Goal: Task Accomplishment & Management: Manage account settings

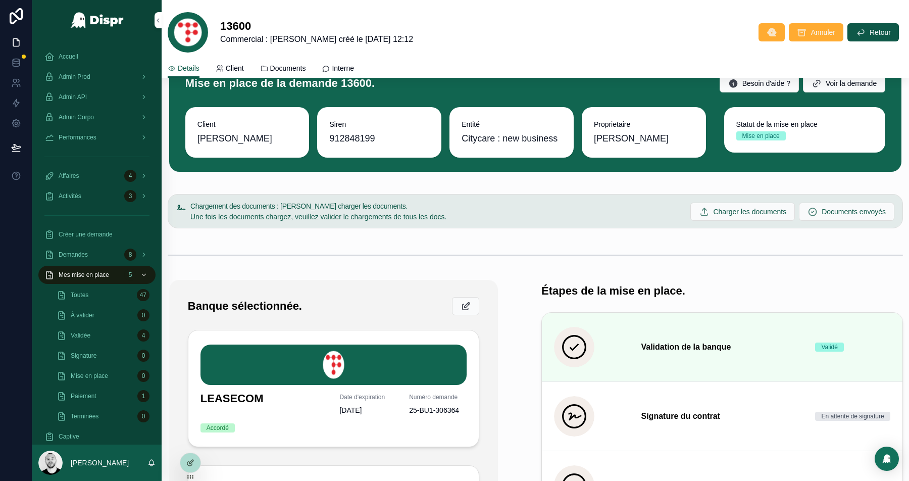
scroll to position [7, 0]
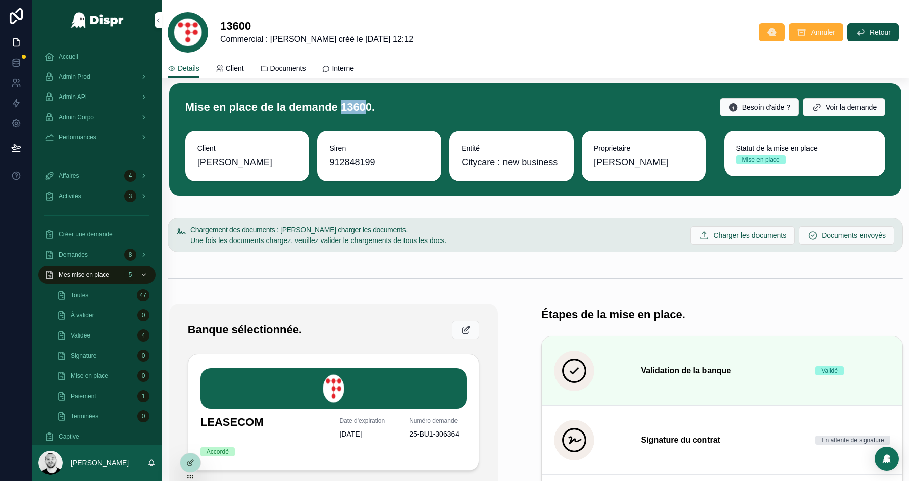
drag, startPoint x: 386, startPoint y: 106, endPoint x: 361, endPoint y: 106, distance: 25.8
click at [361, 106] on h1 "Mise en place de la demande 13600." at bounding box center [279, 107] width 189 height 14
copy h1 "1360"
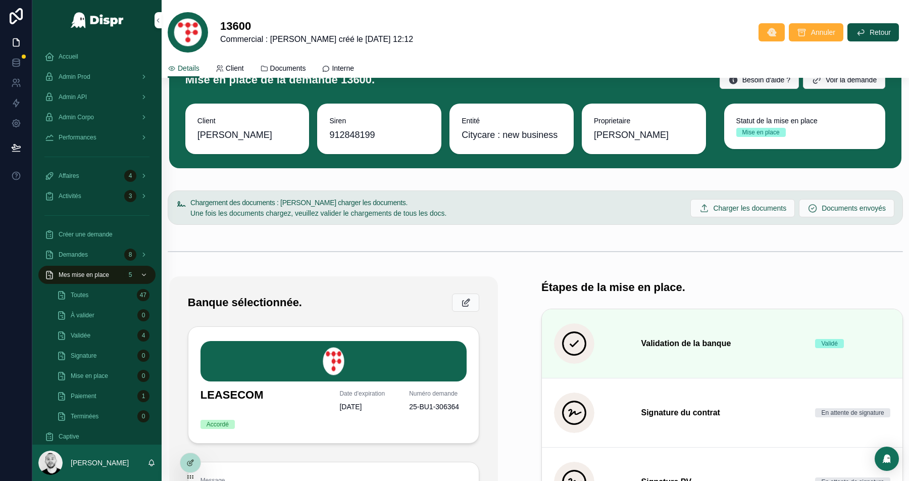
scroll to position [0, 0]
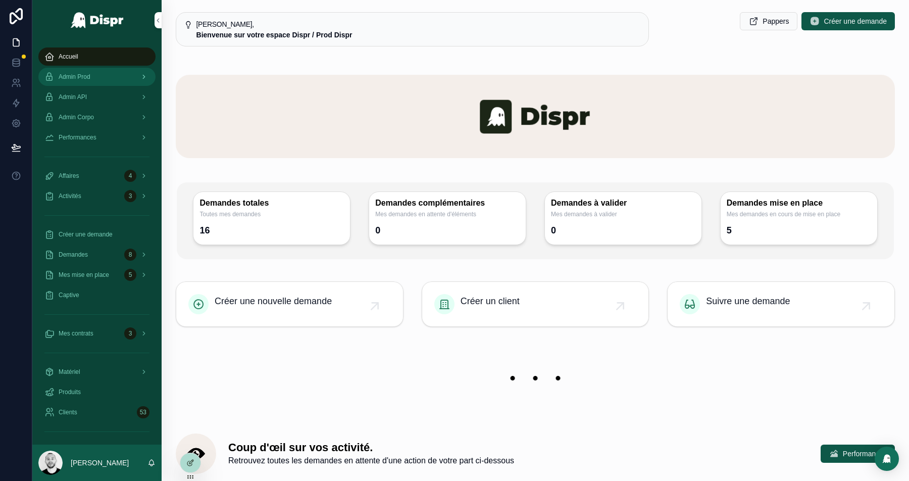
click at [87, 76] on span "Admin Prod" at bounding box center [75, 77] width 32 height 8
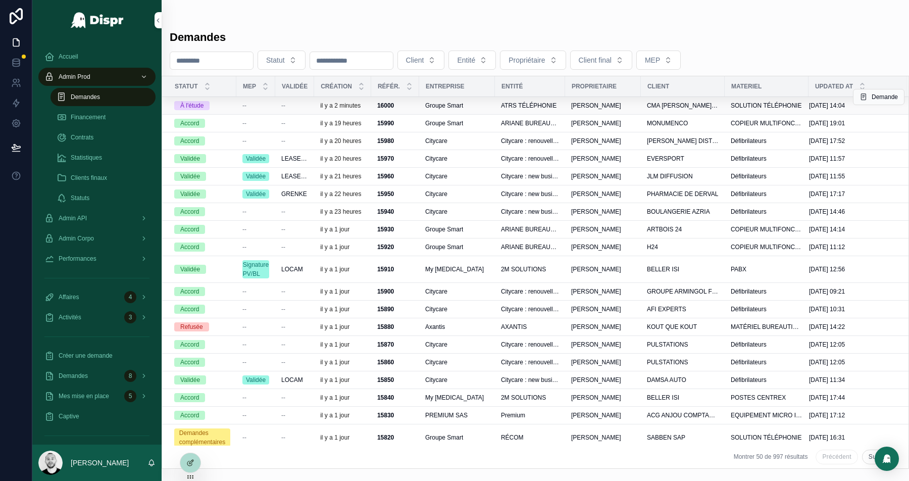
click at [288, 107] on div "--" at bounding box center [294, 106] width 27 height 8
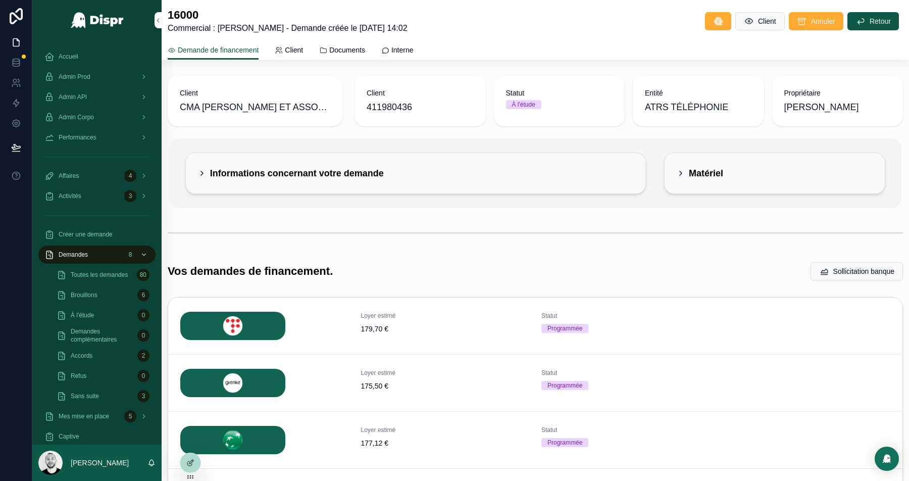
scroll to position [116, 0]
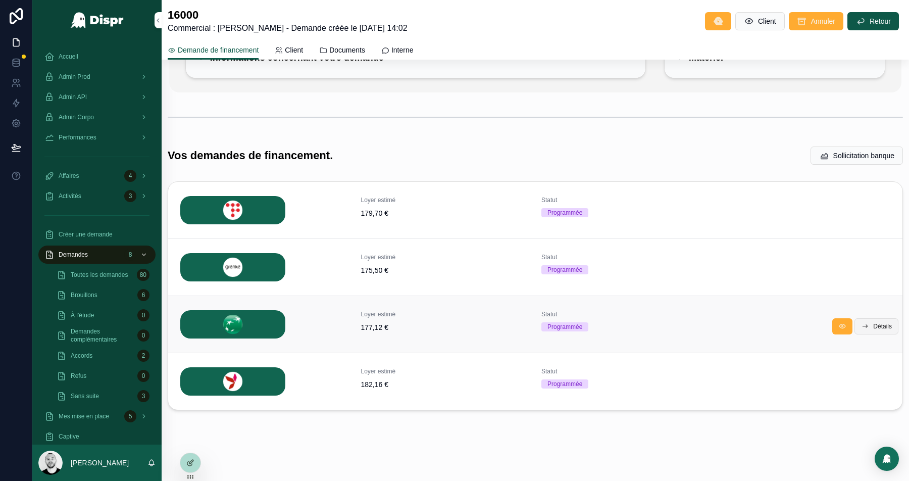
click at [874, 324] on span "Détails" at bounding box center [882, 326] width 19 height 8
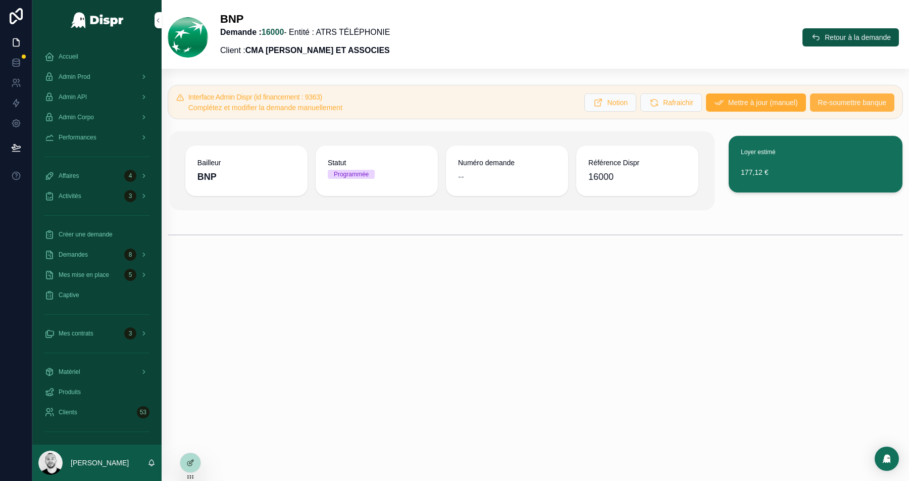
click at [838, 107] on span "Re-soumettre banque" at bounding box center [852, 102] width 68 height 10
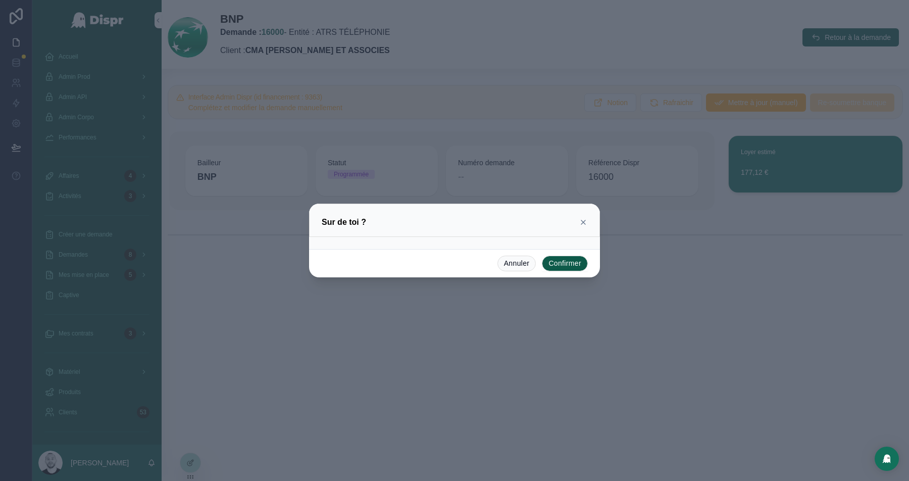
click at [572, 263] on button "Confirmer" at bounding box center [565, 264] width 46 height 16
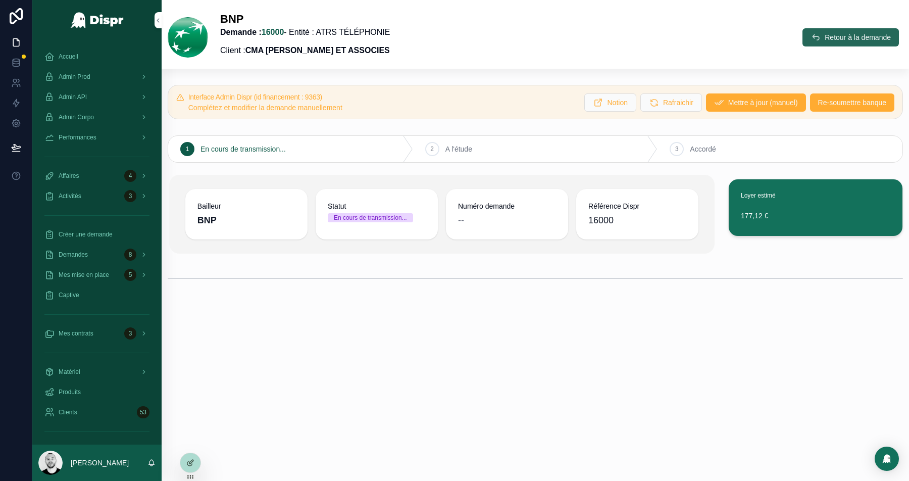
click at [834, 34] on span "Retour à la demande" at bounding box center [858, 37] width 66 height 10
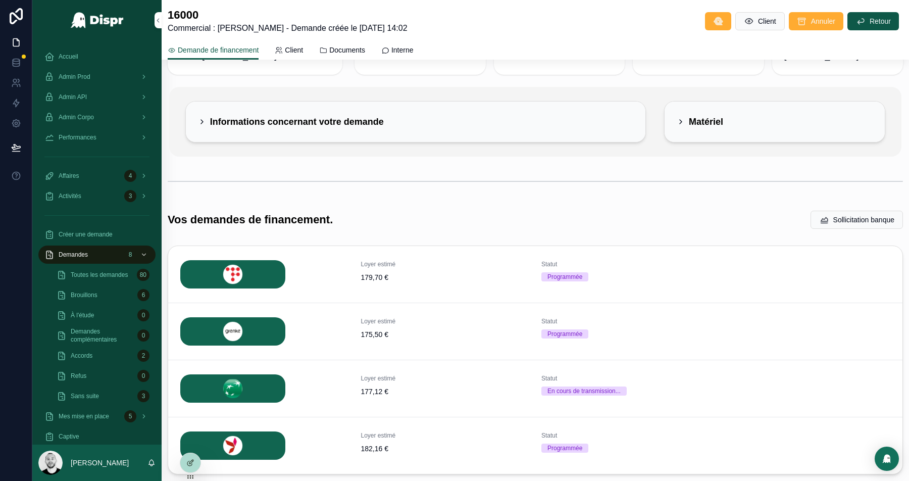
scroll to position [116, 0]
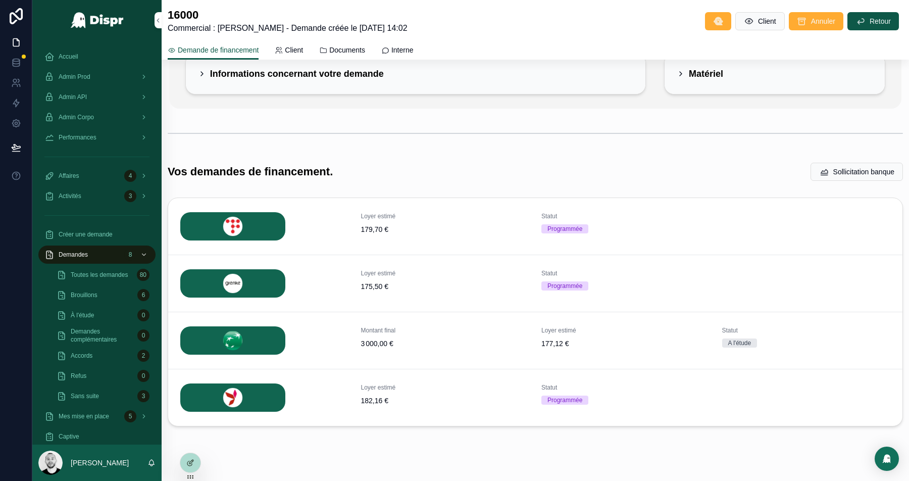
scroll to position [116, 0]
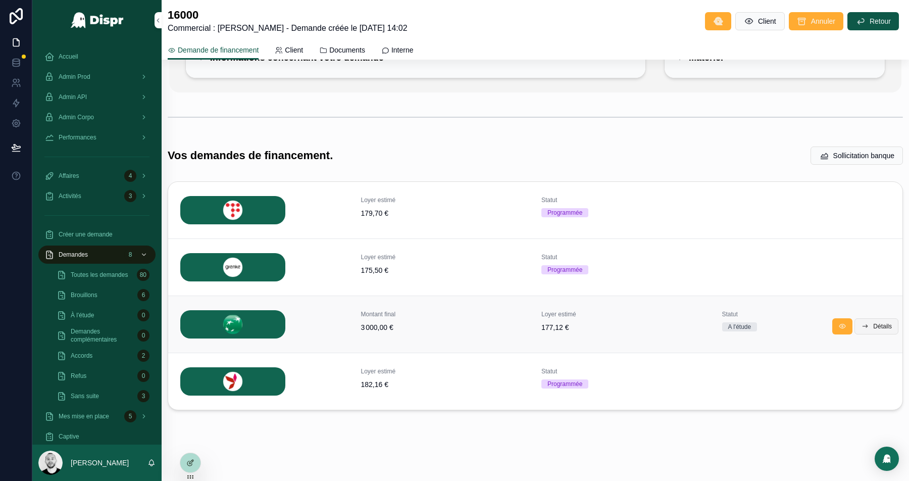
click at [885, 330] on button "Détails" at bounding box center [877, 326] width 44 height 16
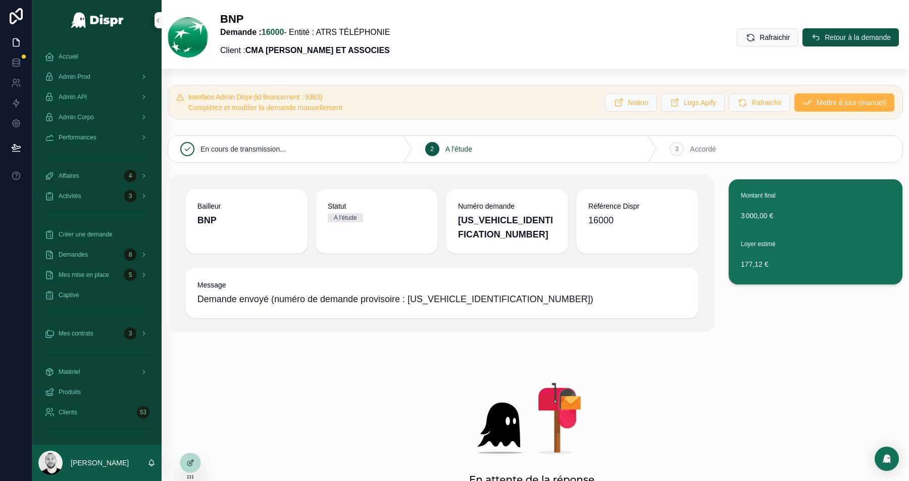
click at [837, 105] on span "Mettre à jour (manuel)" at bounding box center [852, 102] width 70 height 10
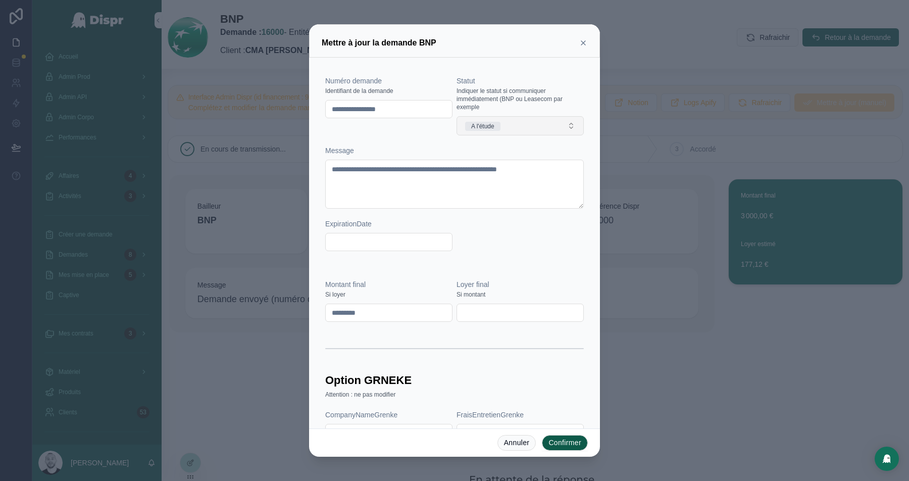
click at [527, 125] on button "A l'étude" at bounding box center [520, 125] width 127 height 19
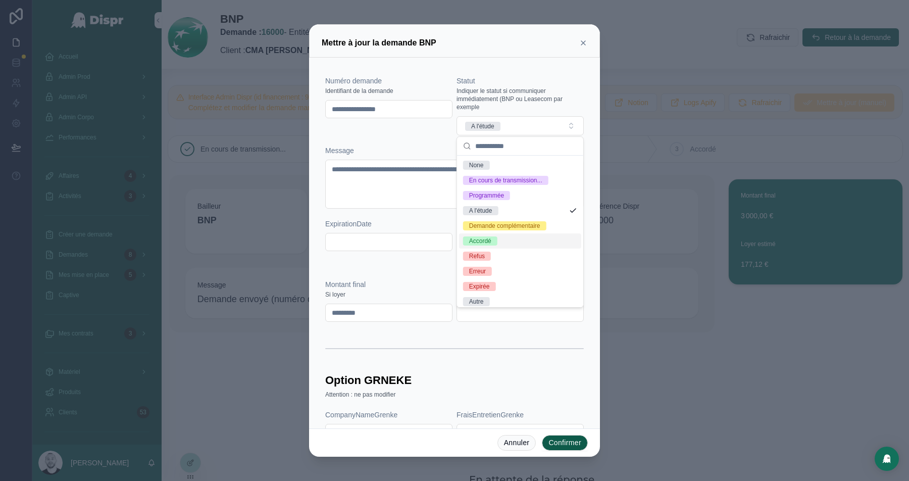
click at [497, 240] on span "Accordé" at bounding box center [480, 240] width 34 height 9
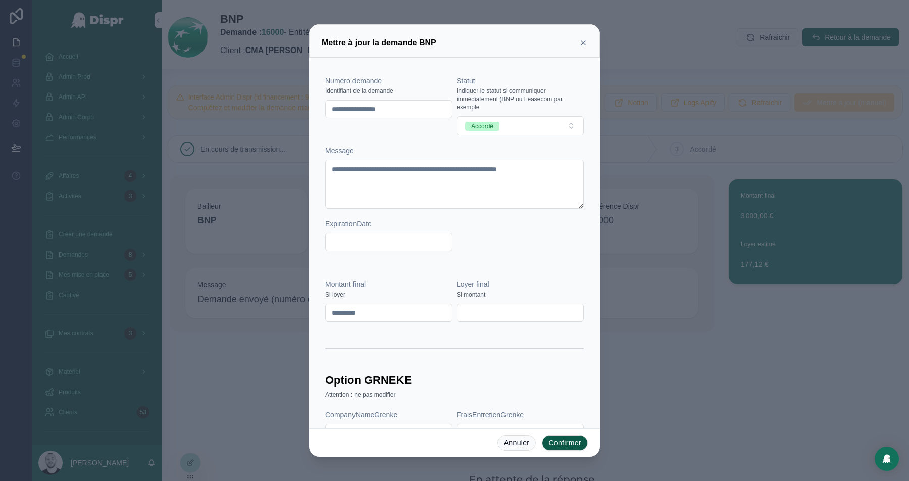
click at [365, 109] on input "**********" at bounding box center [389, 109] width 126 height 14
paste input "text"
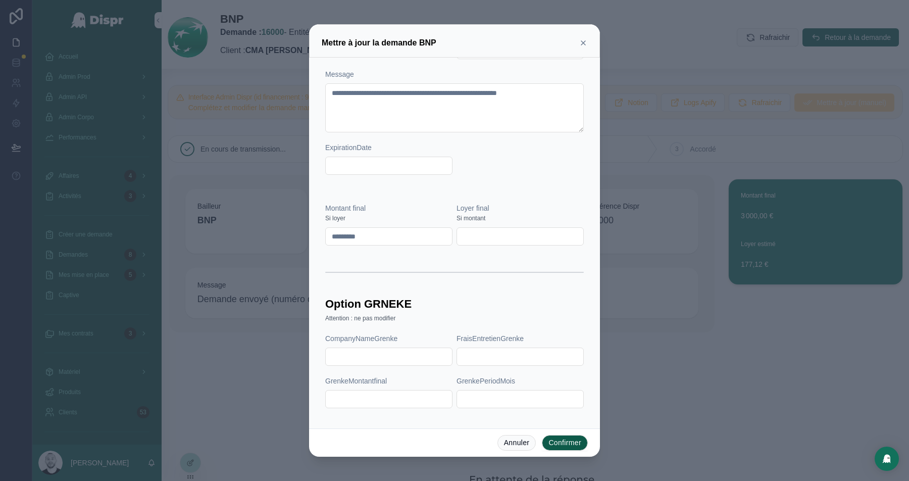
type input "********"
click at [384, 199] on div "Montant final Si loyer ********* Loyer final Si montant" at bounding box center [454, 241] width 267 height 104
click at [561, 442] on button "Confirmer" at bounding box center [565, 443] width 46 height 16
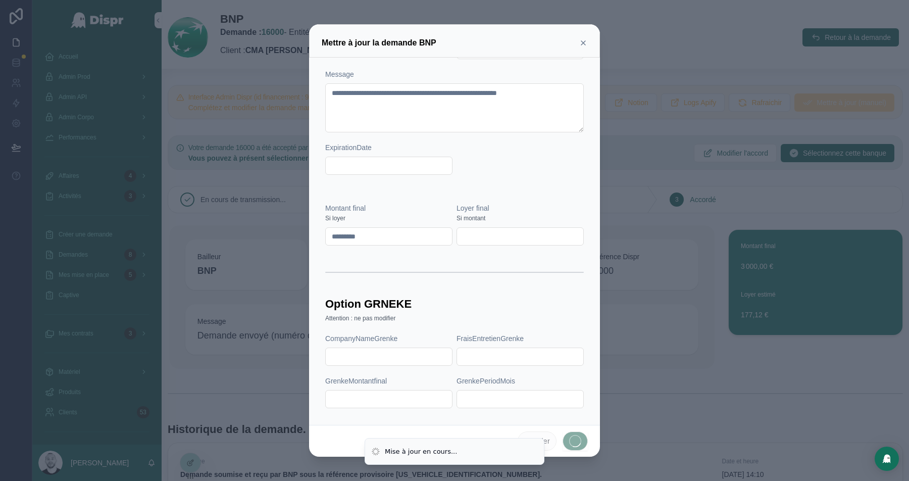
scroll to position [0, 0]
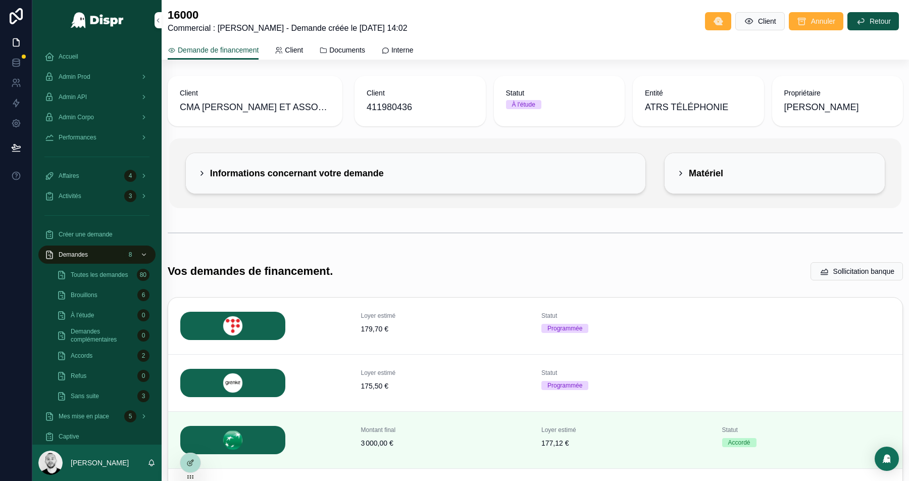
scroll to position [116, 0]
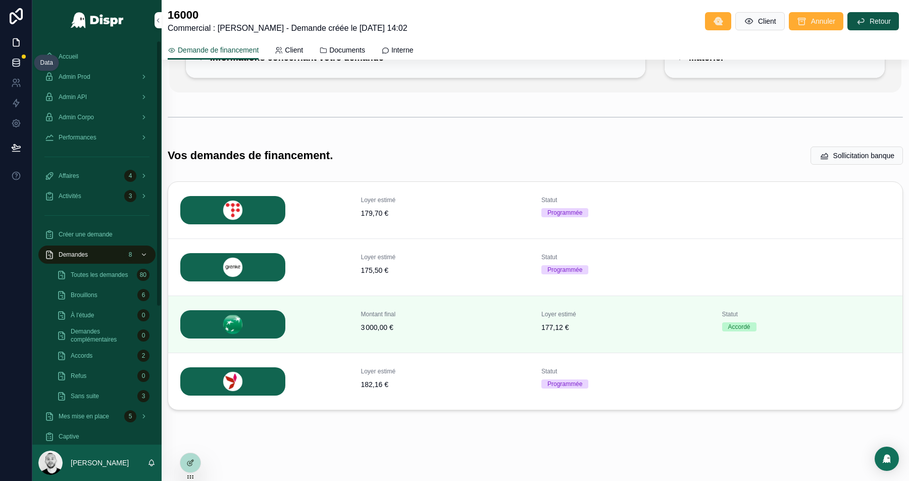
click at [13, 66] on icon at bounding box center [16, 65] width 7 height 4
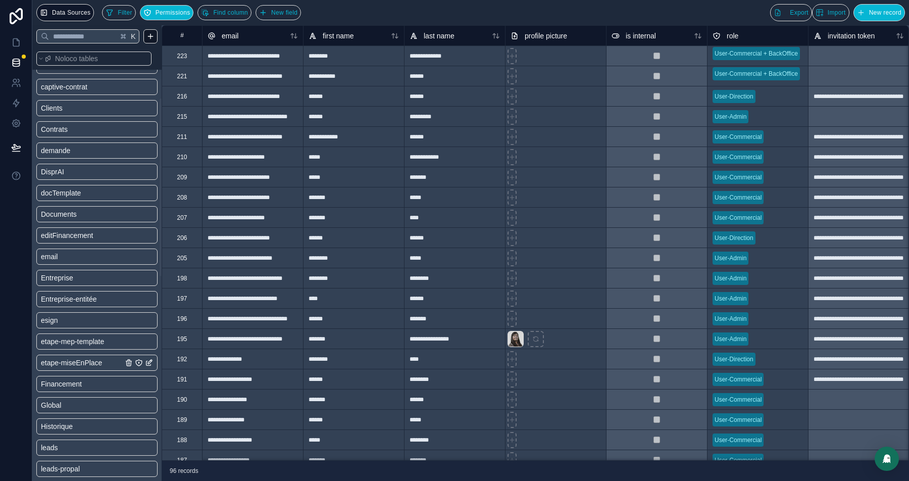
scroll to position [157, 0]
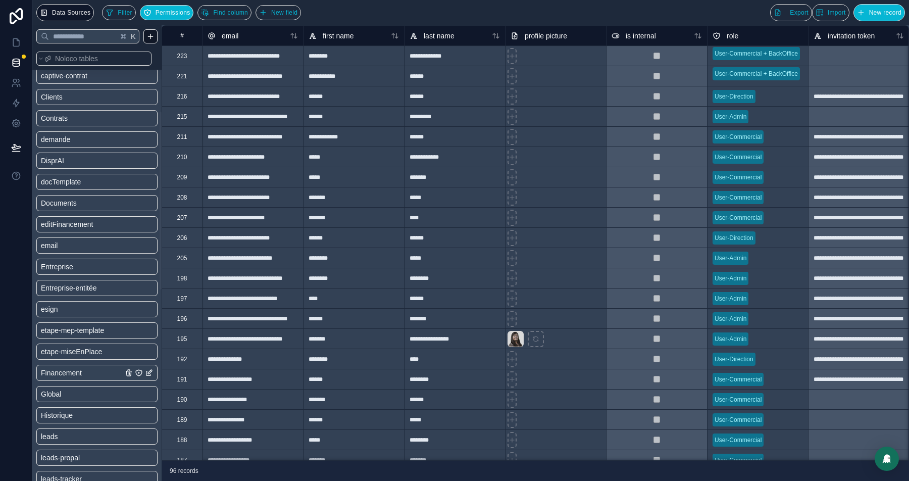
click at [66, 372] on span "Financement" at bounding box center [61, 373] width 41 height 10
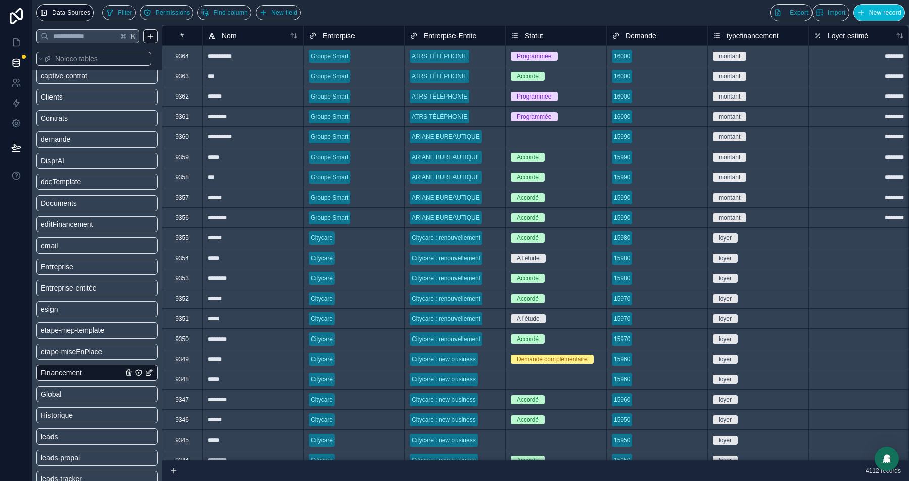
click at [567, 56] on div "Programmée" at bounding box center [556, 56] width 101 height 11
drag, startPoint x: 564, startPoint y: 91, endPoint x: 564, endPoint y: 116, distance: 24.2
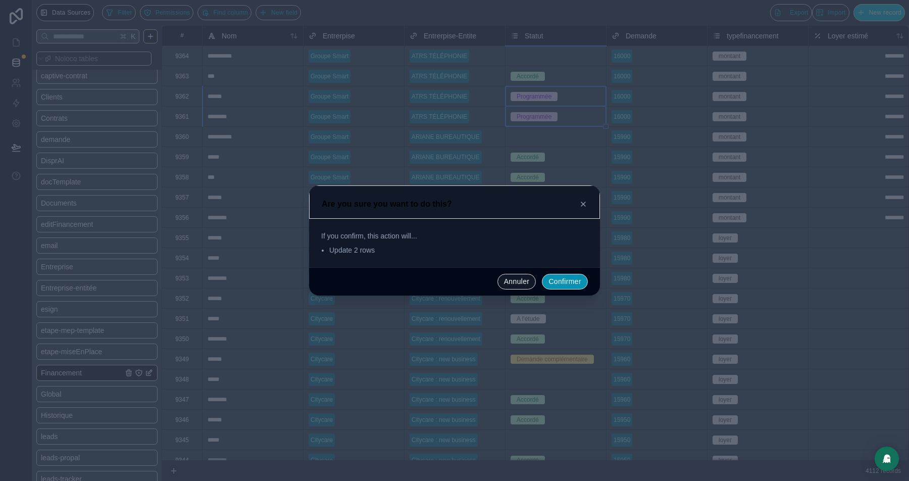
click at [560, 280] on button "Confirmer" at bounding box center [565, 282] width 46 height 16
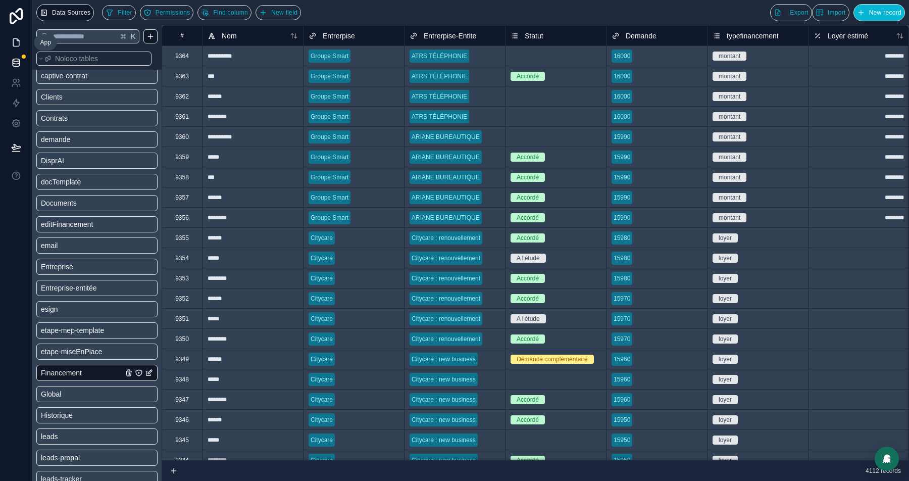
click at [13, 36] on link at bounding box center [16, 42] width 32 height 20
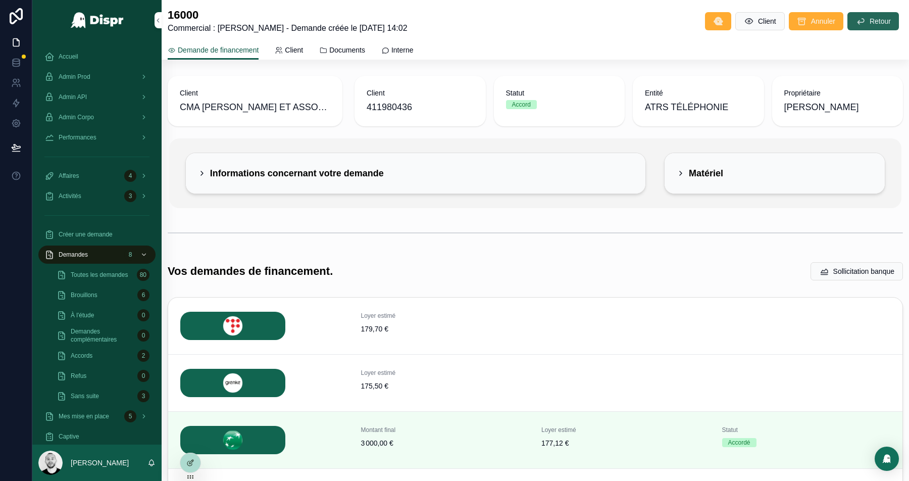
click at [880, 26] on span "Retour" at bounding box center [880, 21] width 21 height 10
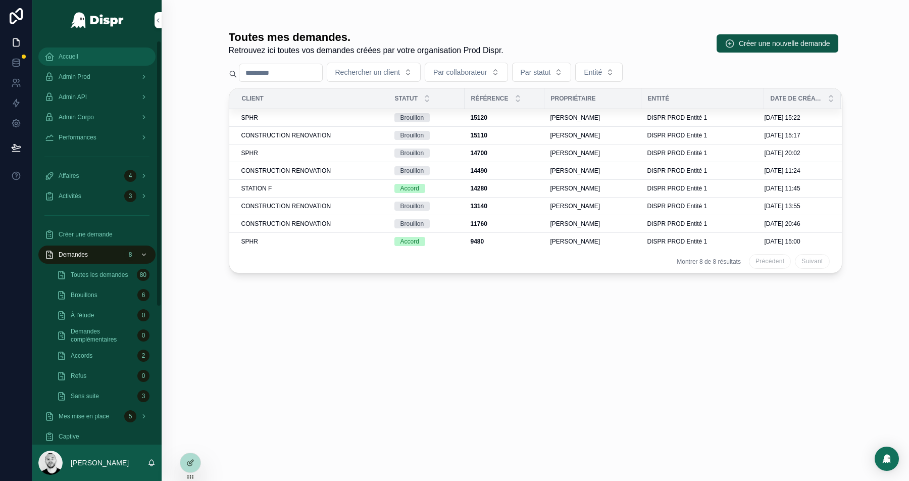
click at [81, 58] on div "Accueil" at bounding box center [96, 56] width 105 height 16
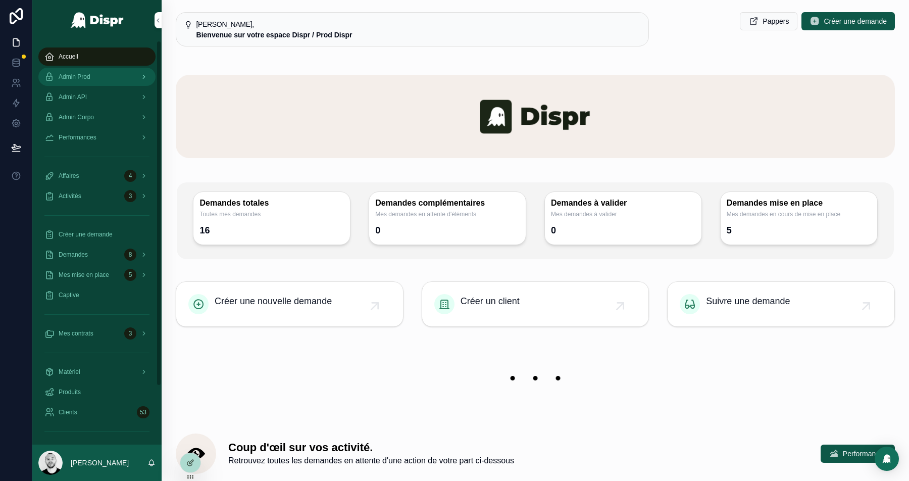
click at [83, 80] on span "Admin Prod" at bounding box center [75, 77] width 32 height 8
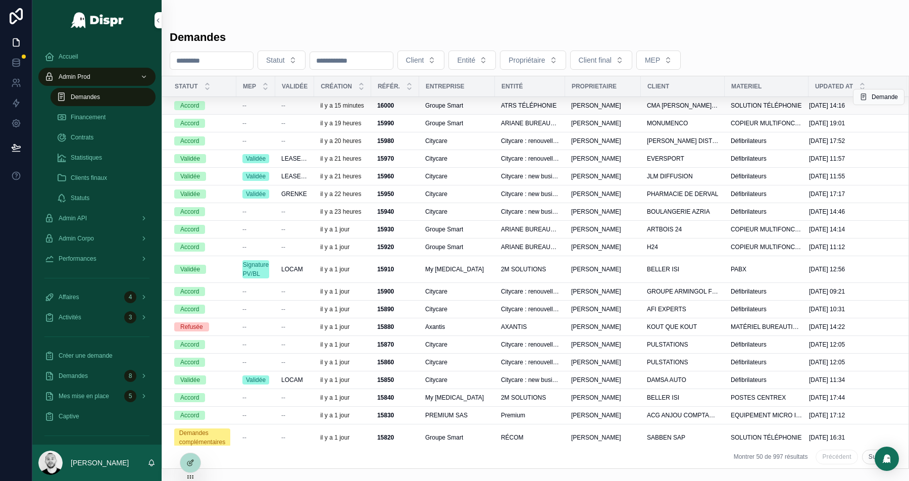
click at [282, 105] on span "--" at bounding box center [283, 106] width 4 height 8
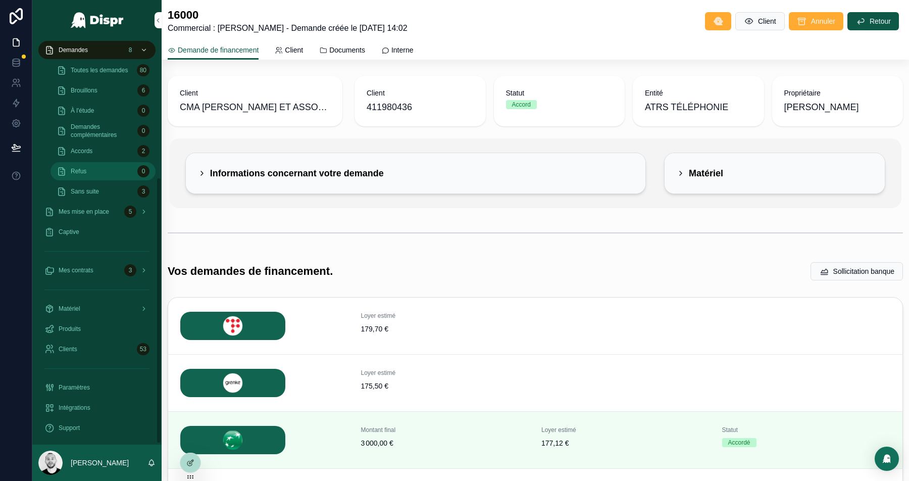
scroll to position [208, 0]
click at [65, 348] on span "Clients" at bounding box center [68, 345] width 19 height 8
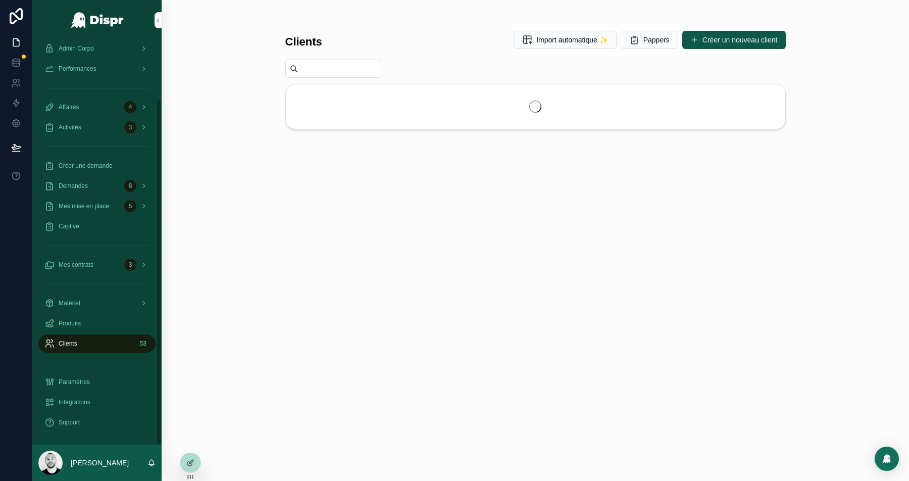
scroll to position [69, 0]
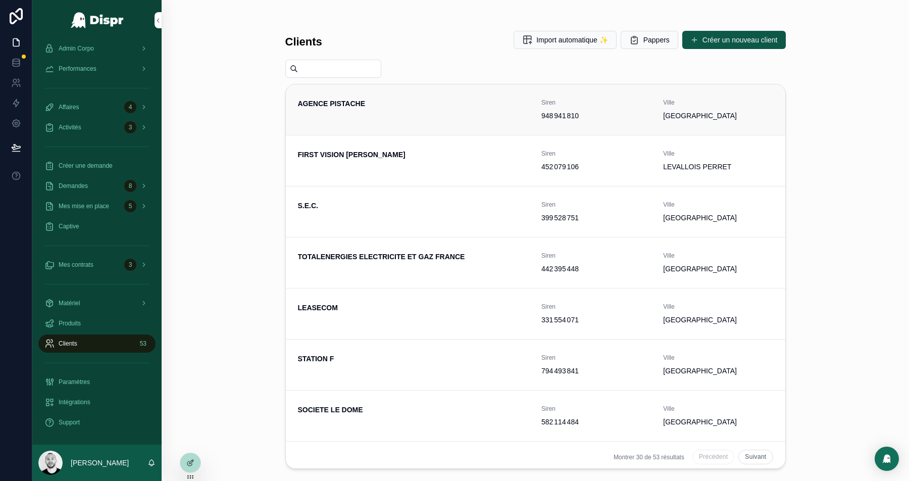
click at [396, 110] on div "AGENCE PISTACHE" at bounding box center [414, 109] width 232 height 22
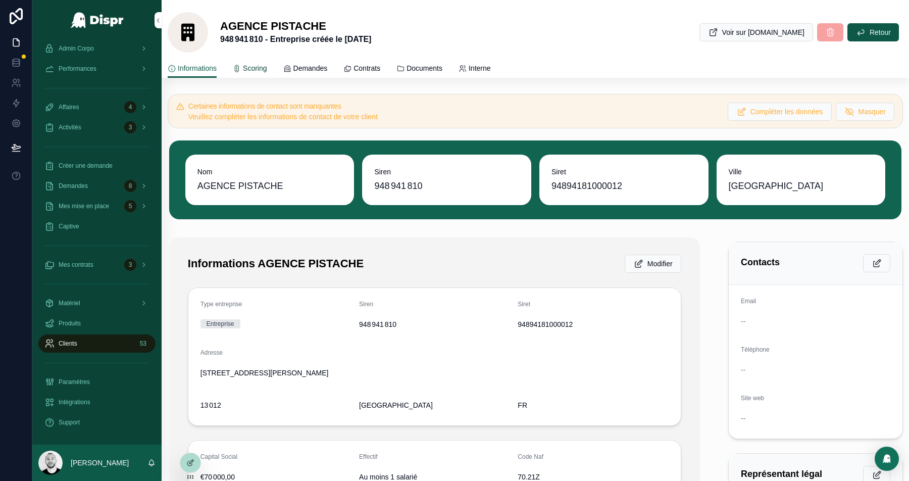
click at [259, 70] on span "Scoring" at bounding box center [255, 68] width 24 height 10
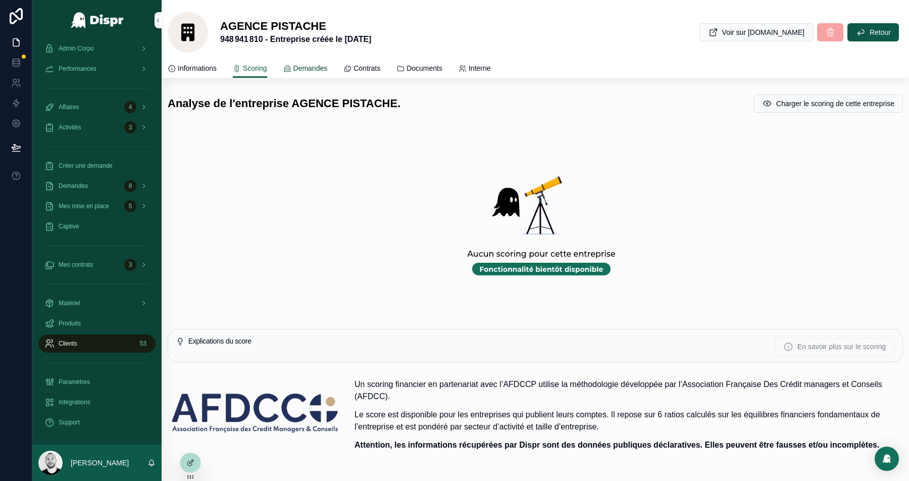
click at [311, 67] on span "Demandes" at bounding box center [310, 68] width 34 height 10
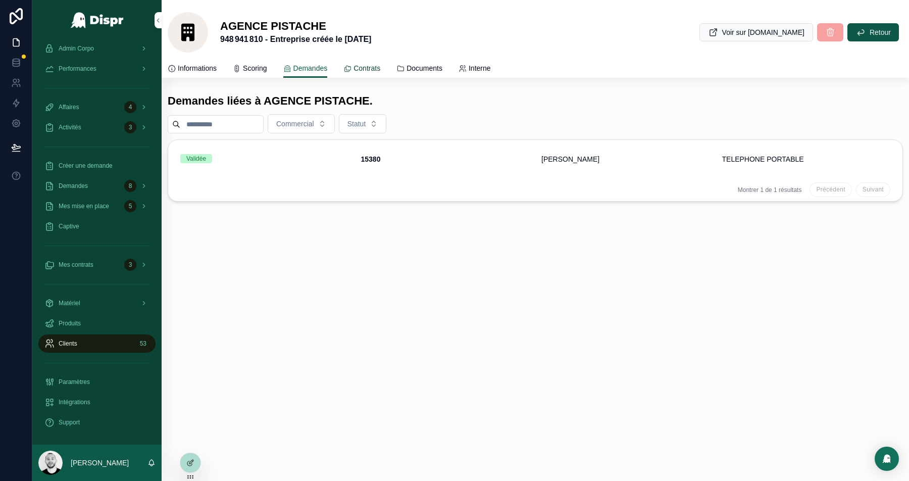
click at [380, 68] on span "Contrats" at bounding box center [367, 68] width 27 height 10
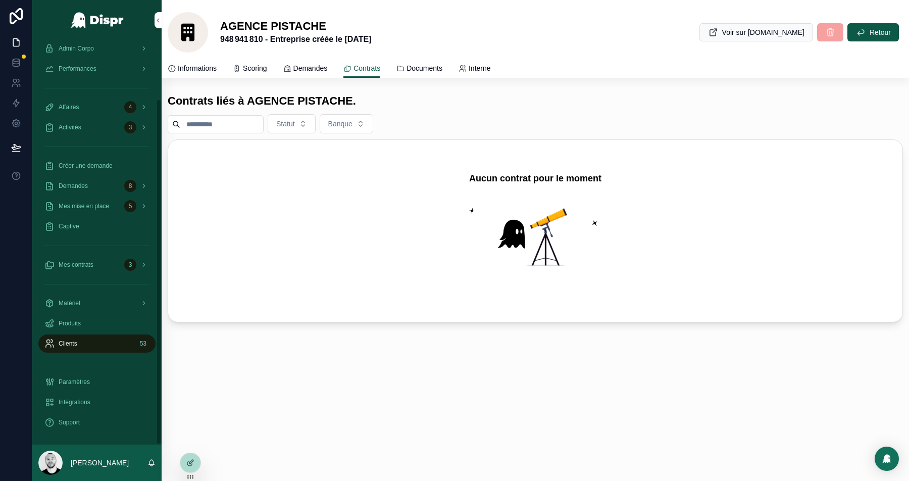
click at [84, 337] on div "Clients 53" at bounding box center [96, 343] width 105 height 16
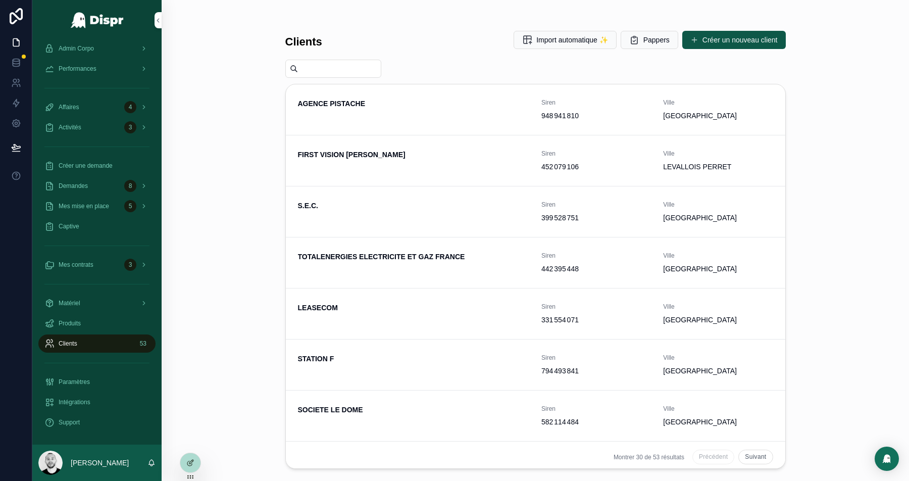
click at [325, 72] on input "scrollable content" at bounding box center [339, 69] width 83 height 14
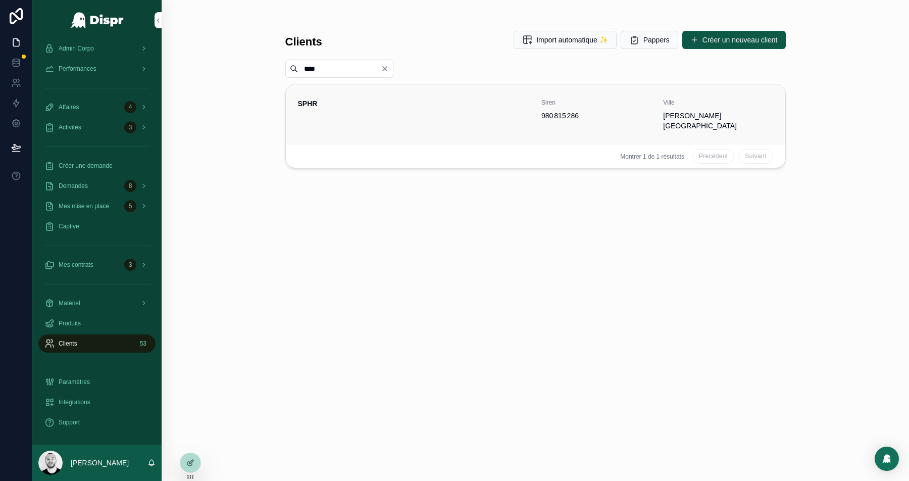
type input "****"
click at [378, 110] on div "SPHR" at bounding box center [414, 114] width 232 height 32
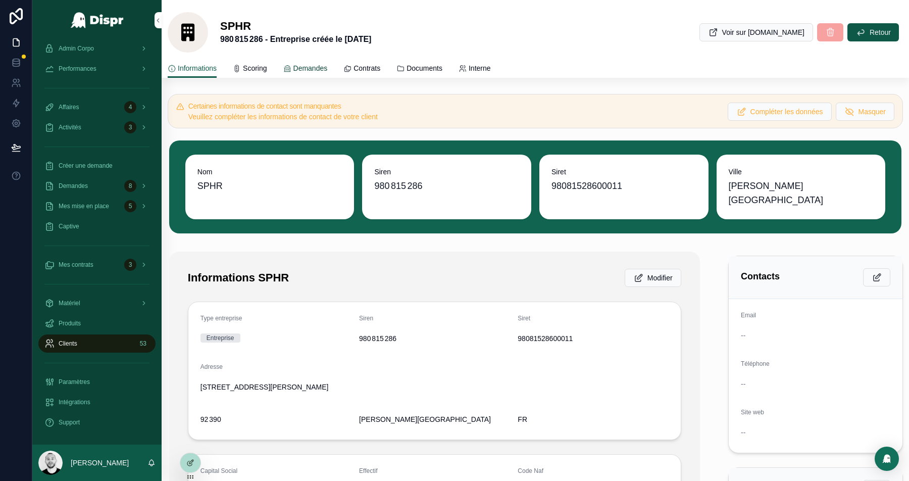
click at [306, 68] on span "Demandes" at bounding box center [310, 68] width 34 height 10
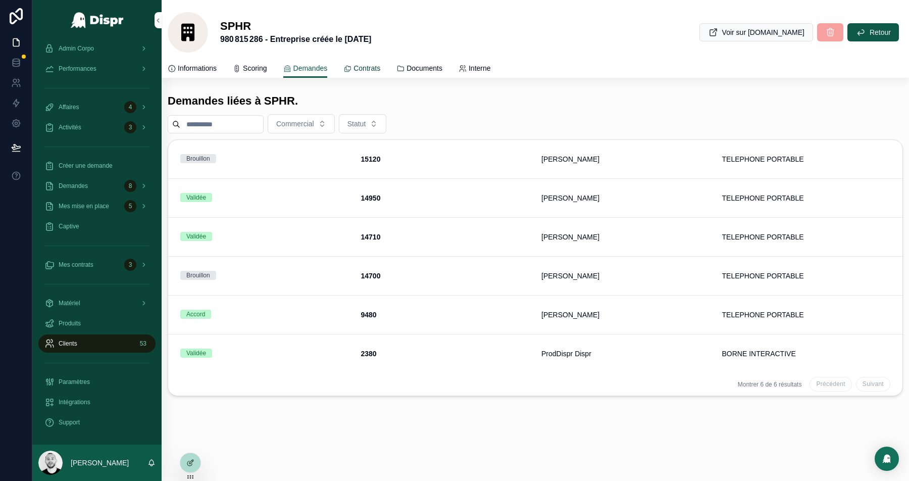
click at [380, 62] on link "Contrats" at bounding box center [361, 69] width 37 height 20
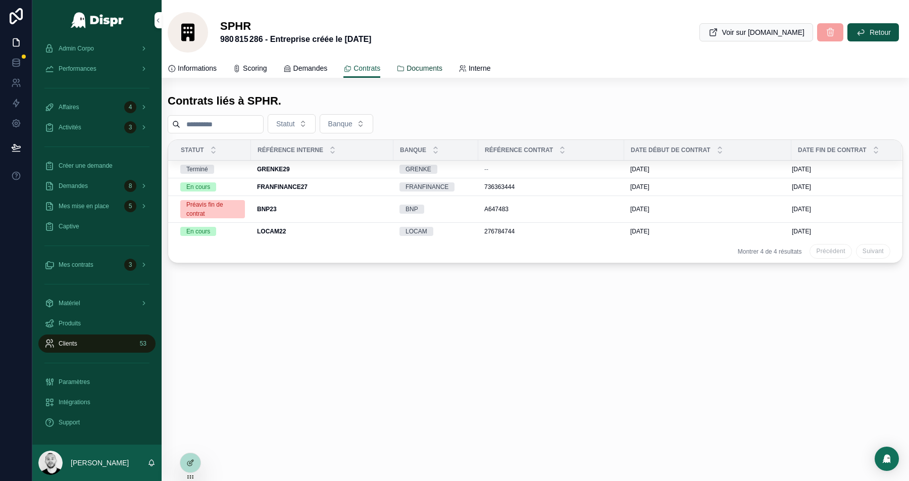
click at [429, 70] on span "Documents" at bounding box center [425, 68] width 36 height 10
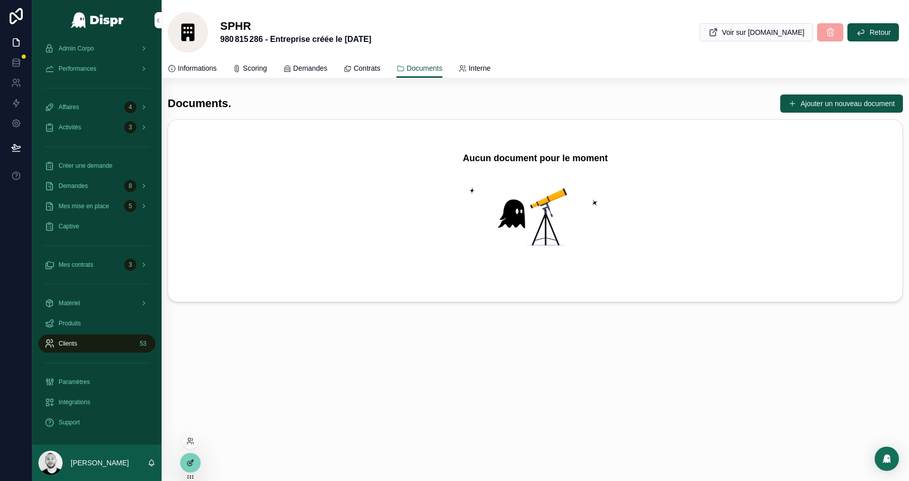
click at [193, 462] on icon at bounding box center [190, 463] width 8 height 8
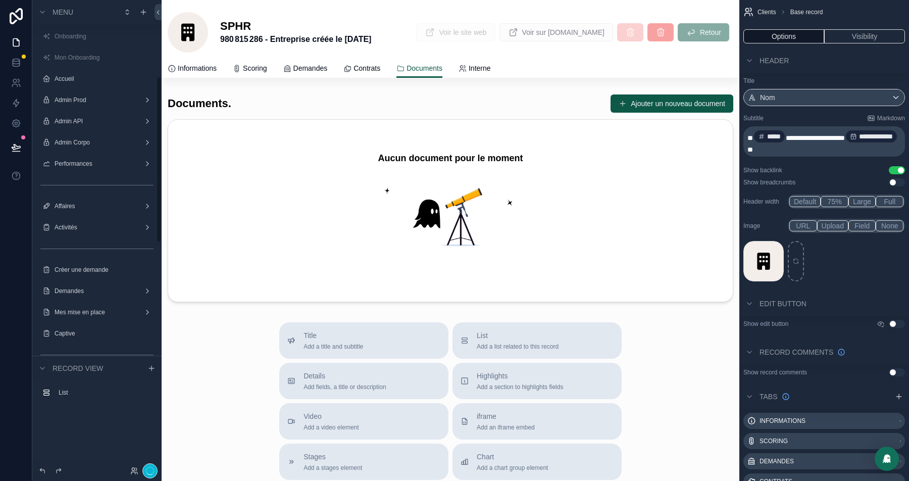
scroll to position [215, 0]
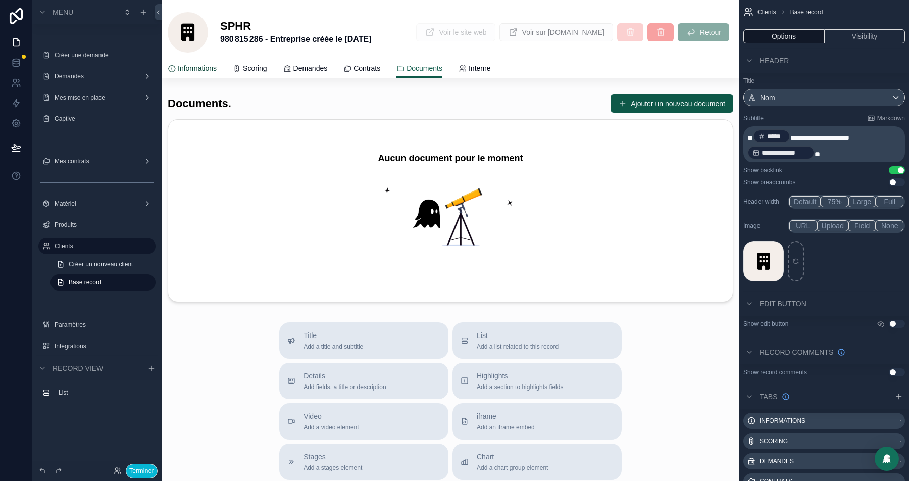
click at [192, 68] on span "Informations" at bounding box center [197, 68] width 39 height 10
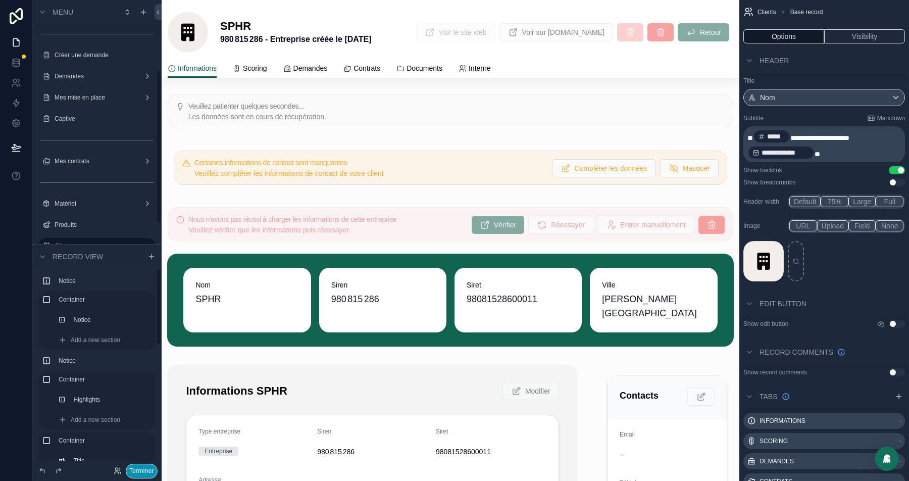
click at [141, 469] on button "Terminer" at bounding box center [142, 471] width 32 height 15
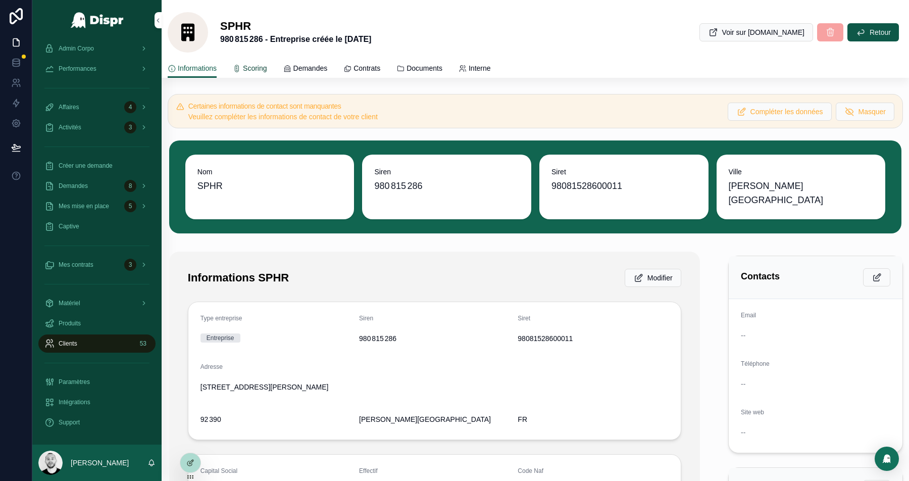
click at [259, 67] on span "Scoring" at bounding box center [255, 68] width 24 height 10
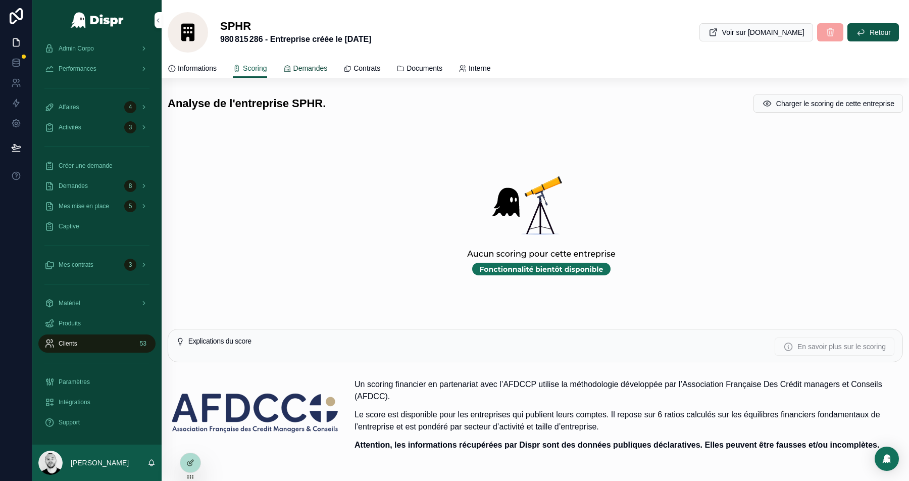
click at [317, 70] on span "Demandes" at bounding box center [310, 68] width 34 height 10
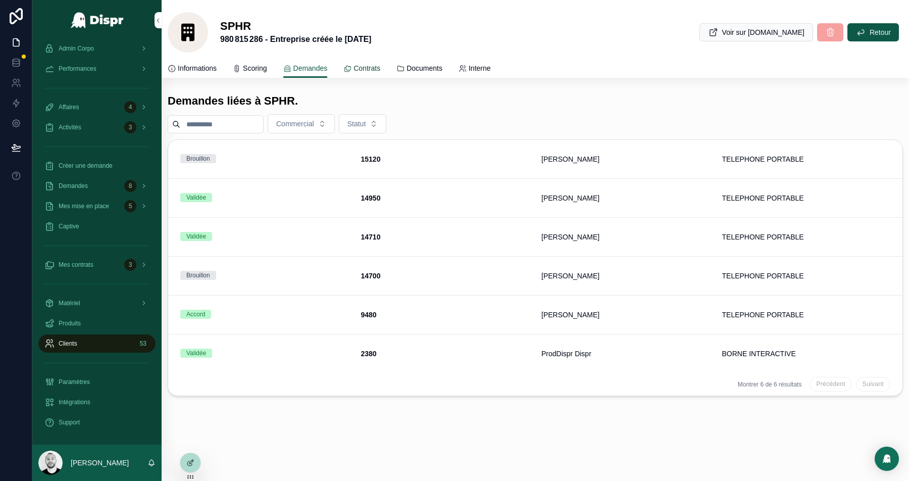
click at [368, 69] on div "Contrats" at bounding box center [361, 68] width 37 height 10
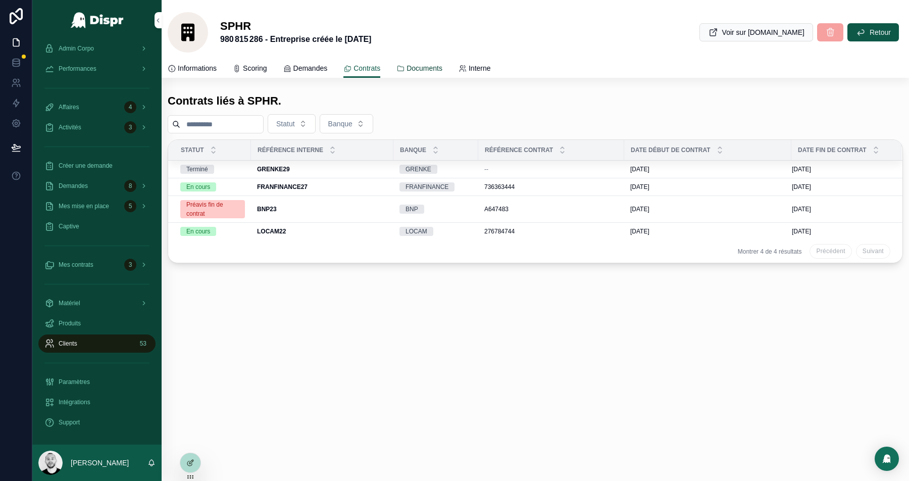
click at [405, 70] on icon "scrollable content" at bounding box center [400, 69] width 8 height 8
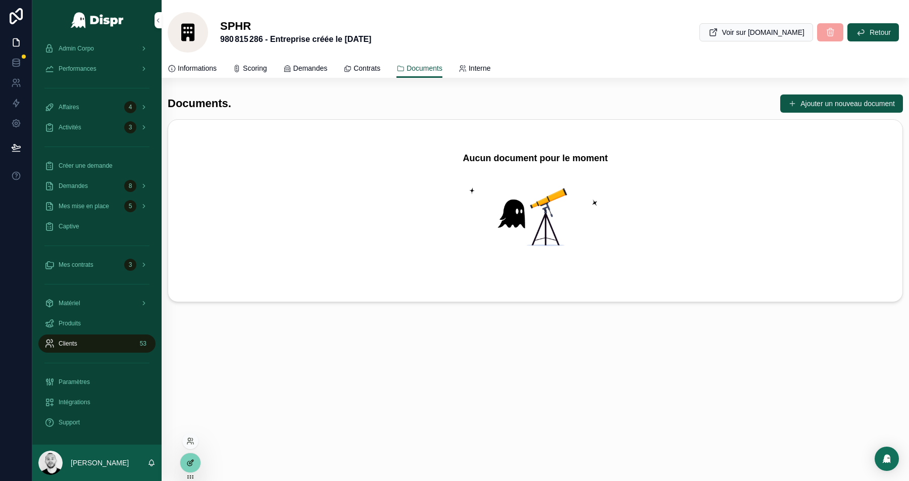
click at [191, 462] on icon at bounding box center [191, 462] width 4 height 4
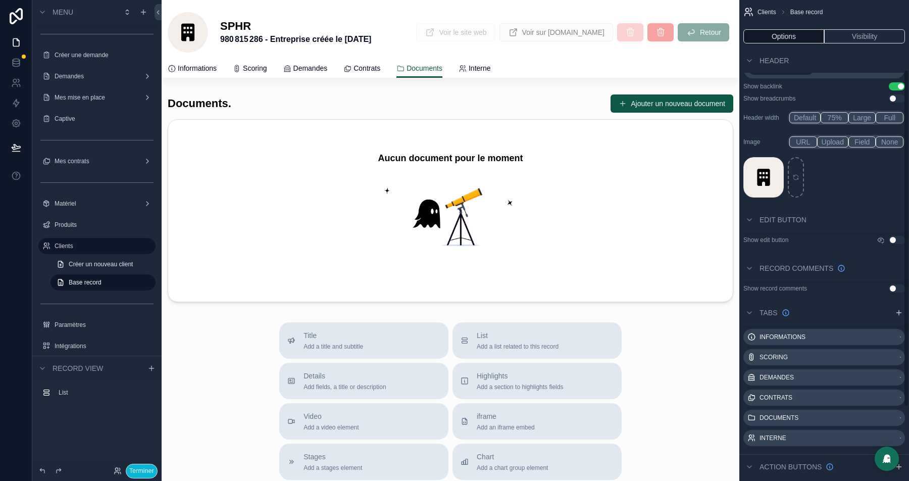
scroll to position [206, 0]
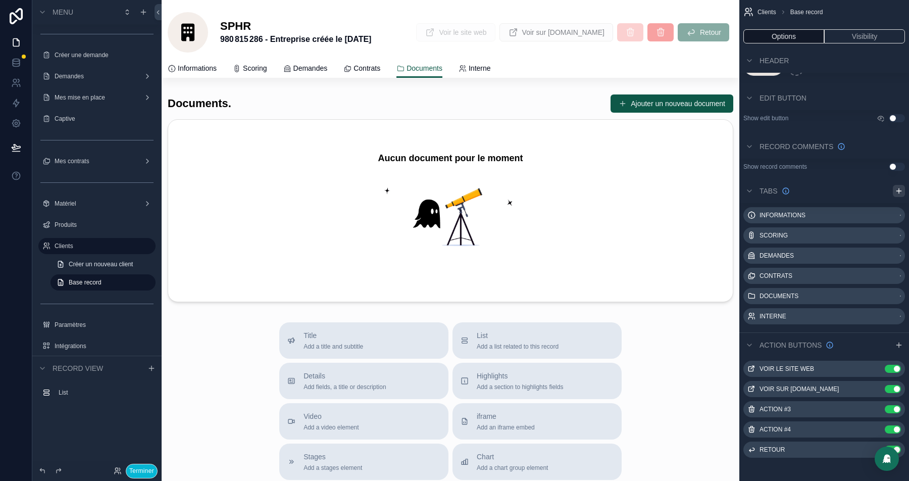
click at [899, 187] on icon "scrollable content" at bounding box center [899, 191] width 8 height 8
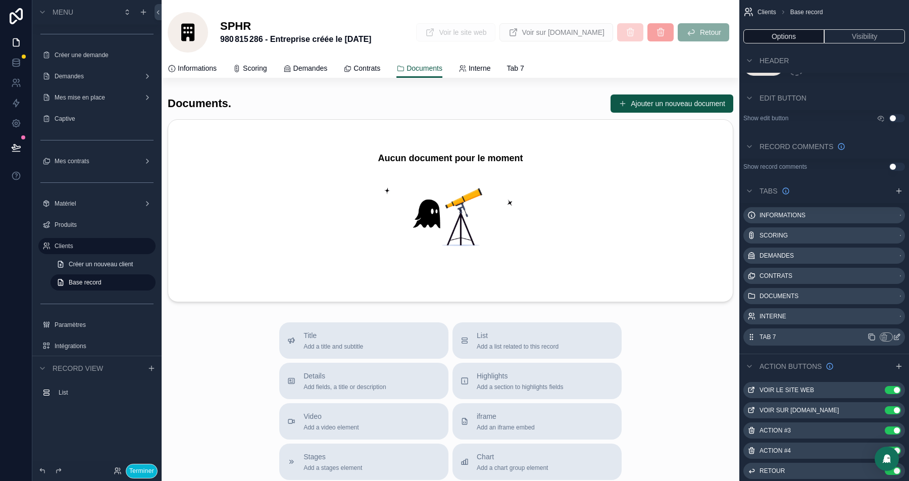
click at [897, 336] on icon "scrollable content" at bounding box center [898, 336] width 4 height 4
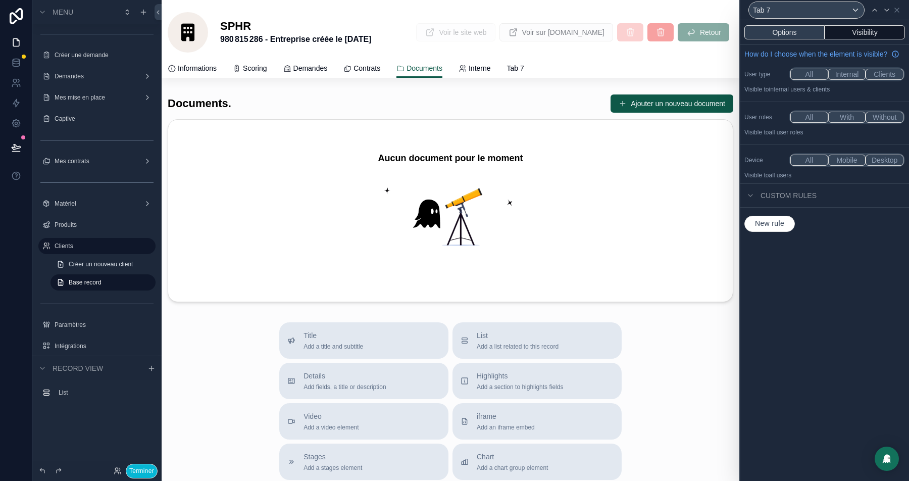
click at [774, 31] on button "Options" at bounding box center [784, 32] width 80 height 14
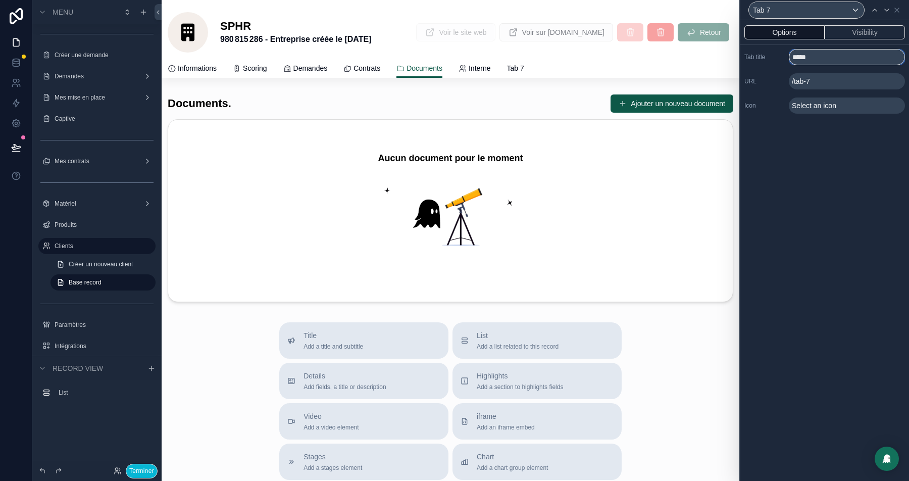
click at [807, 61] on input "*****" at bounding box center [847, 57] width 116 height 16
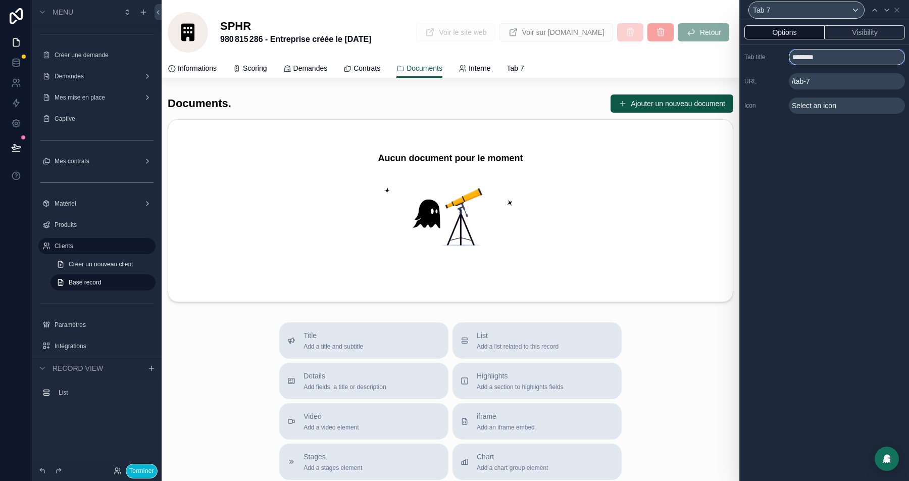
type input "********"
click at [819, 105] on span "Select an icon" at bounding box center [814, 106] width 44 height 10
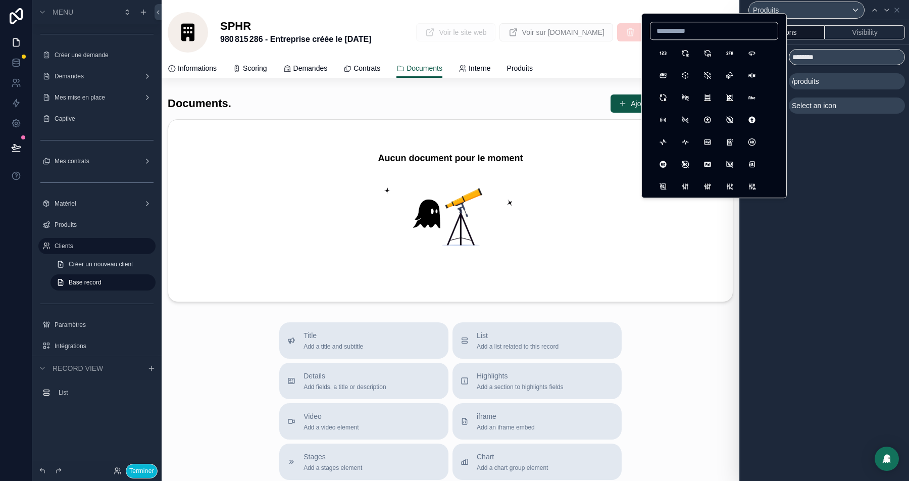
click at [664, 33] on input at bounding box center [713, 31] width 127 height 14
type input "*******"
type input "*****"
click at [687, 59] on button "HorseToy" at bounding box center [685, 53] width 18 height 18
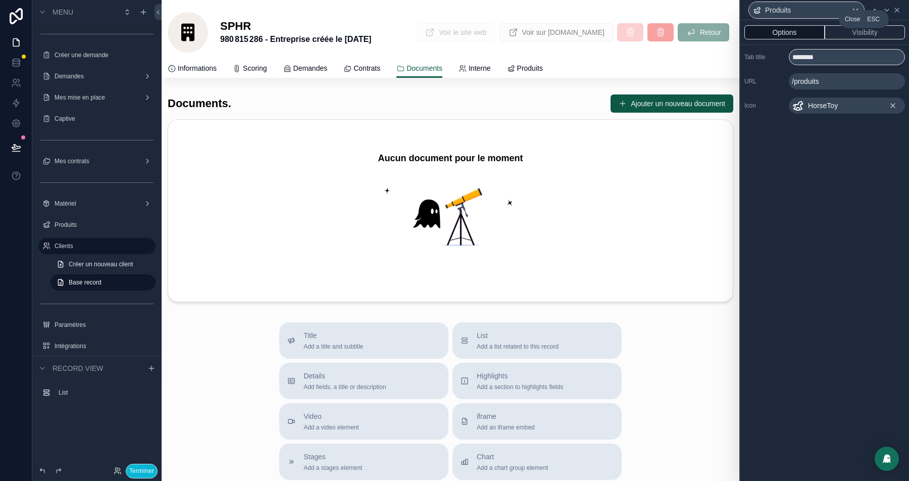
click at [898, 10] on icon at bounding box center [897, 10] width 8 height 8
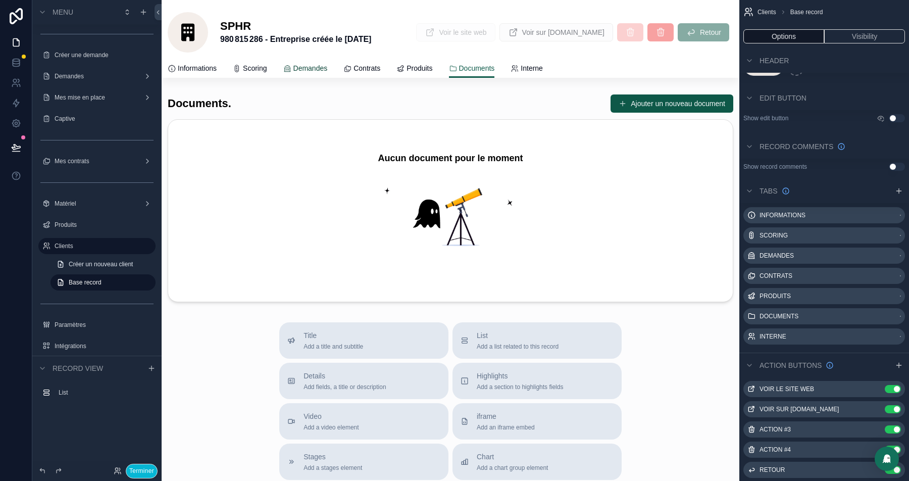
click at [321, 64] on span "Demandes" at bounding box center [310, 68] width 34 height 10
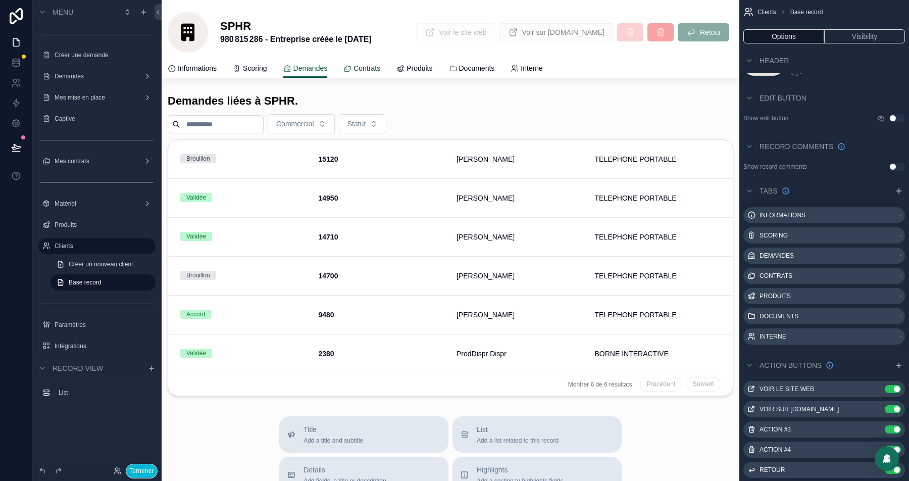
click at [373, 62] on link "Contrats" at bounding box center [361, 69] width 37 height 20
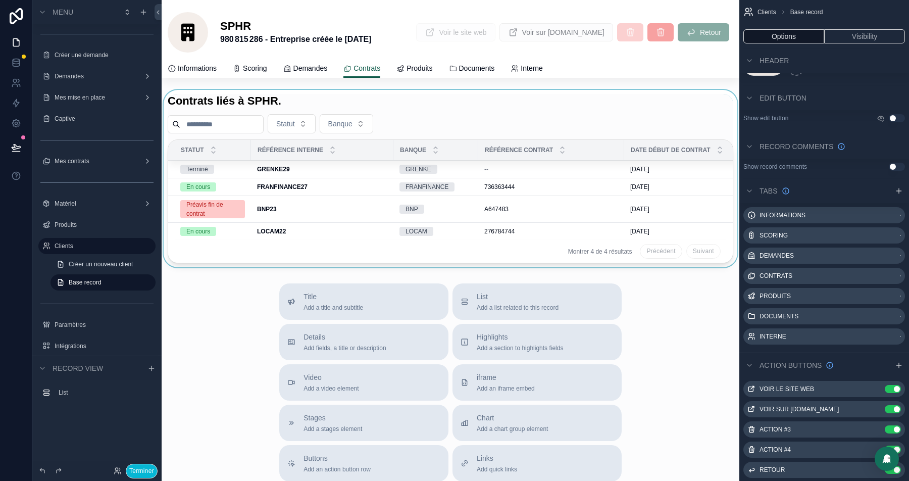
click at [453, 122] on div "scrollable content" at bounding box center [451, 178] width 578 height 177
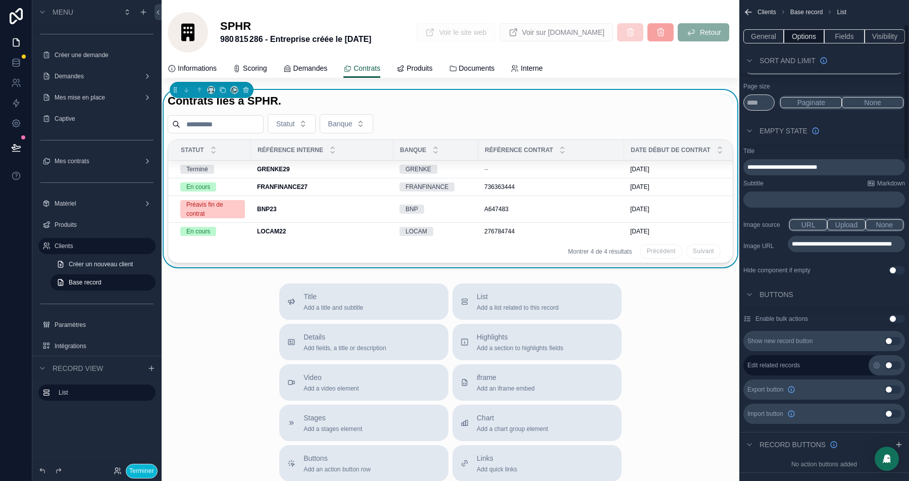
scroll to position [86, 0]
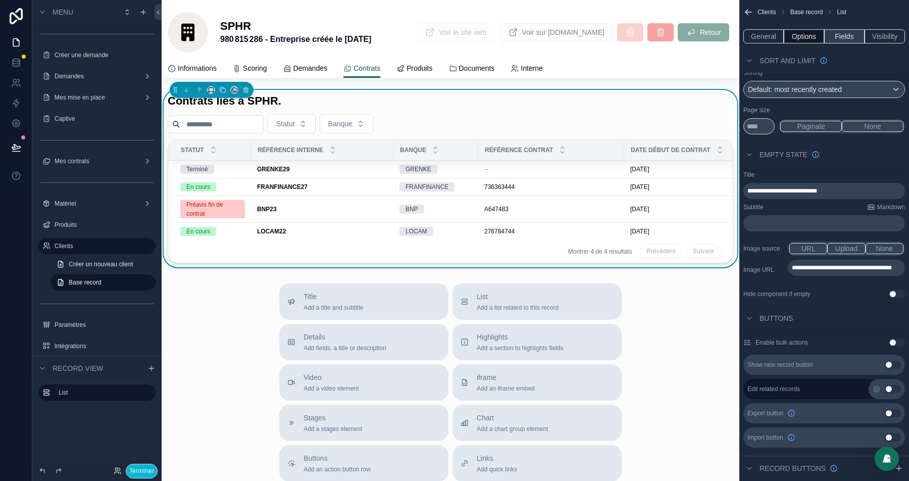
click at [843, 39] on button "Fields" at bounding box center [844, 36] width 40 height 14
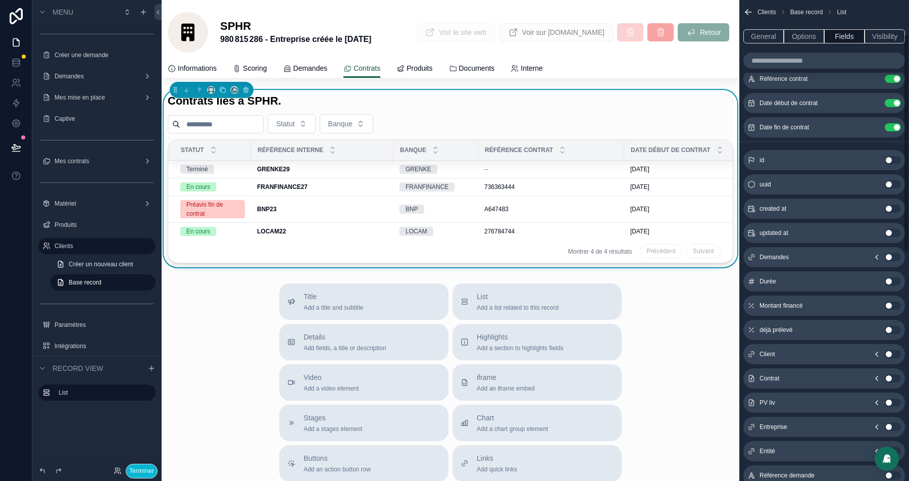
scroll to position [0, 0]
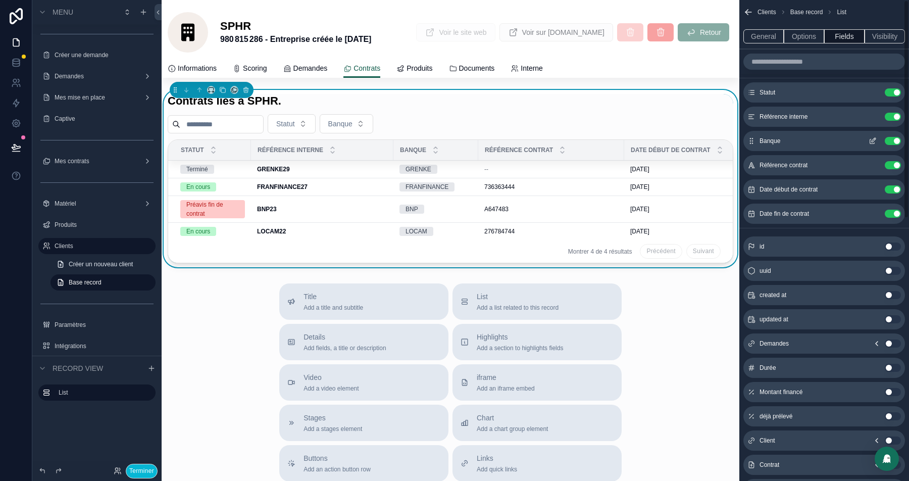
click at [892, 140] on button "Use setting" at bounding box center [893, 141] width 16 height 8
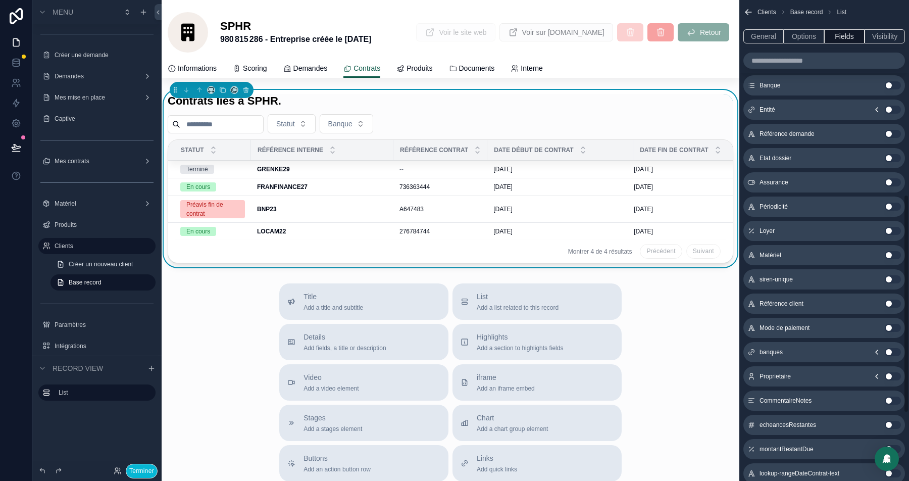
scroll to position [449, 0]
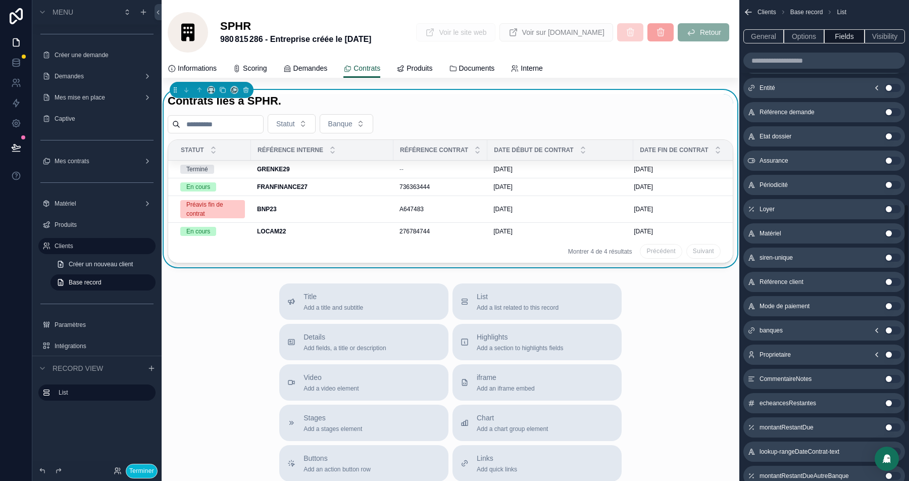
click at [877, 330] on icon "scrollable content" at bounding box center [877, 330] width 8 height 8
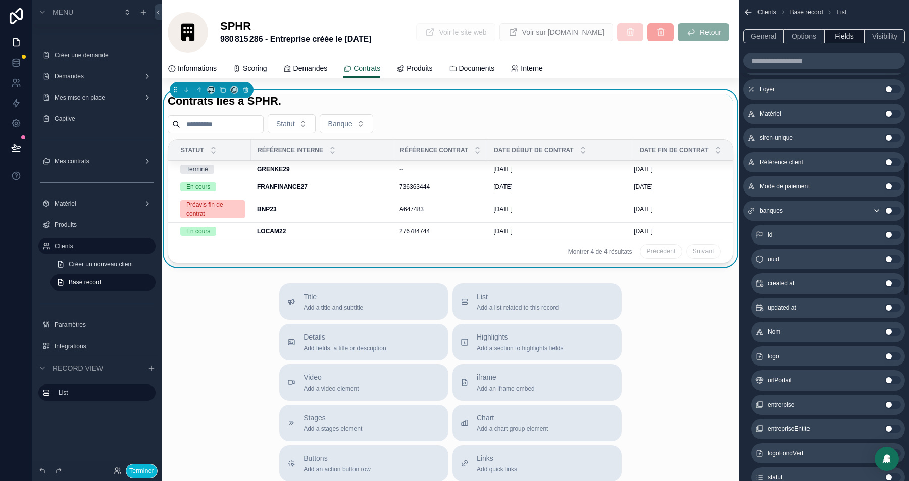
scroll to position [581, 0]
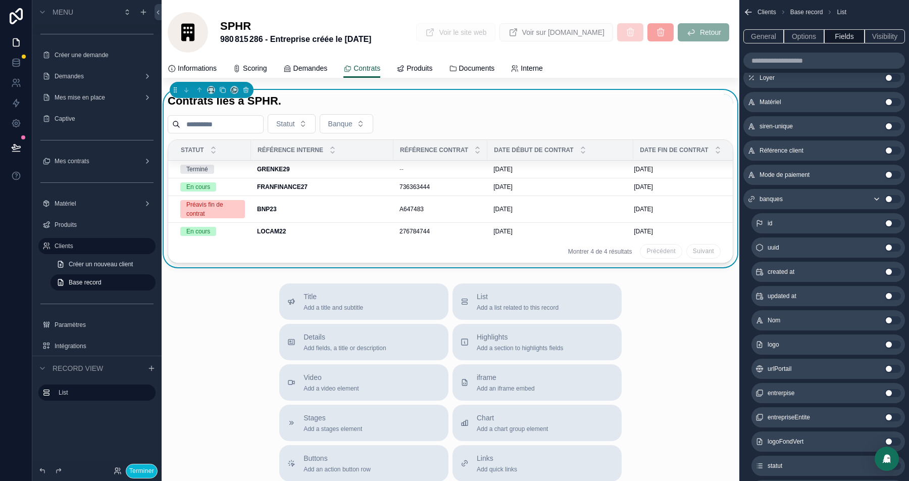
click at [893, 342] on button "Use setting" at bounding box center [893, 344] width 16 height 8
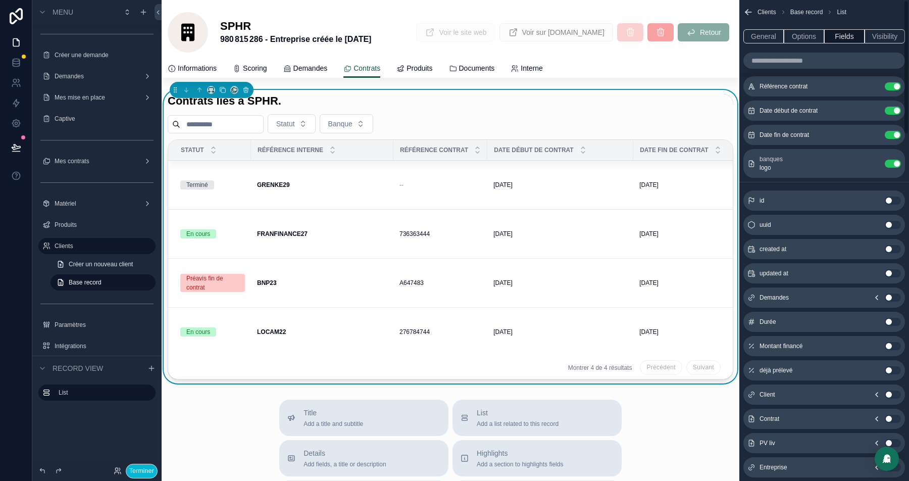
scroll to position [0, 0]
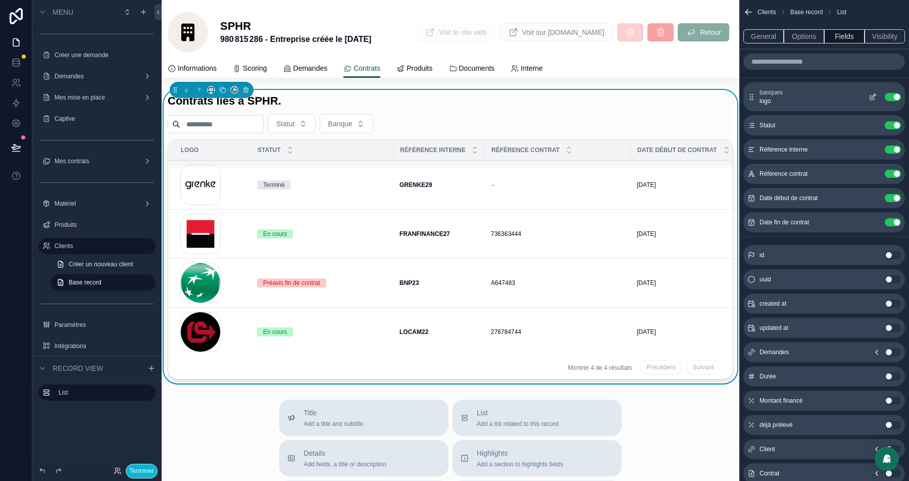
click at [873, 95] on icon "scrollable content" at bounding box center [873, 97] width 8 height 8
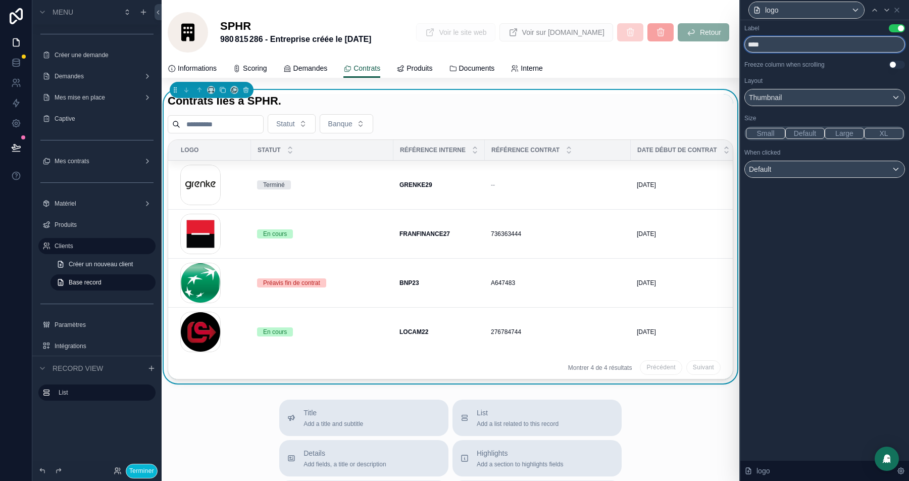
click at [760, 45] on input "****" at bounding box center [824, 44] width 161 height 16
type input "******"
click at [885, 98] on div "Thumbnail" at bounding box center [825, 97] width 160 height 16
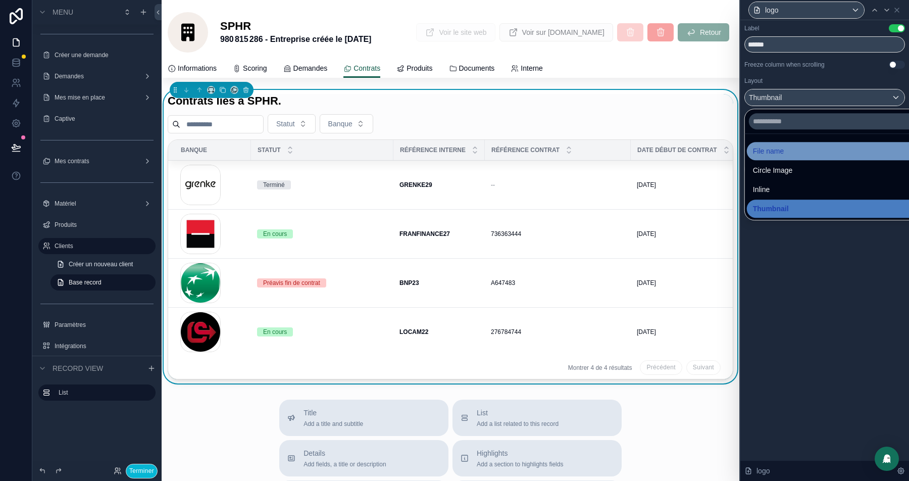
click at [781, 153] on span "File name" at bounding box center [768, 151] width 31 height 12
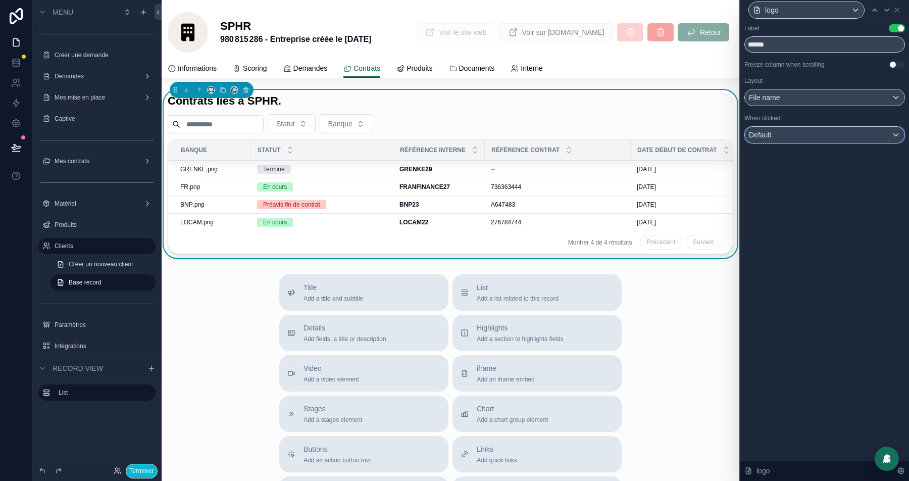
click at [815, 136] on div "Default" at bounding box center [825, 135] width 160 height 16
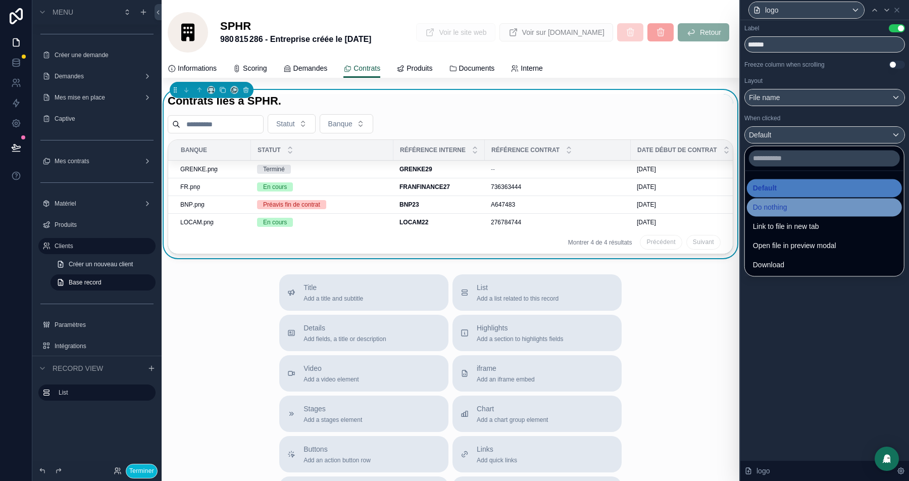
click at [794, 207] on div "Do nothing" at bounding box center [824, 207] width 143 height 12
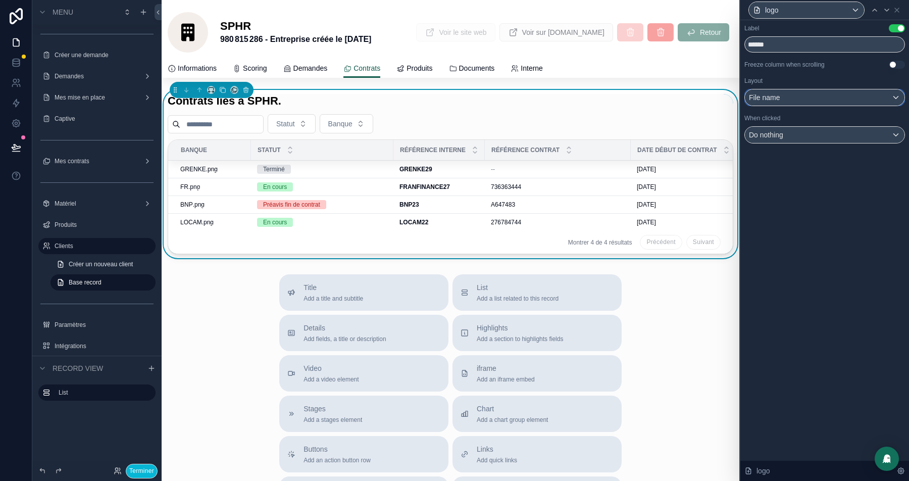
click at [771, 98] on span "File name" at bounding box center [764, 97] width 31 height 10
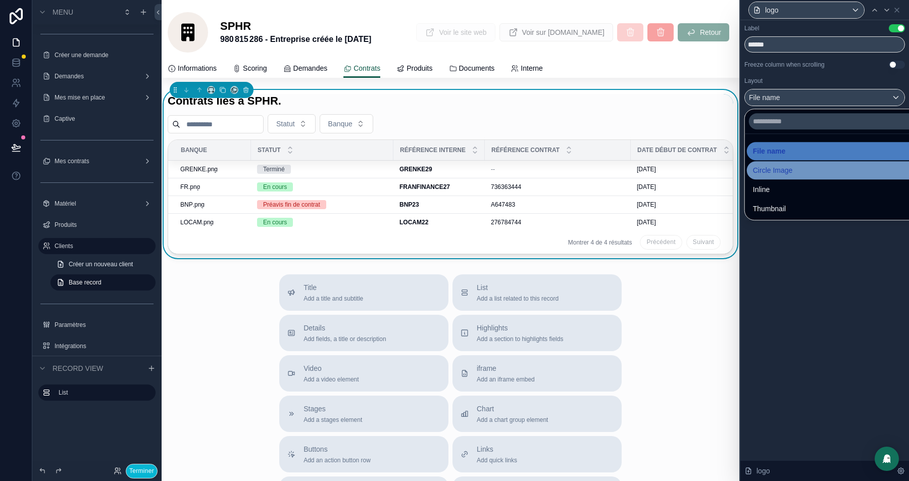
click at [773, 166] on span "Circle Image" at bounding box center [773, 170] width 40 height 12
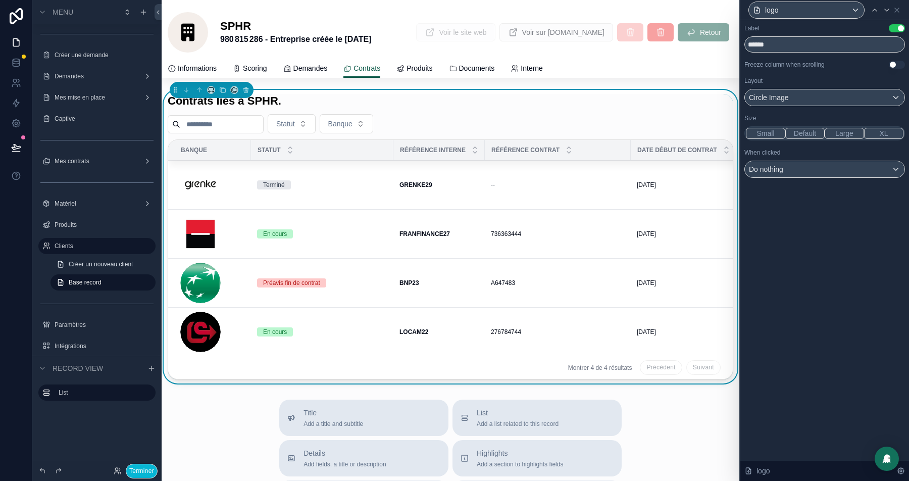
click at [751, 131] on button "Small" at bounding box center [765, 133] width 39 height 11
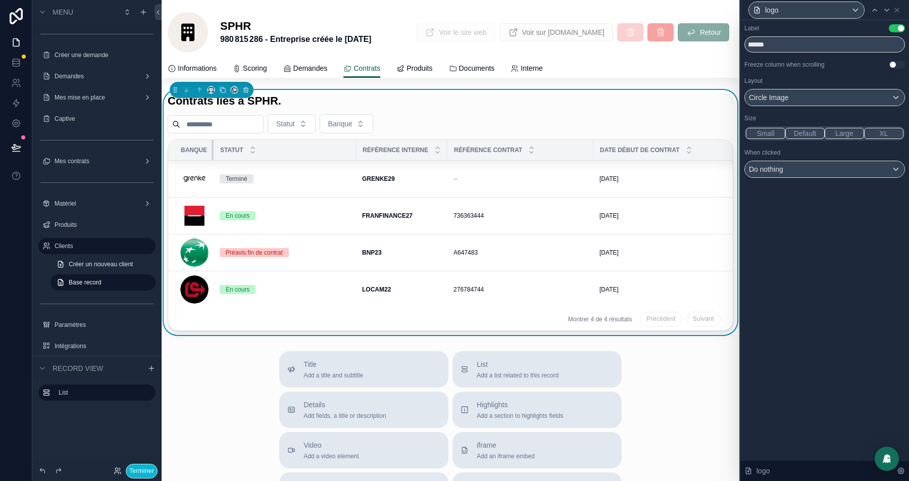
drag, startPoint x: 248, startPoint y: 150, endPoint x: 198, endPoint y: 151, distance: 50.0
click at [198, 151] on th "Banque" at bounding box center [190, 150] width 45 height 21
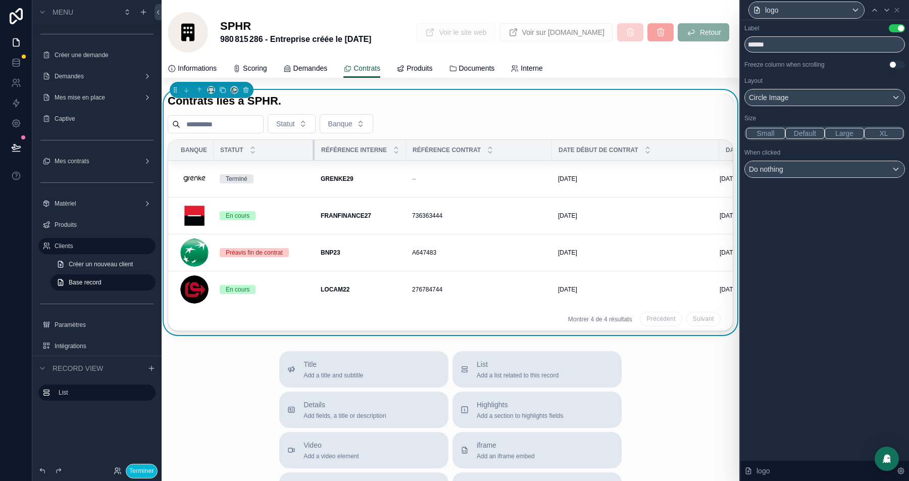
drag, startPoint x: 356, startPoint y: 153, endPoint x: 314, endPoint y: 153, distance: 41.9
click at [314, 153] on div "scrollable content" at bounding box center [315, 150] width 4 height 20
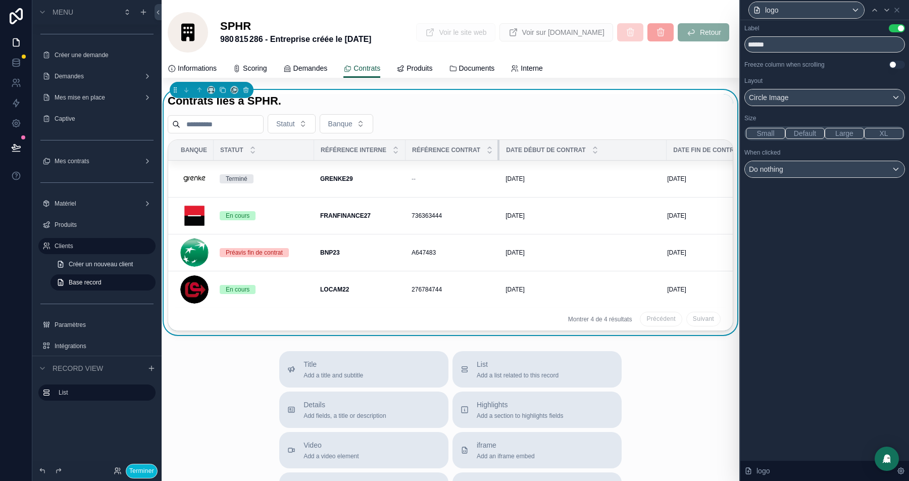
drag, startPoint x: 554, startPoint y: 149, endPoint x: 489, endPoint y: 152, distance: 64.7
click at [489, 152] on th "Référence contrat" at bounding box center [453, 150] width 94 height 21
click at [895, 9] on icon at bounding box center [897, 10] width 8 height 8
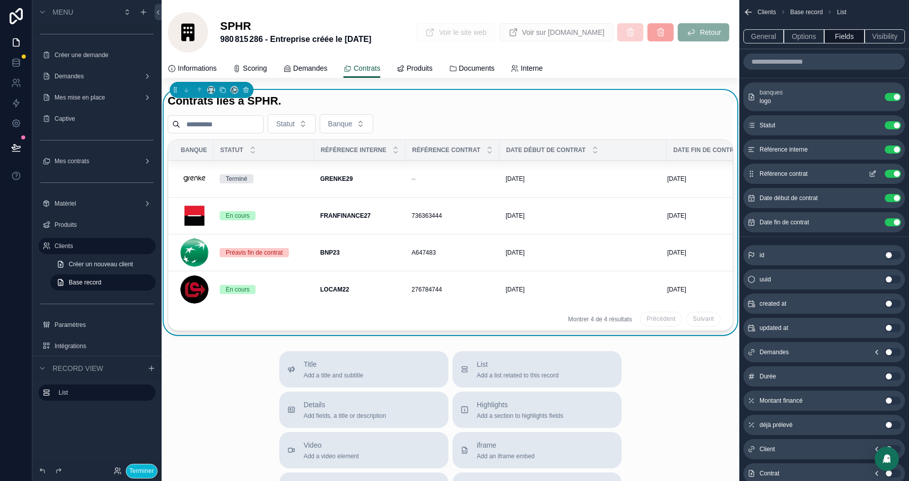
click at [870, 170] on icon "scrollable content" at bounding box center [873, 174] width 8 height 8
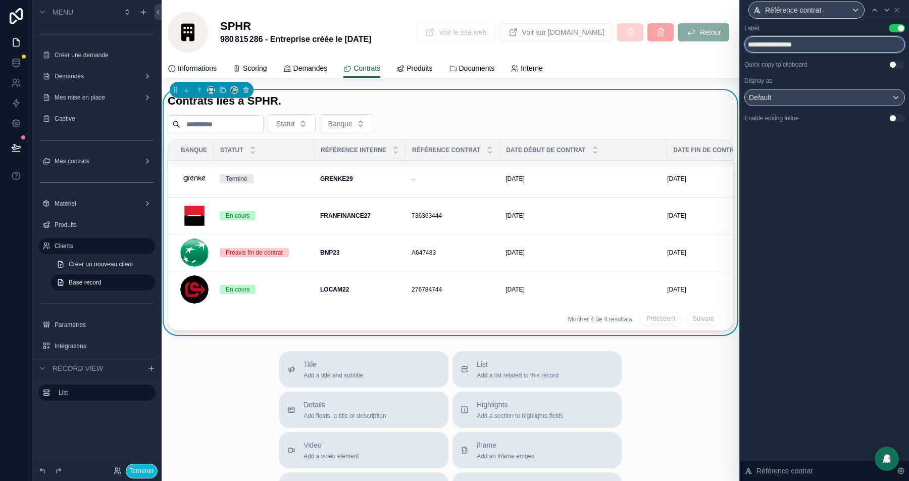
click at [806, 45] on input "**********" at bounding box center [824, 44] width 161 height 16
type input "*********"
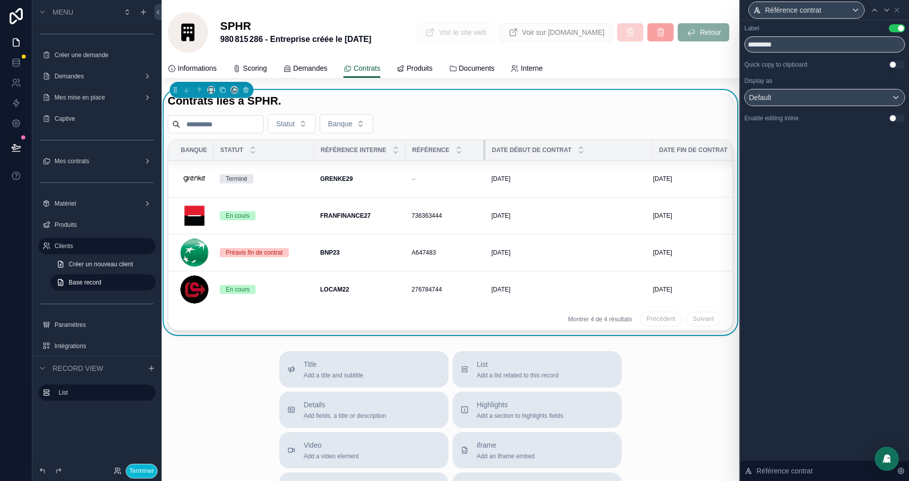
drag, startPoint x: 489, startPoint y: 150, endPoint x: 468, endPoint y: 150, distance: 21.2
click at [468, 150] on th "Référence" at bounding box center [446, 150] width 80 height 21
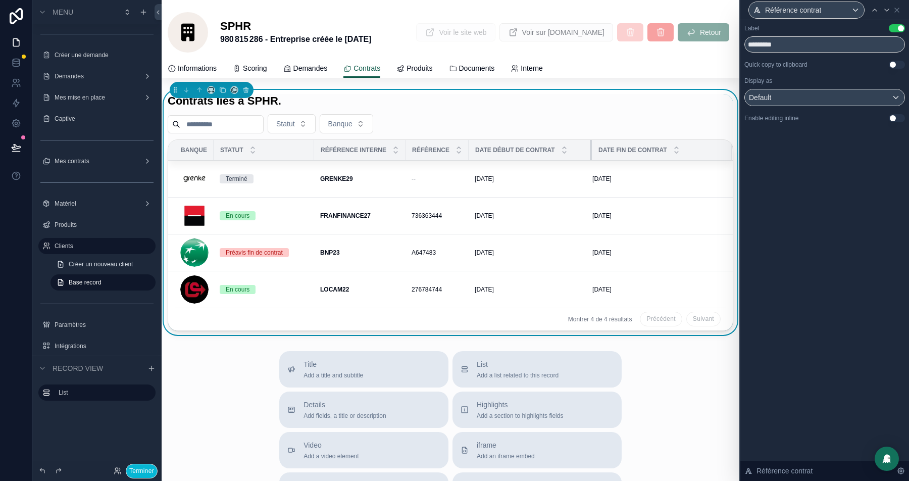
drag, startPoint x: 639, startPoint y: 151, endPoint x: 594, endPoint y: 151, distance: 44.4
click at [594, 151] on div "scrollable content" at bounding box center [592, 150] width 4 height 20
click at [307, 71] on span "Demandes" at bounding box center [310, 68] width 34 height 10
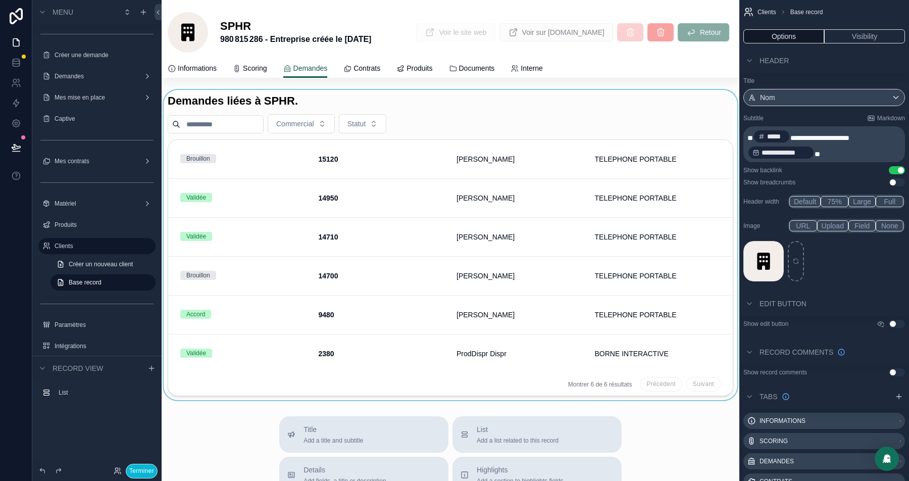
click at [500, 111] on div "scrollable content" at bounding box center [451, 245] width 578 height 310
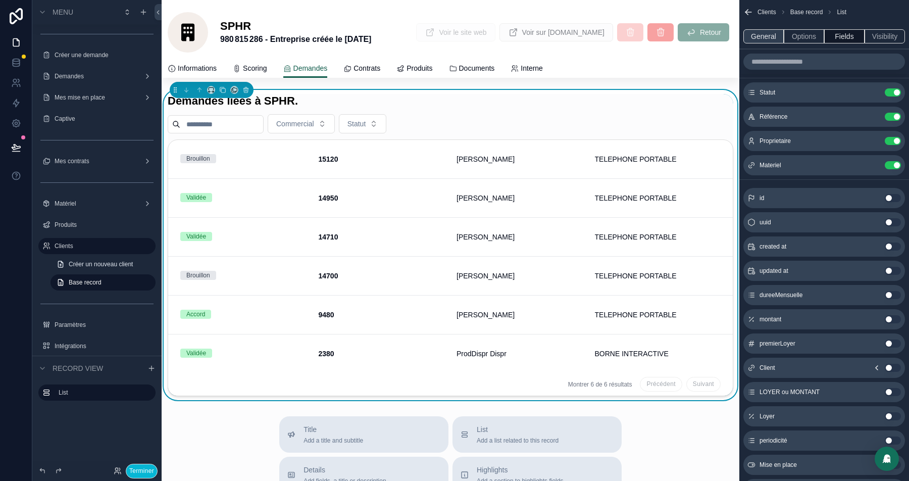
click at [762, 35] on button "General" at bounding box center [763, 36] width 40 height 14
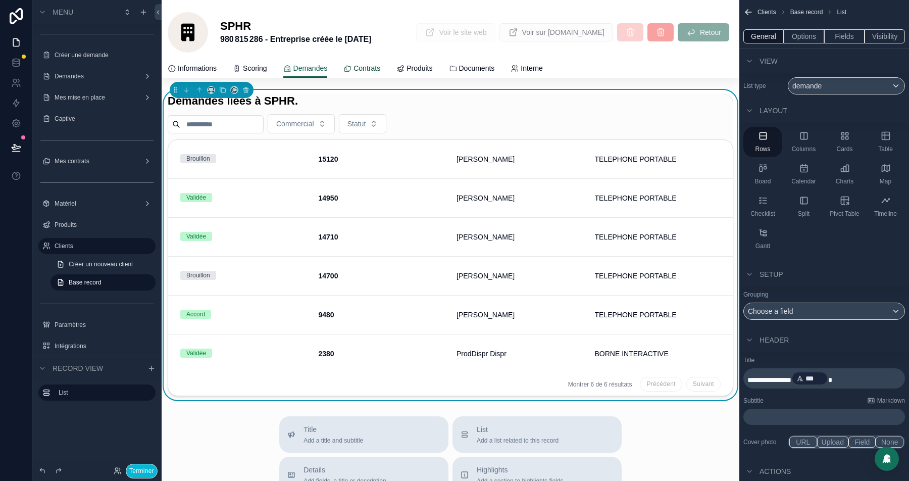
click at [374, 68] on span "Contrats" at bounding box center [367, 68] width 27 height 10
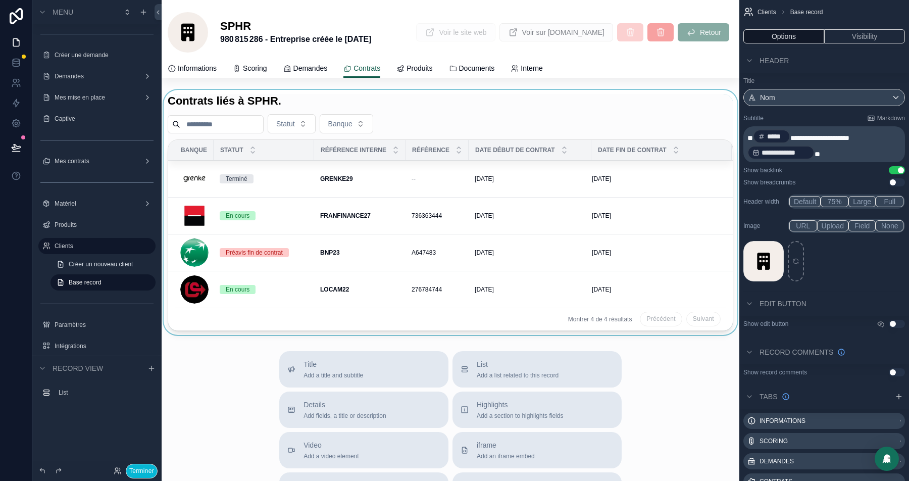
click at [442, 126] on div "scrollable content" at bounding box center [451, 212] width 578 height 245
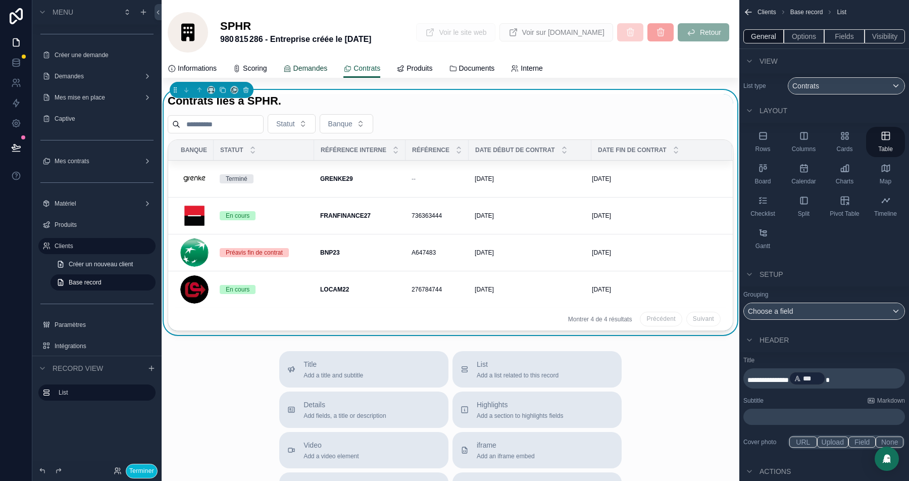
click at [307, 67] on span "Demandes" at bounding box center [310, 68] width 34 height 10
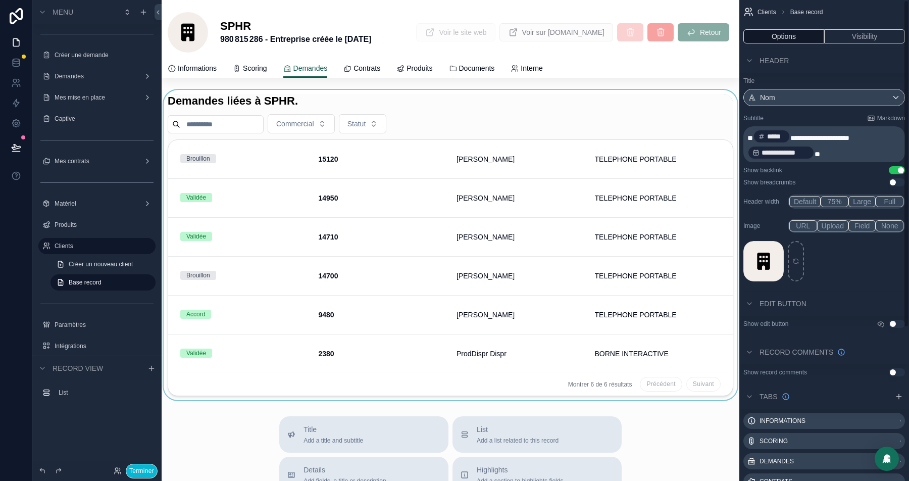
click at [482, 114] on div "scrollable content" at bounding box center [451, 245] width 578 height 310
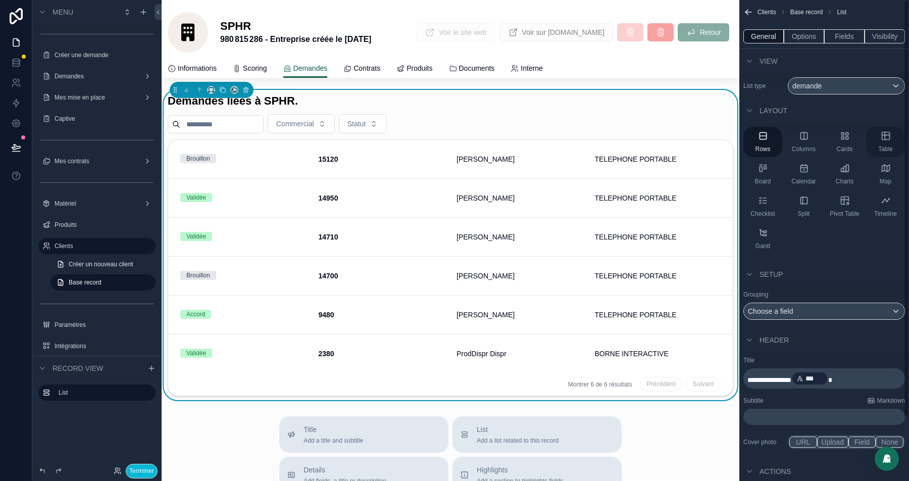
click at [895, 141] on div "Table" at bounding box center [885, 142] width 39 height 30
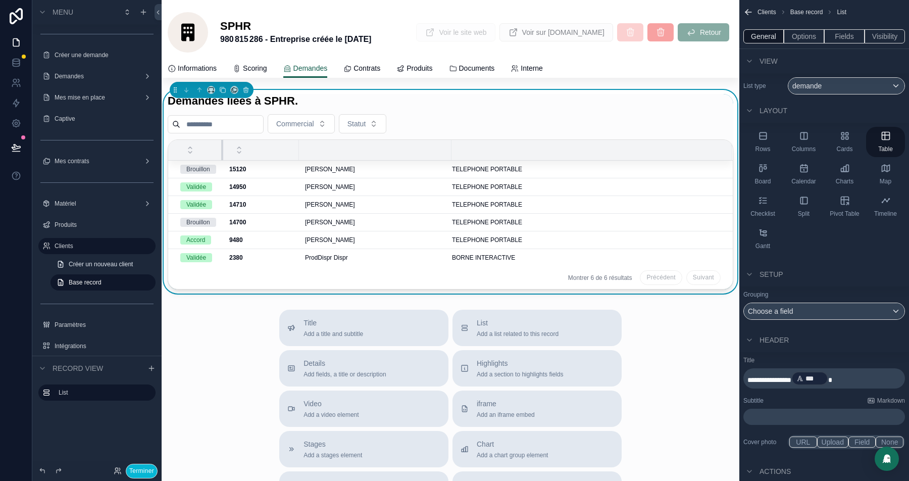
drag, startPoint x: 313, startPoint y: 151, endPoint x: 222, endPoint y: 152, distance: 90.9
click at [222, 152] on th "scrollable content" at bounding box center [195, 150] width 55 height 21
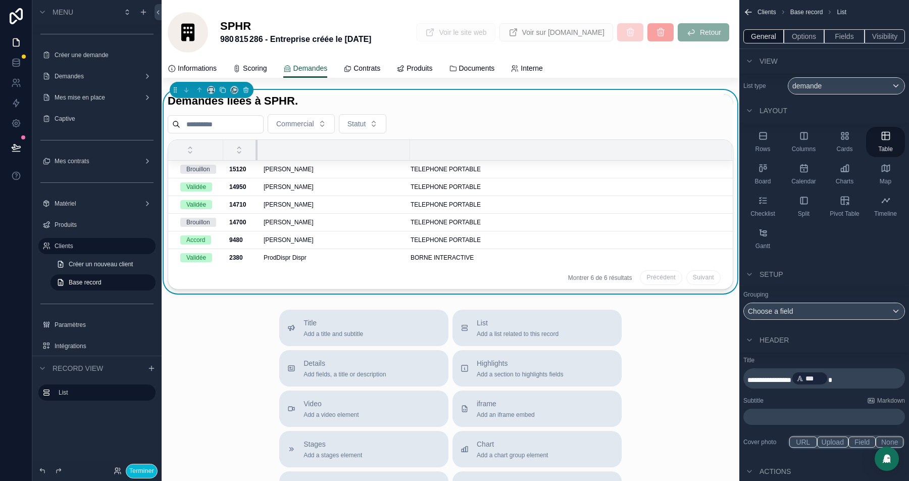
drag, startPoint x: 300, startPoint y: 151, endPoint x: 259, endPoint y: 151, distance: 41.4
click at [259, 151] on div "scrollable content" at bounding box center [258, 150] width 4 height 20
click at [842, 34] on button "Fields" at bounding box center [844, 36] width 40 height 14
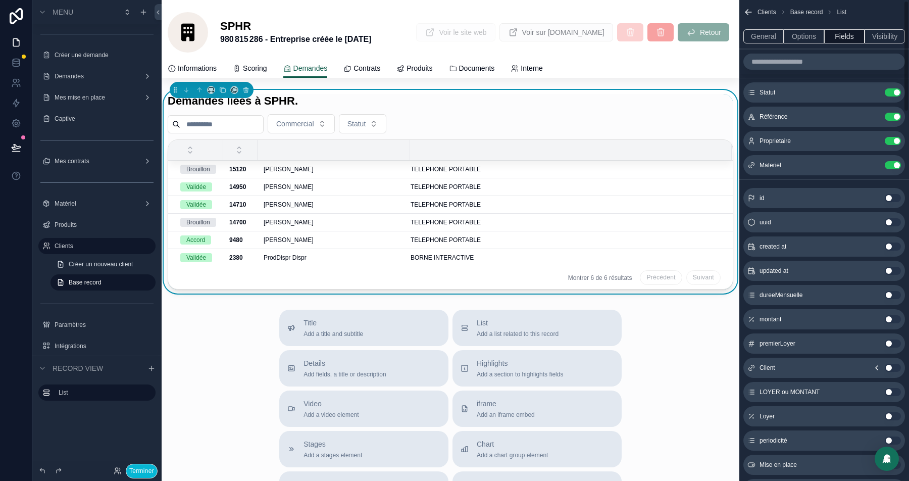
scroll to position [23, 0]
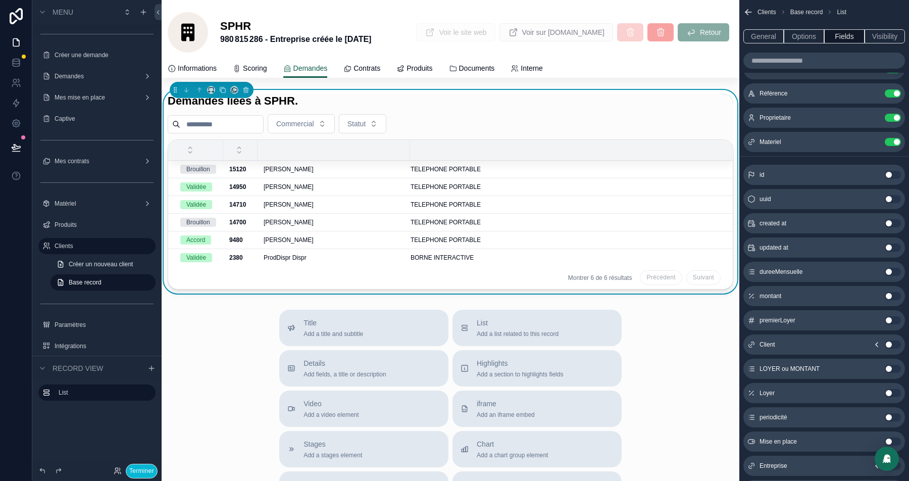
click at [893, 221] on button "Use setting" at bounding box center [893, 223] width 16 height 8
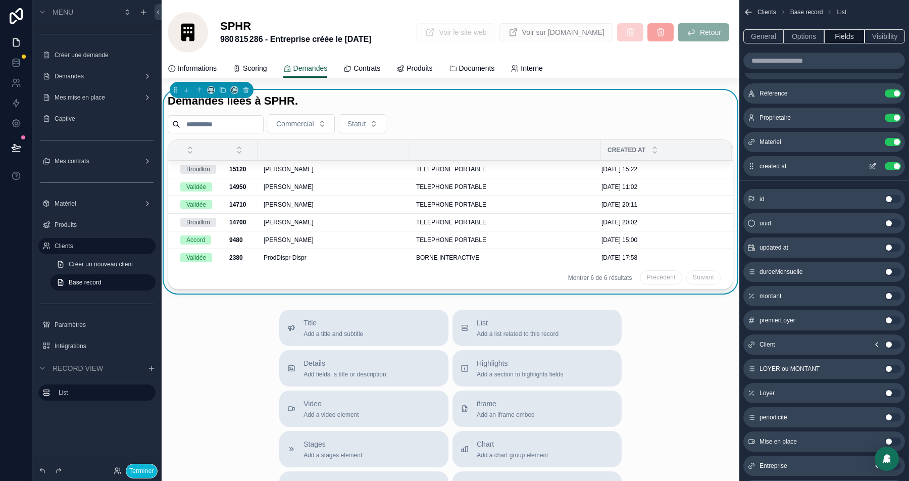
click at [874, 165] on icon "scrollable content" at bounding box center [874, 165] width 4 height 4
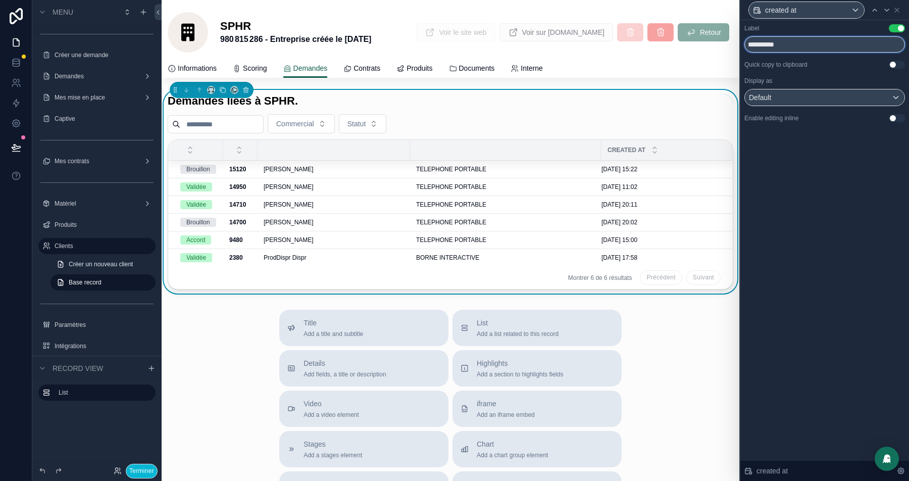
click at [791, 48] on input "**********" at bounding box center [824, 44] width 161 height 16
type input "**********"
click at [896, 9] on icon at bounding box center [897, 10] width 4 height 4
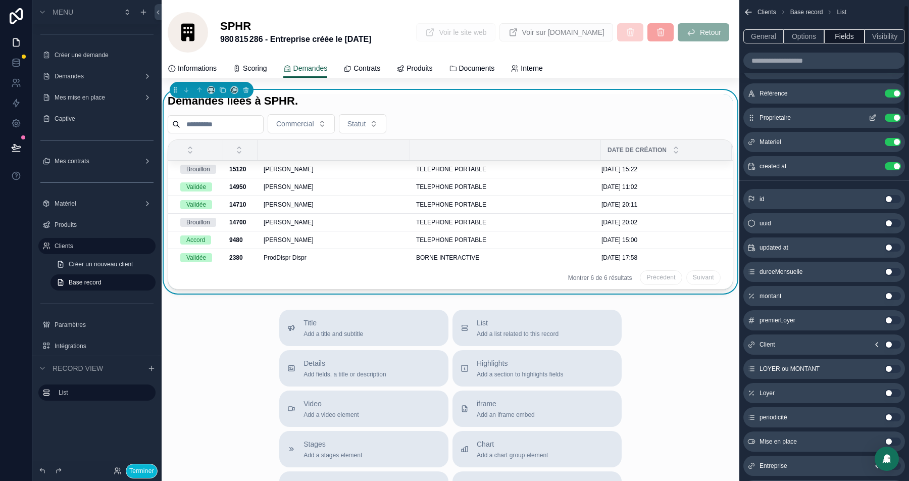
scroll to position [0, 0]
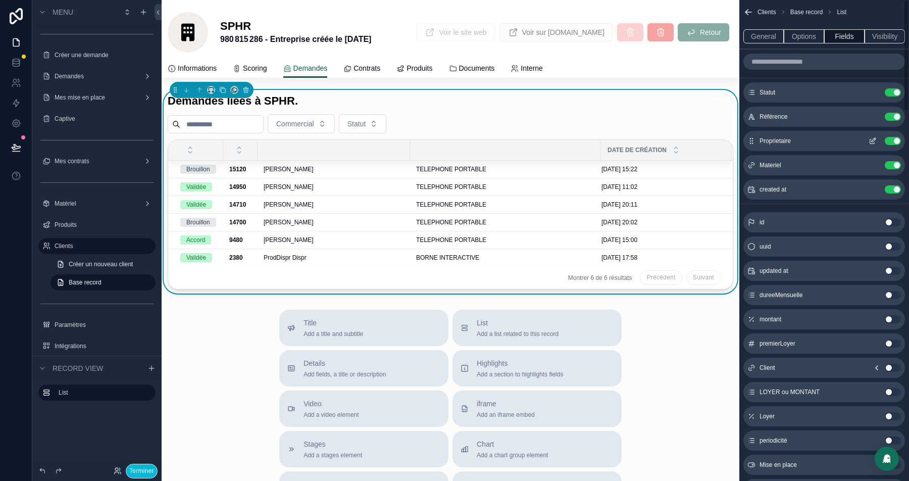
click at [870, 140] on icon "scrollable content" at bounding box center [872, 141] width 5 height 5
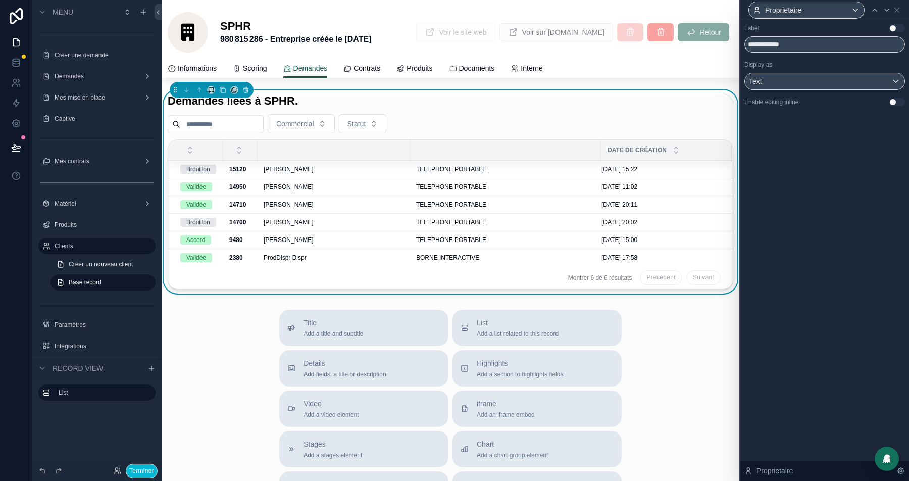
click at [897, 27] on button "Use setting" at bounding box center [897, 28] width 16 height 8
click at [889, 11] on icon at bounding box center [887, 10] width 8 height 8
click at [893, 27] on button "Use setting" at bounding box center [897, 28] width 16 height 8
click at [895, 8] on icon at bounding box center [897, 10] width 4 height 4
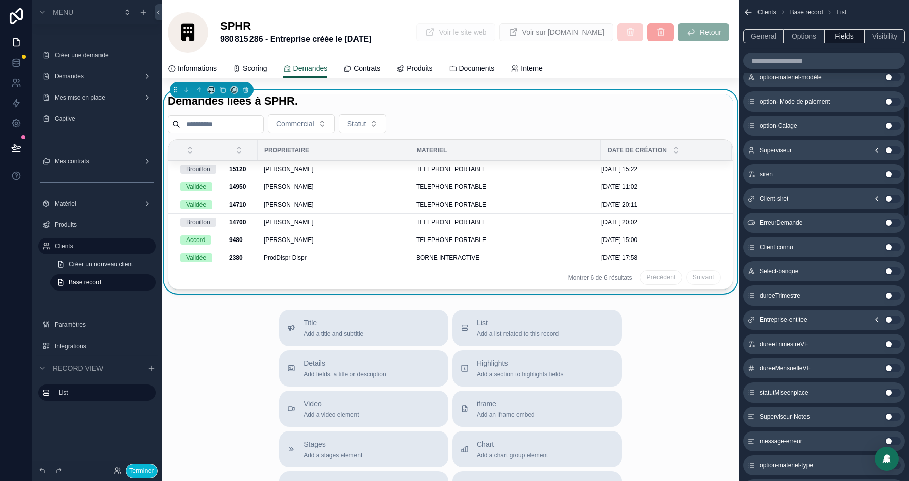
scroll to position [461, 0]
click at [876, 320] on icon "scrollable content" at bounding box center [877, 319] width 8 height 8
click at [894, 438] on button "Use setting" at bounding box center [893, 440] width 16 height 8
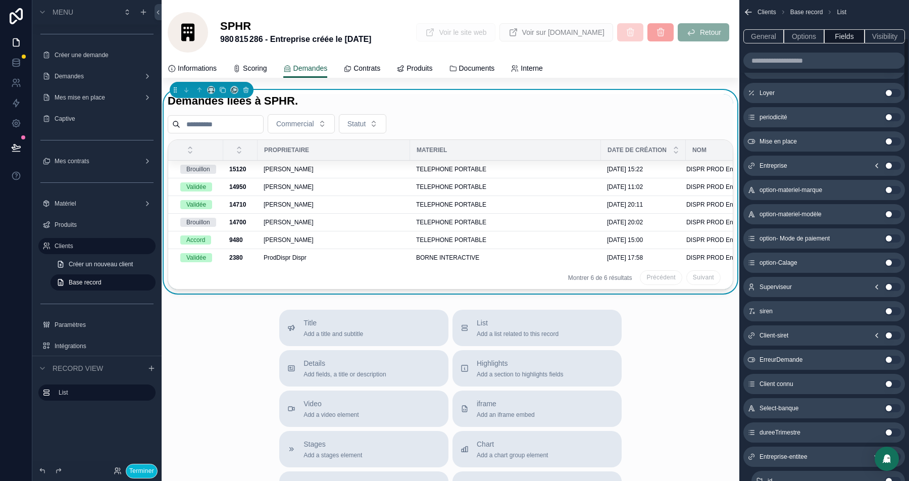
scroll to position [0, 0]
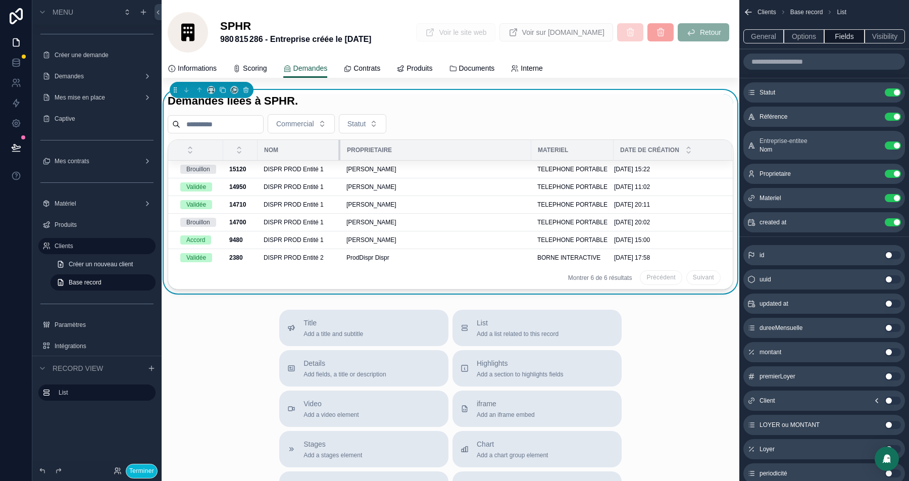
drag, startPoint x: 412, startPoint y: 148, endPoint x: 341, endPoint y: 149, distance: 71.2
click at [341, 149] on tr "Nom Proprietaire Materiel Date de création" at bounding box center [450, 150] width 565 height 21
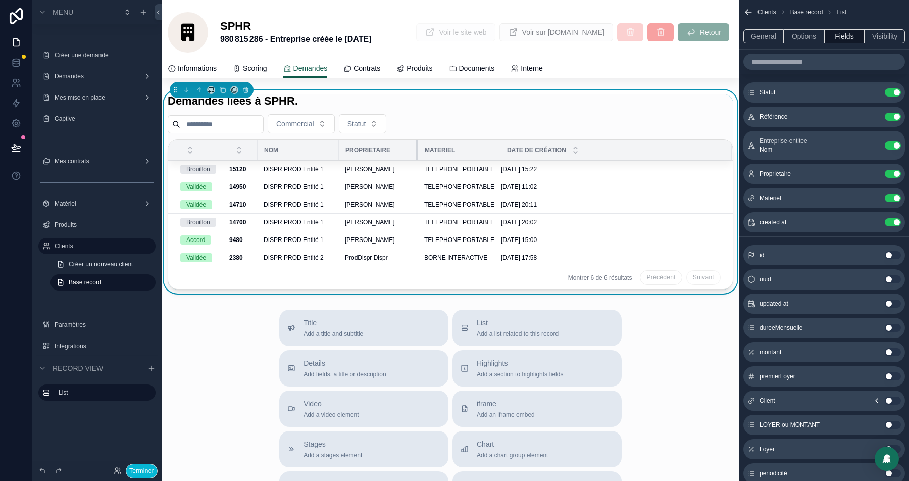
drag, startPoint x: 532, startPoint y: 152, endPoint x: 420, endPoint y: 154, distance: 111.6
click at [420, 154] on tr "Nom Proprietaire Materiel Date de création" at bounding box center [450, 150] width 565 height 21
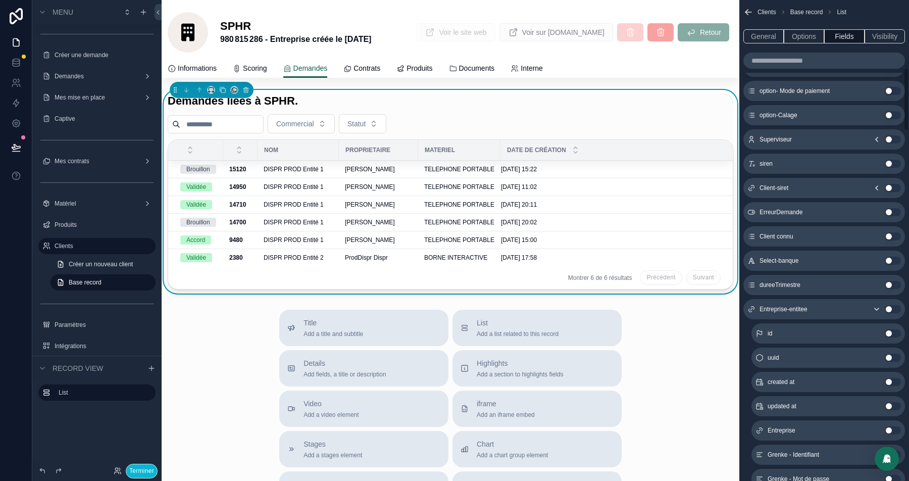
scroll to position [524, 0]
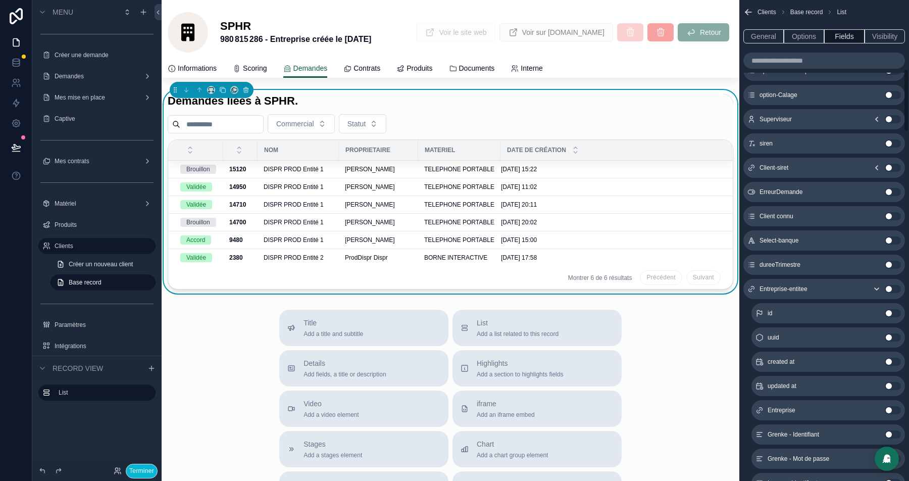
click at [876, 286] on icon "scrollable content" at bounding box center [877, 289] width 8 height 8
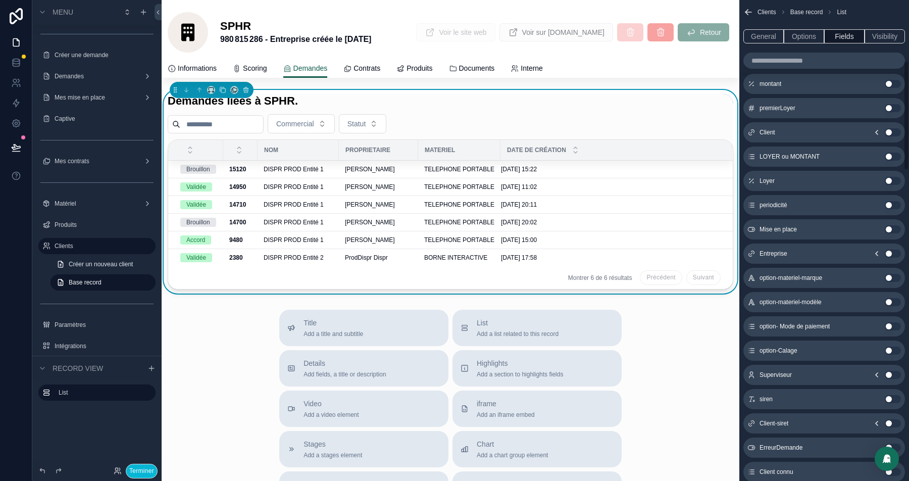
scroll to position [268, 0]
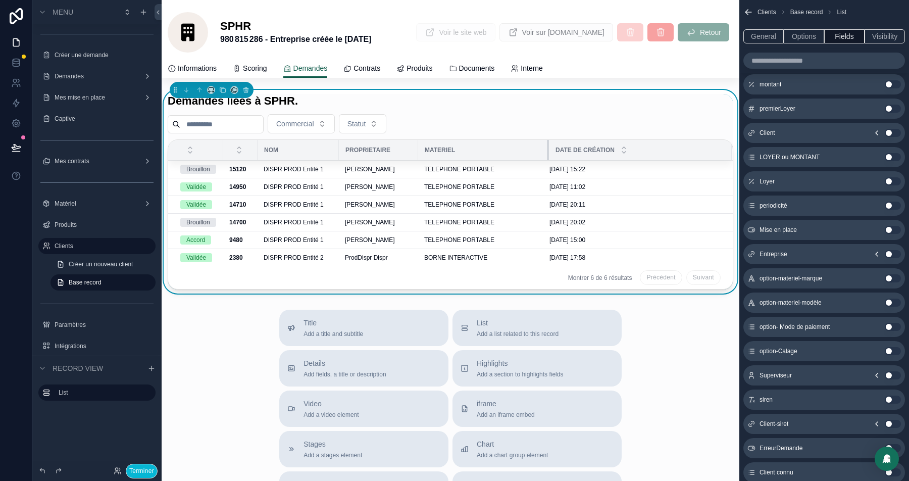
drag, startPoint x: 504, startPoint y: 152, endPoint x: 559, endPoint y: 151, distance: 55.1
click at [559, 152] on tr "Nom Proprietaire Materiel Date de création" at bounding box center [450, 150] width 565 height 21
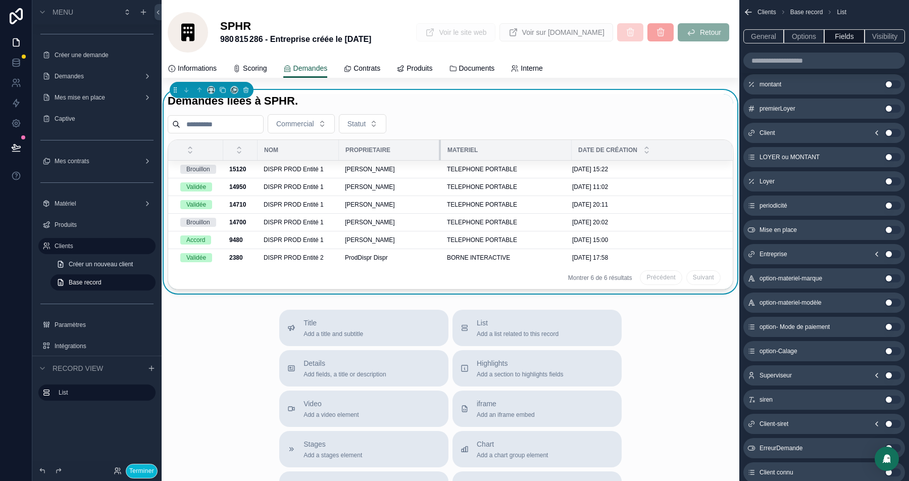
drag, startPoint x: 419, startPoint y: 150, endPoint x: 441, endPoint y: 150, distance: 22.2
click at [441, 150] on div "scrollable content" at bounding box center [441, 150] width 4 height 20
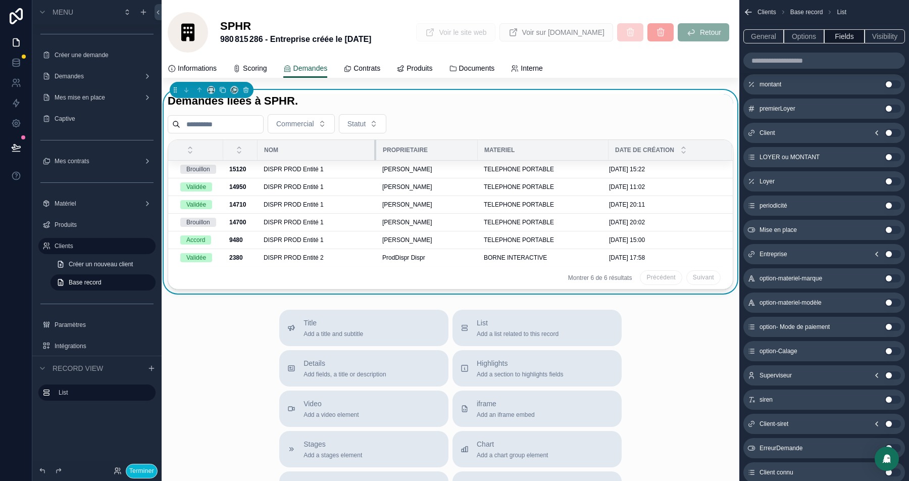
drag, startPoint x: 341, startPoint y: 150, endPoint x: 378, endPoint y: 150, distance: 37.4
click at [378, 150] on div "scrollable content" at bounding box center [376, 150] width 4 height 20
click at [352, 69] on icon "scrollable content" at bounding box center [347, 69] width 8 height 8
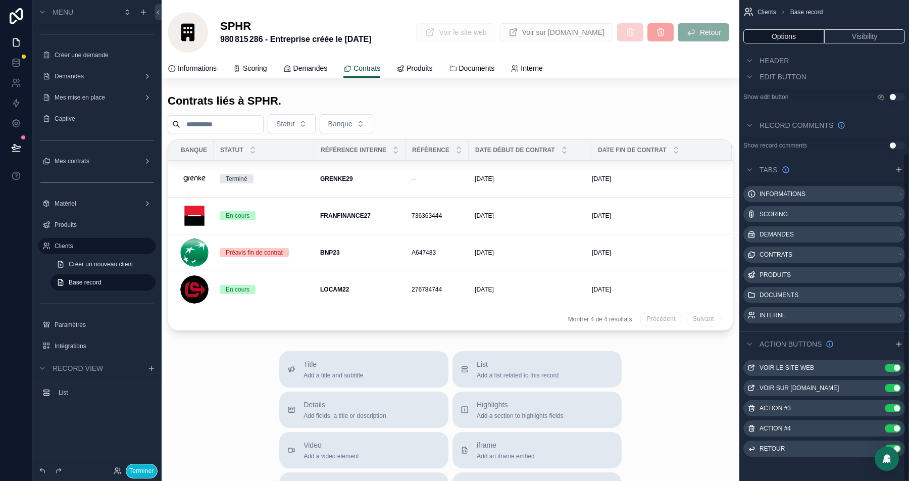
scroll to position [226, 0]
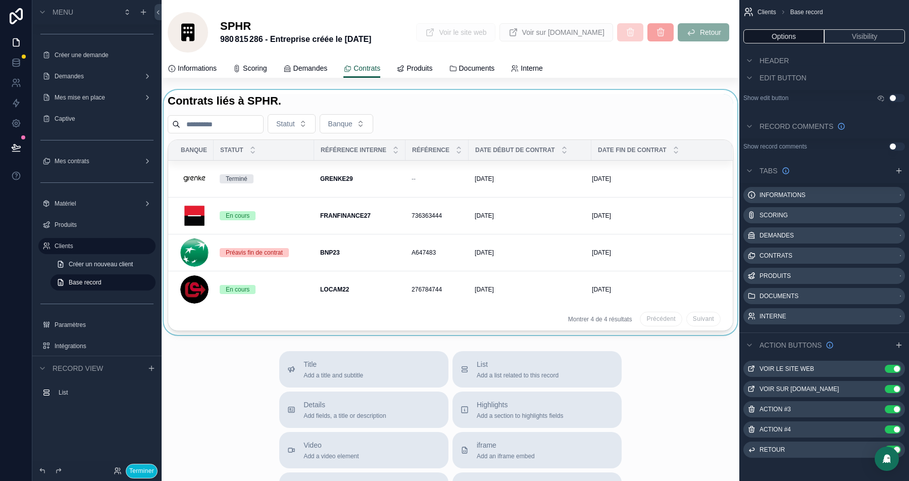
click at [298, 124] on div "scrollable content" at bounding box center [451, 212] width 578 height 245
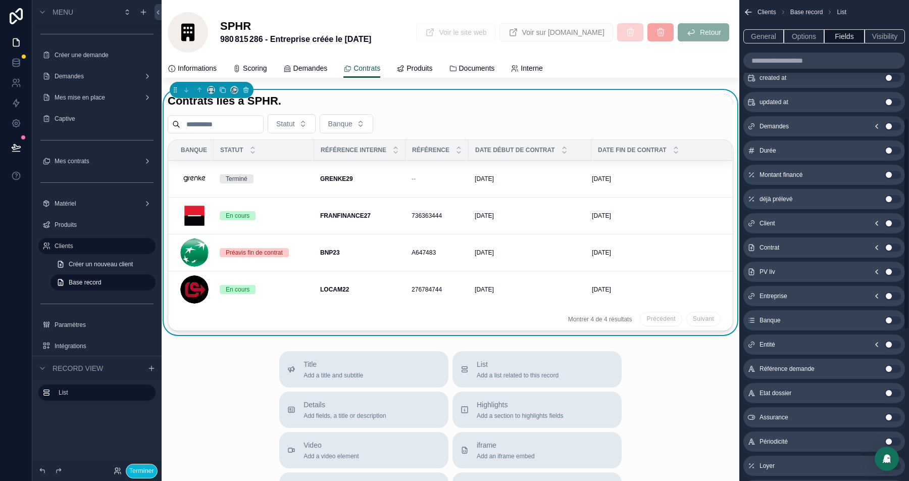
scroll to position [268, 0]
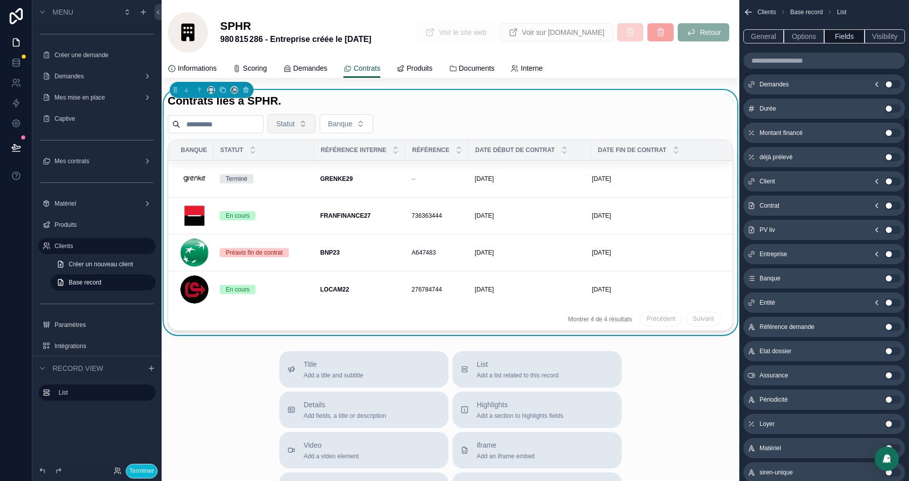
click at [295, 124] on span "Statut" at bounding box center [285, 124] width 19 height 10
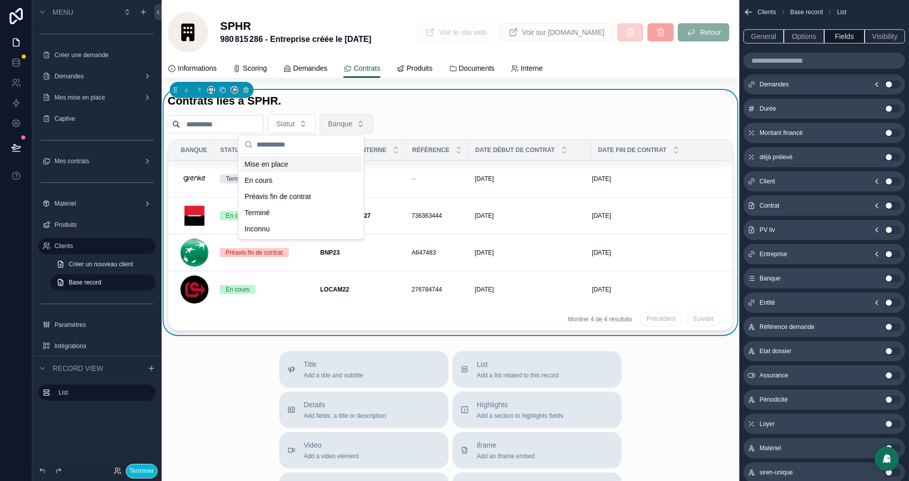
click at [353, 119] on span "Banque" at bounding box center [340, 124] width 24 height 10
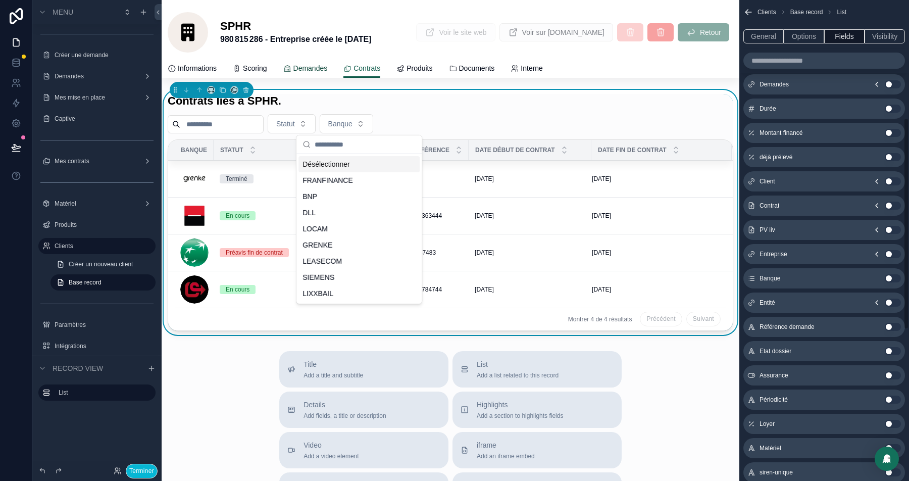
click at [319, 67] on span "Demandes" at bounding box center [310, 68] width 34 height 10
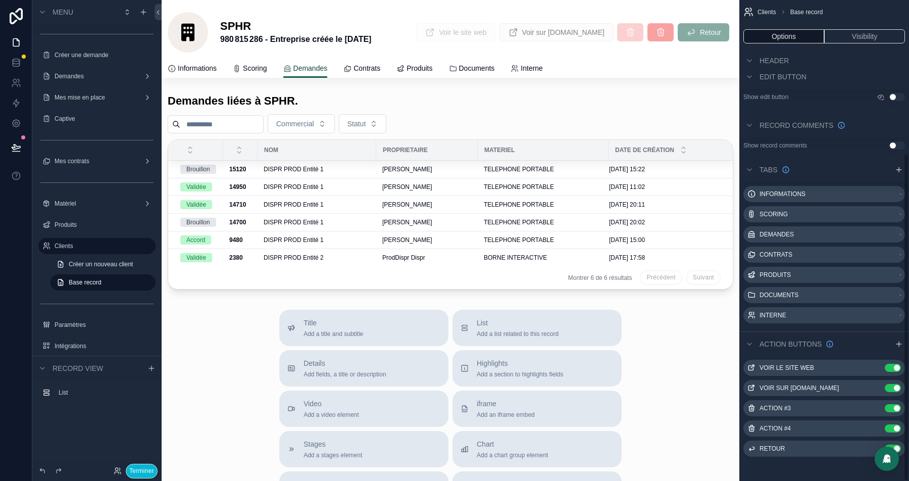
scroll to position [226, 0]
click at [447, 104] on div "scrollable content" at bounding box center [451, 192] width 578 height 204
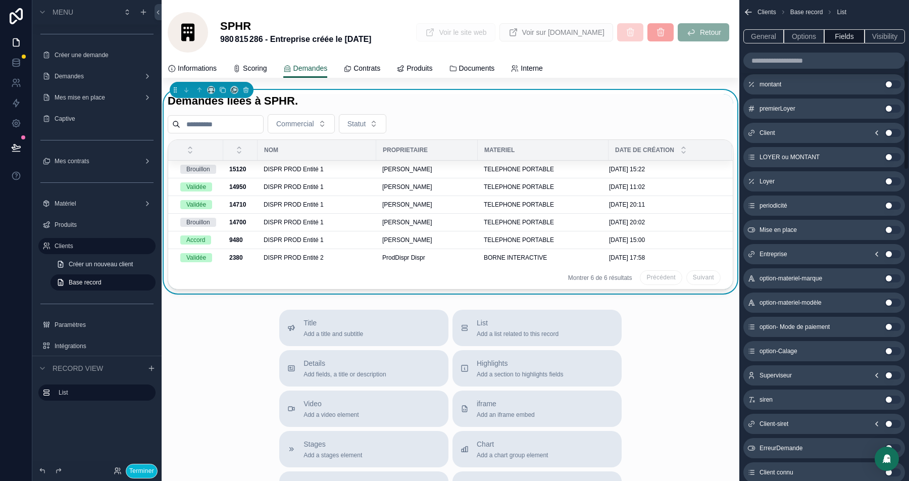
scroll to position [0, 0]
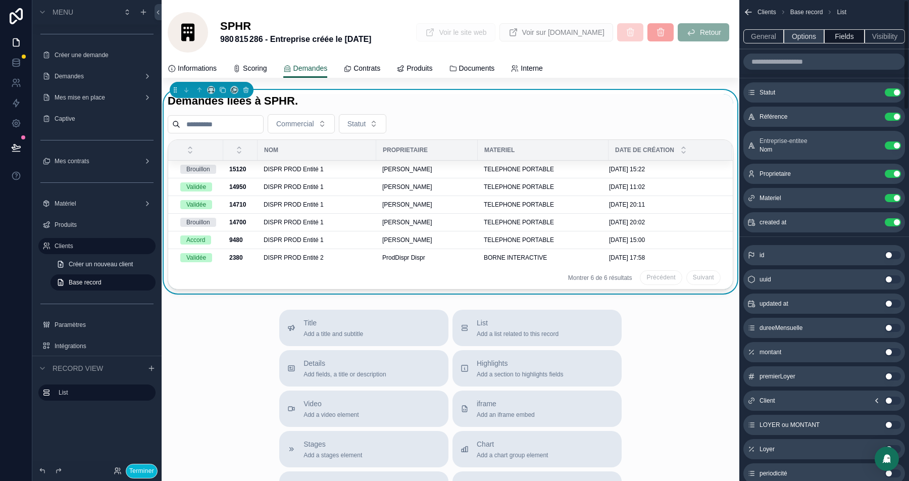
click at [798, 36] on button "Options" at bounding box center [804, 36] width 40 height 14
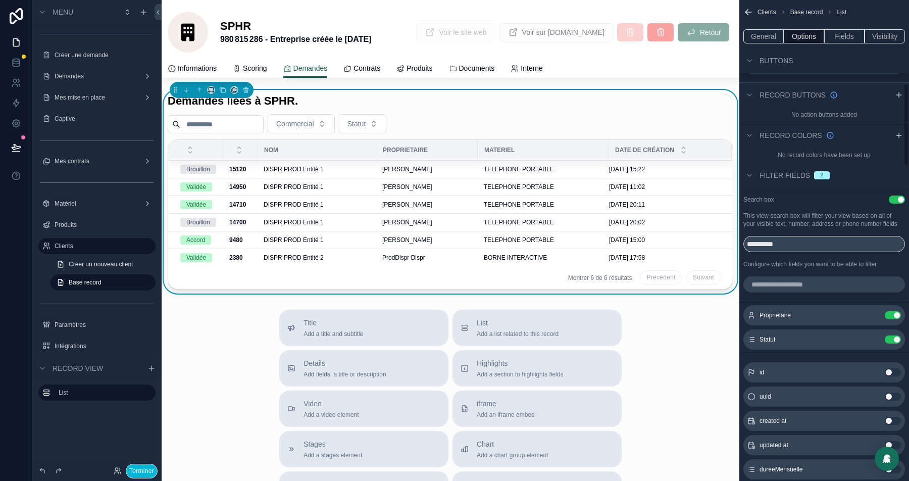
scroll to position [485, 0]
click at [773, 285] on input "scrollable content" at bounding box center [824, 283] width 162 height 16
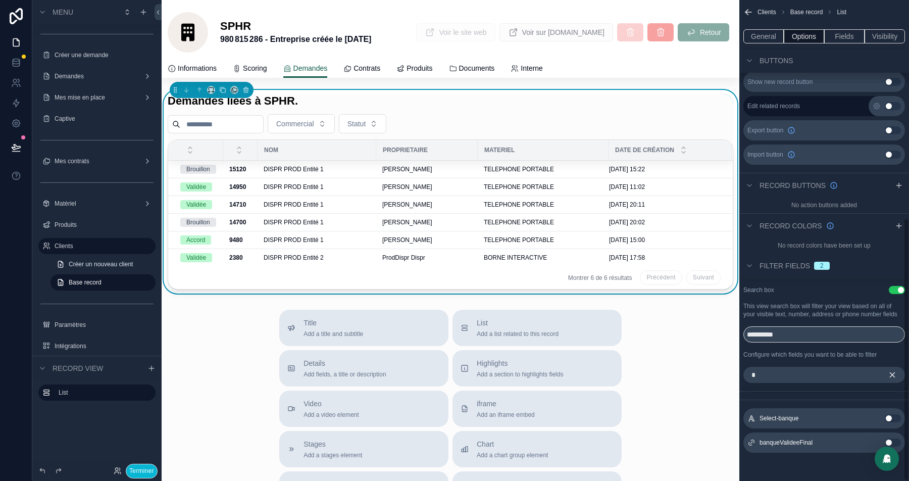
scroll to position [399, 0]
type input "*"
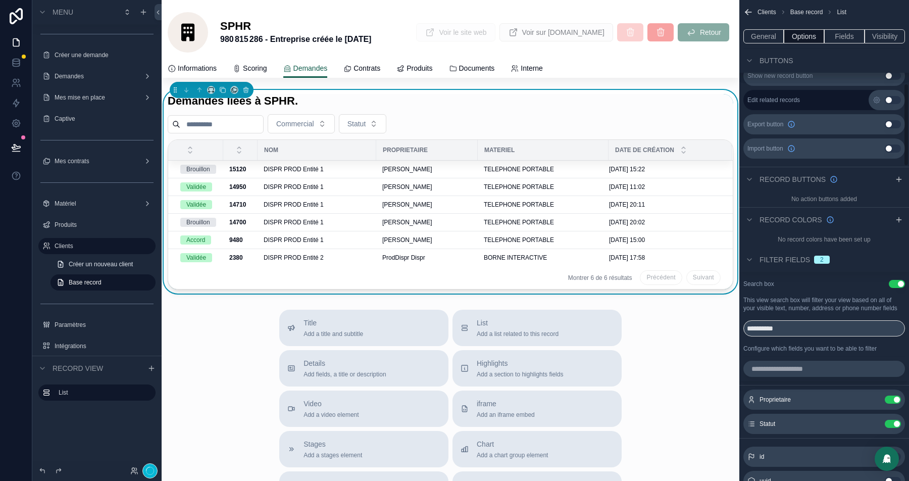
scroll to position [485, 0]
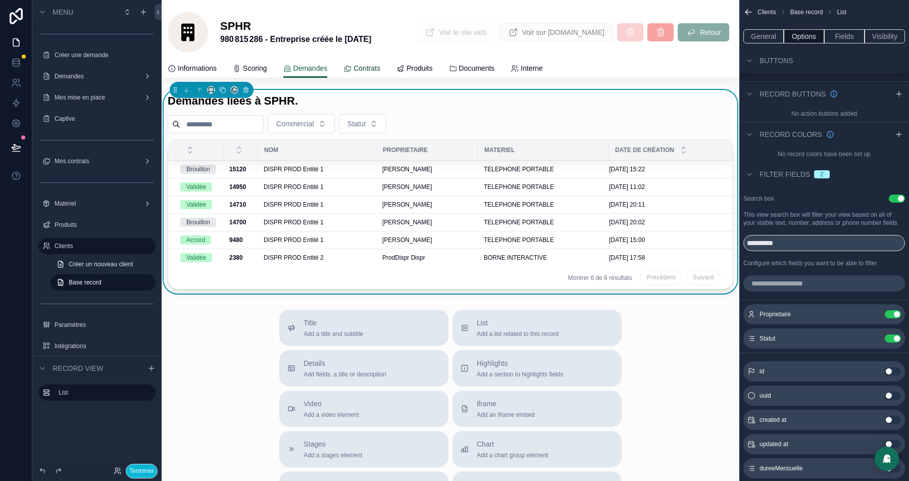
click at [369, 69] on div "Contrats" at bounding box center [361, 68] width 37 height 10
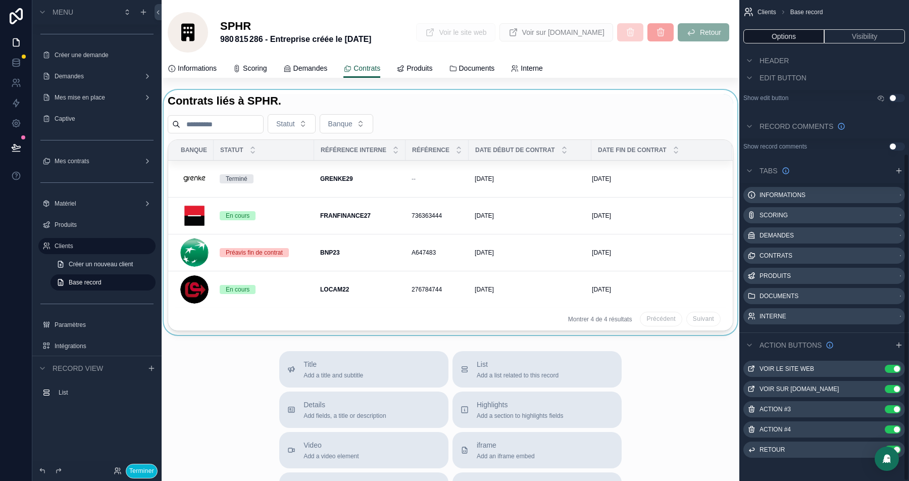
click at [432, 122] on div "scrollable content" at bounding box center [451, 212] width 578 height 245
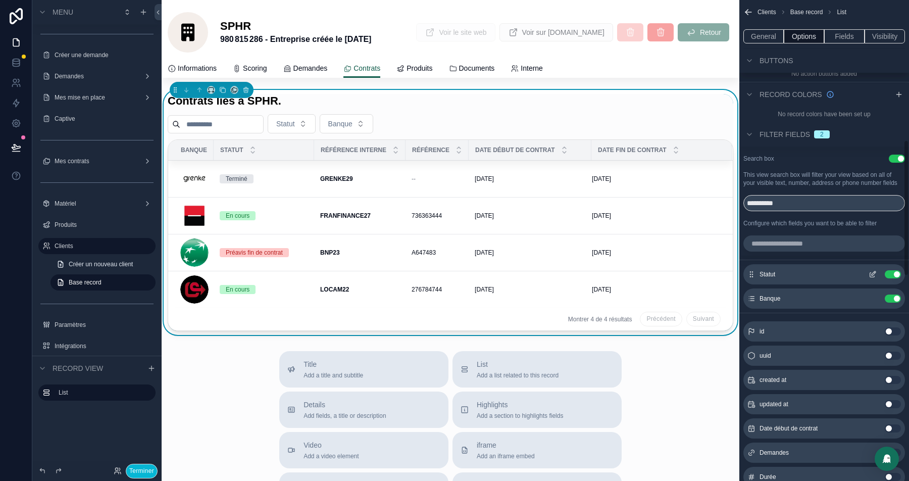
scroll to position [495, 0]
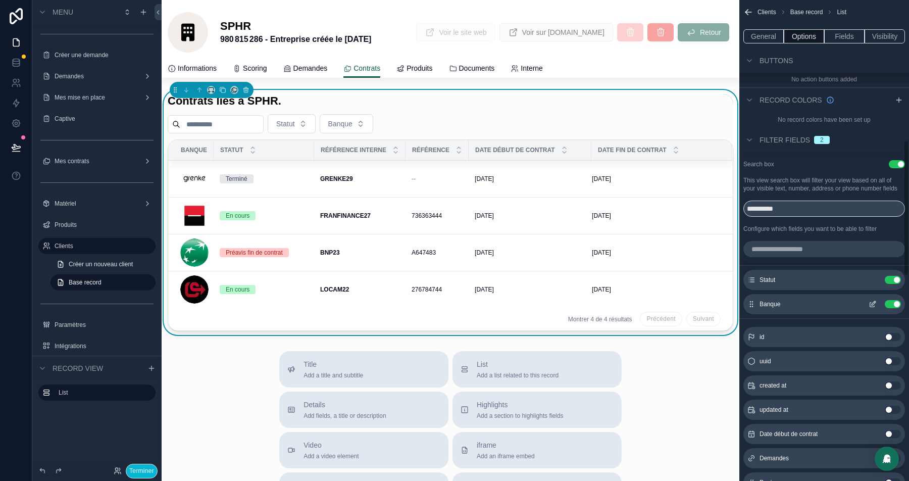
click at [891, 308] on button "Use setting" at bounding box center [893, 304] width 16 height 8
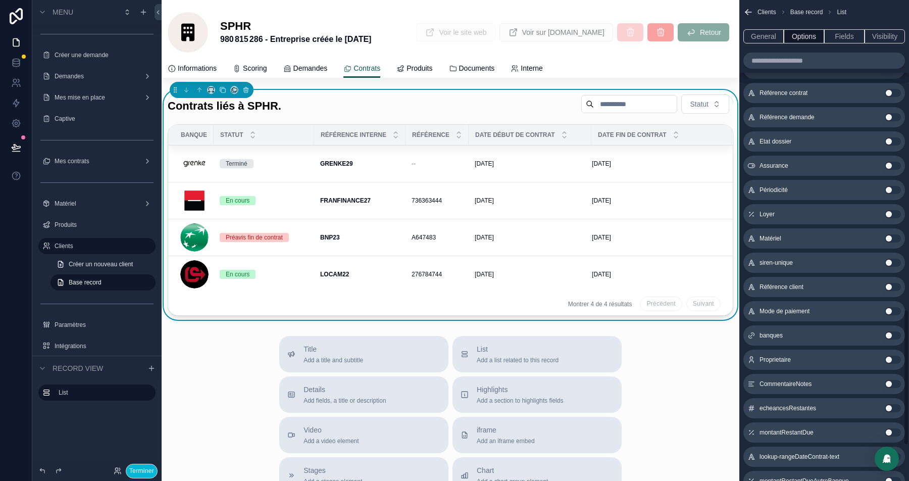
scroll to position [1094, 0]
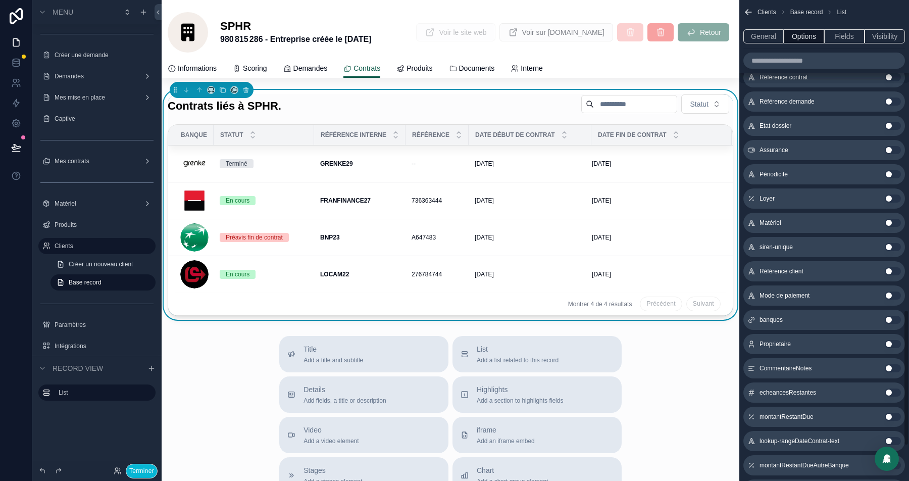
click at [892, 324] on button "Use setting" at bounding box center [893, 320] width 16 height 8
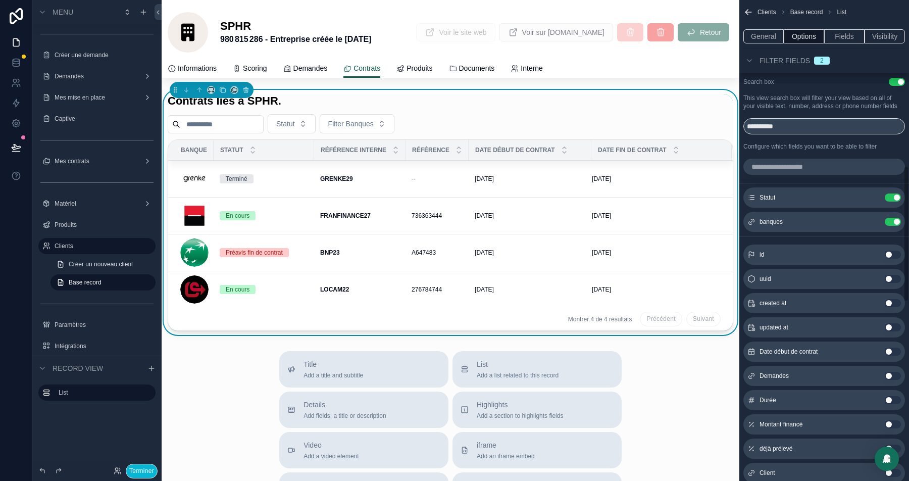
scroll to position [600, 0]
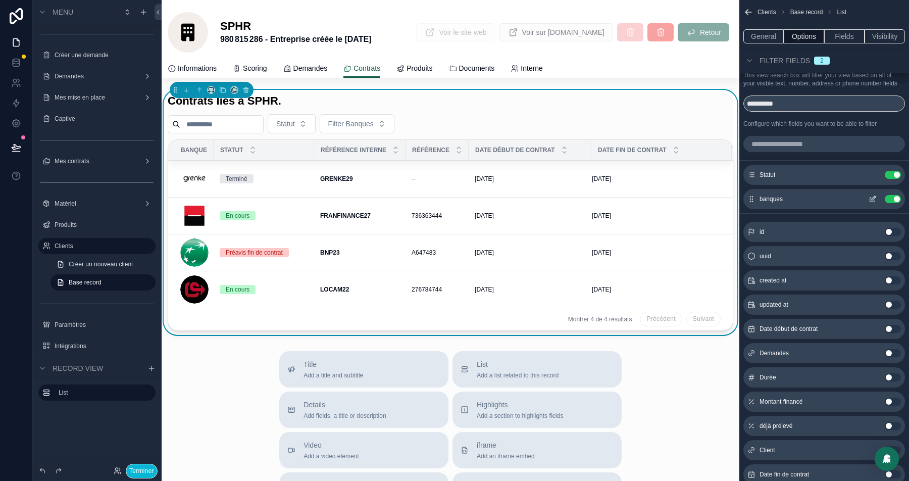
click at [874, 203] on icon "scrollable content" at bounding box center [873, 199] width 8 height 8
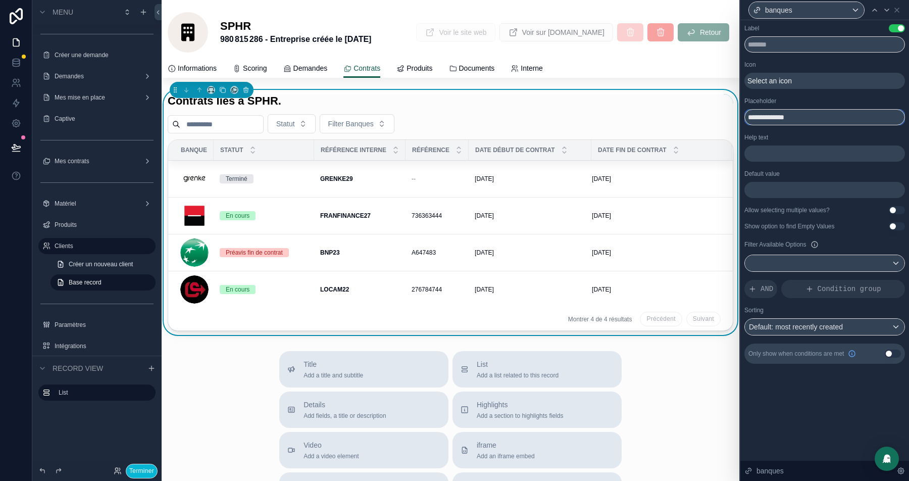
click at [775, 119] on input "**********" at bounding box center [824, 117] width 161 height 16
type input "*******"
click at [872, 260] on div at bounding box center [825, 263] width 160 height 16
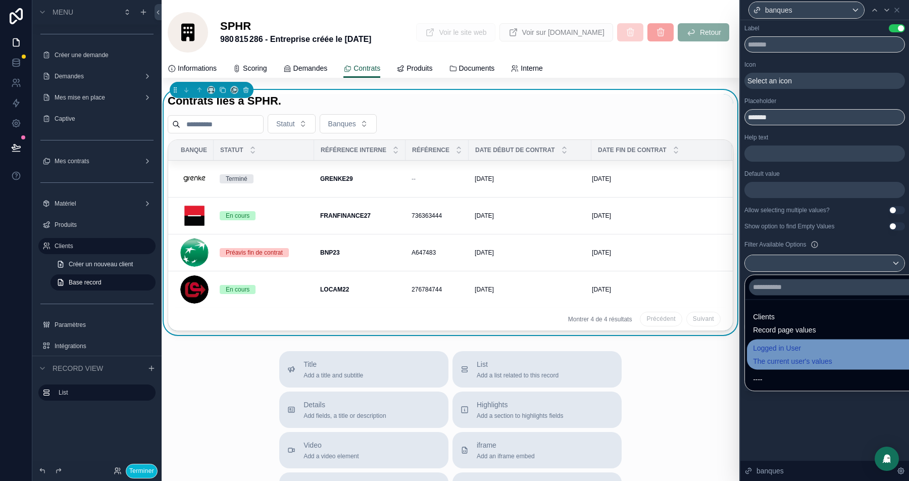
click at [795, 350] on span "Logged in User" at bounding box center [792, 348] width 79 height 12
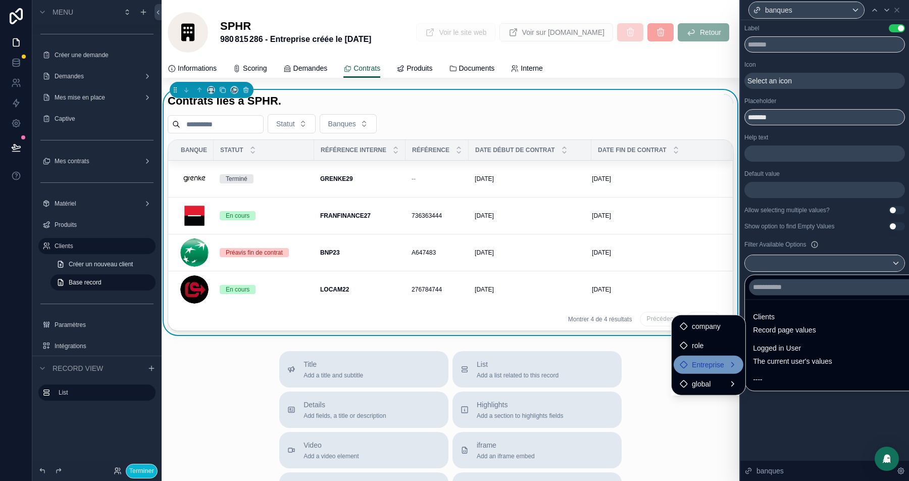
click at [711, 365] on span "Entreprise" at bounding box center [708, 365] width 32 height 12
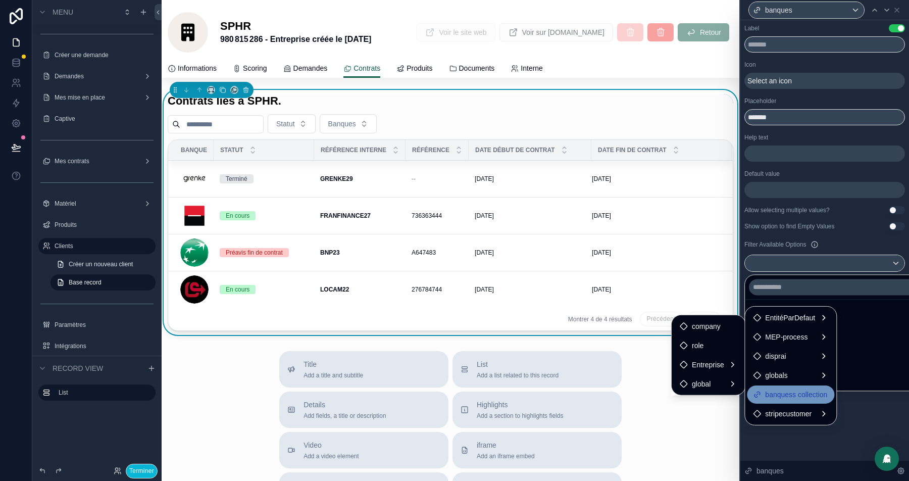
click at [802, 395] on span "banquess collection" at bounding box center [796, 394] width 62 height 12
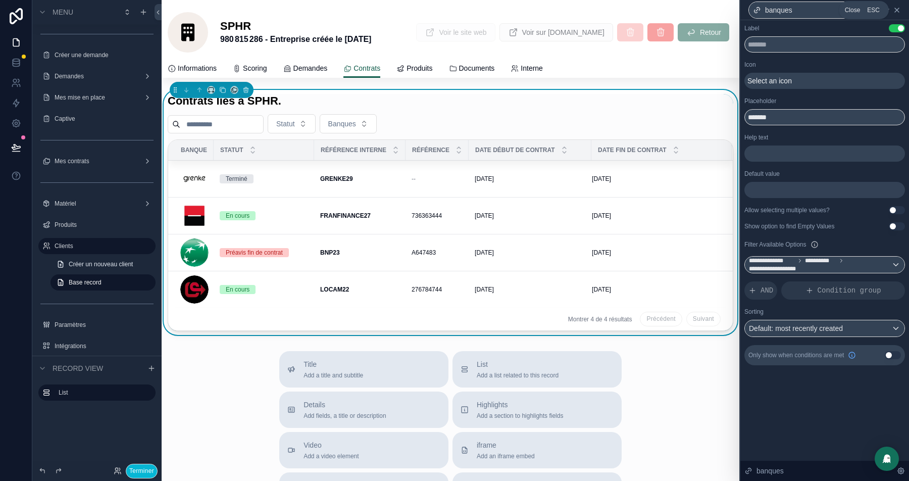
click at [896, 9] on icon at bounding box center [897, 10] width 8 height 8
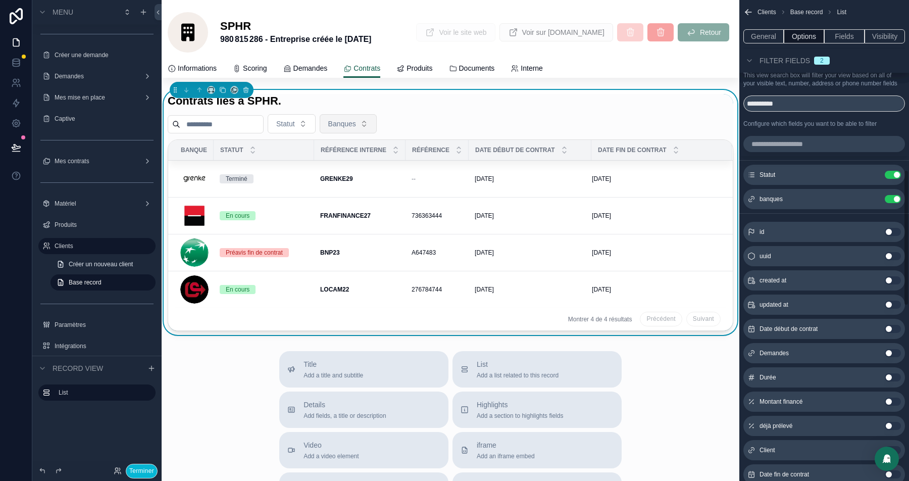
click at [356, 123] on span "Banques" at bounding box center [342, 124] width 28 height 10
click at [464, 106] on div "Contrats liés à SPHR." at bounding box center [451, 101] width 566 height 14
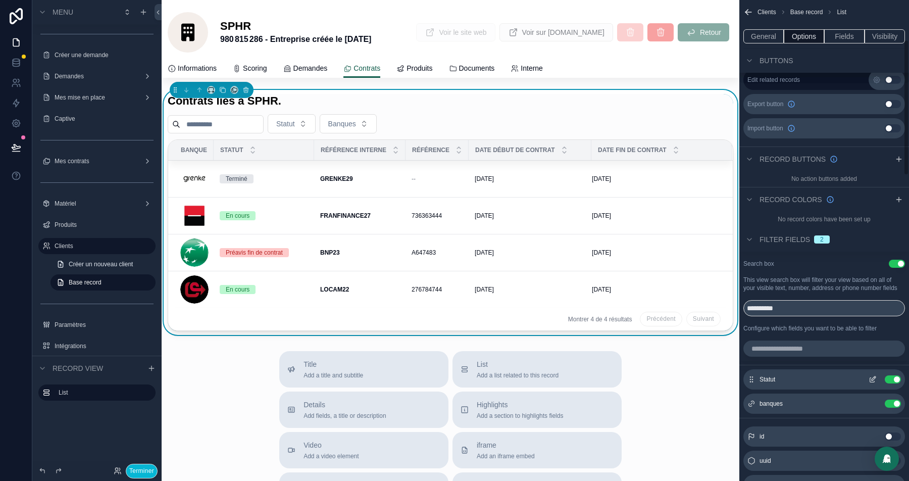
scroll to position [0, 0]
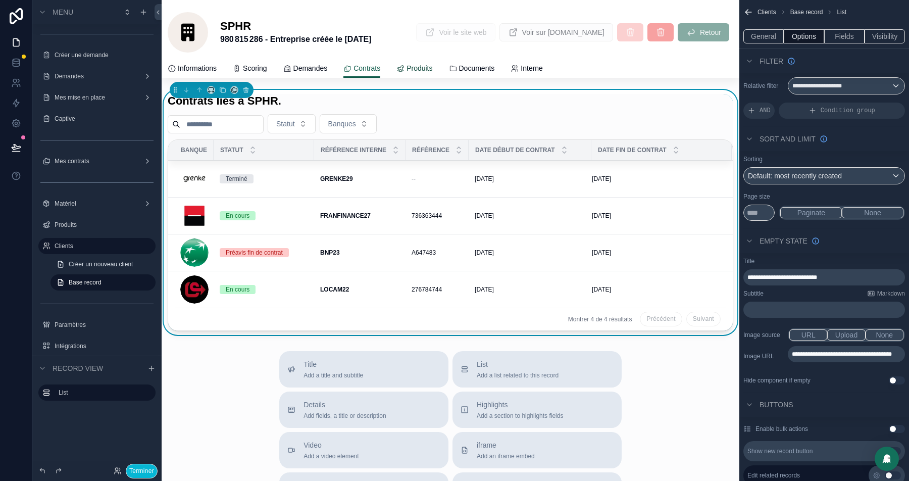
click at [431, 67] on span "Produits" at bounding box center [420, 68] width 26 height 10
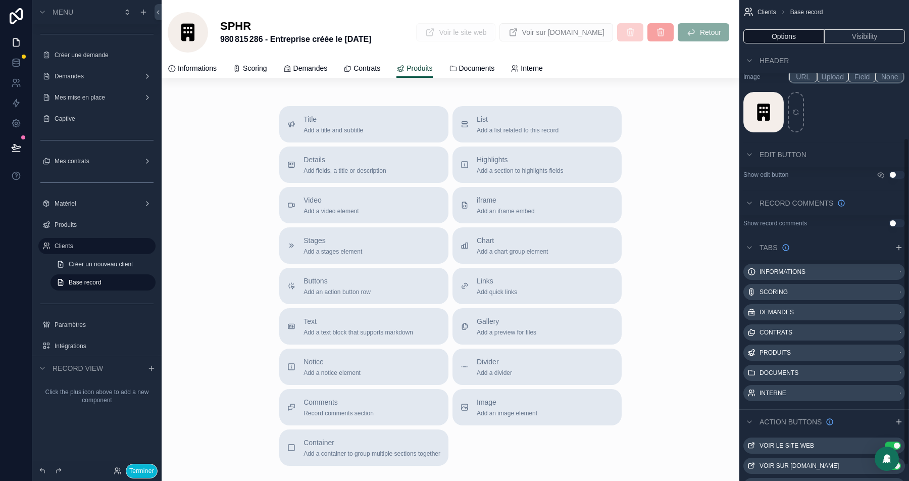
scroll to position [203, 0]
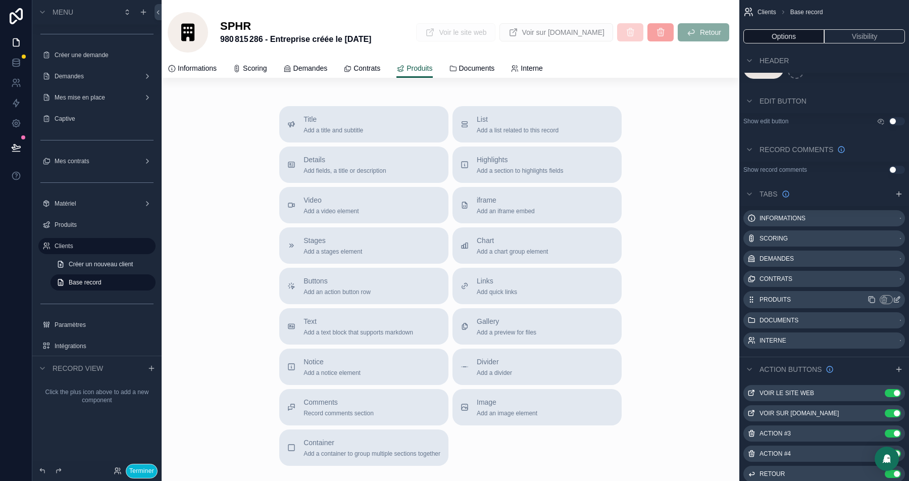
click at [899, 298] on icon "scrollable content" at bounding box center [897, 299] width 8 height 8
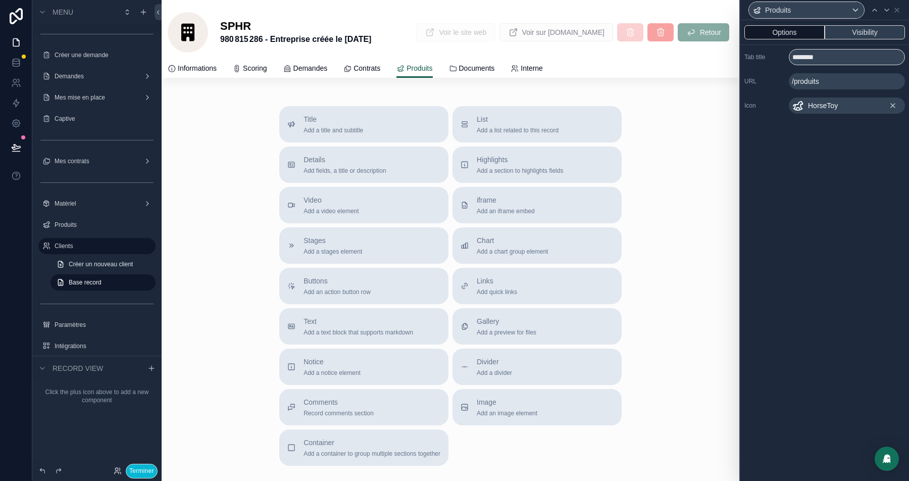
click at [861, 37] on button "Visibility" at bounding box center [865, 32] width 80 height 14
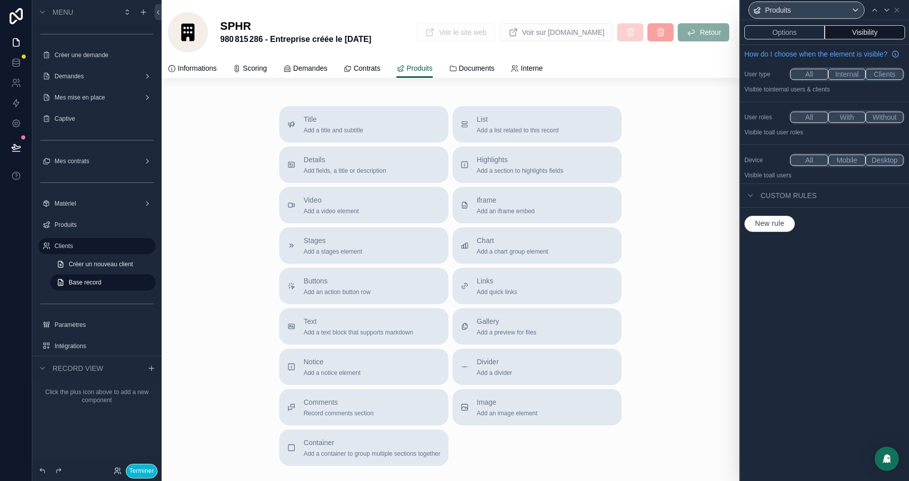
click at [774, 228] on span "New rule" at bounding box center [769, 223] width 37 height 9
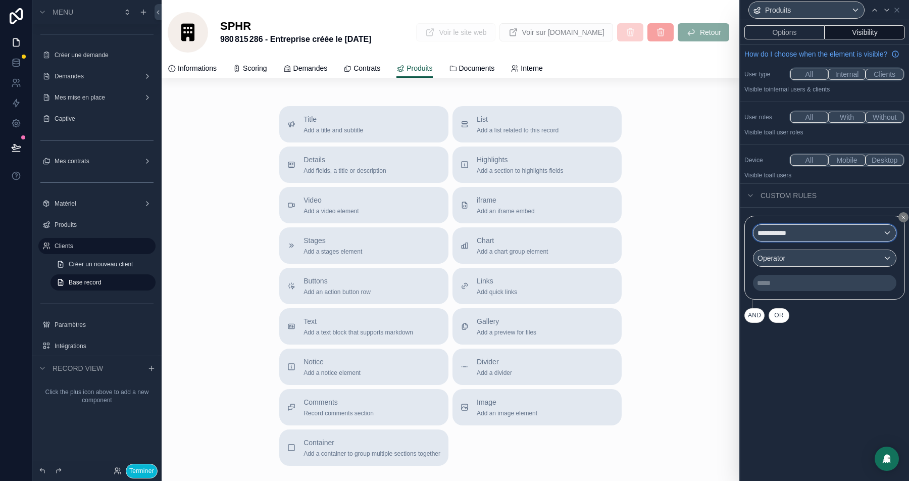
click at [758, 241] on div "**********" at bounding box center [825, 233] width 142 height 16
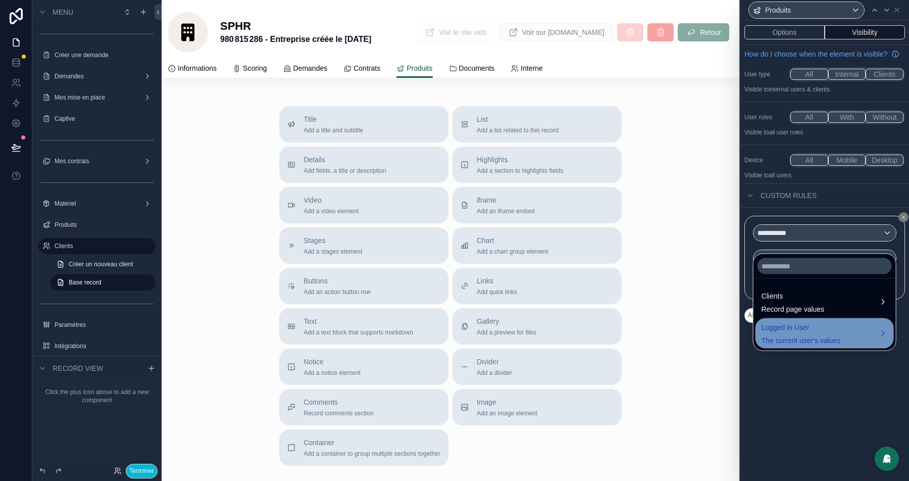
click at [793, 335] on span "The current user's values" at bounding box center [801, 340] width 79 height 10
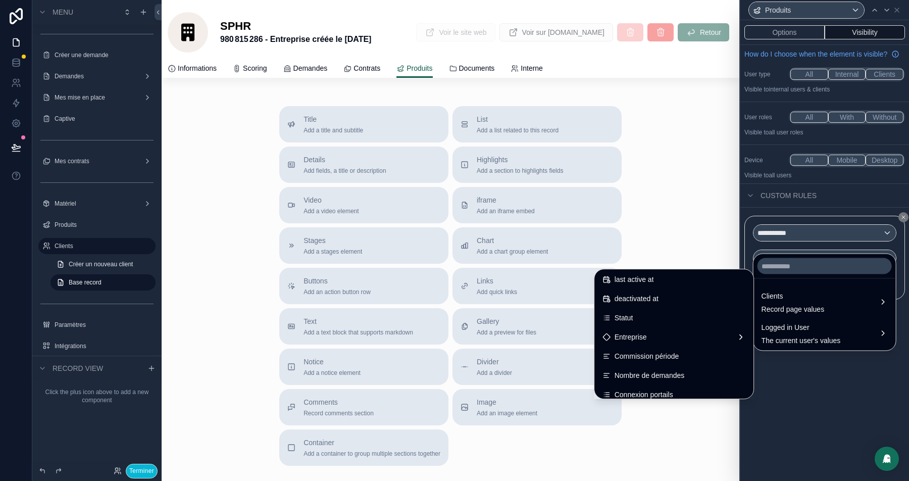
scroll to position [205, 0]
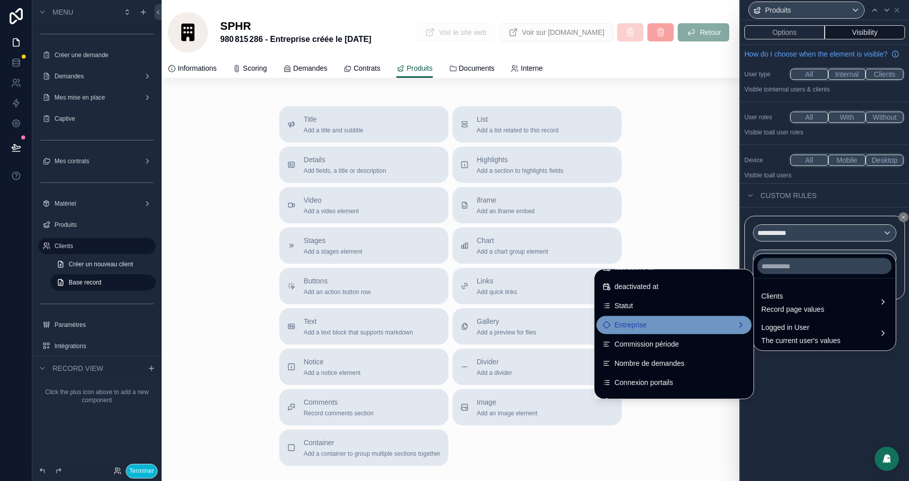
click at [647, 323] on div "Entreprise" at bounding box center [674, 325] width 143 height 12
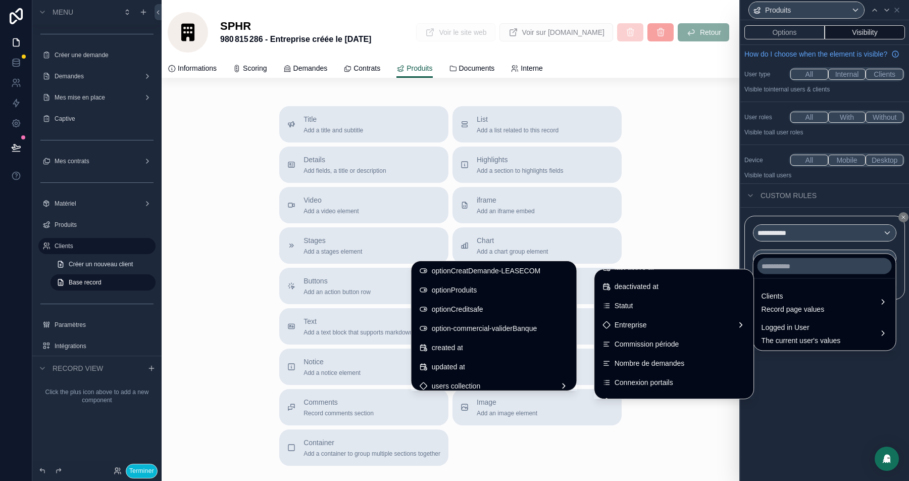
scroll to position [1229, 0]
click at [432, 292] on span "optionProduits" at bounding box center [454, 291] width 45 height 12
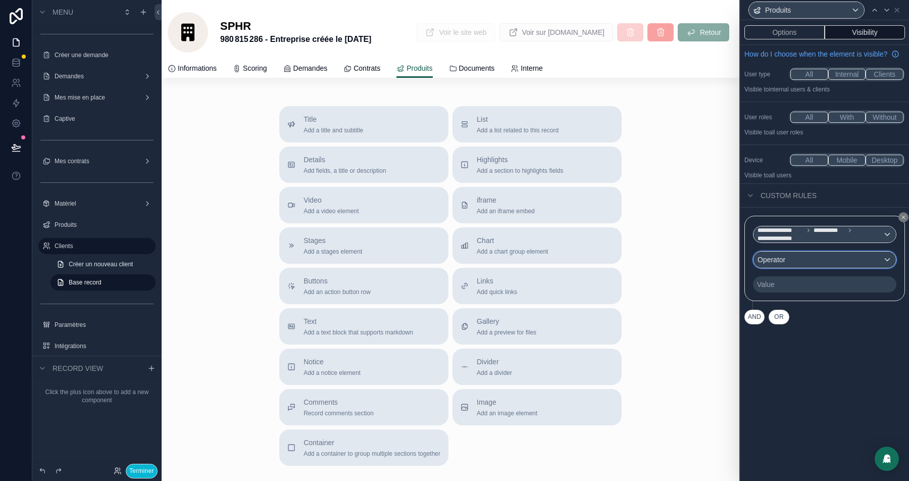
click at [854, 264] on div "Operator" at bounding box center [825, 260] width 142 height 16
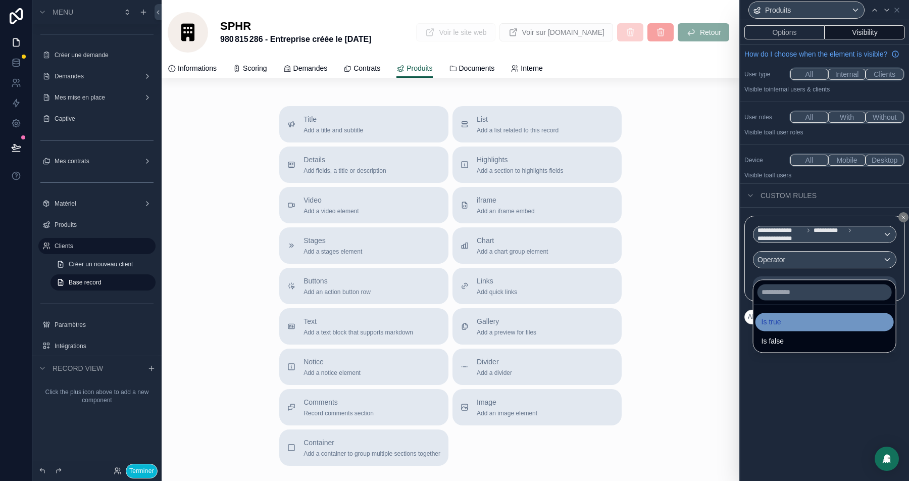
click at [800, 316] on div "Is true" at bounding box center [825, 322] width 126 height 12
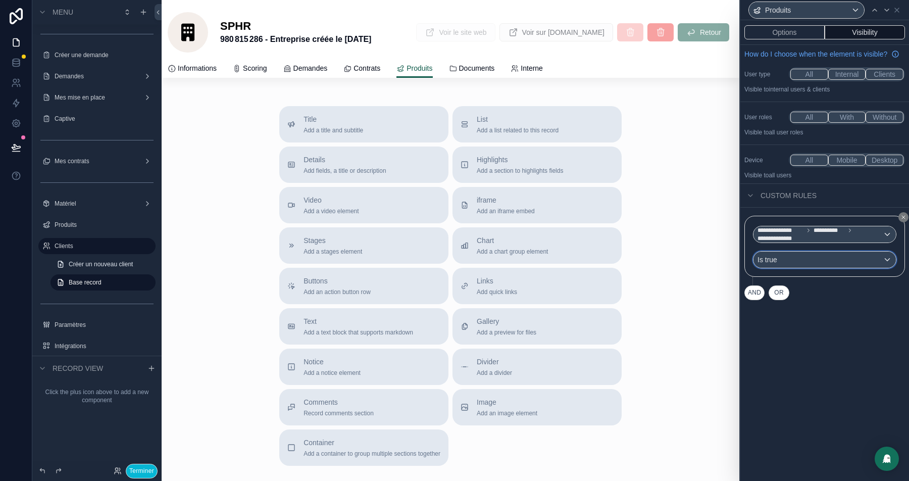
click at [825, 268] on div "Is true" at bounding box center [825, 260] width 142 height 16
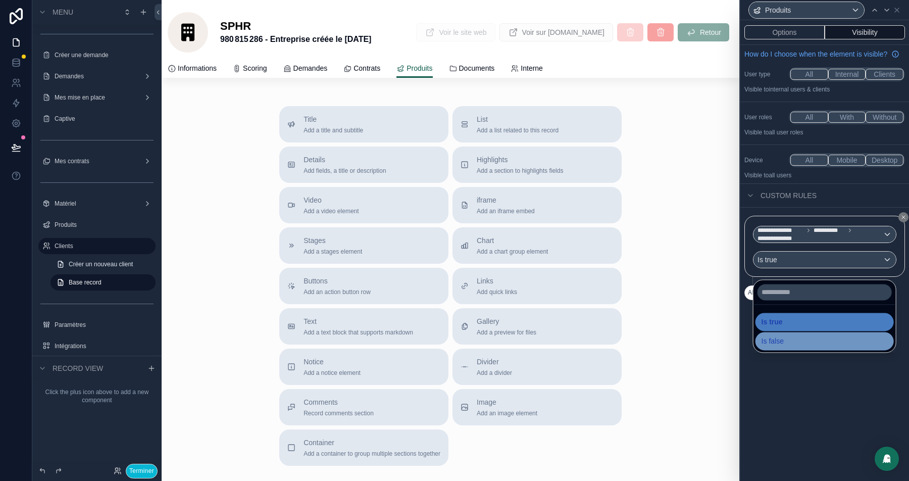
click at [770, 339] on span "Is false" at bounding box center [773, 341] width 22 height 12
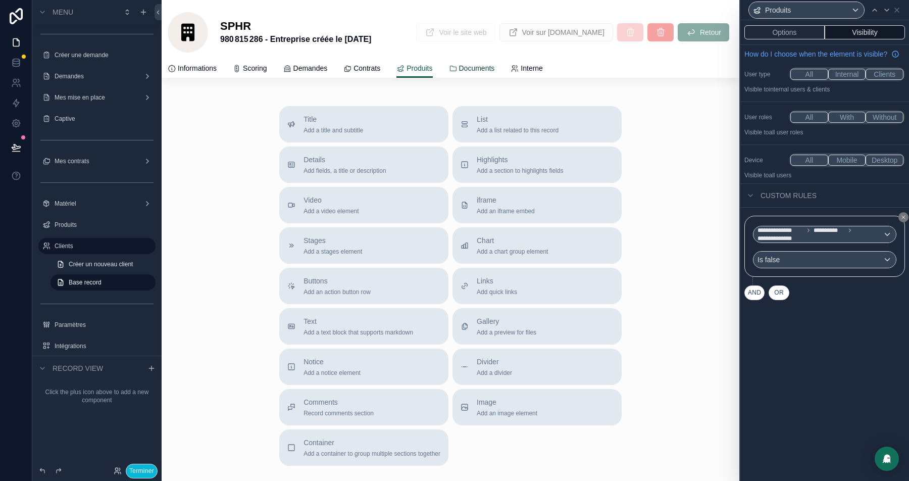
click at [495, 67] on span "Documents" at bounding box center [477, 68] width 36 height 10
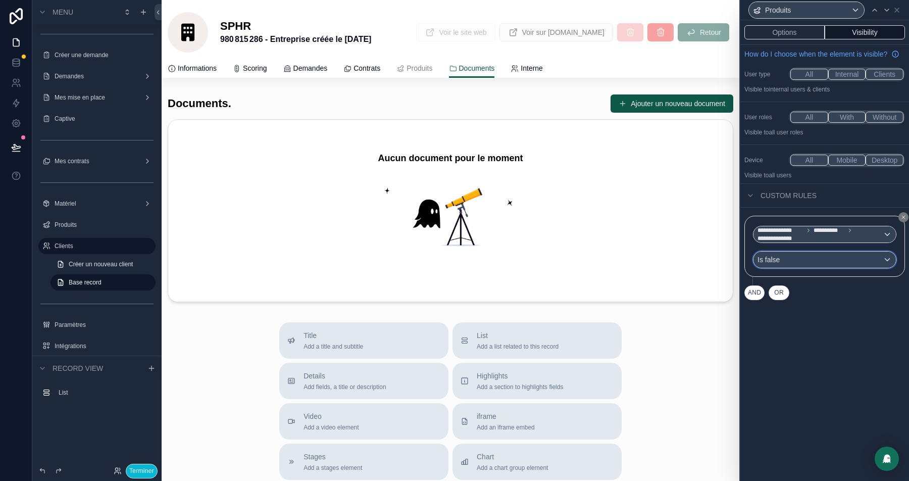
click at [802, 268] on div "Is false" at bounding box center [825, 260] width 142 height 16
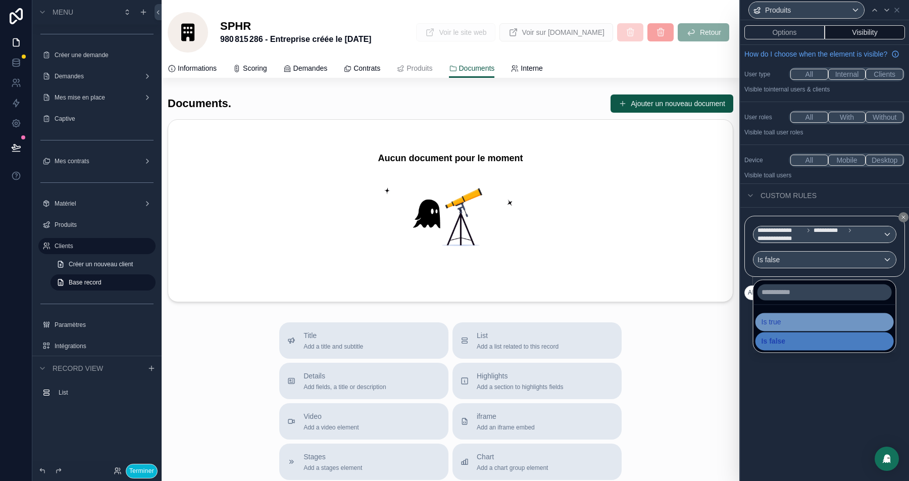
click at [780, 317] on span "Is true" at bounding box center [772, 322] width 20 height 12
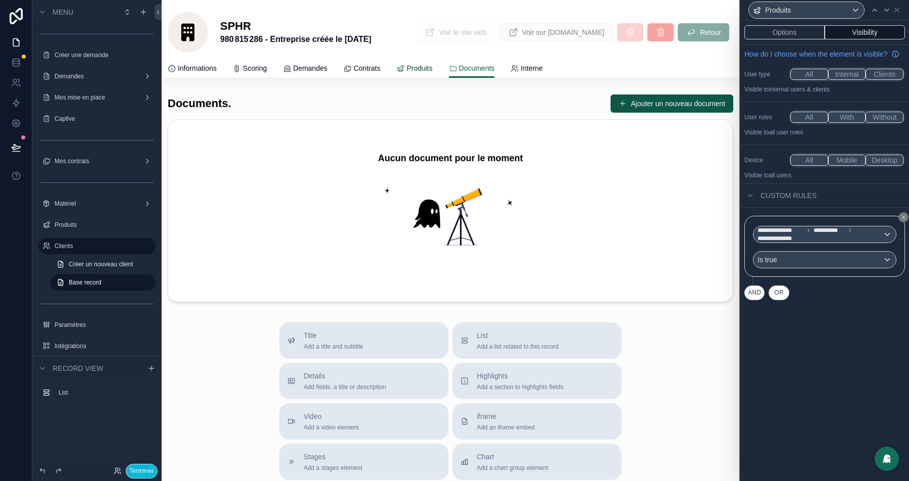
click at [432, 69] on span "Produits" at bounding box center [420, 68] width 26 height 10
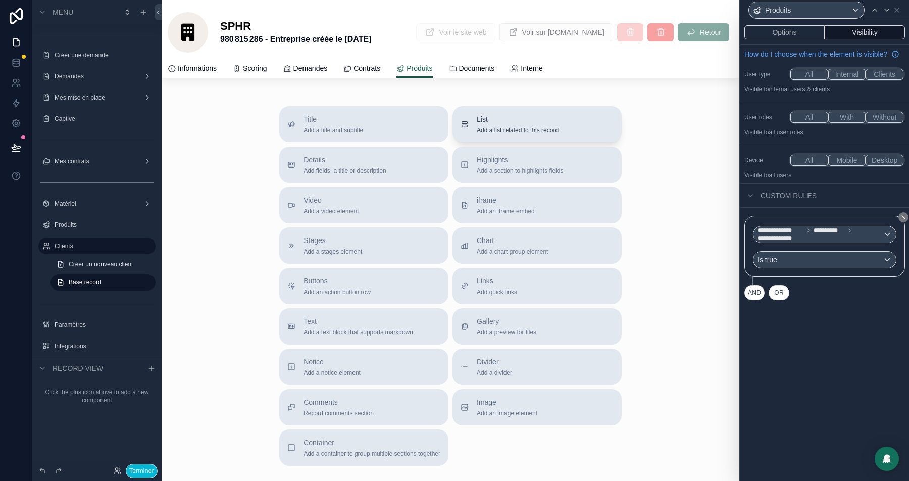
click at [486, 121] on span "List" at bounding box center [518, 119] width 82 height 10
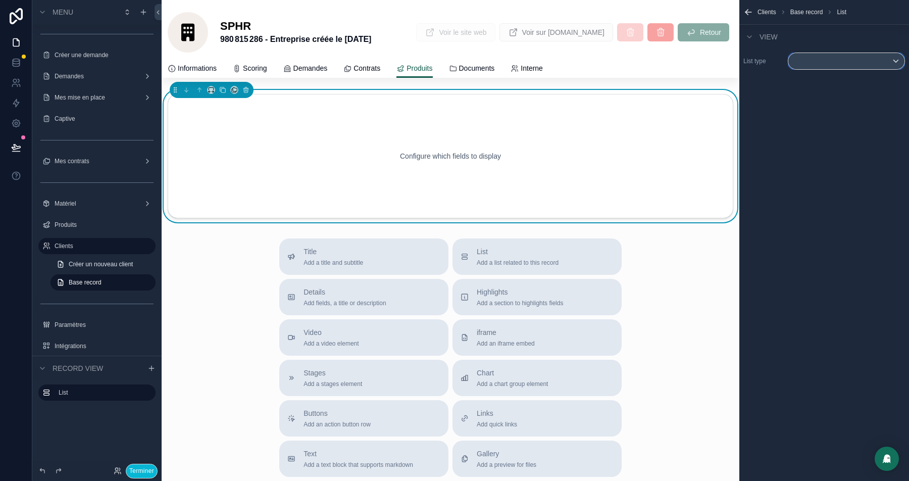
click at [797, 64] on div "scrollable content" at bounding box center [846, 61] width 116 height 16
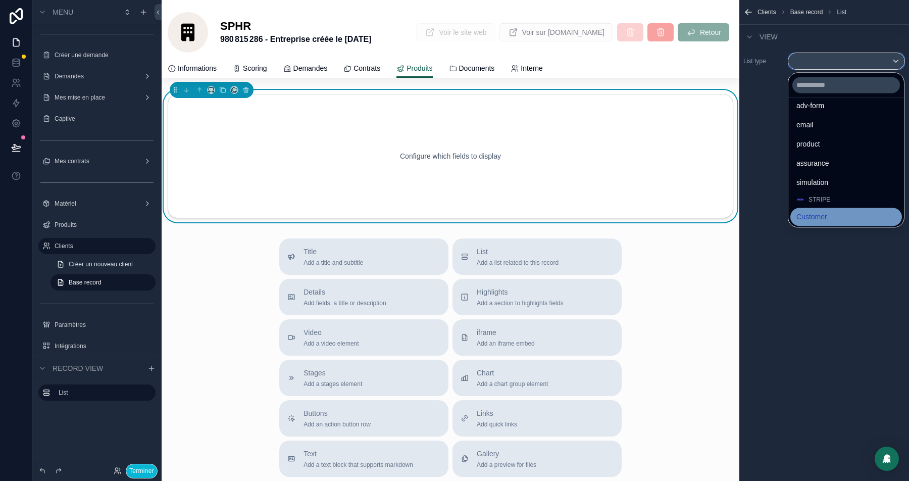
scroll to position [656, 0]
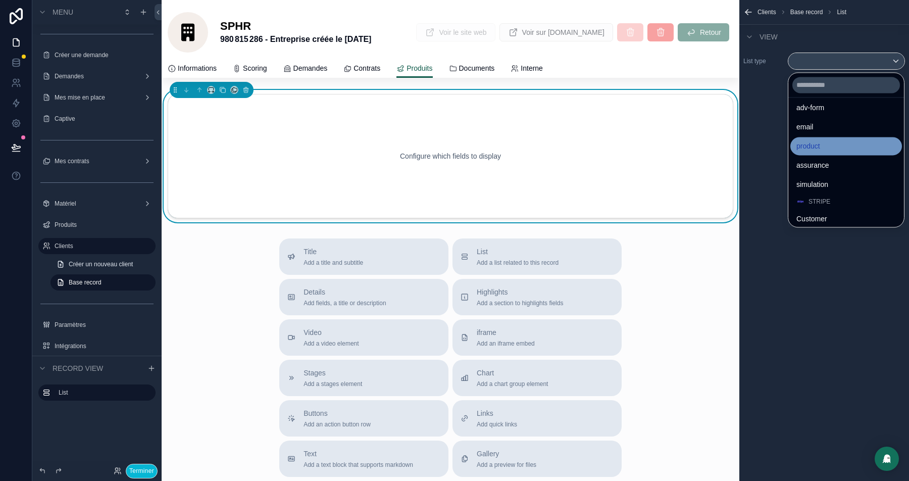
click at [827, 149] on div "product" at bounding box center [845, 146] width 99 height 12
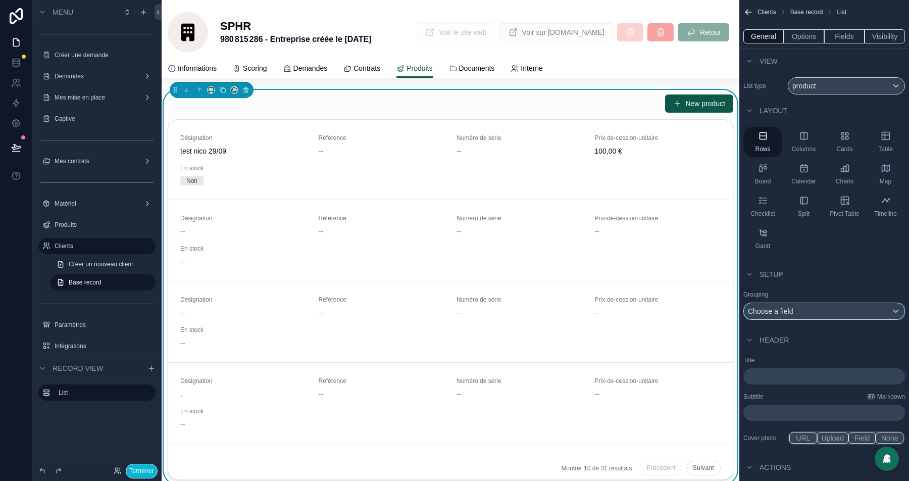
click at [799, 309] on div "Choose a field" at bounding box center [824, 311] width 161 height 16
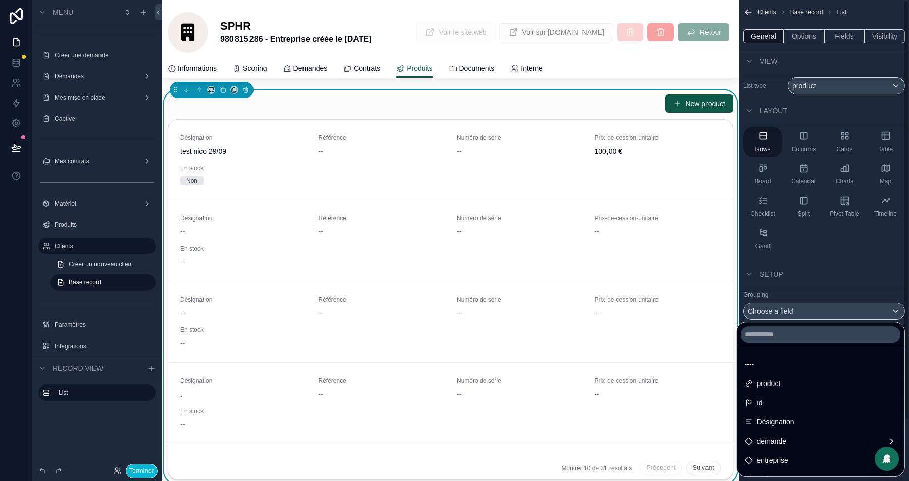
click at [806, 36] on div "scrollable content" at bounding box center [454, 240] width 909 height 481
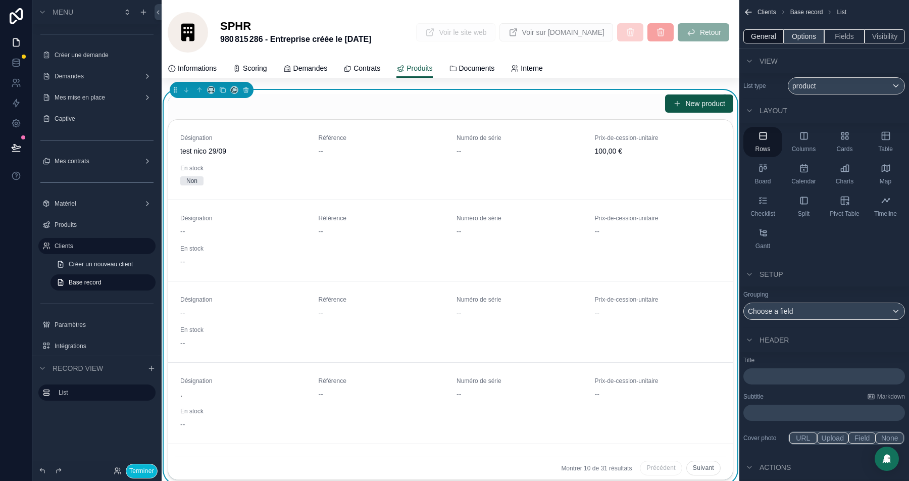
click at [804, 35] on button "Options" at bounding box center [804, 36] width 40 height 14
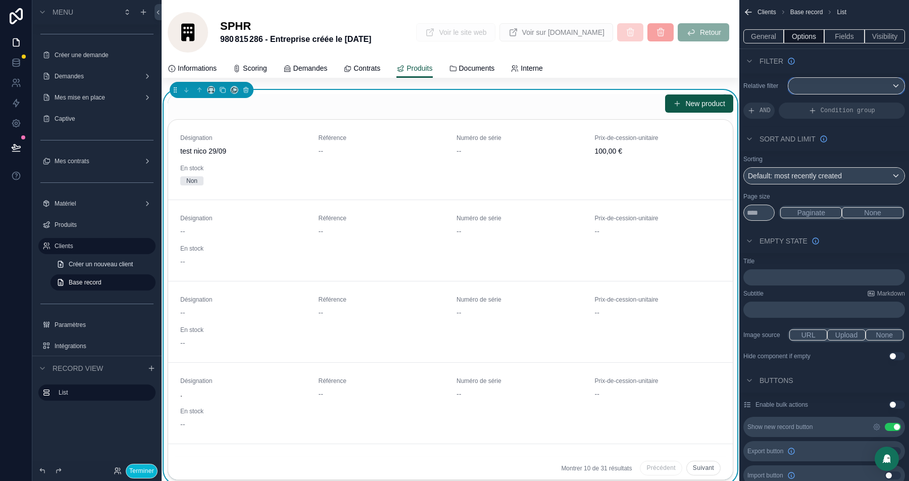
click at [834, 82] on div "scrollable content" at bounding box center [846, 86] width 116 height 16
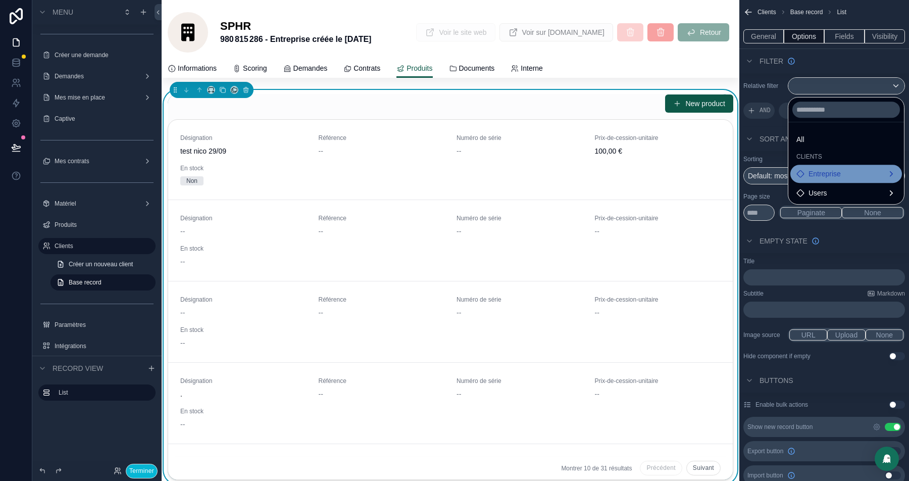
click at [829, 175] on span "Entreprise" at bounding box center [825, 174] width 32 height 12
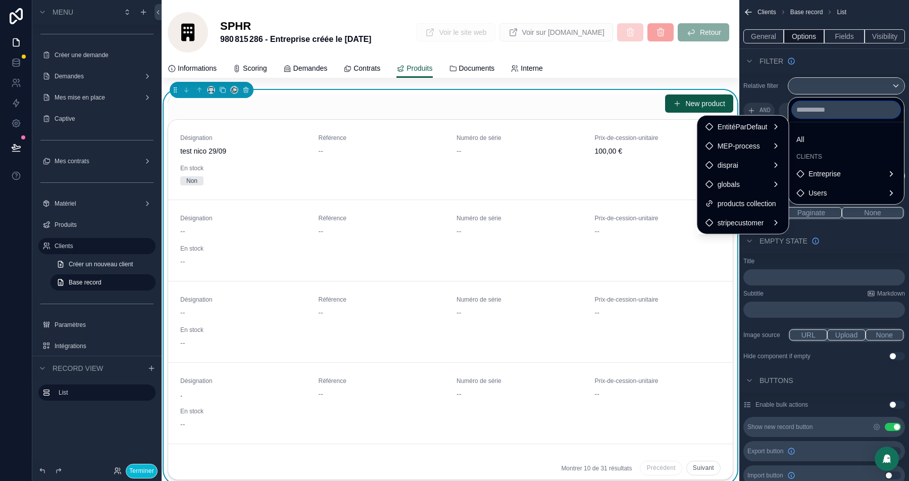
click at [852, 108] on input "text" at bounding box center [846, 110] width 108 height 16
click at [821, 78] on div "scrollable content" at bounding box center [454, 240] width 909 height 481
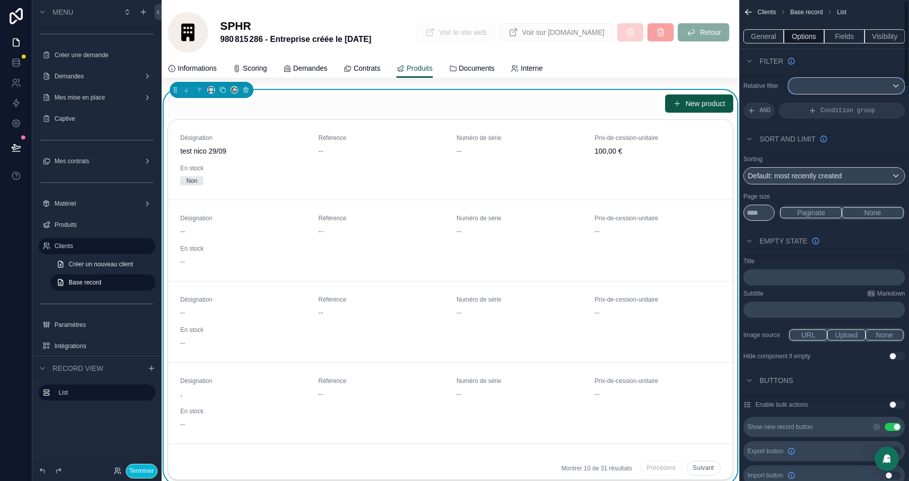
click at [844, 79] on div "scrollable content" at bounding box center [846, 86] width 116 height 16
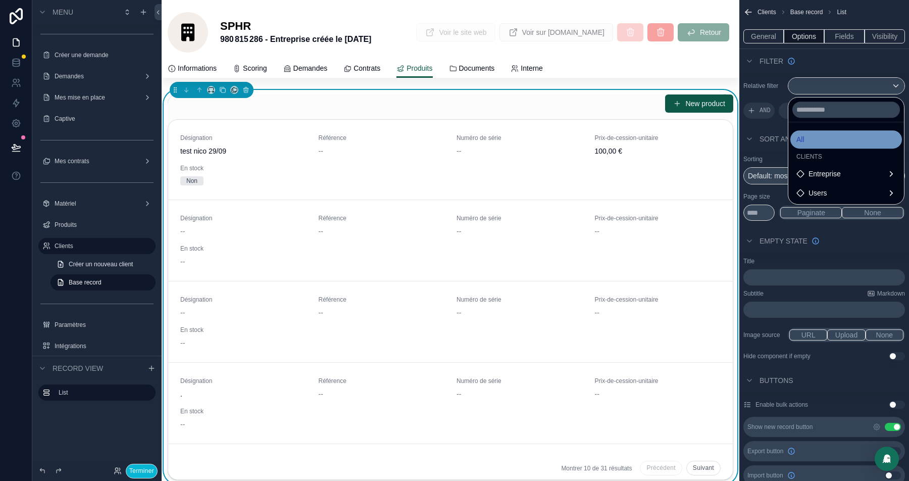
click at [792, 140] on div "All" at bounding box center [846, 139] width 112 height 18
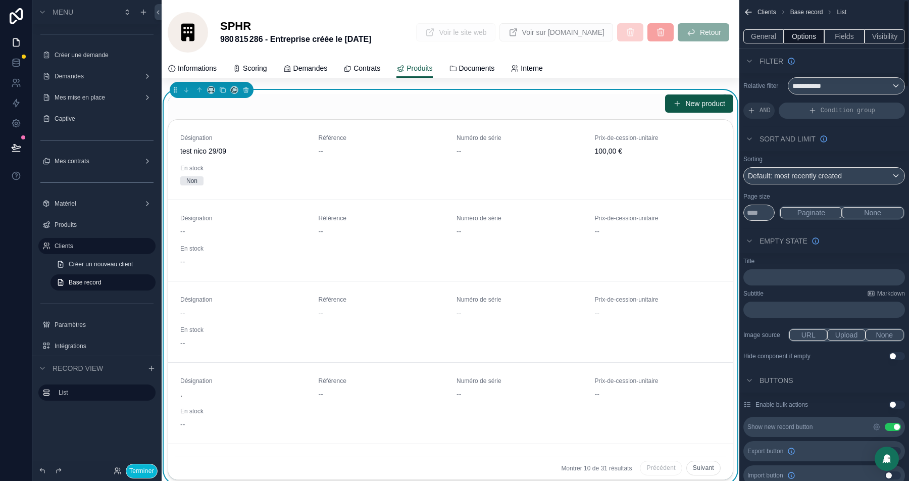
click at [830, 110] on span "Condition group" at bounding box center [848, 111] width 55 height 8
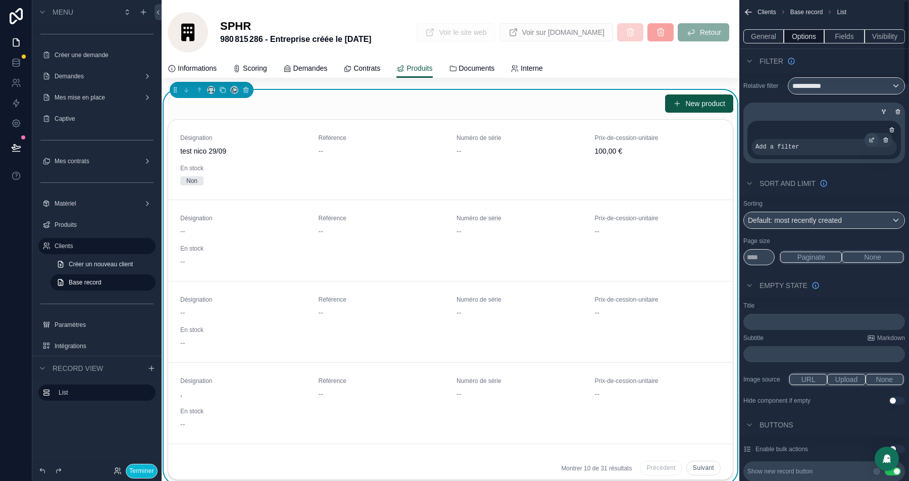
click at [873, 142] on icon "scrollable content" at bounding box center [872, 140] width 6 height 6
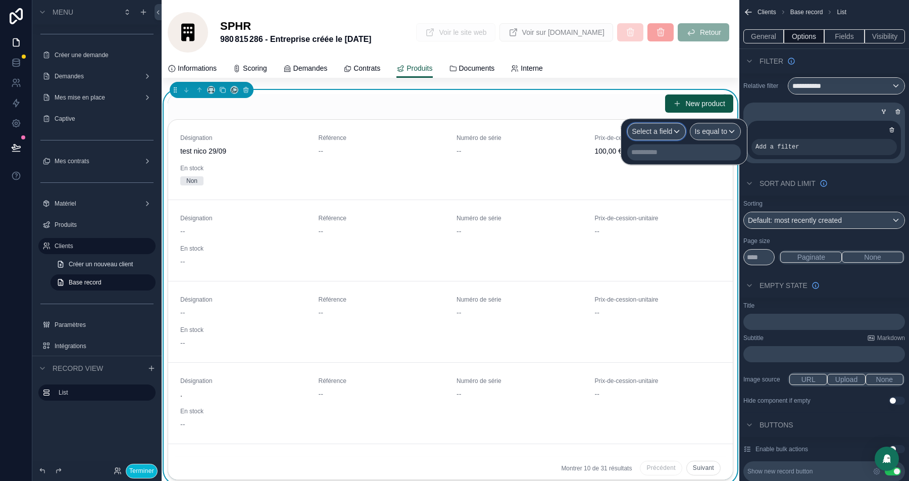
click at [654, 127] on span "Select a field" at bounding box center [652, 131] width 40 height 8
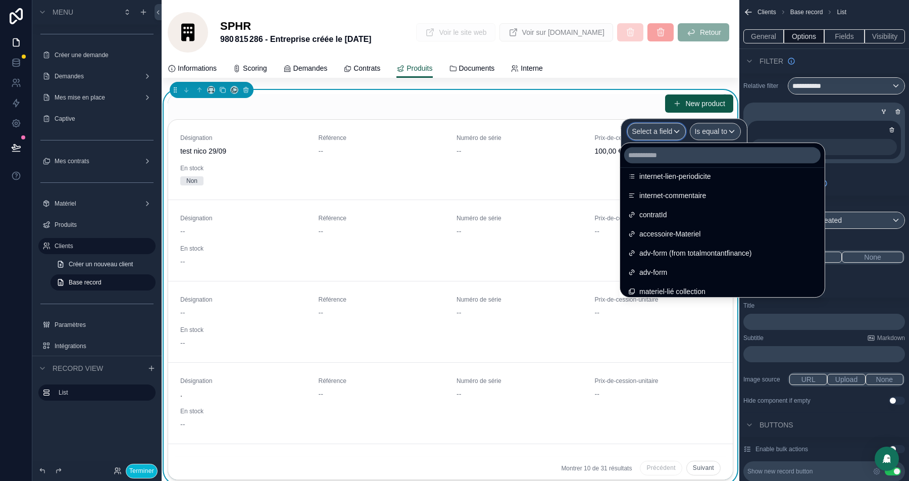
scroll to position [1395, 0]
click at [870, 64] on div "Filter" at bounding box center [824, 61] width 170 height 24
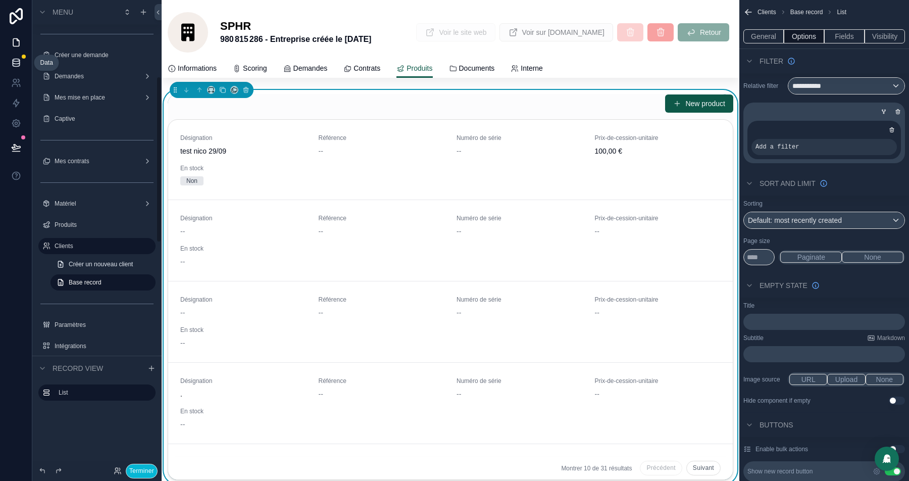
click at [11, 61] on icon at bounding box center [16, 63] width 10 height 10
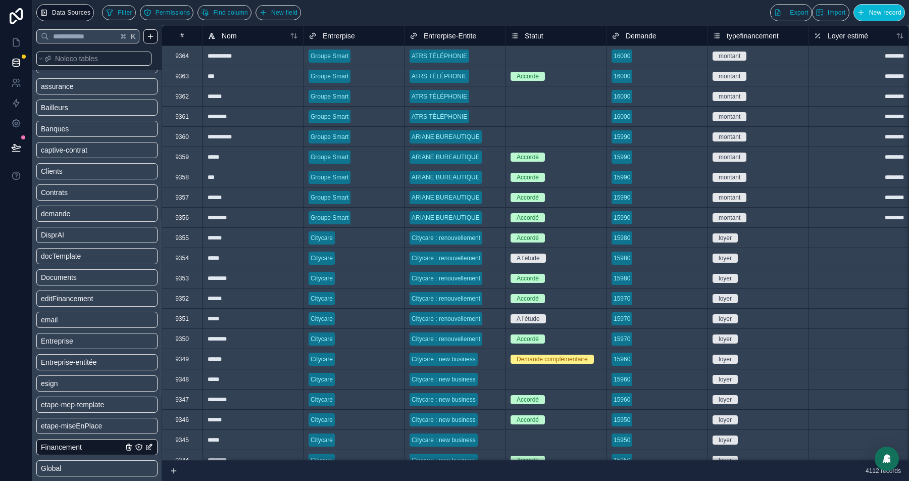
scroll to position [419, 0]
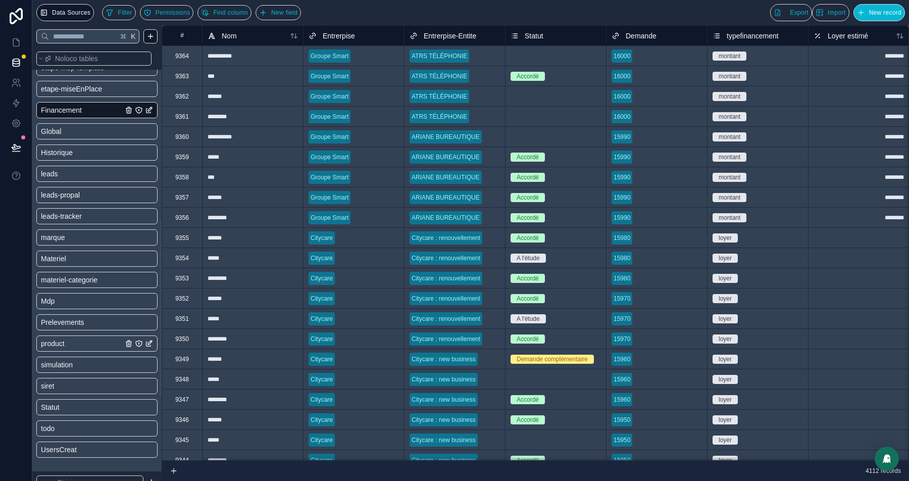
click at [97, 341] on link "product" at bounding box center [82, 343] width 82 height 10
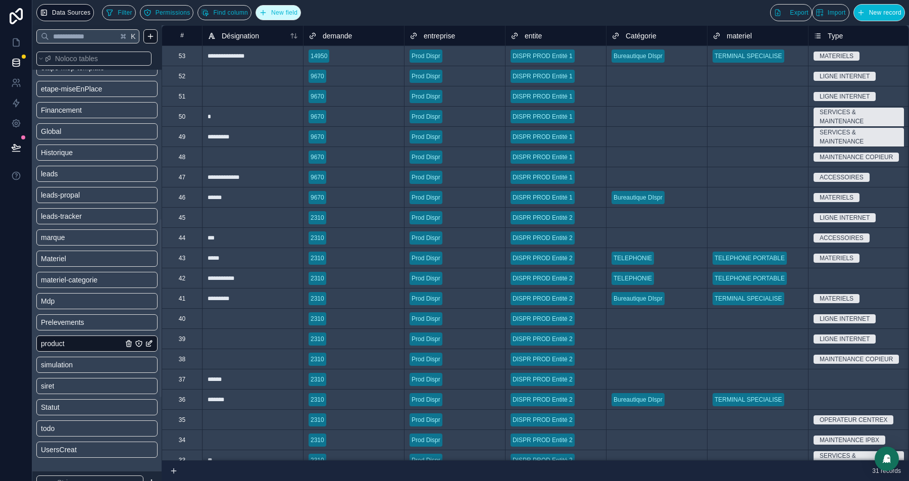
click at [290, 13] on span "New field" at bounding box center [284, 13] width 26 height 8
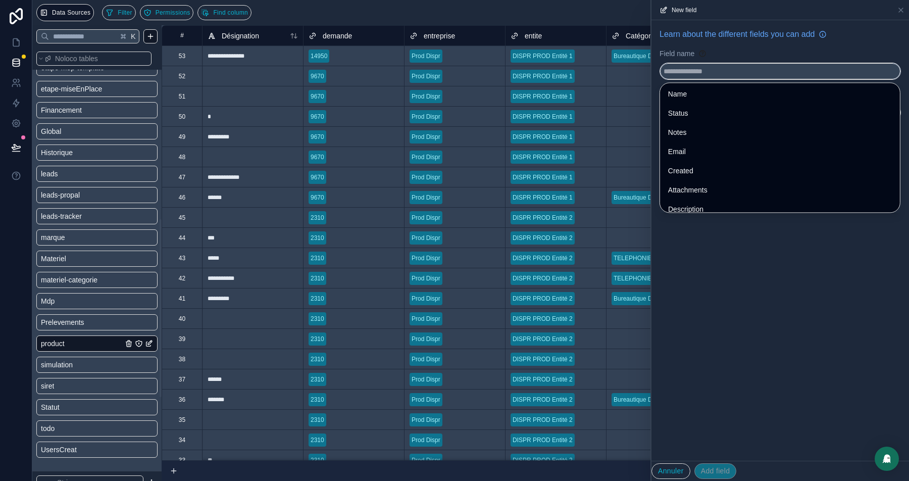
click at [687, 70] on input "text" at bounding box center [780, 71] width 240 height 16
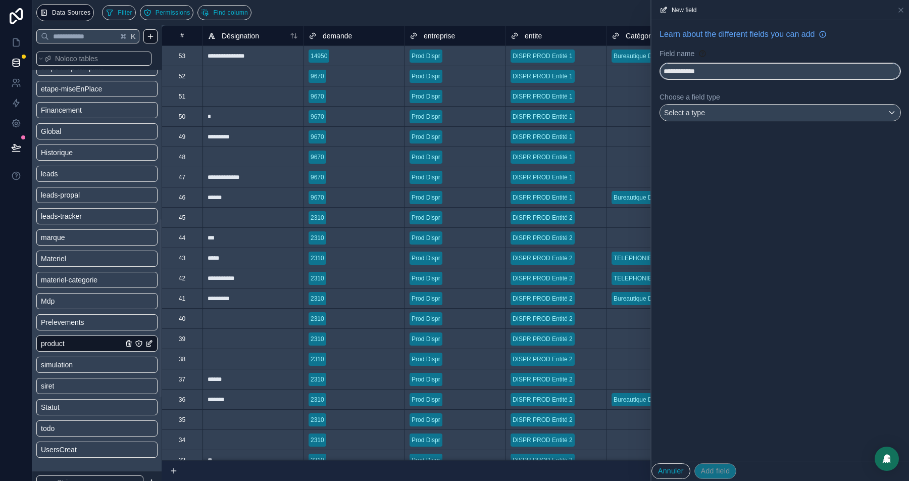
click at [660, 63] on button "**********" at bounding box center [780, 71] width 241 height 17
type input "**********"
click at [685, 118] on div "Select a type" at bounding box center [780, 113] width 240 height 16
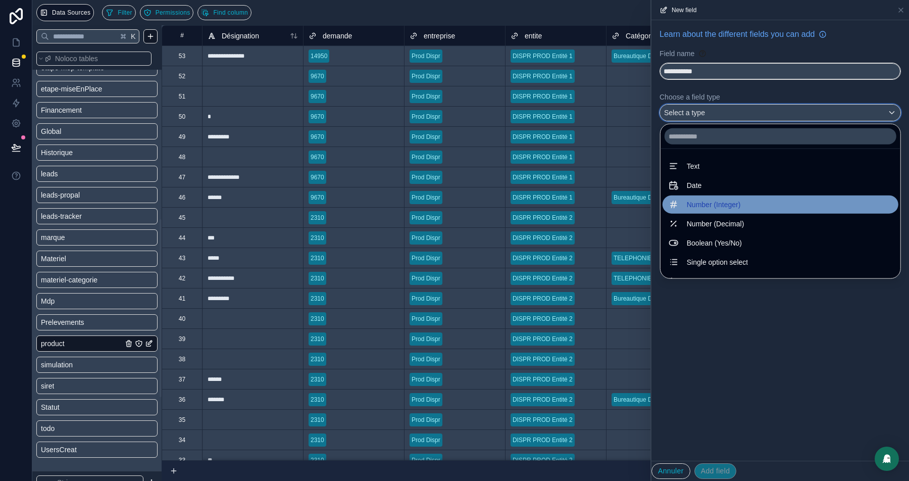
scroll to position [292, 0]
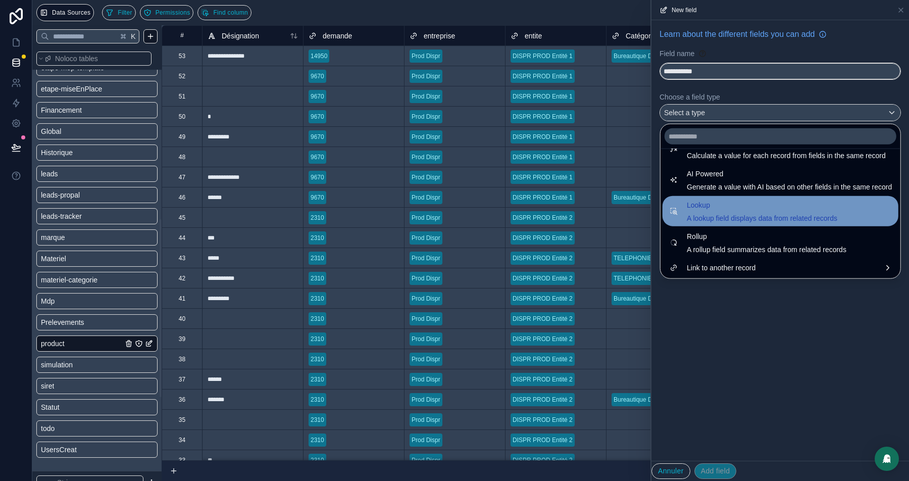
click at [705, 208] on span "Lookup" at bounding box center [762, 205] width 150 height 12
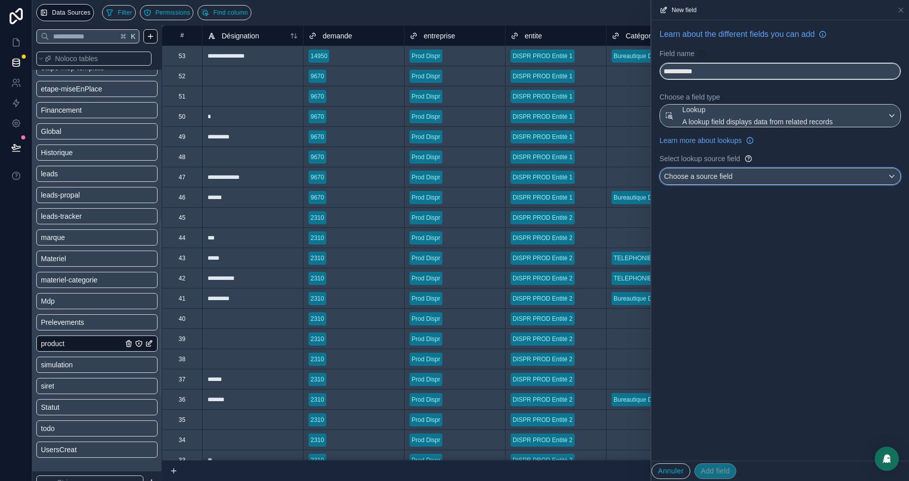
click at [698, 172] on span "Choose a source field" at bounding box center [698, 176] width 68 height 8
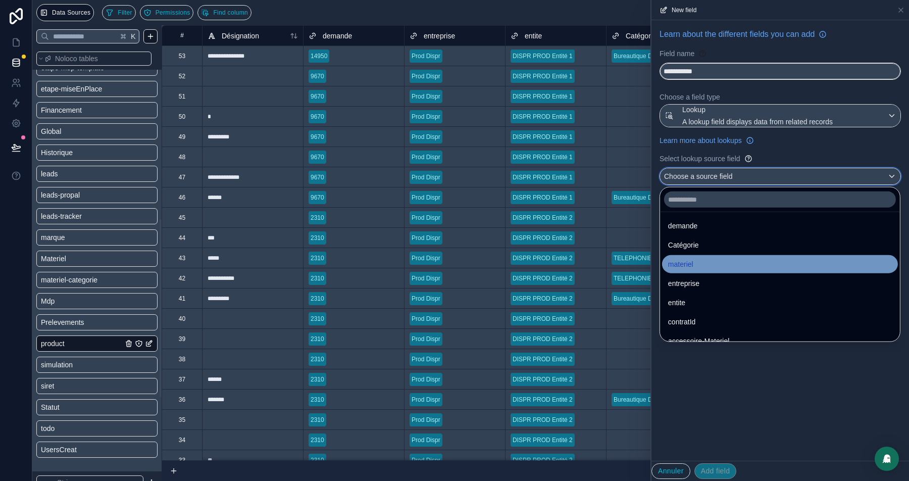
scroll to position [0, 0]
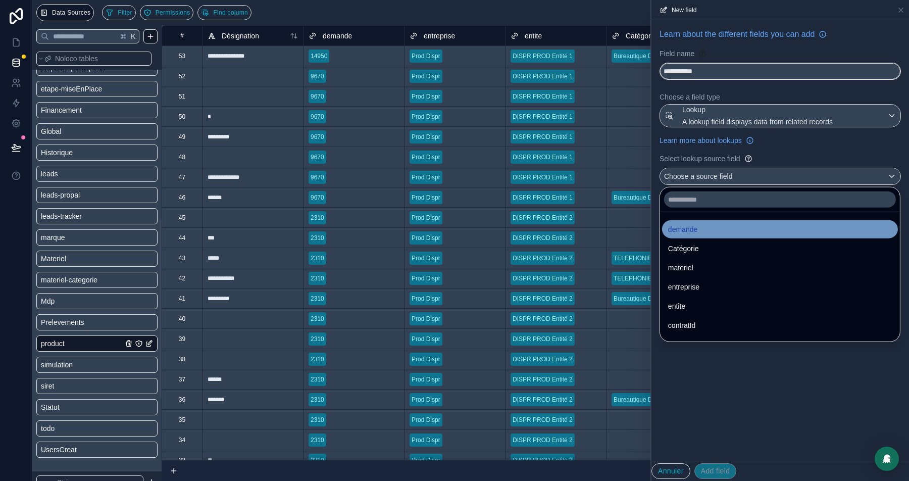
click at [697, 225] on span "demande" at bounding box center [682, 229] width 29 height 12
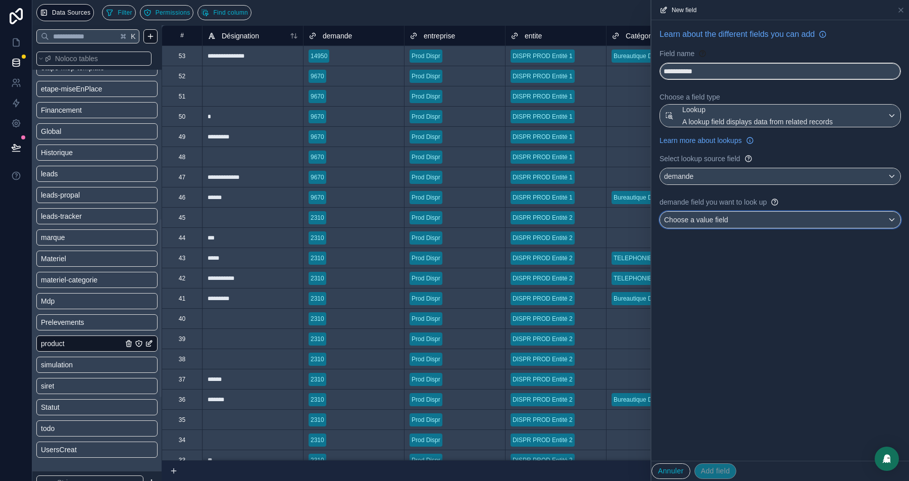
click at [714, 222] on span "Choose a value field" at bounding box center [696, 220] width 64 height 8
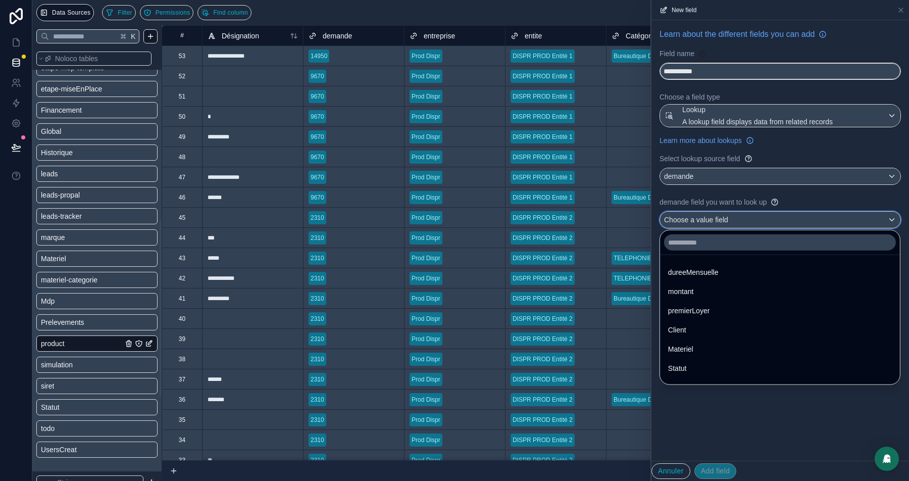
scroll to position [22, 0]
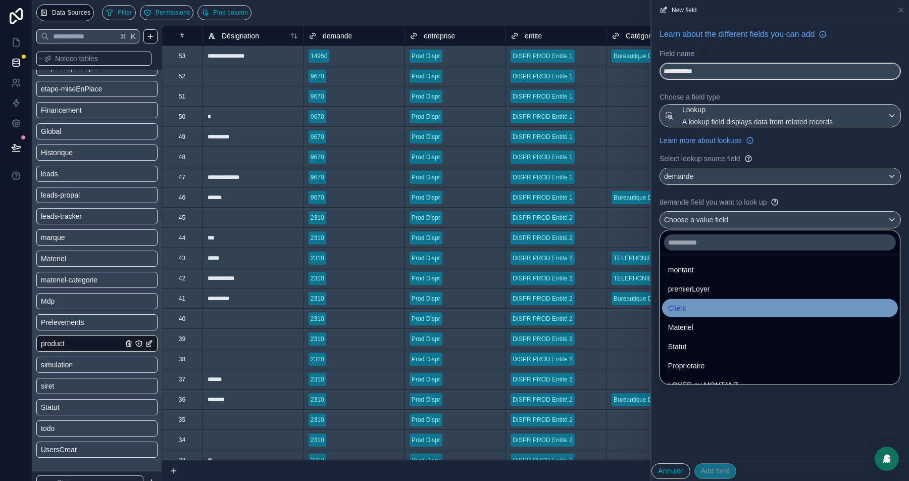
click at [682, 308] on span "Client" at bounding box center [677, 308] width 18 height 12
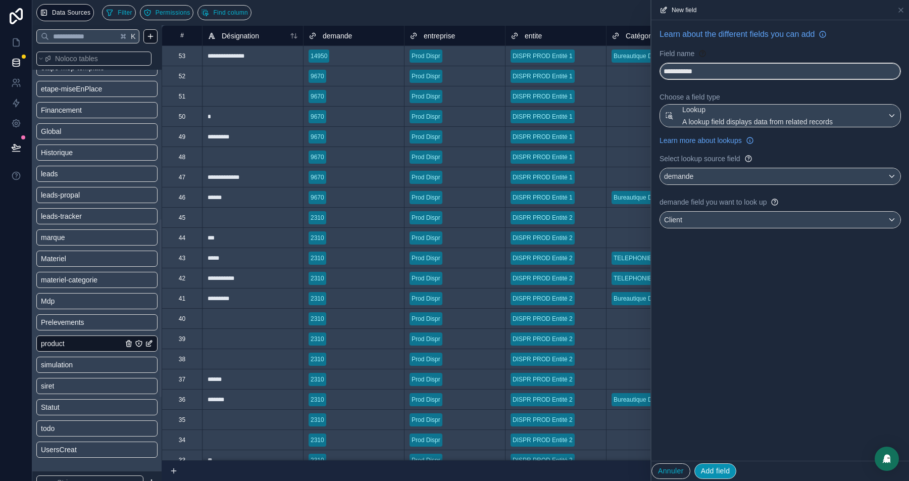
click at [717, 473] on button "Add field" at bounding box center [715, 471] width 42 height 16
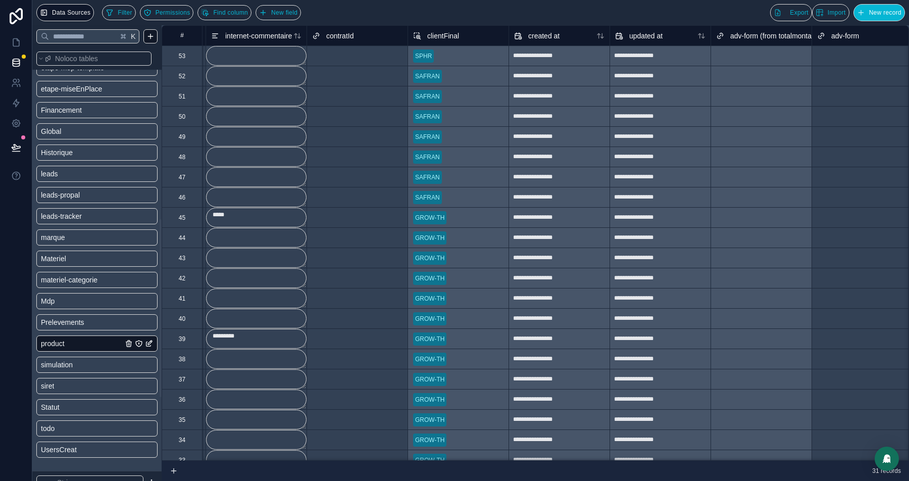
scroll to position [0, 7066]
click at [20, 45] on icon at bounding box center [16, 42] width 10 height 10
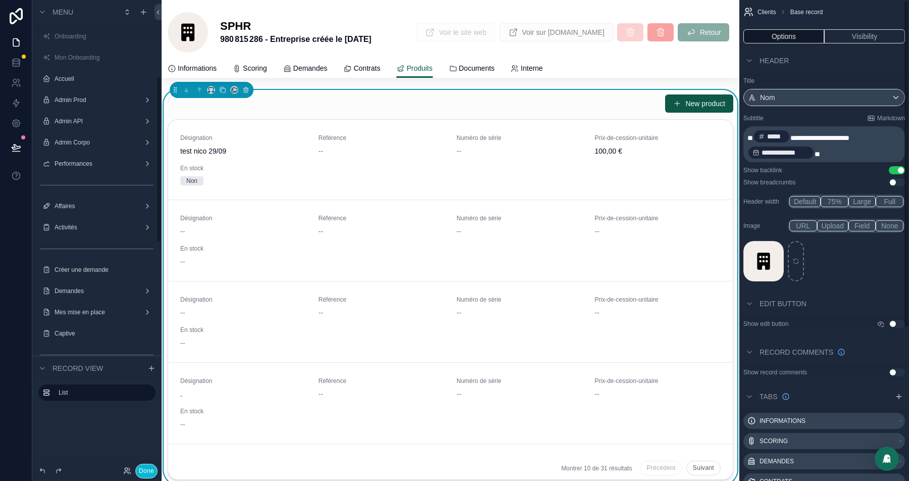
scroll to position [215, 0]
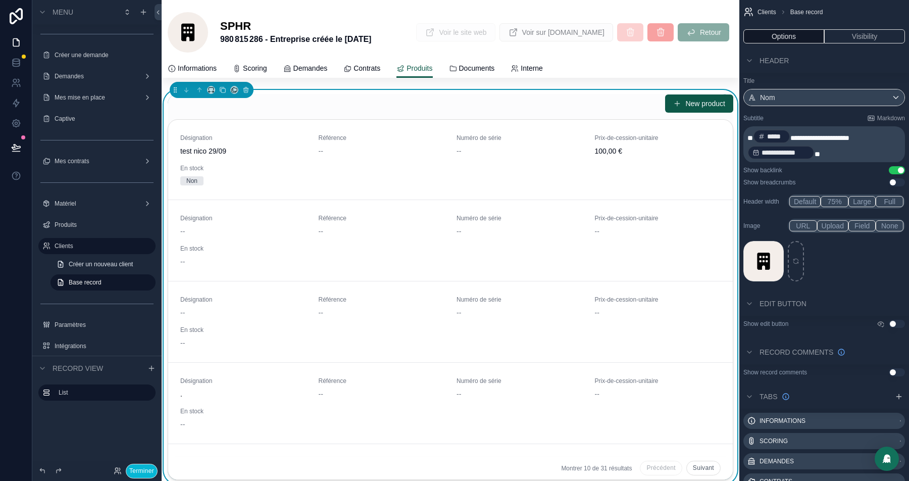
click at [528, 106] on div "New product" at bounding box center [451, 103] width 566 height 19
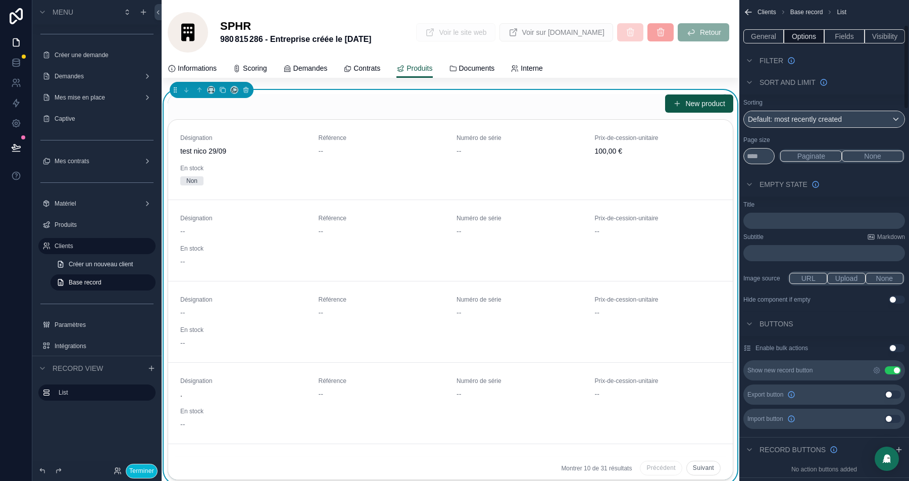
scroll to position [194, 0]
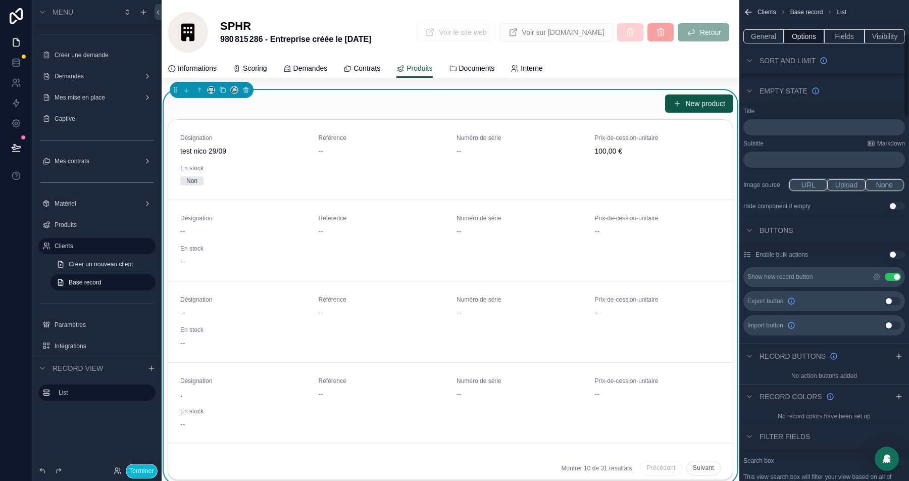
click at [888, 273] on button "Use setting" at bounding box center [893, 277] width 16 height 8
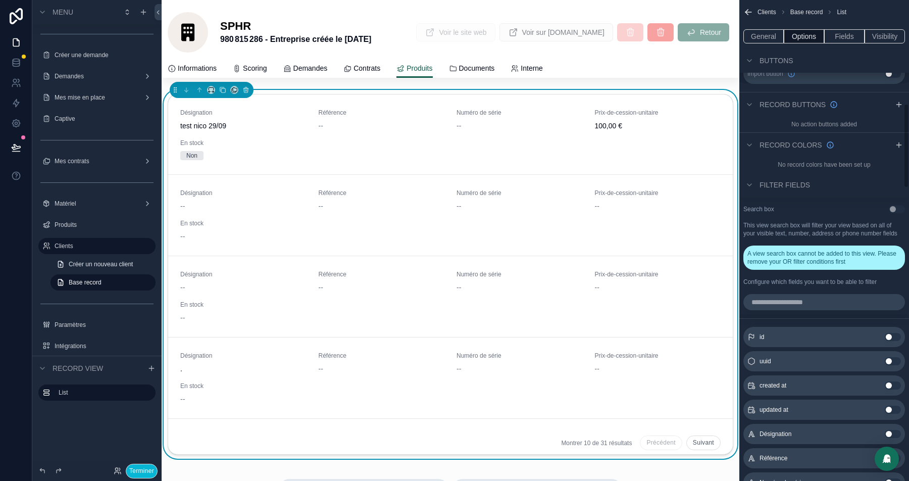
scroll to position [0, 0]
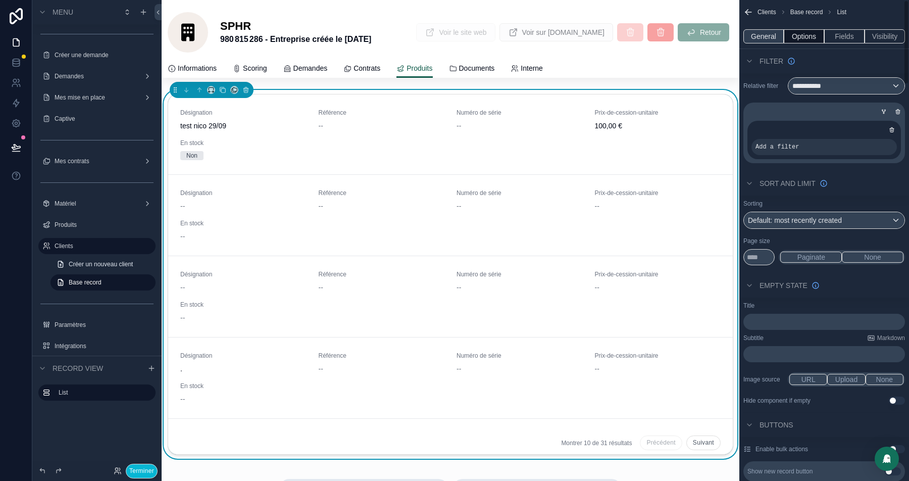
click at [766, 35] on button "General" at bounding box center [763, 36] width 40 height 14
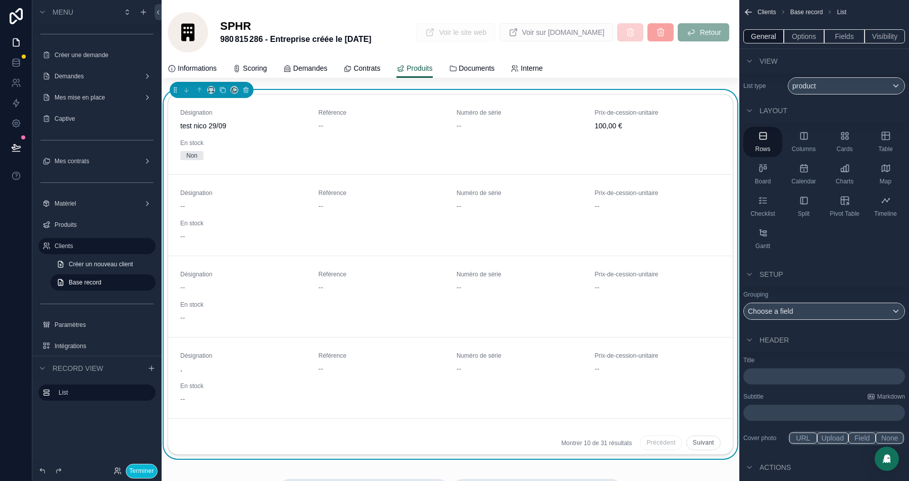
click at [779, 372] on p "﻿" at bounding box center [825, 376] width 156 height 10
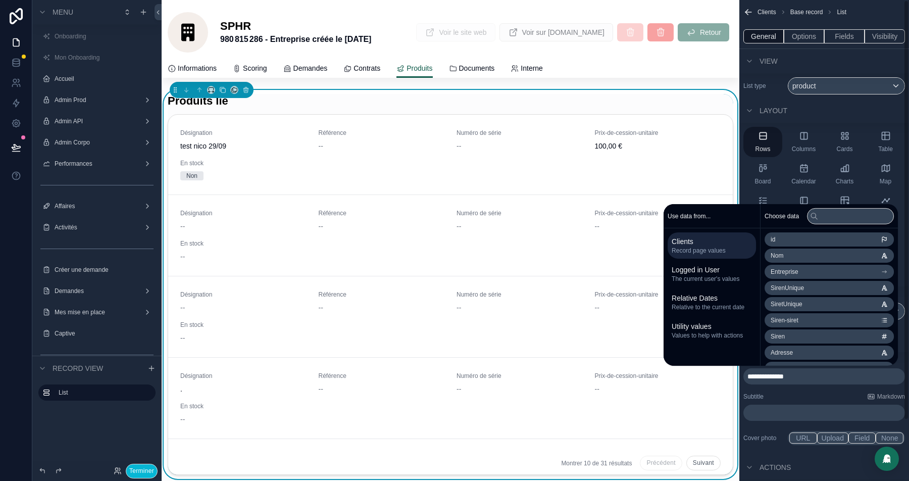
scroll to position [215, 0]
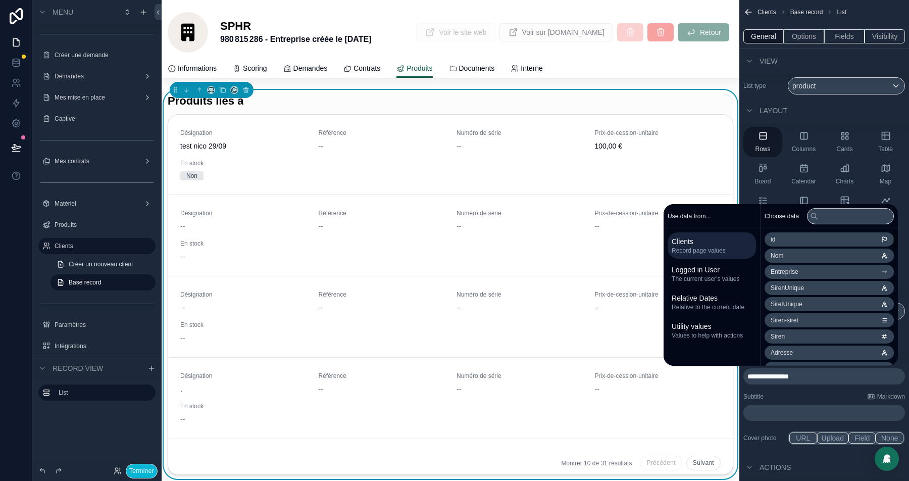
click at [795, 255] on li "Nom" at bounding box center [829, 255] width 129 height 14
click at [840, 107] on div "Layout" at bounding box center [824, 110] width 170 height 24
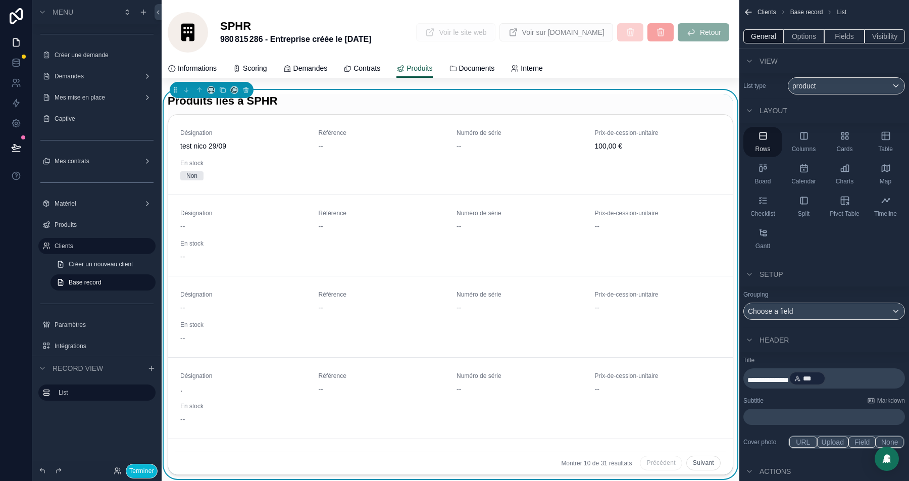
click at [773, 415] on p "﻿" at bounding box center [825, 417] width 156 height 10
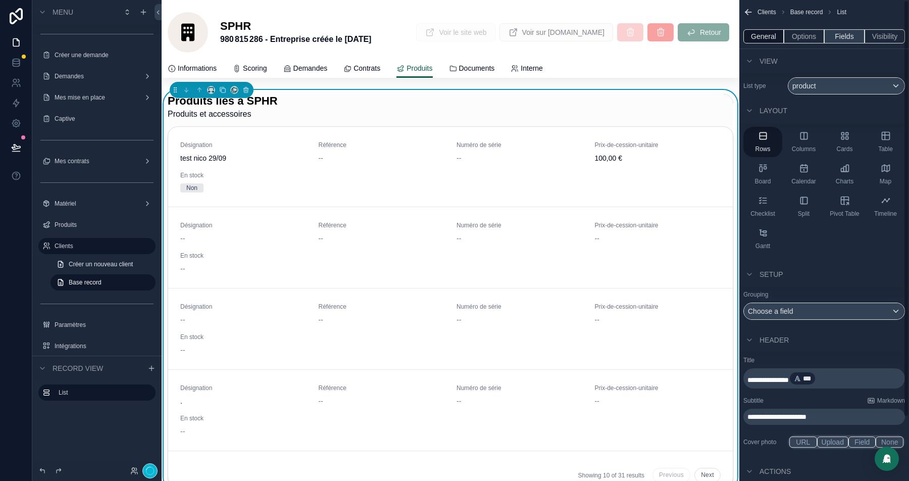
click at [829, 37] on button "Fields" at bounding box center [844, 36] width 40 height 14
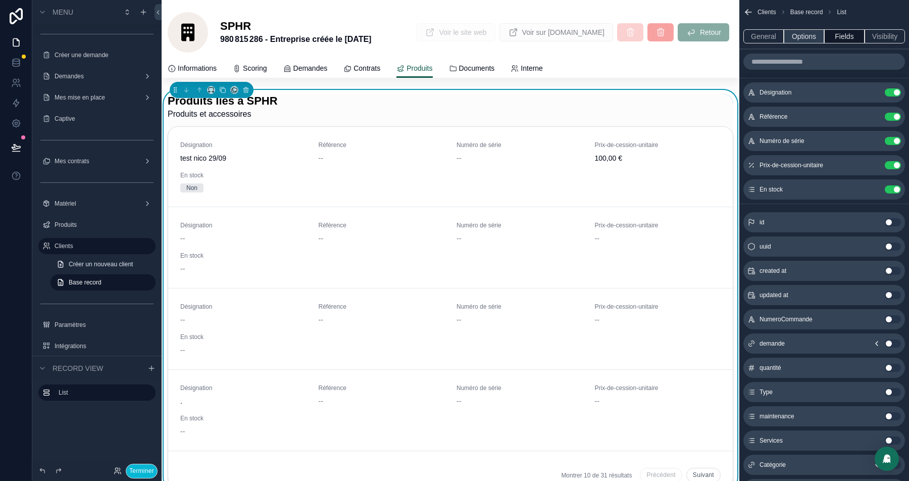
click at [806, 39] on button "Options" at bounding box center [804, 36] width 40 height 14
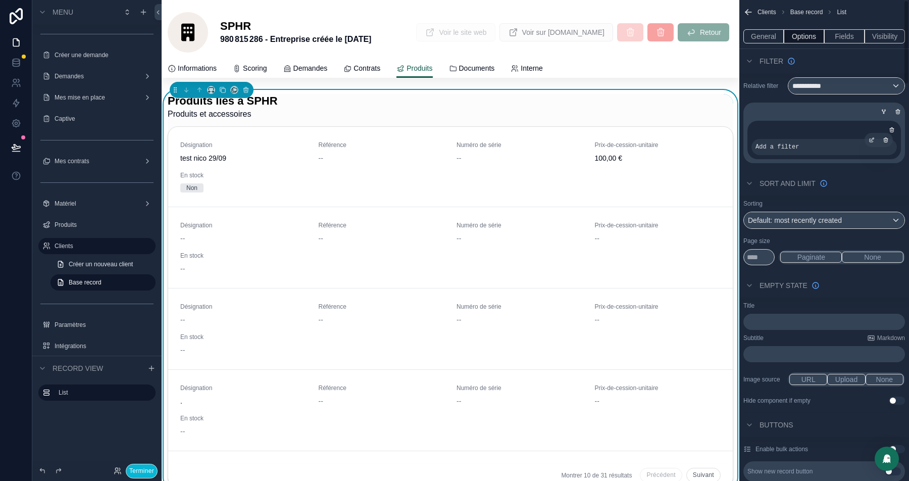
click at [824, 141] on div "Add a filter" at bounding box center [823, 147] width 145 height 16
click at [852, 86] on div "**********" at bounding box center [846, 86] width 116 height 16
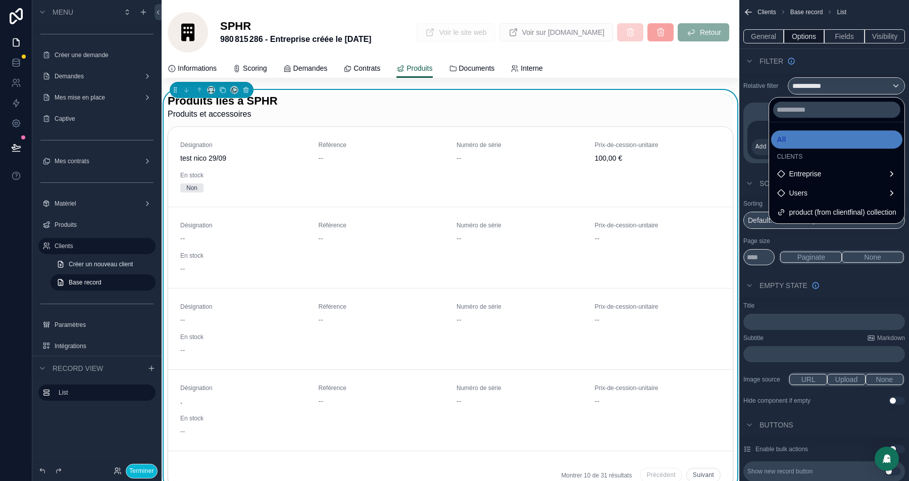
drag, startPoint x: 805, startPoint y: 210, endPoint x: 761, endPoint y: 85, distance: 131.8
click at [805, 210] on span "product (from clientfinal) collection" at bounding box center [842, 212] width 107 height 12
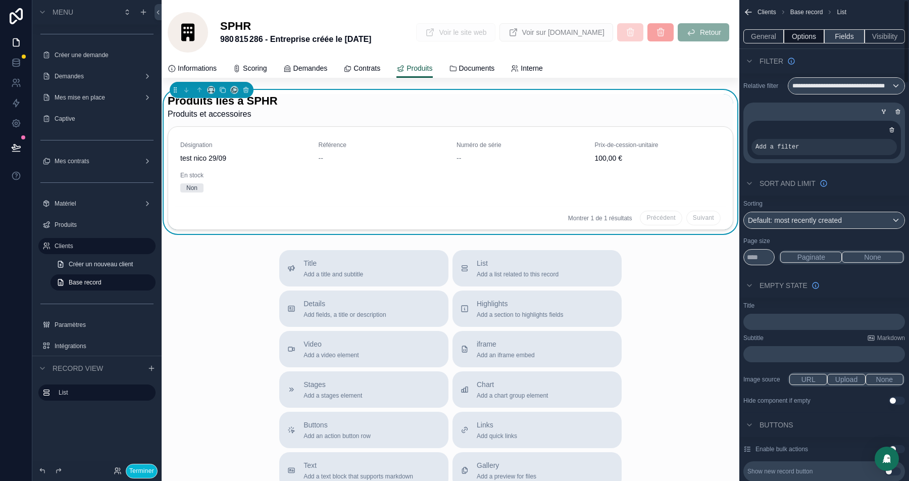
click at [845, 41] on button "Fields" at bounding box center [844, 36] width 40 height 14
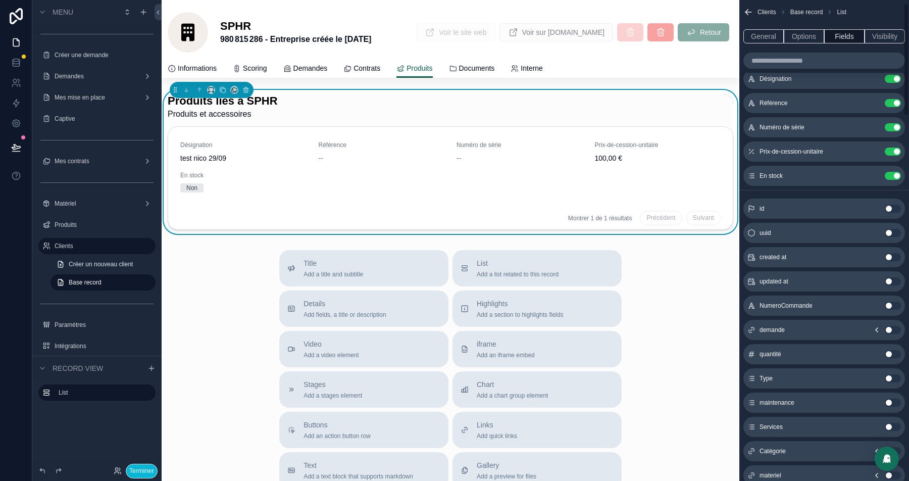
scroll to position [13, 0]
click at [889, 327] on button "Use setting" at bounding box center [893, 330] width 16 height 8
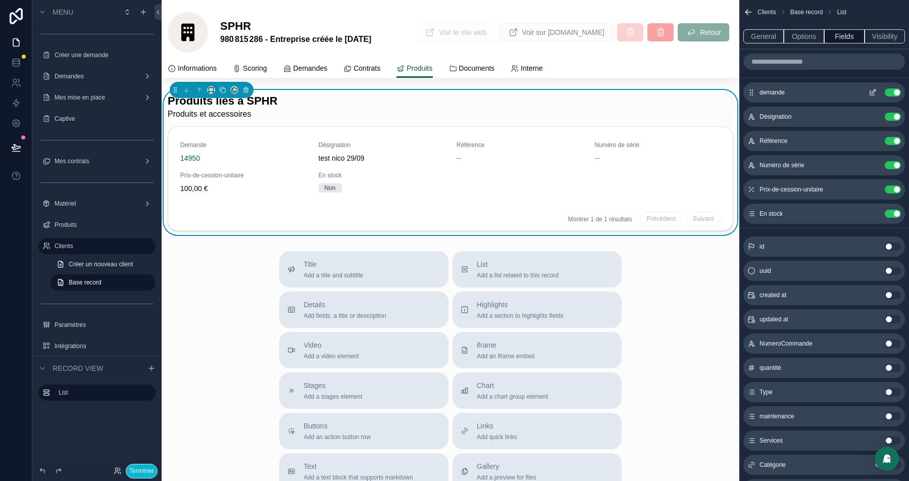
click at [871, 93] on icon "scrollable content" at bounding box center [873, 92] width 8 height 8
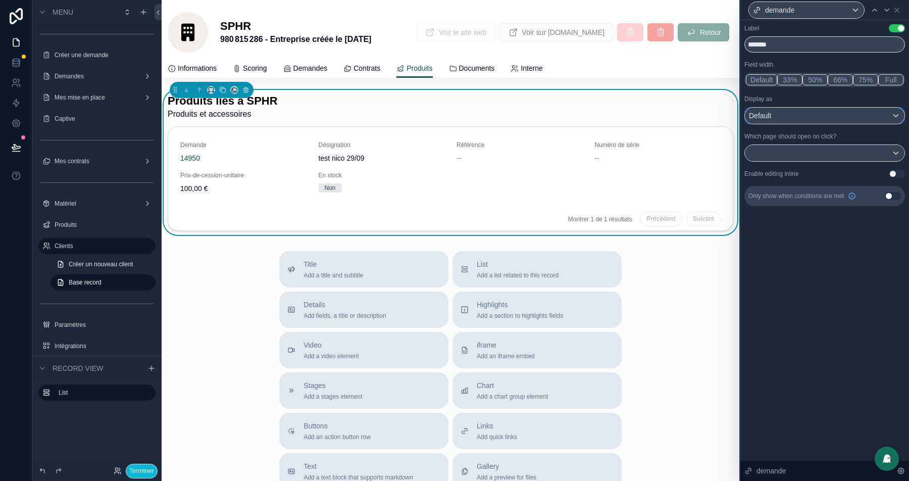
click at [858, 110] on div "Default" at bounding box center [825, 116] width 160 height 16
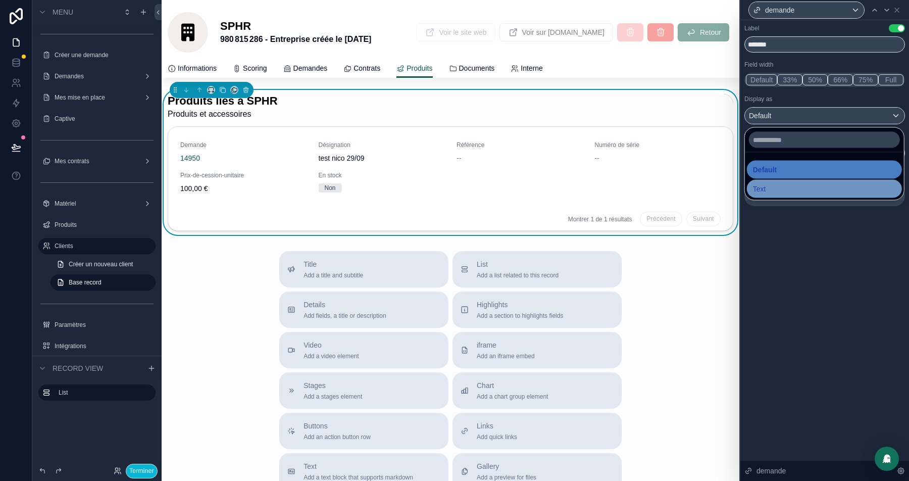
click at [777, 189] on div "Text" at bounding box center [824, 189] width 143 height 12
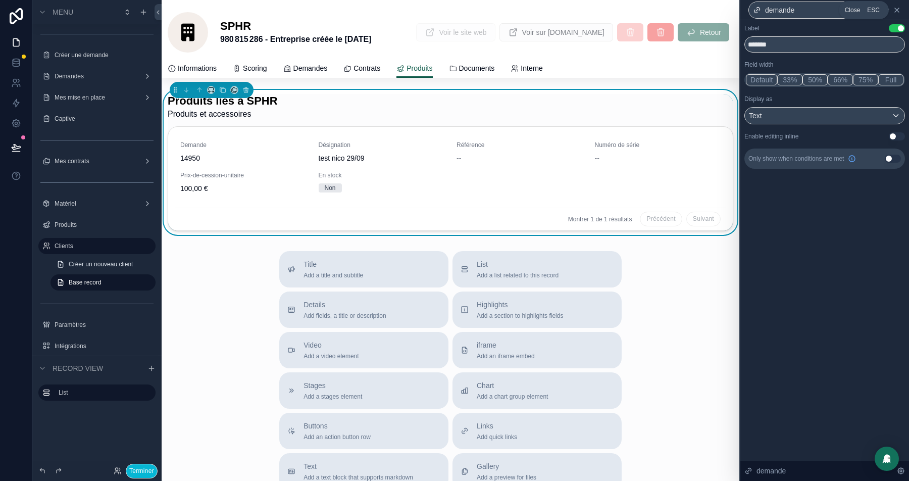
click at [898, 11] on icon at bounding box center [897, 10] width 4 height 4
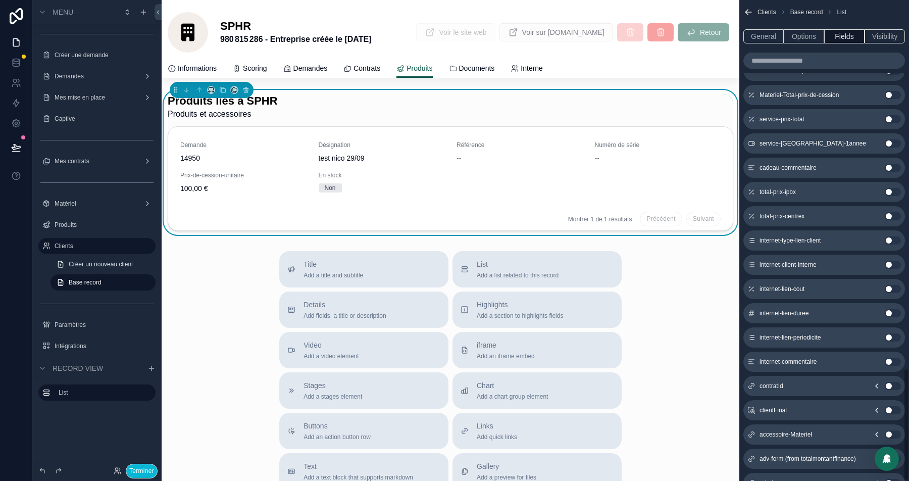
scroll to position [1572, 0]
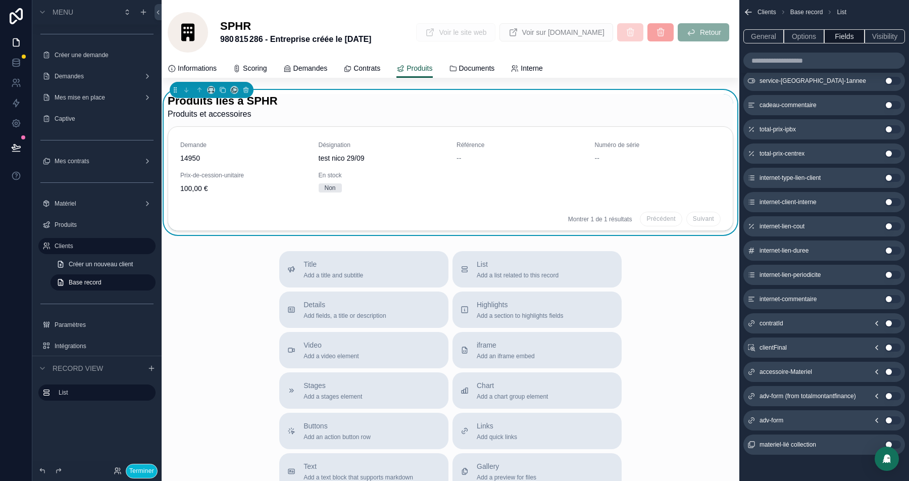
click at [894, 321] on button "Use setting" at bounding box center [893, 323] width 16 height 8
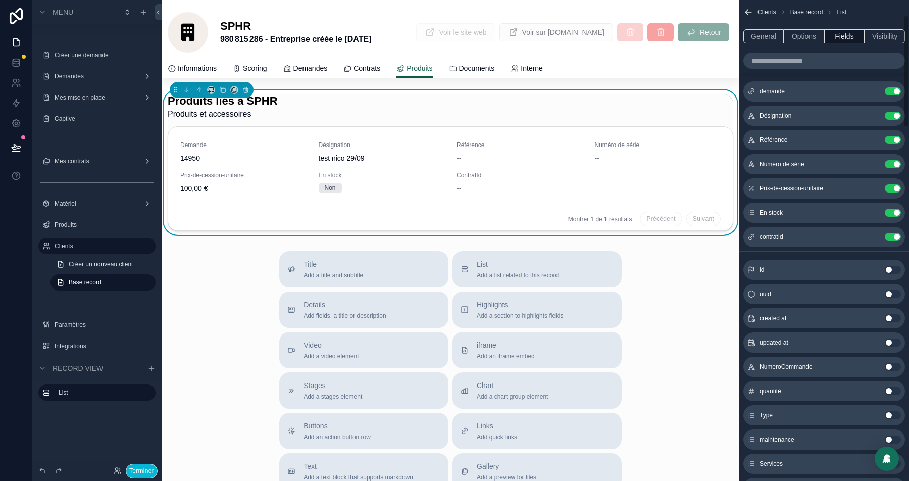
scroll to position [0, 0]
click at [875, 235] on icon "scrollable content" at bounding box center [874, 237] width 4 height 4
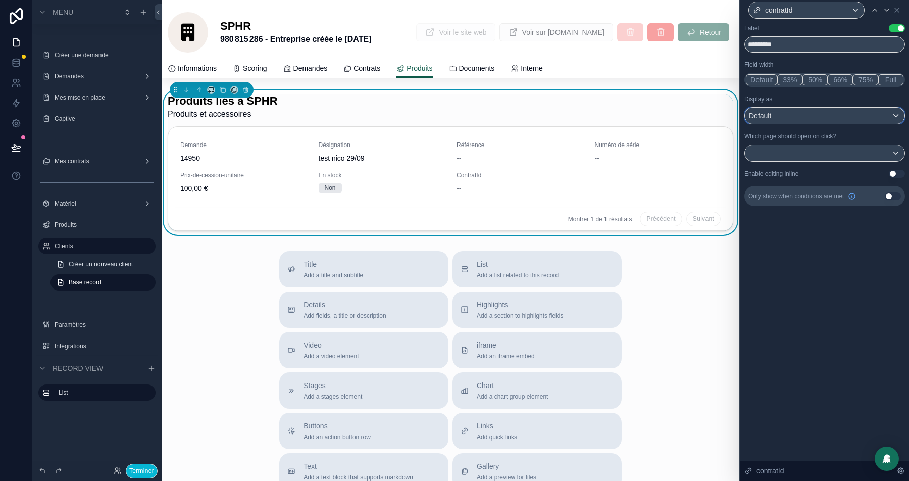
click at [794, 120] on div "Default" at bounding box center [825, 116] width 160 height 16
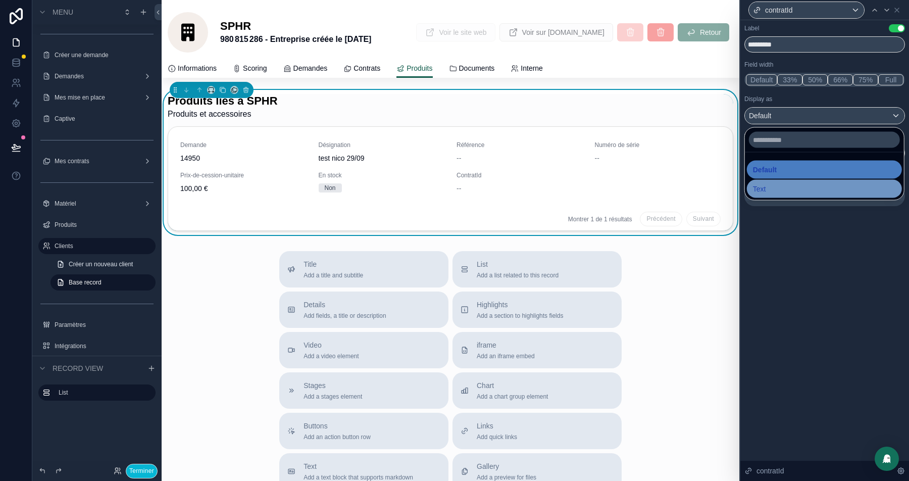
click at [769, 191] on div "Text" at bounding box center [824, 189] width 143 height 12
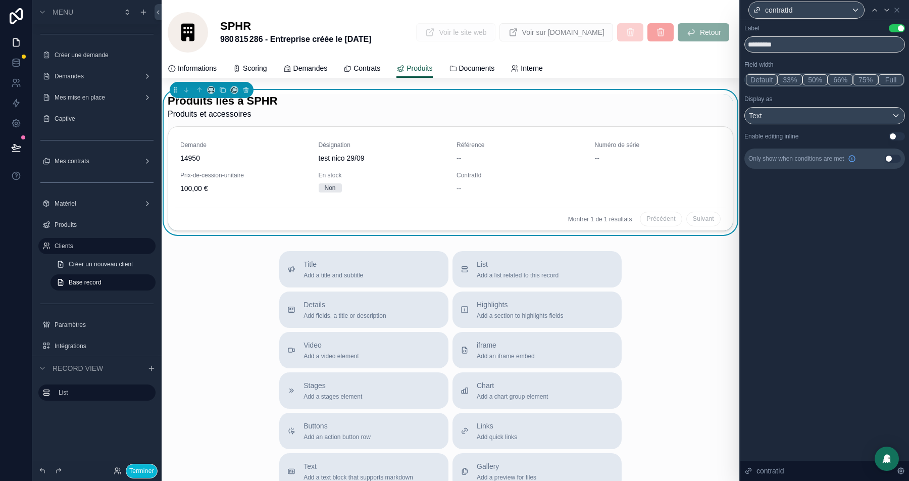
click at [892, 158] on button "Use setting" at bounding box center [893, 159] width 16 height 8
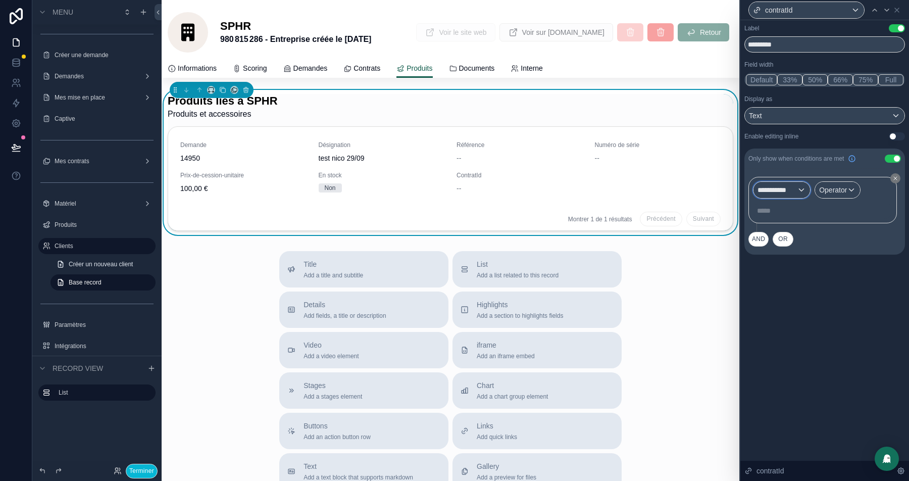
click at [776, 192] on span "**********" at bounding box center [777, 190] width 39 height 10
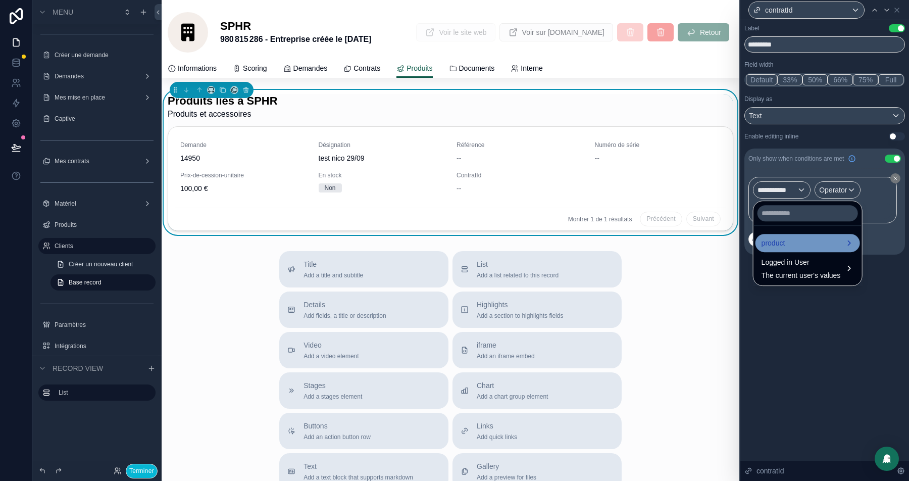
click at [776, 247] on span "product" at bounding box center [774, 243] width 24 height 12
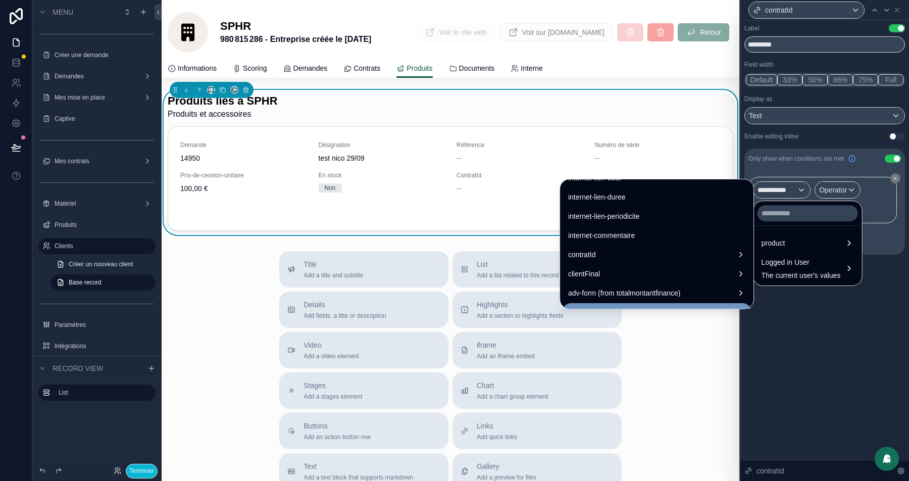
scroll to position [1371, 0]
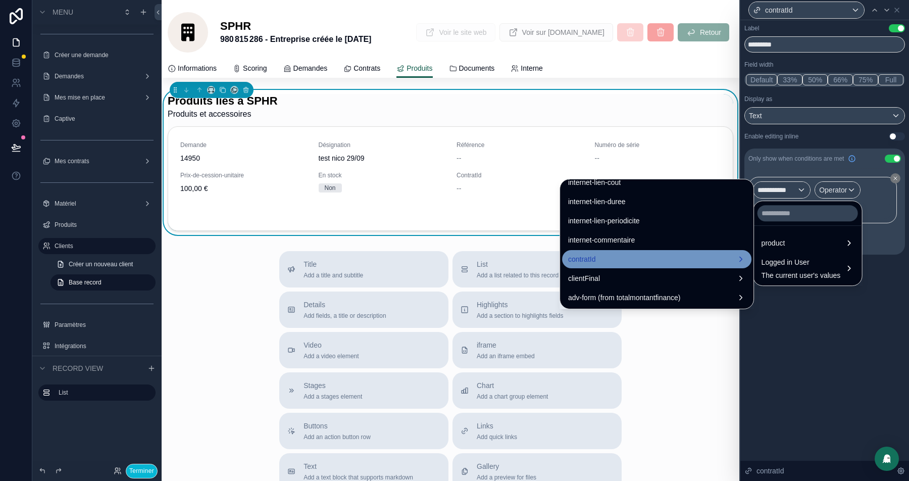
click at [617, 255] on div "contratId" at bounding box center [656, 259] width 177 height 12
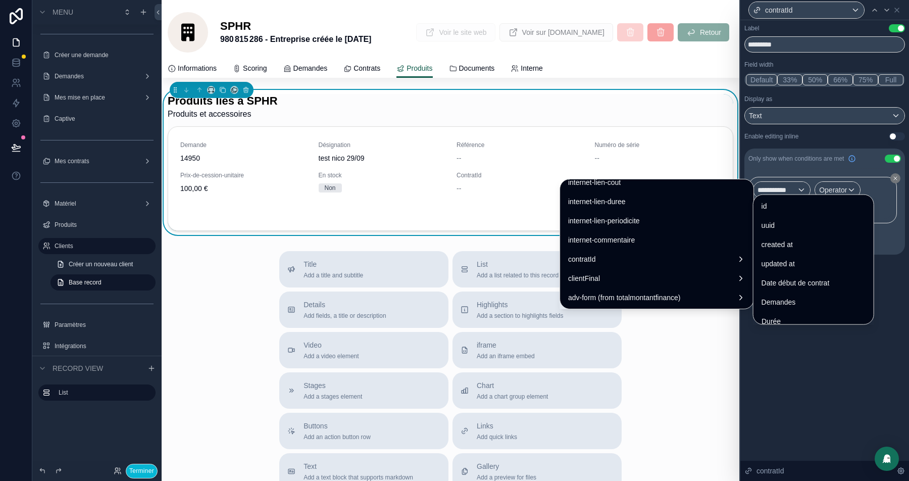
drag, startPoint x: 796, startPoint y: 204, endPoint x: 822, endPoint y: 199, distance: 26.6
click at [796, 204] on div "id" at bounding box center [814, 206] width 104 height 12
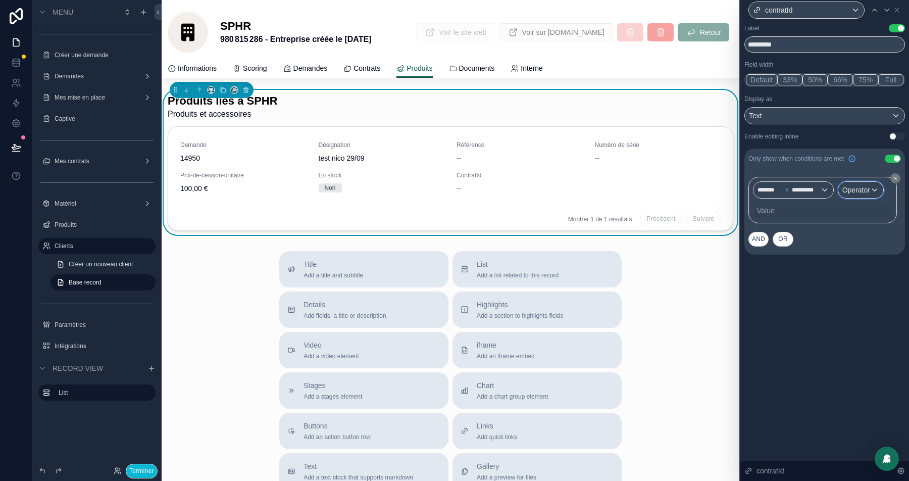
click at [857, 189] on span "Operator" at bounding box center [856, 190] width 28 height 8
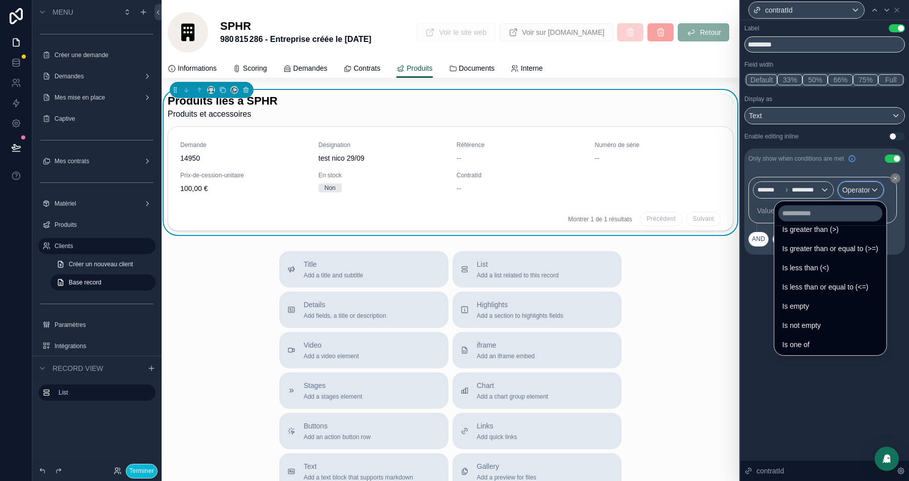
scroll to position [71, 0]
click at [812, 304] on span "Is not empty" at bounding box center [801, 306] width 38 height 12
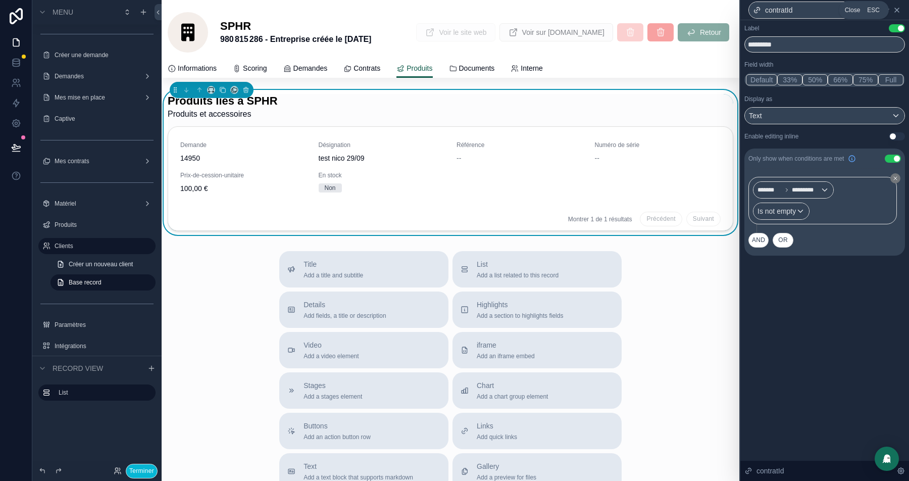
click at [898, 11] on icon at bounding box center [897, 10] width 4 height 4
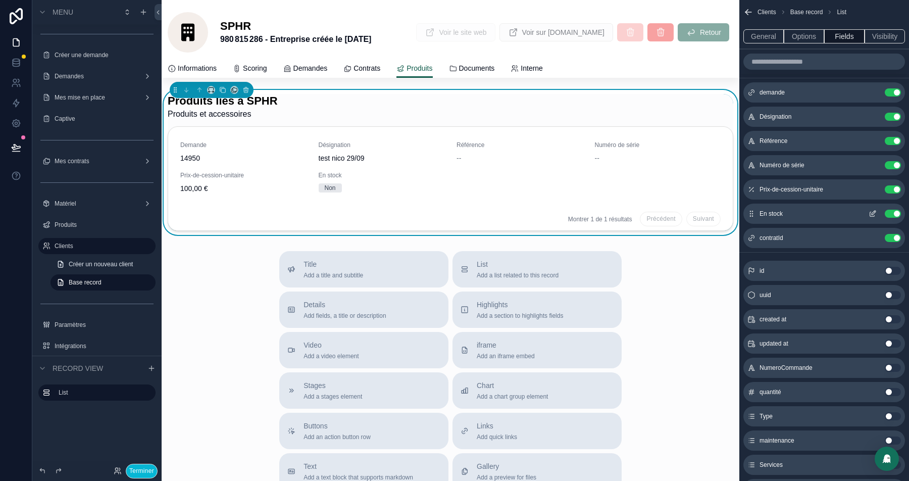
click at [890, 210] on button "Use setting" at bounding box center [893, 214] width 16 height 8
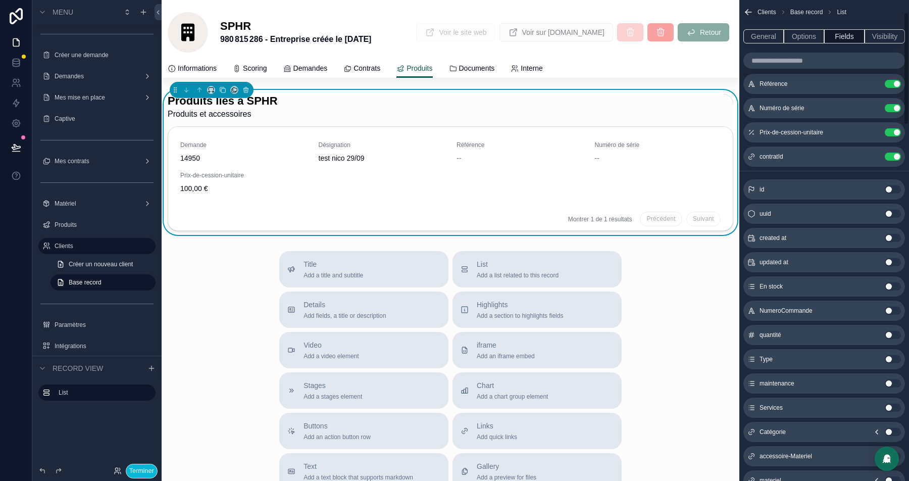
scroll to position [59, 0]
click at [894, 354] on button "Use setting" at bounding box center [893, 357] width 16 height 8
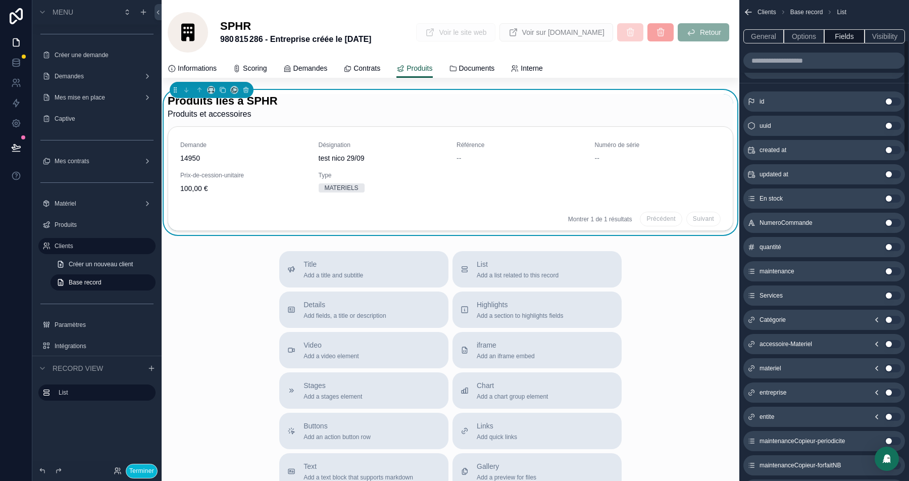
scroll to position [171, 0]
click at [896, 316] on button "Use setting" at bounding box center [893, 318] width 16 height 8
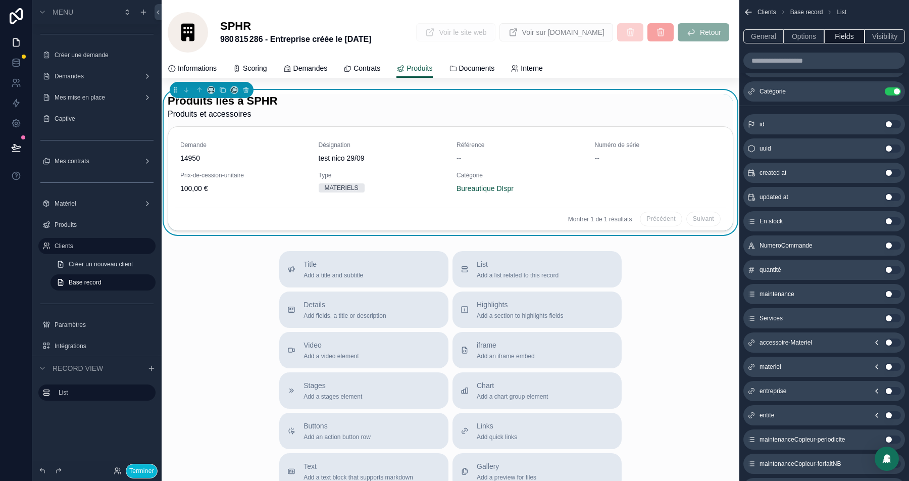
click at [892, 339] on button "Use setting" at bounding box center [893, 342] width 16 height 8
click at [890, 364] on button "Use setting" at bounding box center [893, 367] width 16 height 8
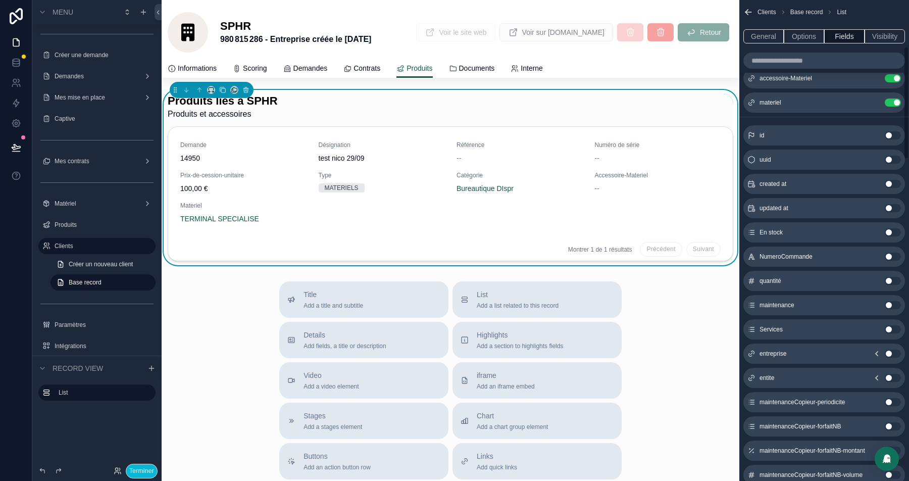
scroll to position [210, 0]
click at [890, 373] on button "Use setting" at bounding box center [893, 376] width 16 height 8
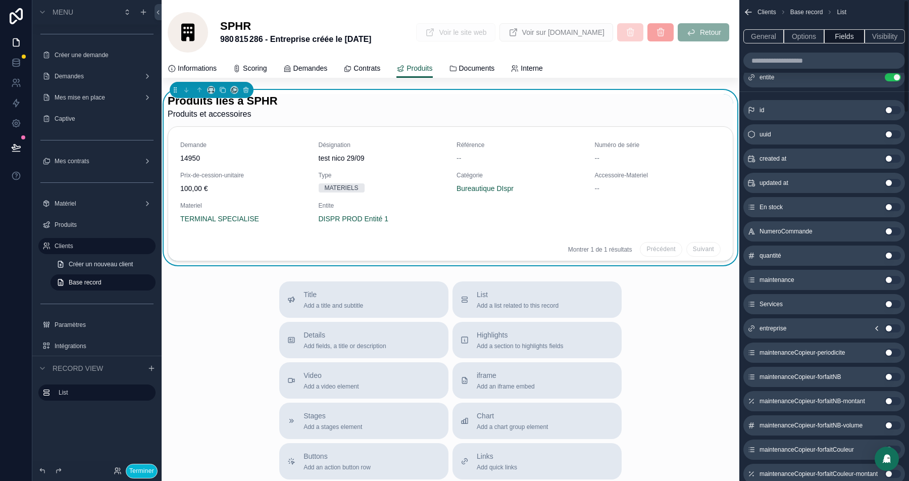
scroll to position [0, 0]
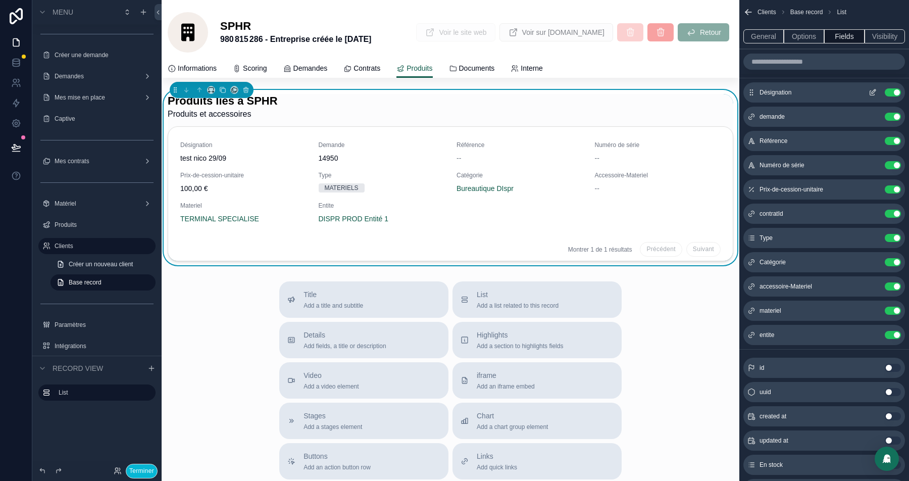
click at [877, 90] on button "scrollable content" at bounding box center [873, 92] width 16 height 8
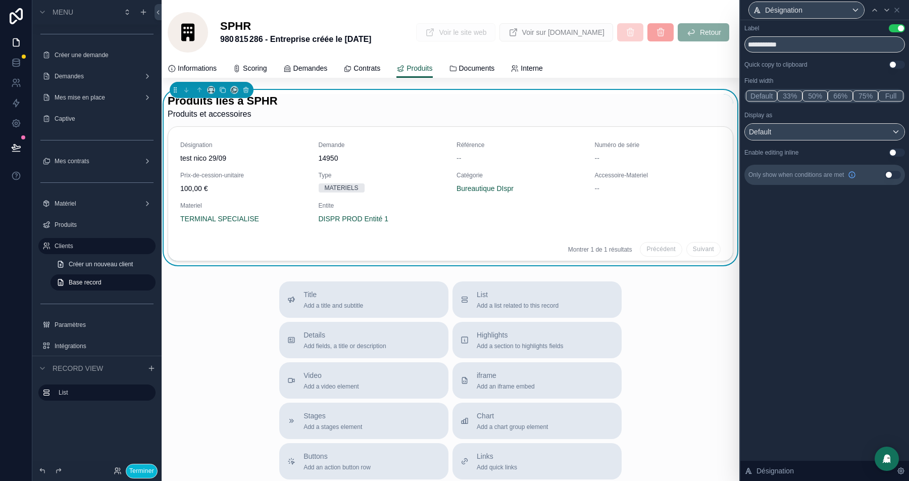
click at [896, 29] on button "Use setting" at bounding box center [897, 28] width 16 height 8
click at [860, 131] on div "Default" at bounding box center [825, 132] width 160 height 16
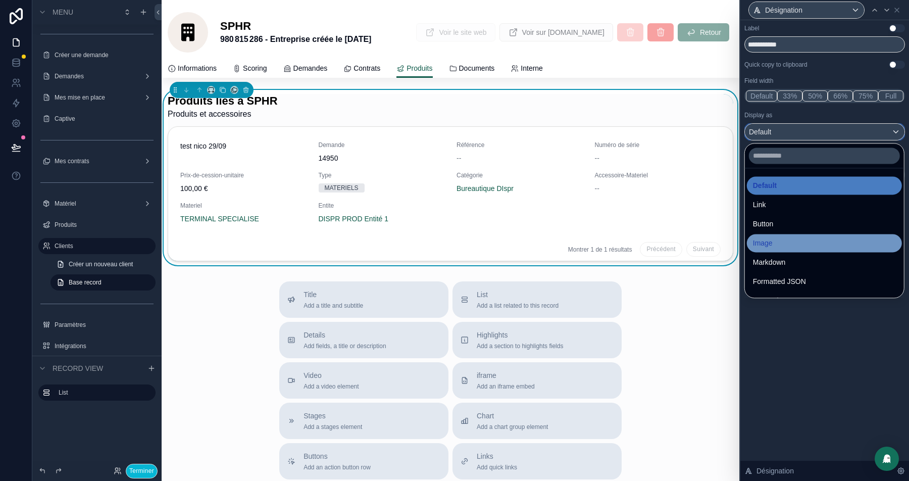
scroll to position [110, 0]
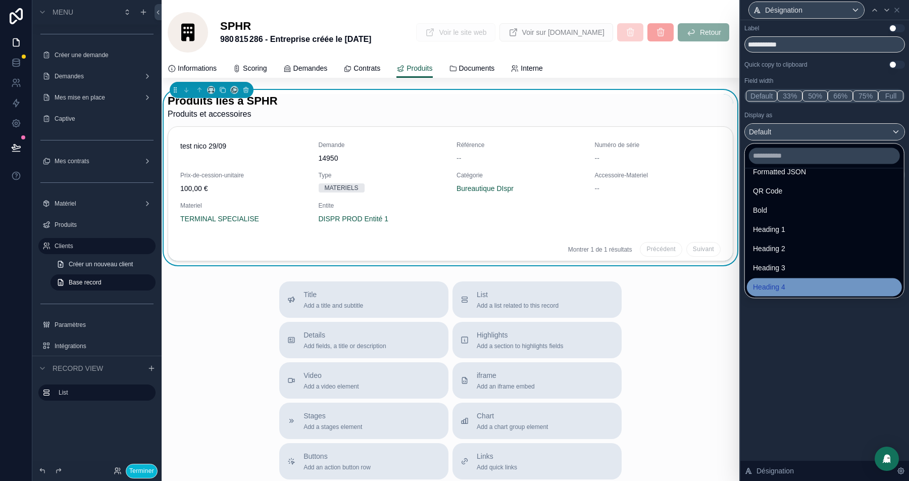
click at [782, 291] on span "Heading 4" at bounding box center [769, 287] width 32 height 12
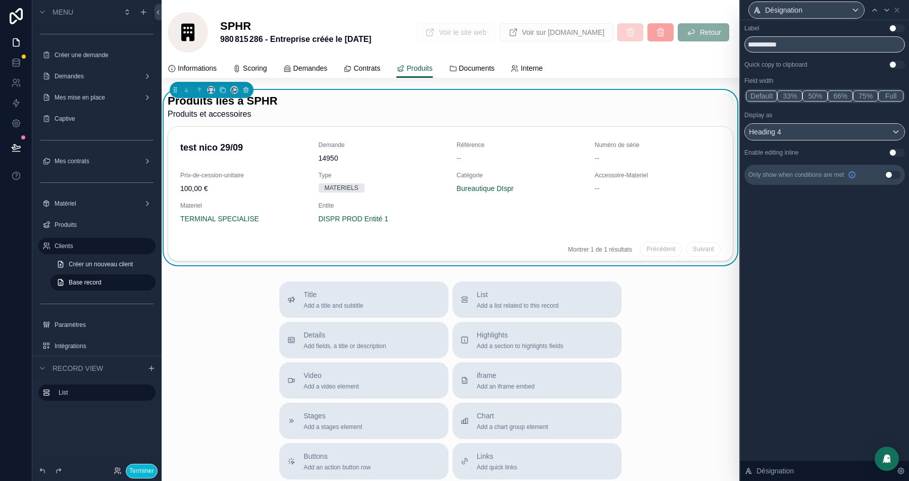
click at [866, 93] on button "75%" at bounding box center [865, 95] width 25 height 11
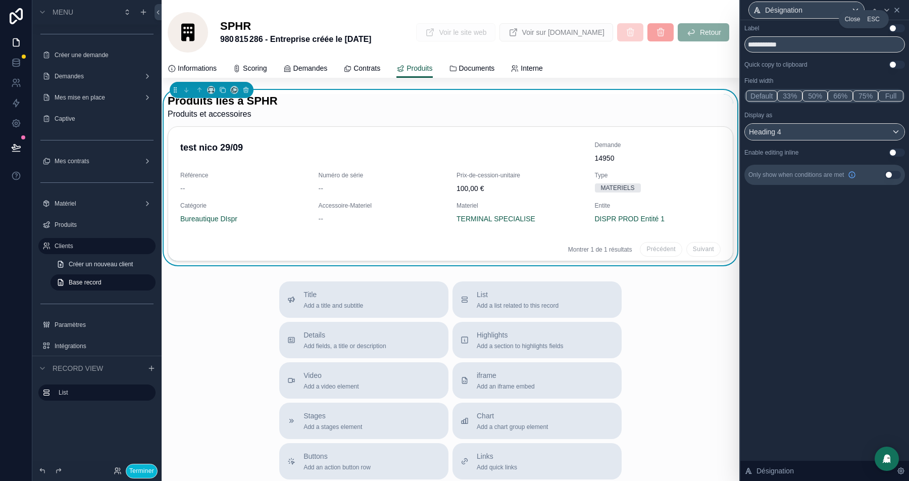
click at [894, 13] on icon at bounding box center [897, 10] width 8 height 8
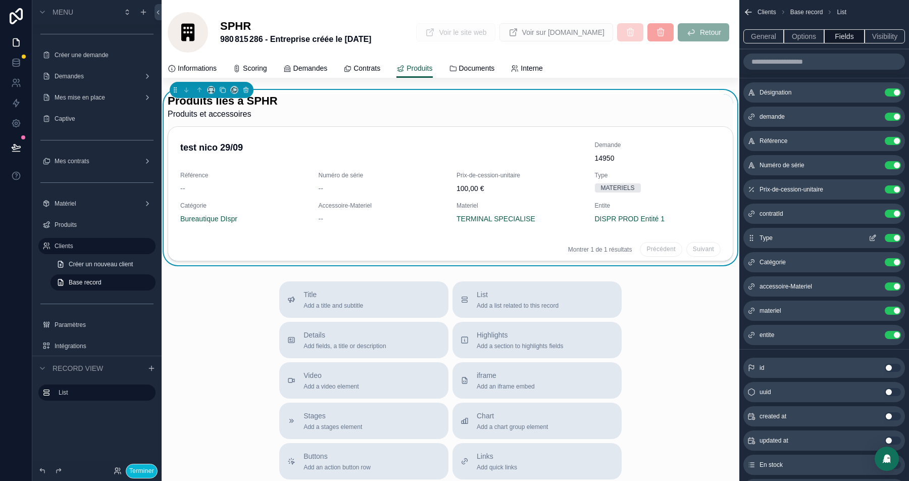
click at [892, 234] on button "Use setting" at bounding box center [893, 238] width 16 height 8
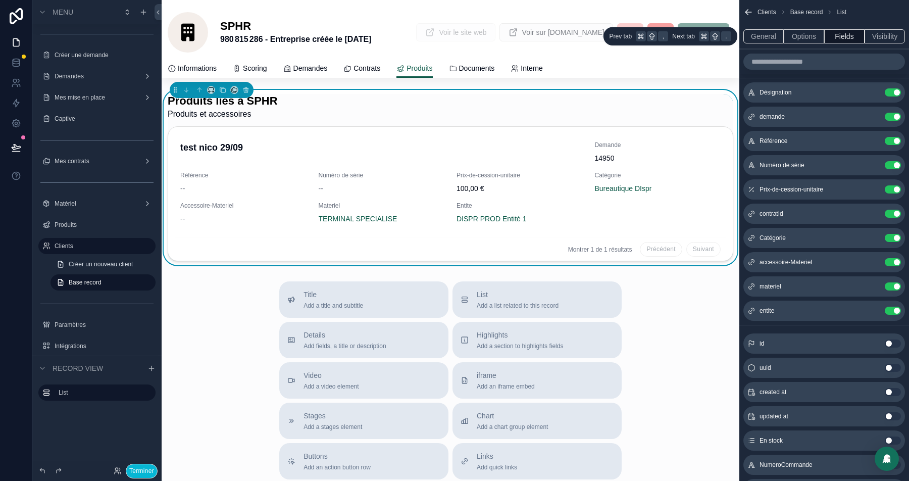
click at [855, 34] on button "Fields" at bounding box center [844, 36] width 40 height 14
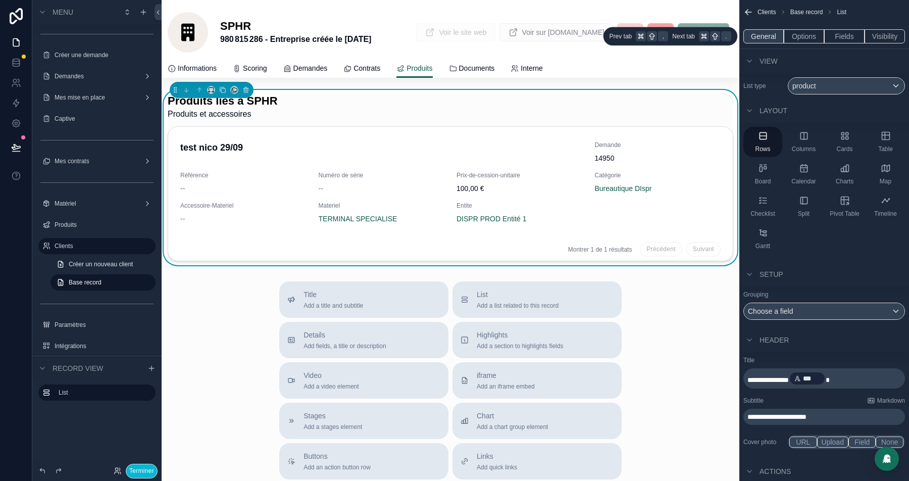
click at [768, 37] on button "General" at bounding box center [763, 36] width 40 height 14
click at [802, 36] on button "Options" at bounding box center [804, 36] width 40 height 14
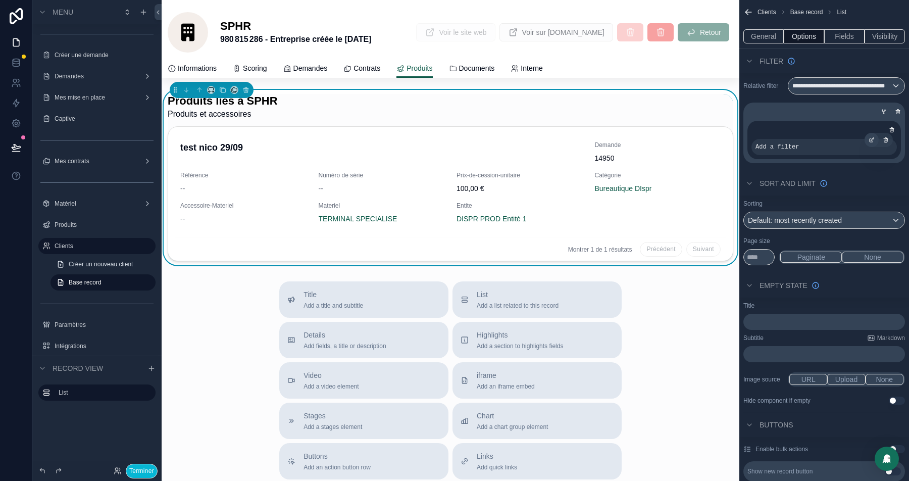
click at [869, 138] on icon "scrollable content" at bounding box center [872, 140] width 6 height 6
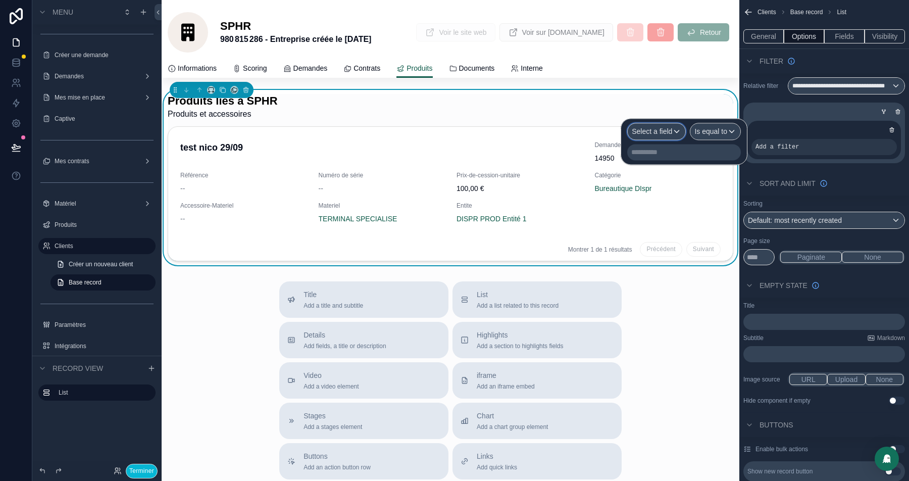
click at [658, 134] on span "Select a field" at bounding box center [652, 131] width 40 height 8
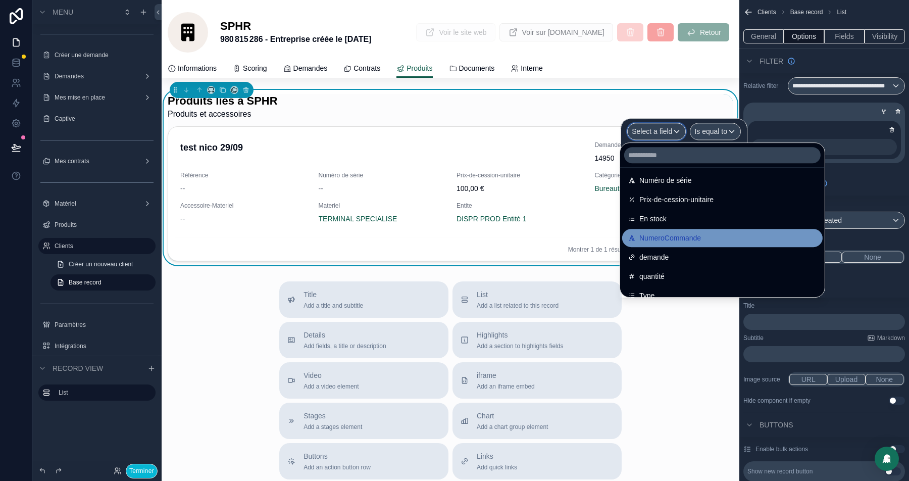
scroll to position [153, 0]
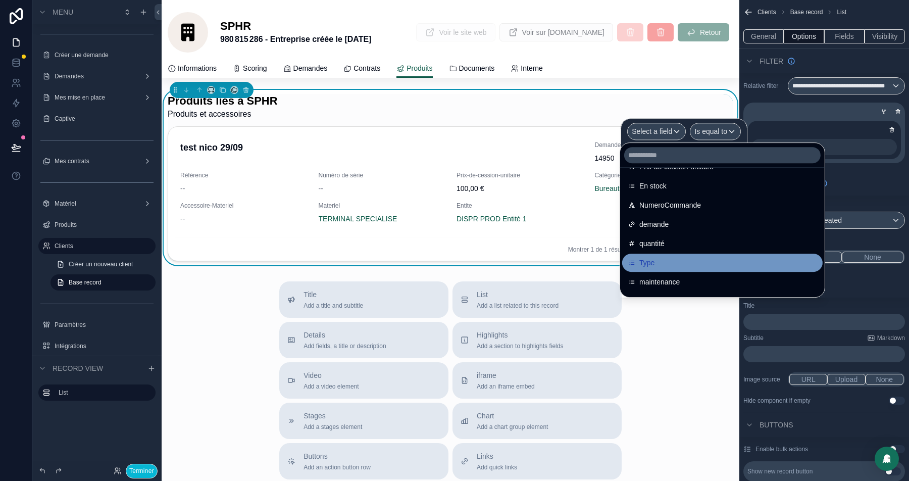
click at [659, 259] on div "Type" at bounding box center [722, 263] width 188 height 12
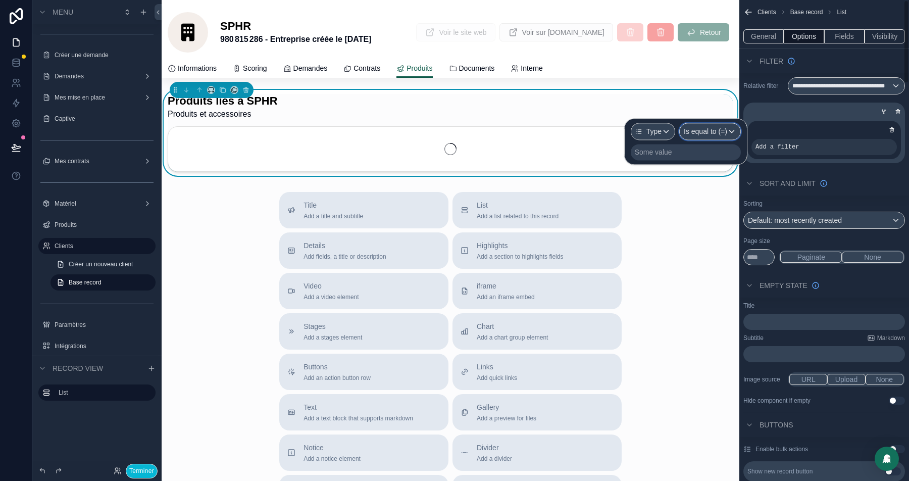
click at [715, 129] on span "Is equal to (=)" at bounding box center [705, 131] width 43 height 10
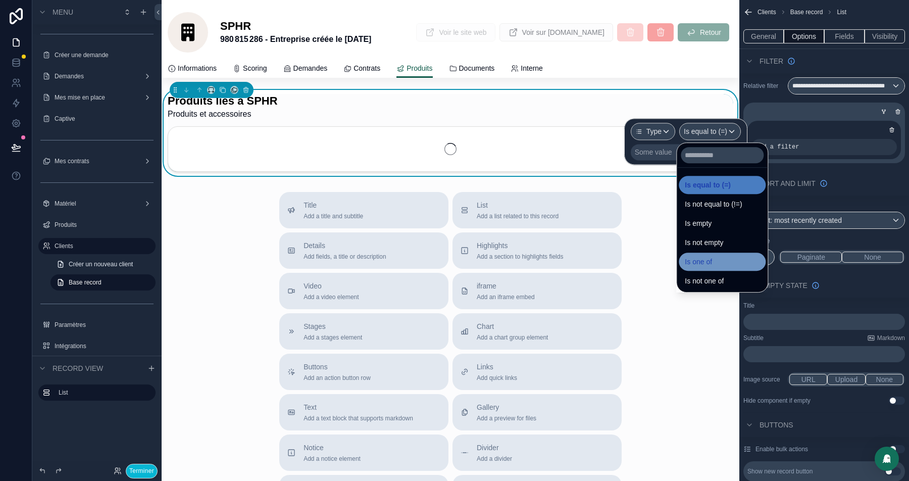
click at [726, 266] on div "Is one of" at bounding box center [722, 262] width 75 height 12
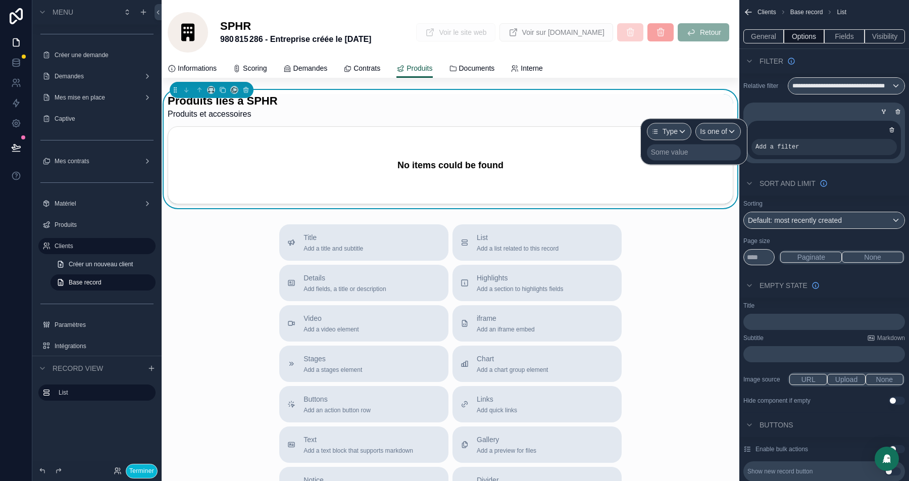
click at [673, 149] on div "Some value" at bounding box center [669, 152] width 37 height 10
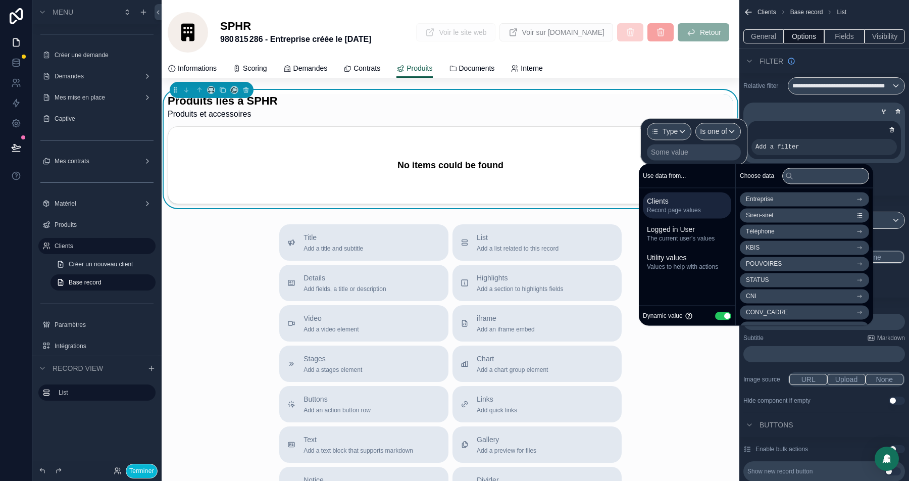
click at [721, 315] on button "Use setting" at bounding box center [723, 316] width 16 height 8
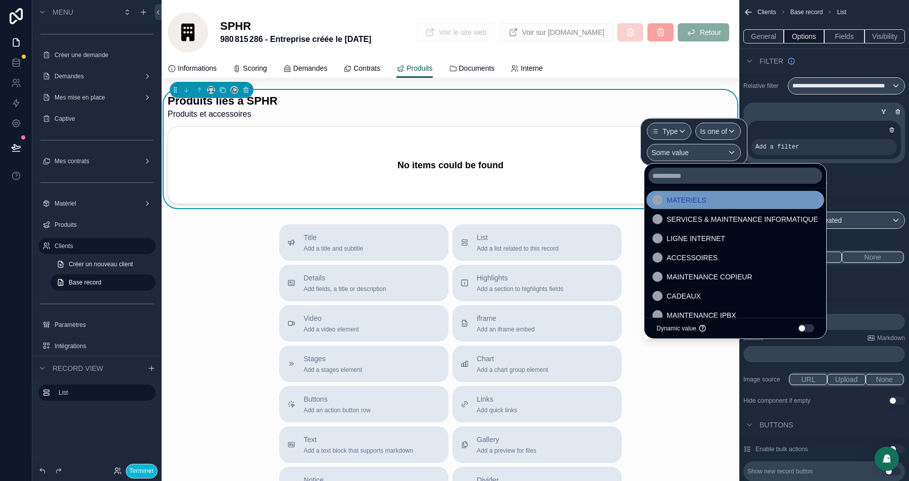
scroll to position [8, 0]
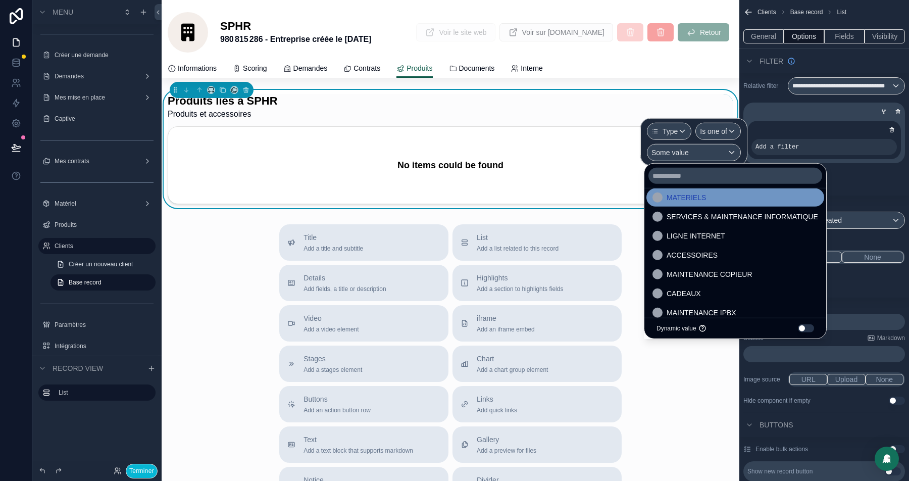
click at [733, 195] on div "MATERIELS" at bounding box center [736, 197] width 166 height 12
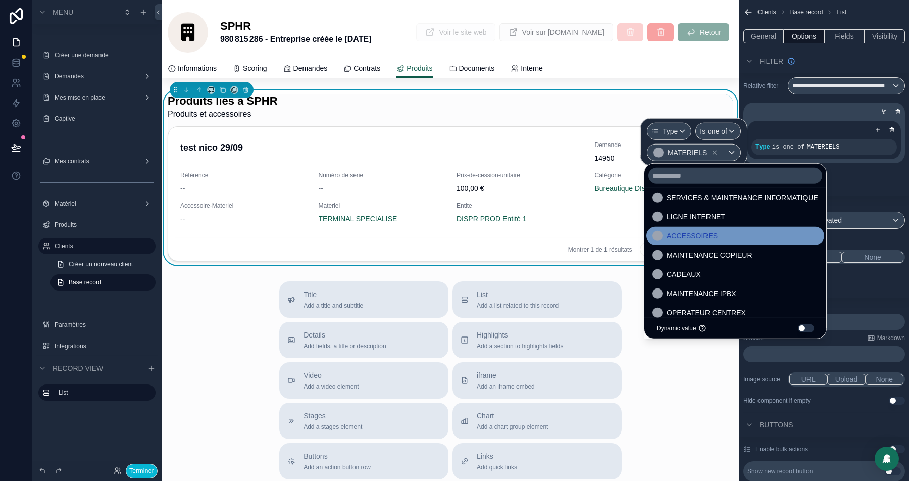
click at [716, 238] on span "ACCESSOIRES" at bounding box center [692, 236] width 51 height 12
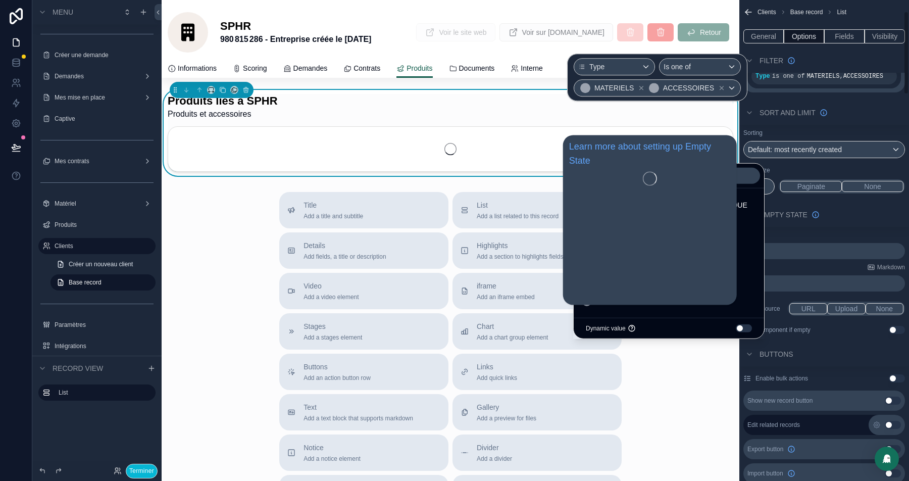
scroll to position [71, 0]
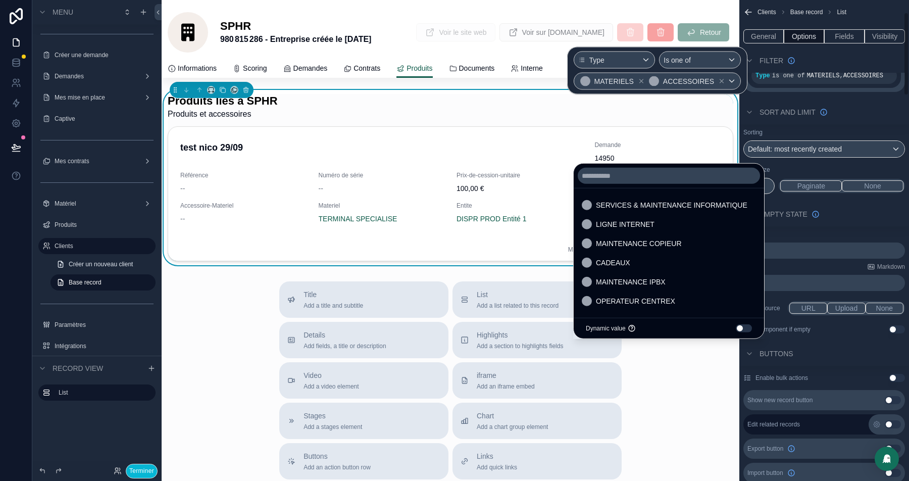
click at [868, 114] on div "Sort And Limit" at bounding box center [824, 112] width 170 height 24
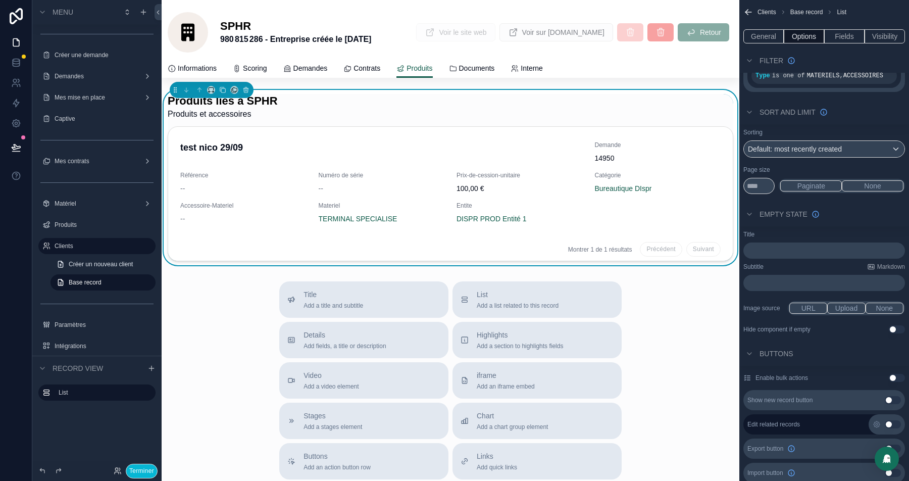
click at [885, 18] on div "Clients Base record List" at bounding box center [824, 12] width 170 height 24
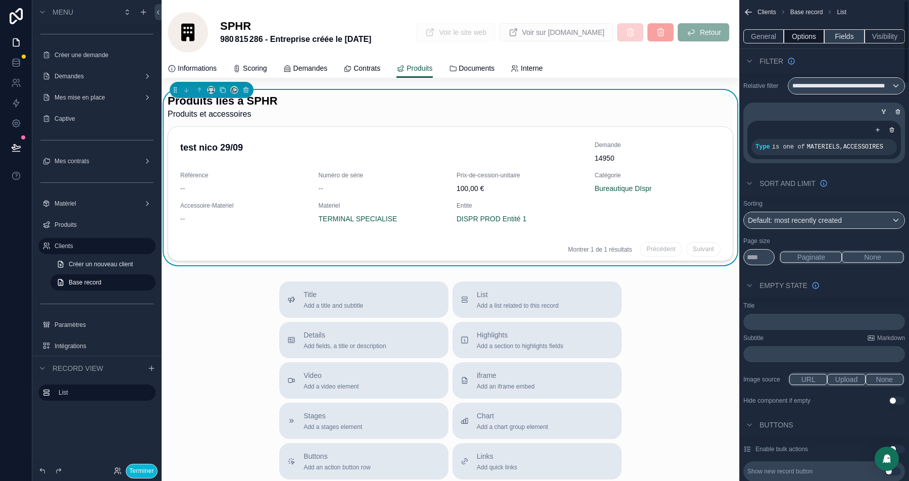
click at [838, 38] on button "Fields" at bounding box center [844, 36] width 40 height 14
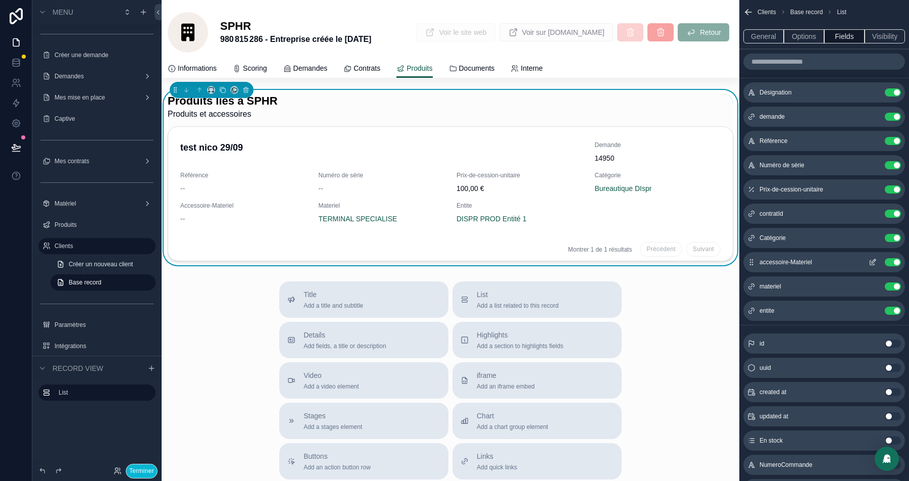
click at [874, 260] on icon "scrollable content" at bounding box center [873, 262] width 8 height 8
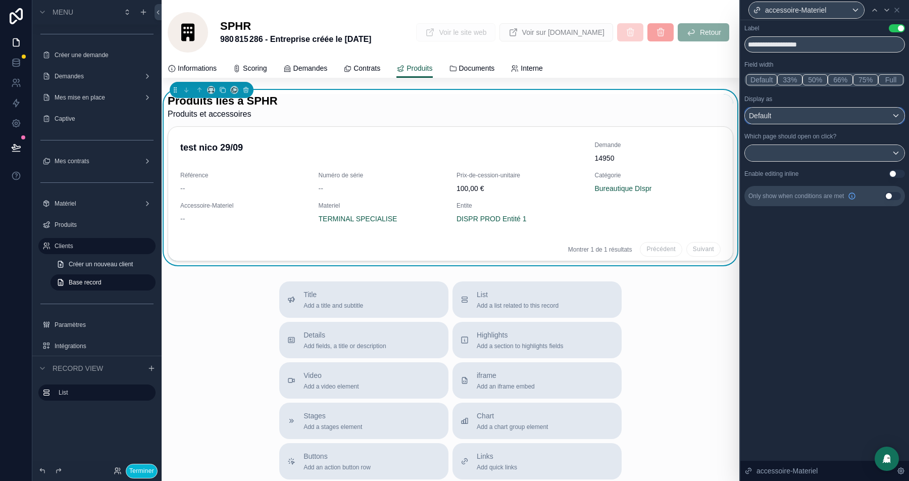
click at [828, 122] on div "Default" at bounding box center [825, 116] width 160 height 16
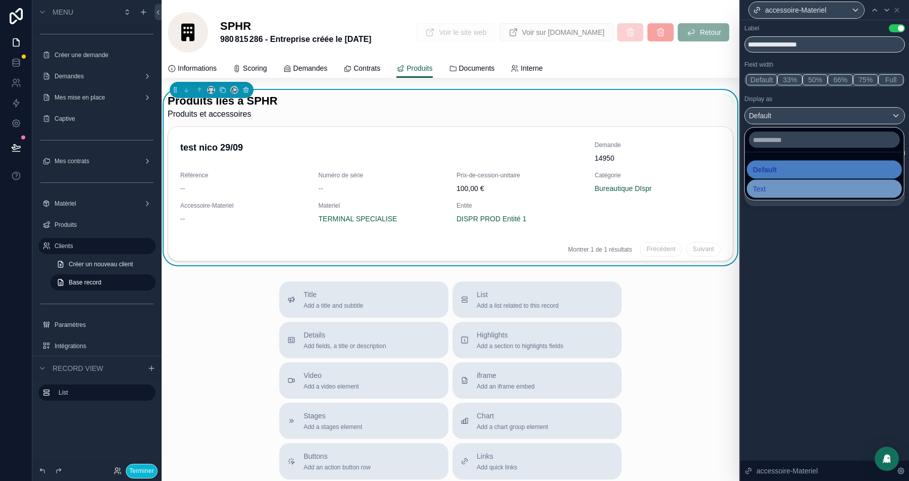
click at [775, 191] on div "Text" at bounding box center [824, 189] width 143 height 12
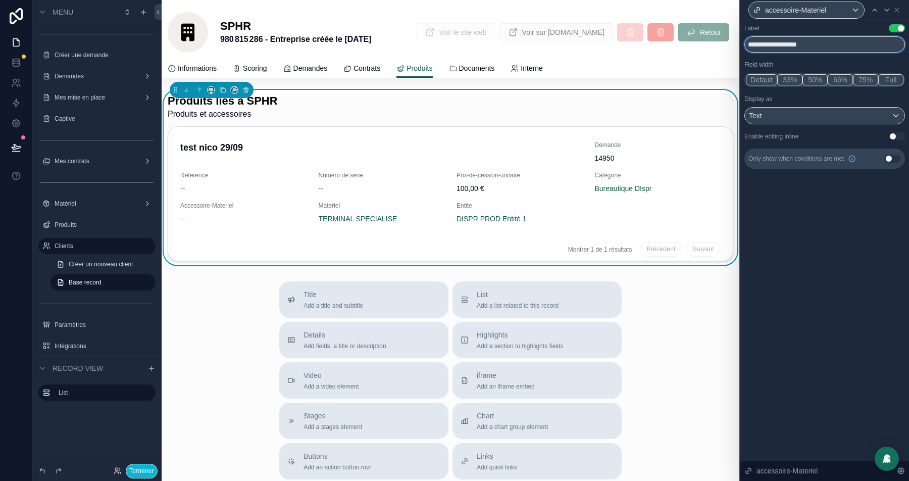
click at [783, 45] on input "**********" at bounding box center [824, 44] width 161 height 16
click at [772, 44] on input "**********" at bounding box center [824, 44] width 161 height 16
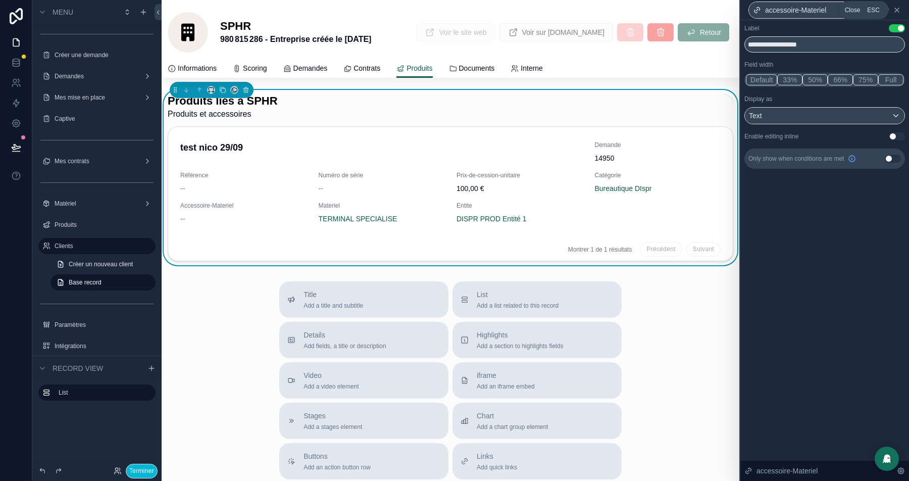
click at [899, 10] on icon at bounding box center [897, 10] width 8 height 8
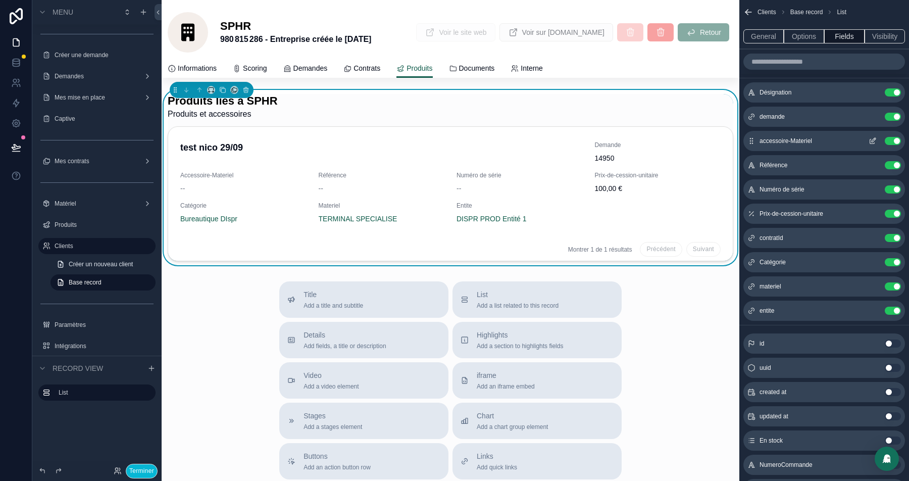
click at [873, 139] on icon "scrollable content" at bounding box center [874, 140] width 4 height 4
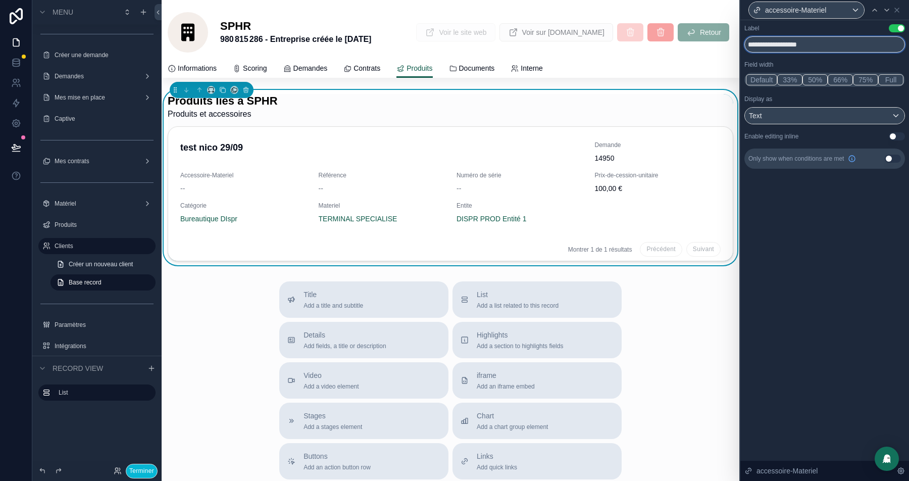
click at [766, 42] on input "**********" at bounding box center [824, 44] width 161 height 16
type input "**********"
click at [778, 112] on div "Text" at bounding box center [825, 116] width 160 height 16
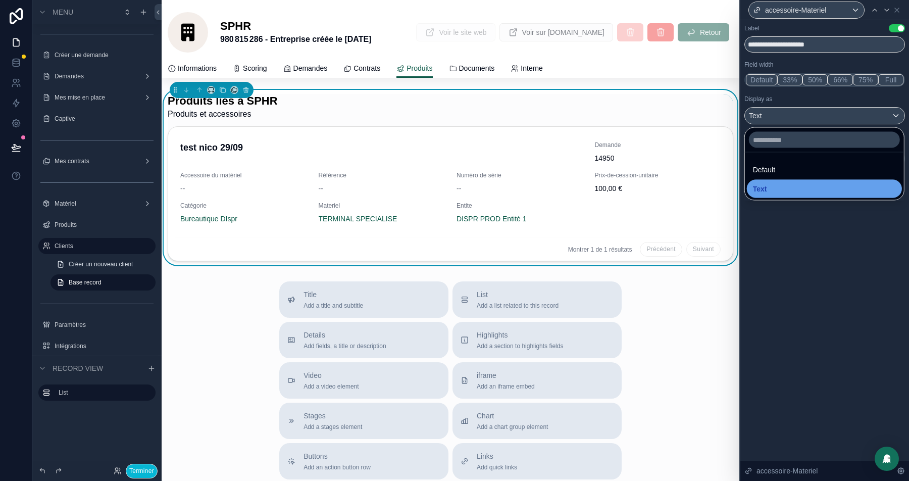
click at [774, 188] on div "Text" at bounding box center [824, 189] width 143 height 12
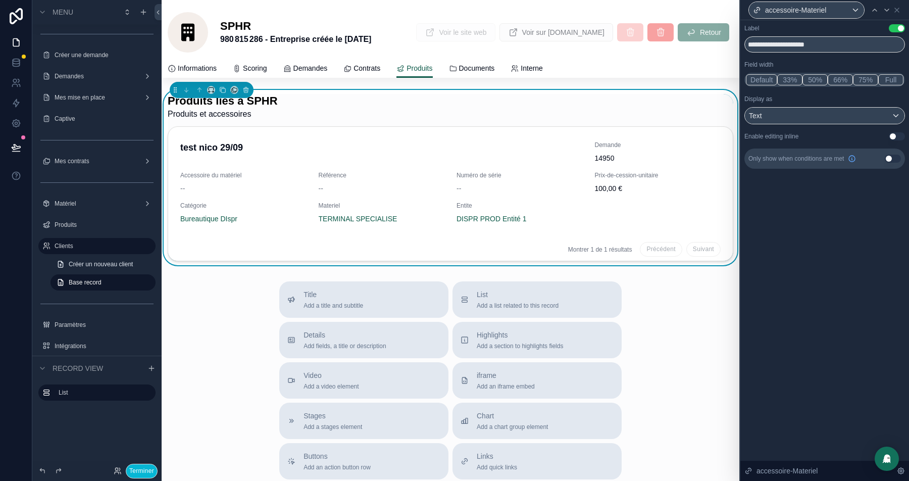
click at [892, 160] on button "Use setting" at bounding box center [893, 159] width 16 height 8
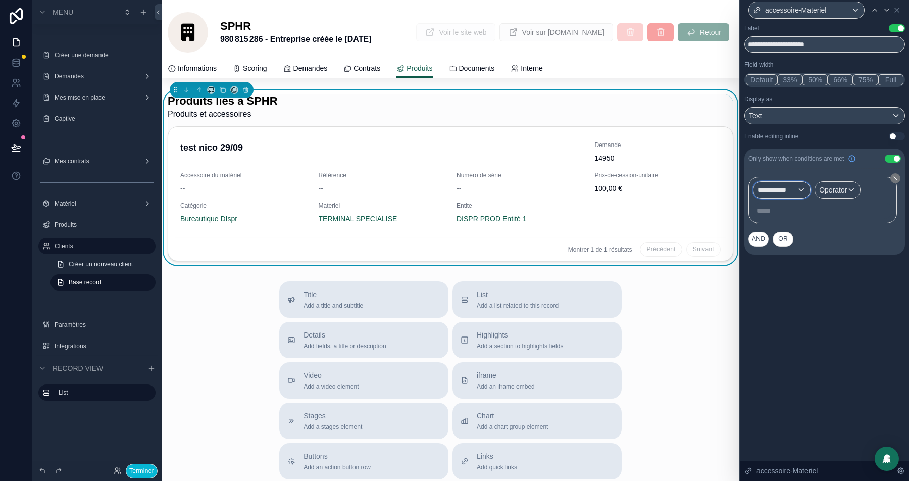
click at [788, 187] on span "**********" at bounding box center [777, 190] width 39 height 10
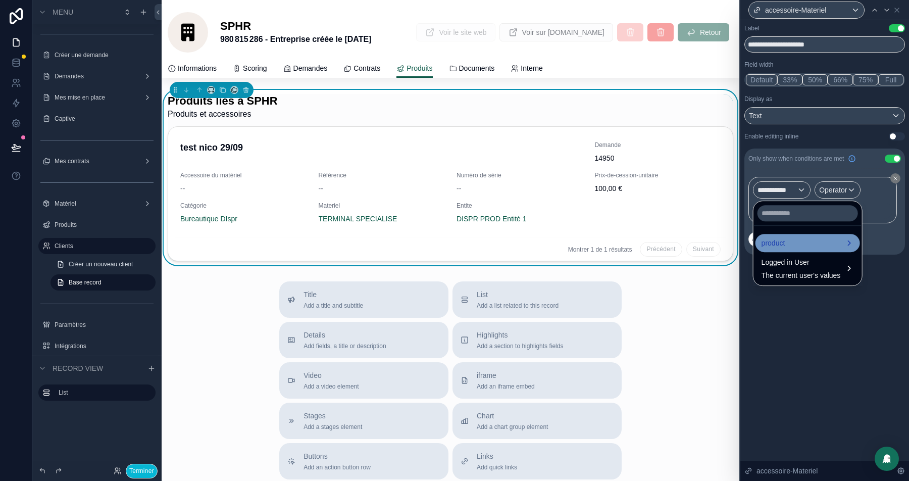
click at [779, 246] on span "product" at bounding box center [774, 243] width 24 height 12
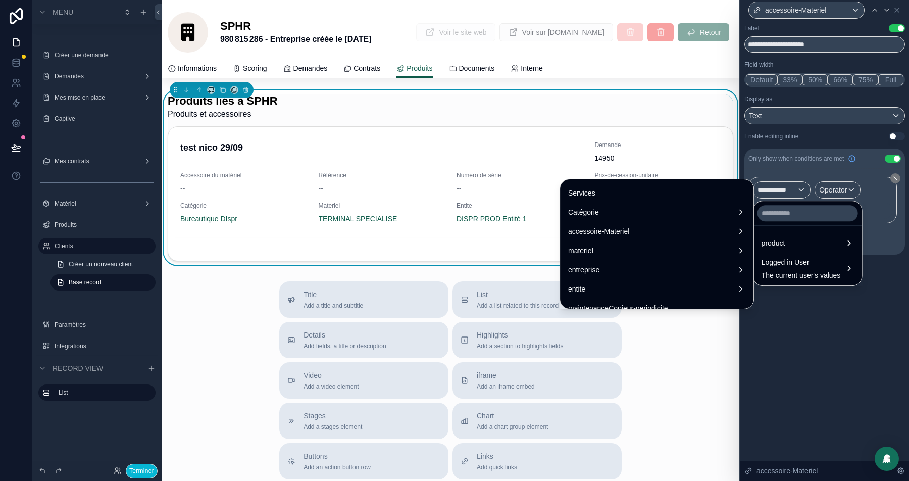
scroll to position [268, 0]
click at [629, 233] on span "accessoire-Materiel" at bounding box center [598, 230] width 61 height 12
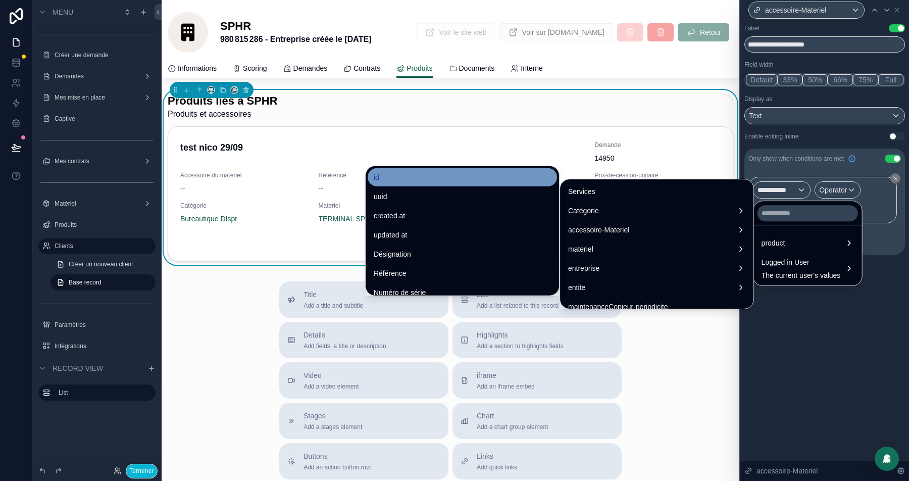
click at [450, 180] on div "id" at bounding box center [462, 177] width 177 height 12
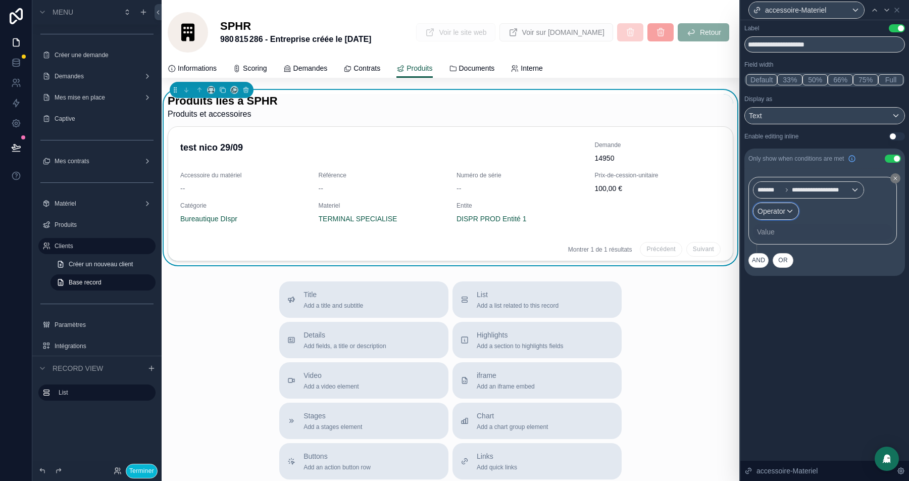
click at [789, 212] on div "Operator" at bounding box center [776, 211] width 45 height 16
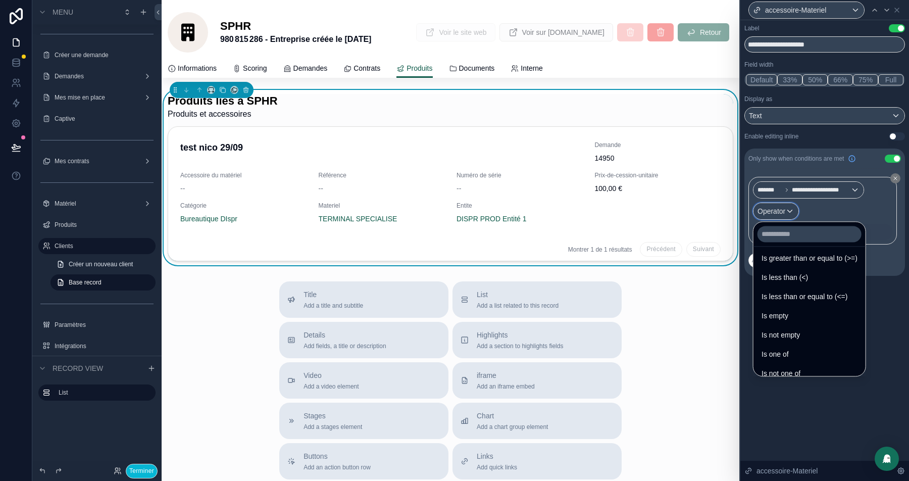
scroll to position [71, 0]
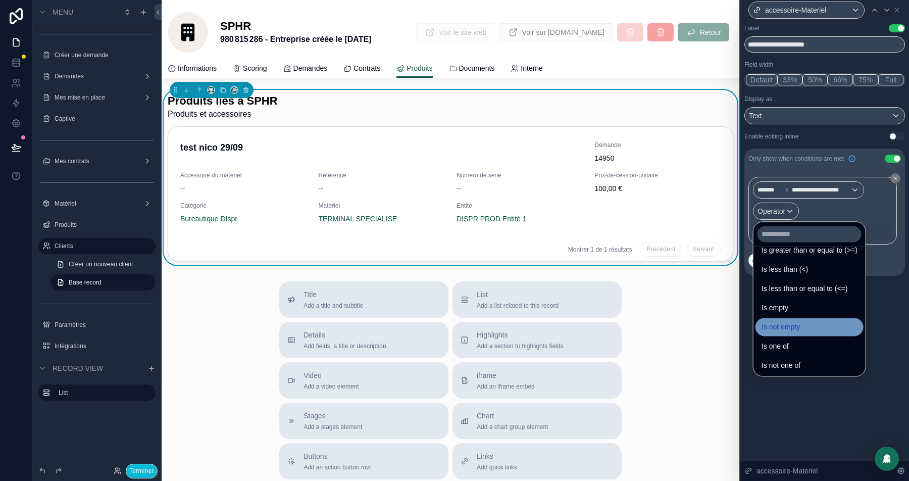
click at [798, 326] on span "Is not empty" at bounding box center [781, 327] width 38 height 12
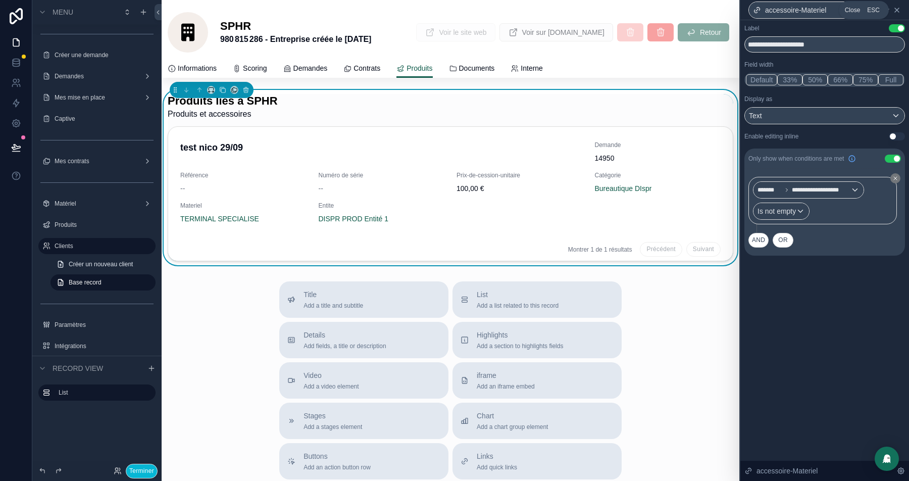
click at [896, 11] on icon at bounding box center [897, 10] width 8 height 8
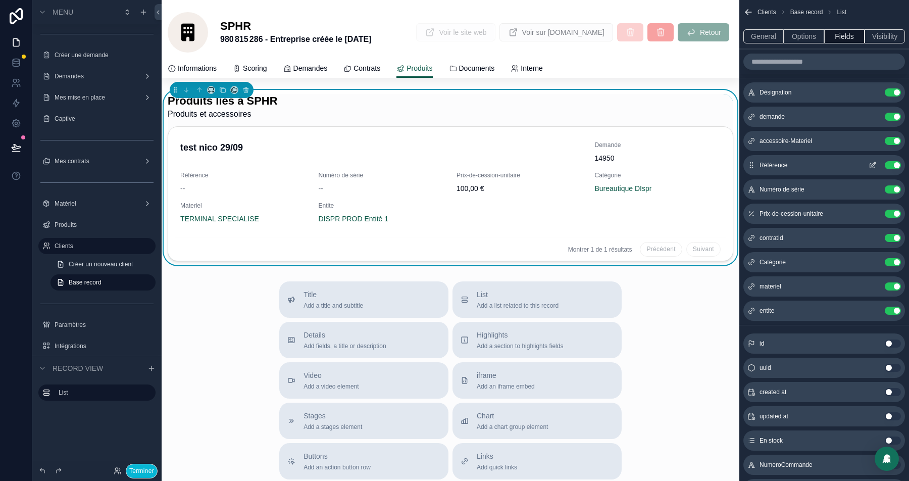
click at [874, 166] on icon "scrollable content" at bounding box center [872, 166] width 5 height 5
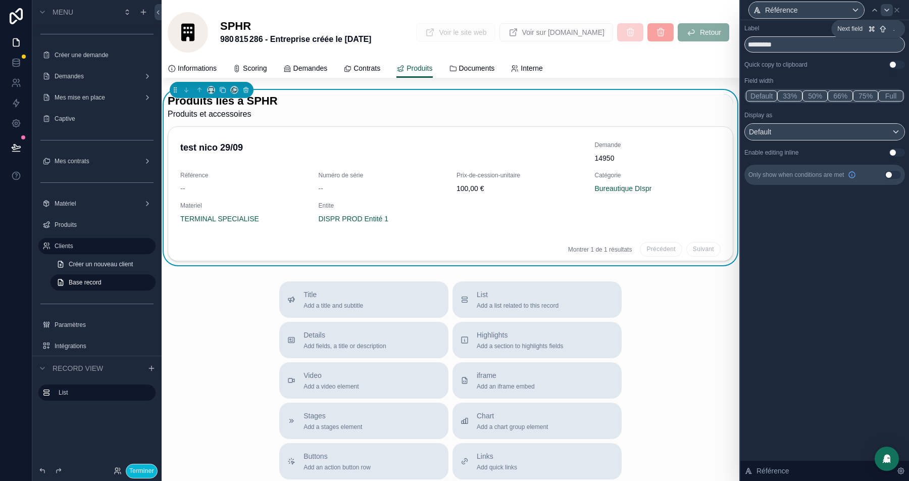
click at [889, 9] on icon at bounding box center [887, 10] width 8 height 8
click at [782, 42] on input "**********" at bounding box center [824, 44] width 161 height 16
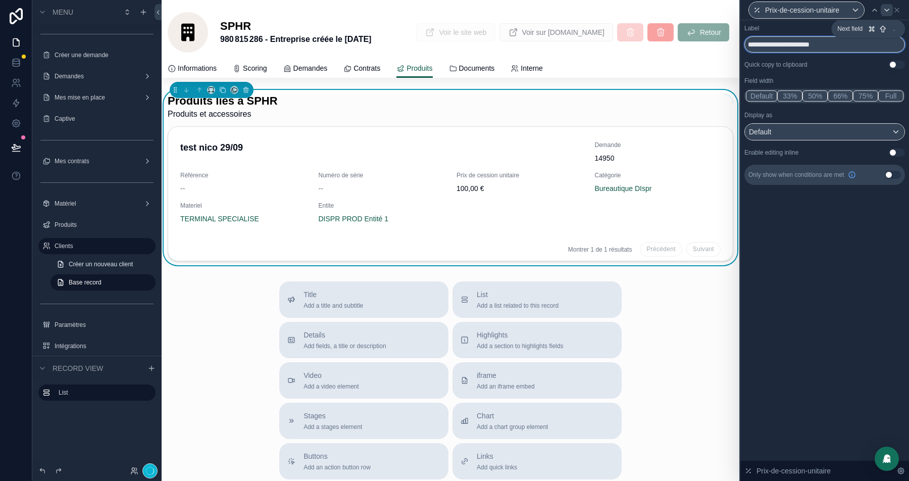
type input "**********"
click at [886, 10] on icon at bounding box center [887, 10] width 4 height 2
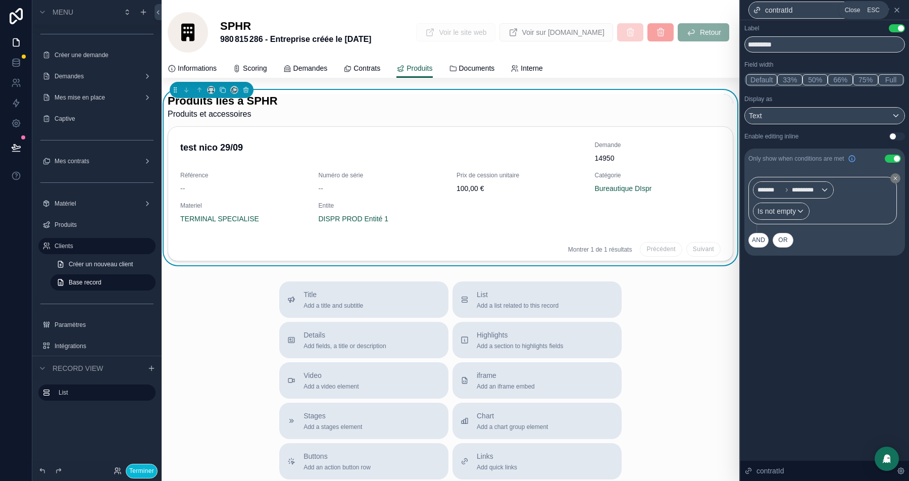
click at [898, 9] on icon at bounding box center [897, 10] width 8 height 8
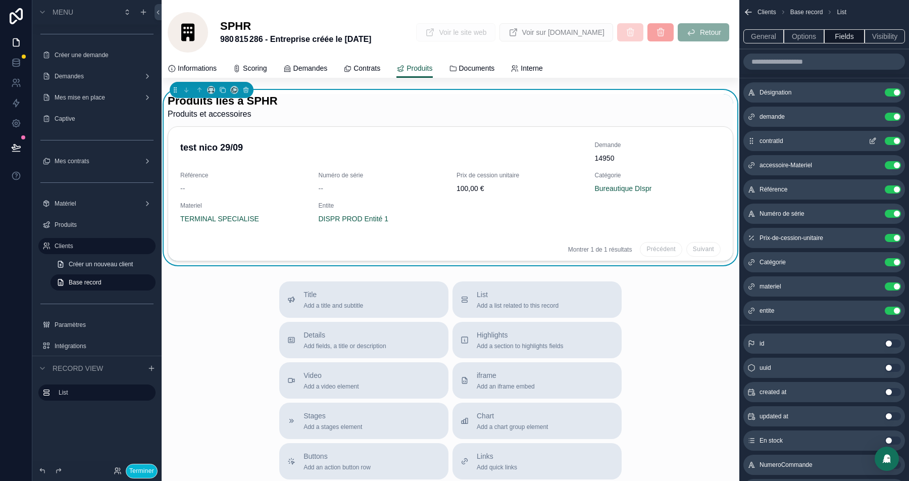
click at [872, 138] on icon "scrollable content" at bounding box center [873, 141] width 8 height 8
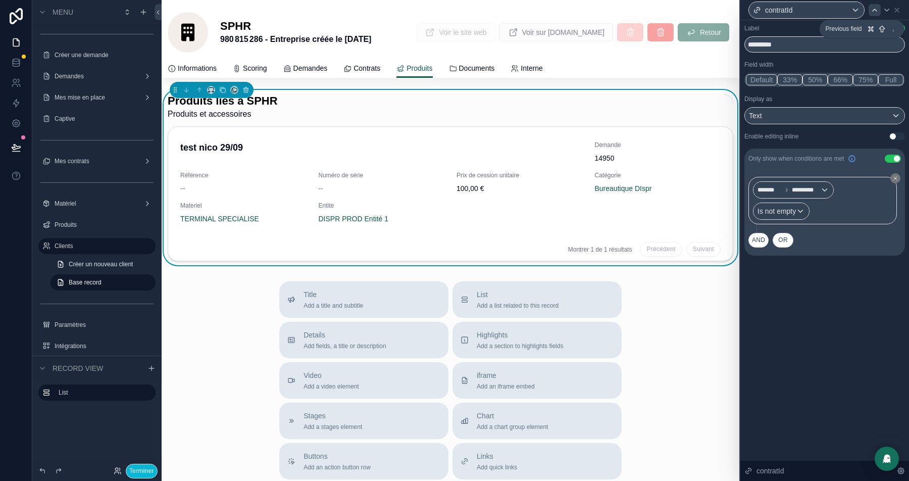
click at [877, 9] on icon at bounding box center [875, 10] width 8 height 8
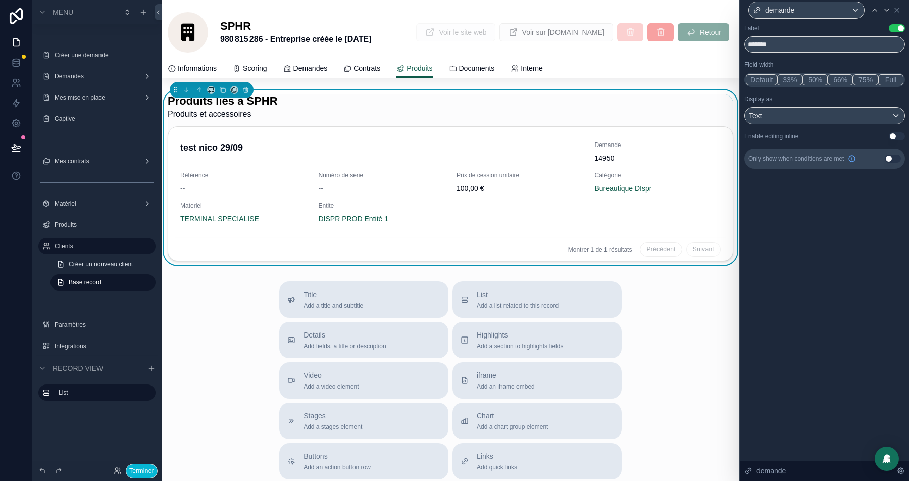
click at [890, 157] on button "Use setting" at bounding box center [893, 159] width 16 height 8
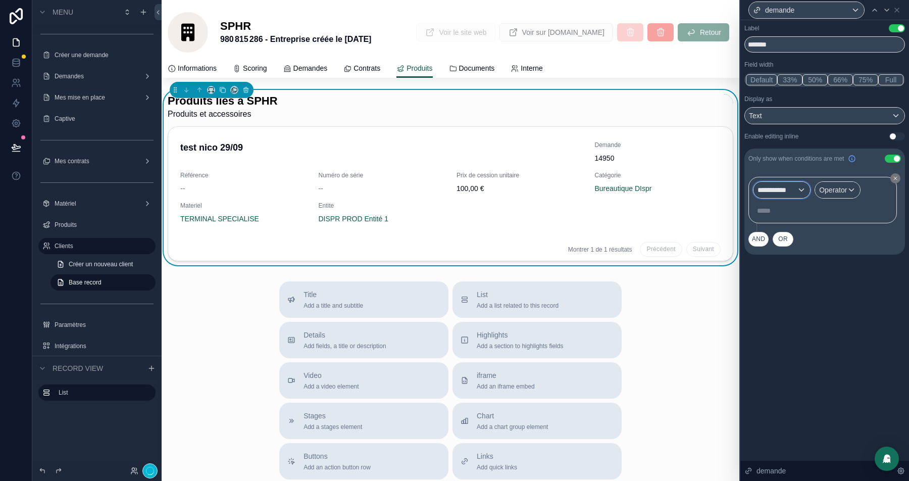
click at [774, 190] on span "**********" at bounding box center [777, 190] width 39 height 10
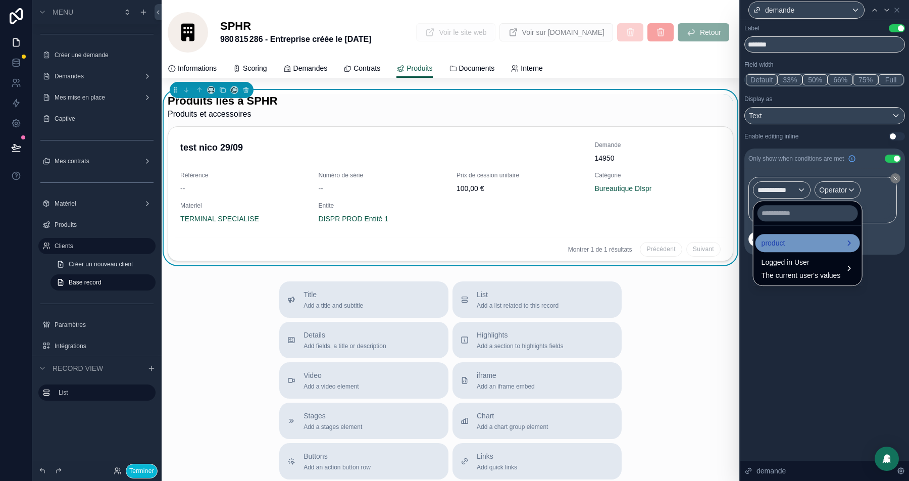
click at [777, 237] on span "product" at bounding box center [774, 243] width 24 height 12
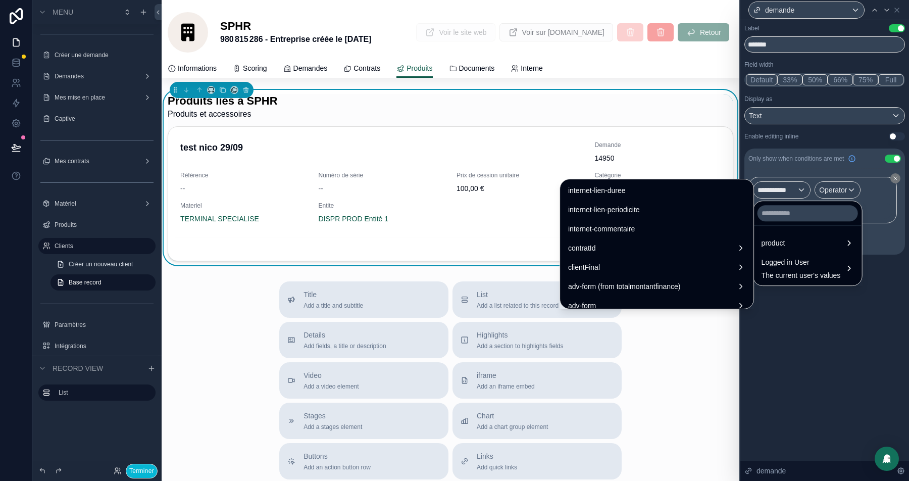
scroll to position [1383, 0]
click at [619, 244] on div "contratId" at bounding box center [656, 247] width 177 height 12
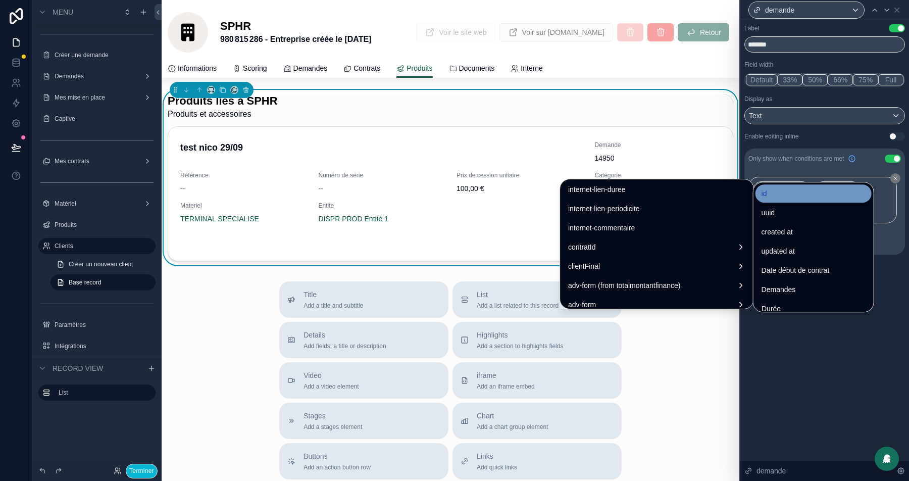
click at [786, 186] on div "id" at bounding box center [814, 193] width 116 height 18
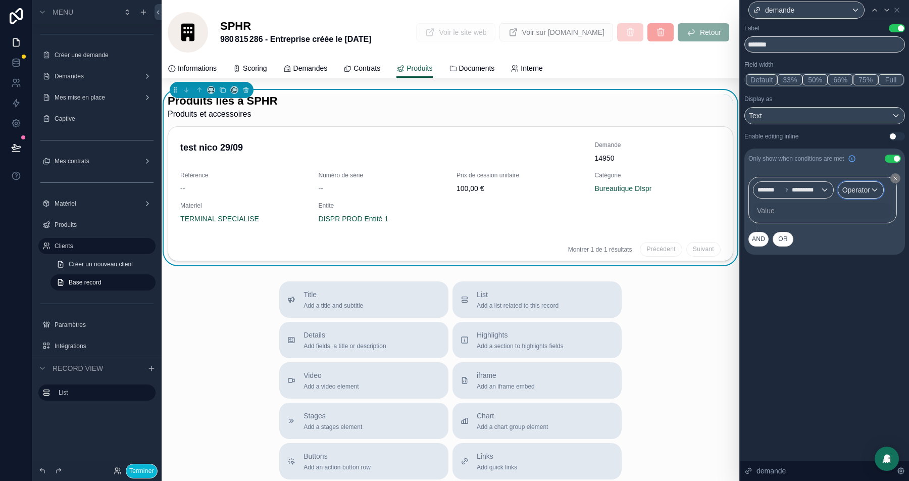
click at [870, 187] on span "Operator" at bounding box center [856, 190] width 28 height 8
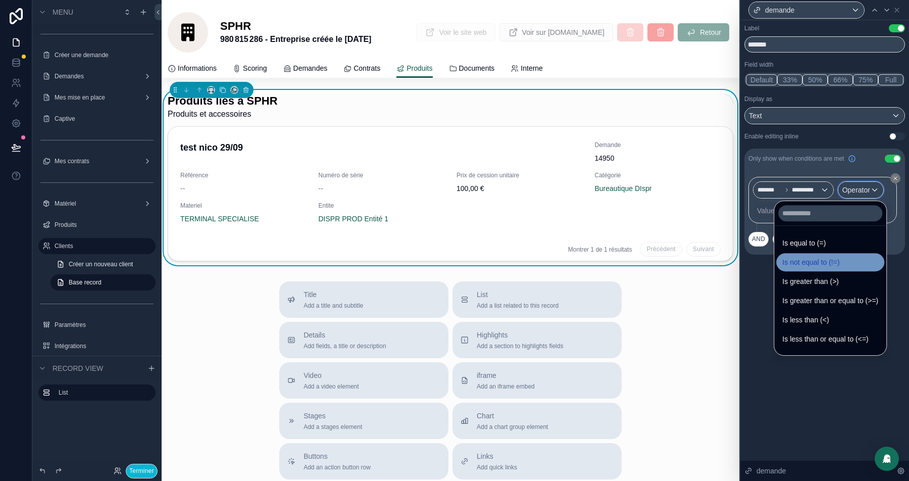
scroll to position [71, 0]
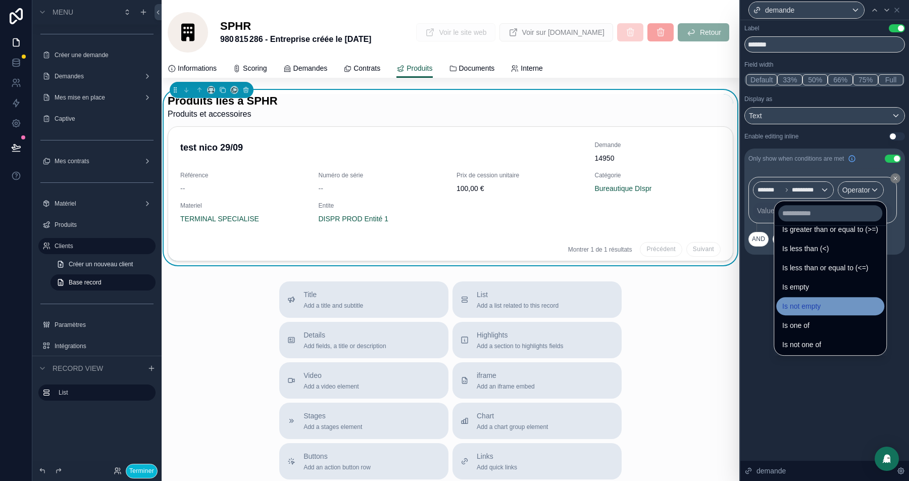
click at [812, 303] on span "Is not empty" at bounding box center [801, 306] width 38 height 12
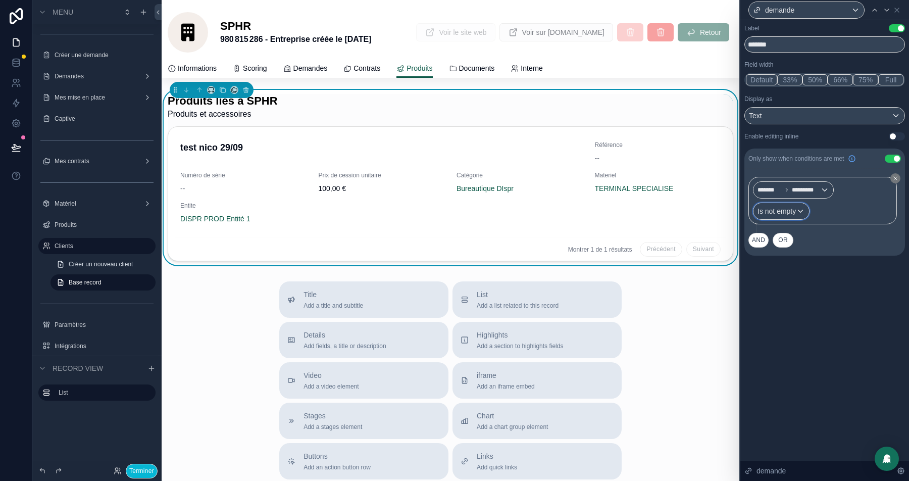
click at [796, 212] on span "Is not empty" at bounding box center [777, 211] width 38 height 10
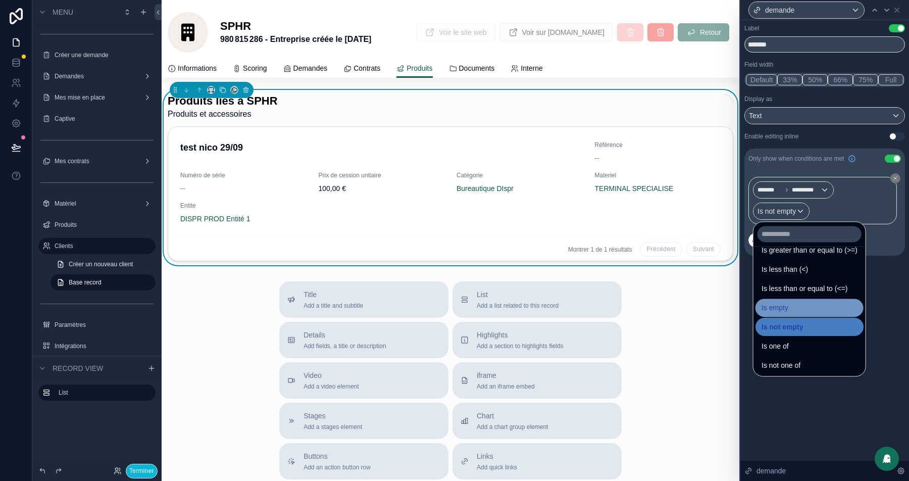
click at [792, 310] on div "Is empty" at bounding box center [810, 308] width 96 height 12
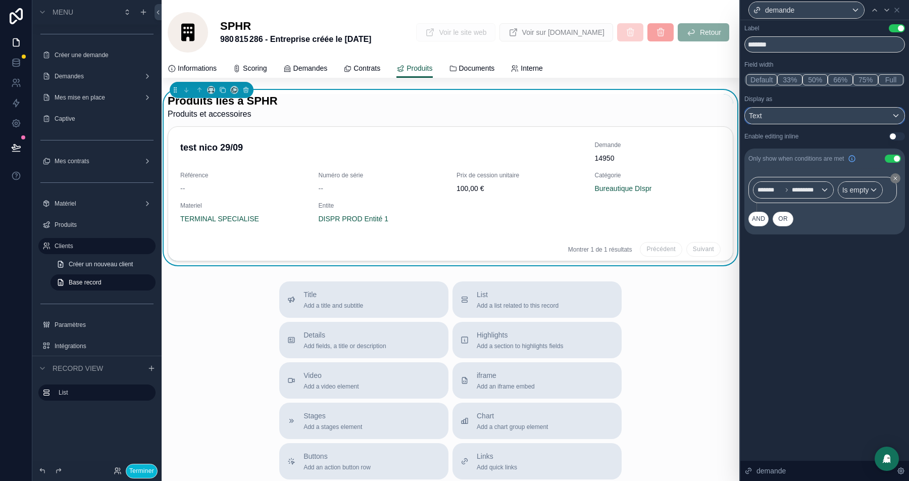
click at [809, 116] on div "Text" at bounding box center [825, 116] width 160 height 16
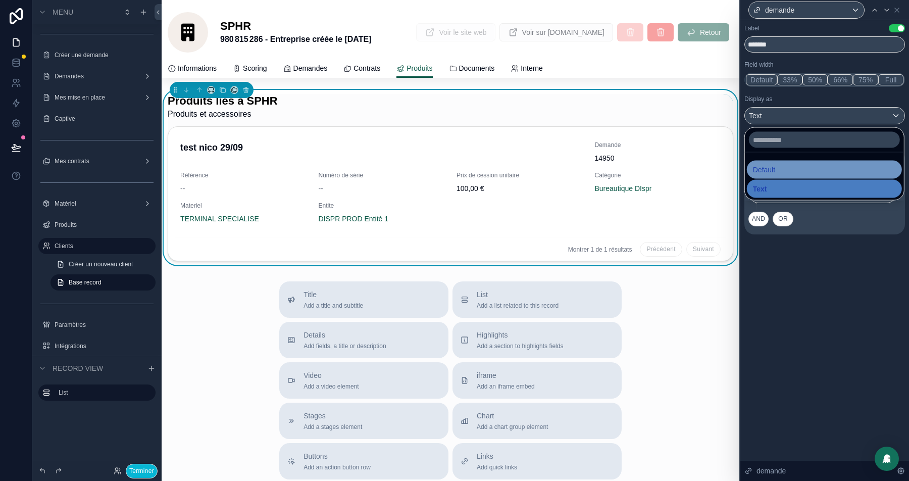
click at [769, 170] on span "Default" at bounding box center [764, 170] width 22 height 12
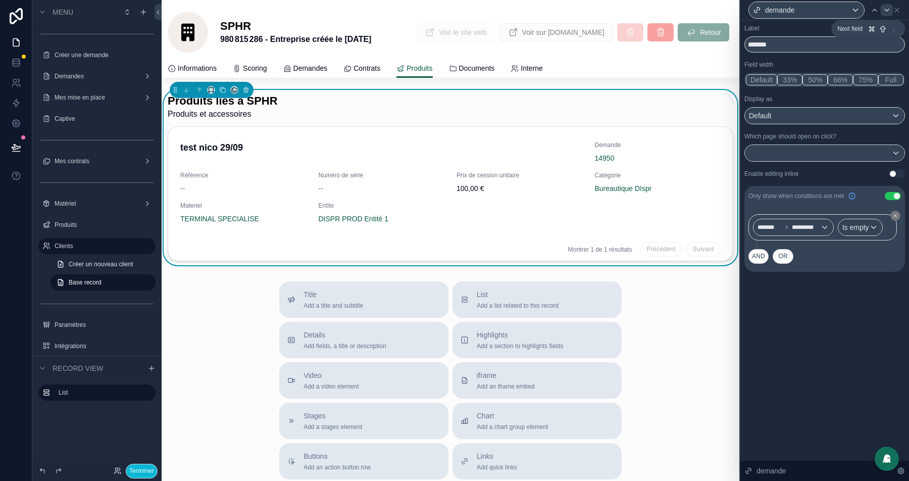
click at [882, 8] on div at bounding box center [887, 10] width 12 height 12
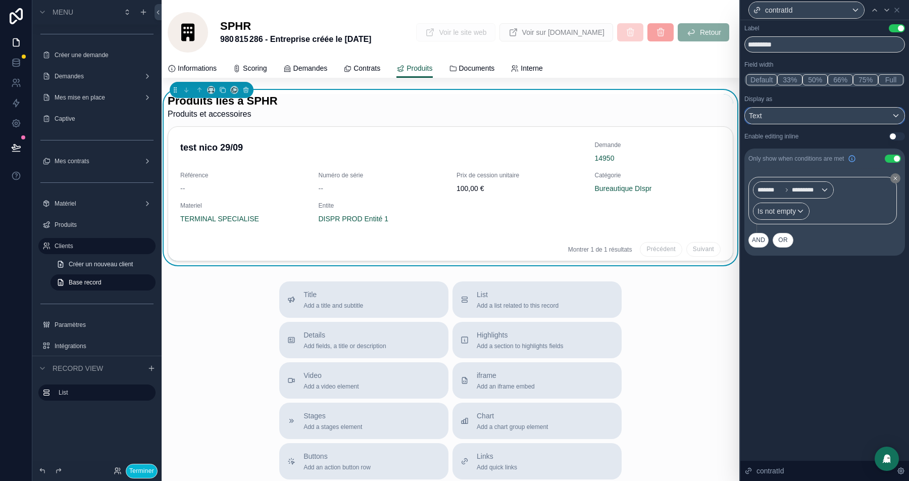
click at [809, 113] on div "Text" at bounding box center [825, 116] width 160 height 16
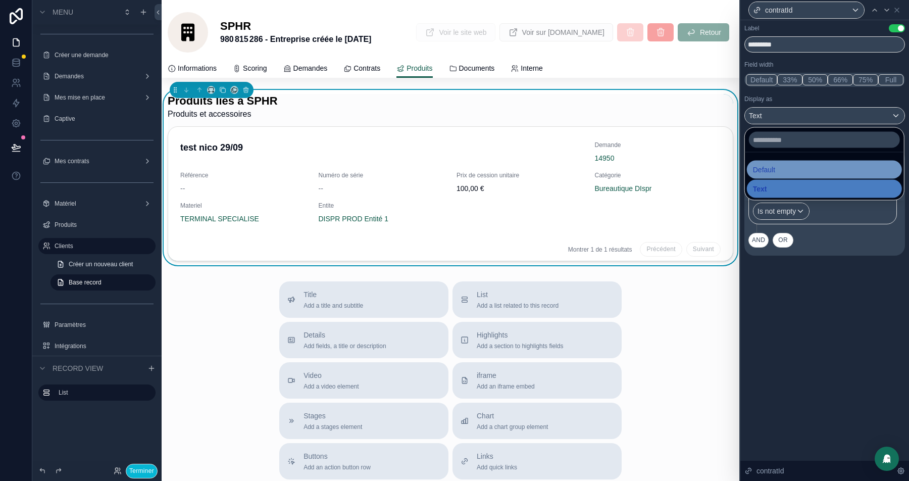
click at [775, 169] on span "Default" at bounding box center [764, 170] width 22 height 12
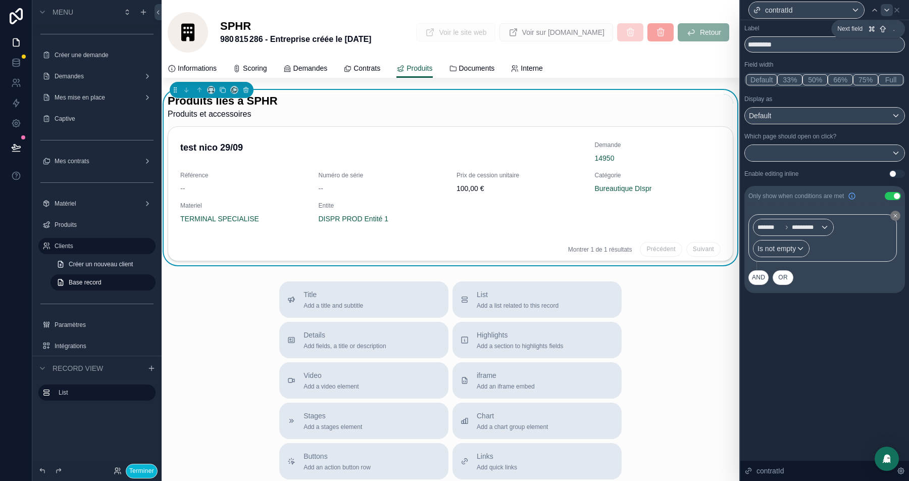
click at [883, 10] on icon at bounding box center [887, 10] width 8 height 8
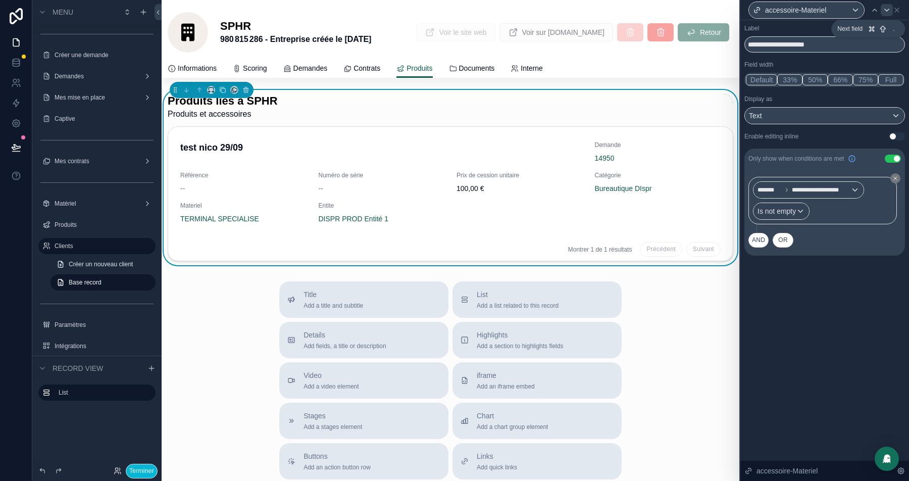
click at [883, 10] on icon at bounding box center [887, 10] width 8 height 8
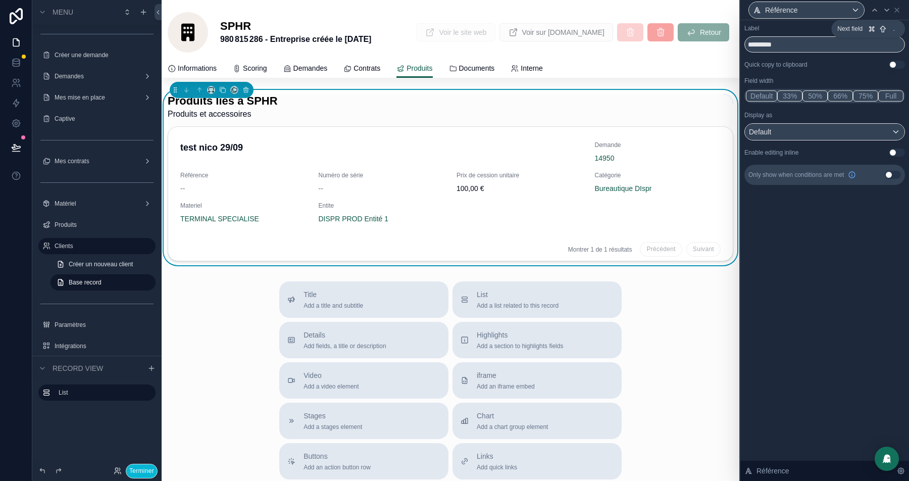
click at [883, 10] on icon at bounding box center [887, 10] width 8 height 8
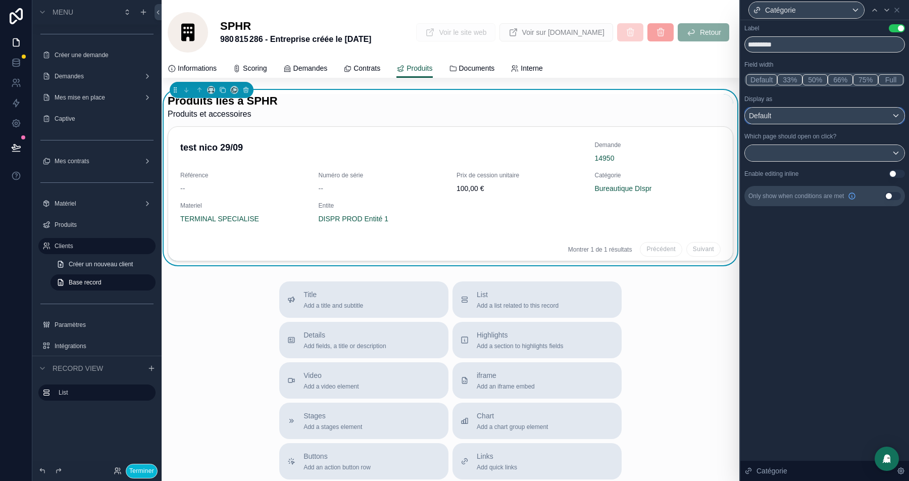
click at [792, 122] on div "Default" at bounding box center [825, 116] width 160 height 16
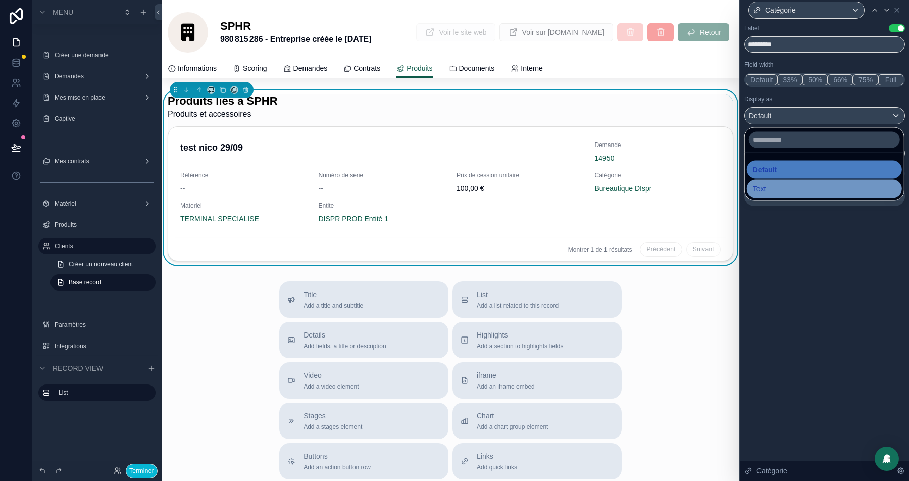
click at [774, 183] on div "Text" at bounding box center [824, 189] width 143 height 12
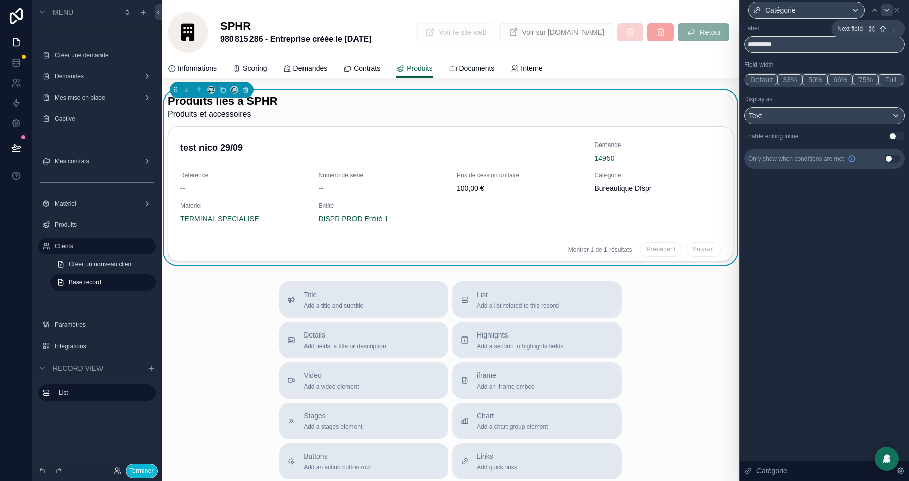
click at [884, 10] on icon at bounding box center [887, 10] width 8 height 8
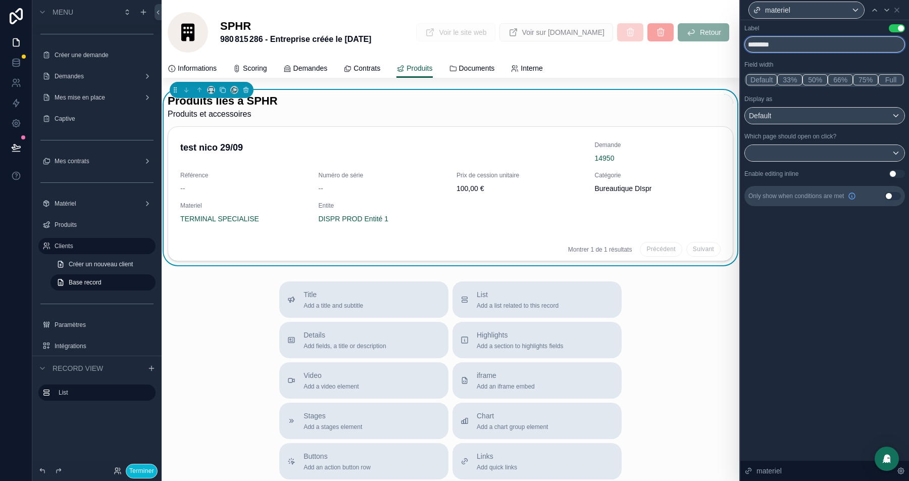
click at [767, 46] on input "********" at bounding box center [824, 44] width 161 height 16
type input "********"
click at [887, 8] on icon at bounding box center [887, 10] width 8 height 8
click at [768, 44] on input "******" at bounding box center [824, 44] width 161 height 16
type input "******"
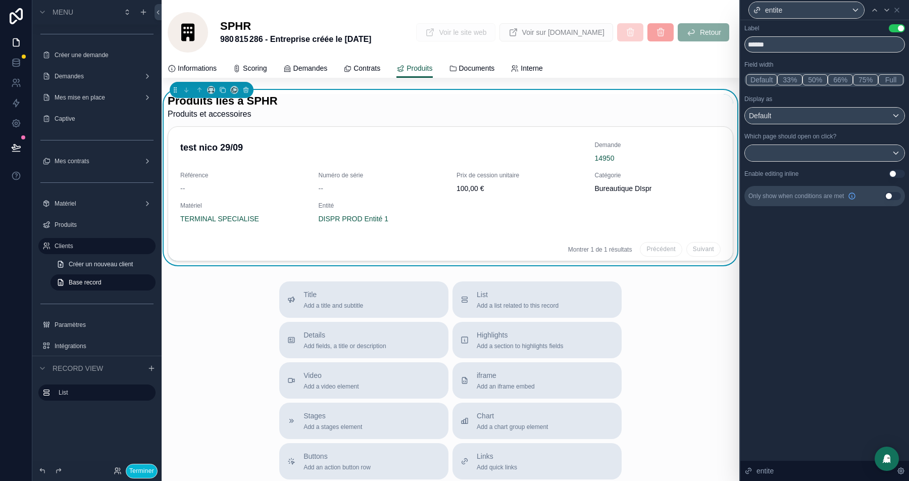
click at [901, 8] on div "entite" at bounding box center [824, 10] width 161 height 20
click at [898, 11] on icon at bounding box center [897, 10] width 8 height 8
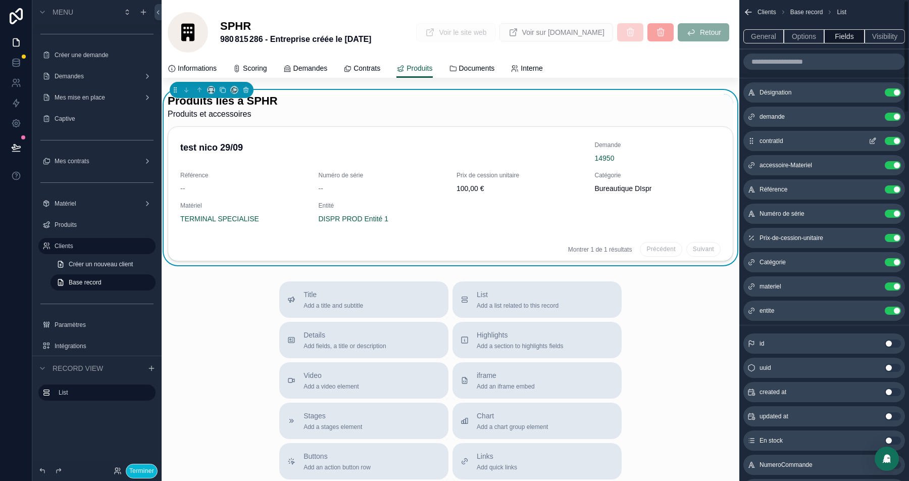
click at [873, 138] on icon "scrollable content" at bounding box center [873, 141] width 8 height 8
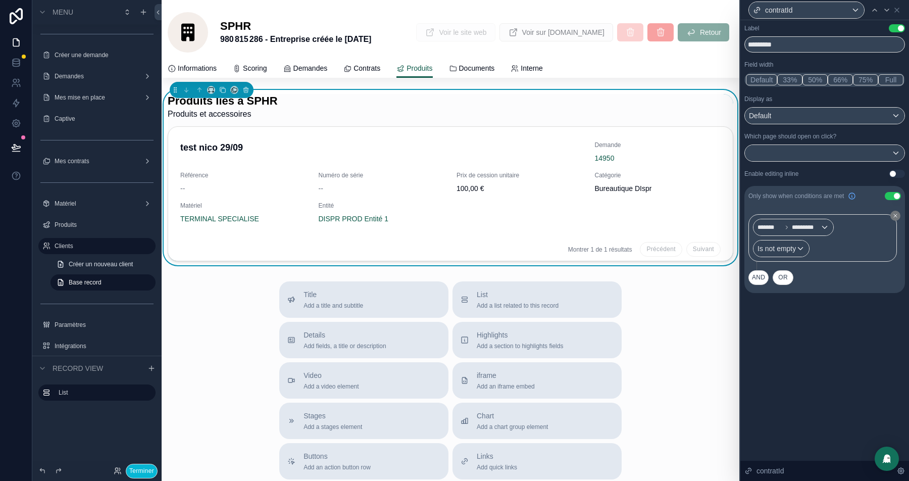
click at [766, 79] on button "Default" at bounding box center [761, 79] width 31 height 11
click at [897, 10] on icon at bounding box center [897, 10] width 4 height 4
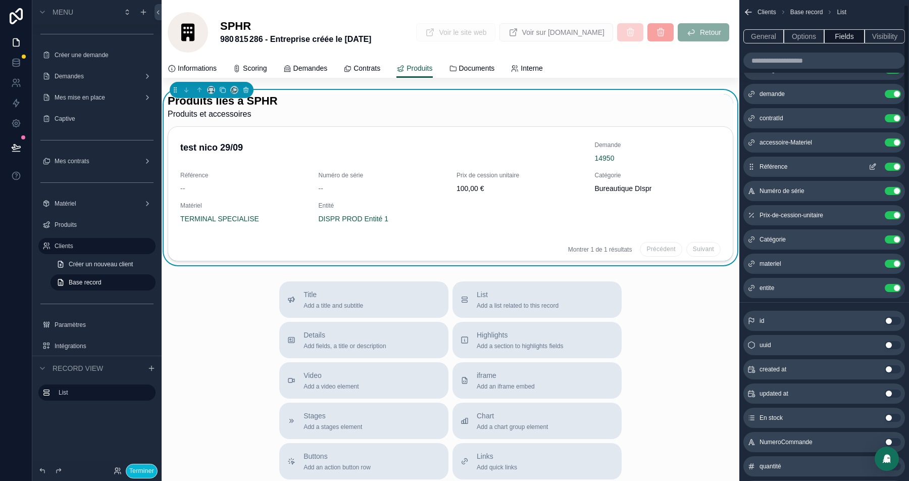
scroll to position [7, 0]
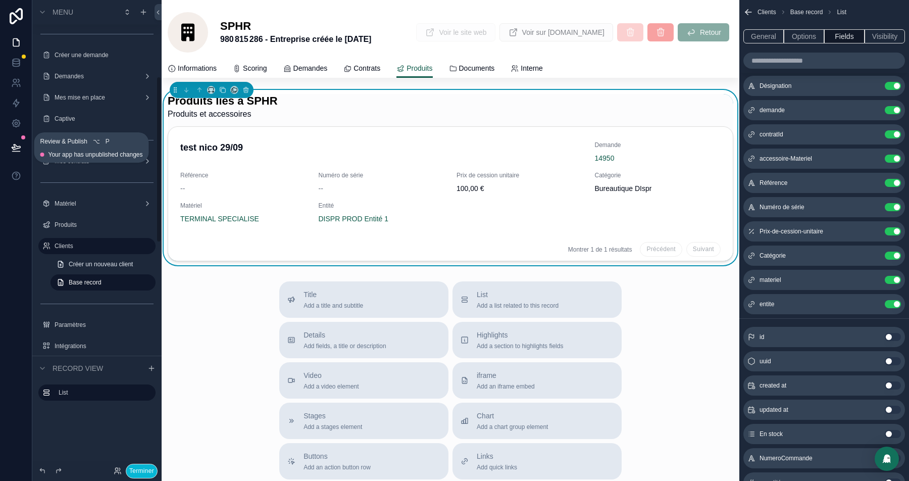
click at [11, 146] on icon at bounding box center [16, 147] width 10 height 10
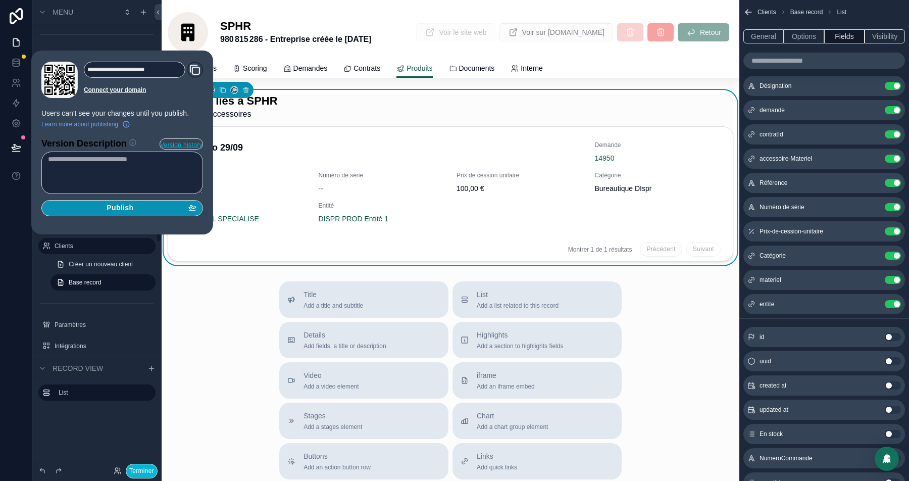
click at [159, 211] on div "Publish" at bounding box center [122, 208] width 148 height 9
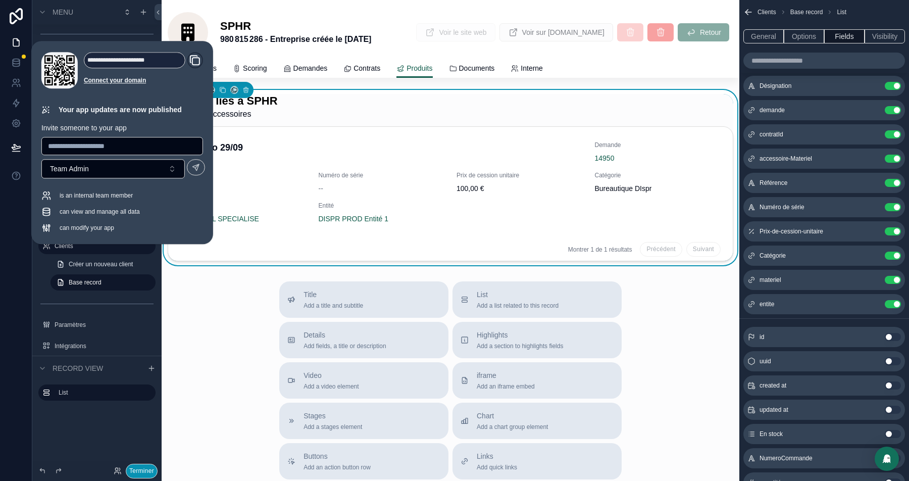
click at [135, 470] on button "Terminer" at bounding box center [142, 471] width 32 height 15
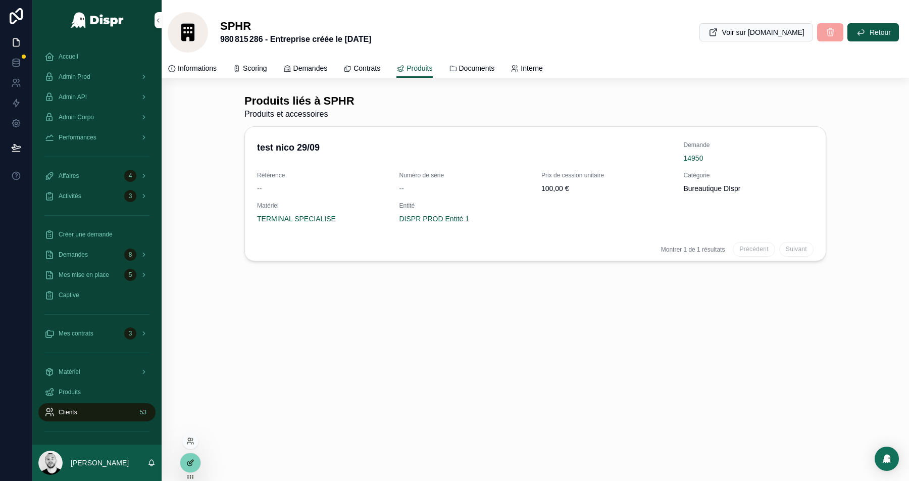
click at [196, 464] on div at bounding box center [190, 462] width 20 height 19
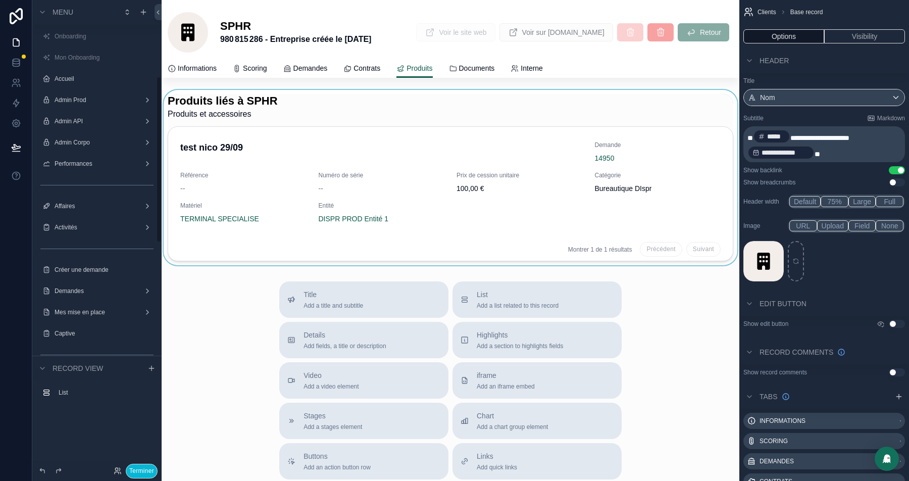
scroll to position [215, 0]
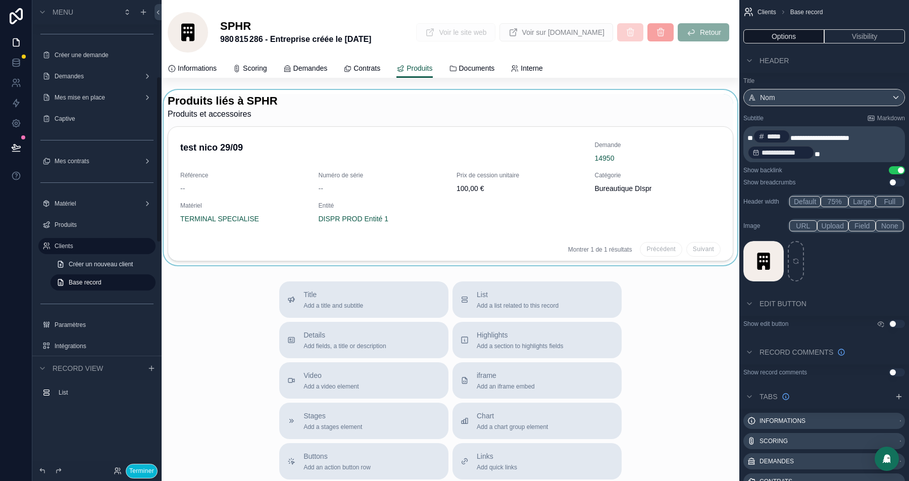
click at [339, 118] on div "scrollable content" at bounding box center [451, 177] width 578 height 175
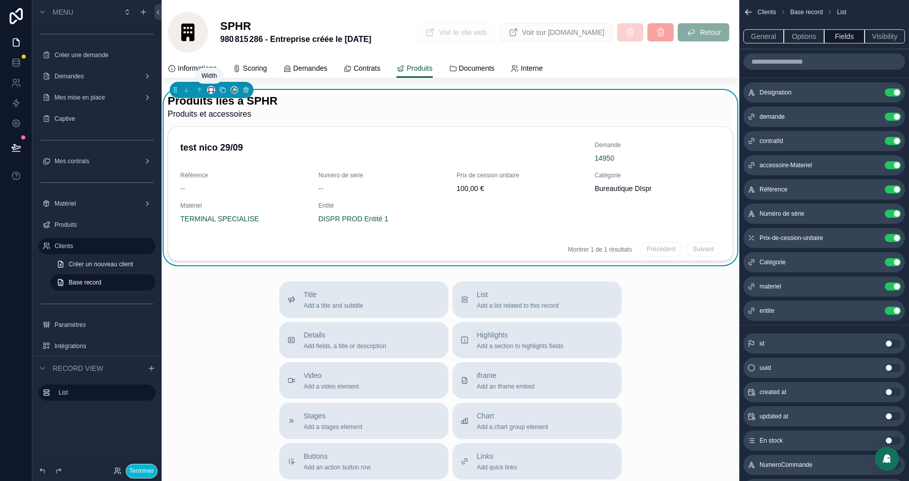
click at [213, 91] on icon "scrollable content" at bounding box center [213, 92] width 1 height 2
click at [233, 219] on span "Full width" at bounding box center [231, 224] width 30 height 12
click at [139, 471] on button "Terminer" at bounding box center [142, 471] width 32 height 15
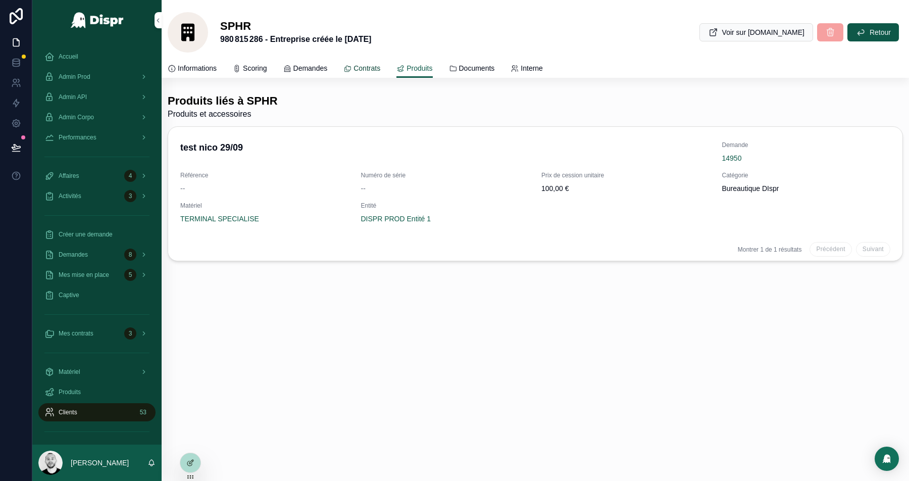
click at [371, 71] on span "Contrats" at bounding box center [367, 68] width 27 height 10
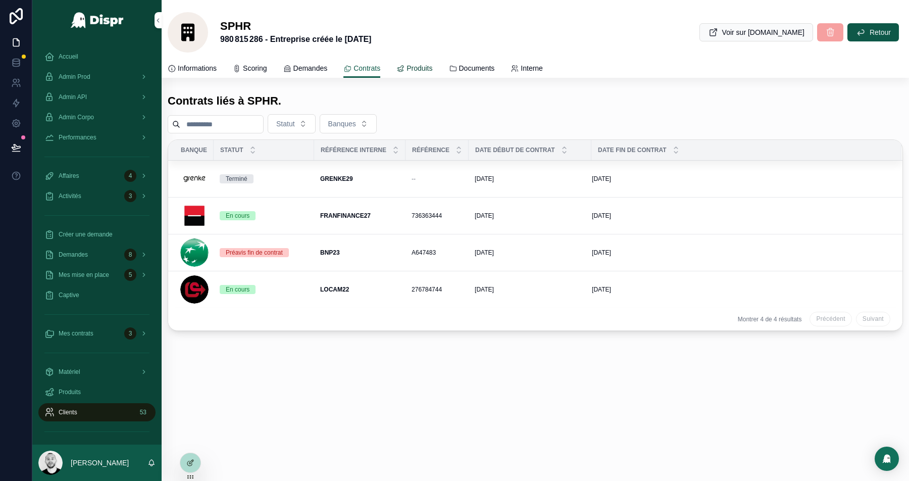
click at [432, 68] on span "Produits" at bounding box center [420, 68] width 26 height 10
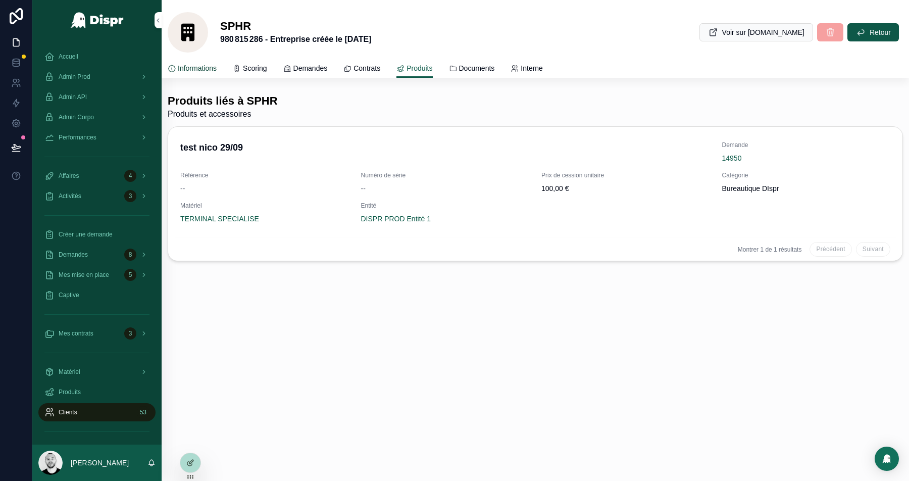
click at [192, 66] on span "Informations" at bounding box center [197, 68] width 39 height 10
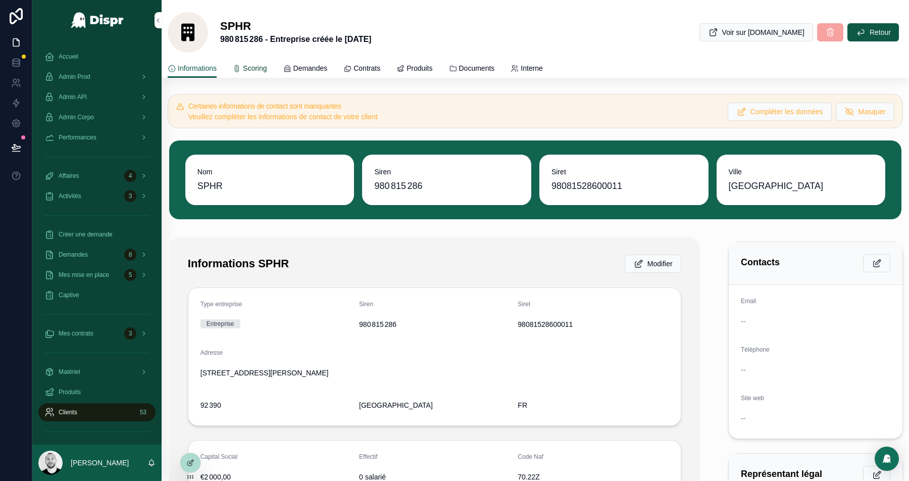
click at [254, 66] on span "Scoring" at bounding box center [255, 68] width 24 height 10
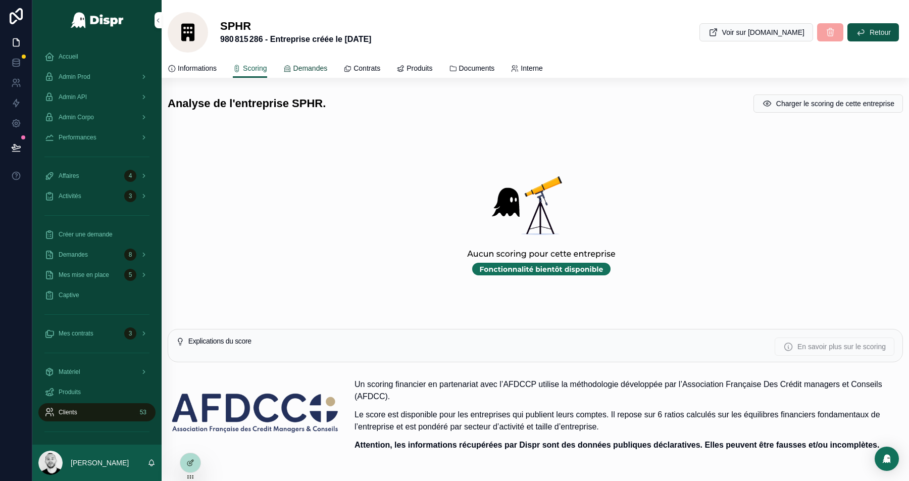
click at [323, 73] on link "Demandes" at bounding box center [305, 69] width 44 height 20
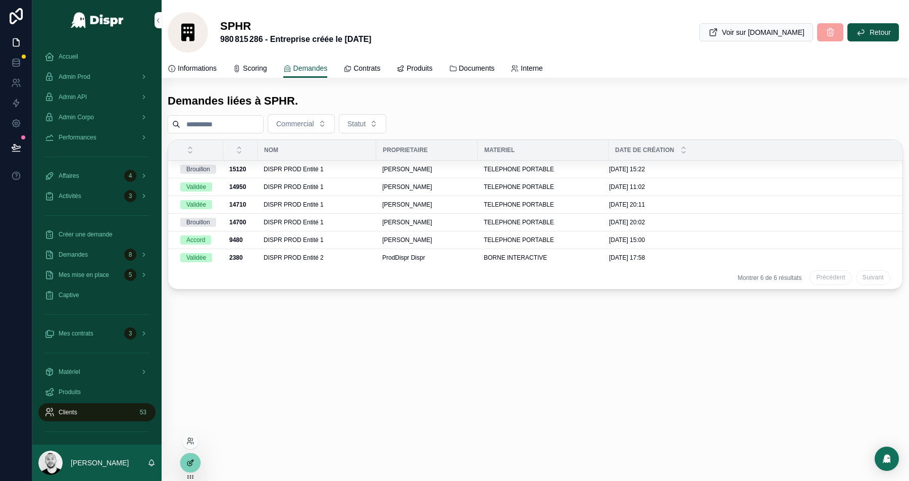
click at [191, 459] on icon at bounding box center [190, 463] width 8 height 8
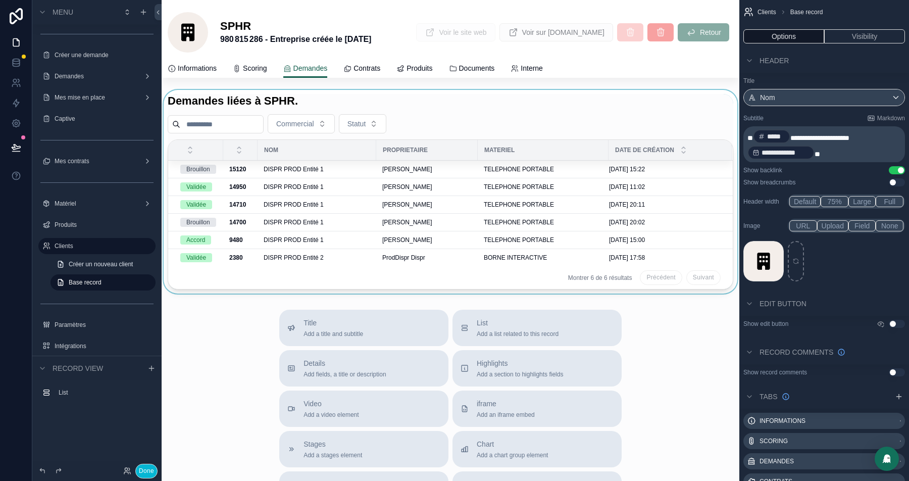
scroll to position [266, 0]
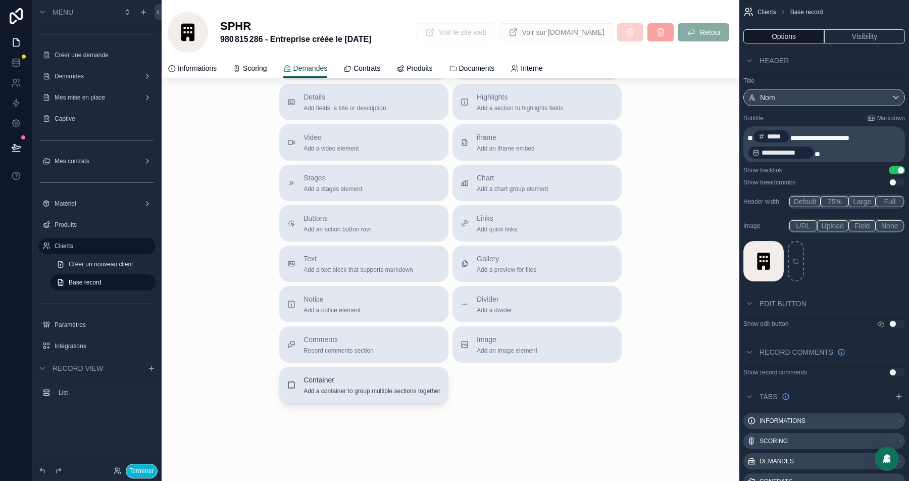
click at [315, 378] on span "Container" at bounding box center [372, 380] width 137 height 10
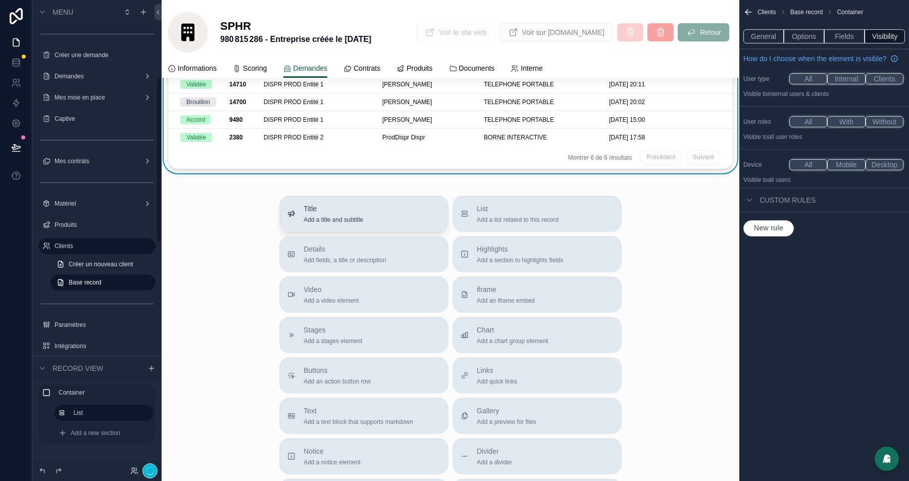
scroll to position [0, 0]
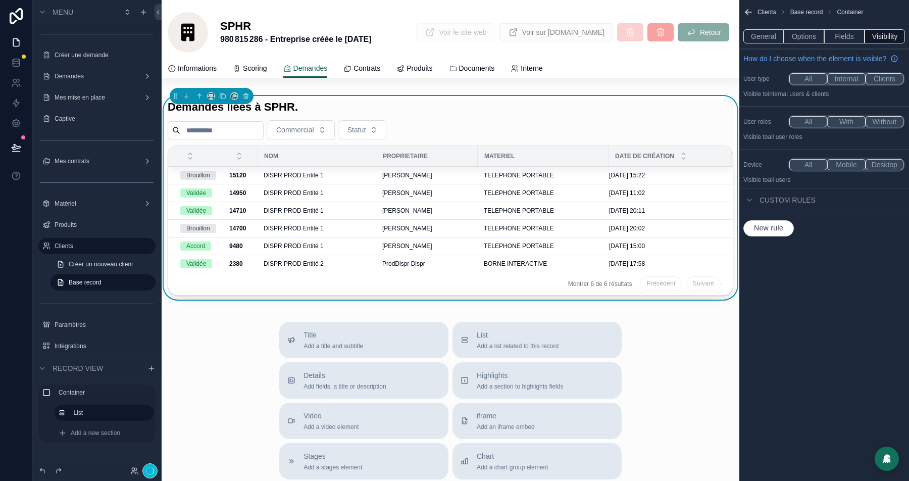
click at [373, 94] on div "Demandes liées à SPHR. Commercial Statut Nom Proprietaire Materiel Date de créa…" at bounding box center [451, 198] width 578 height 216
click at [355, 90] on div "Demandes liées à SPHR. Commercial Statut Nom Proprietaire Materiel Date de créa…" at bounding box center [451, 198] width 578 height 216
click at [350, 113] on div "Demandes liées à SPHR." at bounding box center [451, 107] width 566 height 14
click at [264, 64] on span "Scoring" at bounding box center [255, 68] width 24 height 10
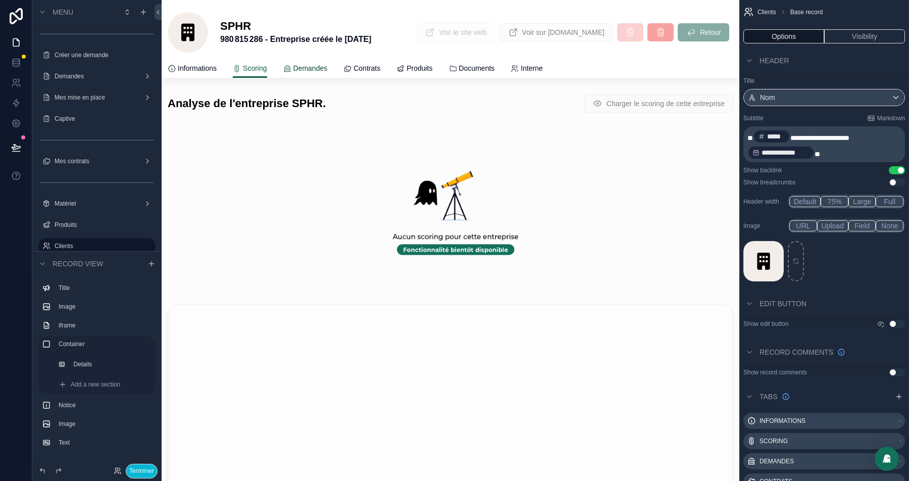
click at [316, 67] on span "Demandes" at bounding box center [310, 68] width 34 height 10
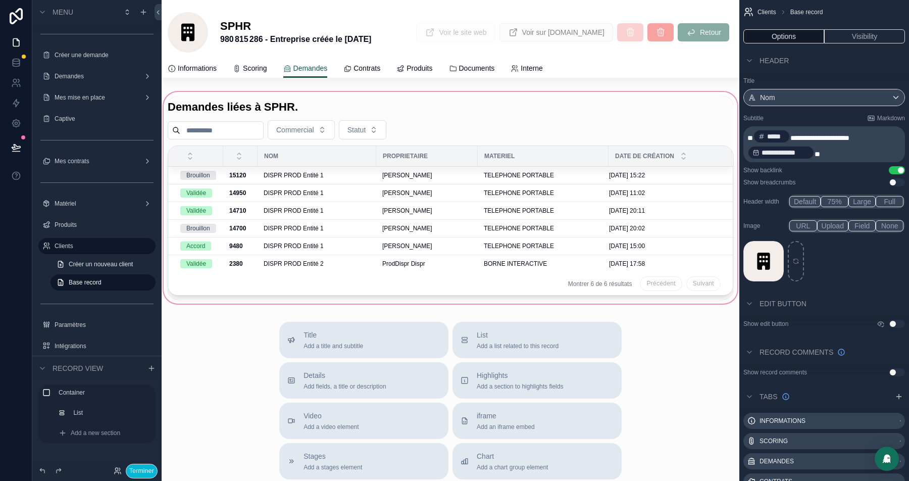
click at [235, 103] on div "scrollable content" at bounding box center [451, 198] width 578 height 216
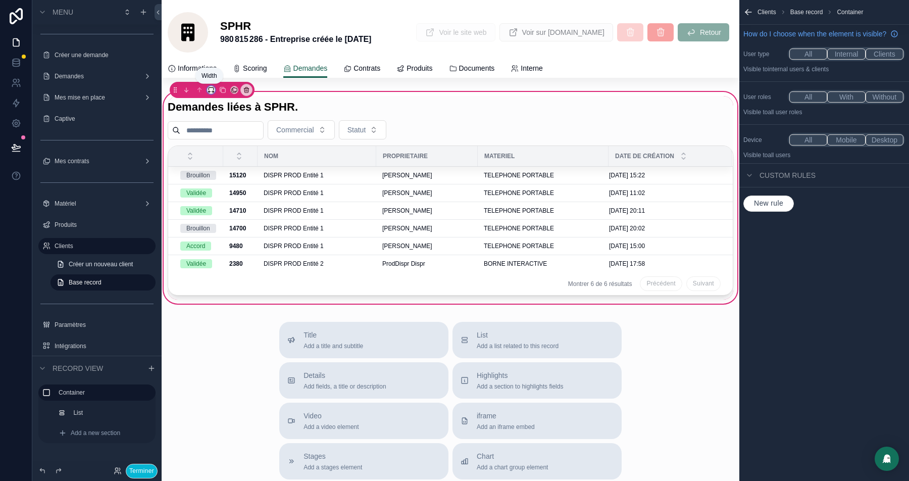
click at [209, 87] on icon "scrollable content" at bounding box center [211, 89] width 7 height 7
click at [217, 219] on span "Full width" at bounding box center [231, 224] width 30 height 12
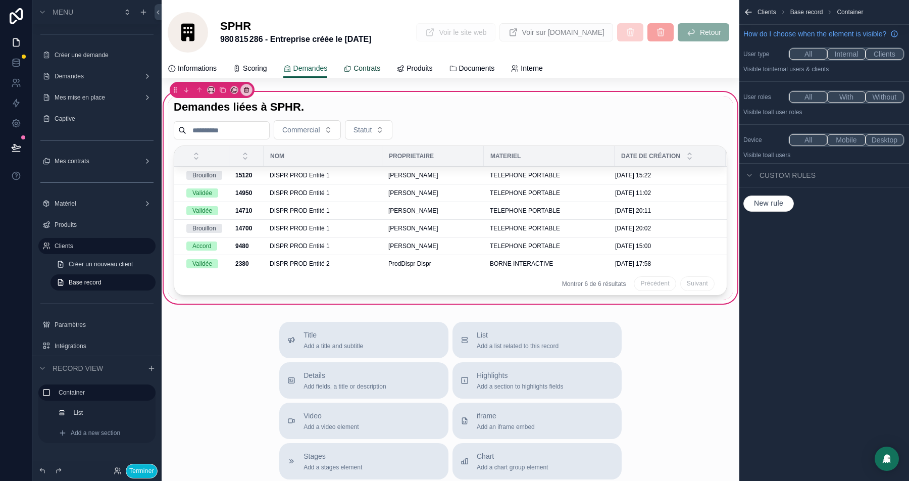
click at [368, 71] on div "Contrats" at bounding box center [361, 68] width 37 height 10
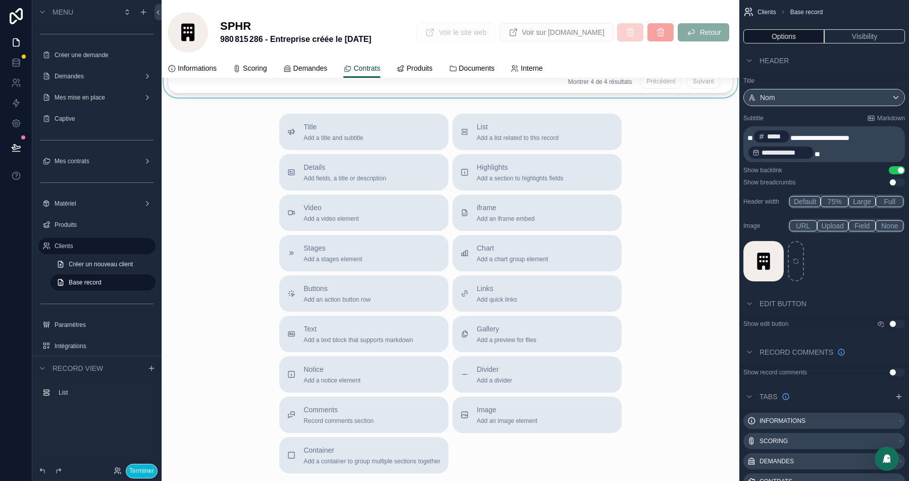
scroll to position [308, 0]
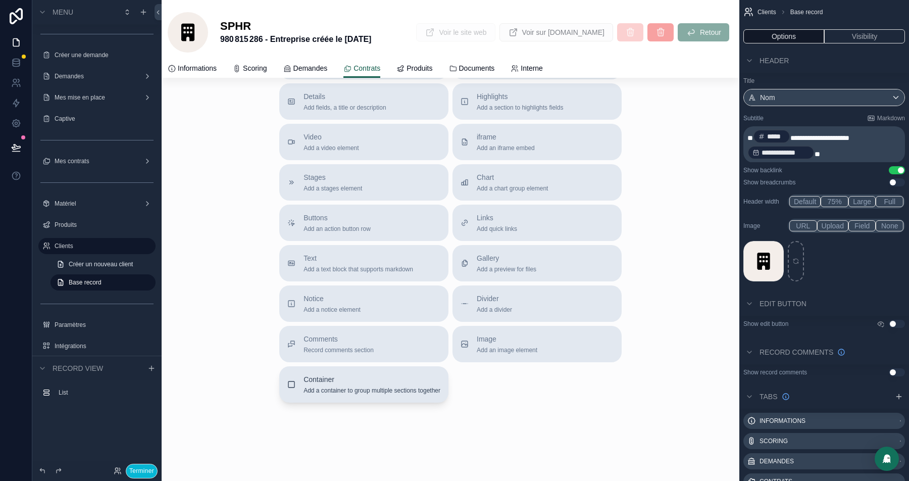
click at [308, 380] on span "Container" at bounding box center [372, 379] width 137 height 10
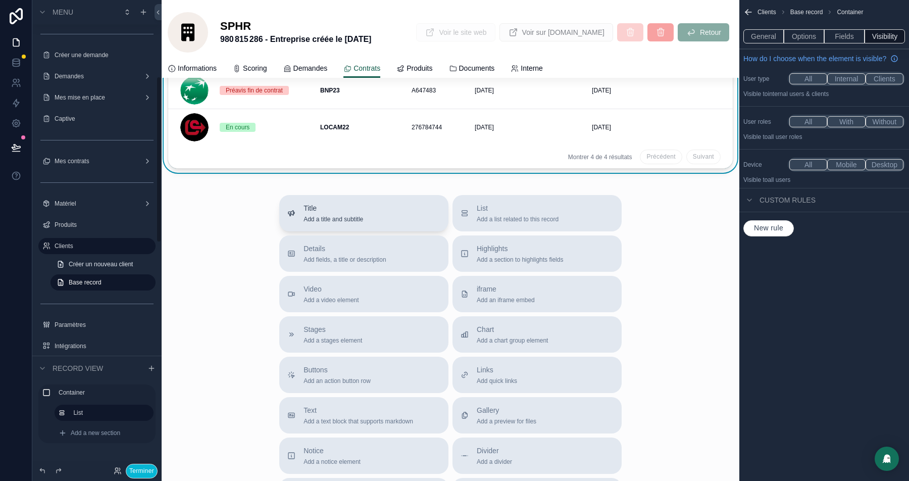
scroll to position [0, 0]
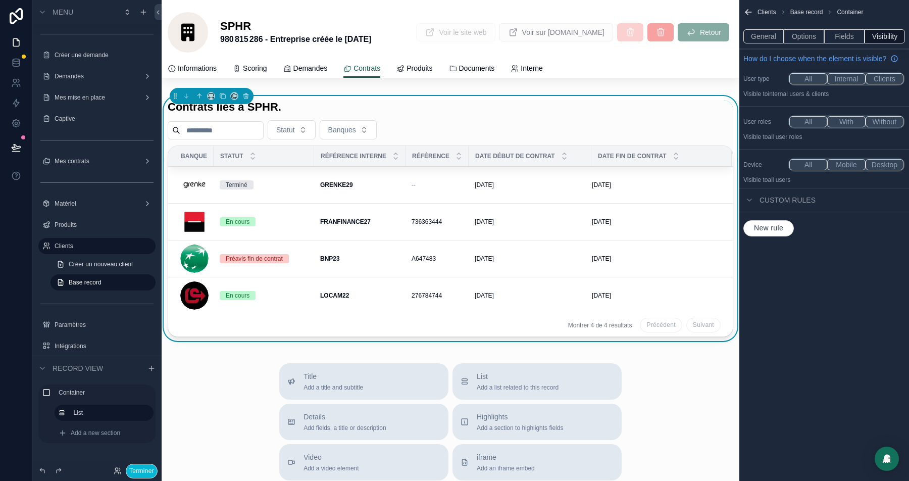
click at [329, 82] on div "SPHR 980 815 286 - Entreprise créée le 12/10/2023 Voir le site web Voir sur pap…" at bounding box center [451, 402] width 578 height 804
click at [432, 63] on span "Produits" at bounding box center [420, 68] width 26 height 10
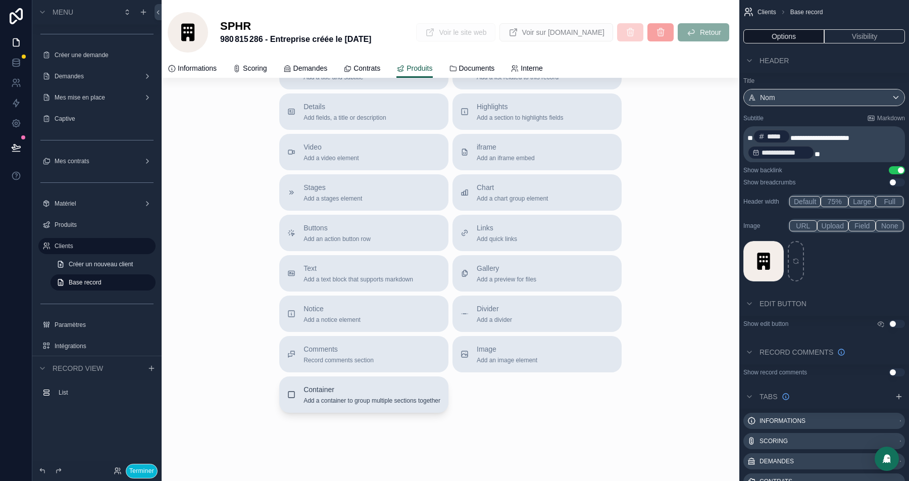
click at [329, 392] on span "Container" at bounding box center [372, 389] width 137 height 10
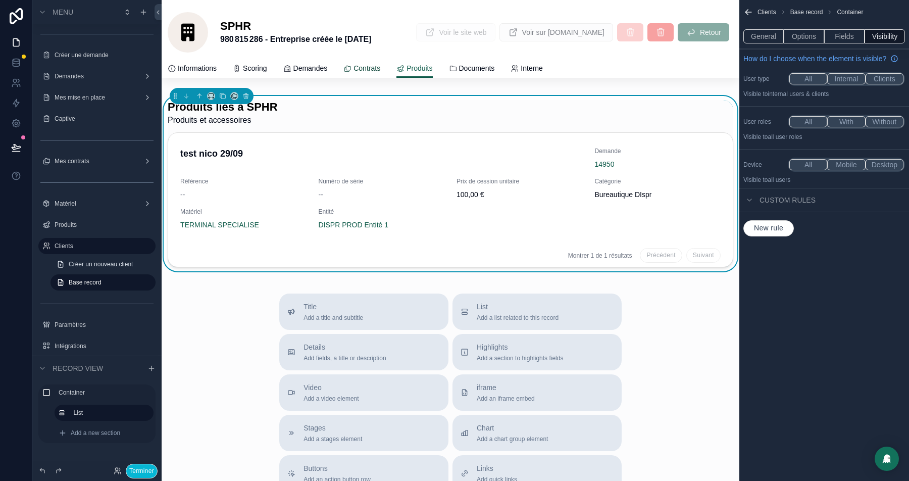
click at [377, 68] on span "Contrats" at bounding box center [367, 68] width 27 height 10
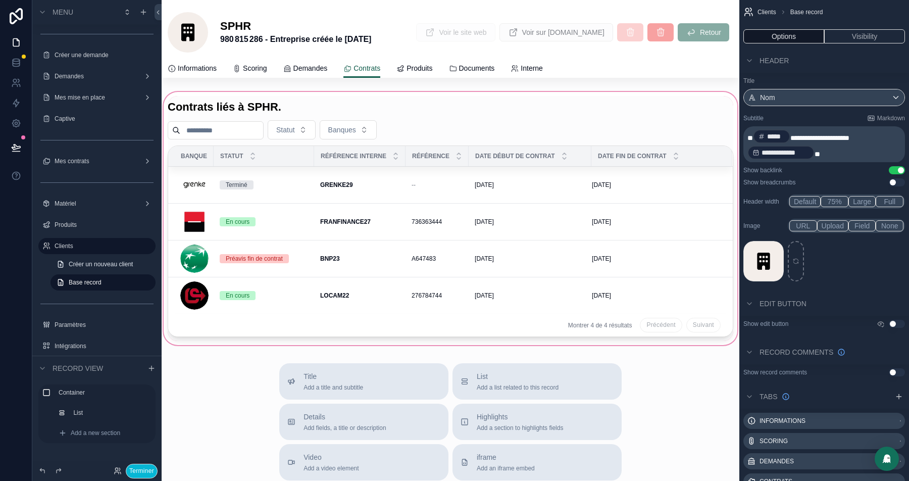
click at [231, 96] on div "scrollable content" at bounding box center [451, 218] width 578 height 257
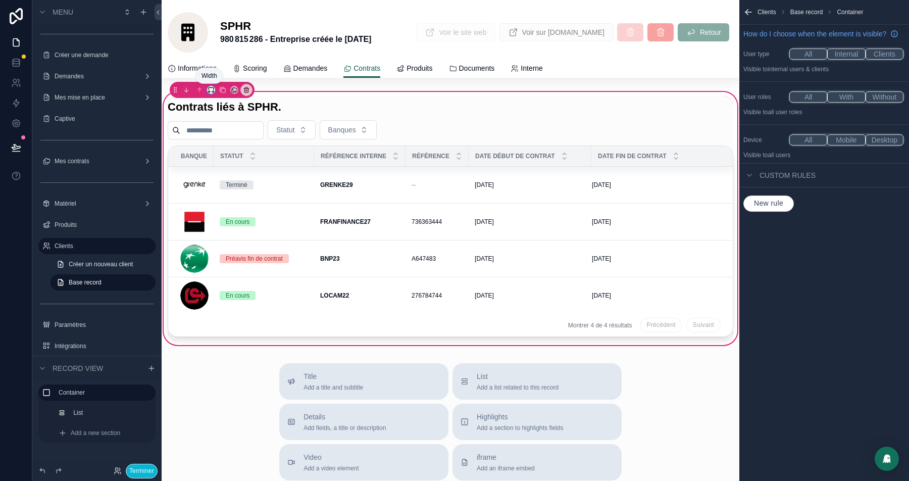
click at [210, 92] on icon "scrollable content" at bounding box center [210, 92] width 2 height 0
click at [228, 221] on span "Full width" at bounding box center [231, 224] width 30 height 12
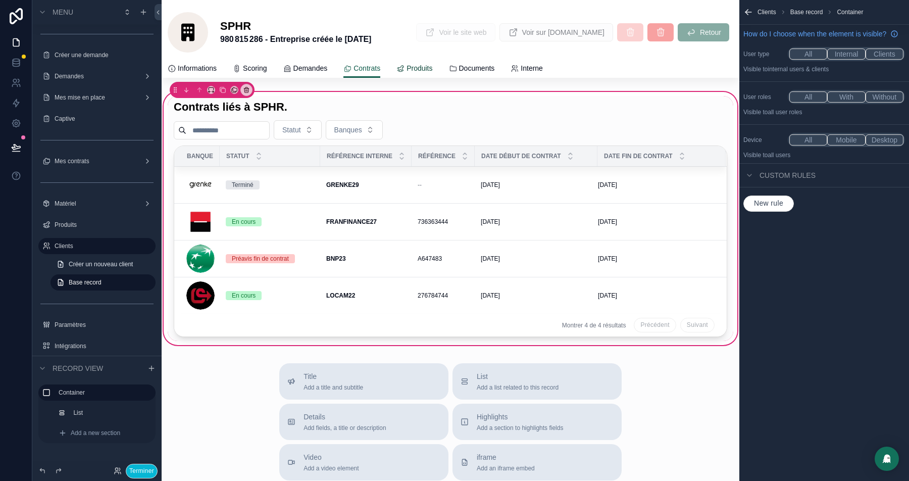
click at [432, 62] on link "Produits" at bounding box center [414, 69] width 36 height 20
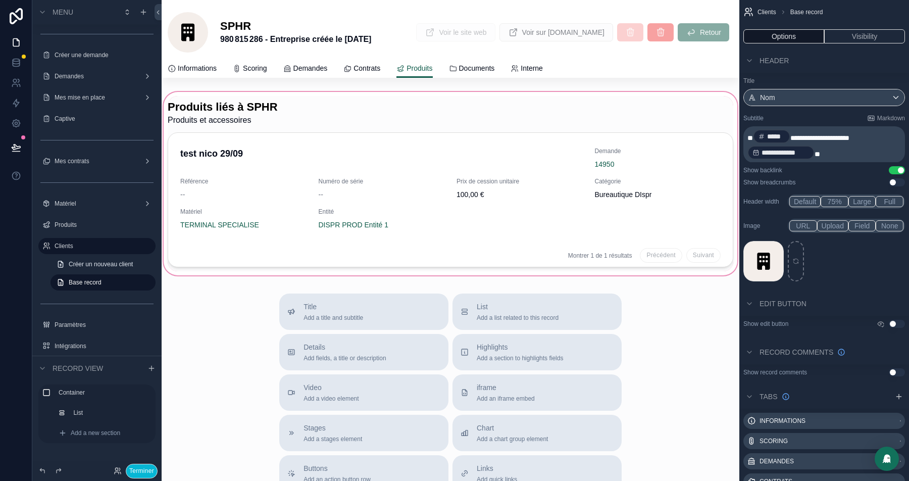
click at [267, 90] on div "scrollable content" at bounding box center [451, 183] width 578 height 187
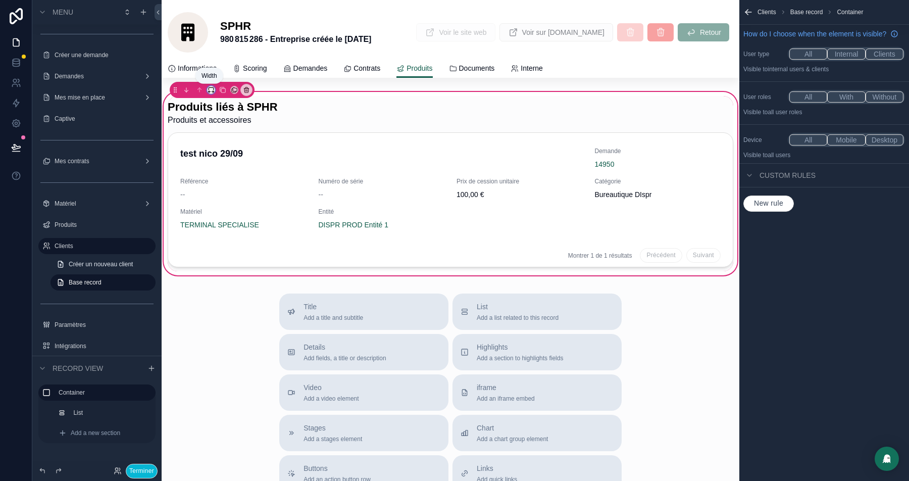
click at [211, 90] on icon "scrollable content" at bounding box center [211, 89] width 7 height 7
click at [228, 224] on span "Full width" at bounding box center [231, 224] width 30 height 12
click at [495, 70] on span "Documents" at bounding box center [477, 68] width 36 height 10
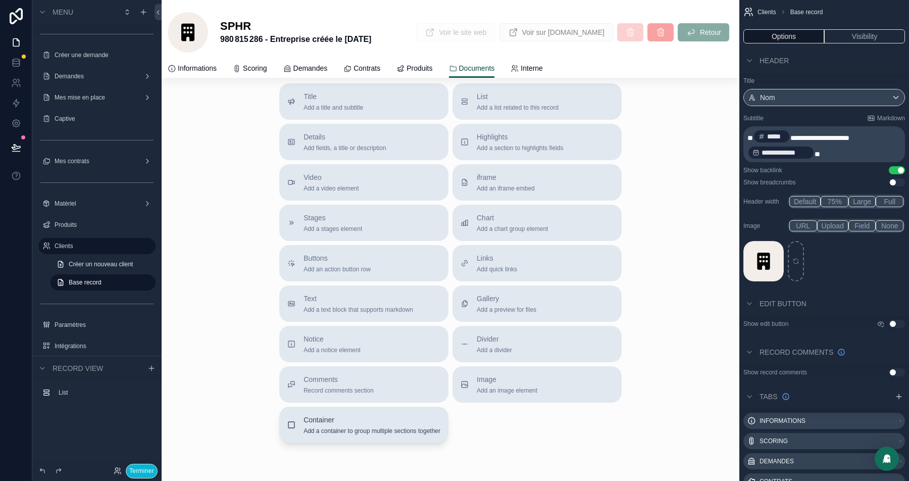
scroll to position [281, 0]
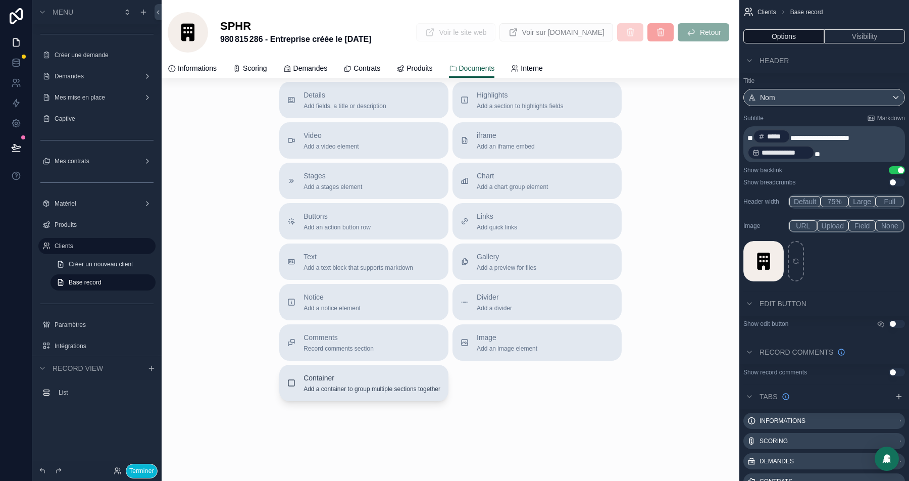
click at [350, 390] on span "Add a container to group multiple sections together" at bounding box center [372, 389] width 137 height 8
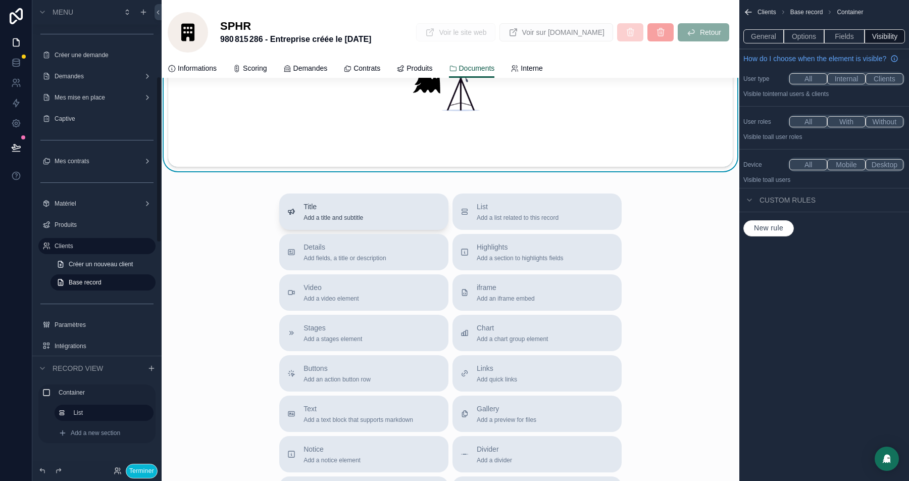
scroll to position [0, 0]
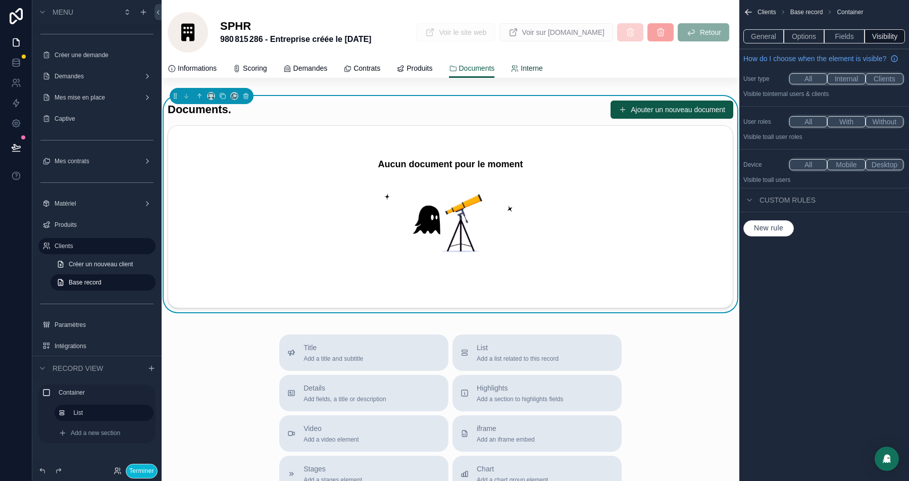
click at [543, 73] on link "Interne" at bounding box center [527, 69] width 32 height 20
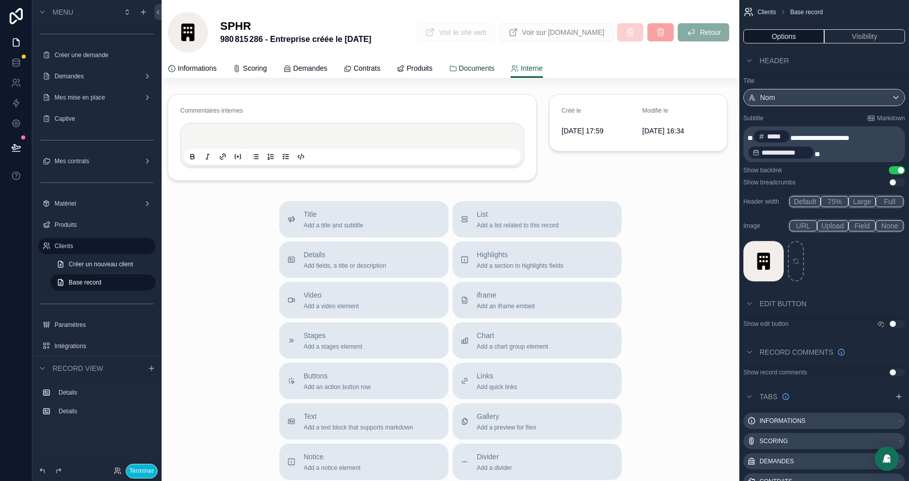
click at [495, 69] on span "Documents" at bounding box center [477, 68] width 36 height 10
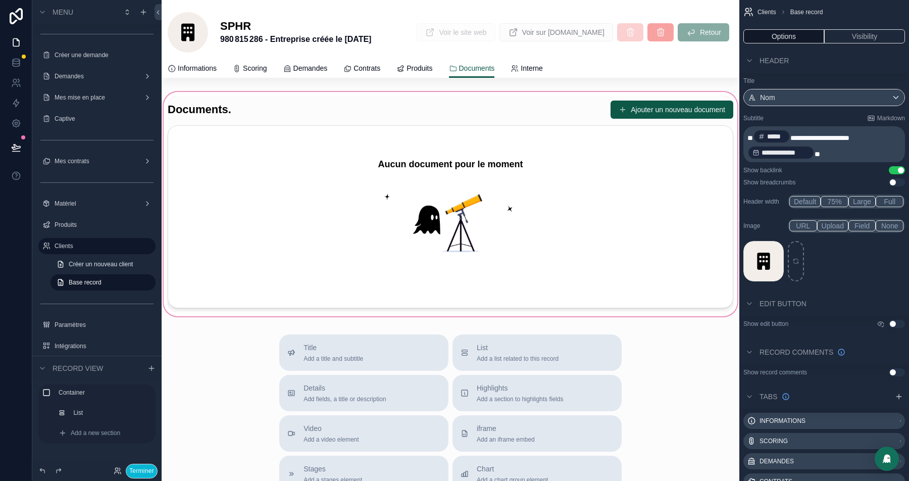
click at [243, 93] on div "scrollable content" at bounding box center [451, 204] width 578 height 228
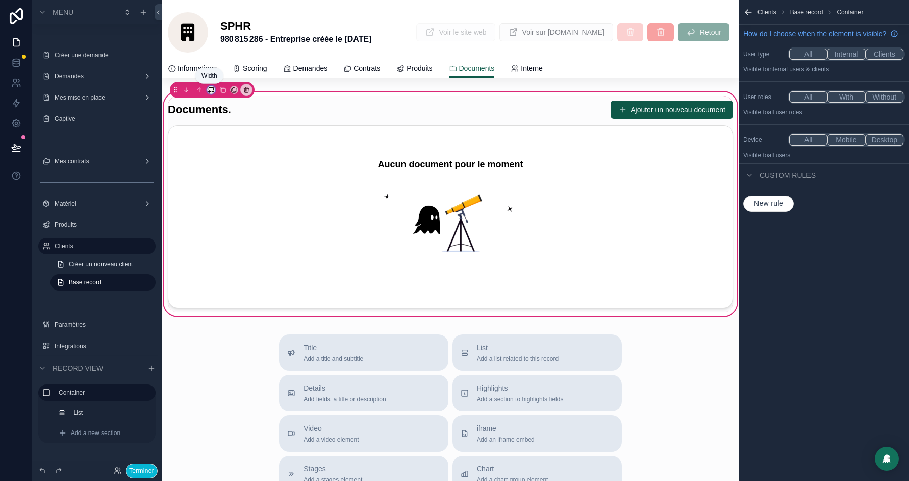
click at [209, 88] on icon "scrollable content" at bounding box center [211, 88] width 5 height 3
click at [227, 219] on span "Full width" at bounding box center [231, 224] width 30 height 12
click at [141, 470] on button "Terminer" at bounding box center [142, 471] width 32 height 15
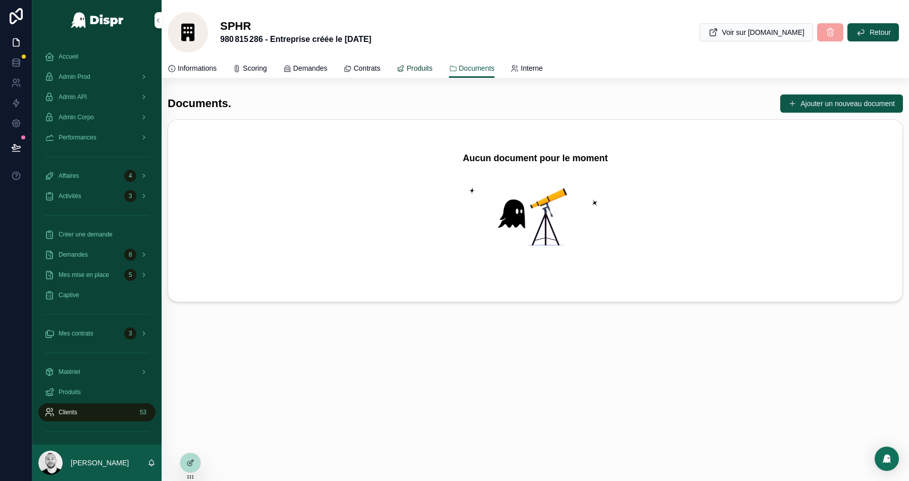
click at [428, 72] on span "Produits" at bounding box center [420, 68] width 26 height 10
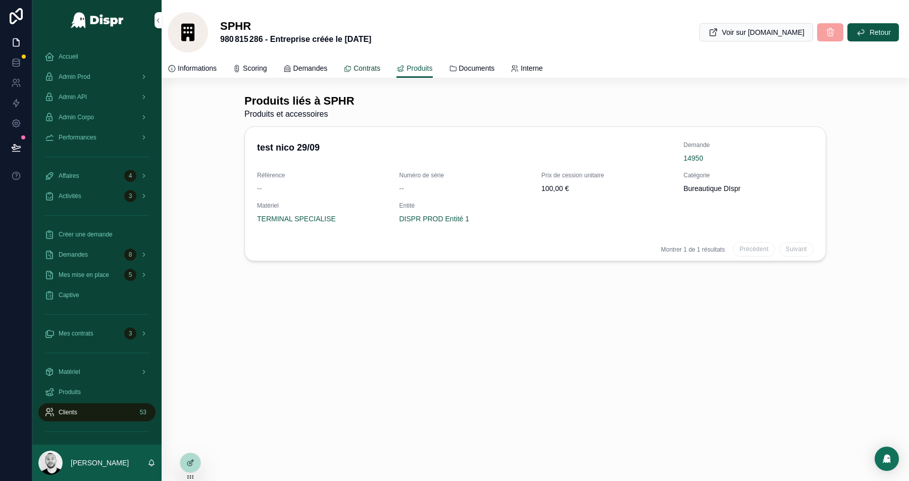
click at [380, 72] on span "Contrats" at bounding box center [367, 68] width 27 height 10
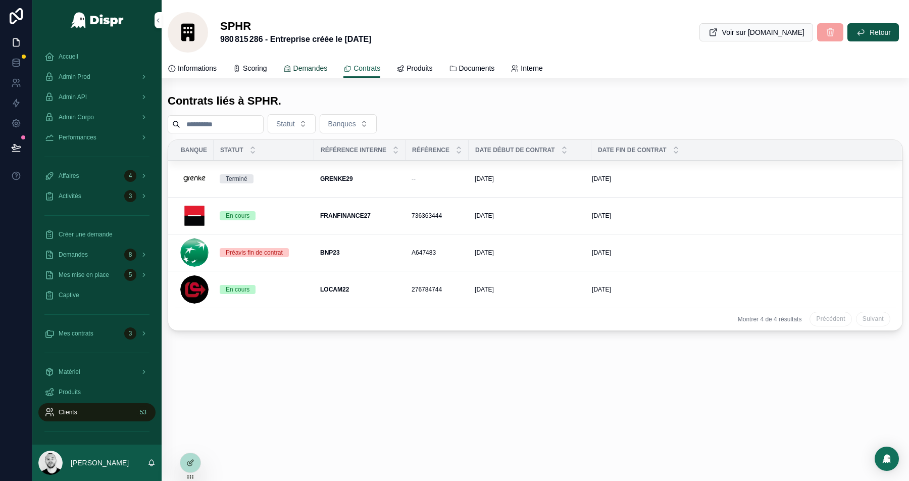
click at [324, 71] on span "Demandes" at bounding box center [310, 68] width 34 height 10
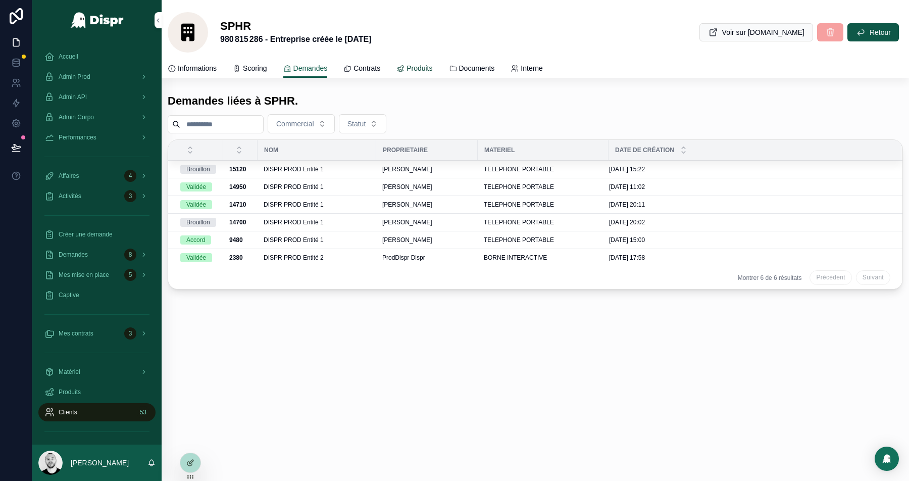
click at [428, 68] on span "Produits" at bounding box center [420, 68] width 26 height 10
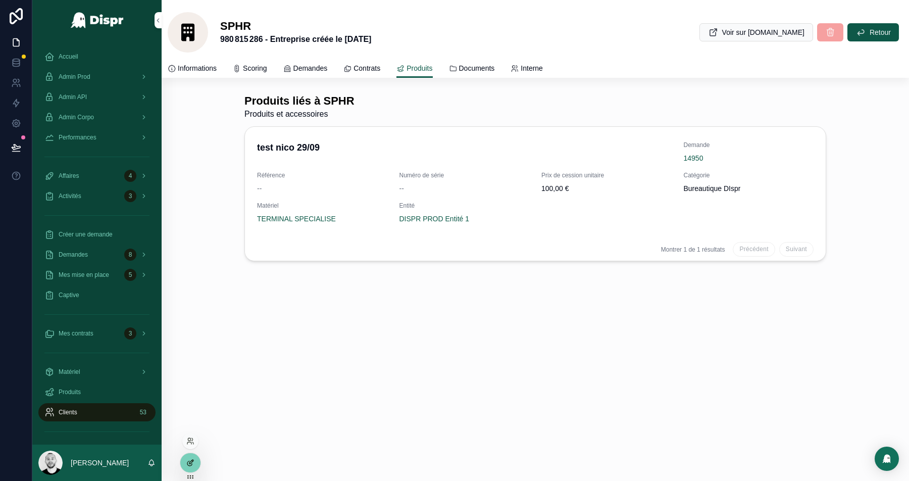
click at [190, 461] on icon at bounding box center [190, 463] width 8 height 8
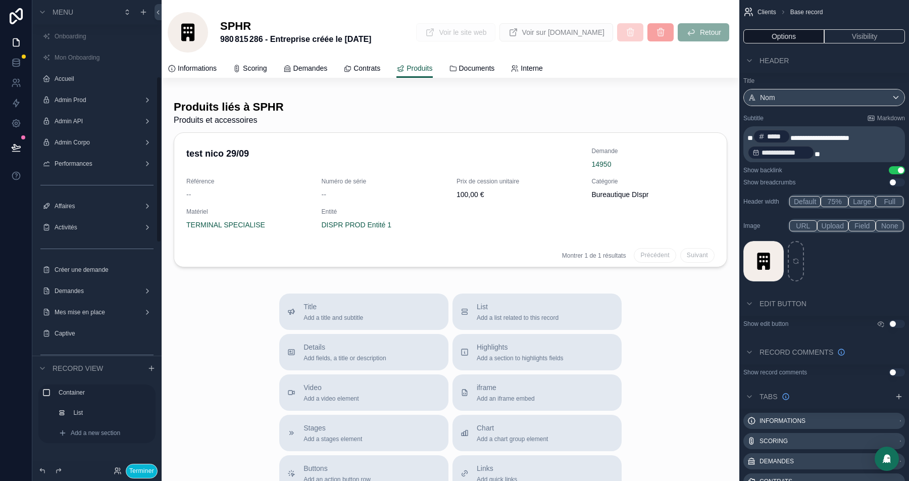
scroll to position [215, 0]
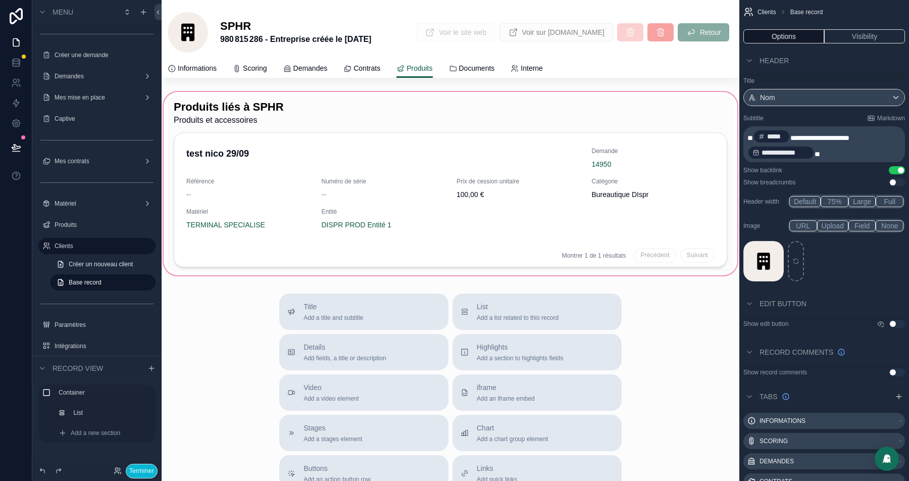
click at [330, 128] on div "scrollable content" at bounding box center [451, 183] width 578 height 187
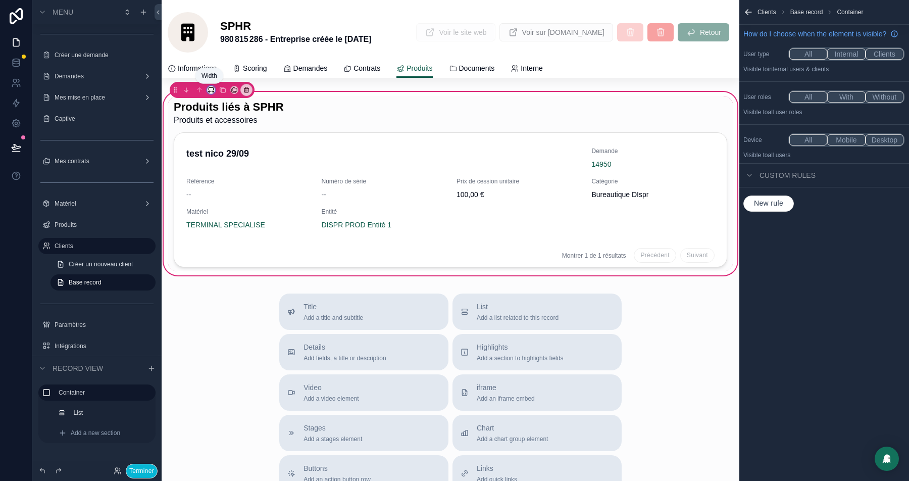
click at [209, 89] on icon "scrollable content" at bounding box center [211, 89] width 7 height 7
click at [228, 223] on span "Full width" at bounding box center [232, 224] width 33 height 12
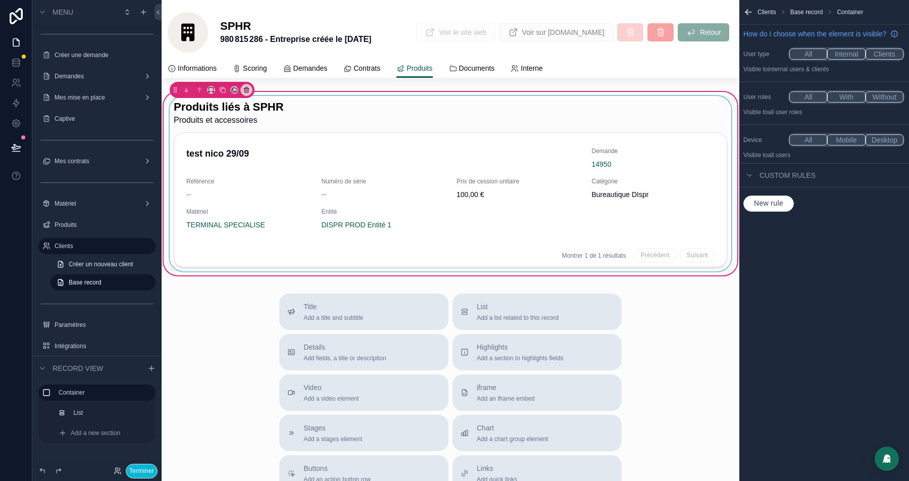
click at [355, 128] on div "scrollable content" at bounding box center [451, 183] width 566 height 175
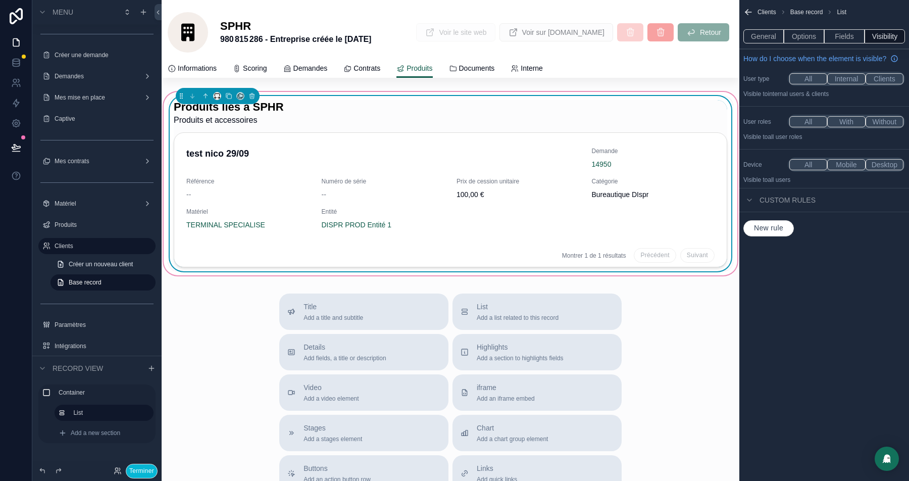
click at [213, 98] on div "scrollable content" at bounding box center [217, 96] width 8 height 8
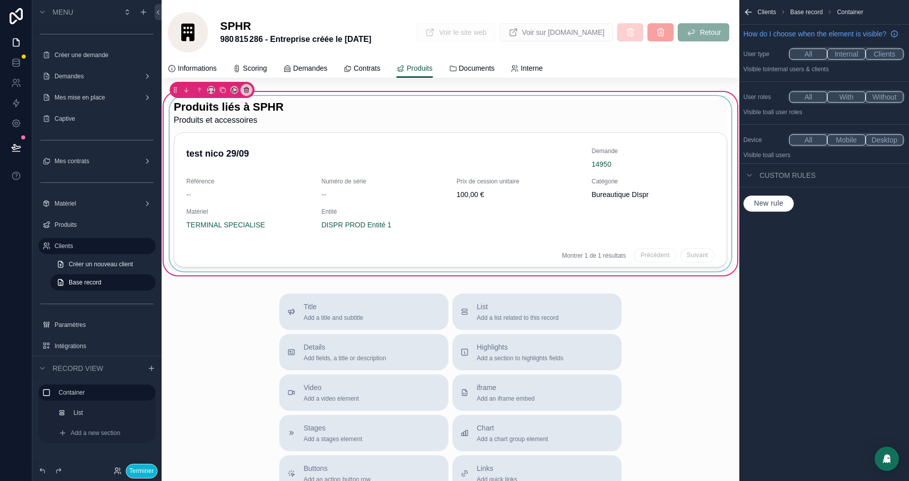
click at [300, 106] on div "scrollable content" at bounding box center [451, 183] width 566 height 175
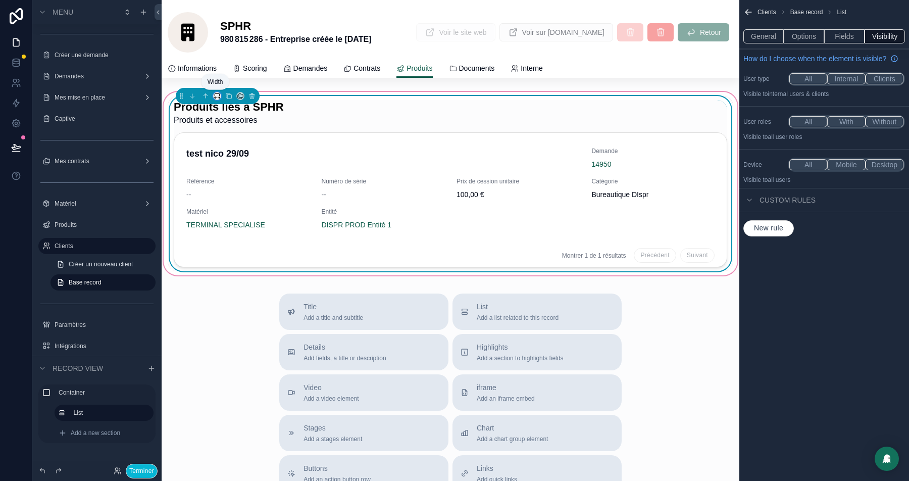
click at [215, 95] on icon "scrollable content" at bounding box center [217, 94] width 5 height 3
click at [236, 225] on span "Full width" at bounding box center [237, 229] width 30 height 12
click at [143, 467] on button "Terminer" at bounding box center [142, 471] width 32 height 15
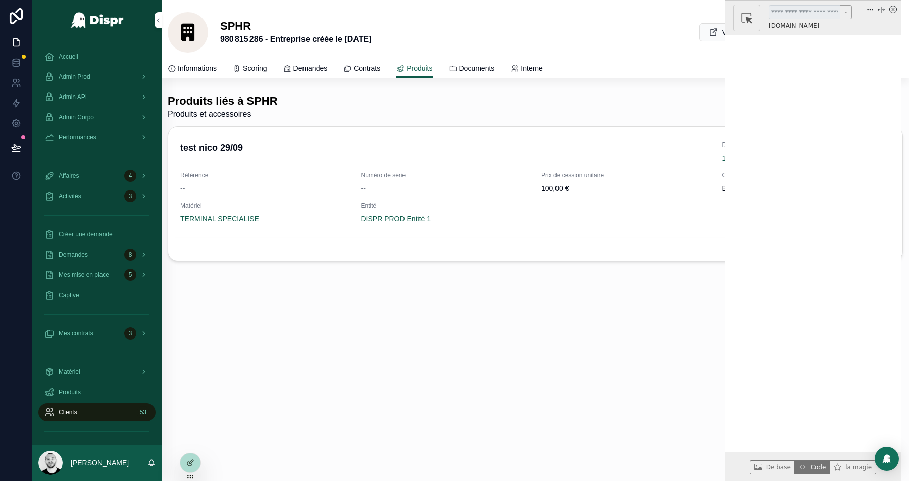
click at [894, 8] on icon "x circle" at bounding box center [893, 10] width 4 height 4
click at [306, 67] on span "Demandes" at bounding box center [310, 68] width 34 height 10
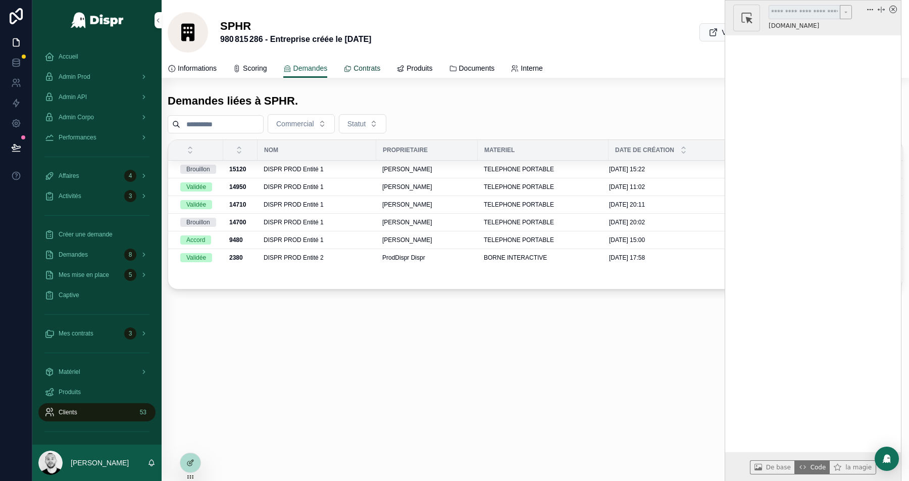
click at [380, 68] on span "Contrats" at bounding box center [367, 68] width 27 height 10
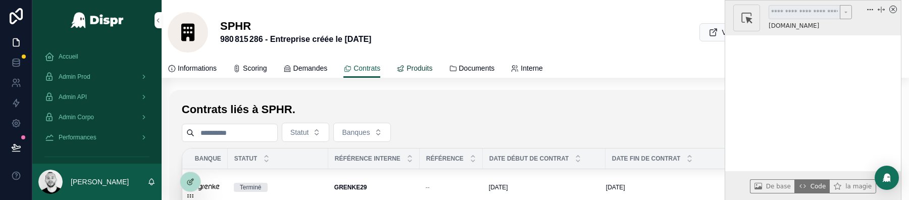
click at [431, 69] on span "Produits" at bounding box center [420, 68] width 26 height 10
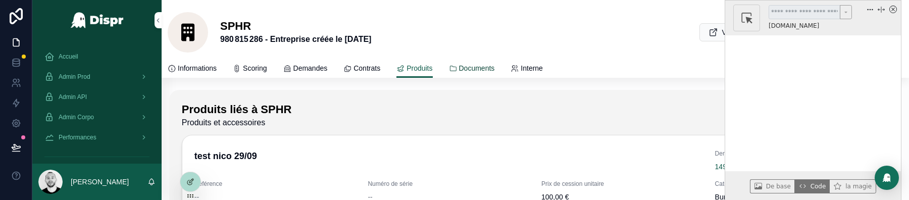
click at [488, 67] on span "Documents" at bounding box center [477, 68] width 36 height 10
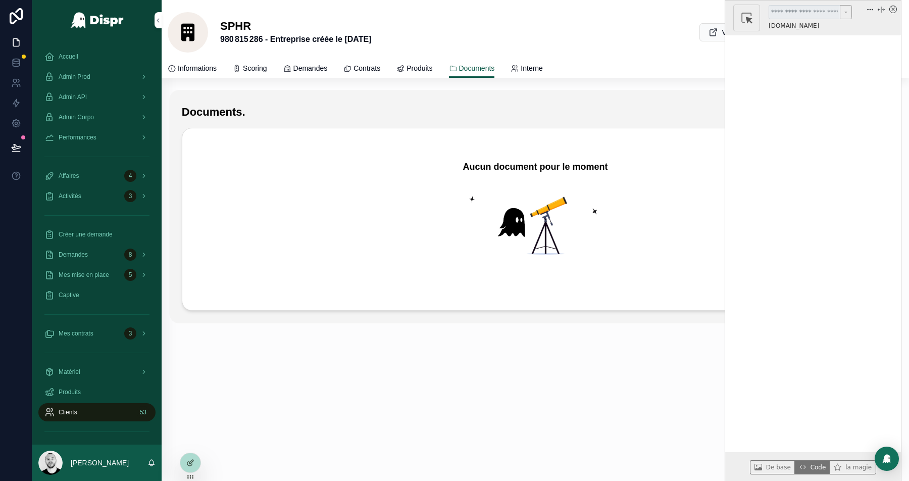
click at [895, 13] on icon "x circle" at bounding box center [893, 10] width 8 height 8
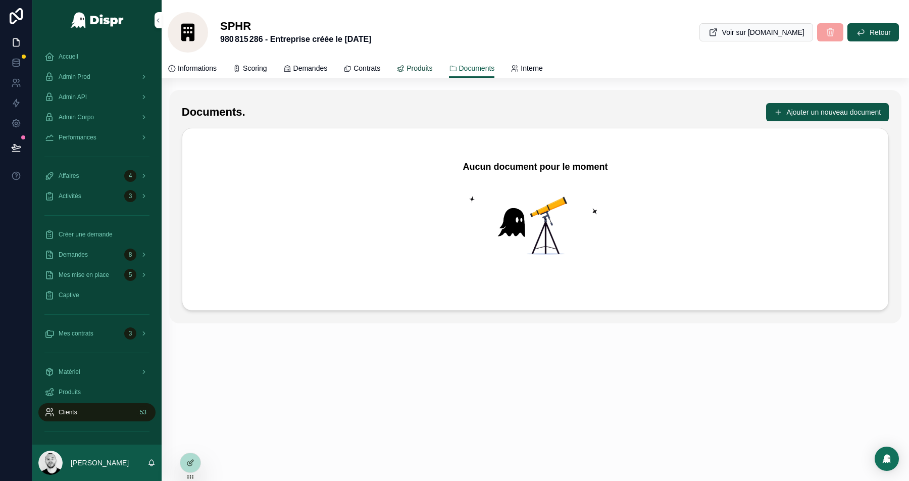
click at [432, 69] on span "Produits" at bounding box center [420, 68] width 26 height 10
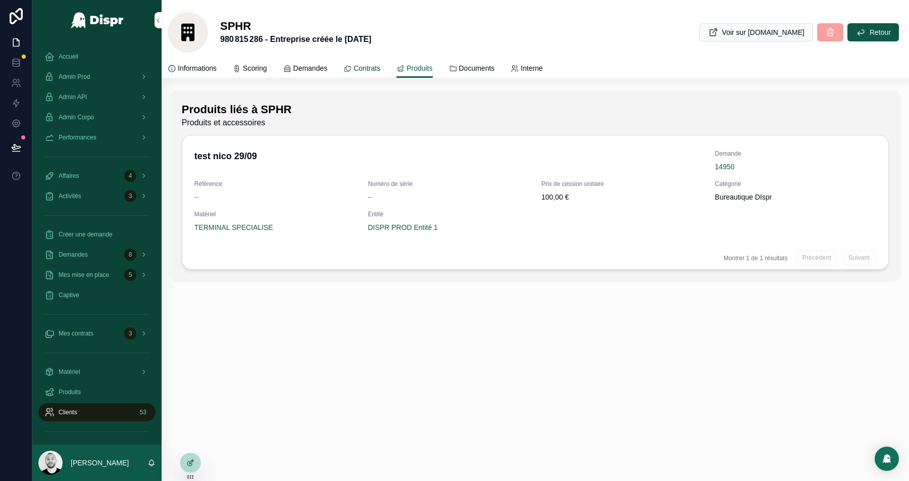
click at [380, 67] on span "Contrats" at bounding box center [367, 68] width 27 height 10
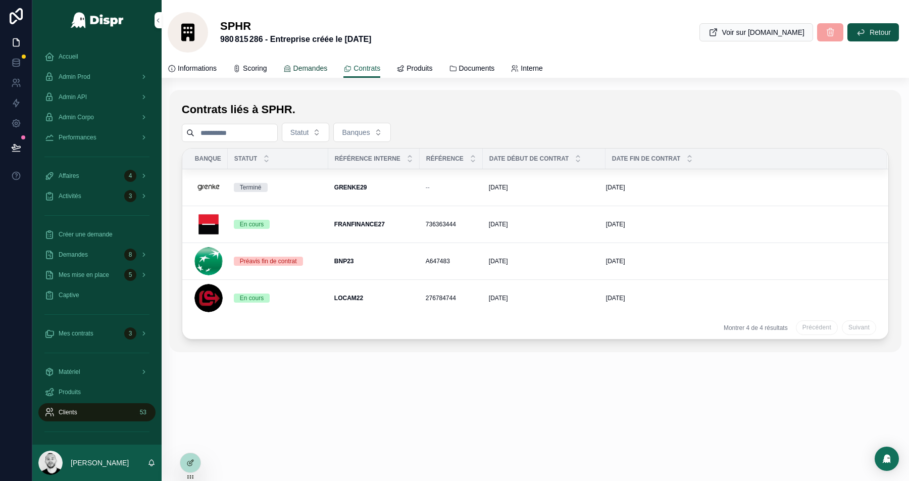
click at [315, 71] on span "Demandes" at bounding box center [310, 68] width 34 height 10
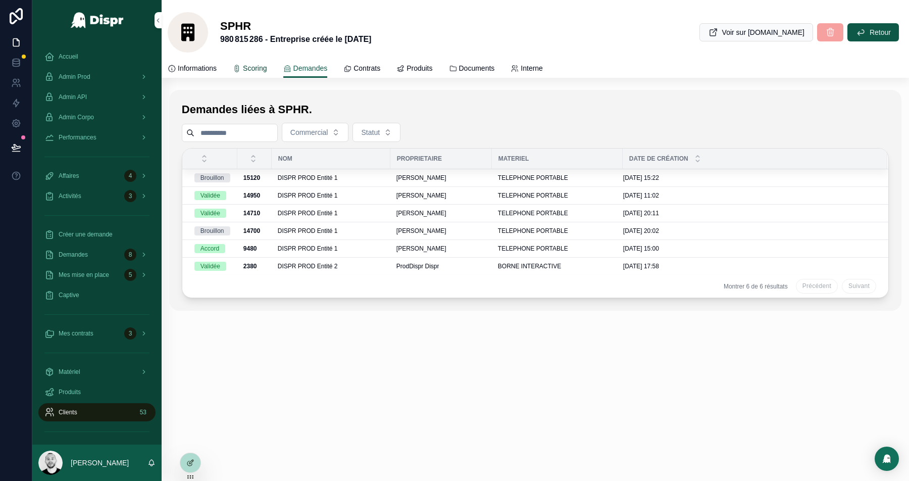
click at [249, 64] on div "Scoring" at bounding box center [250, 68] width 34 height 10
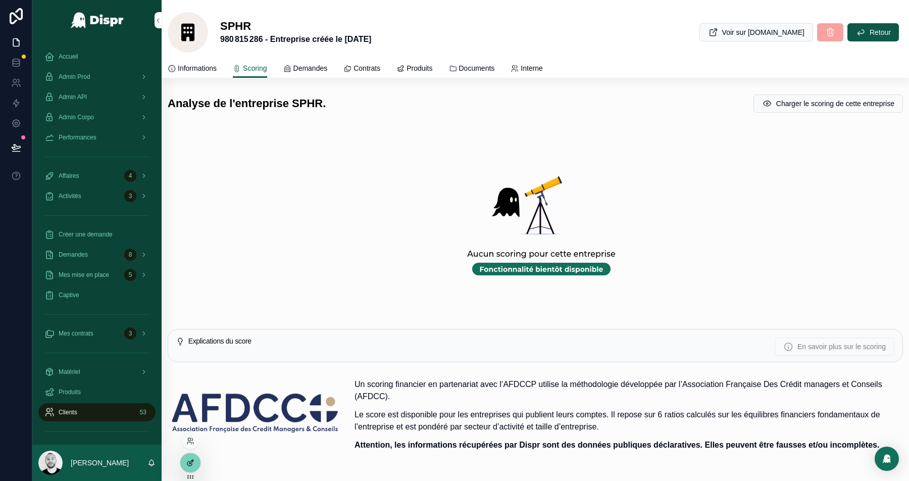
click at [188, 461] on icon at bounding box center [189, 463] width 5 height 5
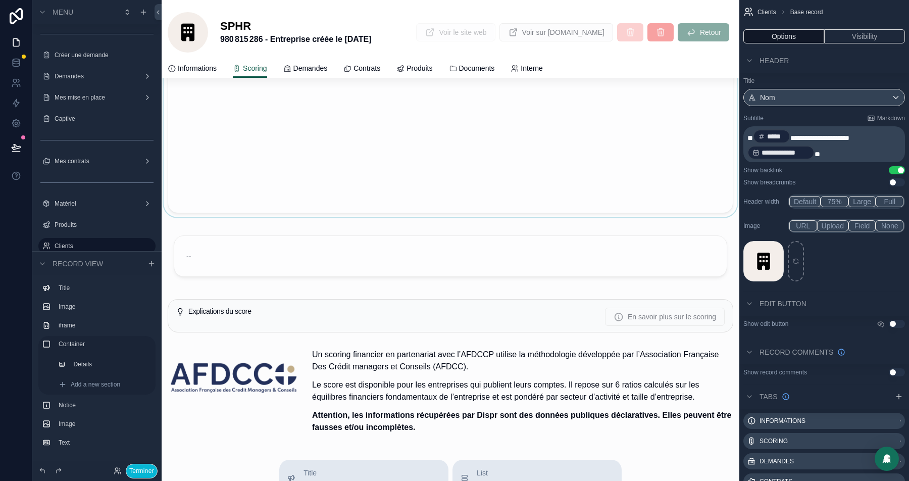
scroll to position [507, 0]
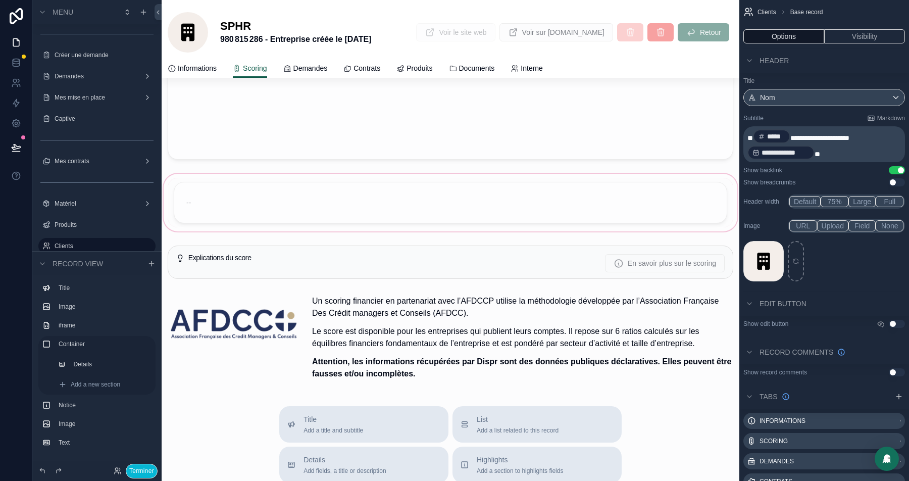
click at [284, 211] on div "scrollable content" at bounding box center [451, 203] width 578 height 62
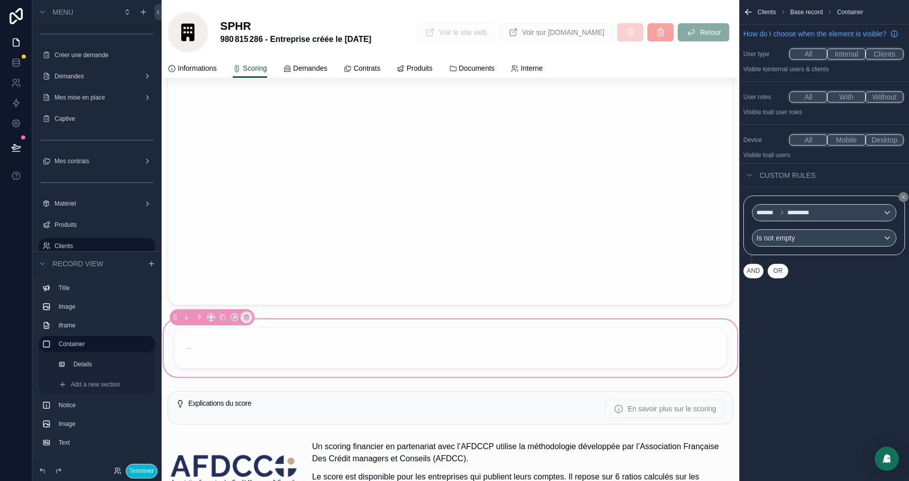
scroll to position [548, 0]
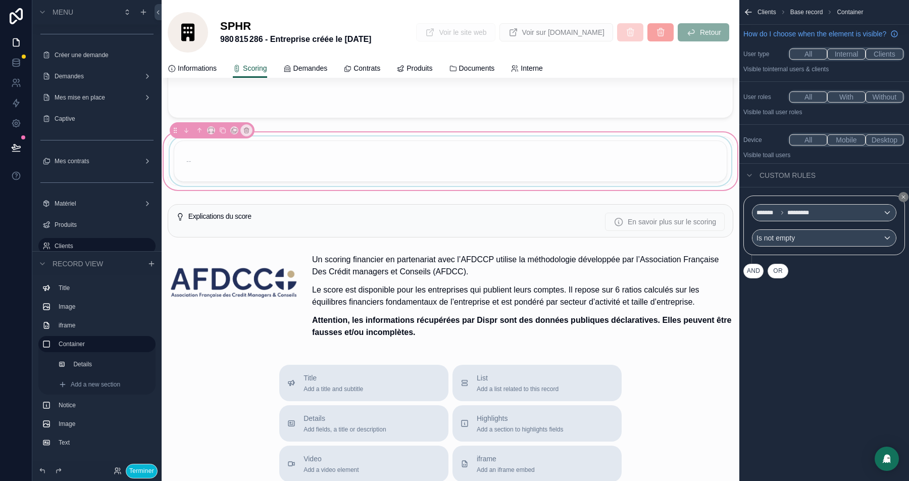
click at [237, 152] on div "scrollable content" at bounding box center [451, 160] width 566 height 49
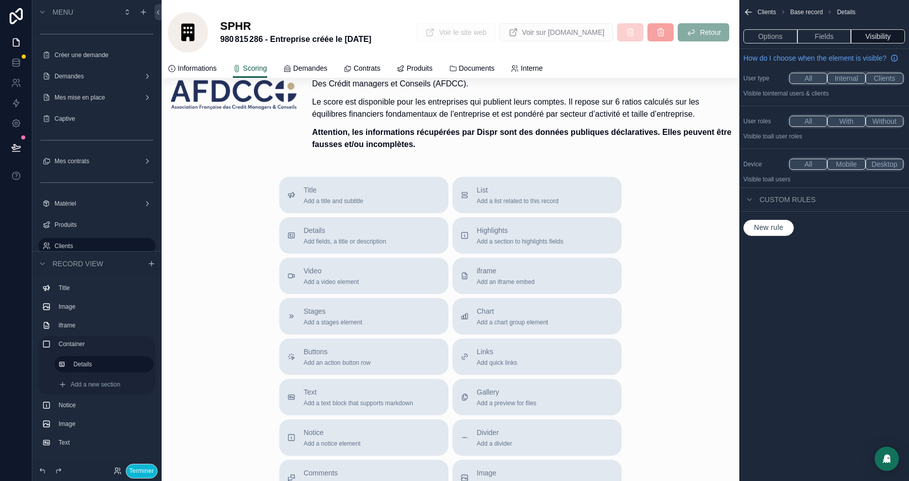
scroll to position [791, 0]
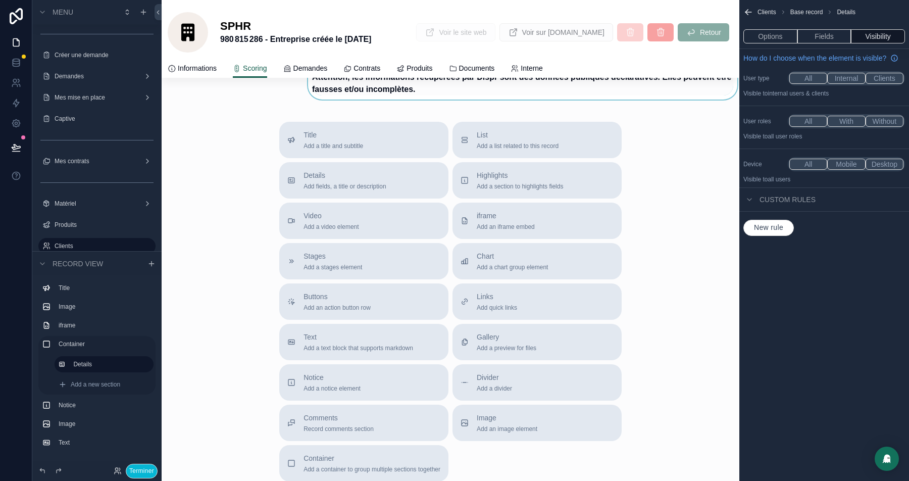
click at [366, 102] on div "scrollable content" at bounding box center [522, 56] width 433 height 99
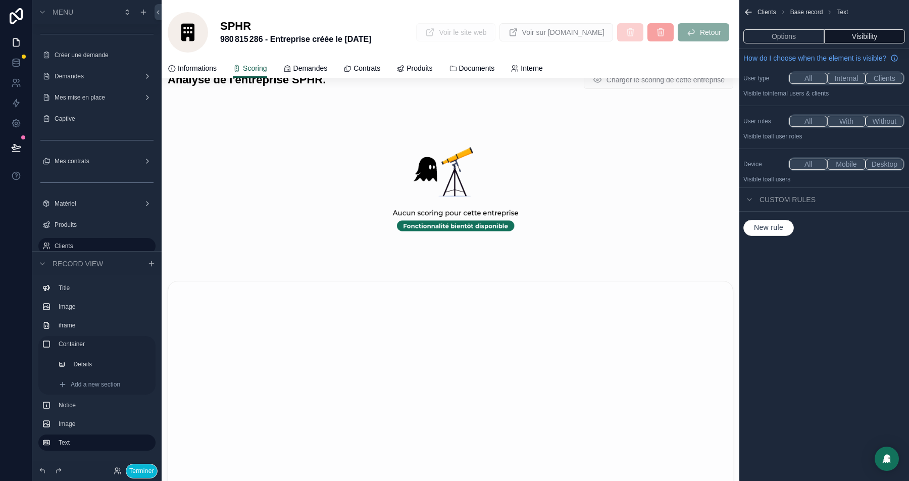
scroll to position [0, 0]
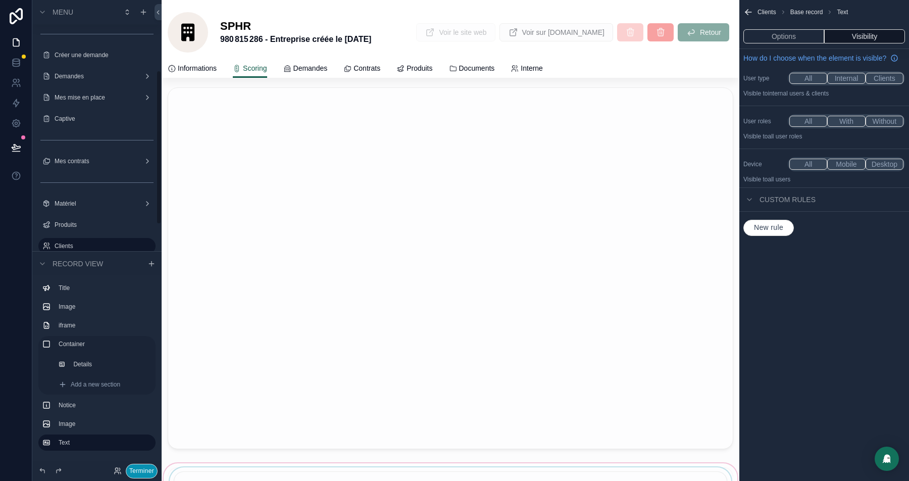
click at [129, 465] on button "Terminer" at bounding box center [142, 471] width 32 height 15
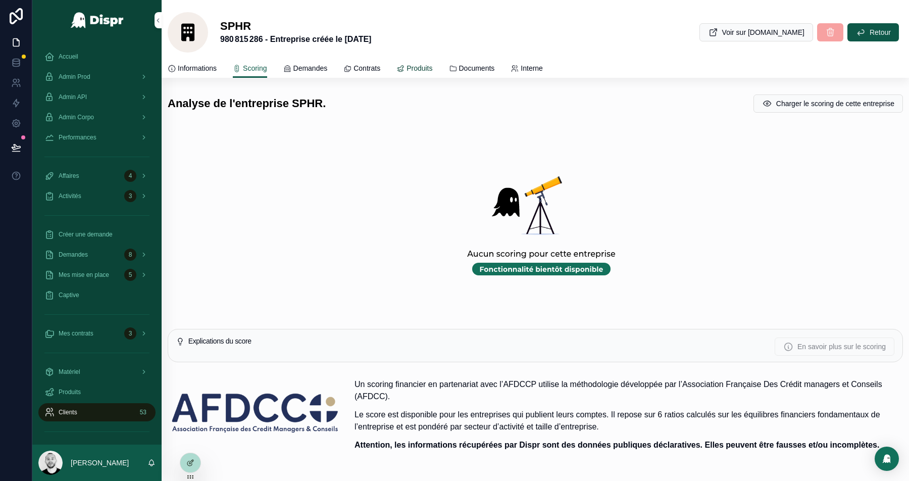
click at [432, 67] on span "Produits" at bounding box center [420, 68] width 26 height 10
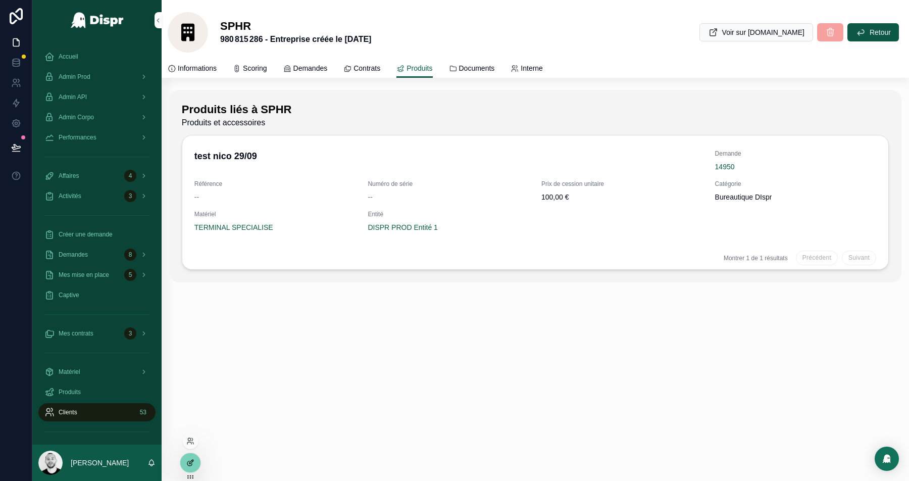
click at [192, 462] on icon at bounding box center [190, 463] width 8 height 8
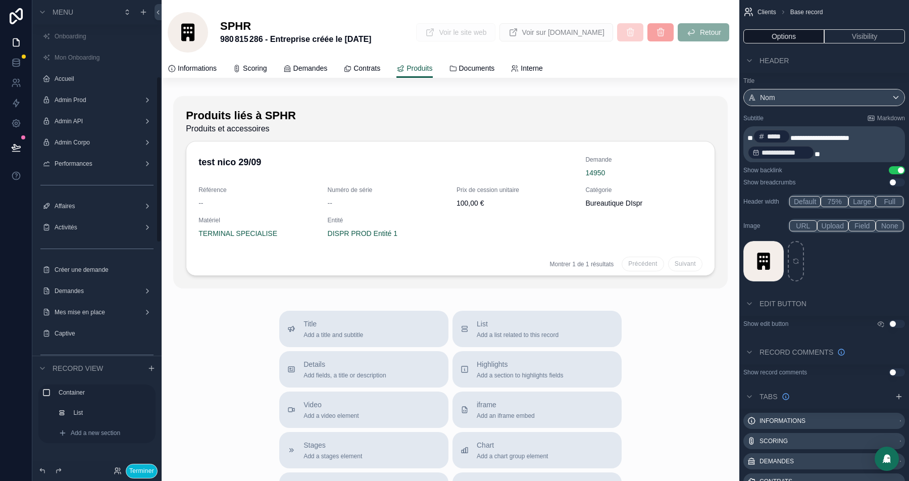
scroll to position [215, 0]
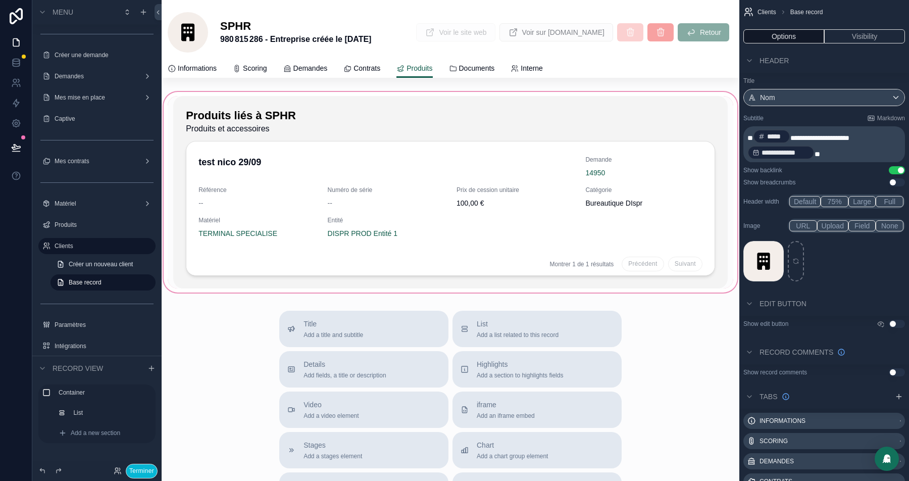
click at [406, 125] on div "scrollable content" at bounding box center [451, 192] width 578 height 205
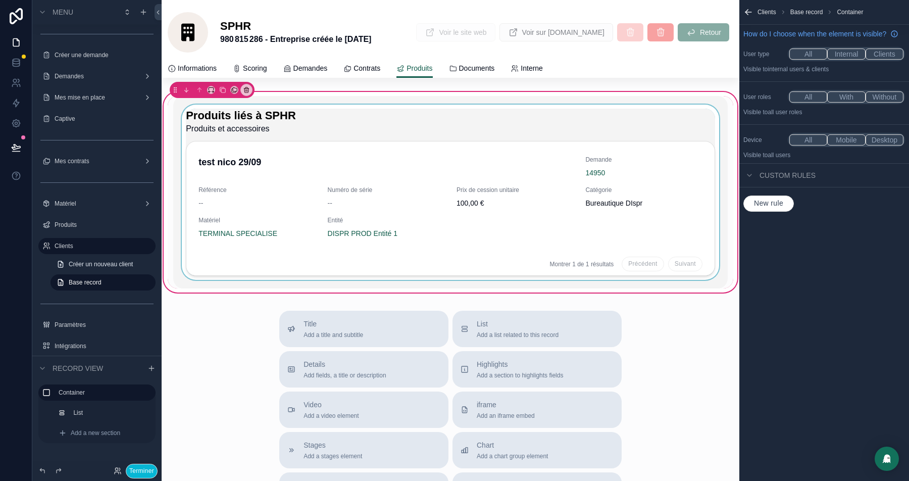
click at [505, 132] on div "scrollable content" at bounding box center [450, 192] width 555 height 192
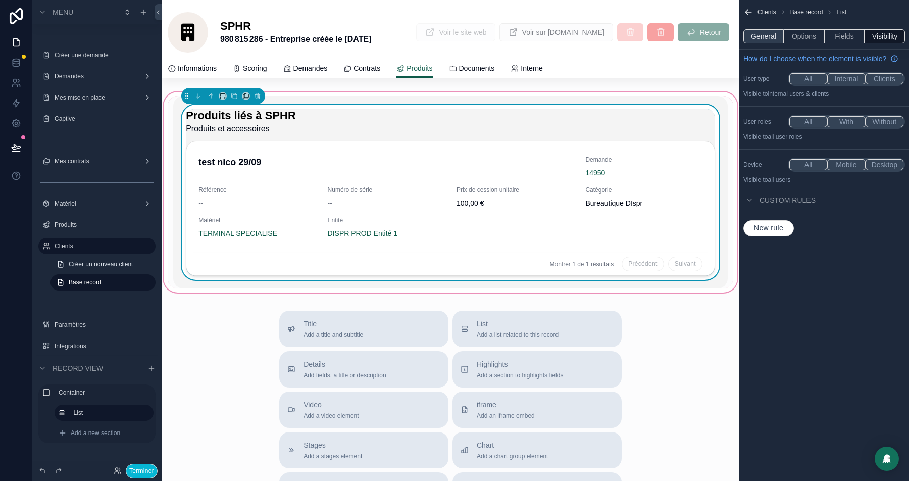
click at [766, 42] on button "General" at bounding box center [763, 36] width 40 height 14
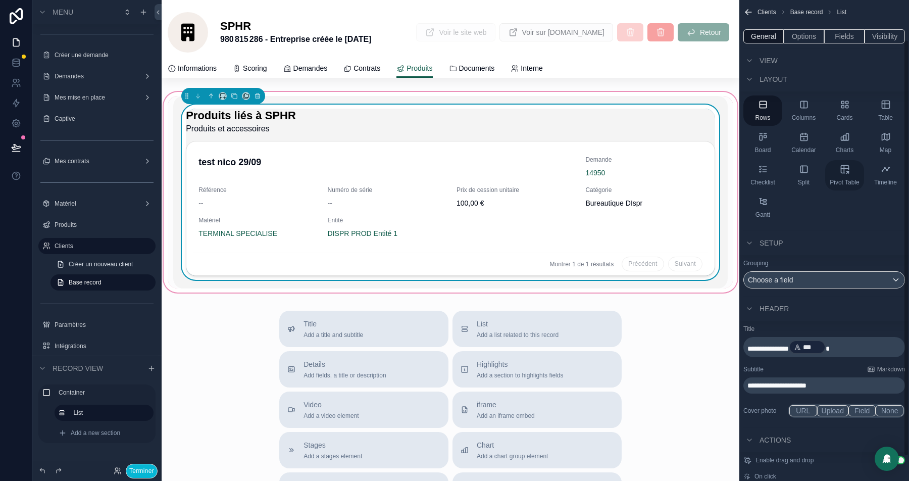
scroll to position [74, 0]
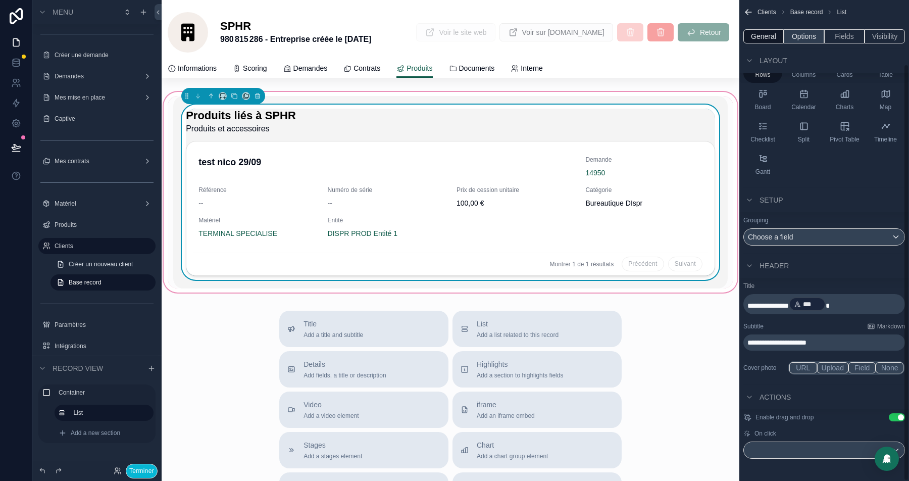
click at [799, 33] on button "Options" at bounding box center [804, 36] width 40 height 14
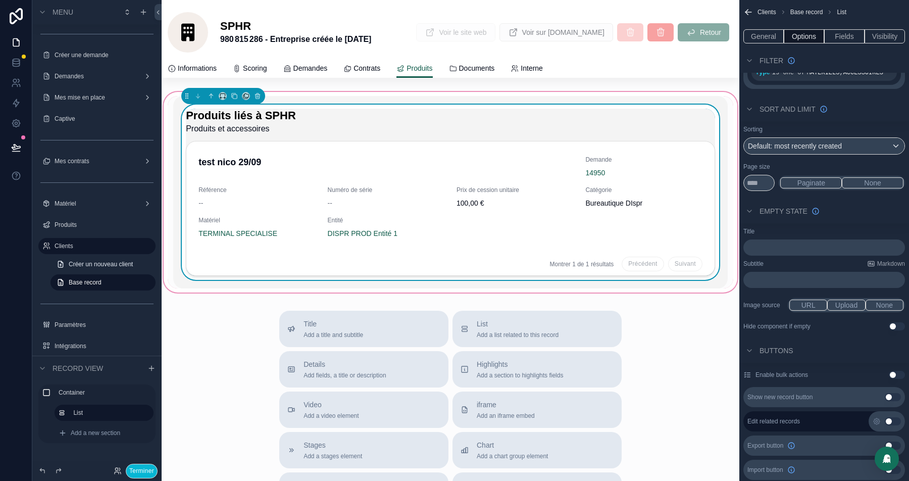
click at [771, 254] on div "Title ﻿ Subtitle Markdown ﻿ Image source URL Upload None Hide component if empt…" at bounding box center [824, 278] width 170 height 111
click at [770, 245] on p "﻿" at bounding box center [825, 247] width 156 height 8
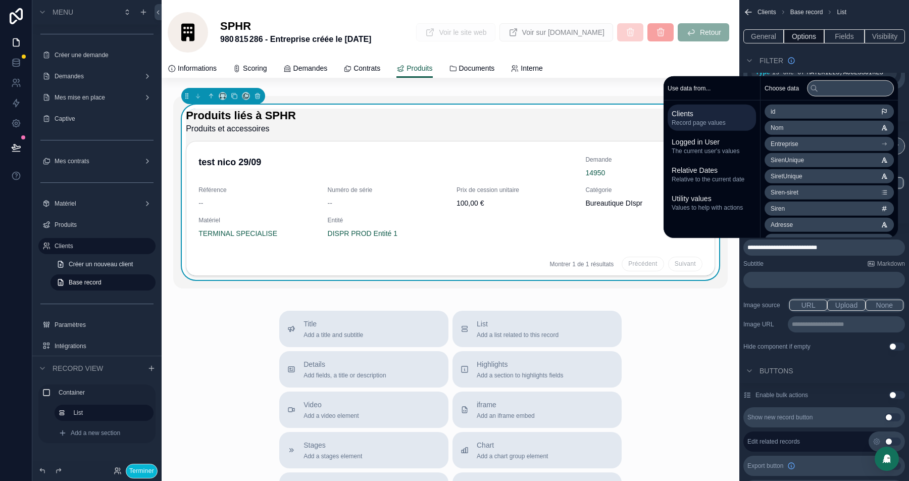
click at [822, 326] on p "**********" at bounding box center [847, 324] width 111 height 8
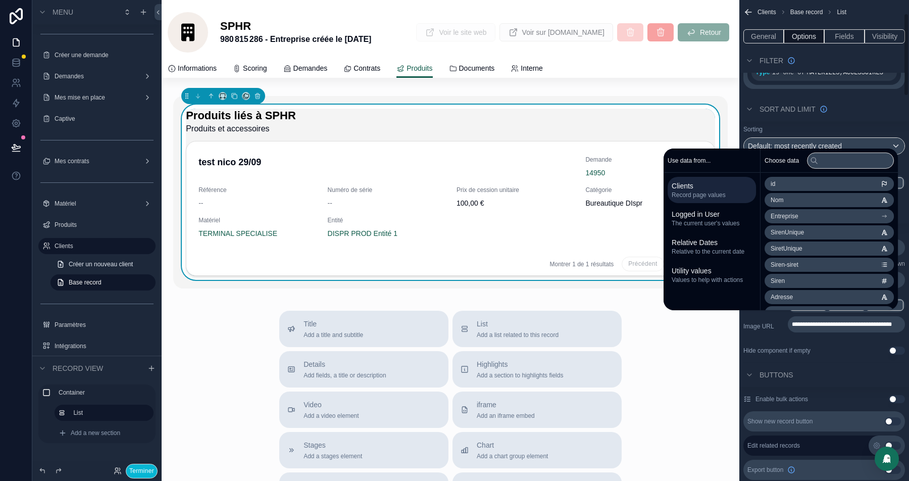
scroll to position [76, 0]
click at [772, 332] on div "**********" at bounding box center [824, 324] width 162 height 20
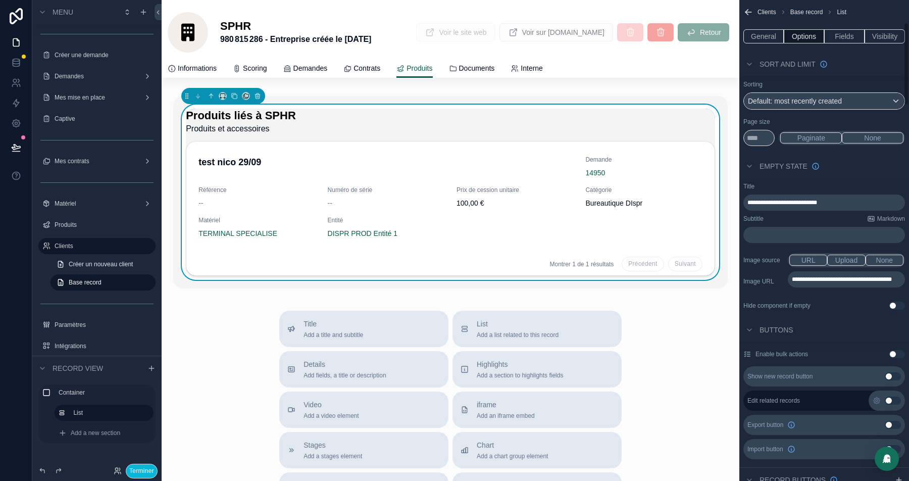
scroll to position [131, 0]
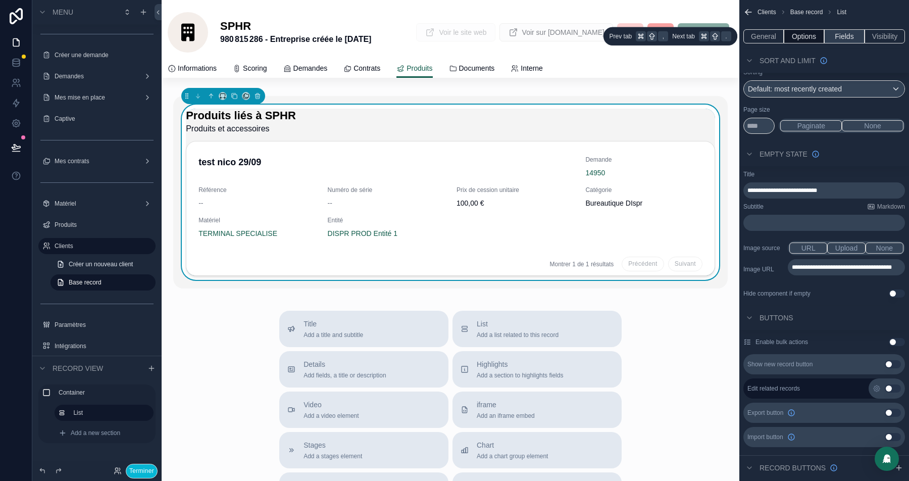
click at [839, 35] on button "Fields" at bounding box center [844, 36] width 40 height 14
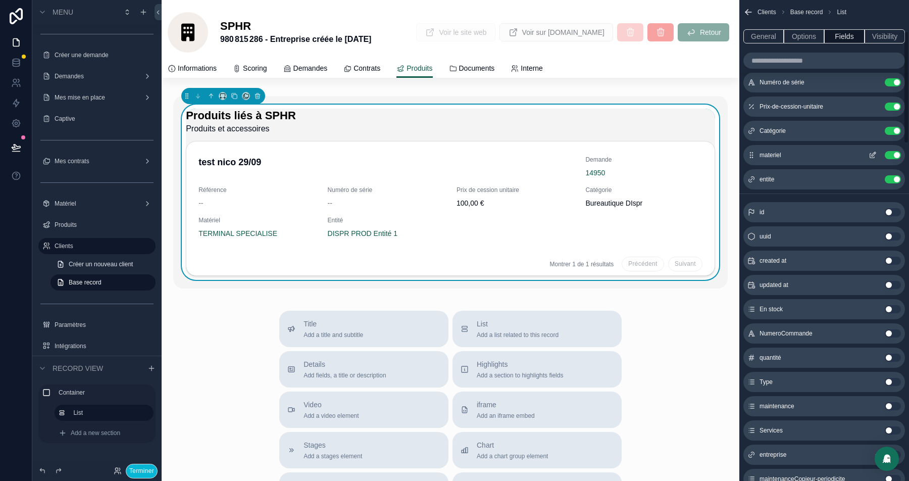
click at [874, 151] on icon "scrollable content" at bounding box center [873, 155] width 8 height 8
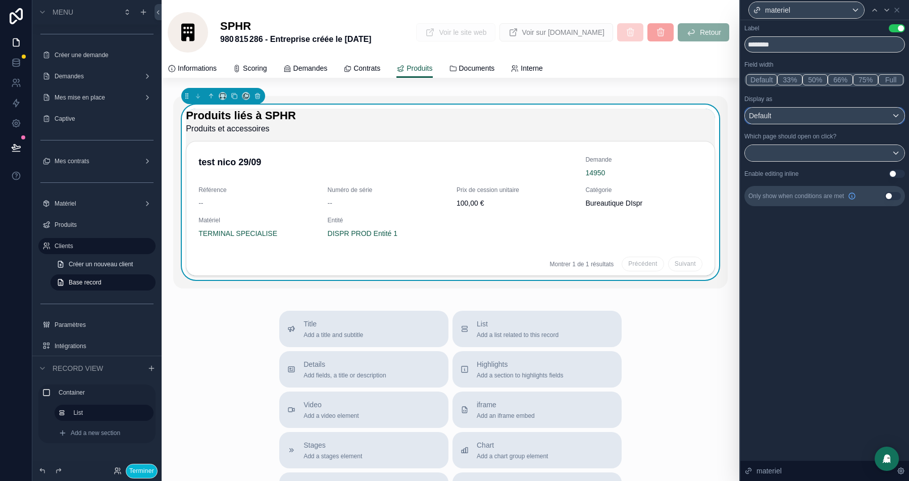
click at [828, 117] on div "Default" at bounding box center [825, 116] width 160 height 16
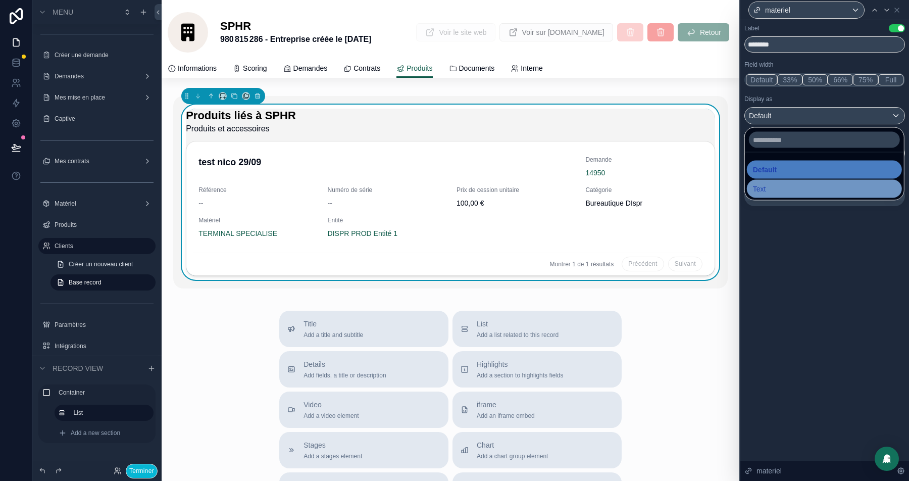
click at [777, 185] on div "Text" at bounding box center [824, 189] width 143 height 12
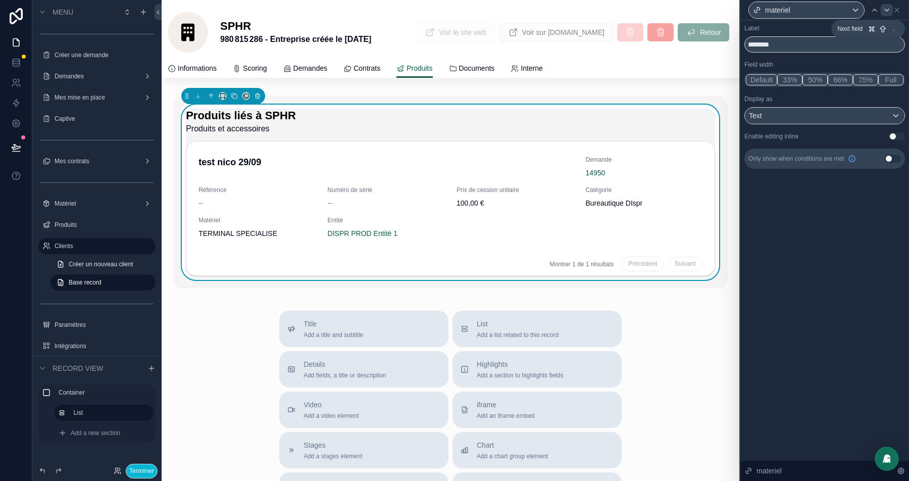
click at [887, 13] on icon at bounding box center [887, 10] width 8 height 8
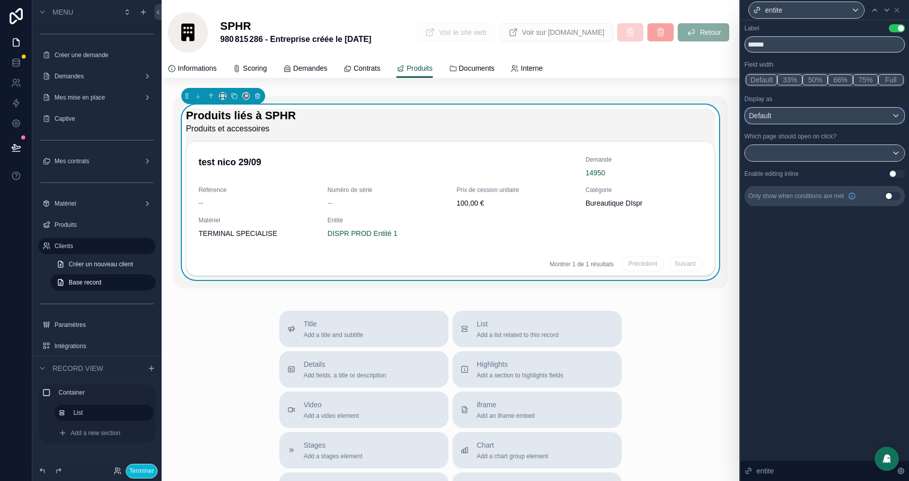
click at [808, 111] on div "Default" at bounding box center [825, 116] width 160 height 16
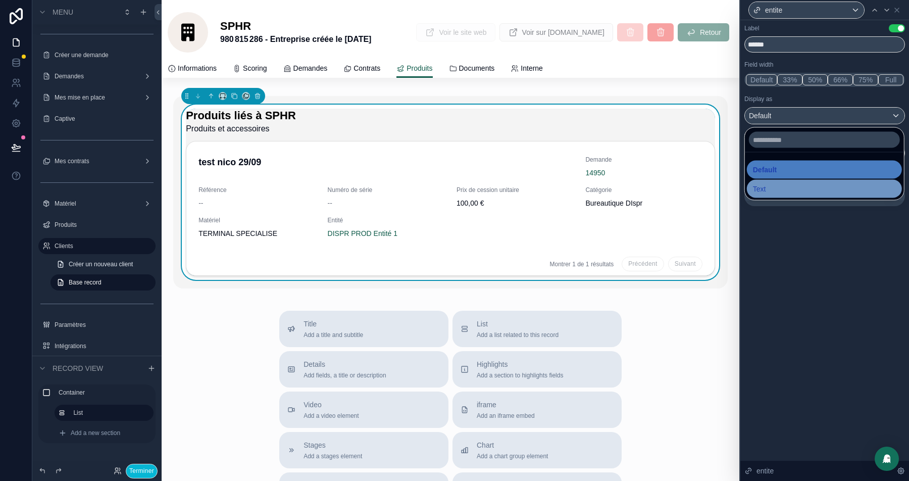
click at [789, 183] on div "Text" at bounding box center [824, 189] width 143 height 12
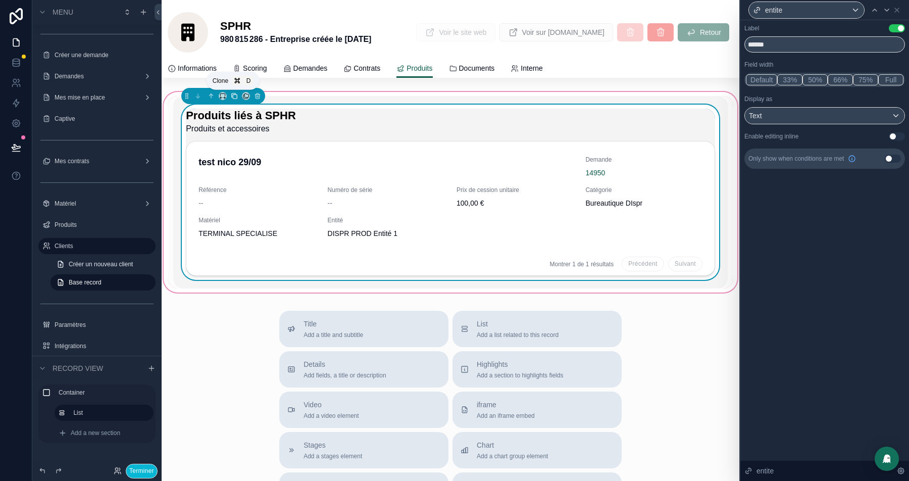
click at [233, 96] on icon "scrollable content" at bounding box center [234, 95] width 7 height 7
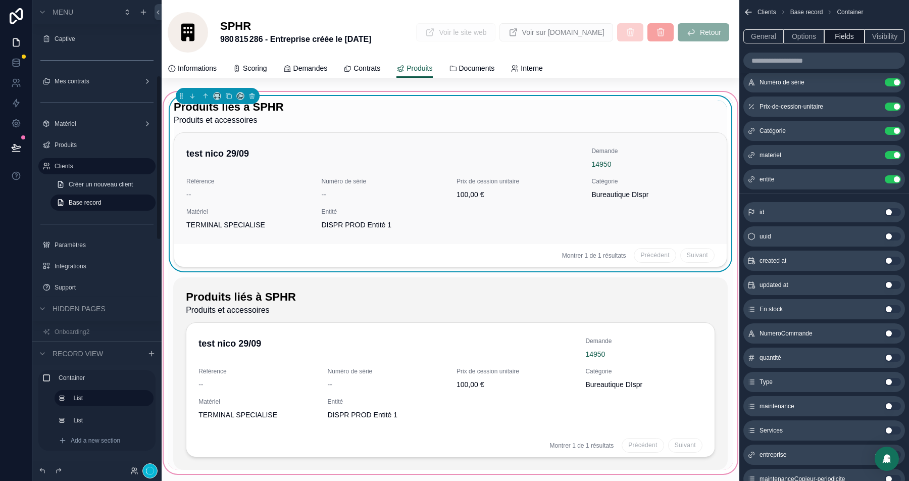
scroll to position [215, 0]
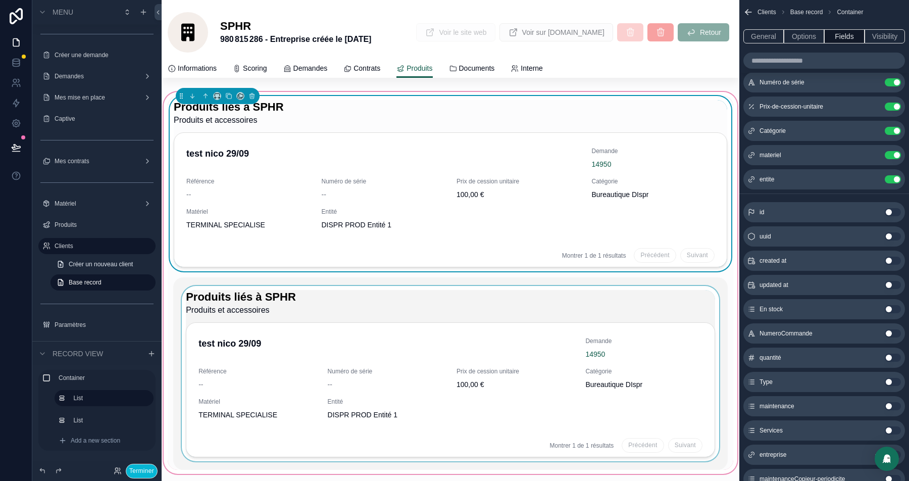
click at [188, 281] on div "scrollable content" at bounding box center [450, 373] width 555 height 192
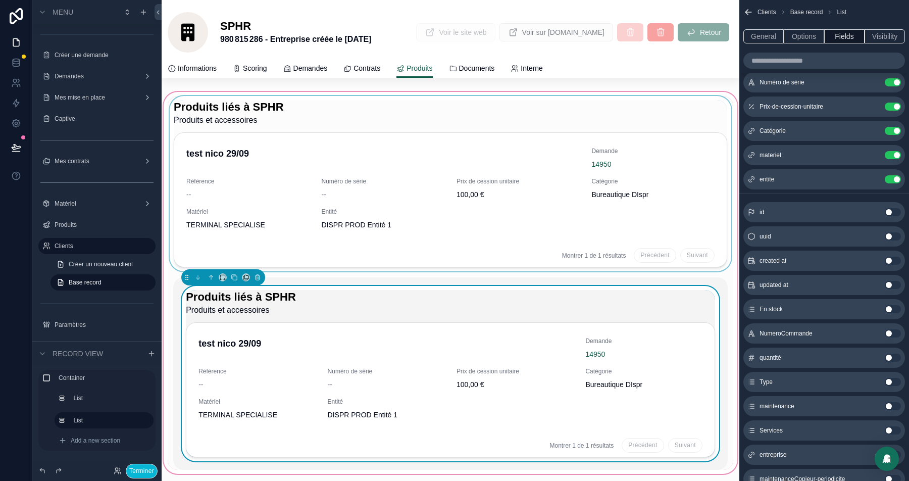
click at [324, 161] on div "scrollable content" at bounding box center [451, 183] width 566 height 175
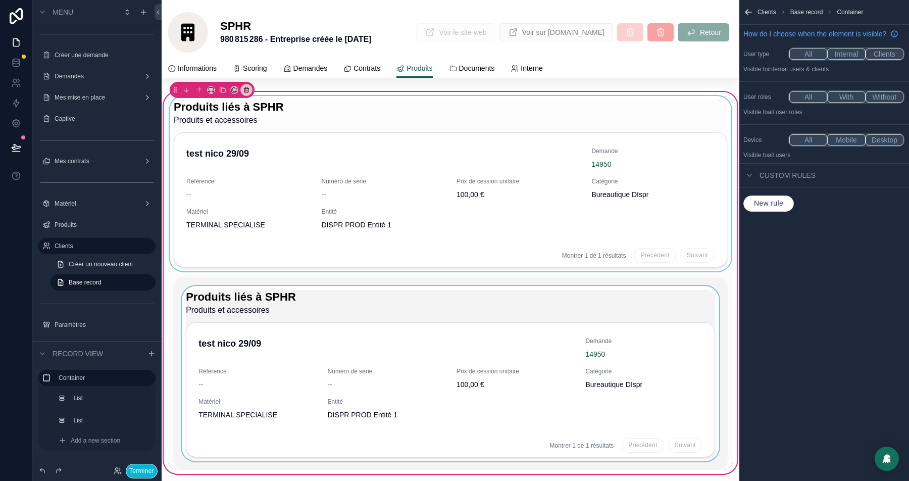
scroll to position [0, 0]
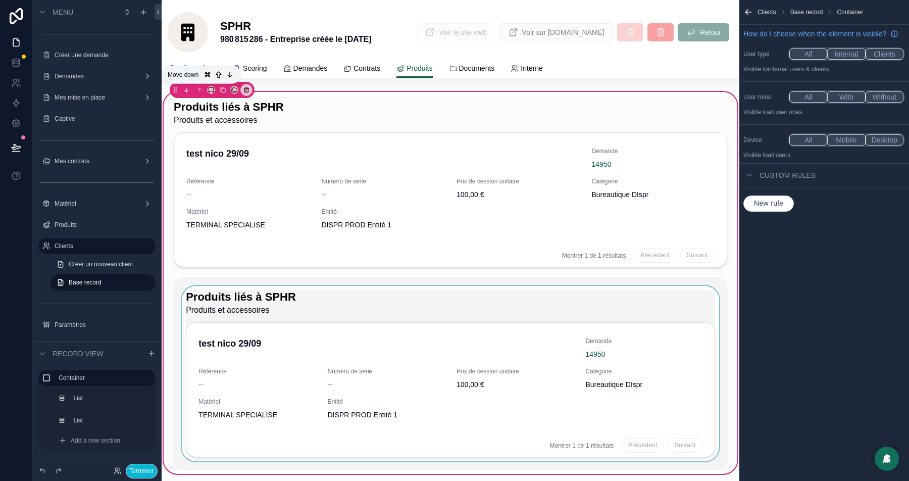
click at [189, 94] on button "scrollable content" at bounding box center [186, 89] width 11 height 11
click at [184, 91] on icon "scrollable content" at bounding box center [186, 89] width 7 height 7
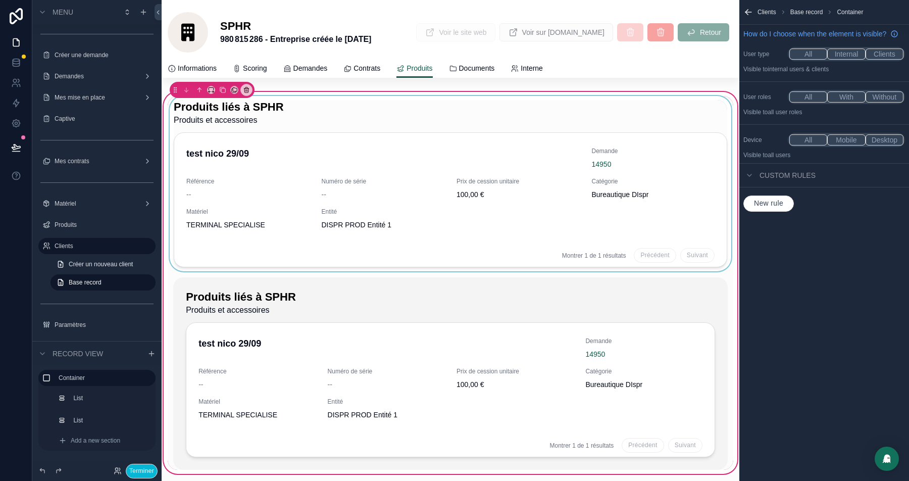
click at [374, 120] on div "scrollable content" at bounding box center [451, 183] width 566 height 175
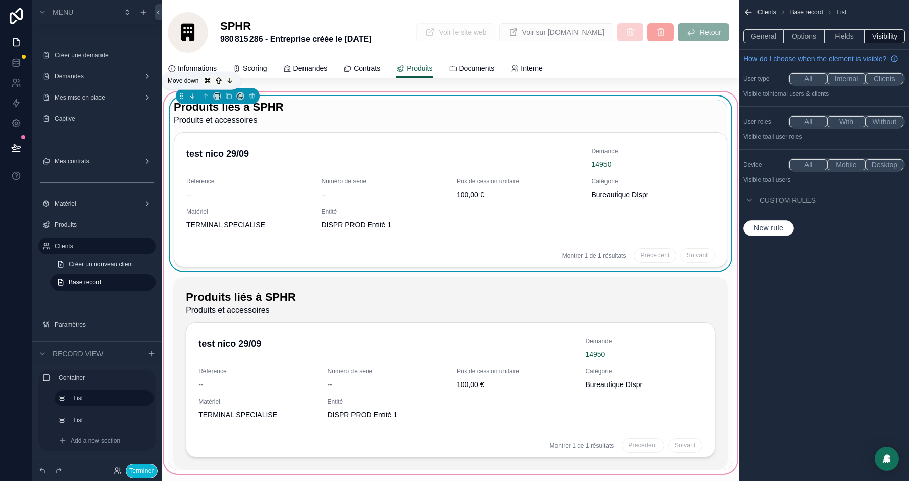
click at [192, 95] on icon "scrollable content" at bounding box center [192, 96] width 0 height 4
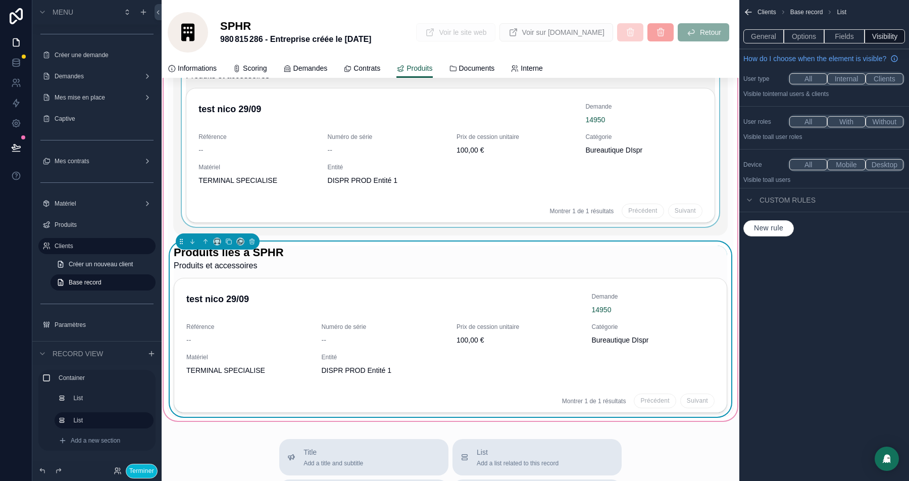
scroll to position [29, 0]
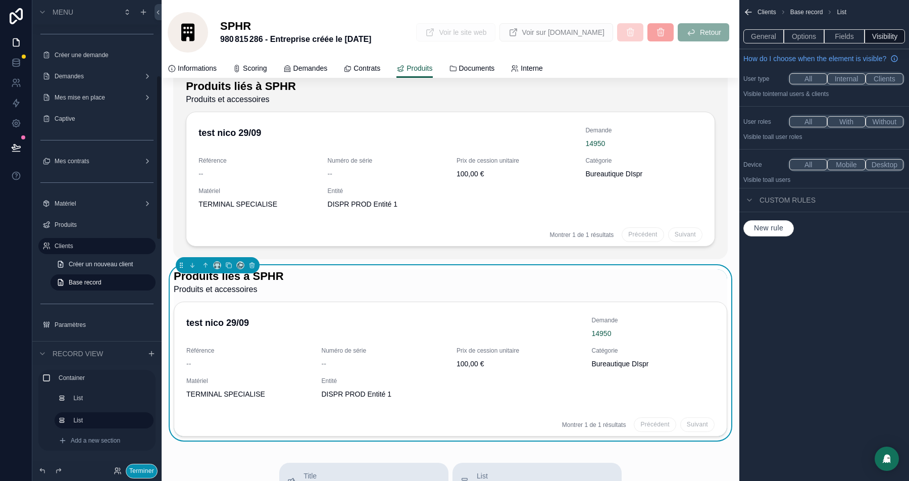
click at [134, 467] on button "Terminer" at bounding box center [142, 471] width 32 height 15
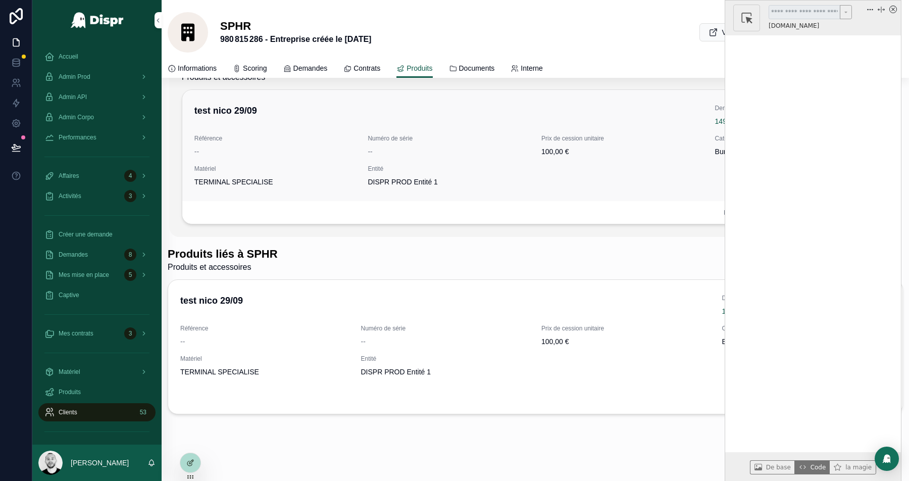
scroll to position [41, 0]
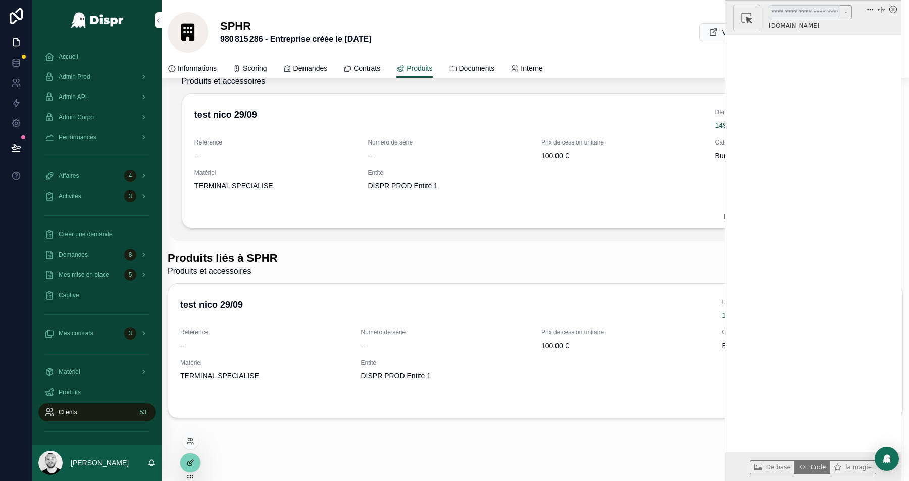
click at [195, 462] on div at bounding box center [190, 462] width 20 height 19
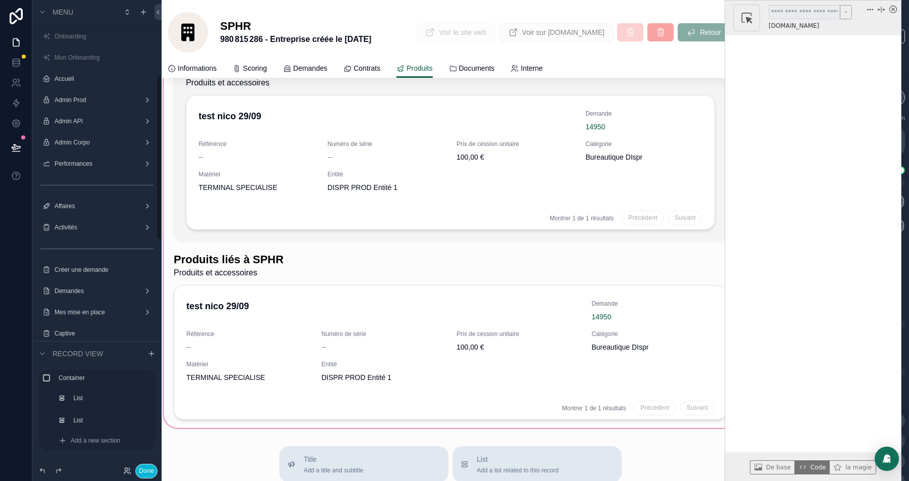
scroll to position [215, 0]
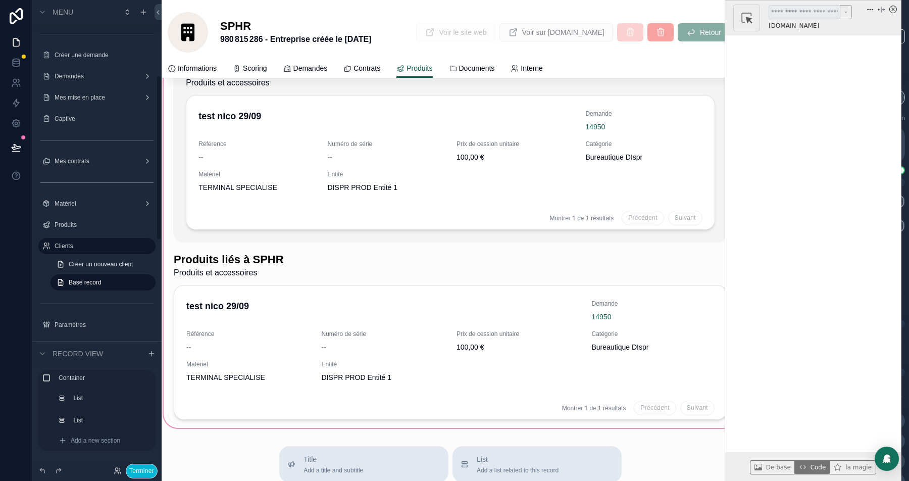
click at [331, 258] on div "scrollable content" at bounding box center [451, 237] width 578 height 386
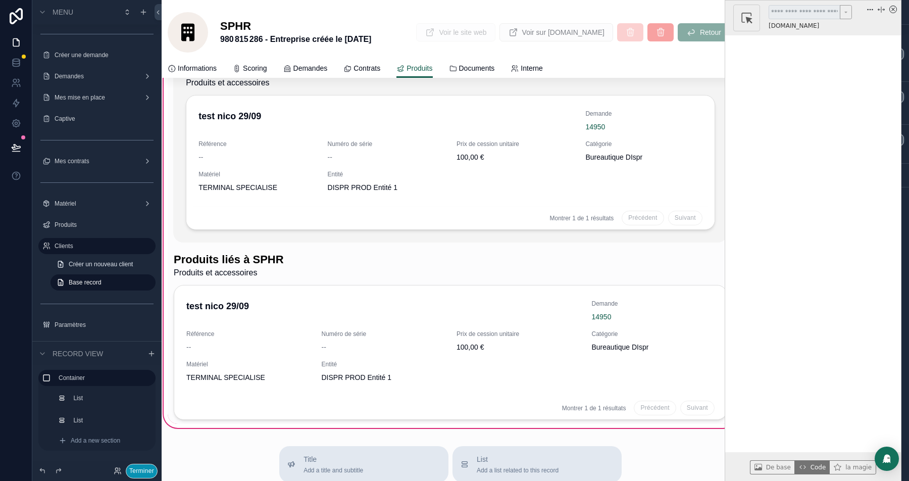
click at [143, 473] on button "Terminer" at bounding box center [142, 471] width 32 height 15
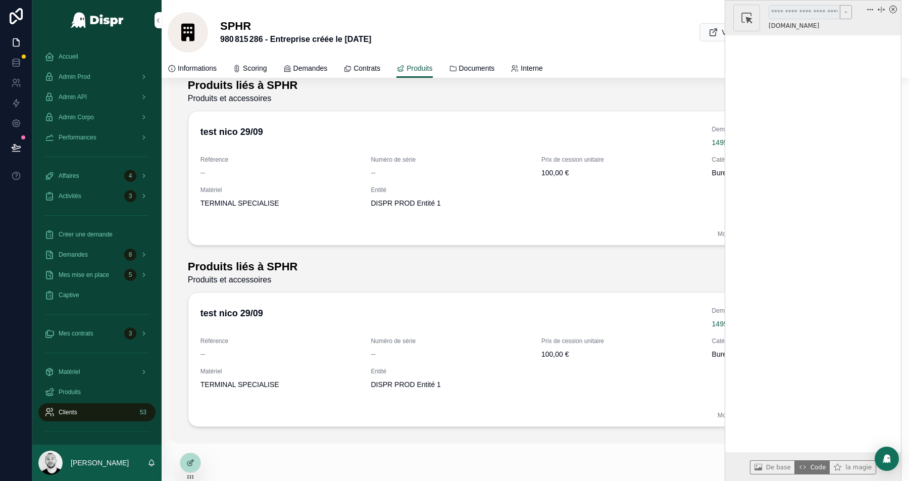
scroll to position [0, 0]
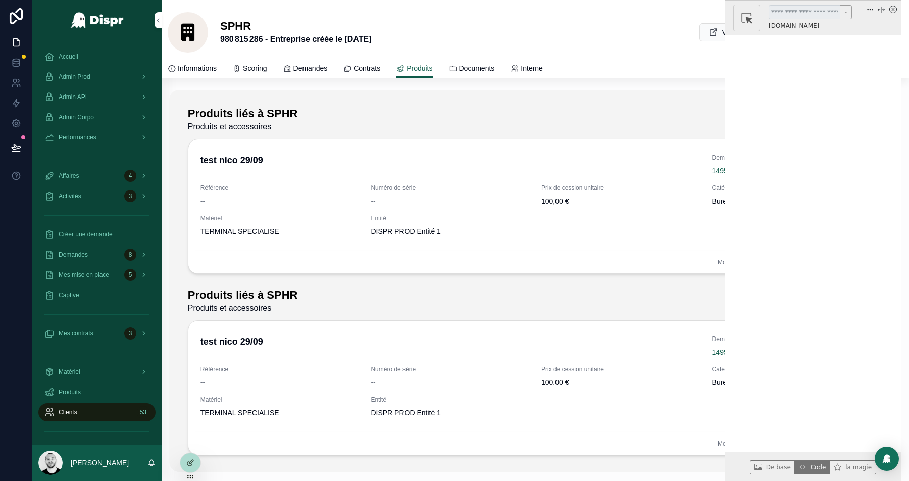
click at [893, 8] on icon "x circle" at bounding box center [893, 10] width 8 height 8
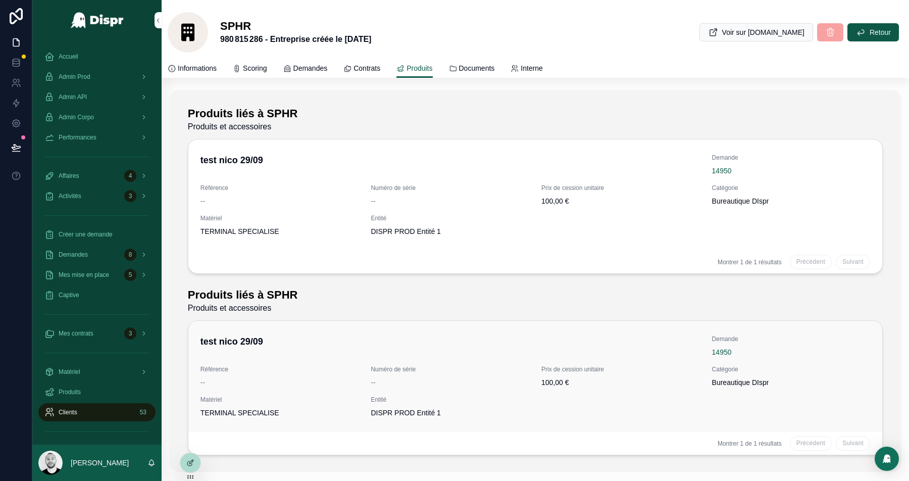
scroll to position [54, 0]
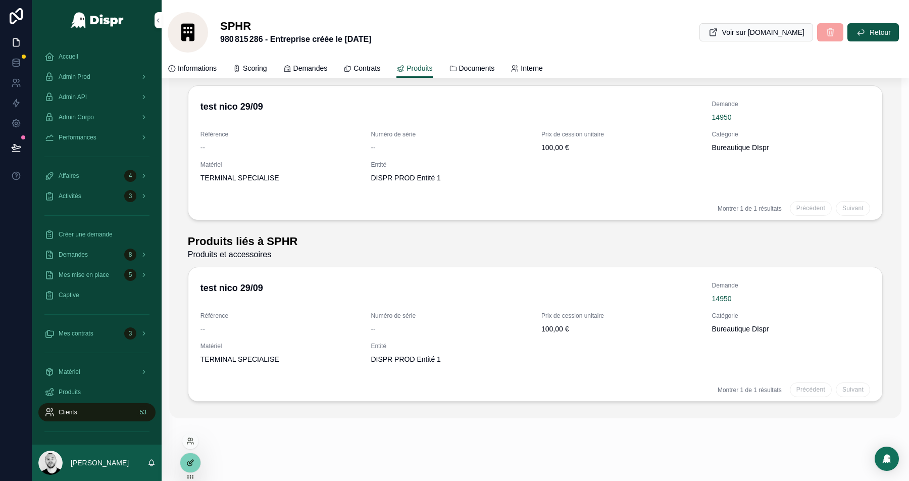
click at [188, 464] on icon at bounding box center [190, 463] width 8 height 8
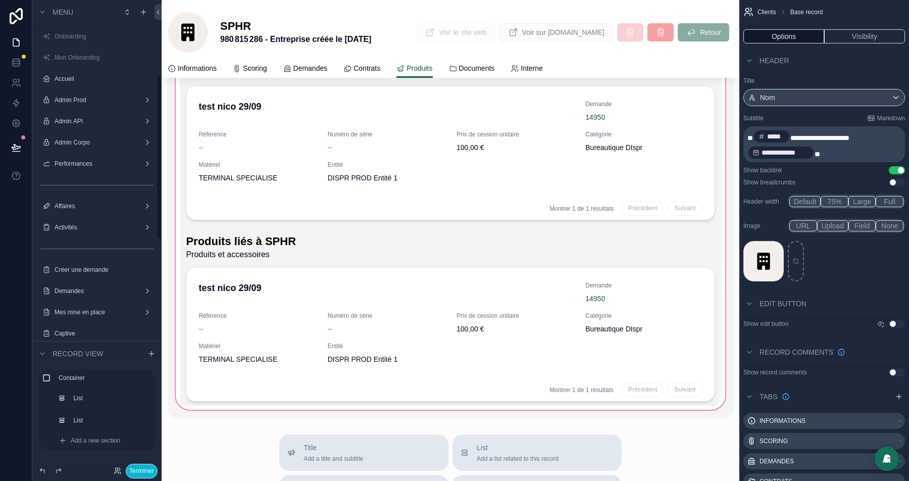
scroll to position [215, 0]
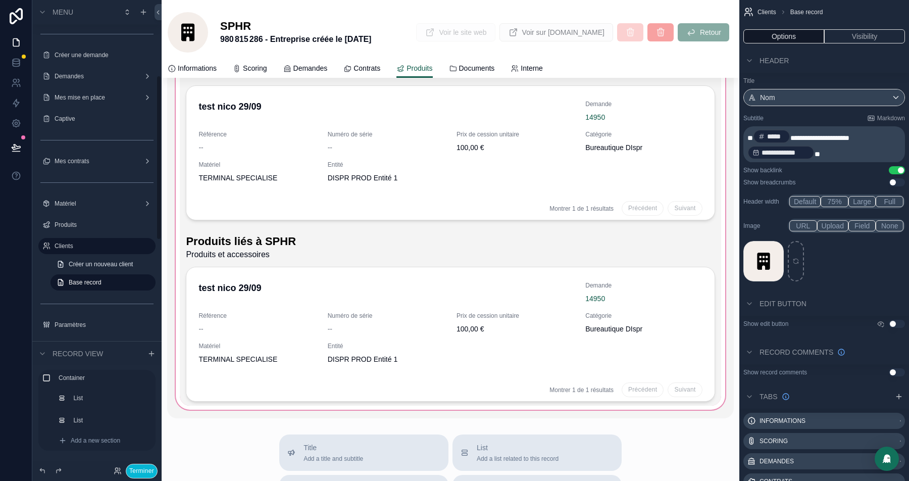
click at [242, 246] on div "scrollable content" at bounding box center [450, 227] width 566 height 382
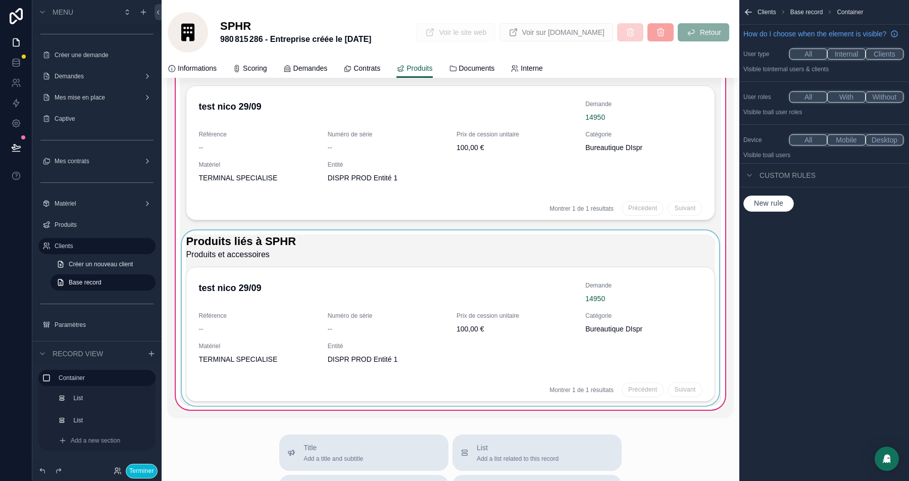
click at [311, 244] on div "scrollable content" at bounding box center [450, 317] width 541 height 175
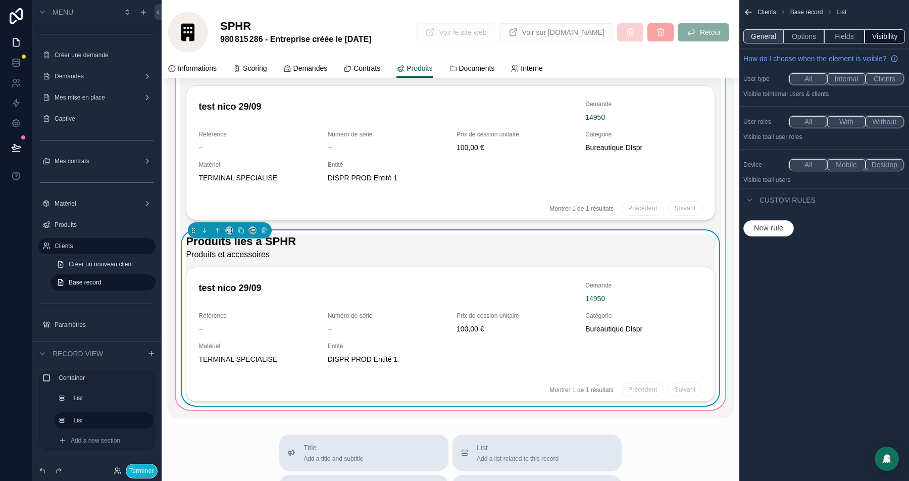
click at [766, 34] on button "General" at bounding box center [763, 36] width 40 height 14
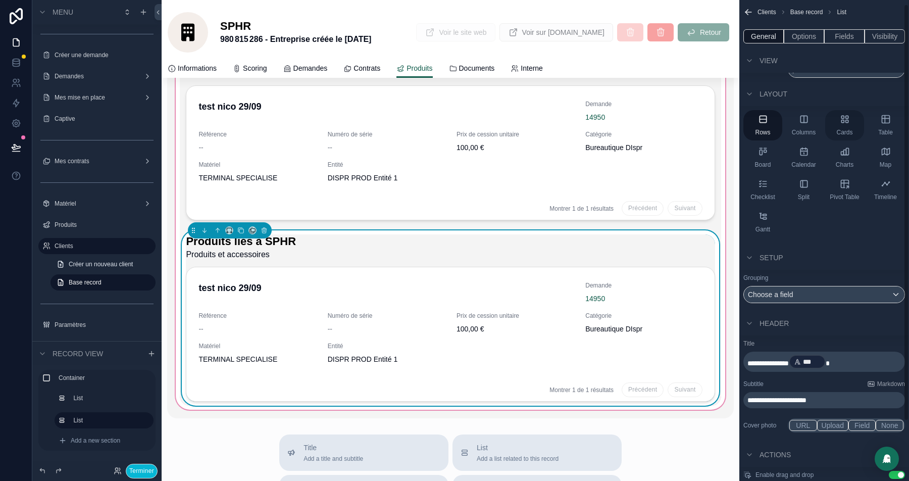
scroll to position [0, 0]
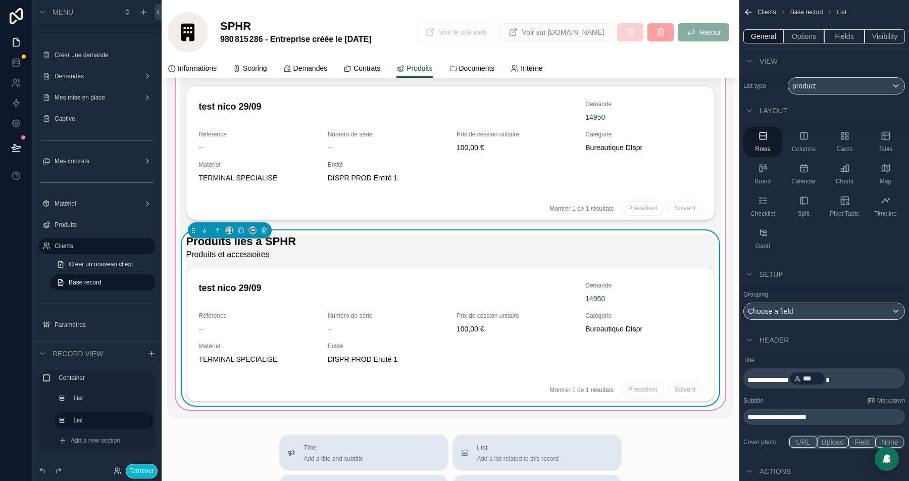
click at [767, 416] on span "**********" at bounding box center [776, 416] width 59 height 7
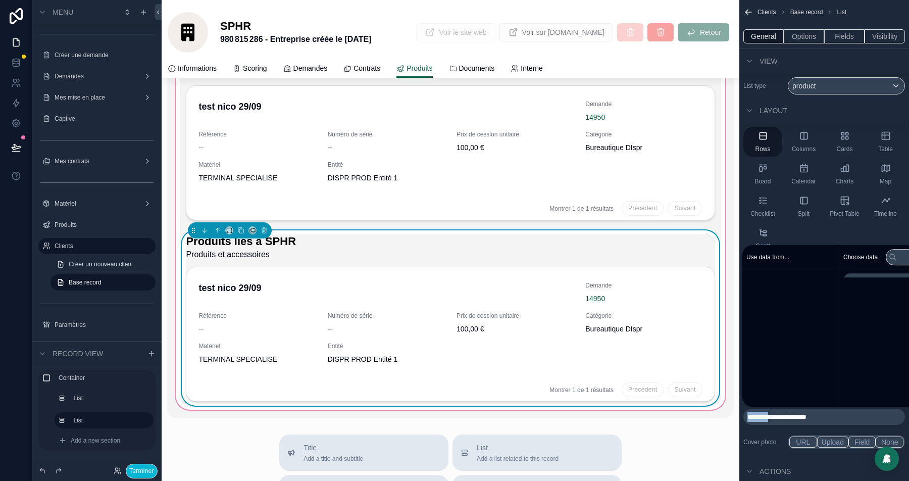
click at [767, 416] on span "**********" at bounding box center [776, 416] width 59 height 7
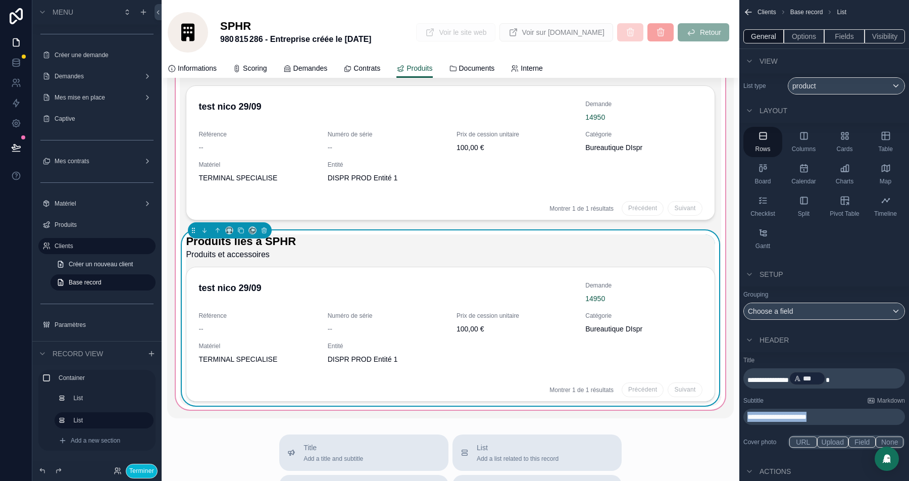
click at [767, 416] on span "**********" at bounding box center [776, 416] width 59 height 7
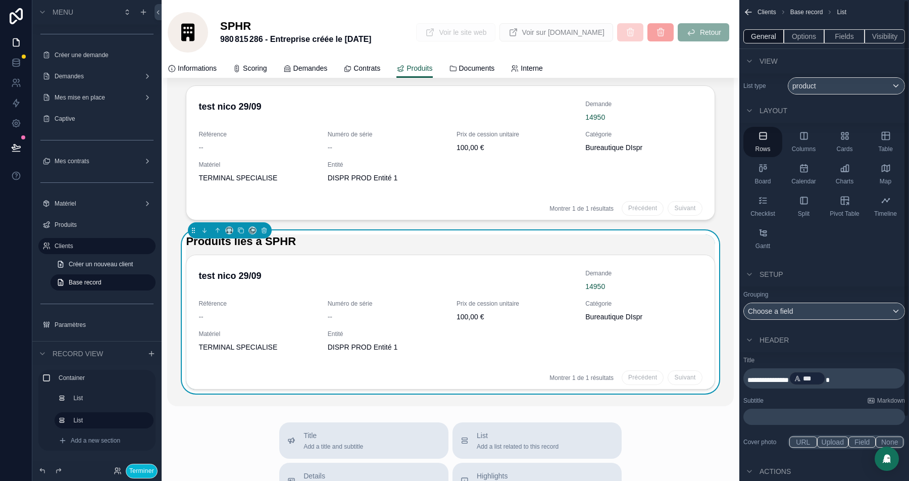
click at [845, 235] on div "Rows Columns Cards Table Board Calendar Charts Map Checklist Split Pivot Table …" at bounding box center [824, 190] width 170 height 135
click at [769, 378] on span "**********" at bounding box center [767, 379] width 41 height 7
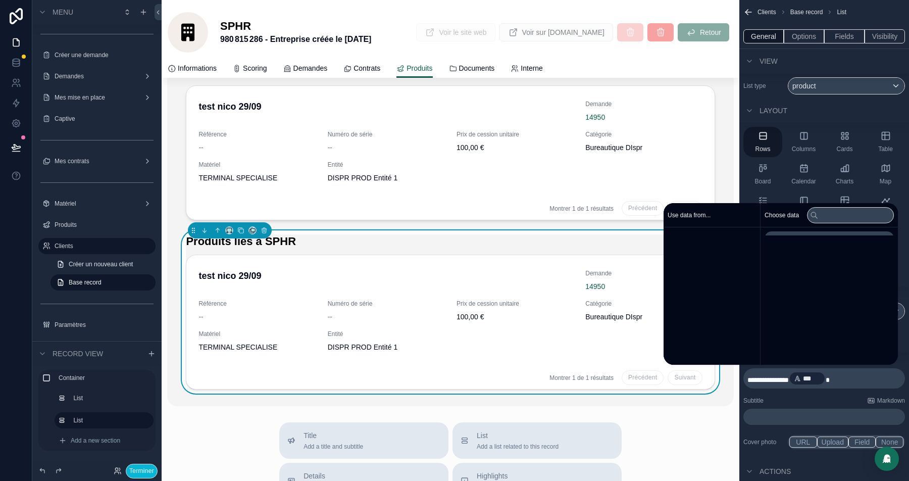
click at [769, 378] on span "**********" at bounding box center [767, 379] width 41 height 7
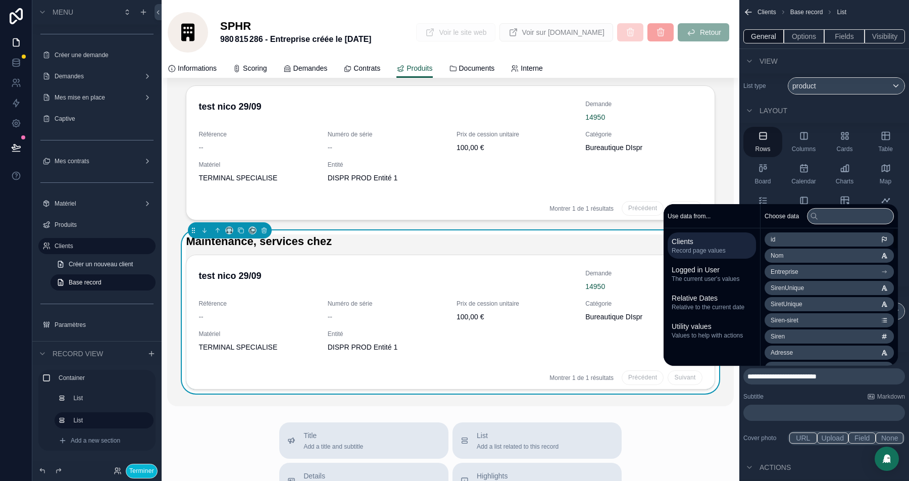
click at [810, 257] on li "Nom" at bounding box center [829, 255] width 129 height 14
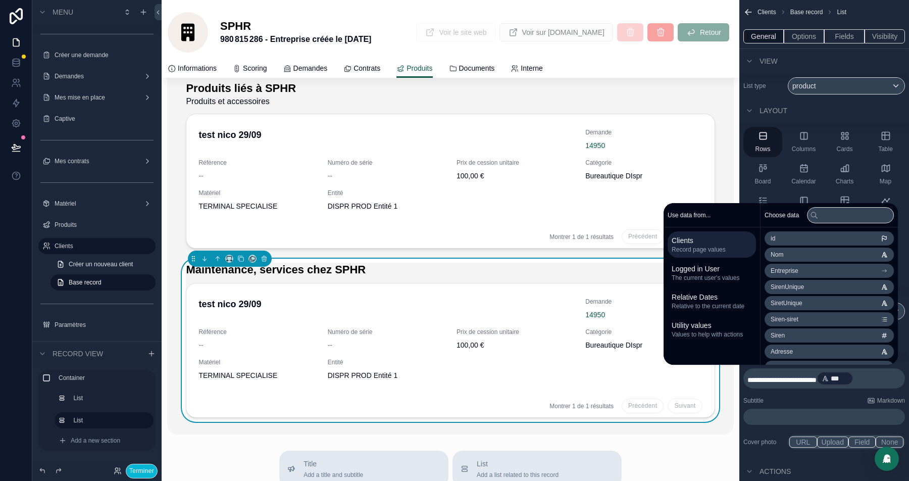
scroll to position [23, 0]
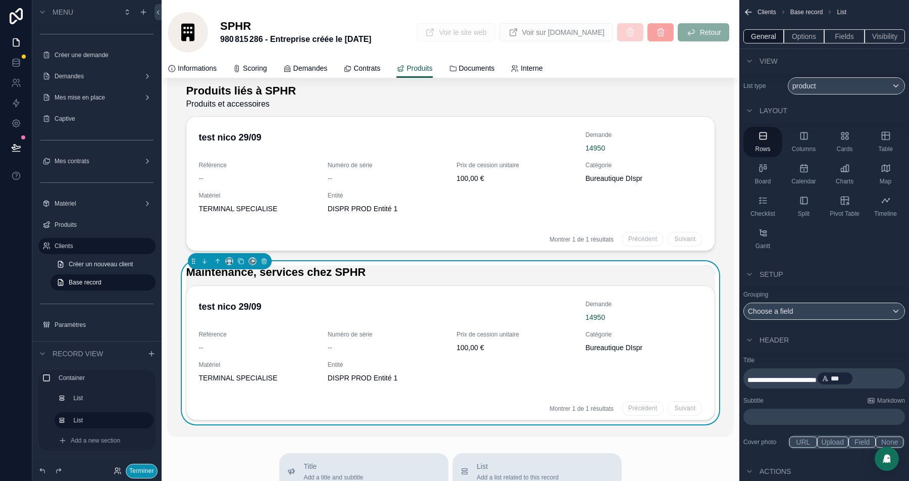
click at [140, 467] on button "Terminer" at bounding box center [142, 471] width 32 height 15
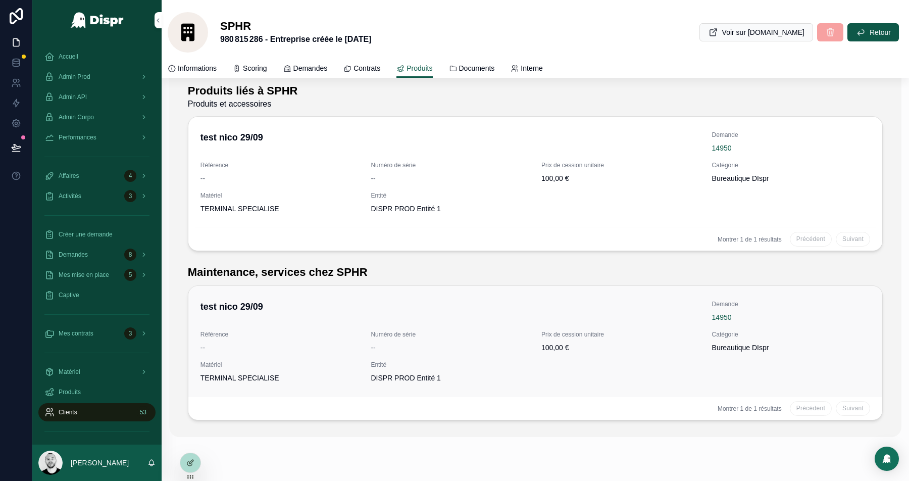
scroll to position [41, 0]
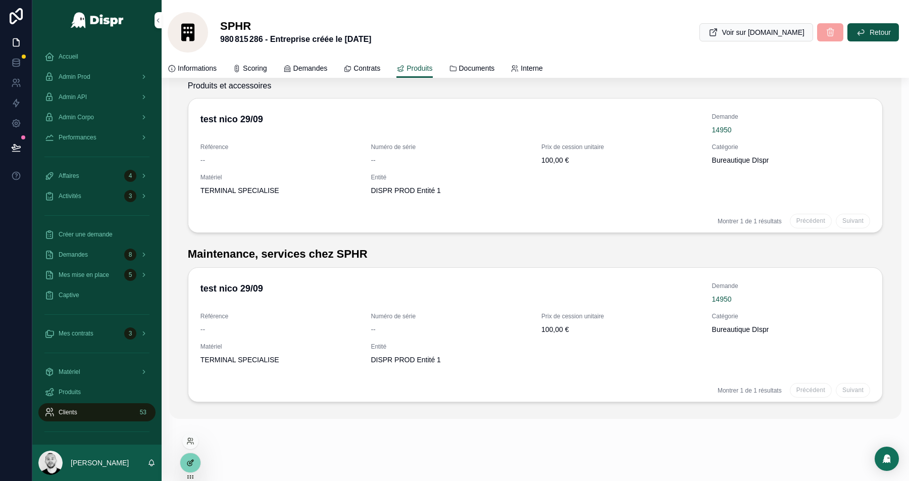
click at [186, 464] on icon at bounding box center [190, 463] width 8 height 8
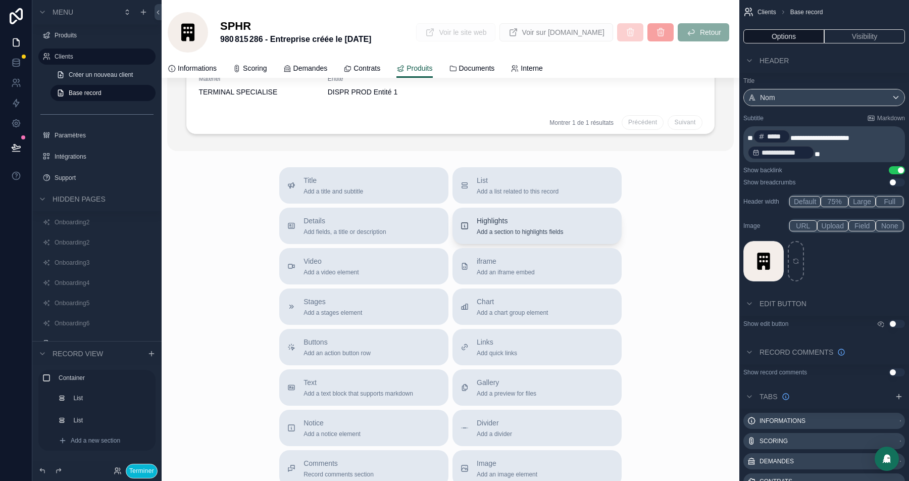
scroll to position [378, 0]
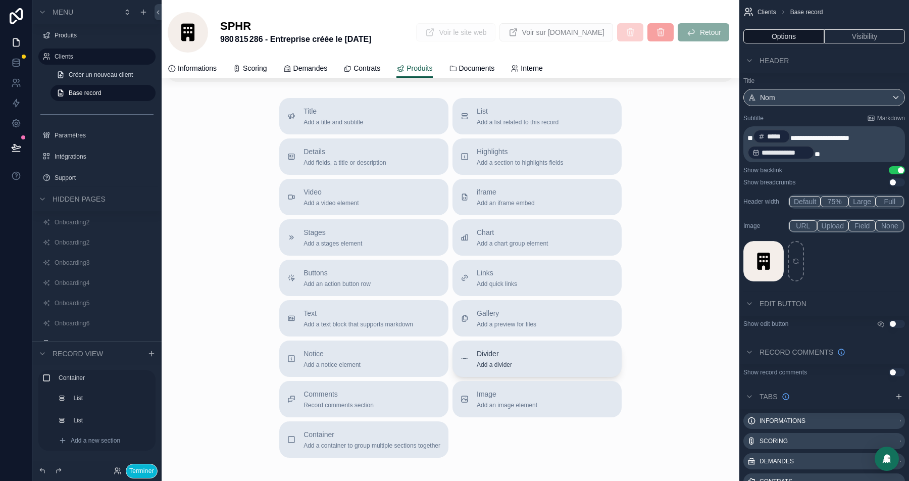
click at [505, 358] on div "Divider Add a divider" at bounding box center [494, 358] width 35 height 20
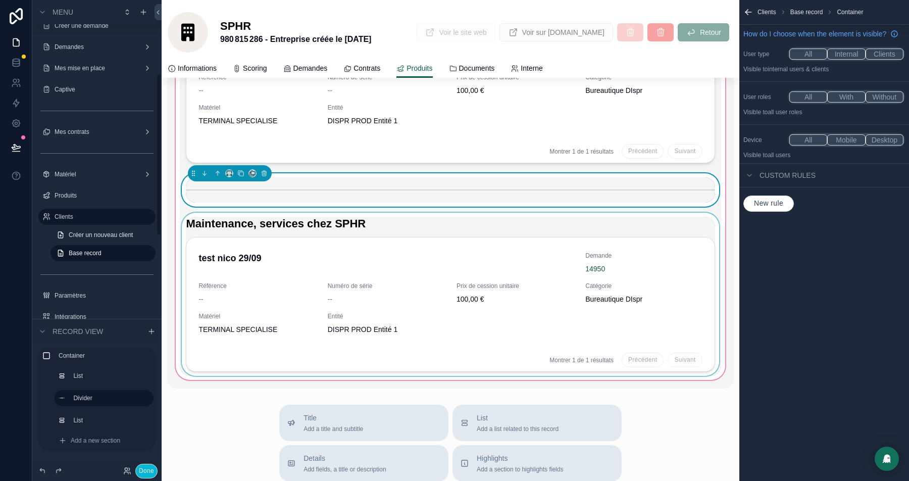
scroll to position [215, 0]
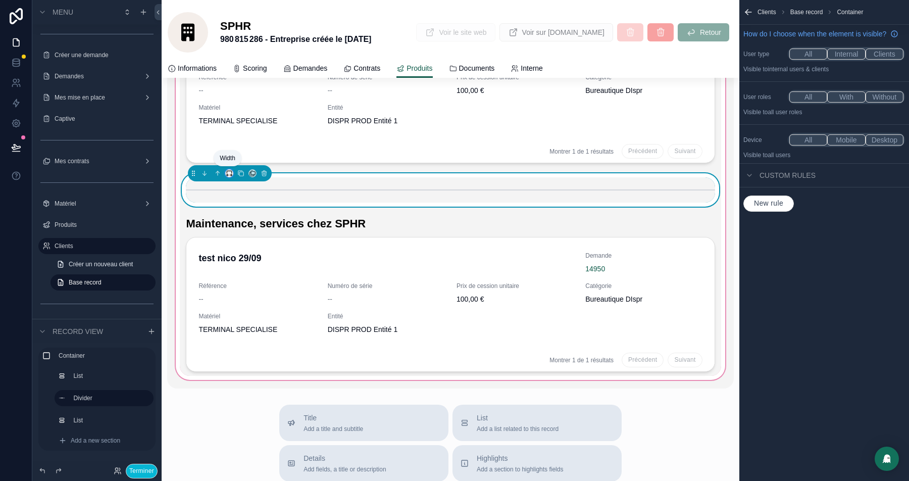
click at [232, 170] on icon "scrollable content" at bounding box center [229, 173] width 7 height 7
click at [245, 307] on span "Full width" at bounding box center [249, 306] width 30 height 12
click at [141, 472] on button "Terminer" at bounding box center [142, 471] width 32 height 15
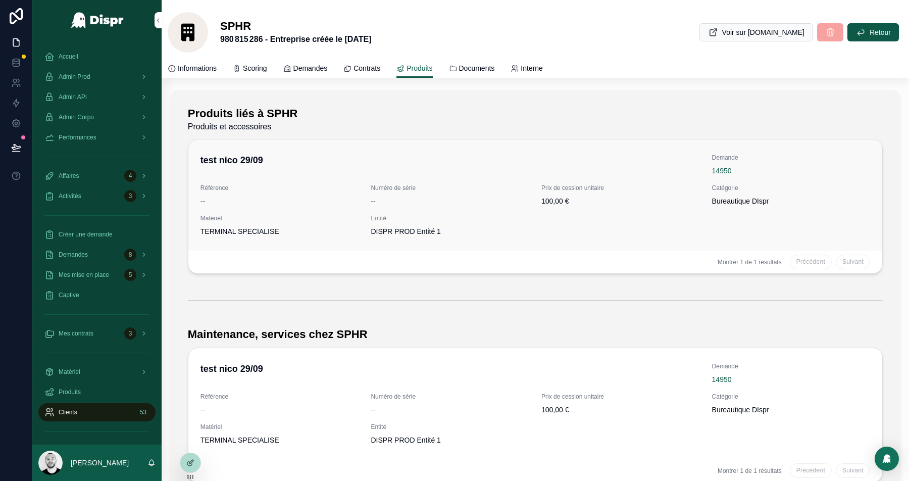
scroll to position [81, 0]
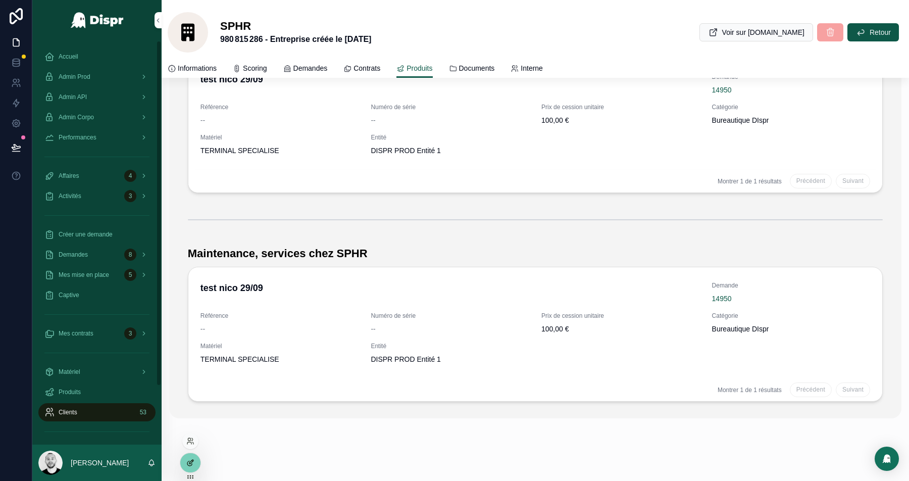
click at [184, 462] on div at bounding box center [190, 462] width 20 height 19
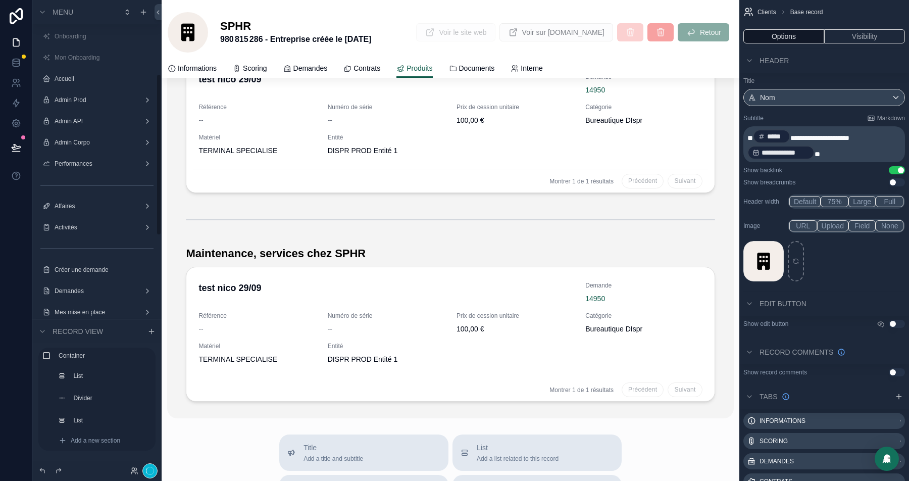
scroll to position [215, 0]
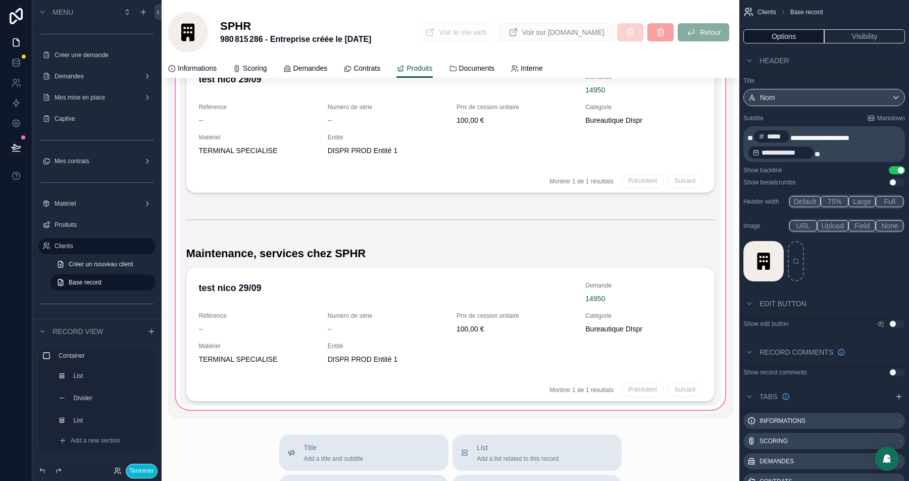
click at [407, 257] on div "scrollable content" at bounding box center [450, 213] width 566 height 409
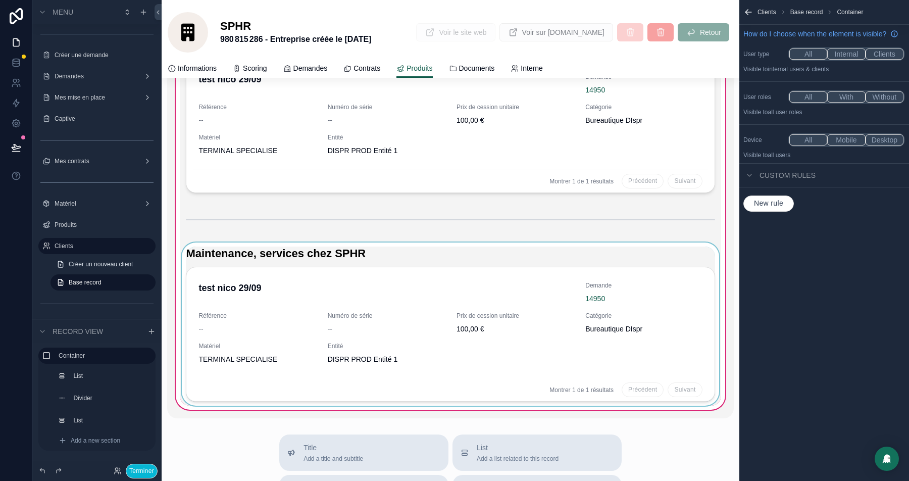
click at [451, 248] on div "scrollable content" at bounding box center [450, 323] width 541 height 163
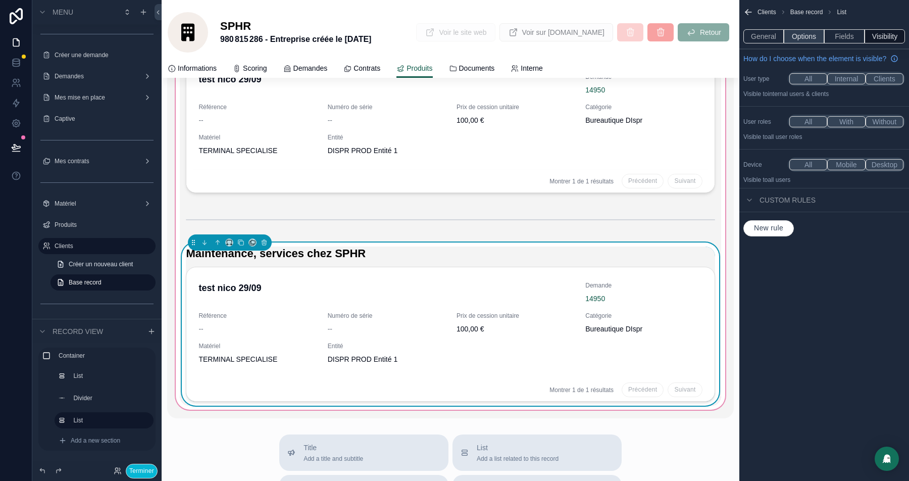
click at [808, 37] on button "Options" at bounding box center [804, 36] width 40 height 14
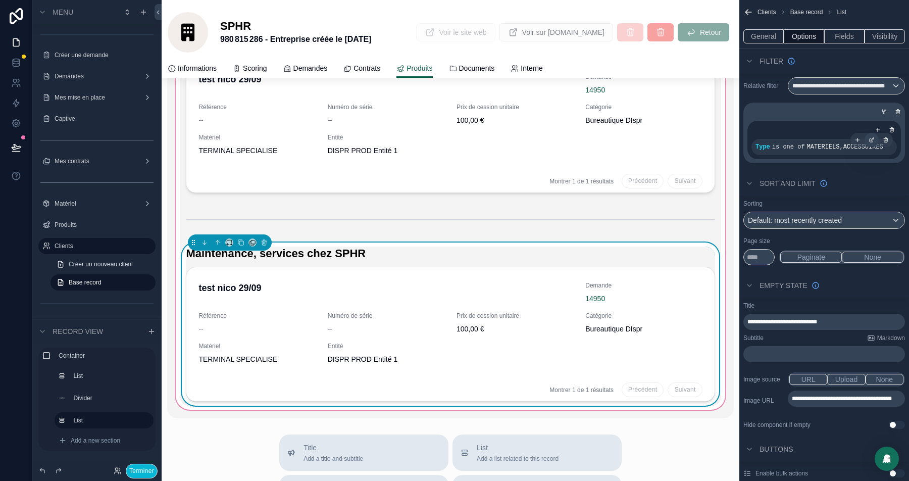
click at [871, 139] on icon "scrollable content" at bounding box center [872, 138] width 3 height 3
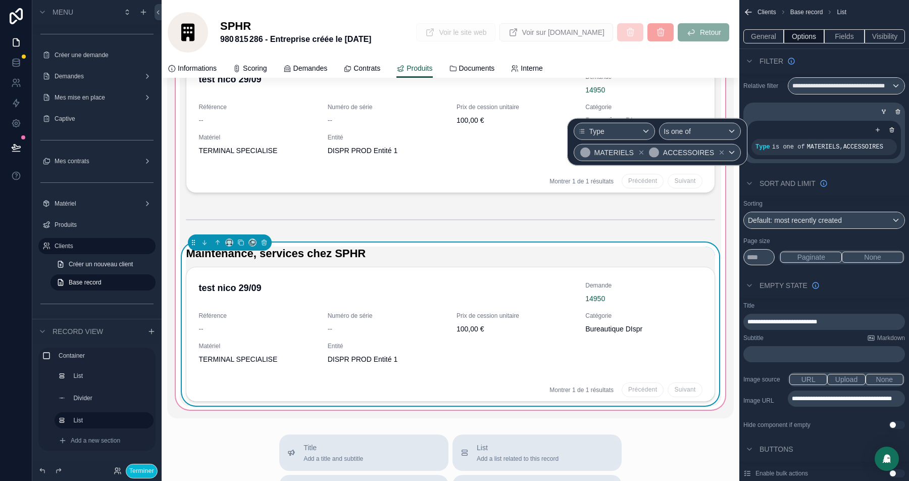
click at [721, 150] on icon at bounding box center [722, 152] width 4 height 4
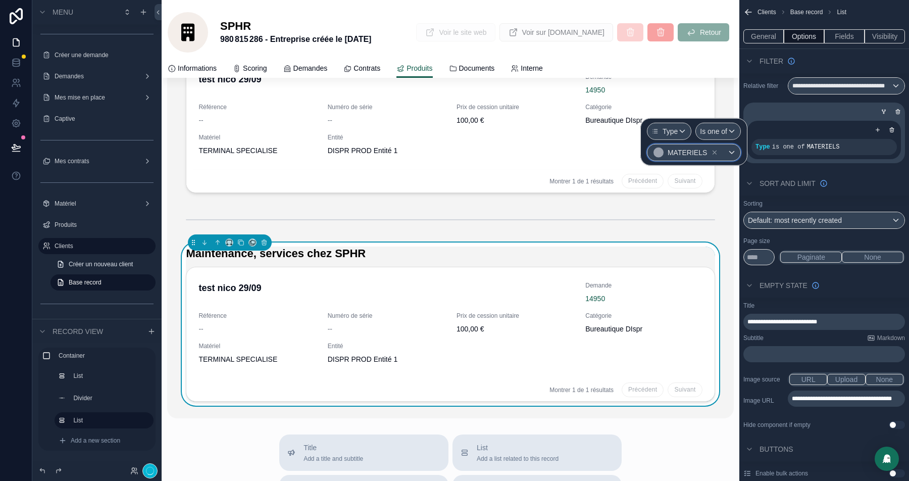
click at [730, 149] on div "MATERIELS" at bounding box center [693, 152] width 93 height 16
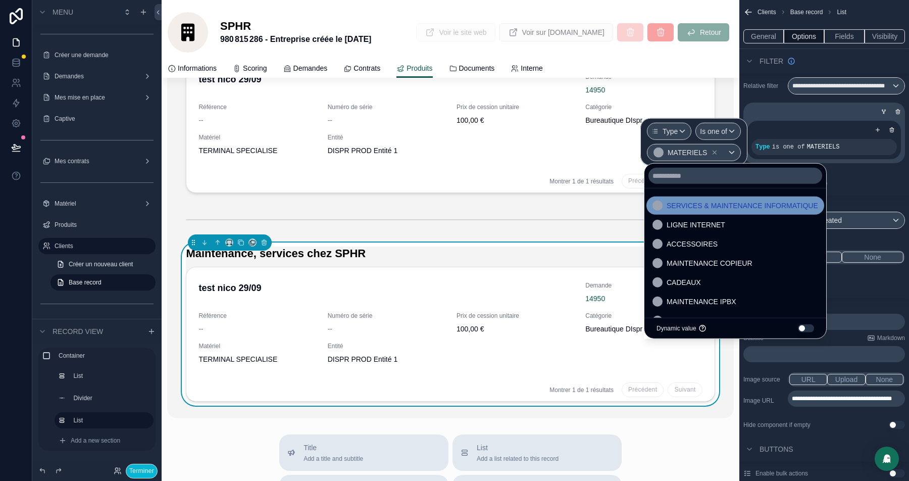
click at [743, 202] on span "SERVICES & MAINTENANCE INFORMATIQUE" at bounding box center [743, 205] width 152 height 12
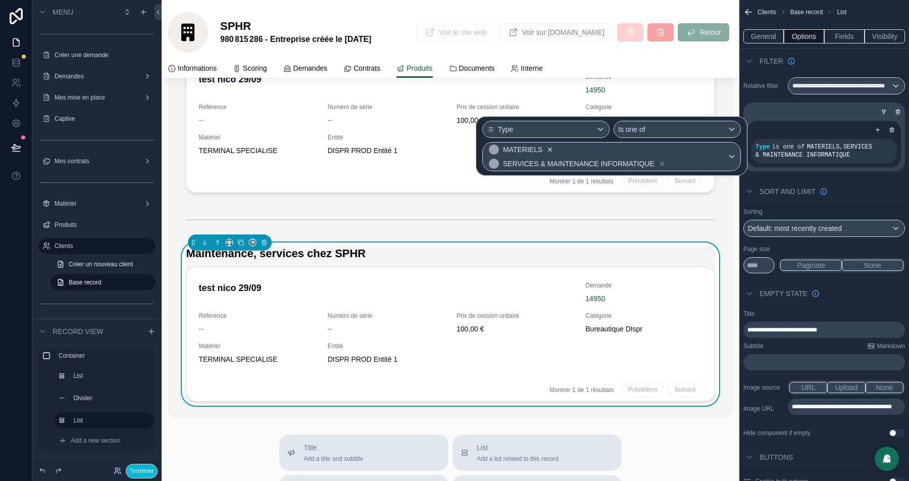
click at [551, 147] on icon at bounding box center [549, 149] width 7 height 7
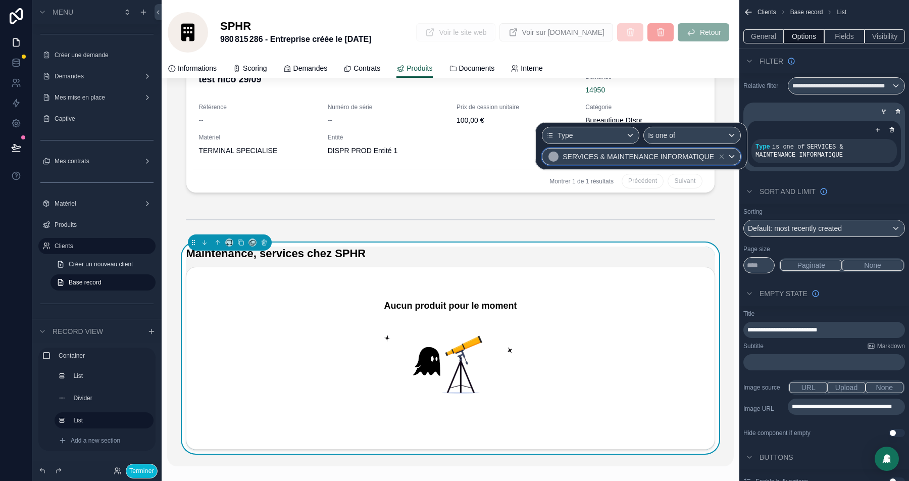
click at [732, 154] on div "SERVICES & MAINTENANCE INFORMATIQUE" at bounding box center [641, 156] width 198 height 16
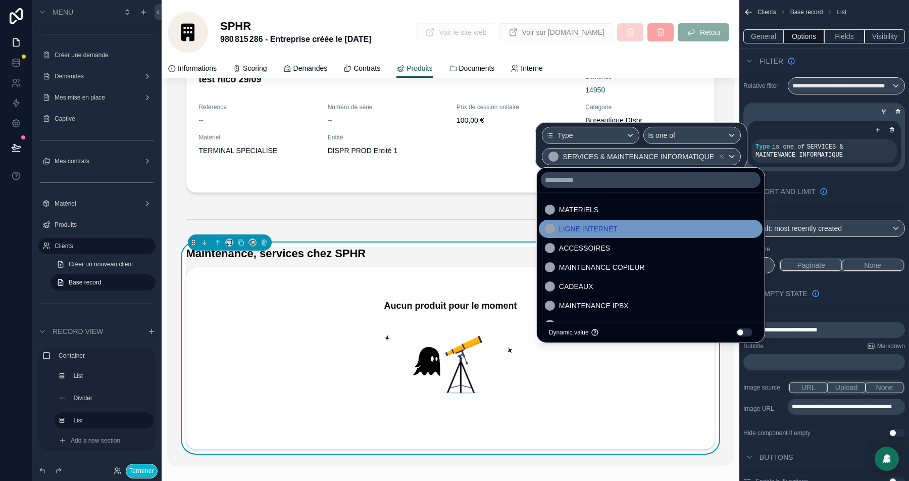
click at [610, 221] on div "LIGNE INTERNET" at bounding box center [651, 229] width 224 height 18
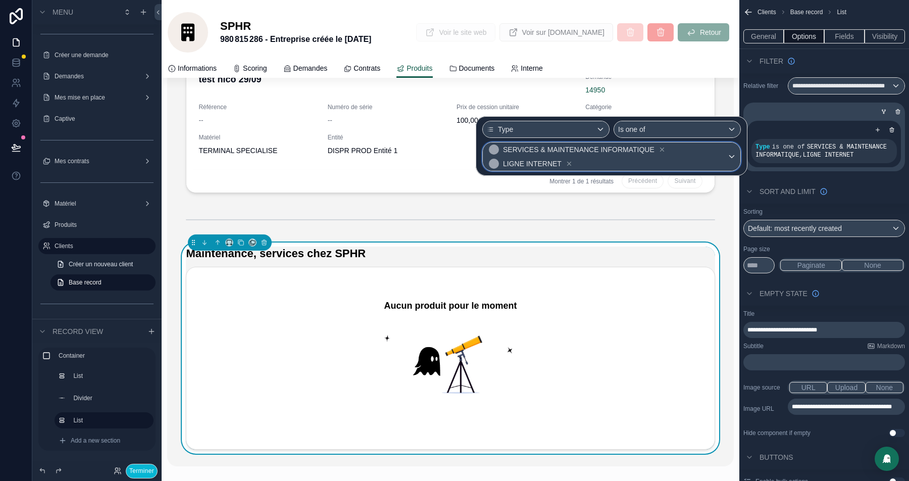
click at [725, 158] on span "SERVICES & MAINTENANCE INFORMATIQUE LIGNE INTERNET" at bounding box center [607, 156] width 240 height 28
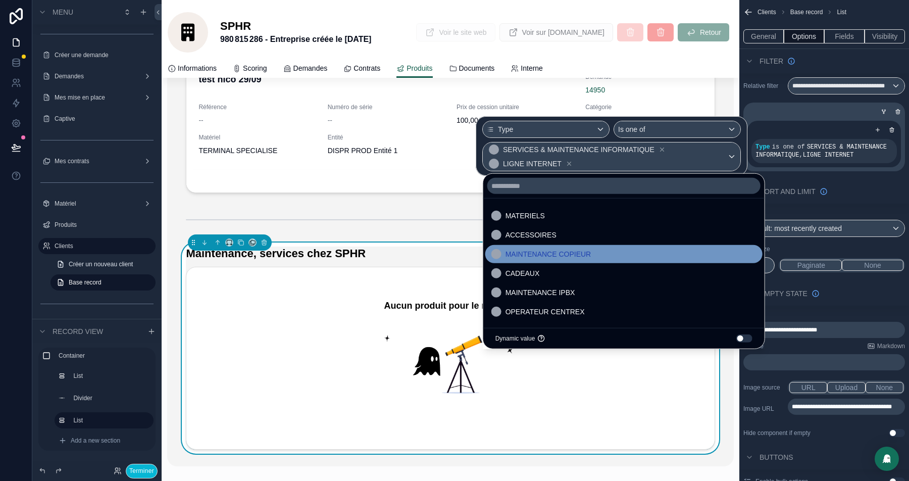
click at [598, 248] on div "MAINTENANCE COPIEUR" at bounding box center [623, 254] width 265 height 12
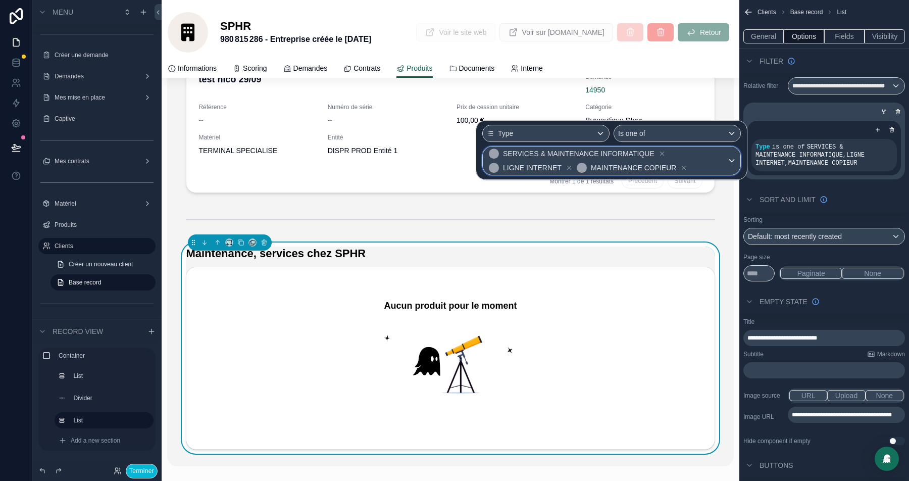
click at [725, 158] on span "SERVICES & MAINTENANCE INFORMATIQUE LIGNE INTERNET MAINTENANCE COPIEUR" at bounding box center [607, 160] width 240 height 28
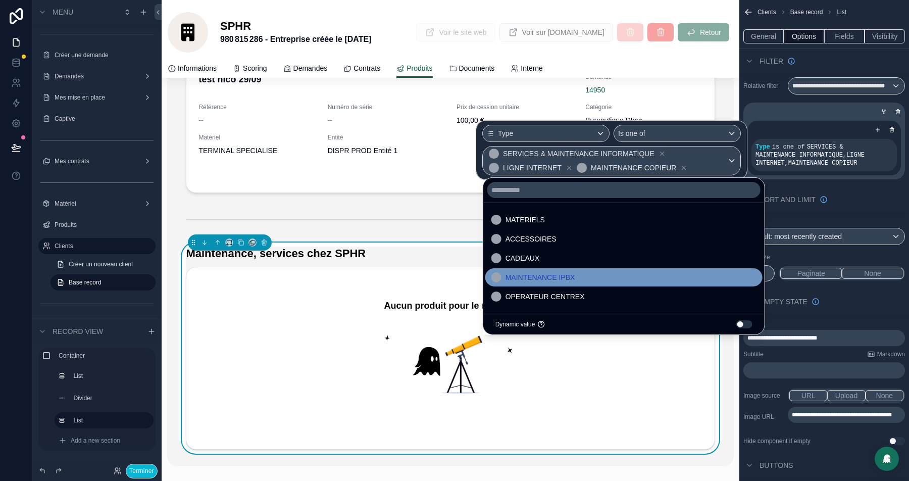
click at [566, 280] on span "MAINTENANCE IPBX" at bounding box center [541, 277] width 70 height 12
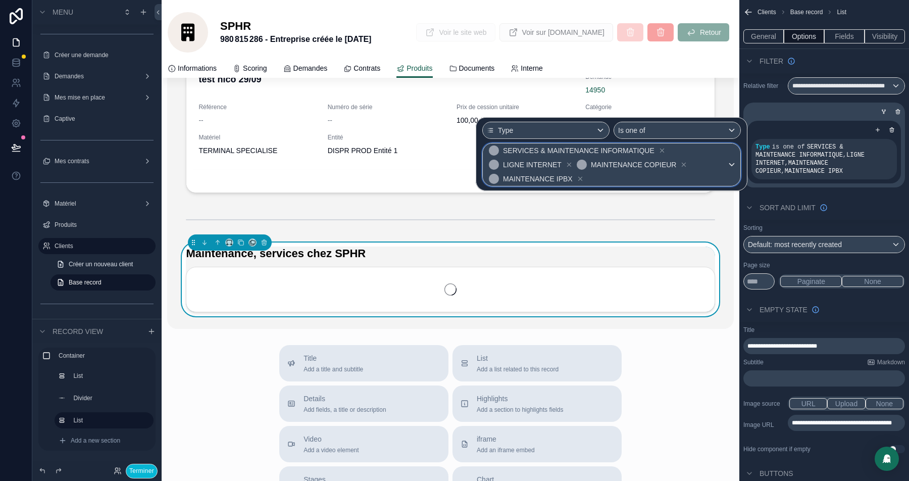
click at [730, 165] on div "SERVICES & MAINTENANCE INFORMATIQUE LIGNE INTERNET MAINTENANCE COPIEUR MAINTENA…" at bounding box center [612, 164] width 258 height 42
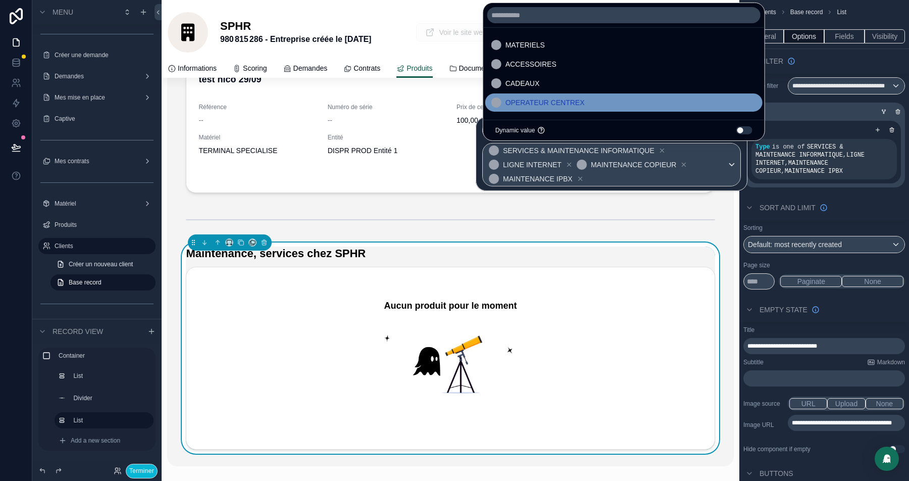
click at [564, 107] on span "OPERATEUR CENTREX" at bounding box center [545, 102] width 79 height 12
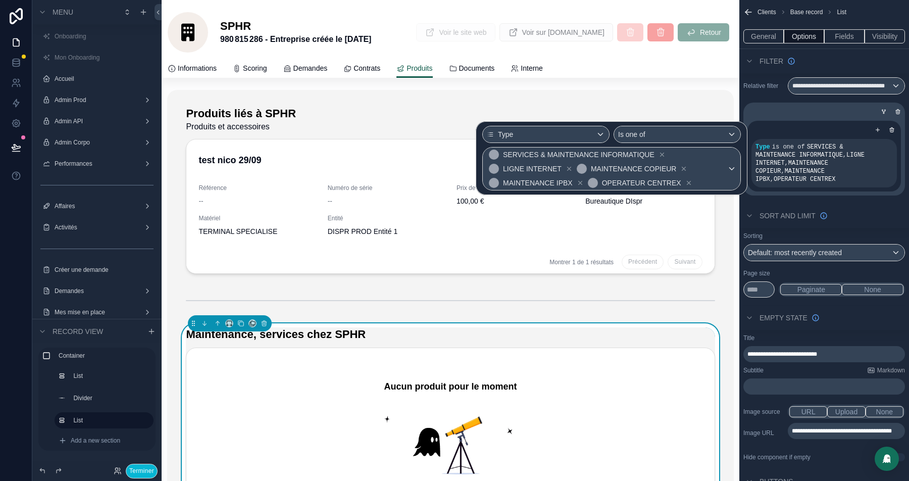
scroll to position [81, 0]
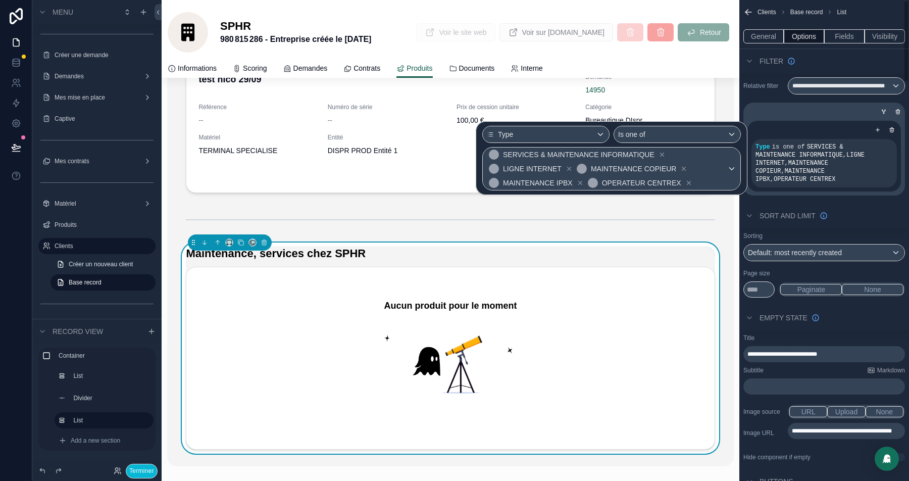
click at [826, 58] on div "Filter" at bounding box center [824, 61] width 170 height 24
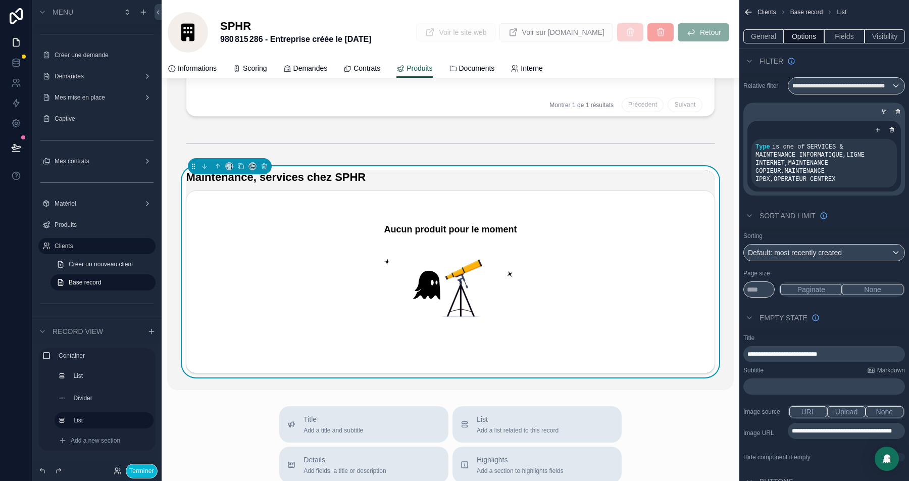
scroll to position [129, 0]
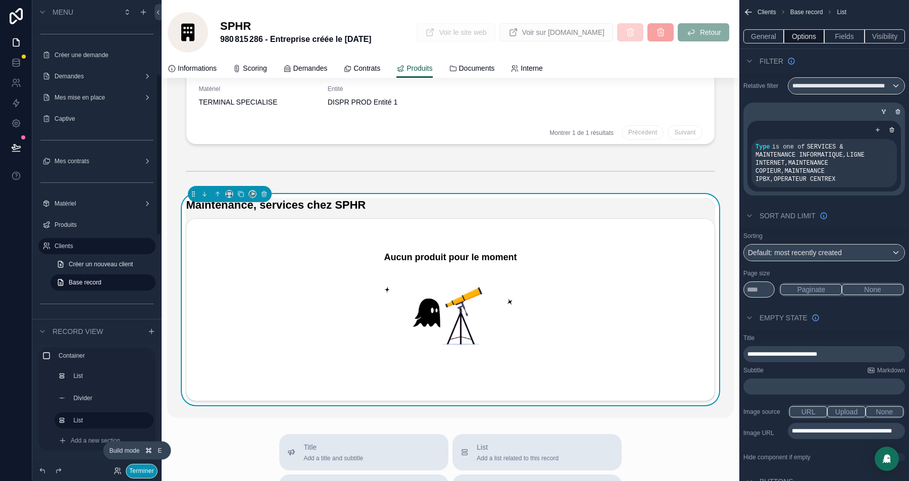
click at [137, 471] on button "Terminer" at bounding box center [142, 471] width 32 height 15
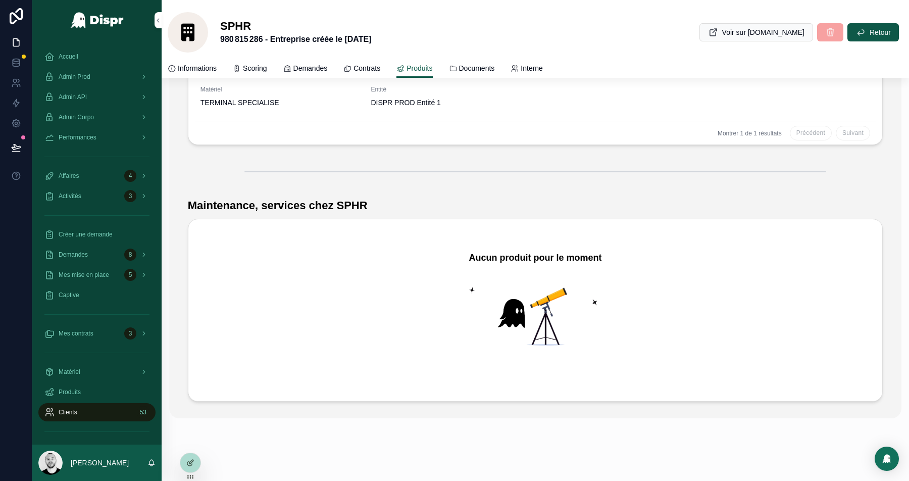
scroll to position [0, 0]
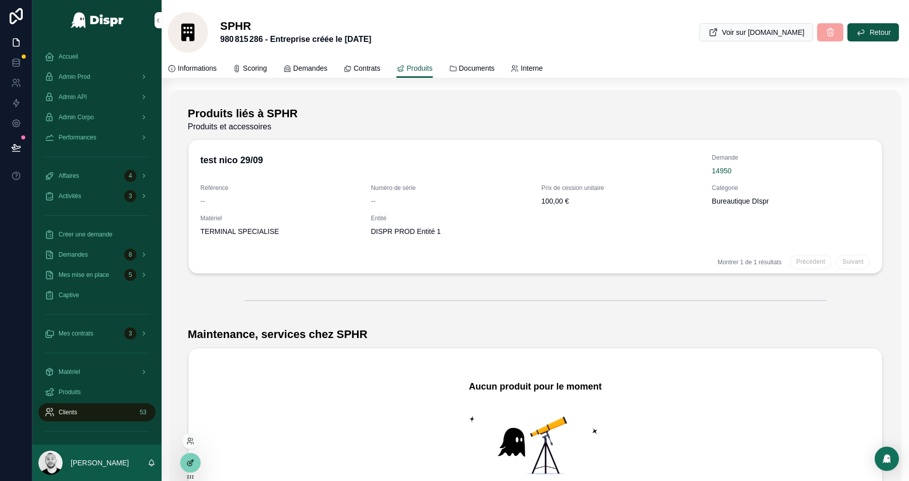
click at [191, 459] on icon at bounding box center [190, 463] width 8 height 8
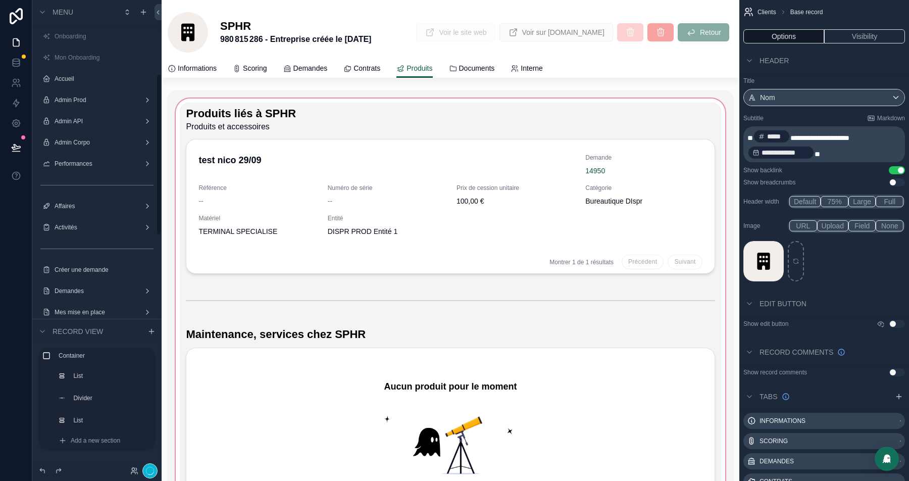
scroll to position [215, 0]
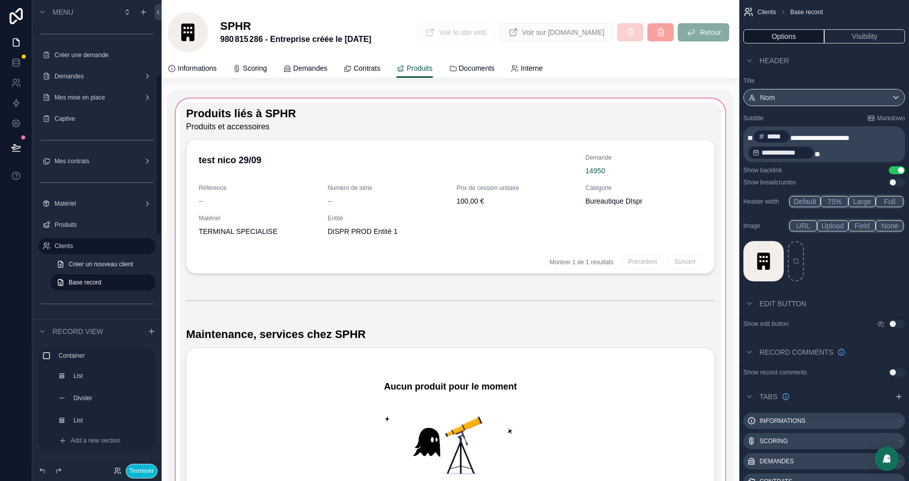
click at [278, 302] on div "scrollable content" at bounding box center [450, 318] width 566 height 457
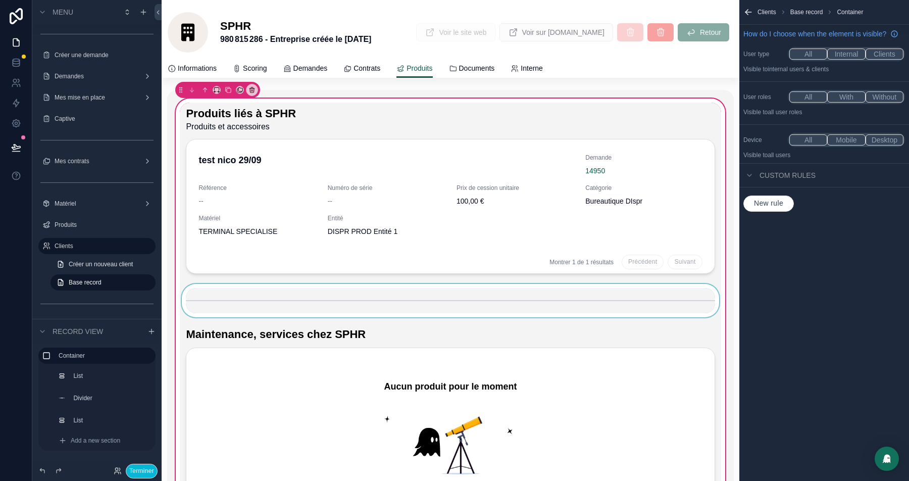
click at [245, 304] on div "scrollable content" at bounding box center [450, 300] width 541 height 33
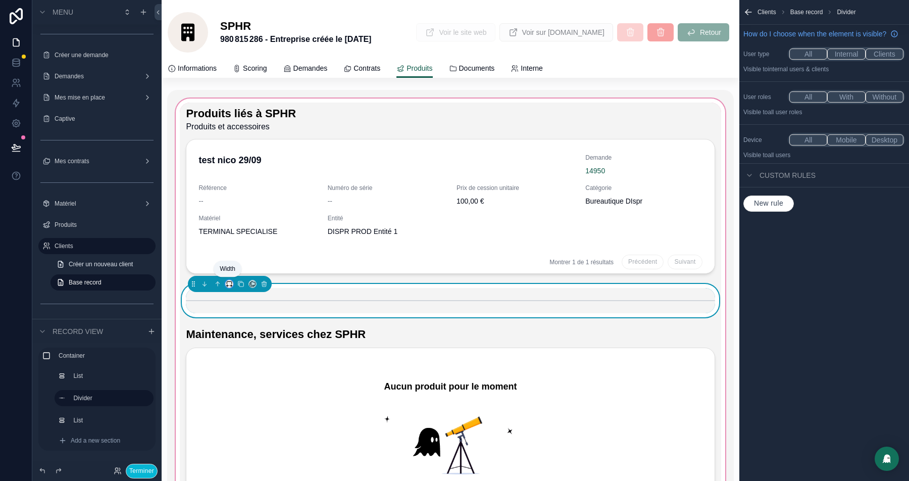
click at [229, 282] on icon "scrollable content" at bounding box center [229, 283] width 7 height 7
click at [248, 409] on span "Full width" at bounding box center [250, 409] width 33 height 12
click at [150, 471] on button "Terminer" at bounding box center [142, 471] width 32 height 15
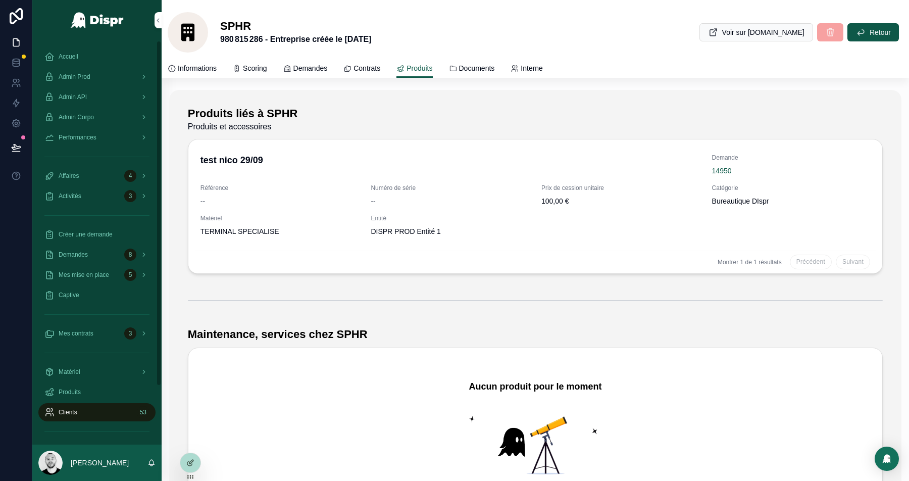
click at [78, 418] on div "Clients 53" at bounding box center [96, 412] width 105 height 16
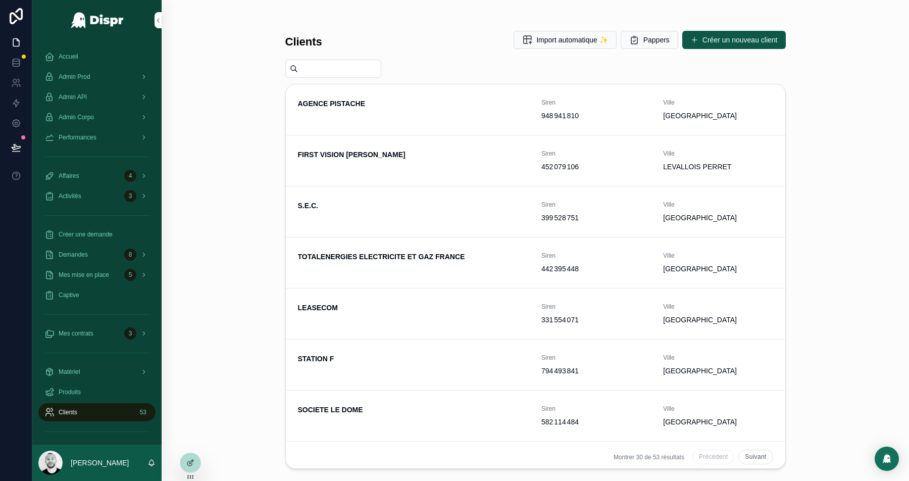
click at [337, 72] on input "scrollable content" at bounding box center [339, 69] width 83 height 14
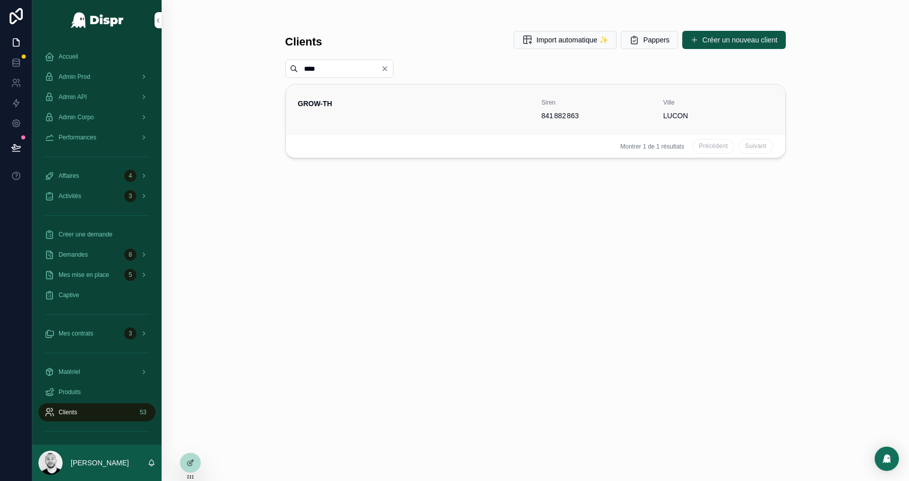
type input "****"
click at [354, 111] on div "GROW-TH" at bounding box center [414, 109] width 232 height 22
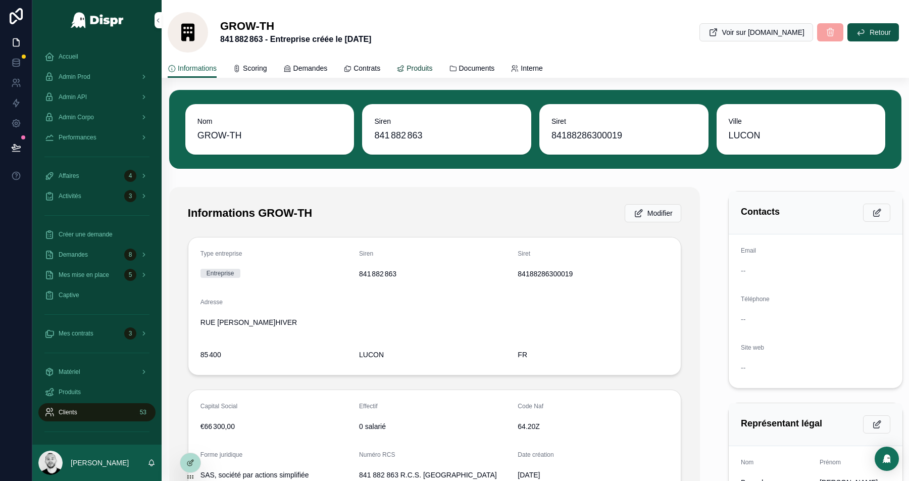
click at [432, 67] on span "Produits" at bounding box center [420, 68] width 26 height 10
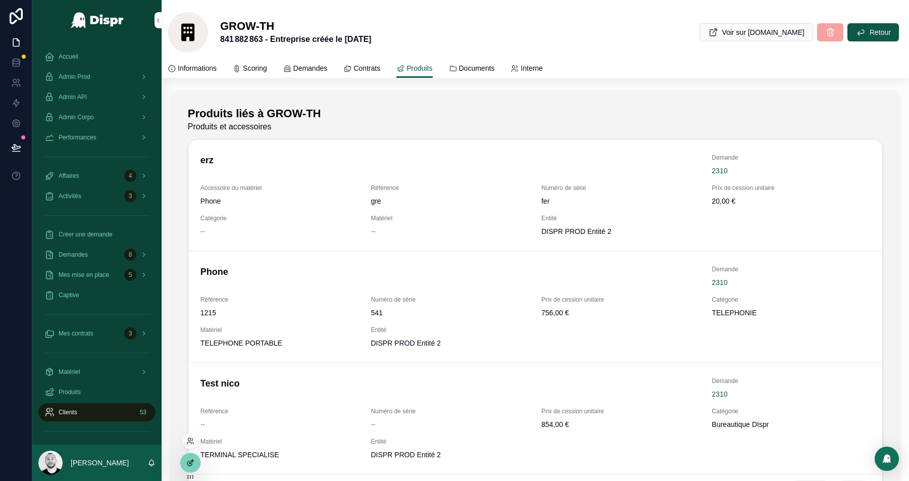
click at [191, 465] on icon at bounding box center [190, 463] width 8 height 8
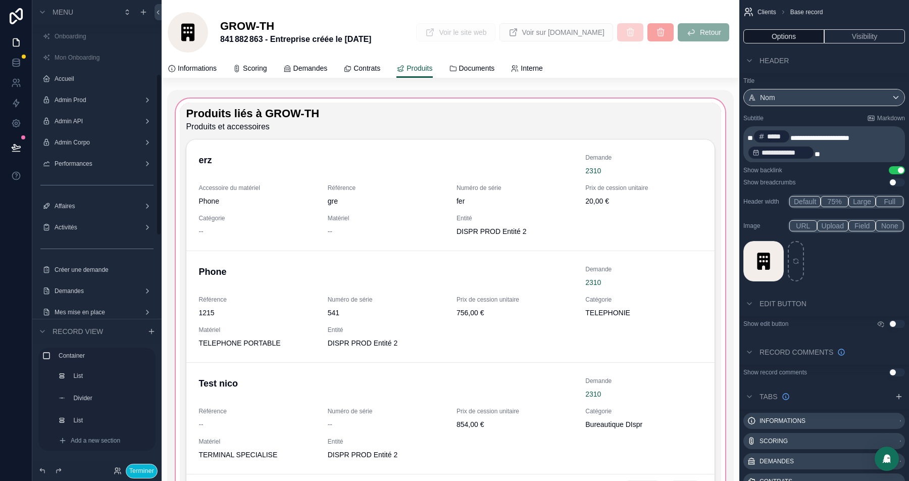
scroll to position [215, 0]
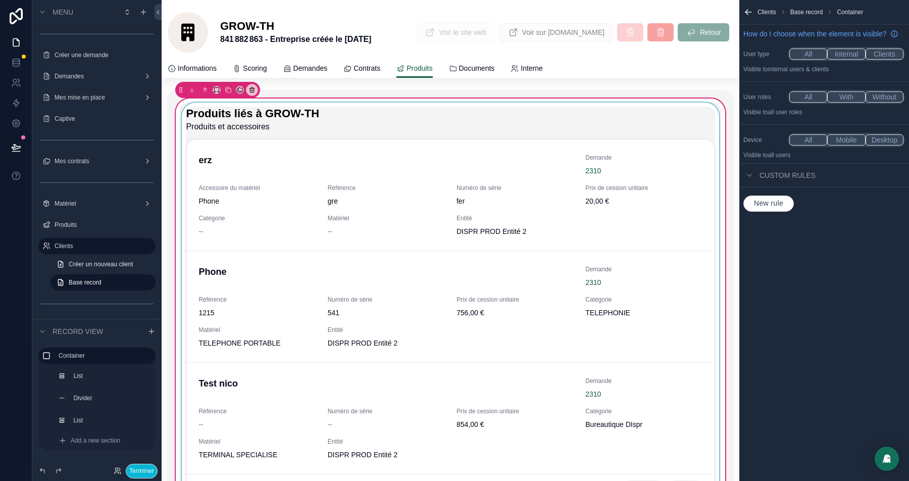
click at [441, 114] on div "scrollable content" at bounding box center [450, 303] width 541 height 401
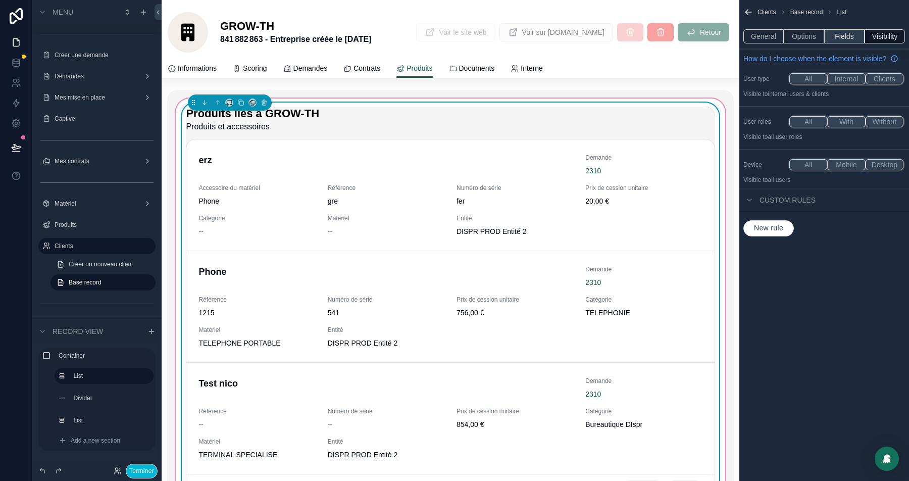
click at [851, 36] on button "Fields" at bounding box center [844, 36] width 40 height 14
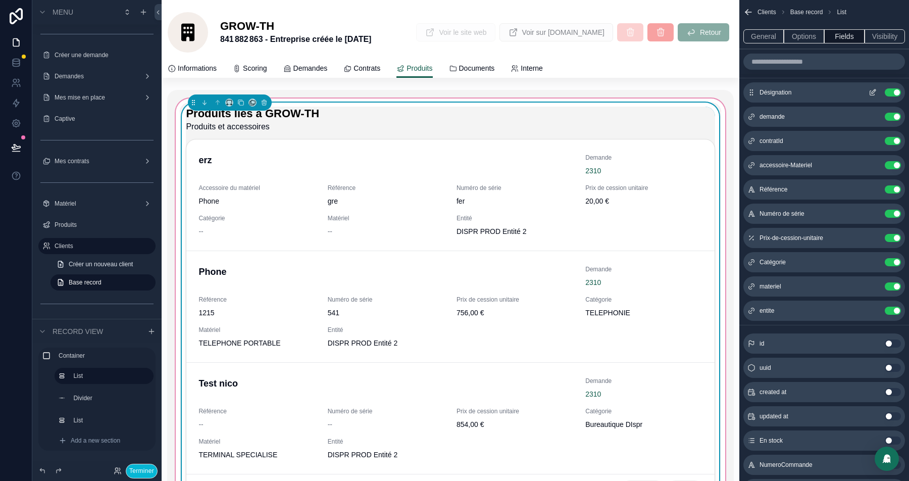
click at [870, 91] on icon "scrollable content" at bounding box center [873, 92] width 8 height 8
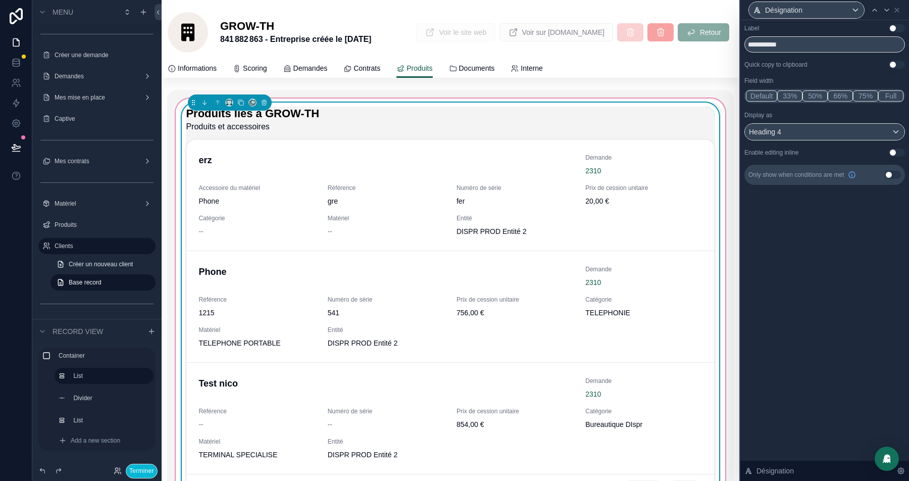
click at [813, 98] on button "50%" at bounding box center [814, 95] width 25 height 11
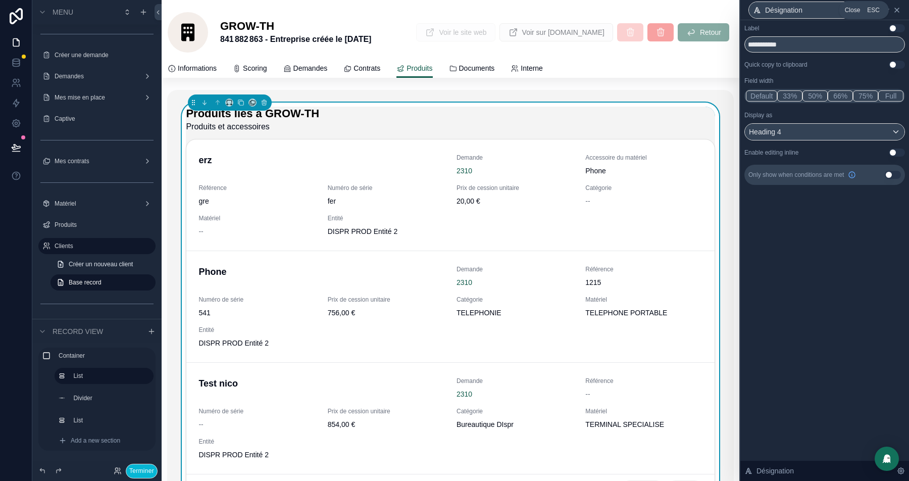
click at [896, 9] on icon at bounding box center [897, 10] width 8 height 8
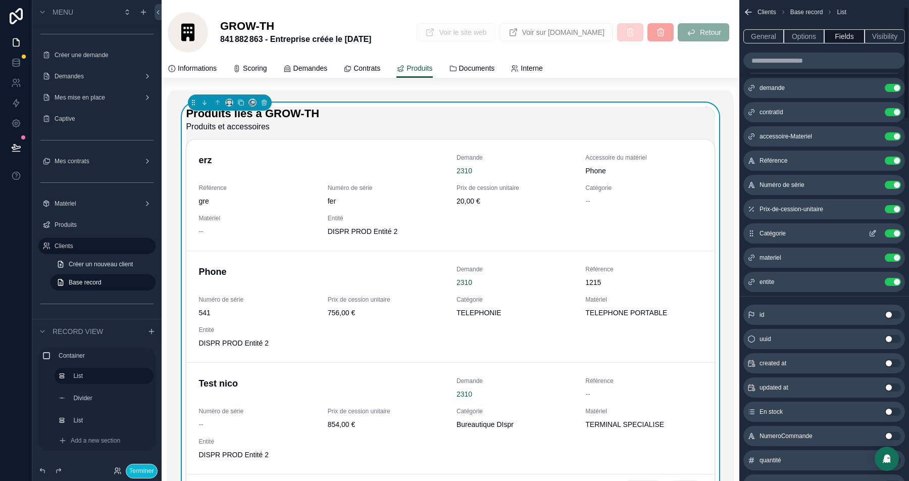
scroll to position [0, 0]
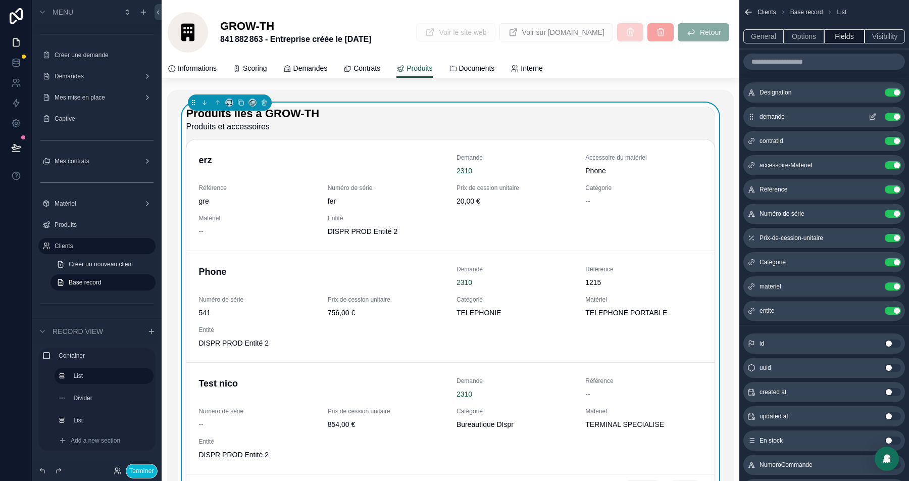
click at [891, 114] on button "Use setting" at bounding box center [893, 117] width 16 height 8
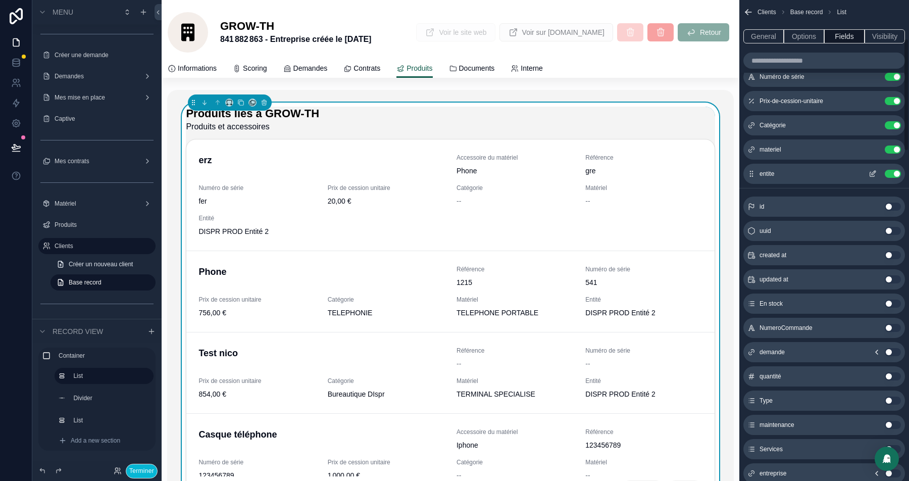
scroll to position [231, 0]
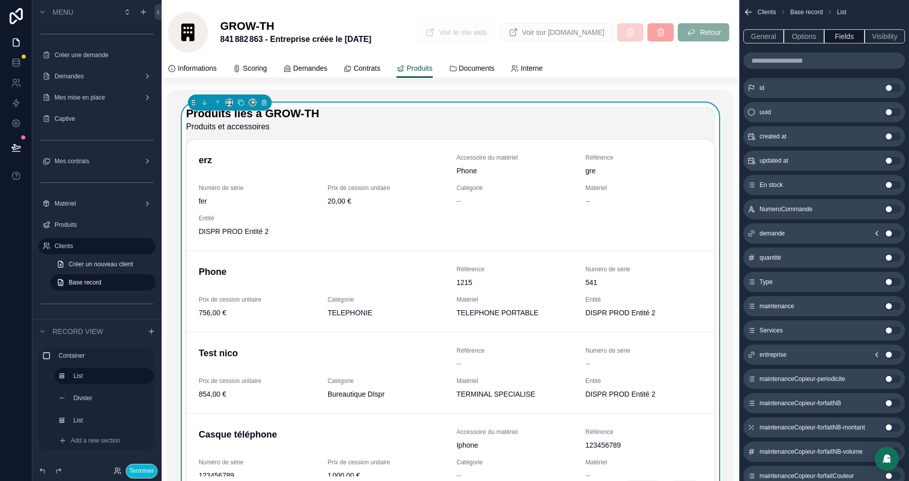
click at [877, 229] on icon "scrollable content" at bounding box center [877, 233] width 8 height 8
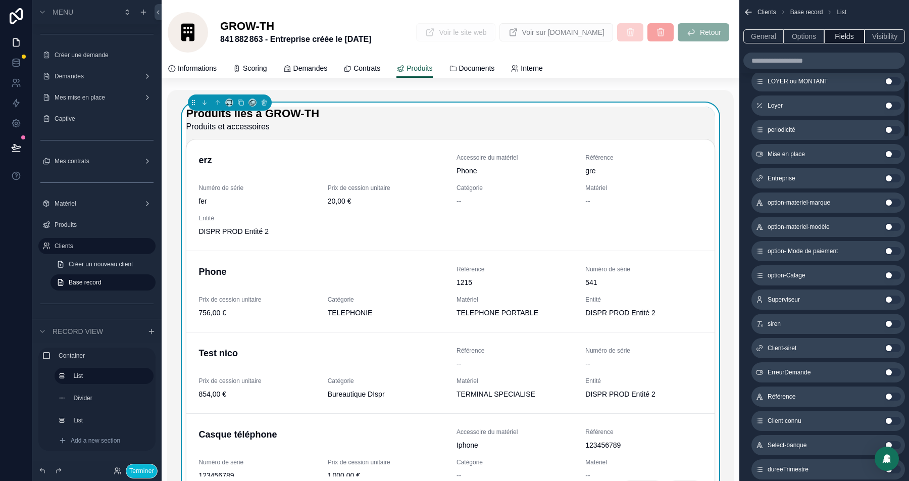
scroll to position [673, 0]
click at [892, 395] on button "Use setting" at bounding box center [893, 398] width 16 height 8
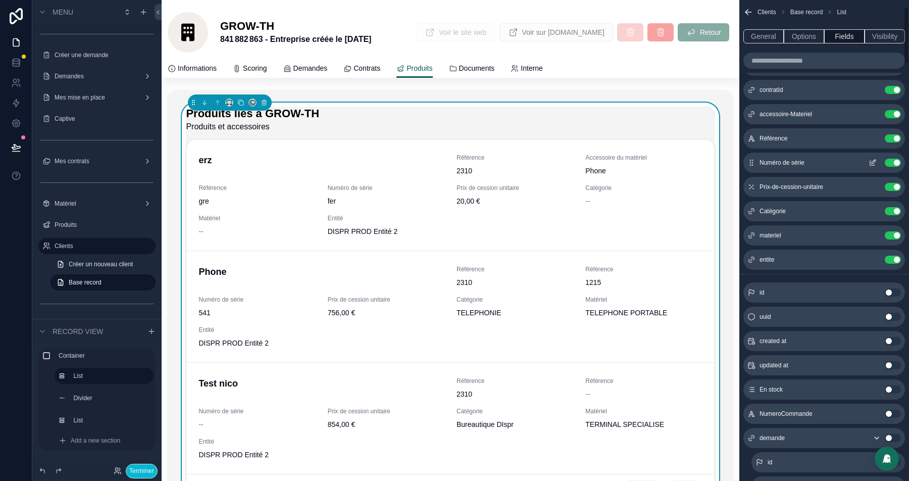
scroll to position [0, 0]
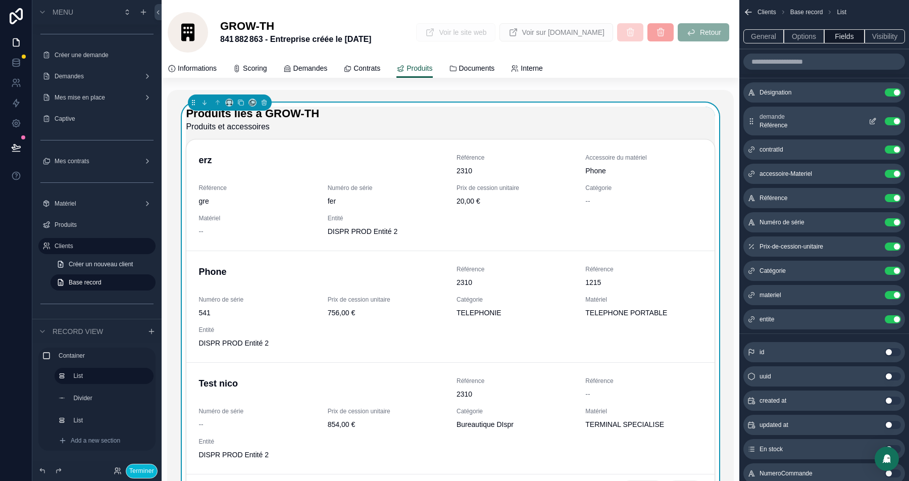
click at [872, 114] on div "demande Référence Use setting" at bounding box center [824, 121] width 162 height 29
click at [872, 122] on icon "scrollable content" at bounding box center [873, 121] width 8 height 8
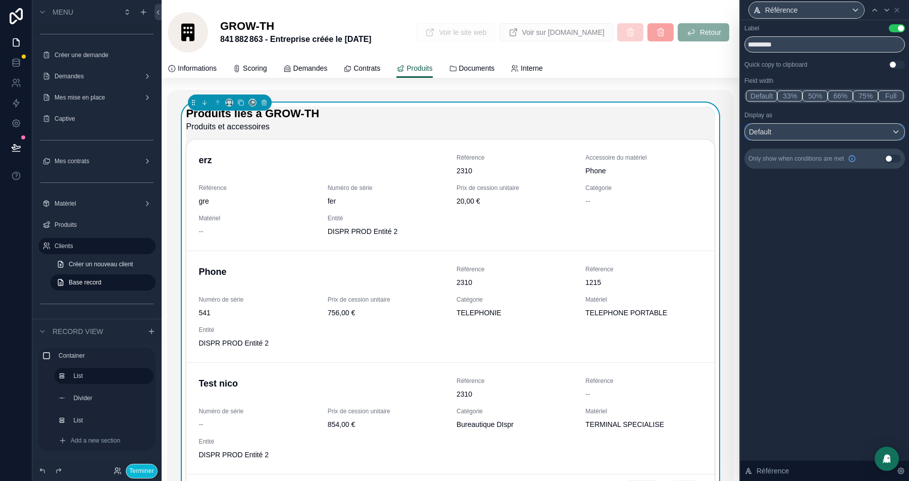
click at [831, 130] on div "Default" at bounding box center [825, 132] width 160 height 16
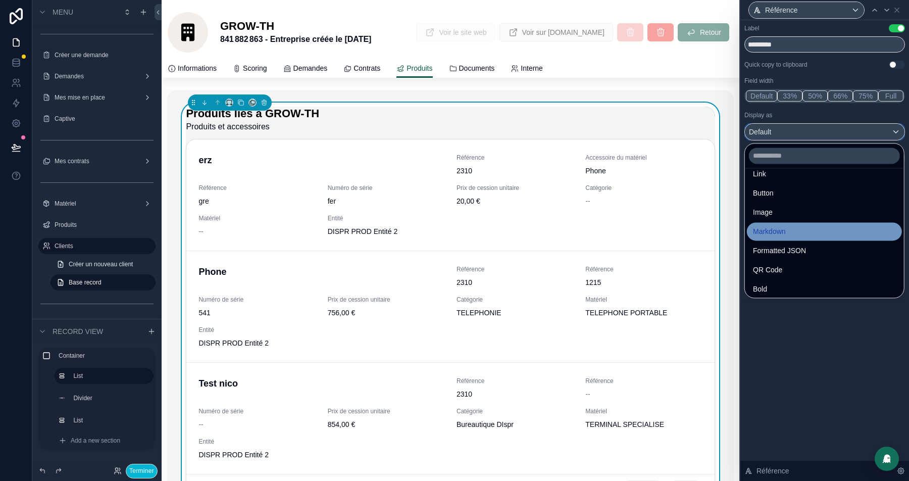
scroll to position [39, 0]
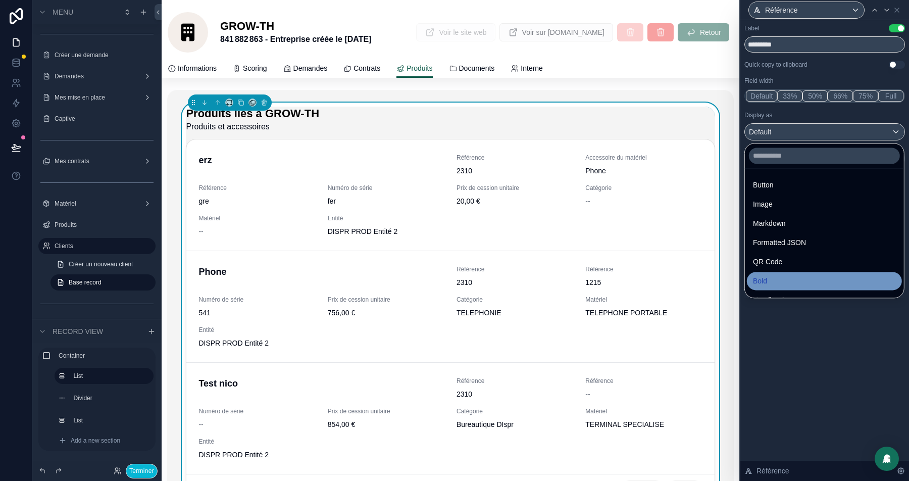
click at [791, 279] on div "Bold" at bounding box center [824, 281] width 143 height 12
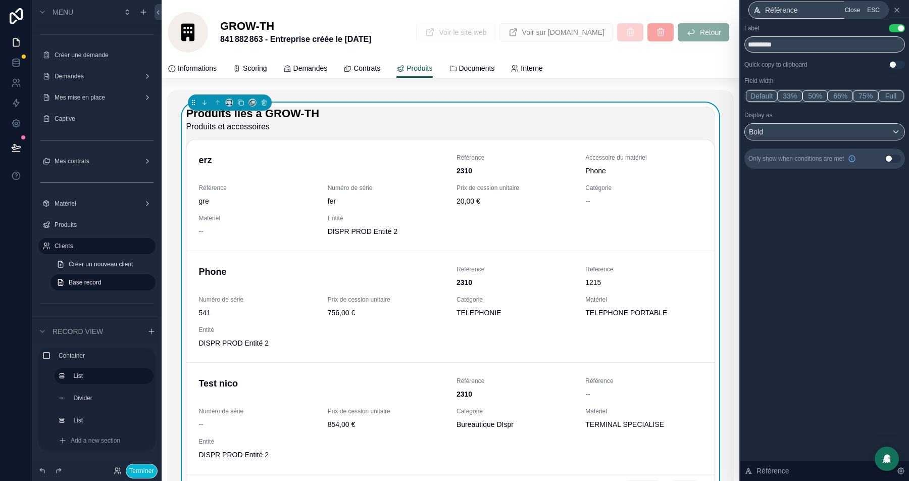
click at [899, 12] on icon at bounding box center [897, 10] width 8 height 8
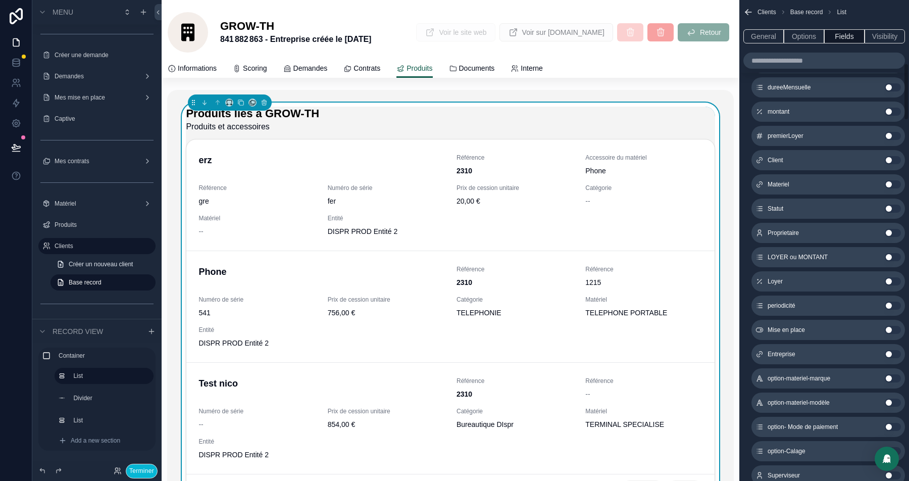
scroll to position [507, 0]
click at [894, 232] on button "Use setting" at bounding box center [893, 233] width 16 height 8
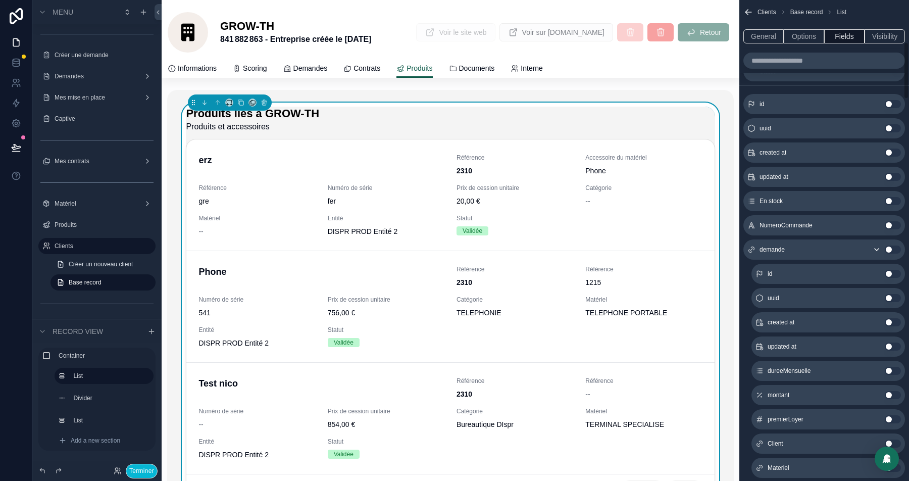
scroll to position [174, 0]
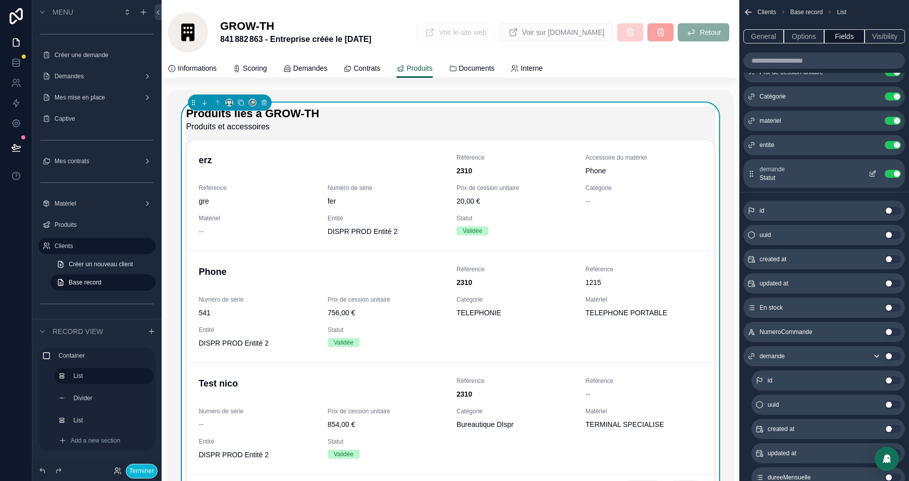
click at [896, 171] on button "Use setting" at bounding box center [893, 174] width 16 height 8
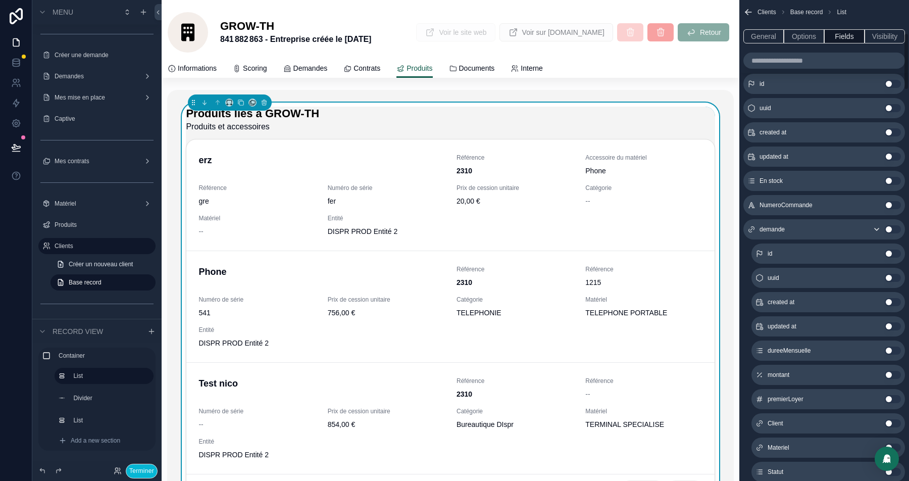
scroll to position [0, 0]
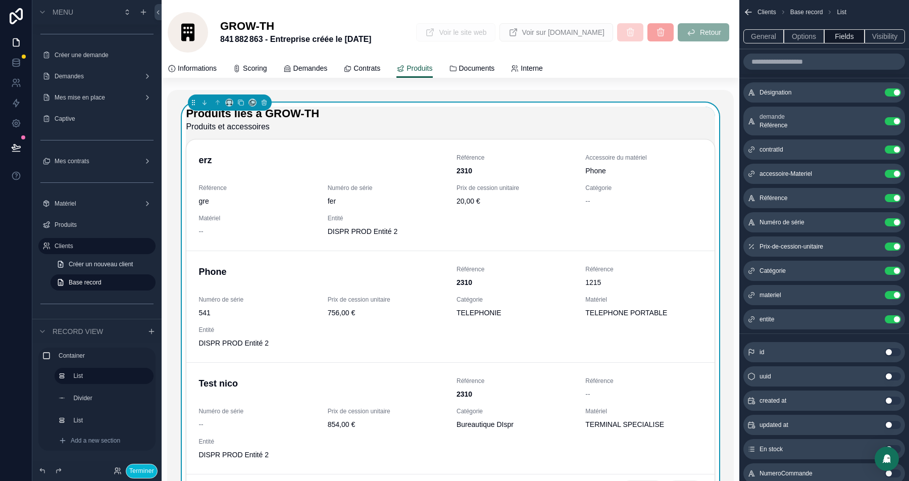
click at [797, 62] on input "scrollable content" at bounding box center [824, 62] width 162 height 16
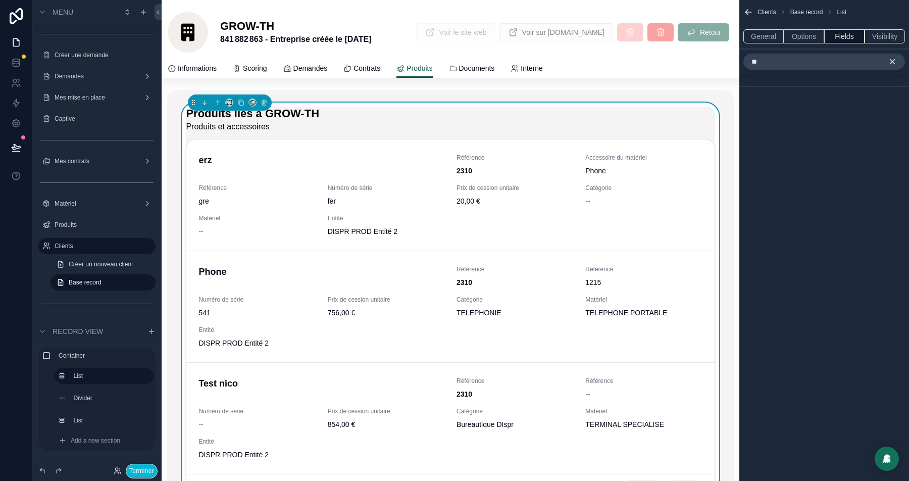
type input "*"
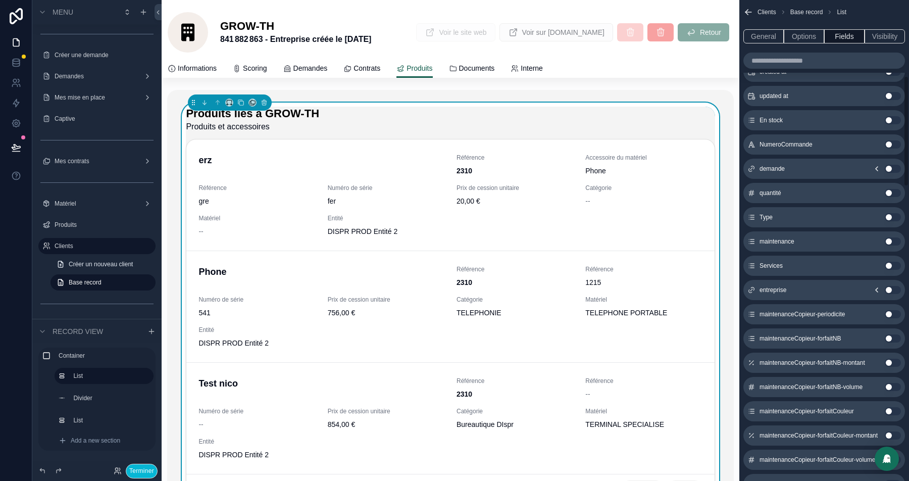
scroll to position [298, 0]
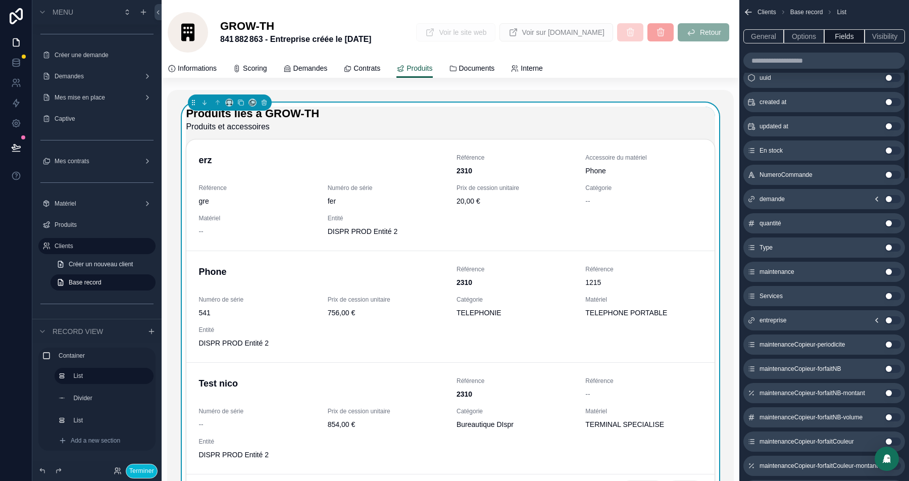
click at [878, 196] on icon "scrollable content" at bounding box center [877, 199] width 8 height 8
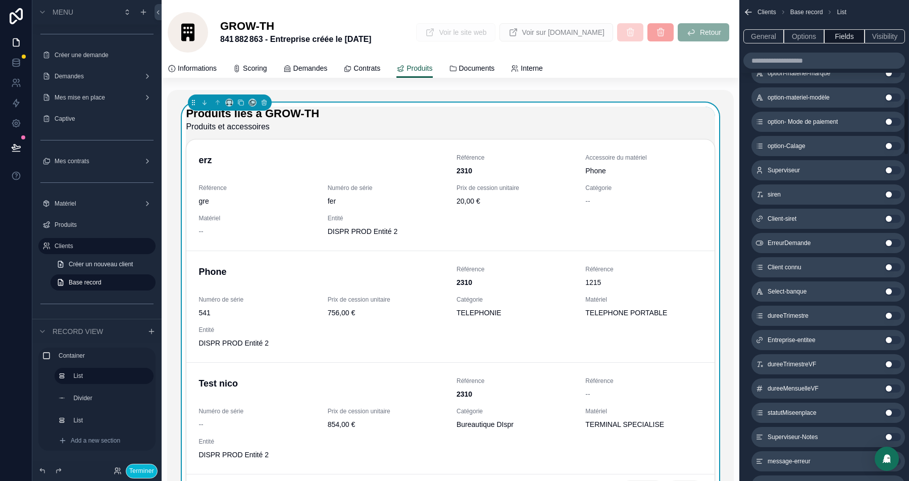
scroll to position [838, 0]
click at [890, 408] on button "Use setting" at bounding box center [893, 411] width 16 height 8
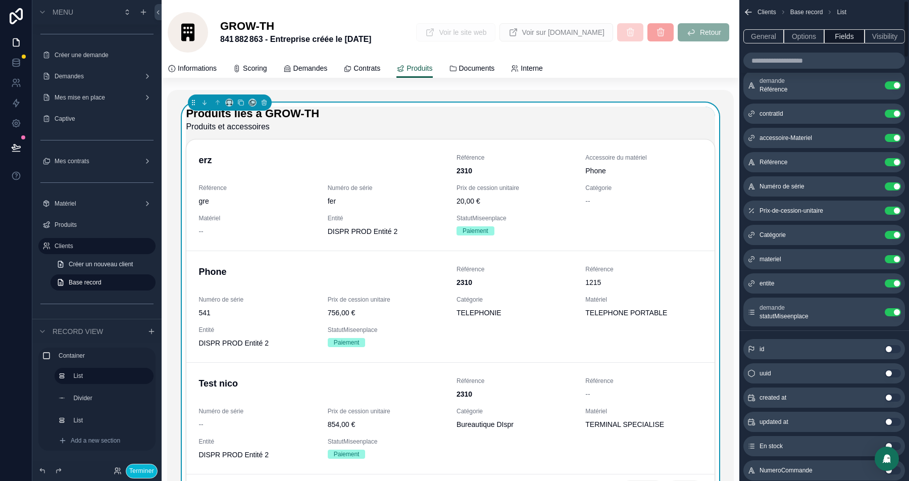
scroll to position [0, 0]
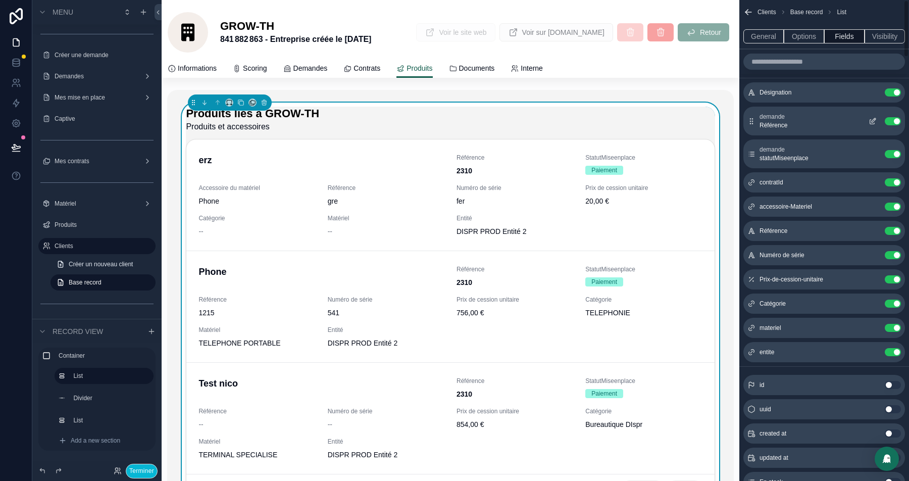
click at [875, 120] on icon "scrollable content" at bounding box center [873, 121] width 8 height 8
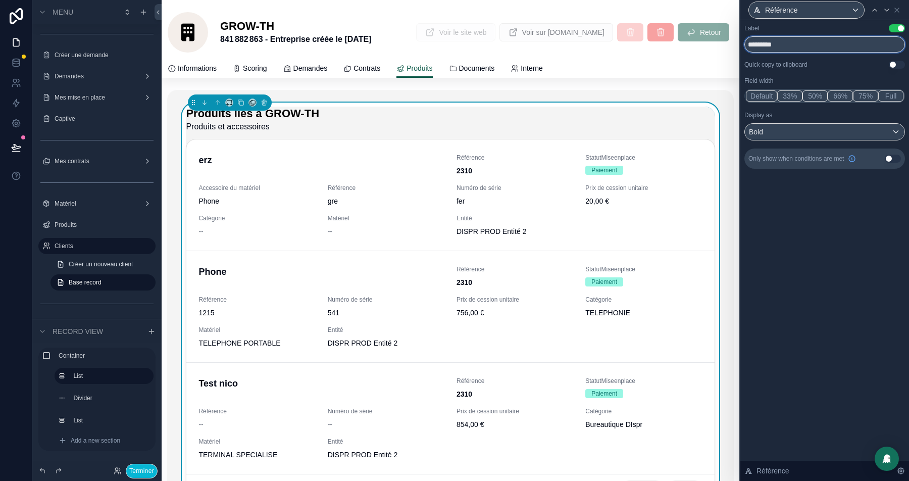
click at [788, 44] on input "*********" at bounding box center [824, 44] width 161 height 16
click at [884, 11] on icon at bounding box center [887, 10] width 8 height 8
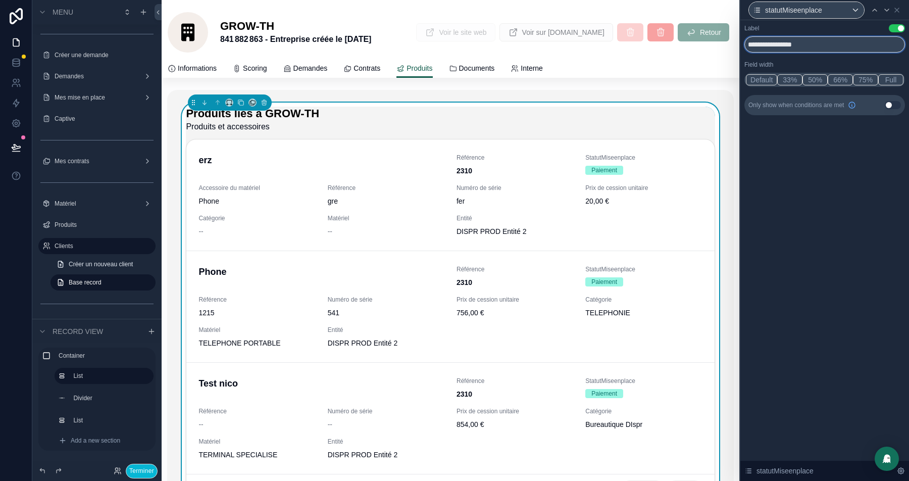
click at [778, 46] on input "**********" at bounding box center [824, 44] width 161 height 16
type input "**********"
click at [894, 8] on icon at bounding box center [897, 10] width 8 height 8
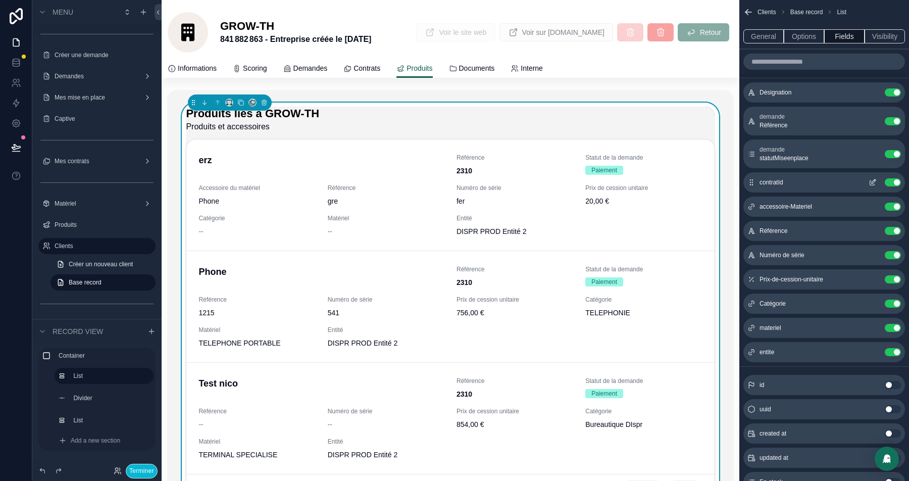
click at [889, 180] on button "Use setting" at bounding box center [893, 182] width 16 height 8
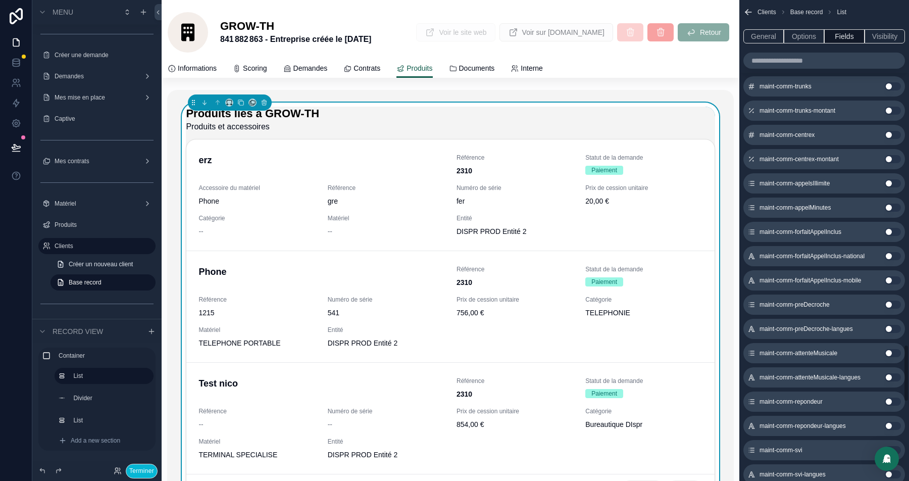
scroll to position [3576, 0]
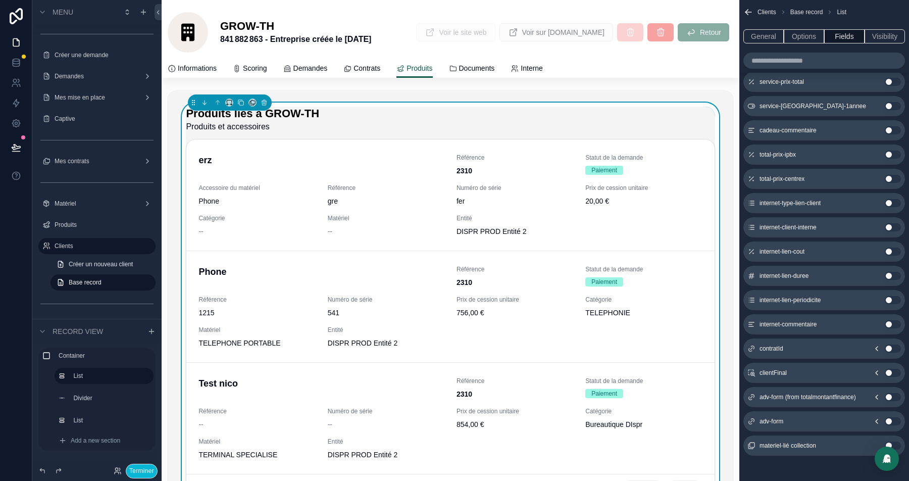
click at [877, 346] on icon "scrollable content" at bounding box center [877, 348] width 2 height 4
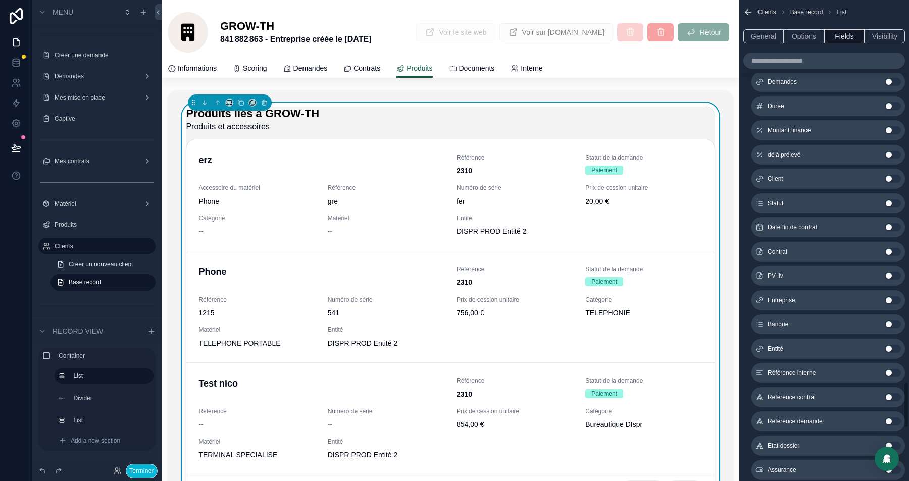
scroll to position [3992, 0]
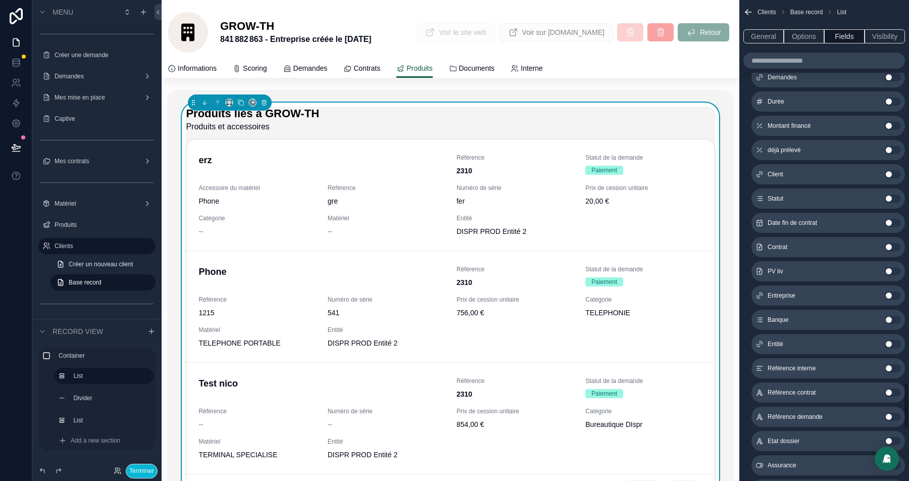
drag, startPoint x: 894, startPoint y: 366, endPoint x: 852, endPoint y: 267, distance: 107.8
click at [893, 366] on button "Use setting" at bounding box center [893, 368] width 16 height 8
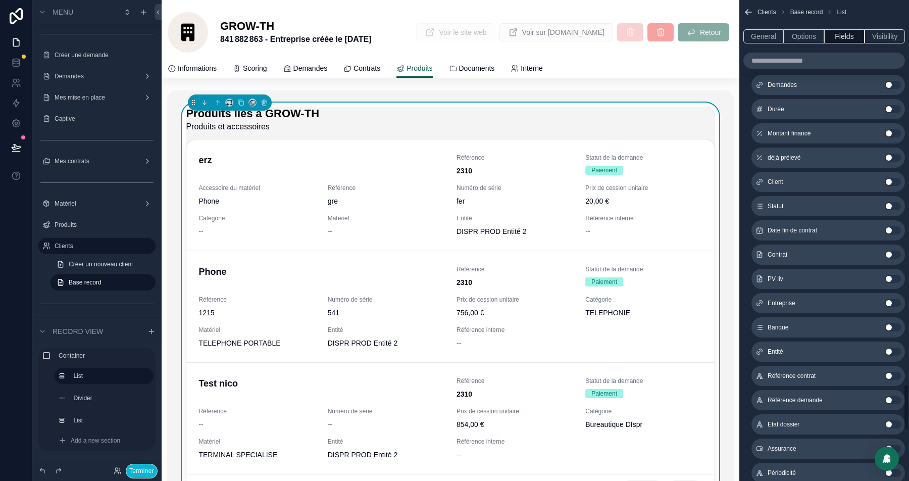
scroll to position [4009, 0]
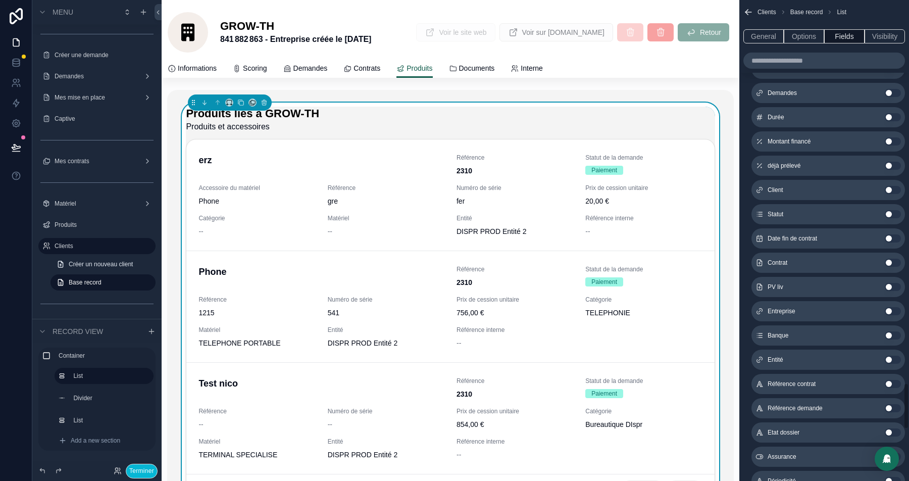
click at [896, 210] on button "Use setting" at bounding box center [893, 214] width 16 height 8
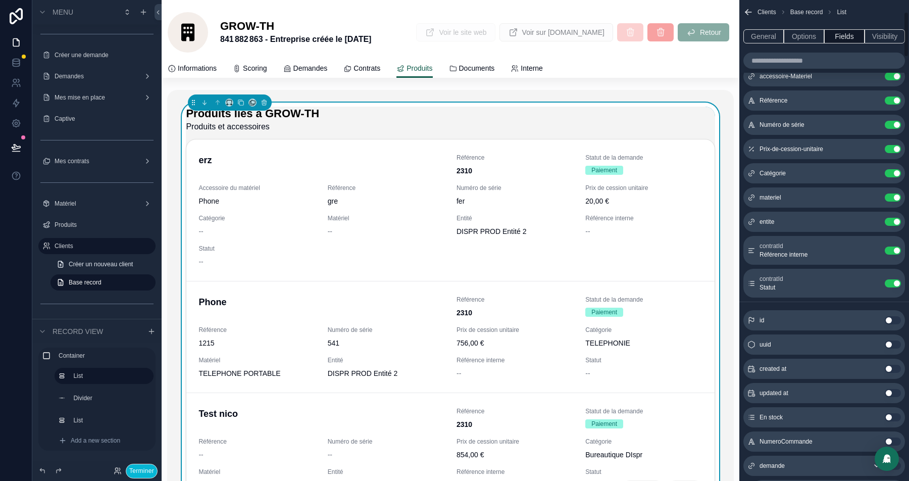
scroll to position [0, 0]
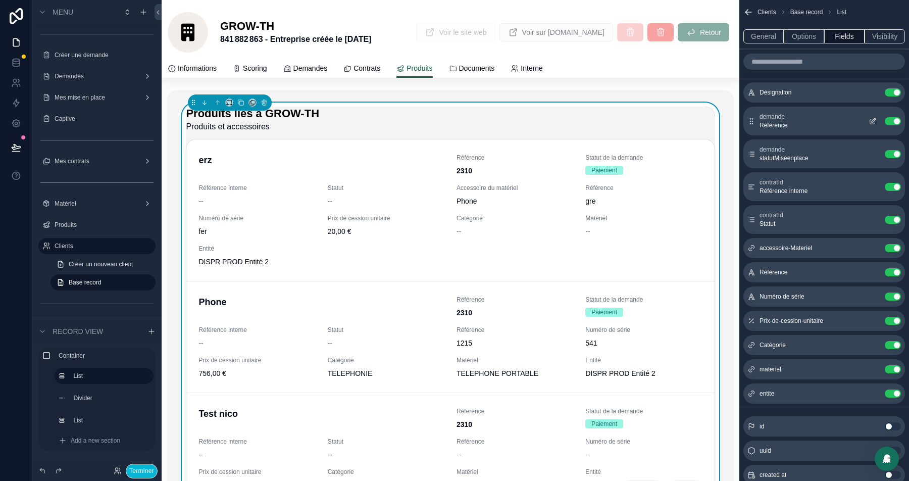
click at [877, 123] on button "scrollable content" at bounding box center [873, 121] width 16 height 8
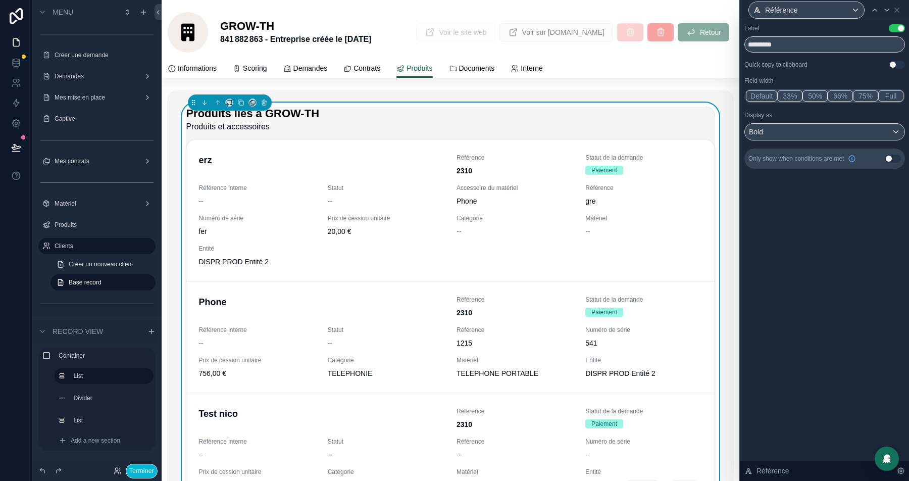
click at [889, 159] on button "Use setting" at bounding box center [893, 159] width 16 height 8
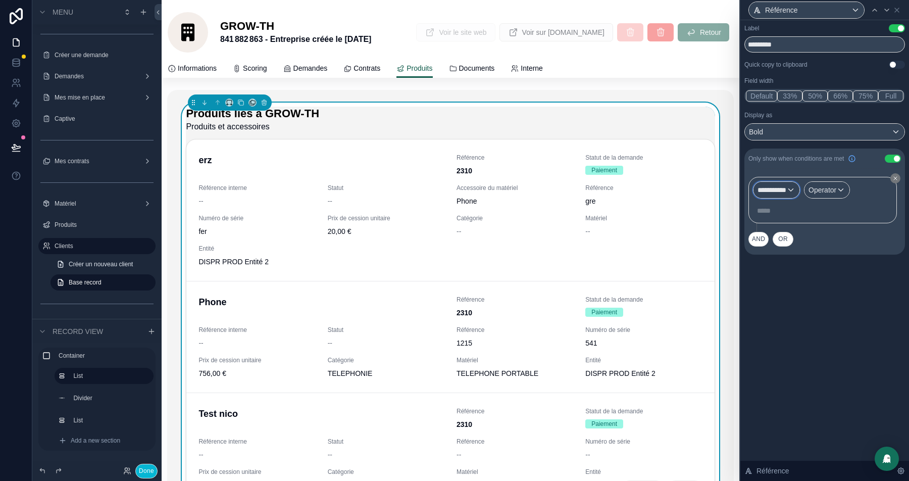
click at [774, 187] on span "**********" at bounding box center [772, 190] width 29 height 10
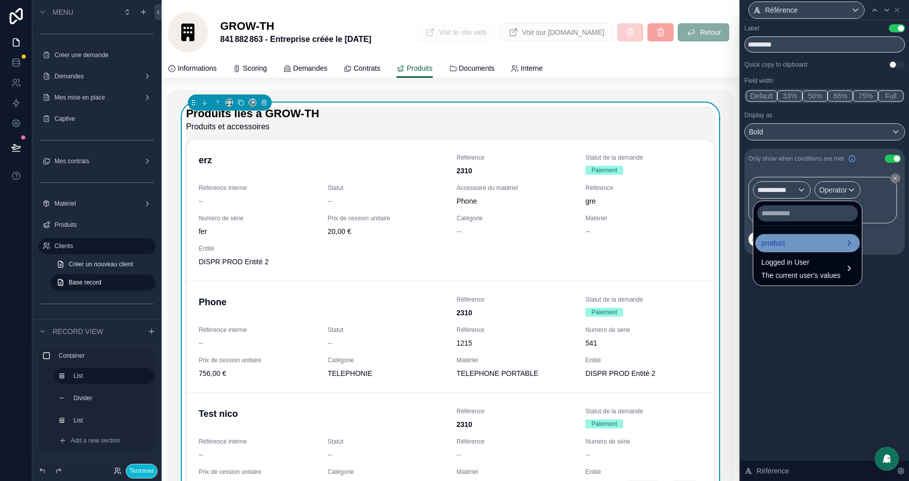
click at [780, 244] on span "product" at bounding box center [774, 243] width 24 height 12
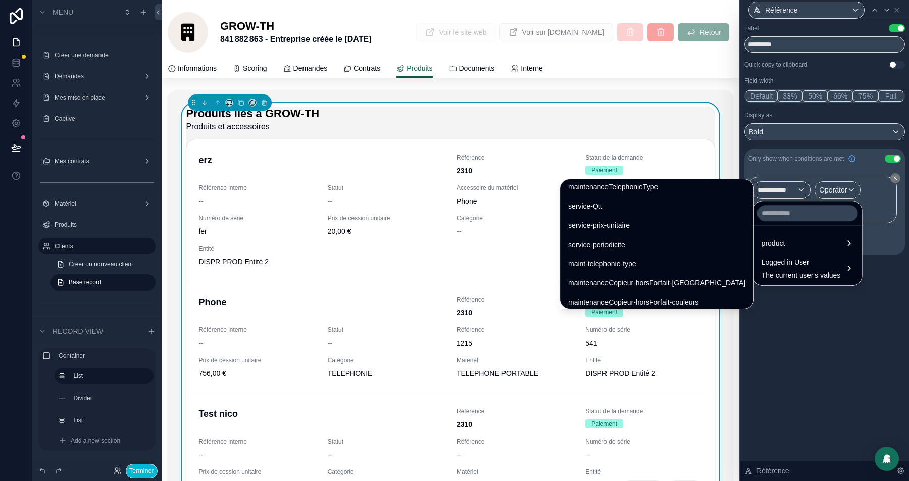
scroll to position [1427, 0]
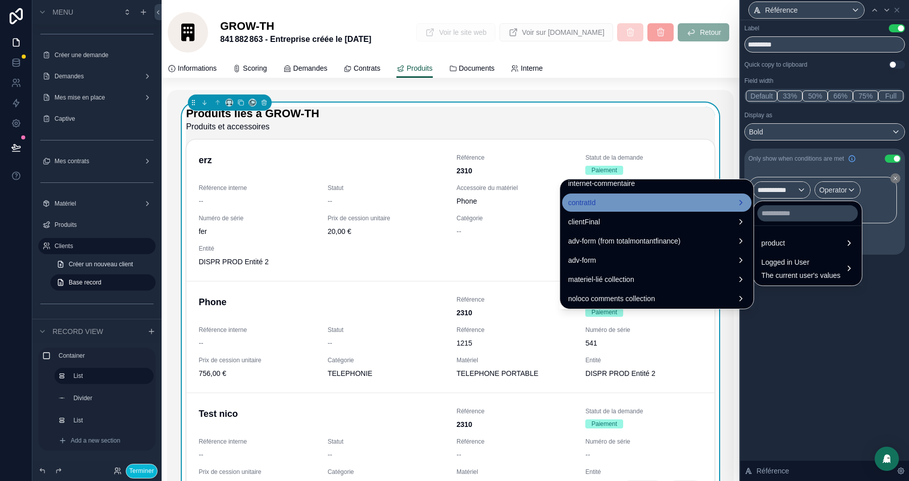
click at [623, 205] on div "contratId" at bounding box center [656, 202] width 177 height 12
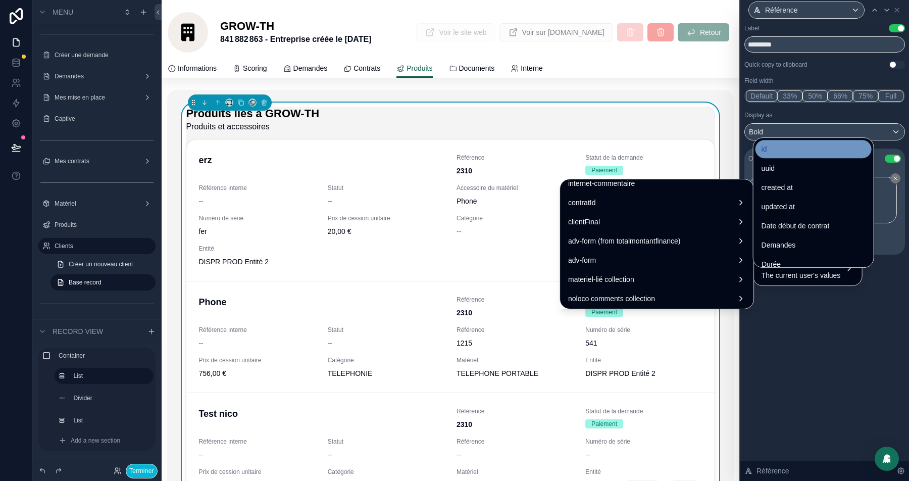
click at [778, 147] on div "id" at bounding box center [814, 149] width 104 height 12
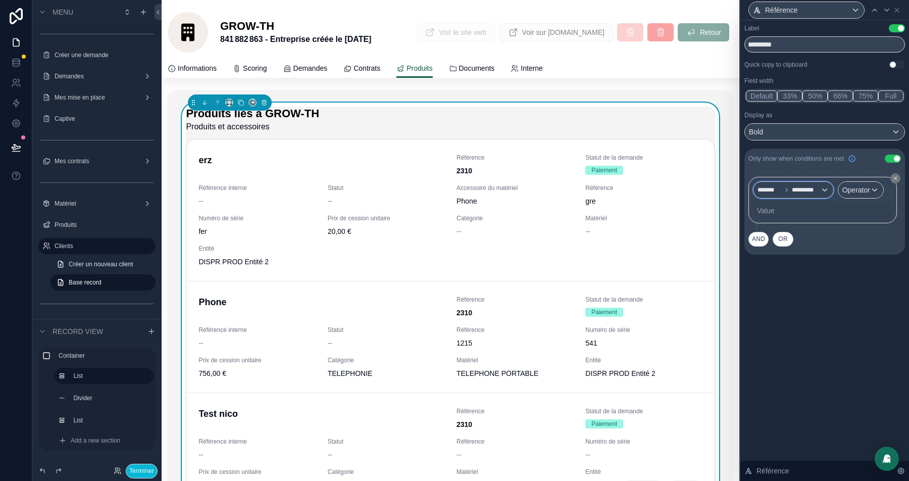
click at [802, 192] on span "*********" at bounding box center [806, 190] width 28 height 8
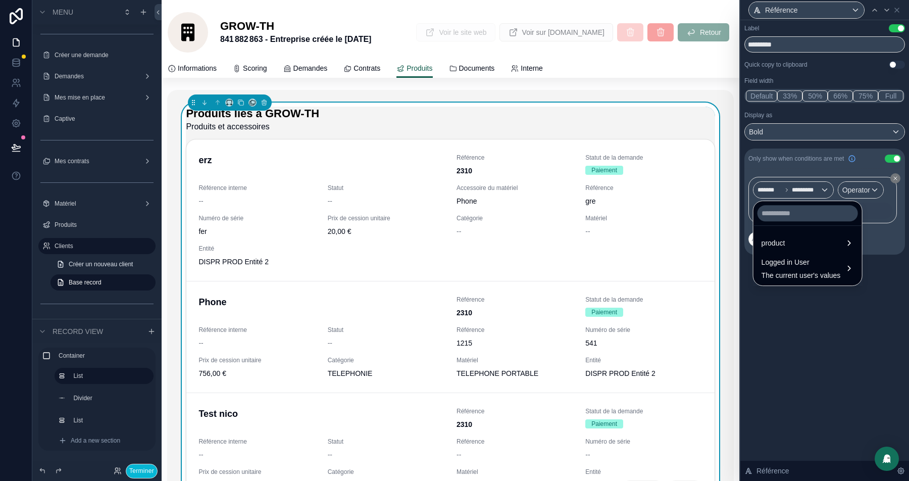
click at [866, 184] on div at bounding box center [824, 240] width 169 height 481
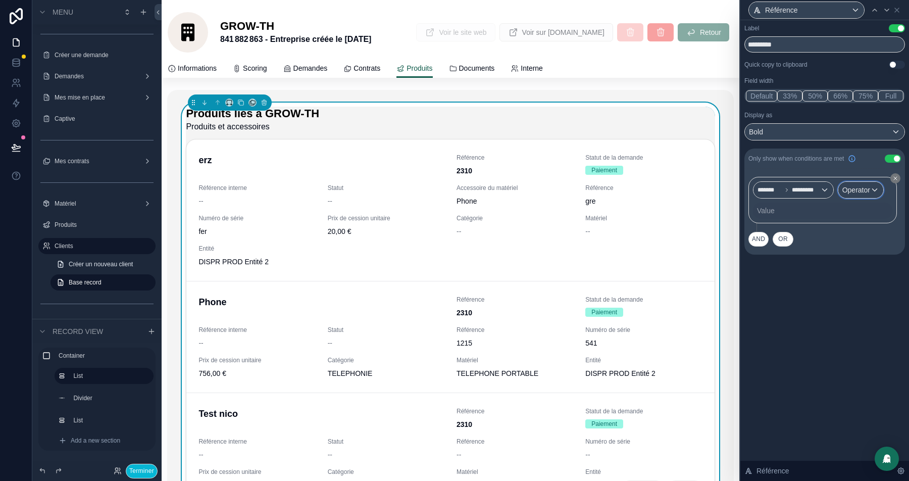
click at [866, 187] on span "Operator" at bounding box center [856, 190] width 28 height 8
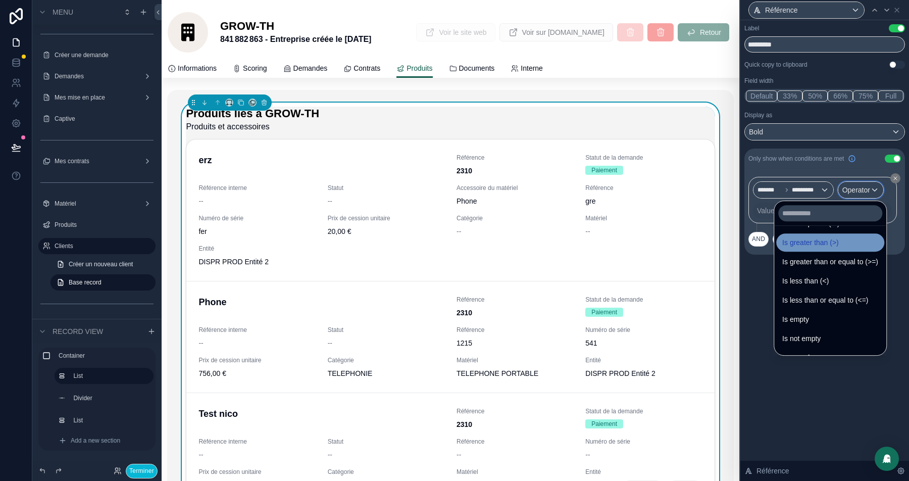
scroll to position [71, 0]
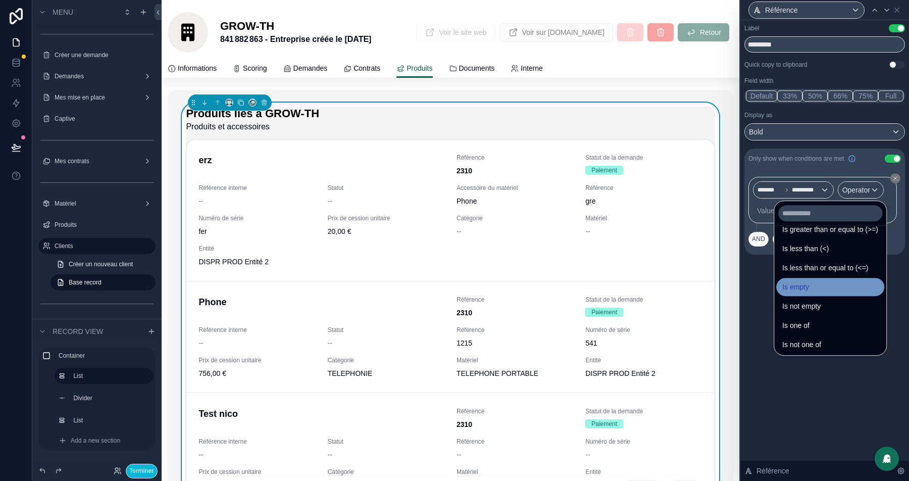
click at [809, 291] on div "Is empty" at bounding box center [830, 287] width 96 height 12
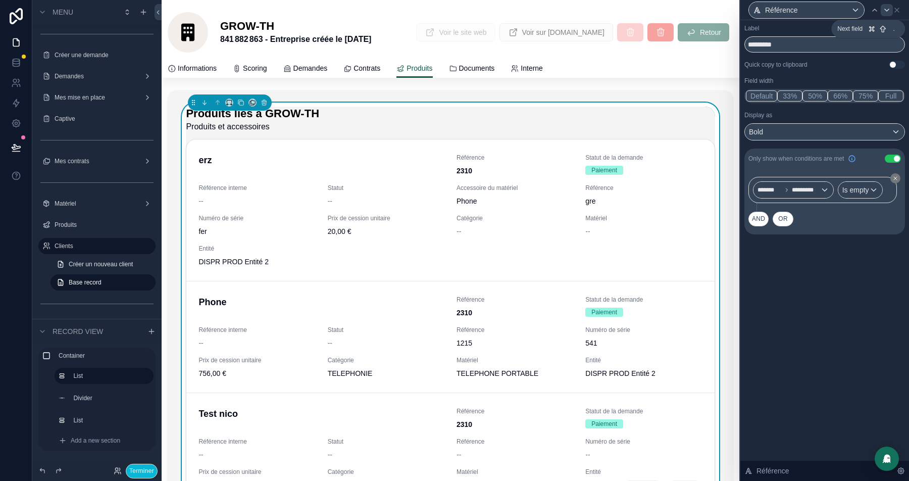
click at [887, 11] on icon at bounding box center [887, 10] width 8 height 8
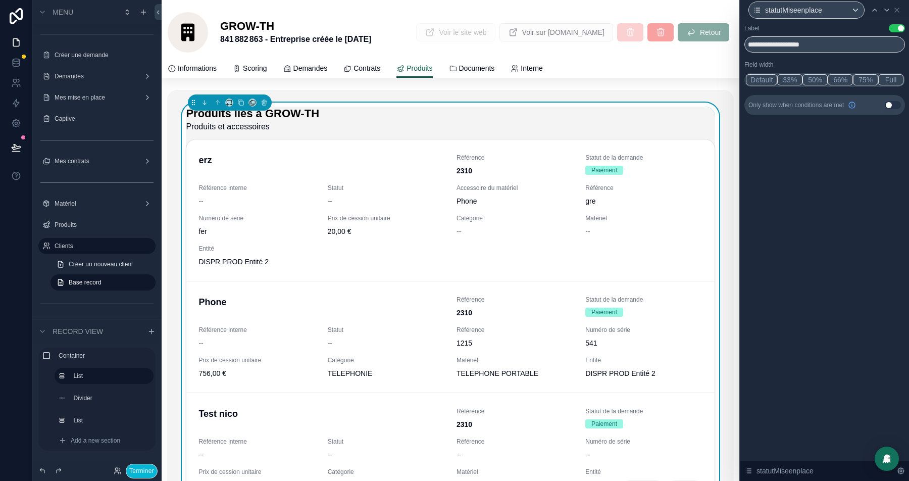
click at [889, 106] on button "Use setting" at bounding box center [893, 105] width 16 height 8
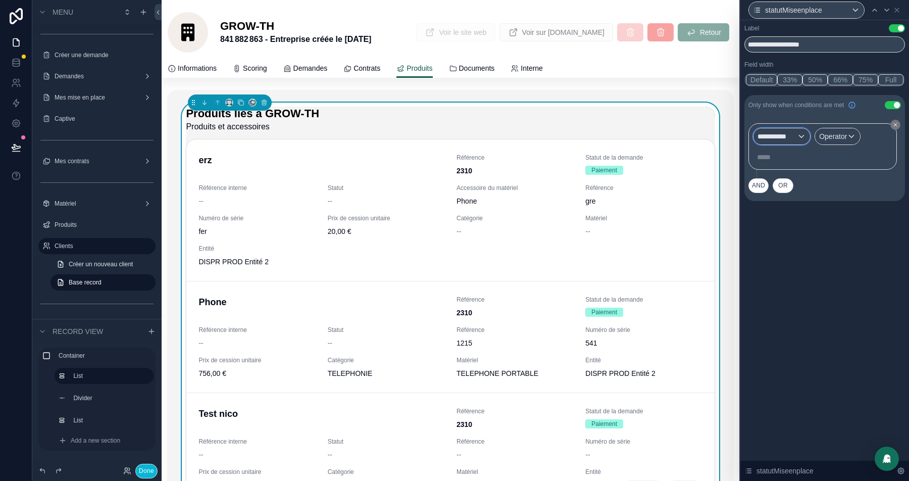
click at [797, 134] on div "**********" at bounding box center [782, 136] width 57 height 16
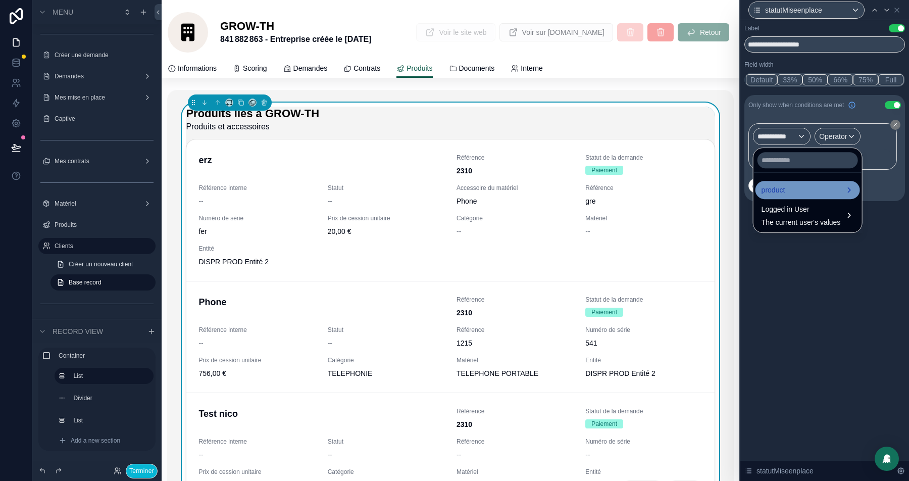
click at [789, 187] on div "product" at bounding box center [808, 190] width 92 height 12
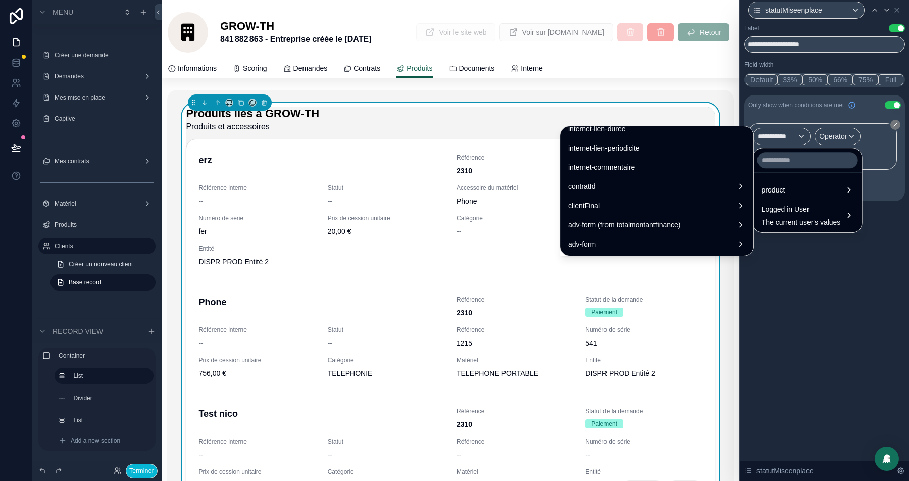
scroll to position [1389, 0]
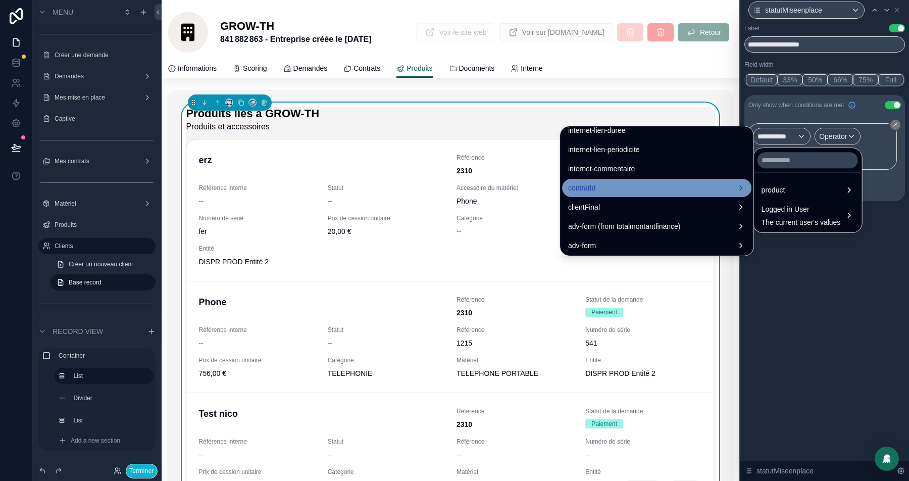
click at [627, 190] on div "contratId" at bounding box center [656, 188] width 177 height 12
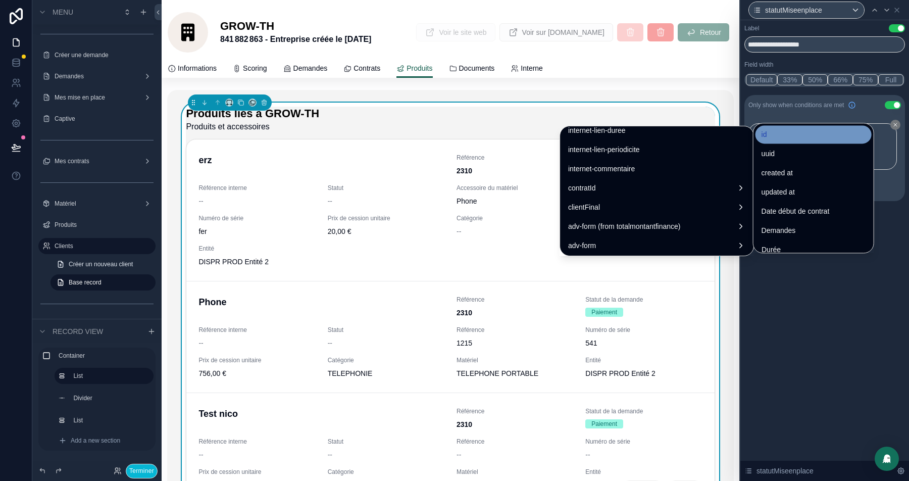
click at [781, 126] on div "id" at bounding box center [814, 134] width 116 height 18
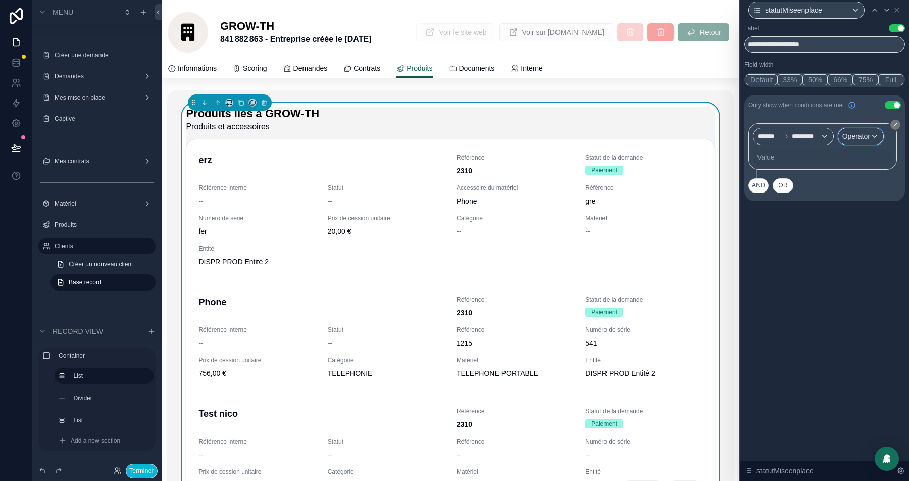
click at [863, 138] on span "Operator" at bounding box center [856, 136] width 28 height 8
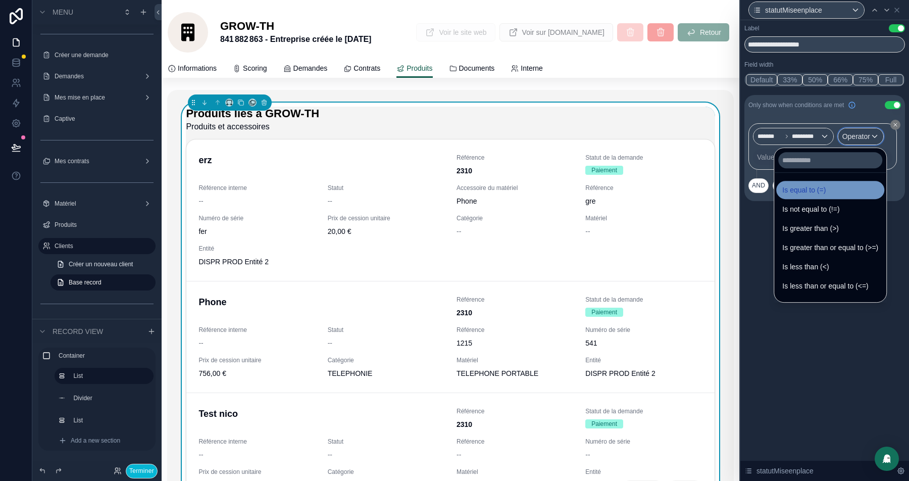
scroll to position [71, 0]
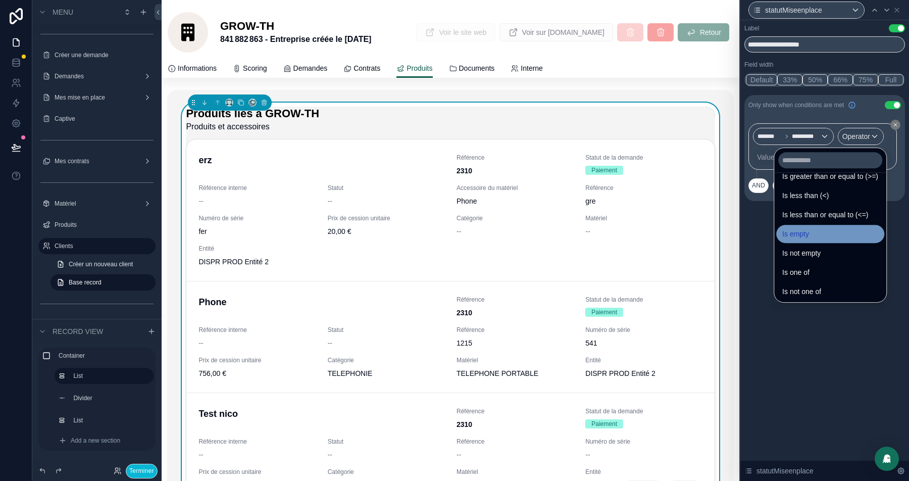
click at [809, 228] on div "Is empty" at bounding box center [830, 234] width 96 height 12
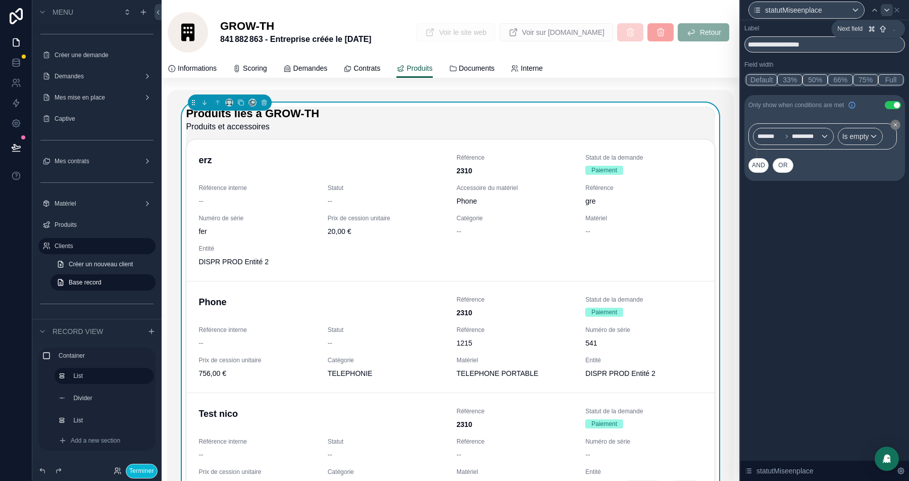
click at [887, 11] on icon at bounding box center [887, 10] width 8 height 8
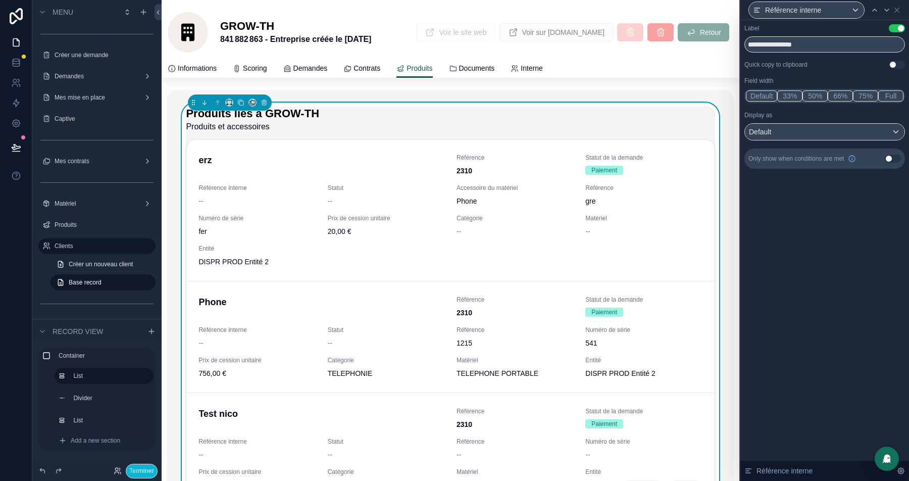
click at [891, 158] on button "Use setting" at bounding box center [893, 159] width 16 height 8
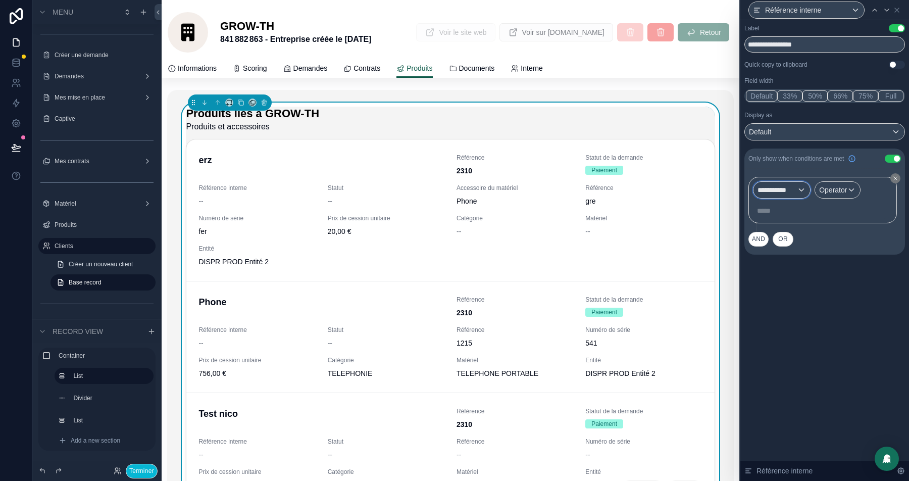
click at [790, 187] on span "**********" at bounding box center [777, 190] width 39 height 10
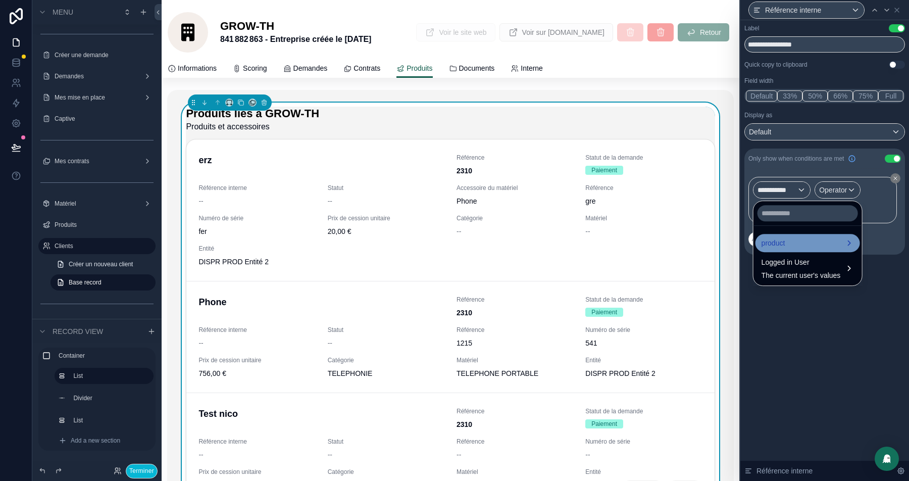
click at [785, 242] on span "product" at bounding box center [774, 243] width 24 height 12
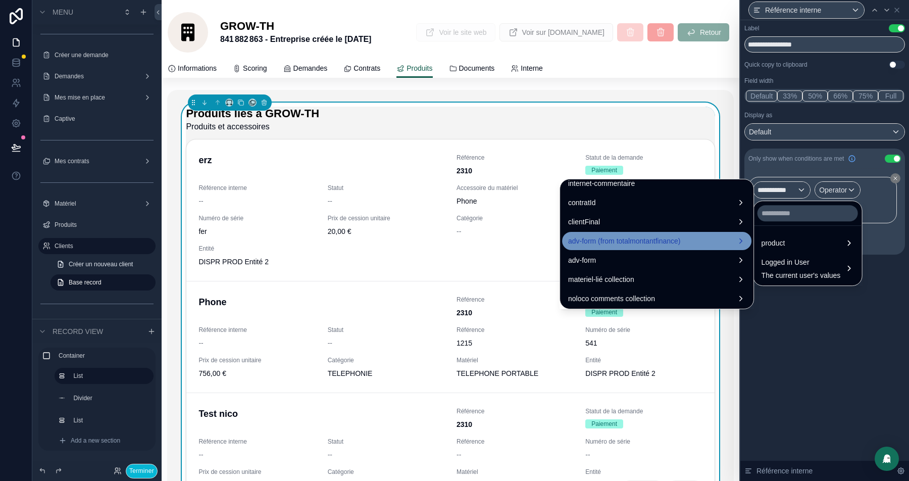
scroll to position [1403, 0]
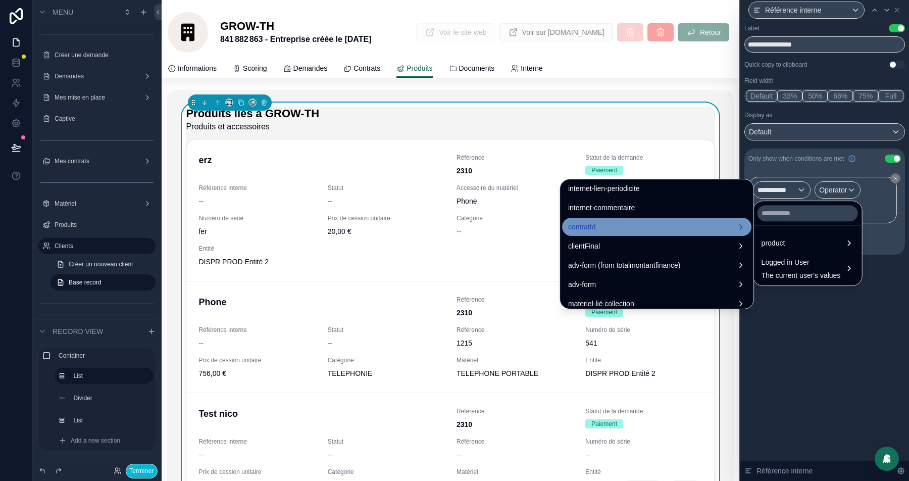
click at [630, 228] on div "contratId" at bounding box center [656, 227] width 177 height 12
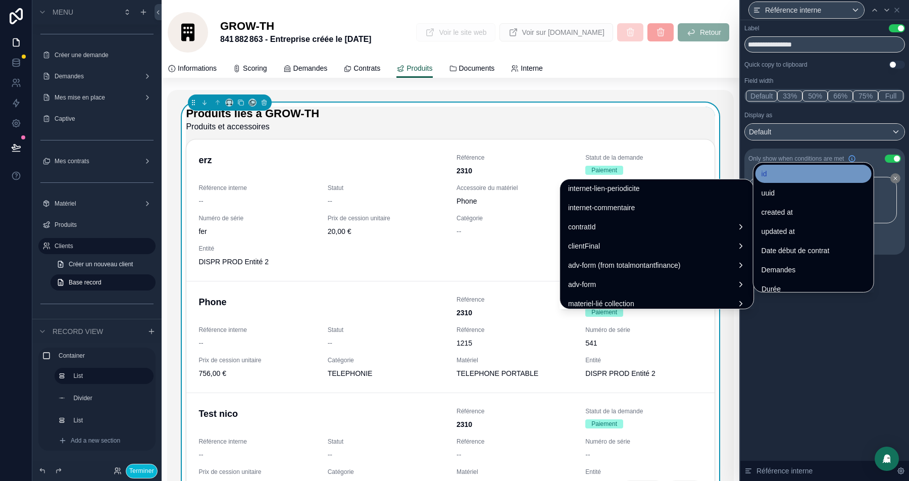
click at [781, 175] on div "id" at bounding box center [814, 174] width 104 height 12
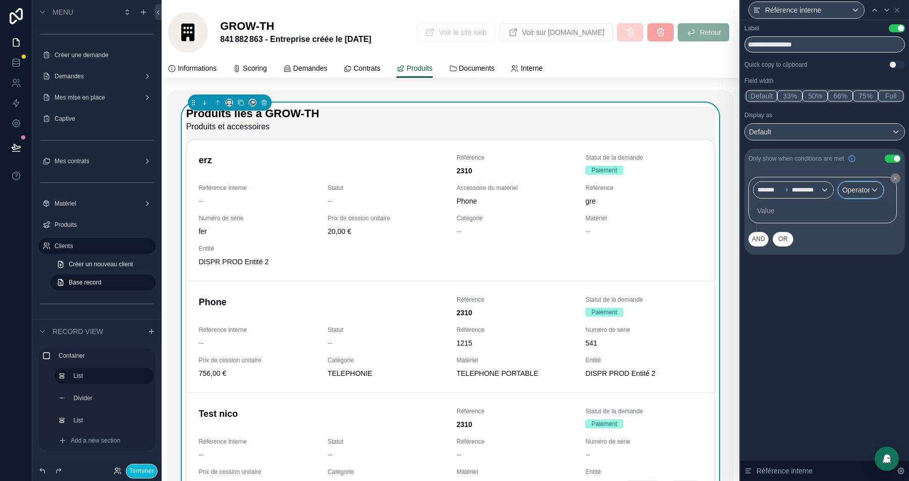
click at [870, 188] on span "Operator" at bounding box center [856, 190] width 28 height 8
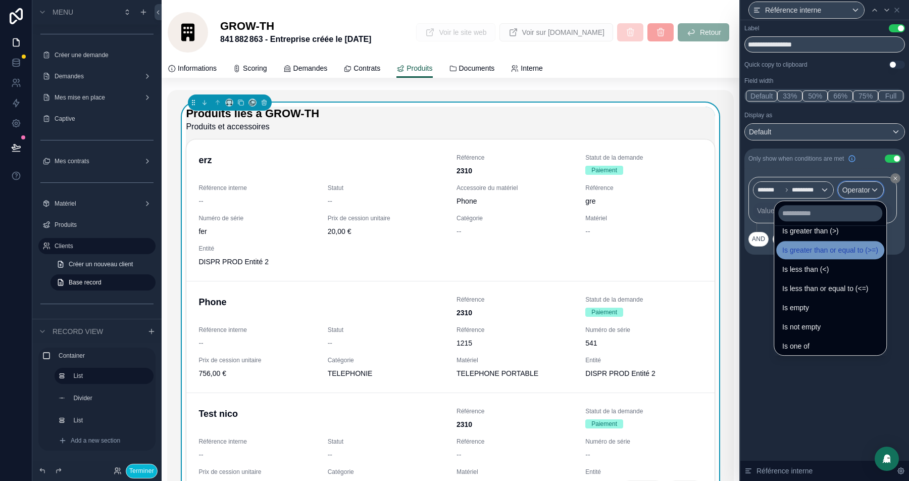
scroll to position [71, 0]
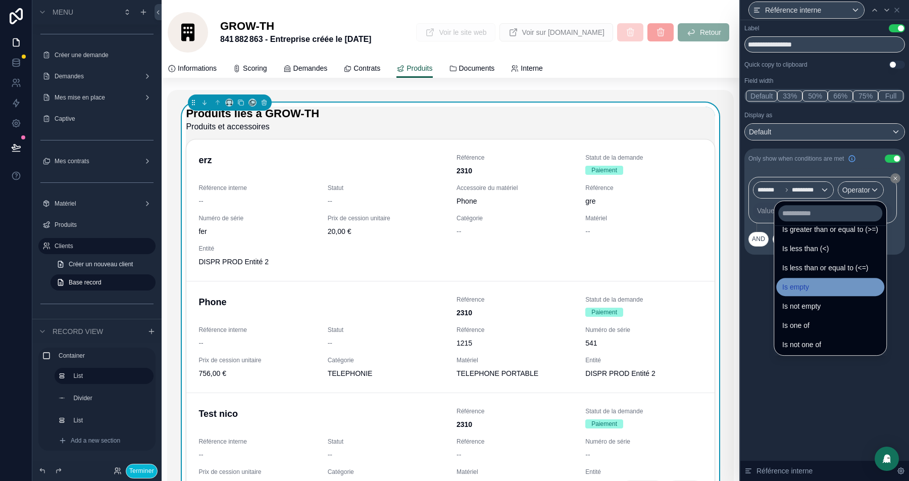
click at [826, 284] on div "Is empty" at bounding box center [830, 287] width 96 height 12
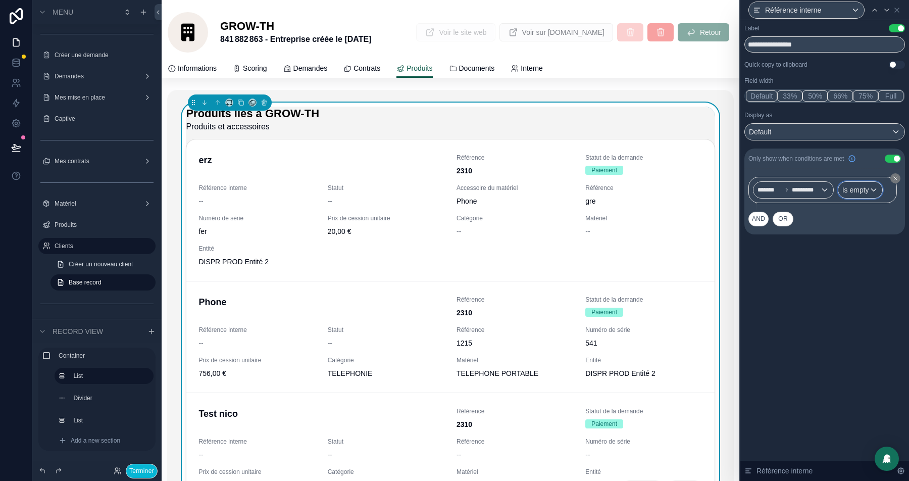
click at [857, 193] on span "Is empty" at bounding box center [855, 190] width 27 height 10
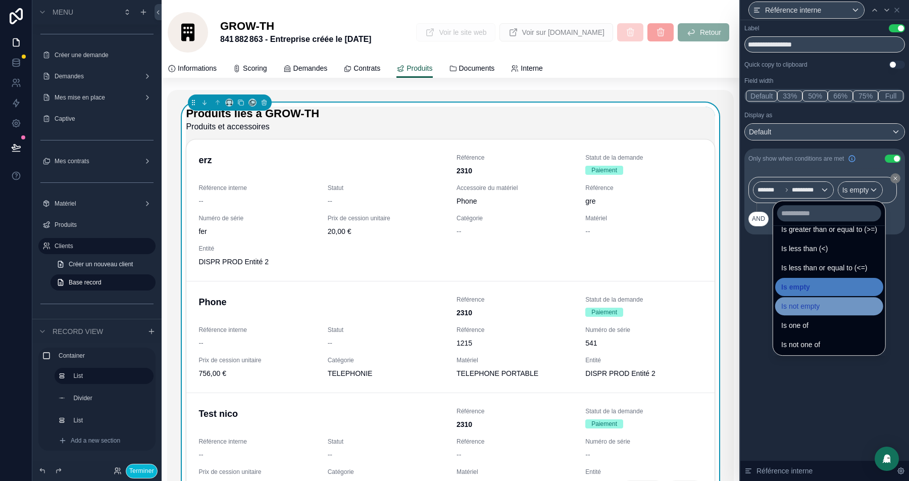
click at [807, 311] on span "Is not empty" at bounding box center [800, 306] width 38 height 12
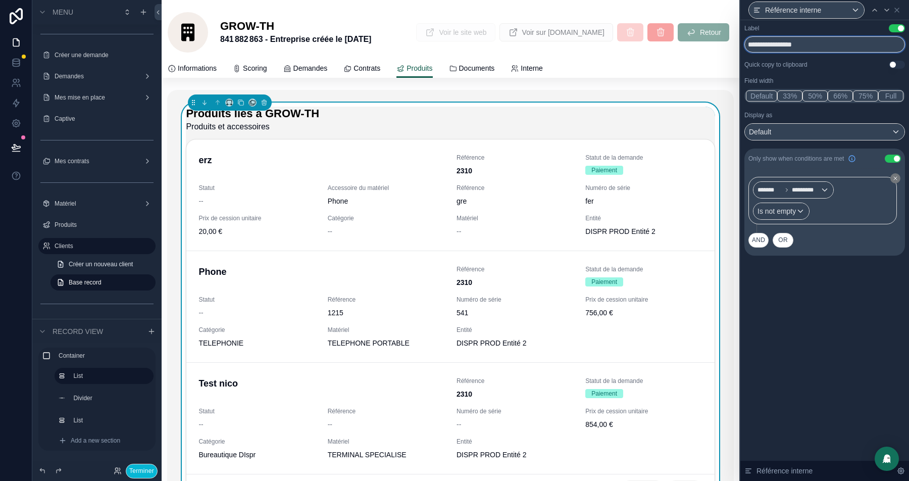
click at [806, 47] on input "**********" at bounding box center [824, 44] width 161 height 16
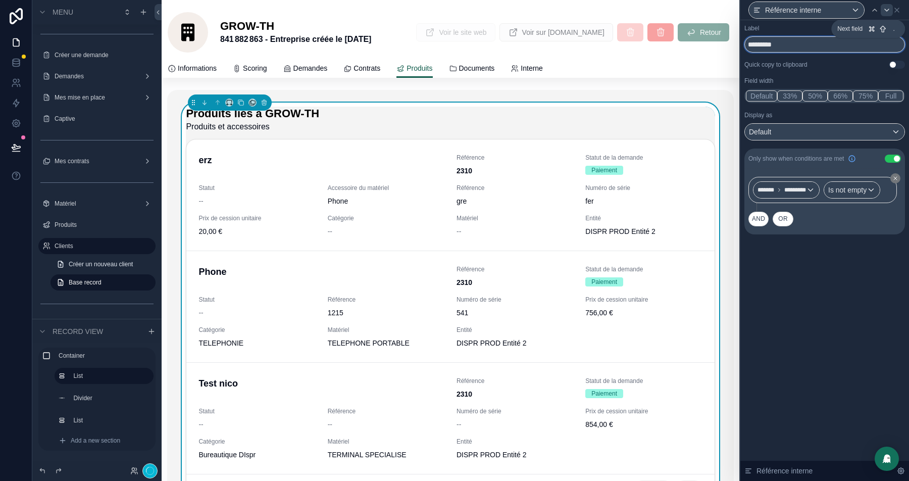
type input "*********"
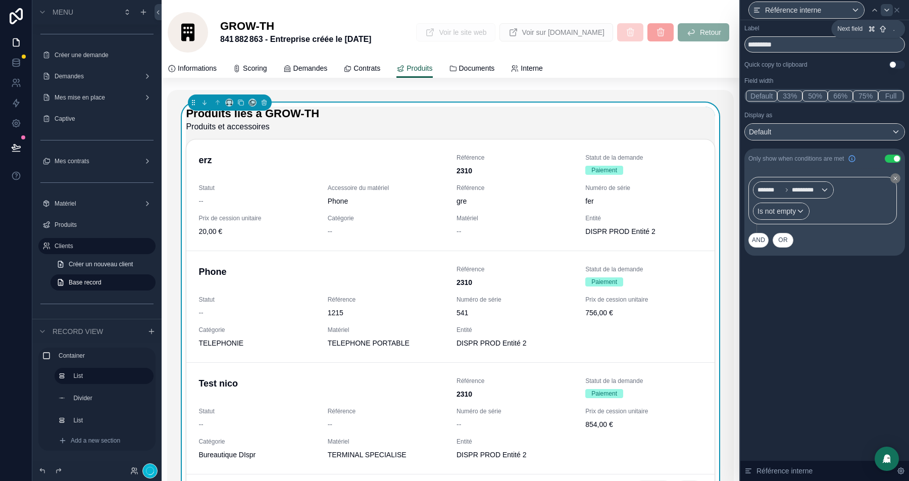
click at [884, 12] on icon at bounding box center [887, 10] width 8 height 8
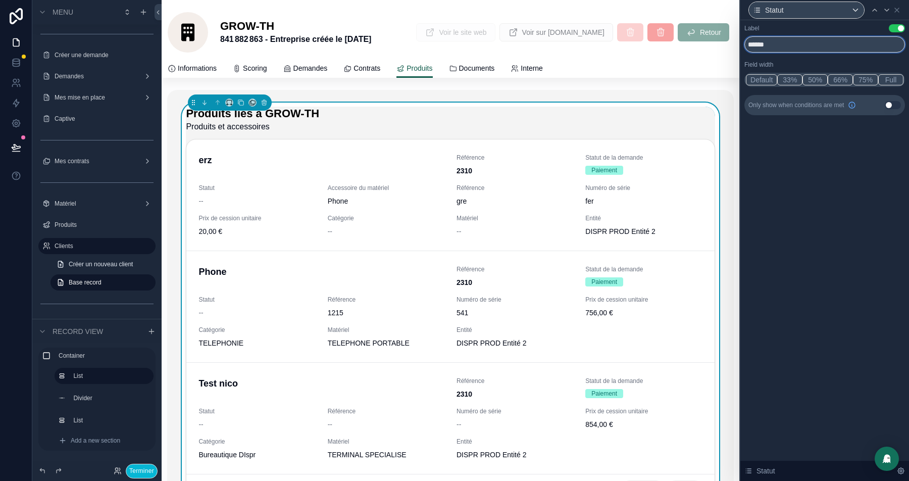
click at [762, 48] on input "******" at bounding box center [824, 44] width 161 height 16
click at [781, 48] on input "******" at bounding box center [824, 44] width 161 height 16
type input "**********"
click at [893, 103] on button "Use setting" at bounding box center [893, 105] width 16 height 8
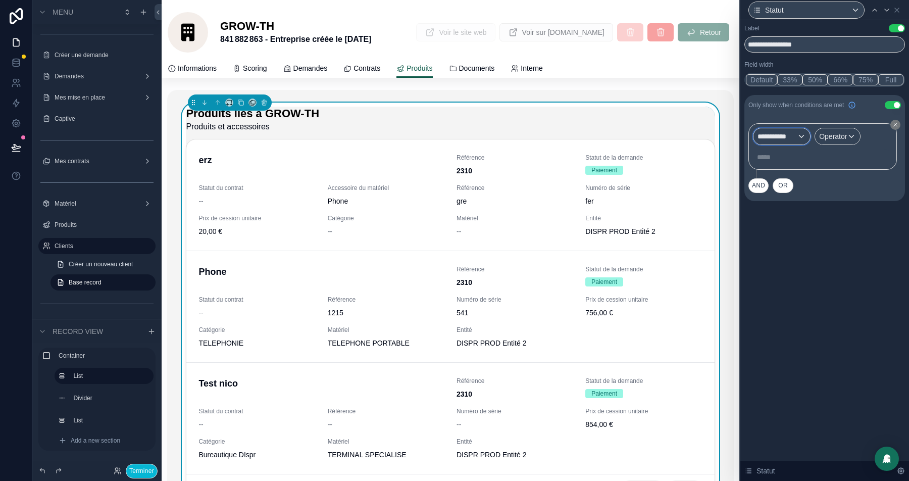
click at [780, 139] on span "**********" at bounding box center [777, 136] width 39 height 10
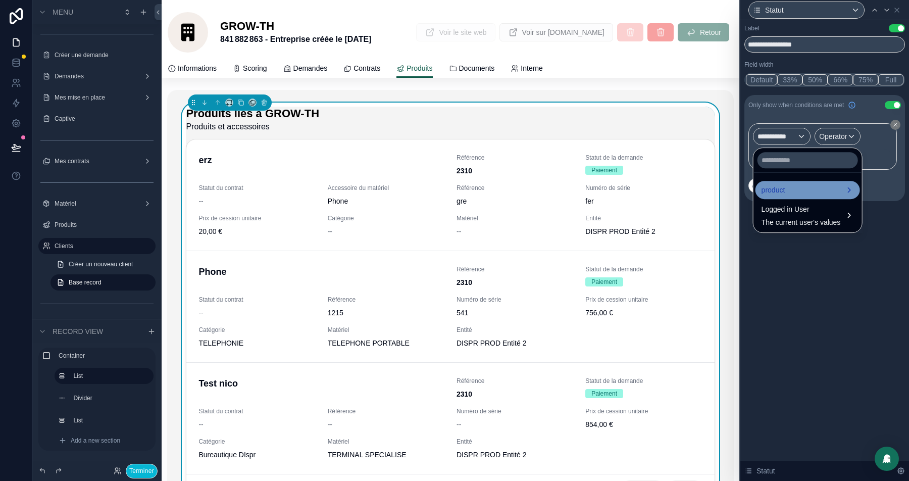
click at [780, 186] on span "product" at bounding box center [774, 190] width 24 height 12
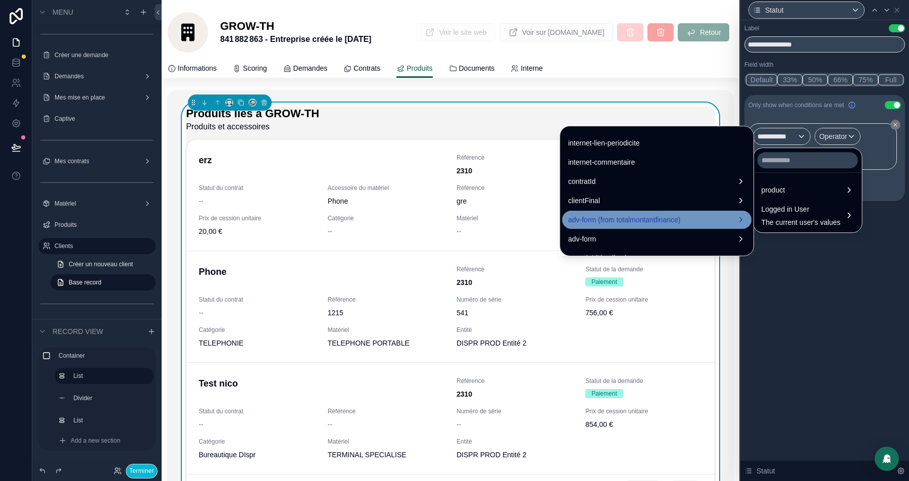
scroll to position [1394, 0]
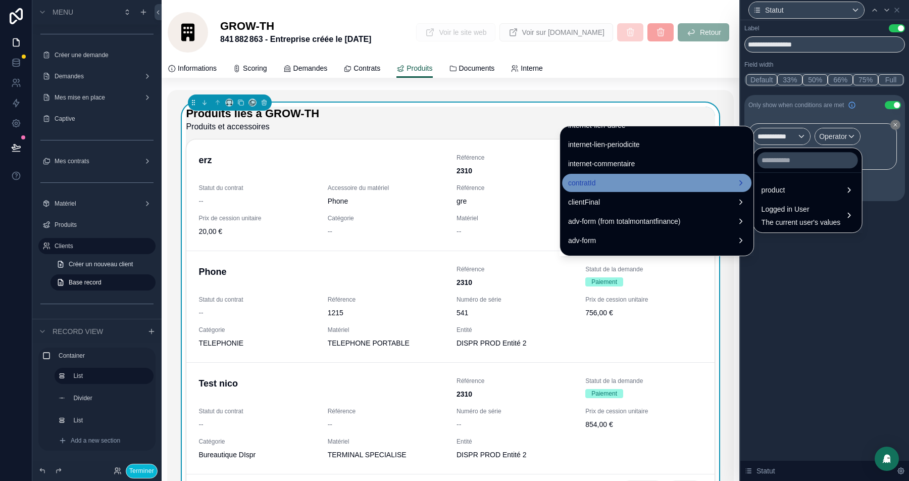
click at [641, 180] on div "contratId" at bounding box center [656, 183] width 177 height 12
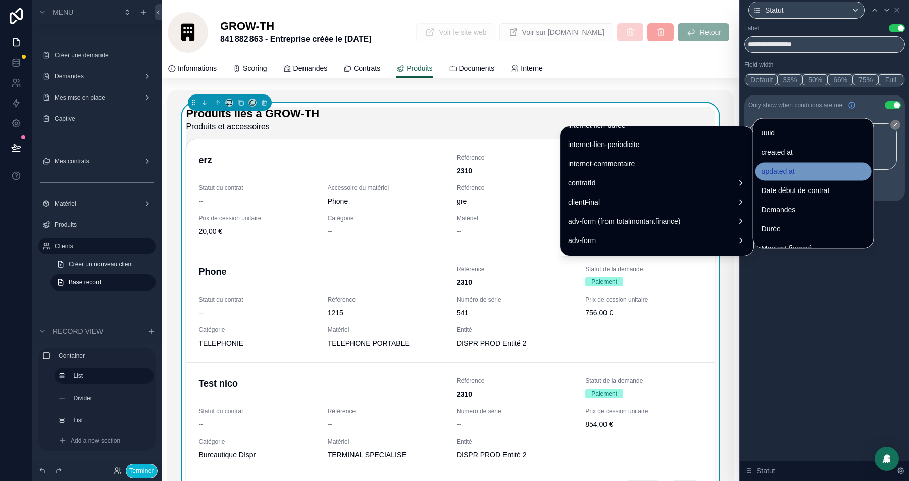
scroll to position [0, 0]
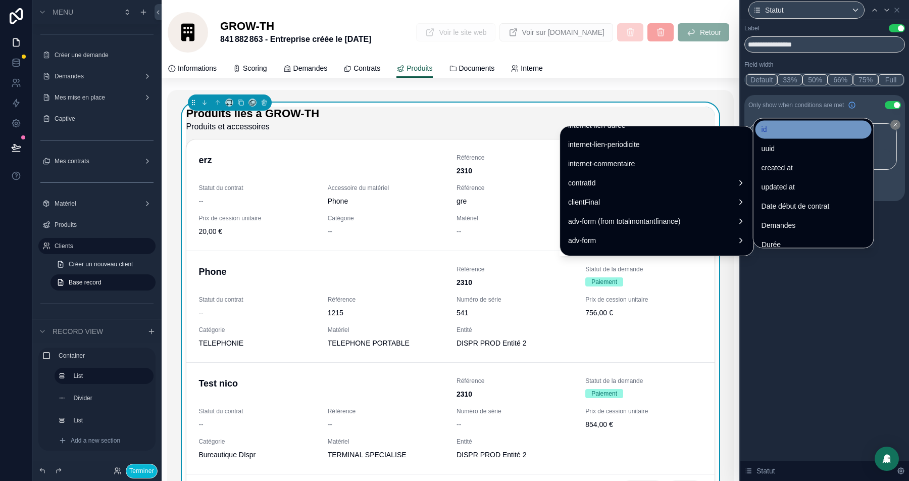
click at [762, 130] on span "id" at bounding box center [765, 129] width 6 height 12
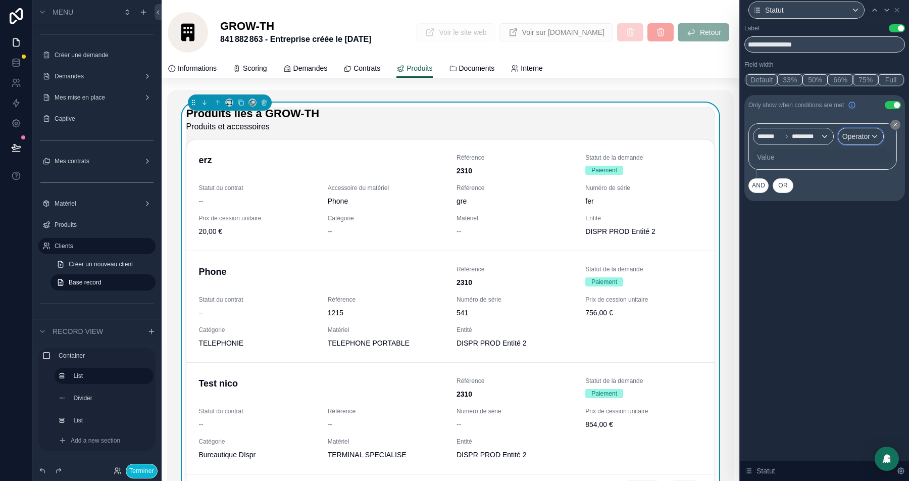
click at [867, 134] on span "Operator" at bounding box center [856, 136] width 28 height 8
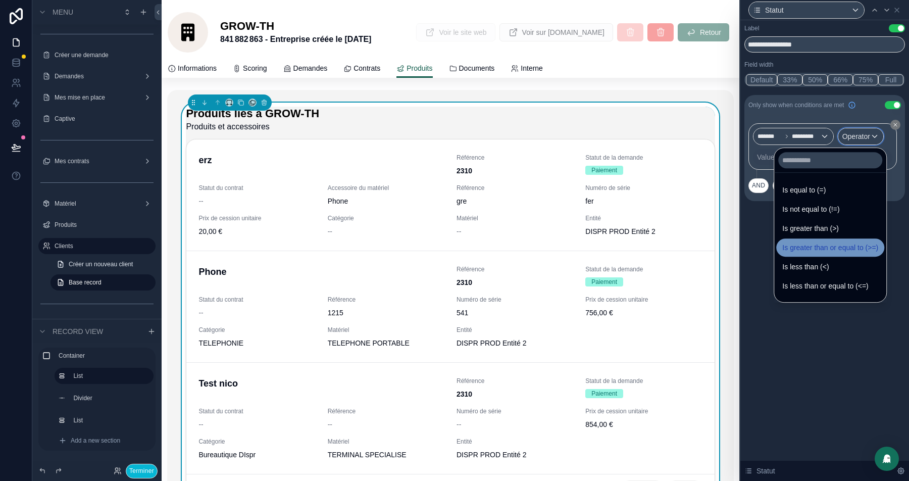
scroll to position [71, 0]
click at [825, 253] on div "Is not empty" at bounding box center [830, 253] width 96 height 12
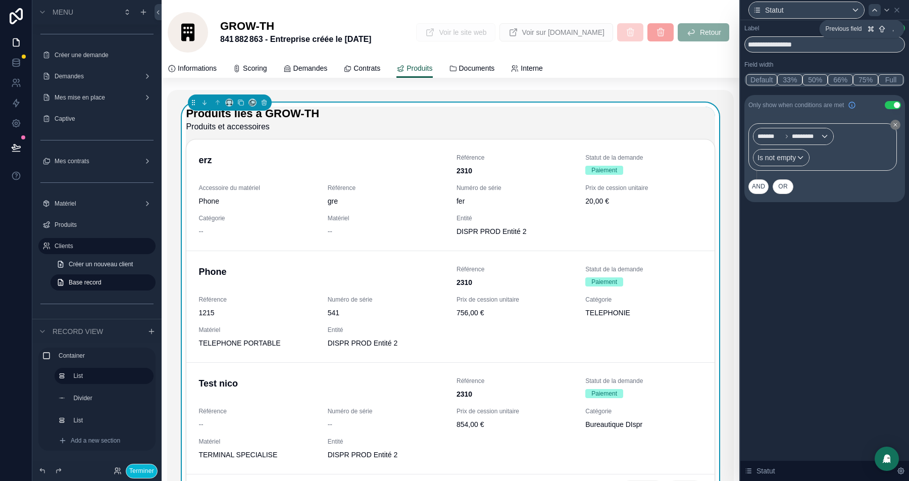
click at [872, 10] on icon at bounding box center [875, 10] width 8 height 8
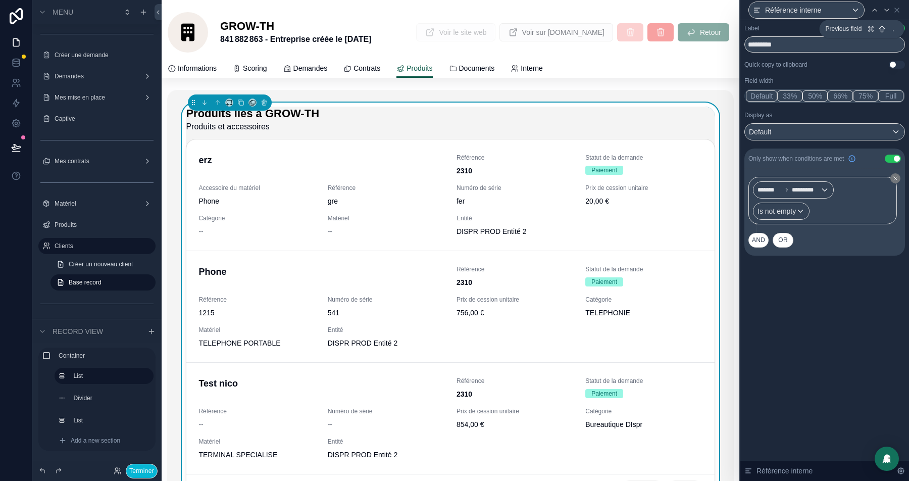
click at [872, 10] on icon at bounding box center [875, 10] width 8 height 8
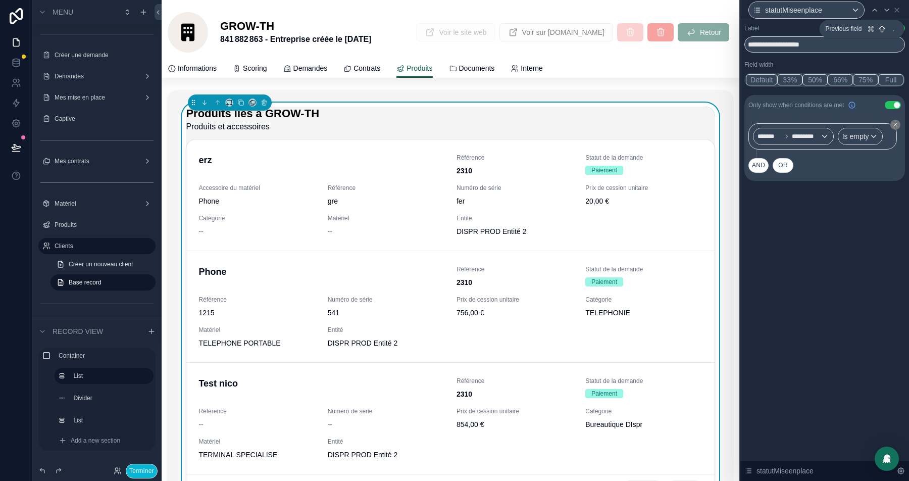
click at [872, 10] on icon at bounding box center [875, 10] width 8 height 8
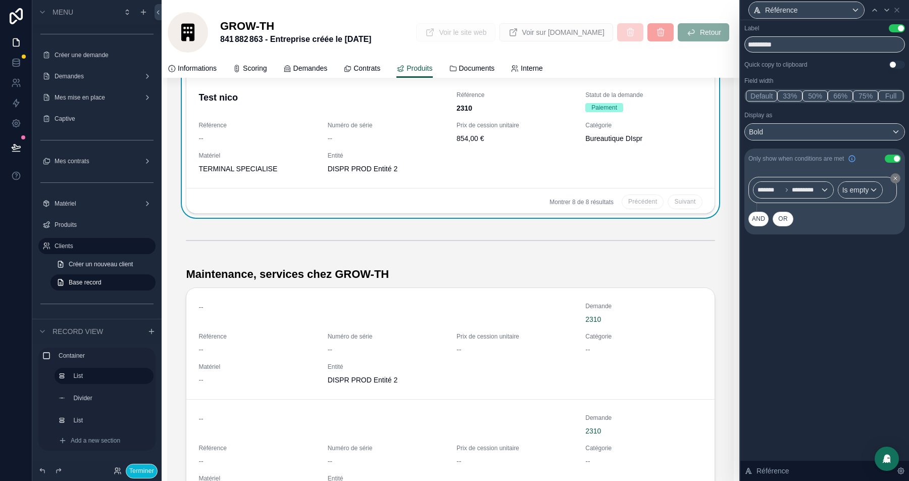
scroll to position [21, 0]
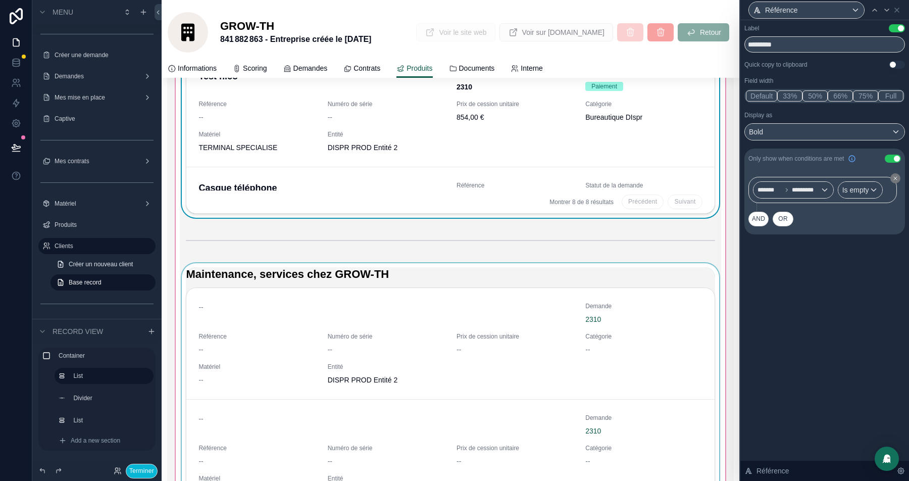
click at [512, 280] on div "scrollable content" at bounding box center [450, 457] width 541 height 389
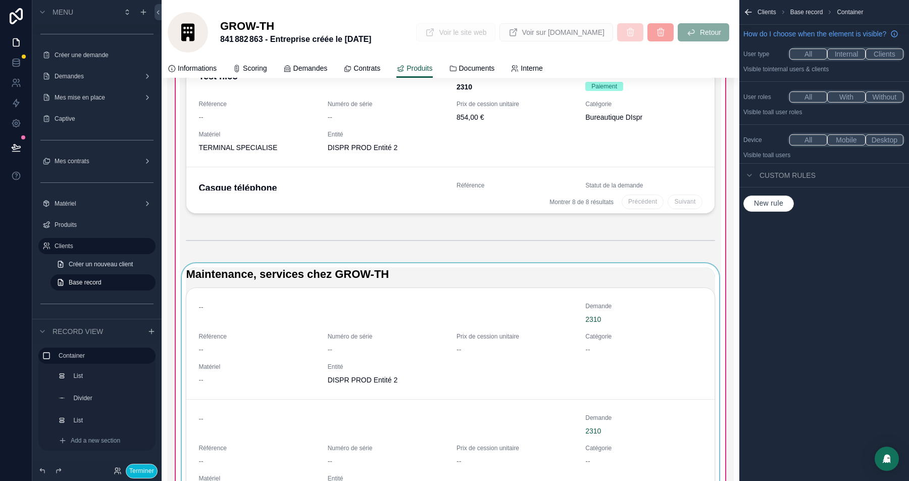
click at [518, 285] on div "scrollable content" at bounding box center [450, 457] width 541 height 389
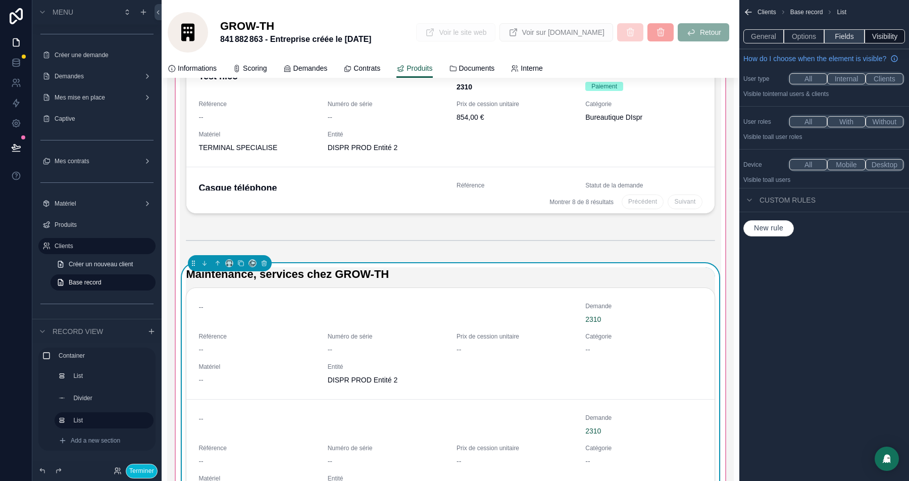
click at [839, 32] on button "Fields" at bounding box center [844, 36] width 40 height 14
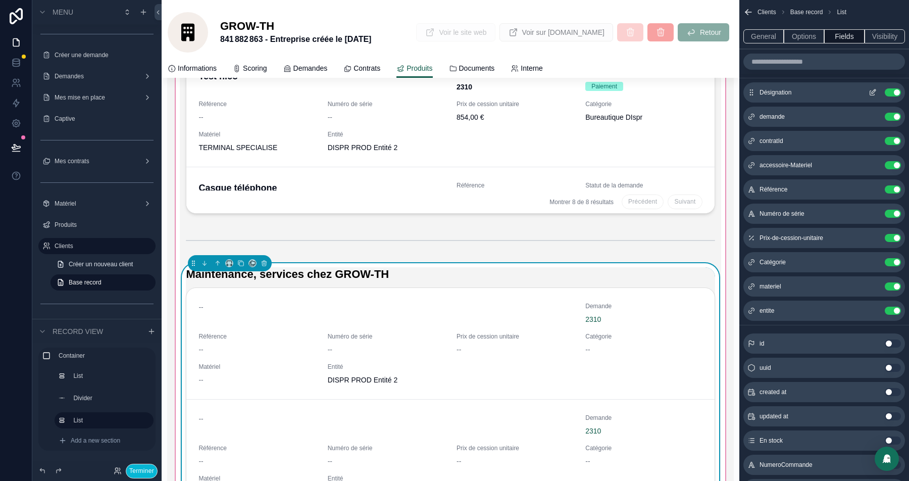
click at [892, 90] on button "Use setting" at bounding box center [893, 92] width 16 height 8
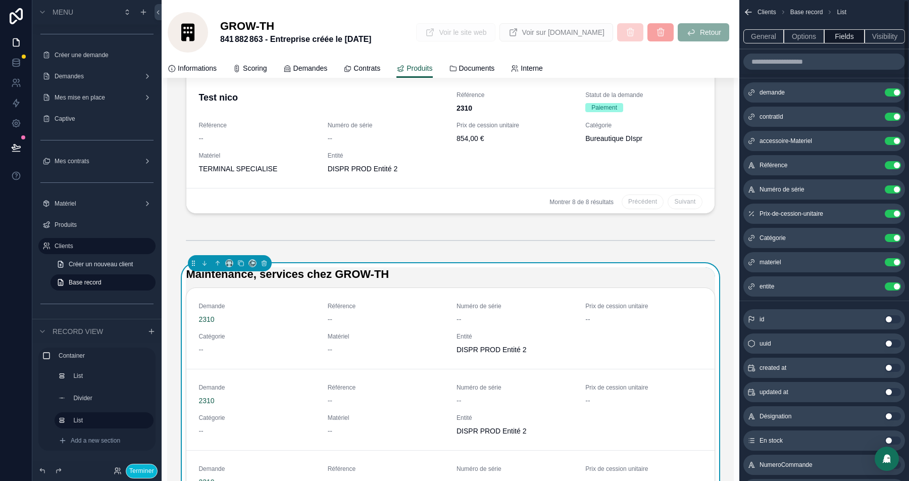
click at [892, 90] on button "Use setting" at bounding box center [893, 92] width 16 height 8
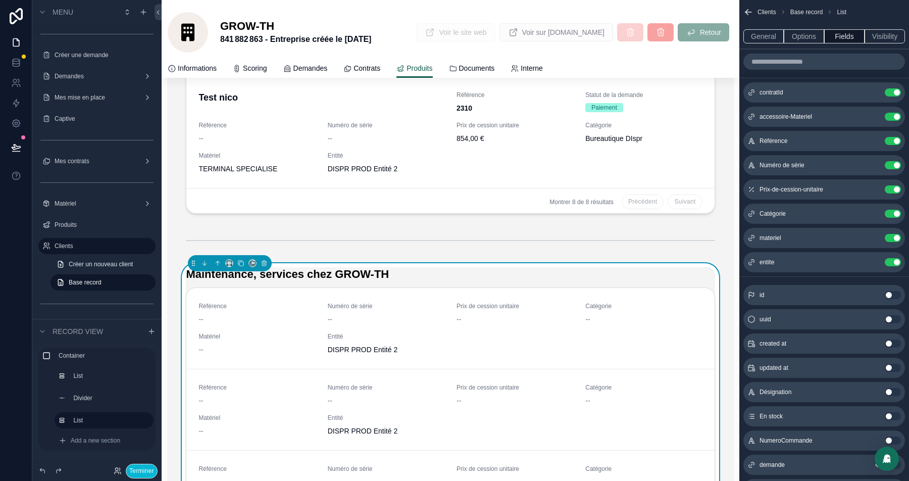
click at [892, 90] on button "Use setting" at bounding box center [893, 92] width 16 height 8
click at [892, 113] on button "Use setting" at bounding box center [893, 117] width 16 height 8
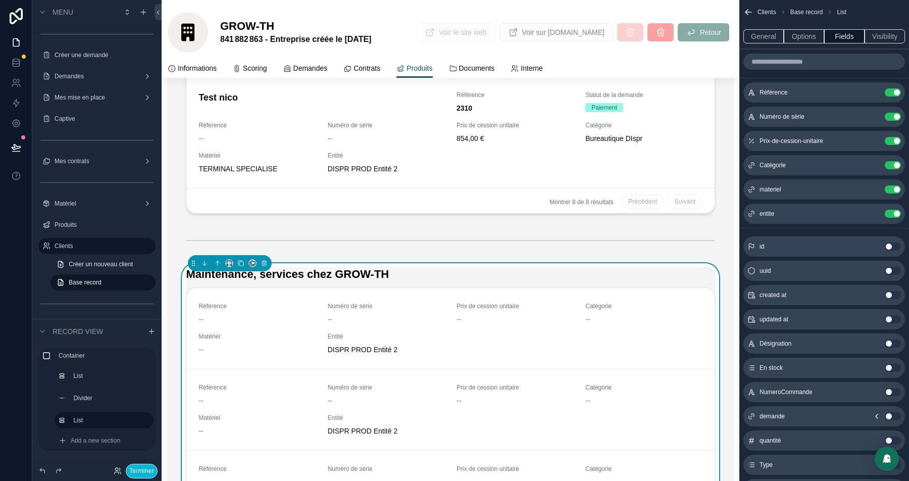
click at [892, 90] on button "Use setting" at bounding box center [893, 92] width 16 height 8
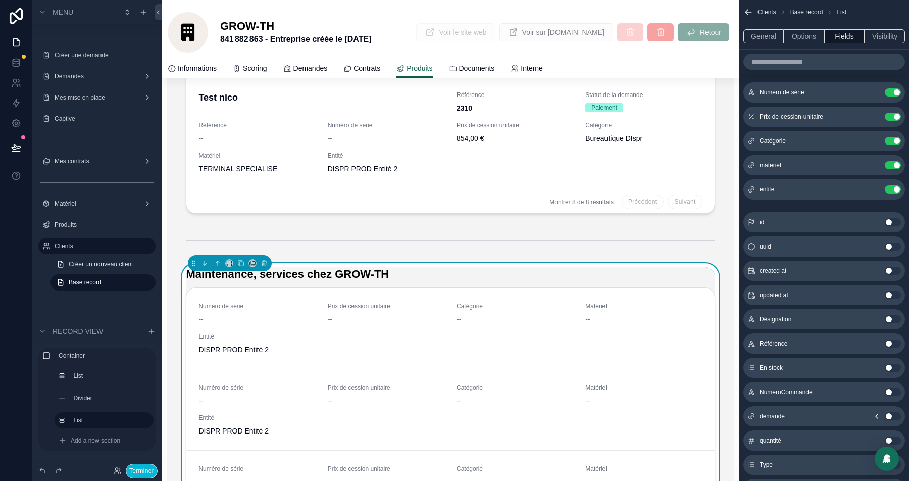
click at [892, 90] on button "Use setting" at bounding box center [893, 92] width 16 height 8
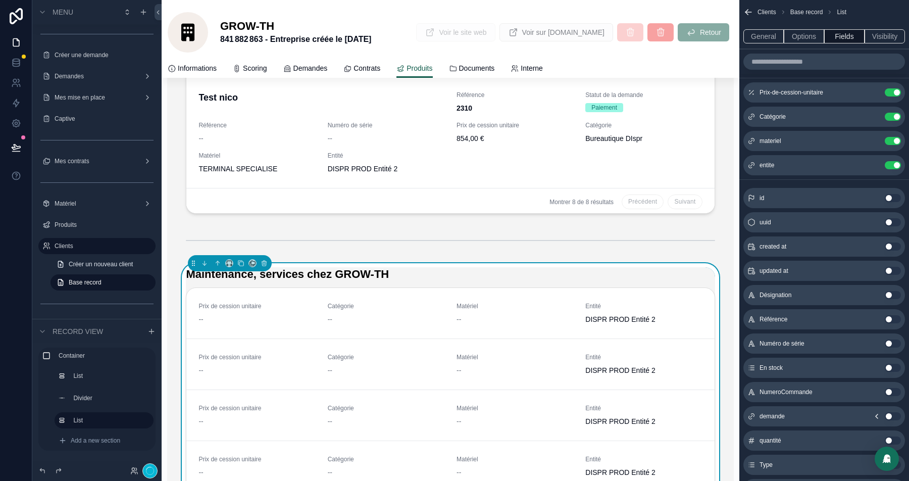
click at [892, 90] on button "Use setting" at bounding box center [893, 92] width 16 height 8
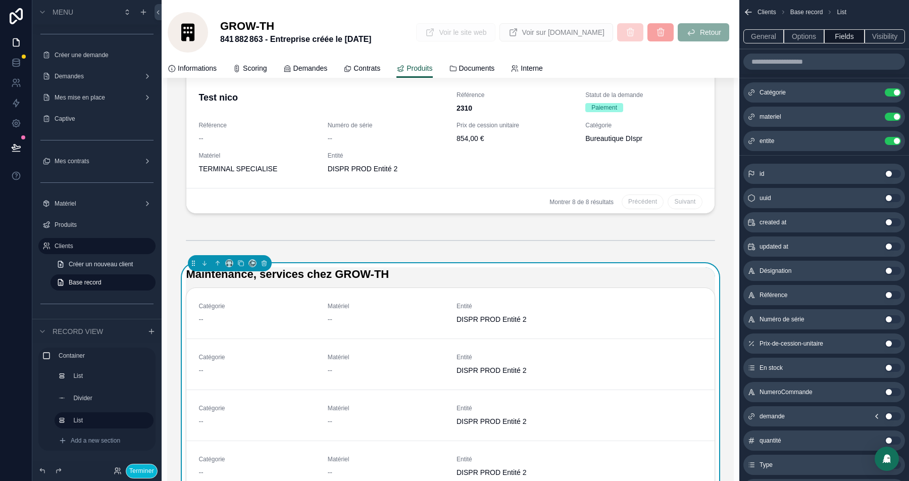
click at [892, 90] on button "Use setting" at bounding box center [893, 92] width 16 height 8
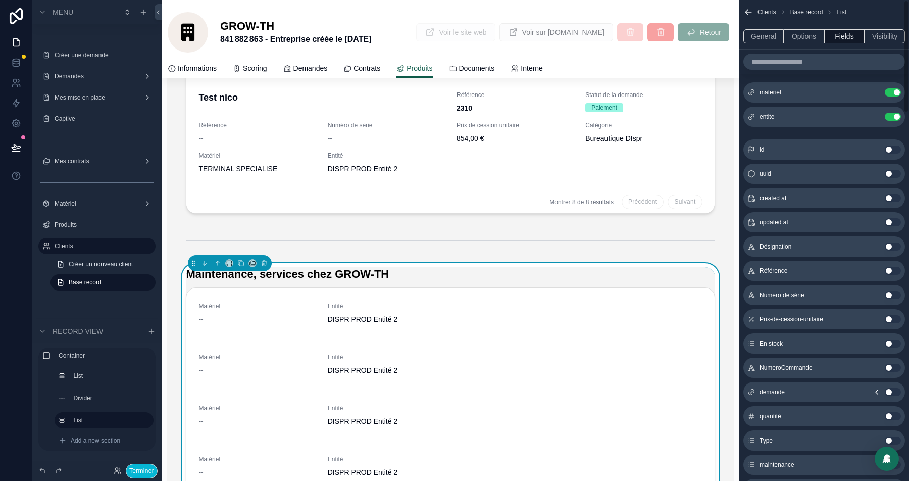
click at [892, 90] on button "Use setting" at bounding box center [893, 92] width 16 height 8
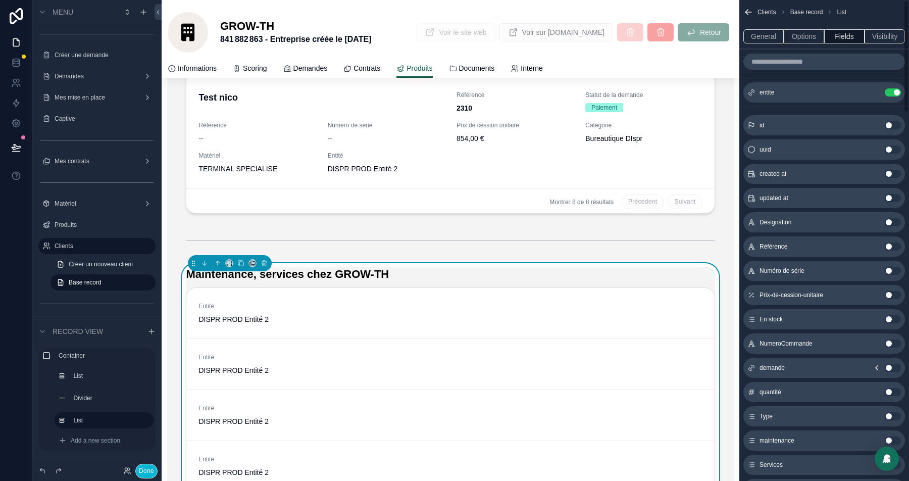
click at [892, 90] on button "Use setting" at bounding box center [893, 92] width 16 height 8
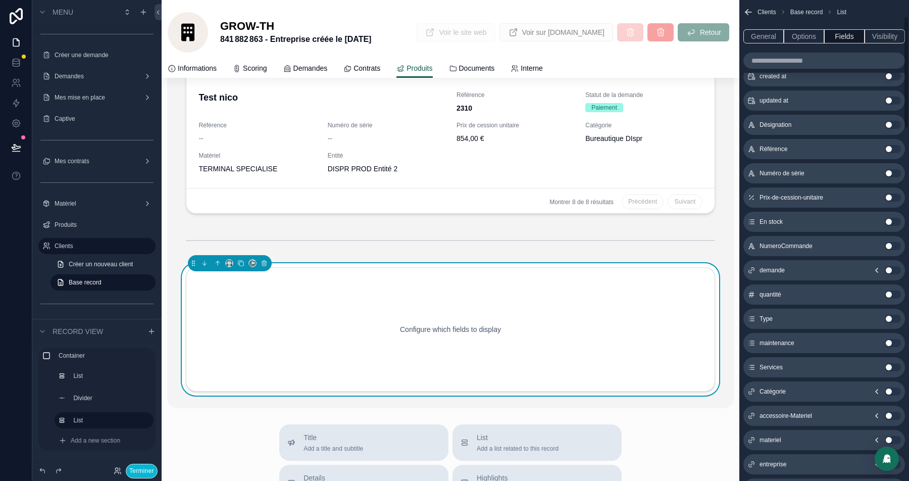
scroll to position [92, 0]
drag, startPoint x: 890, startPoint y: 290, endPoint x: 892, endPoint y: 310, distance: 19.3
click at [890, 291] on button "Use setting" at bounding box center [893, 295] width 16 height 8
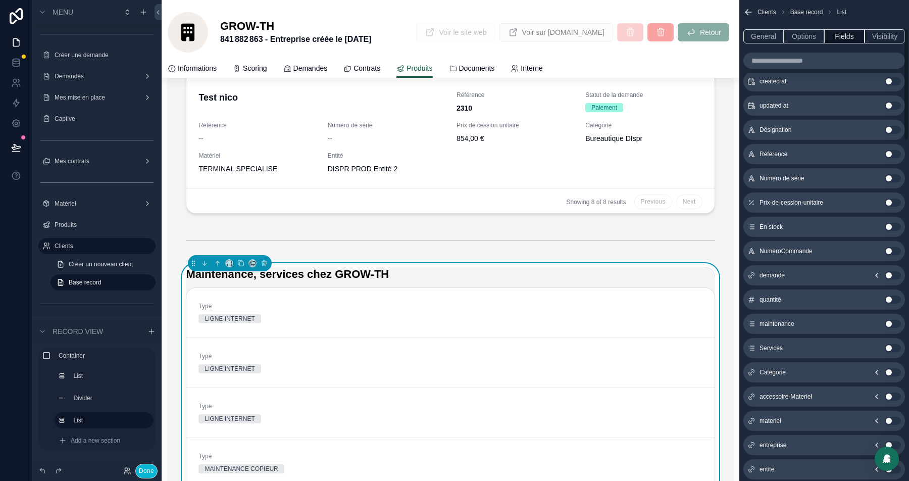
scroll to position [121, 0]
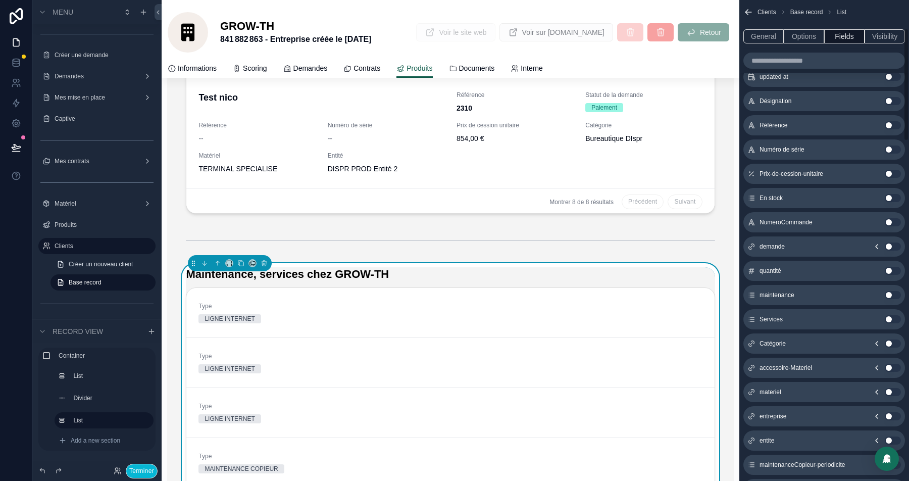
click at [893, 291] on button "Use setting" at bounding box center [893, 295] width 16 height 8
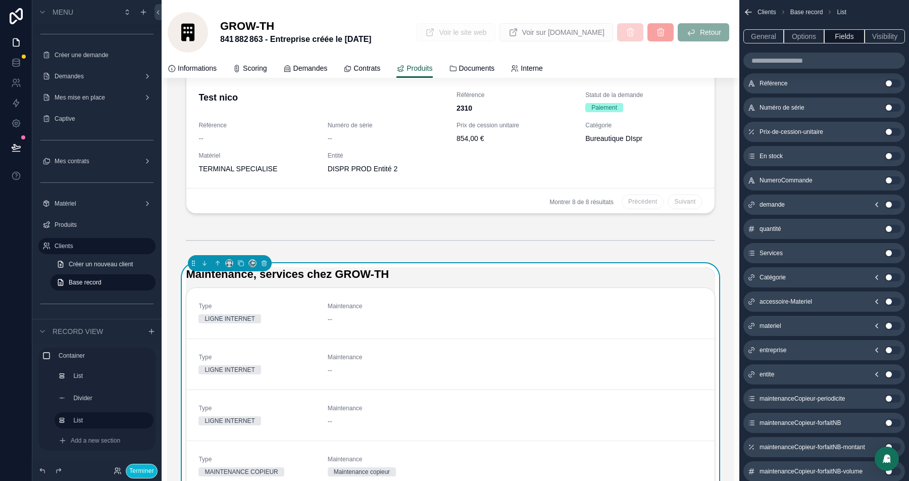
click at [889, 251] on button "Use setting" at bounding box center [893, 253] width 16 height 8
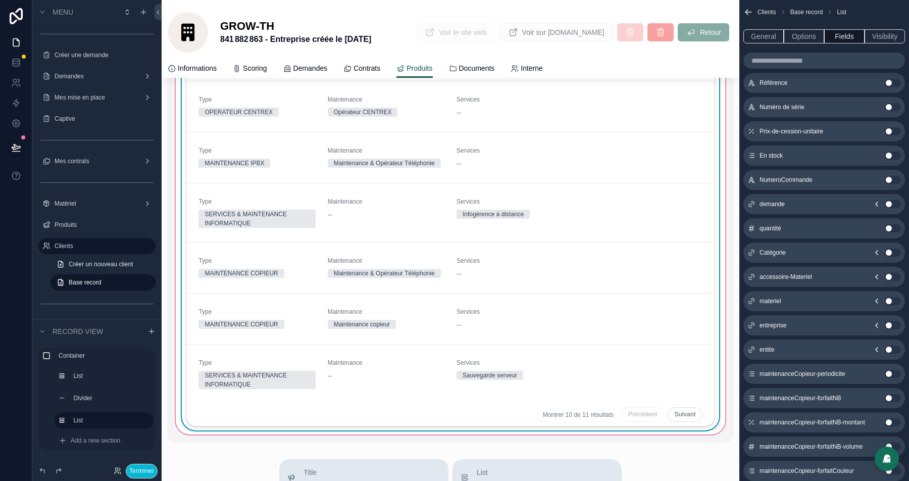
scroll to position [189, 0]
click at [891, 298] on button "Use setting" at bounding box center [893, 301] width 16 height 8
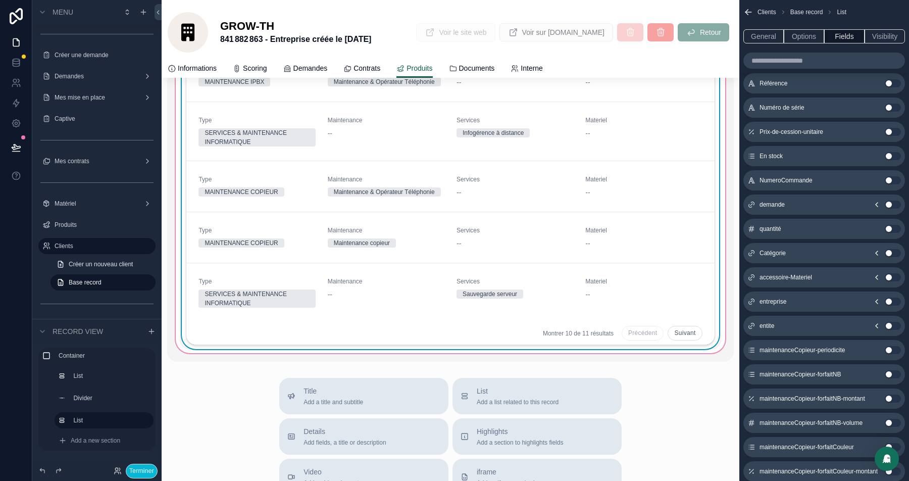
scroll to position [597, 0]
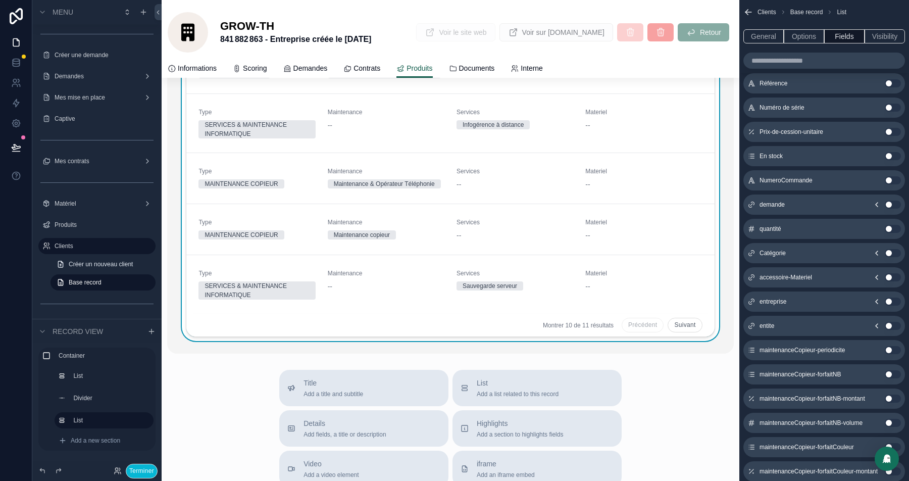
click at [893, 275] on button "Use setting" at bounding box center [893, 277] width 16 height 8
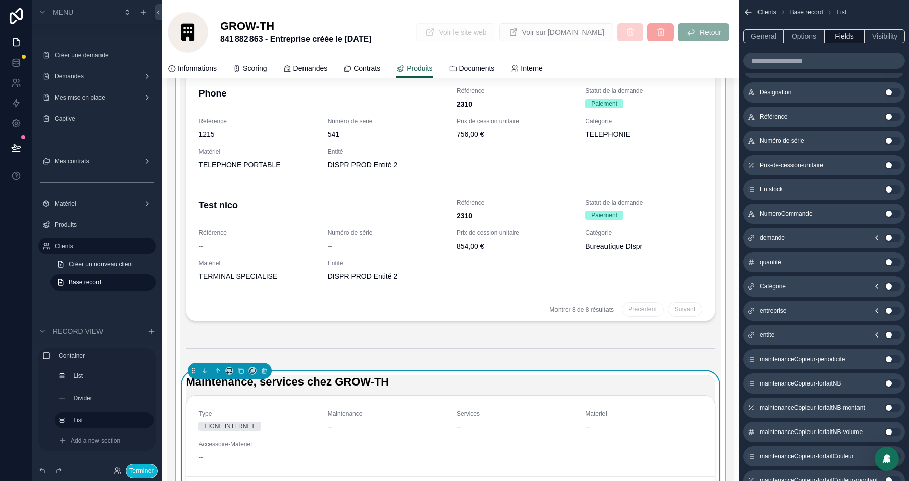
scroll to position [0, 0]
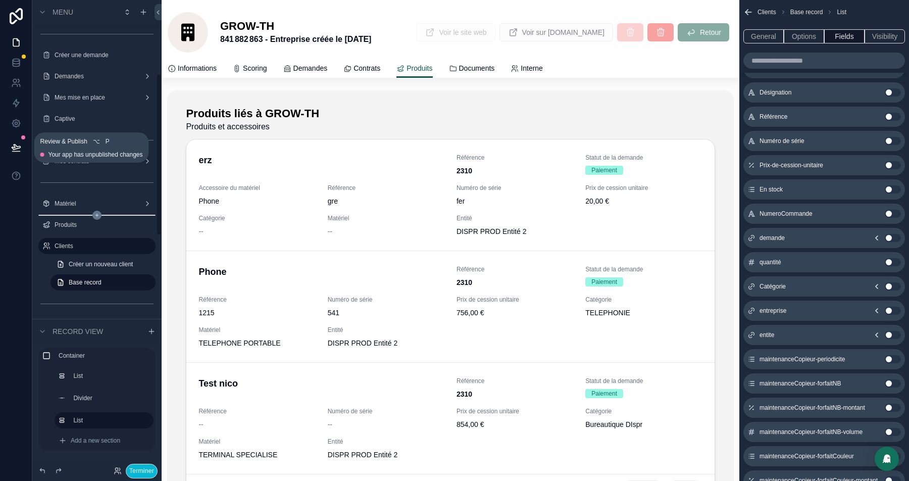
drag, startPoint x: 12, startPoint y: 149, endPoint x: 156, endPoint y: 214, distance: 158.0
click at [13, 149] on icon at bounding box center [16, 147] width 10 height 10
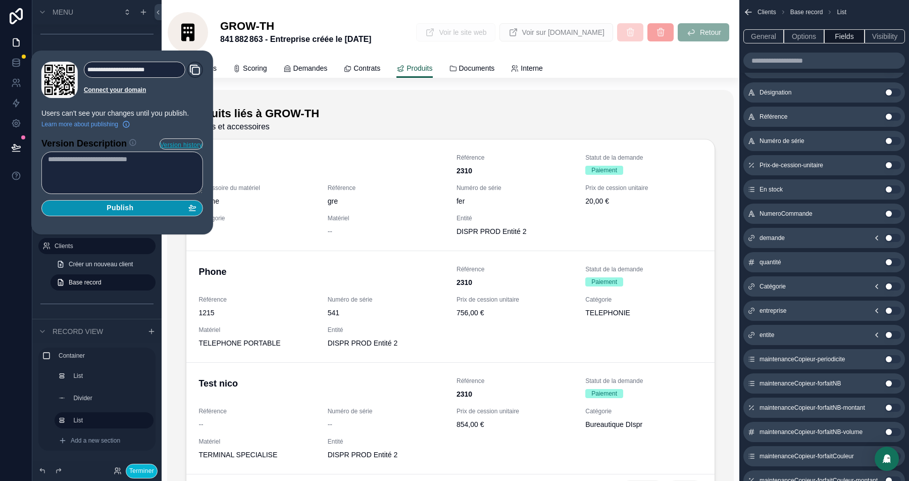
click at [127, 206] on span "Publish" at bounding box center [120, 208] width 27 height 9
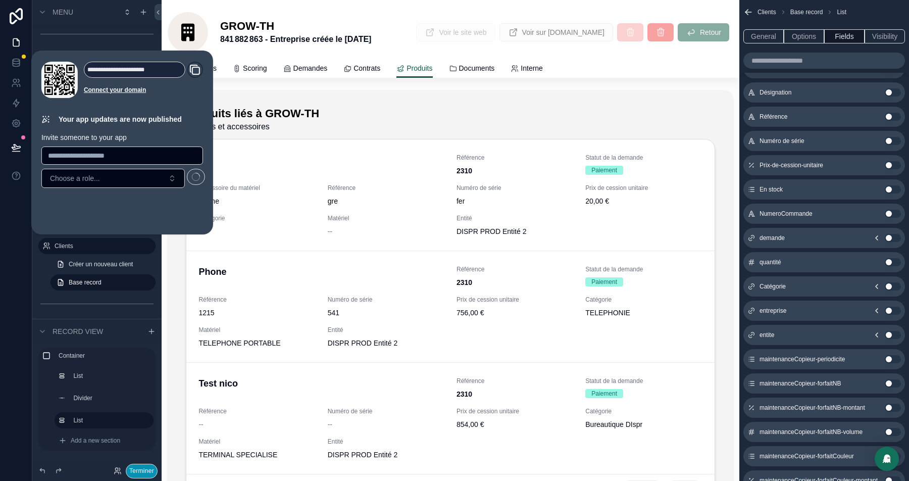
click at [134, 470] on button "Terminer" at bounding box center [142, 471] width 32 height 15
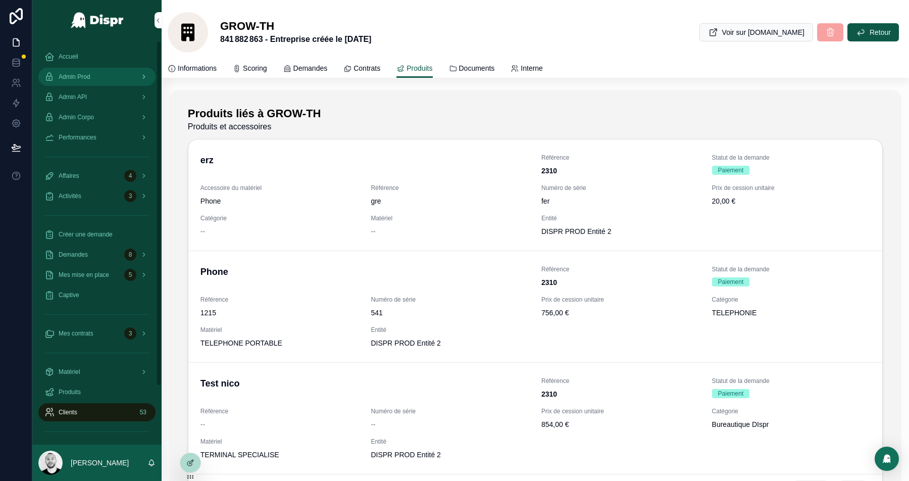
click at [71, 73] on span "Admin Prod" at bounding box center [75, 77] width 32 height 8
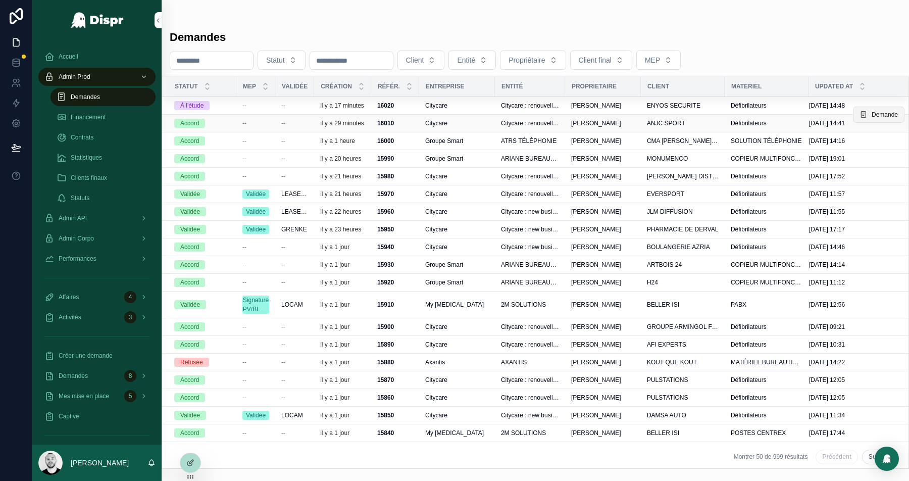
click at [880, 119] on span "Demande" at bounding box center [885, 115] width 26 height 8
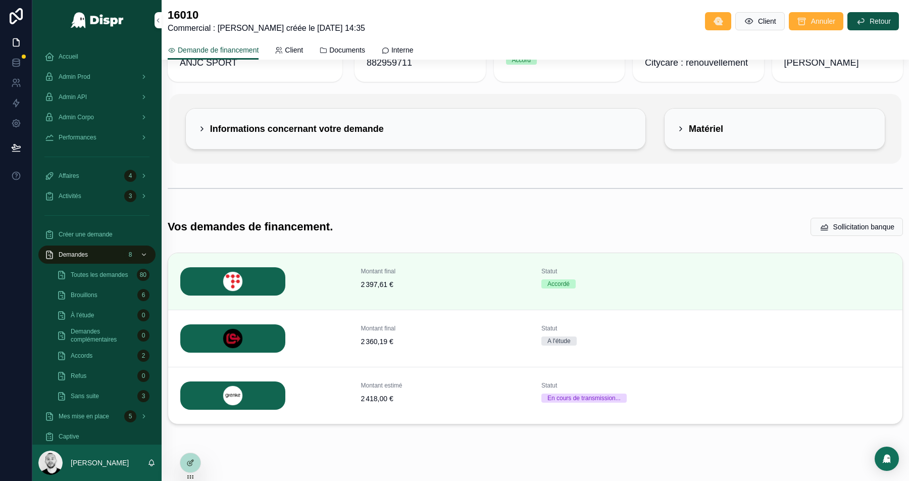
scroll to position [59, 0]
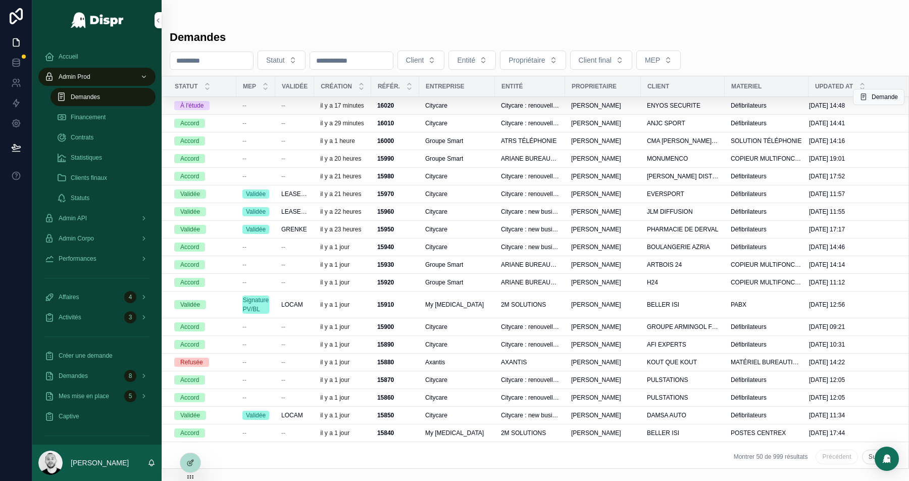
click at [339, 102] on p "il y a 17 minutes" at bounding box center [342, 106] width 44 height 8
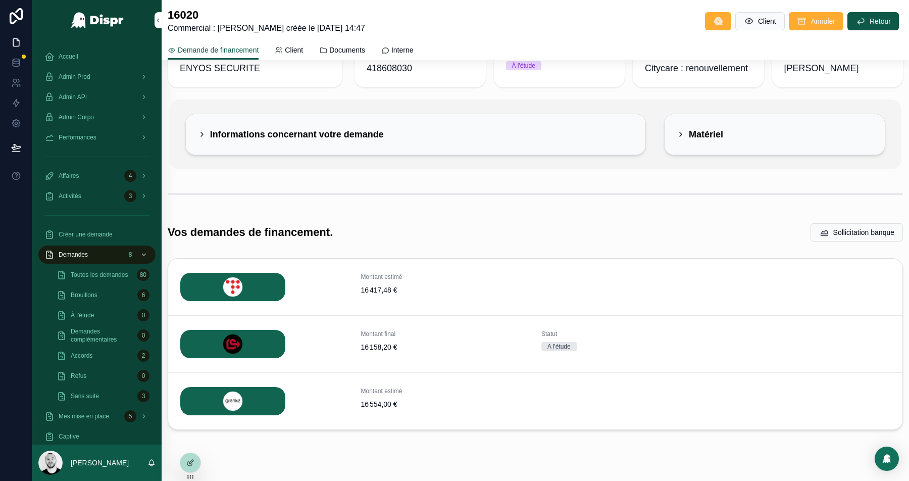
scroll to position [59, 0]
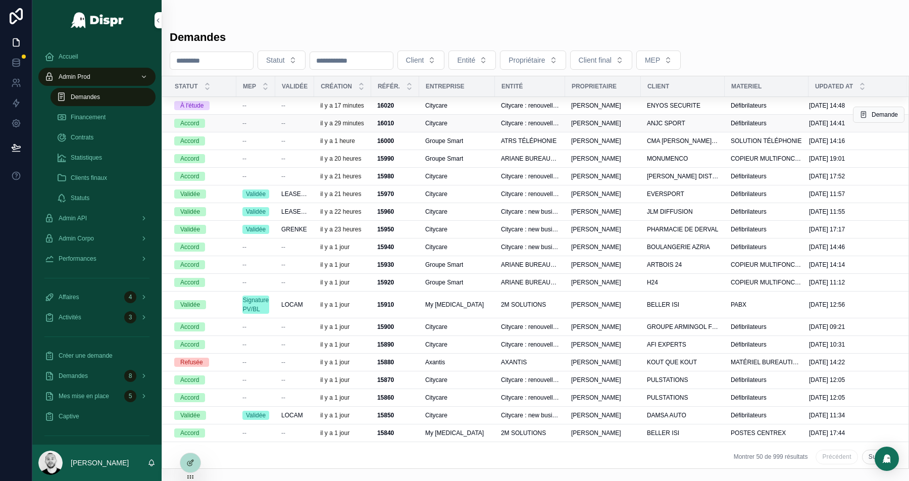
click at [466, 127] on div "Citycare" at bounding box center [457, 123] width 64 height 8
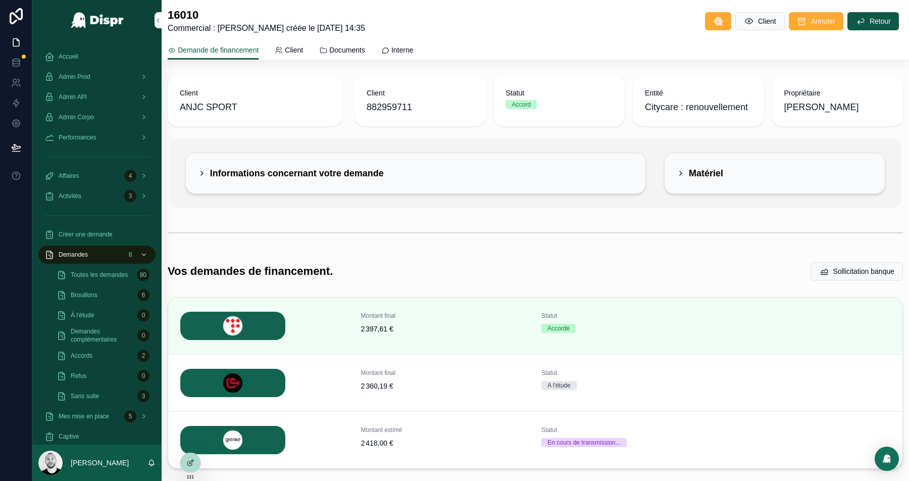
scroll to position [59, 0]
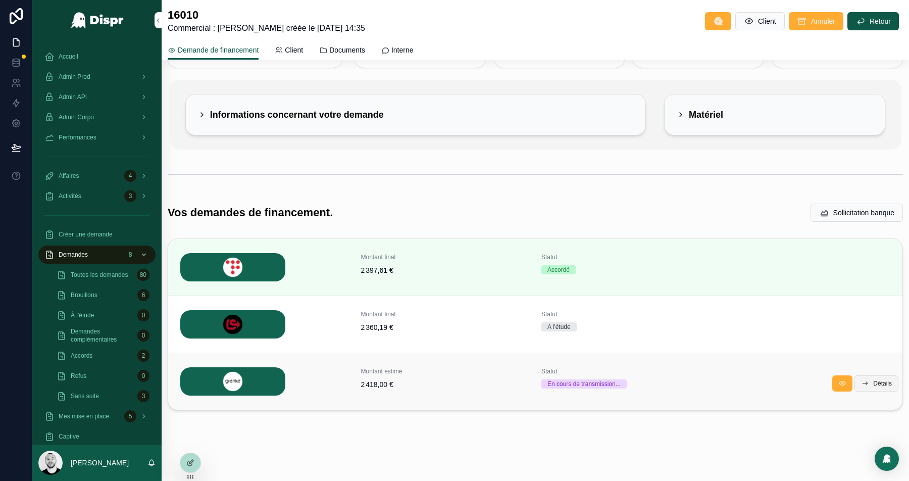
click at [864, 383] on icon "scrollable content" at bounding box center [865, 383] width 8 height 8
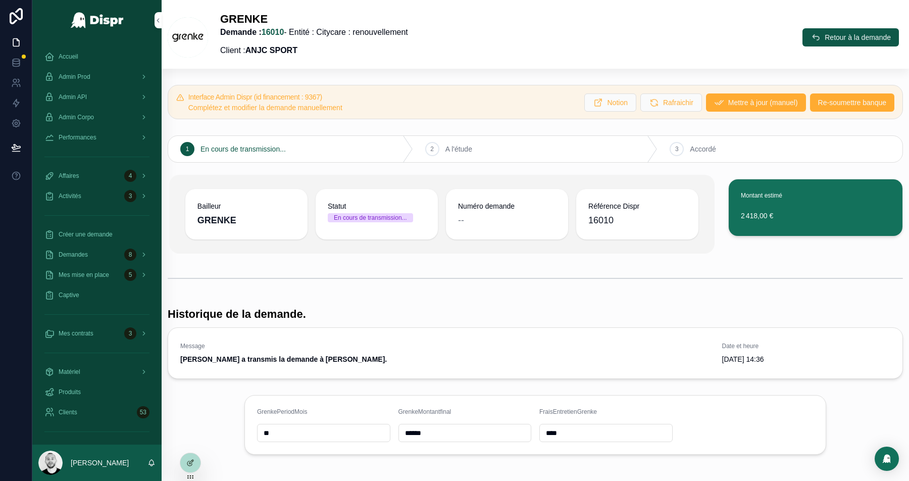
click at [331, 93] on h5 "Interface Admin Dispr (id financement : 9367)" at bounding box center [382, 96] width 388 height 7
copy h5 "9367"
click at [864, 43] on button "Retour à la demande" at bounding box center [850, 37] width 96 height 18
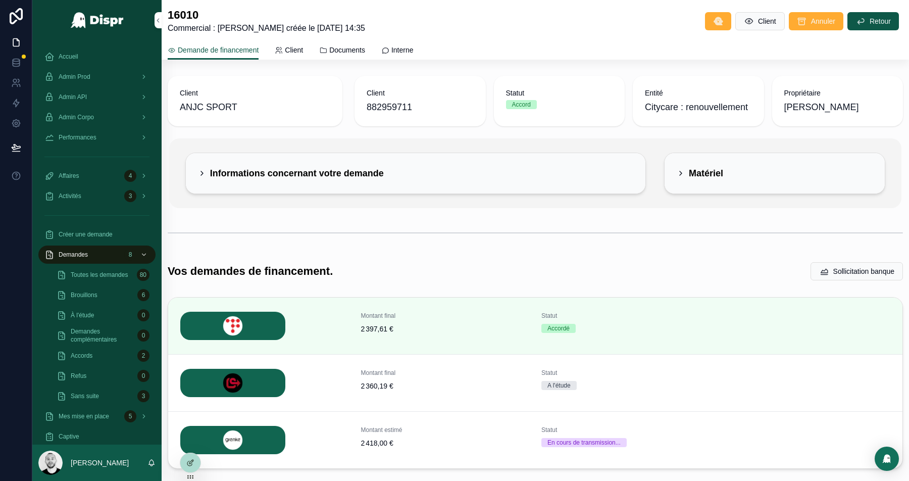
click at [737, 180] on div "Matériel" at bounding box center [775, 173] width 196 height 16
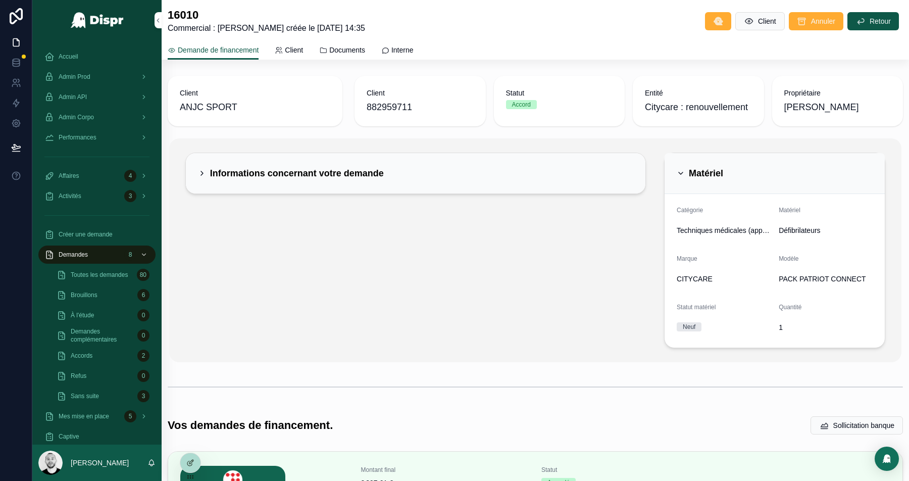
click at [539, 170] on div "Informations concernant votre demande" at bounding box center [415, 173] width 435 height 16
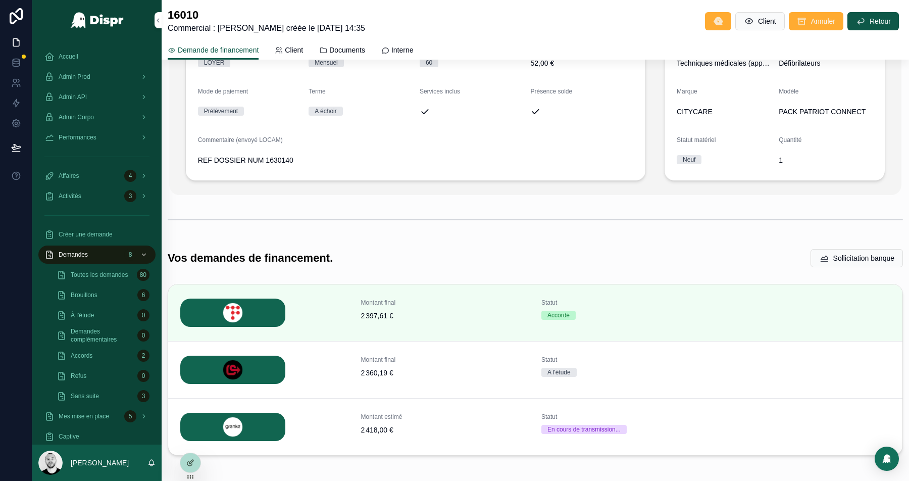
scroll to position [213, 0]
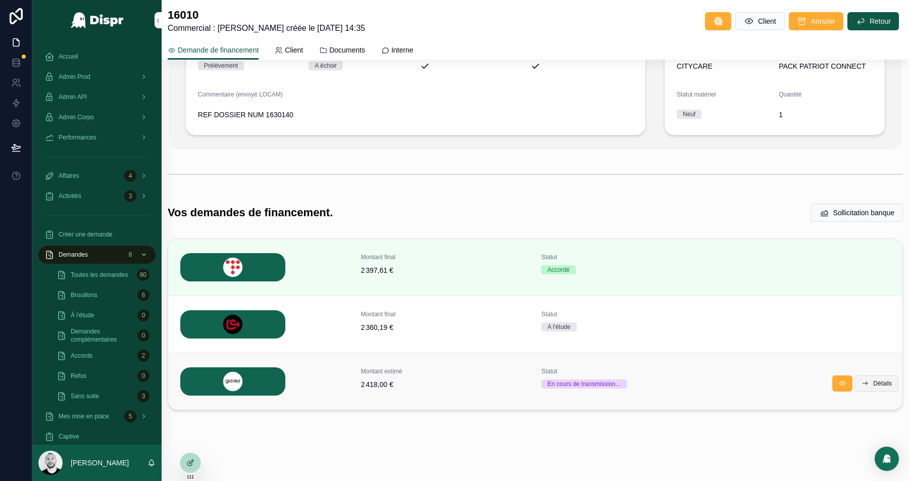
click at [882, 382] on span "Détails" at bounding box center [882, 383] width 19 height 8
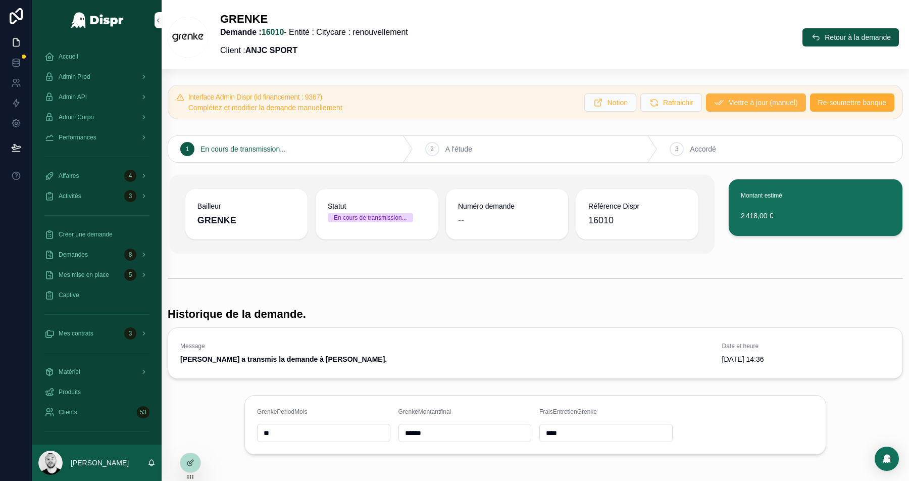
click at [728, 102] on span "Mettre à jour (manuel)" at bounding box center [763, 102] width 70 height 10
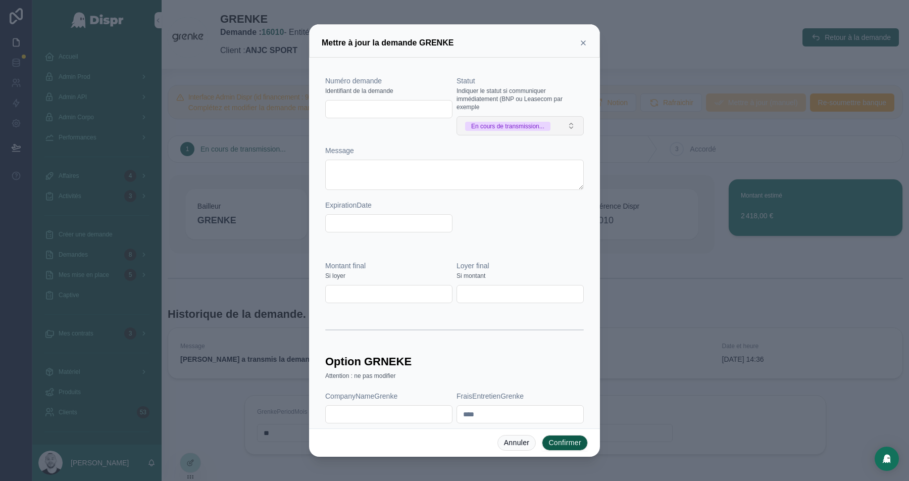
click at [525, 127] on div "En cours de transmission..." at bounding box center [507, 126] width 73 height 9
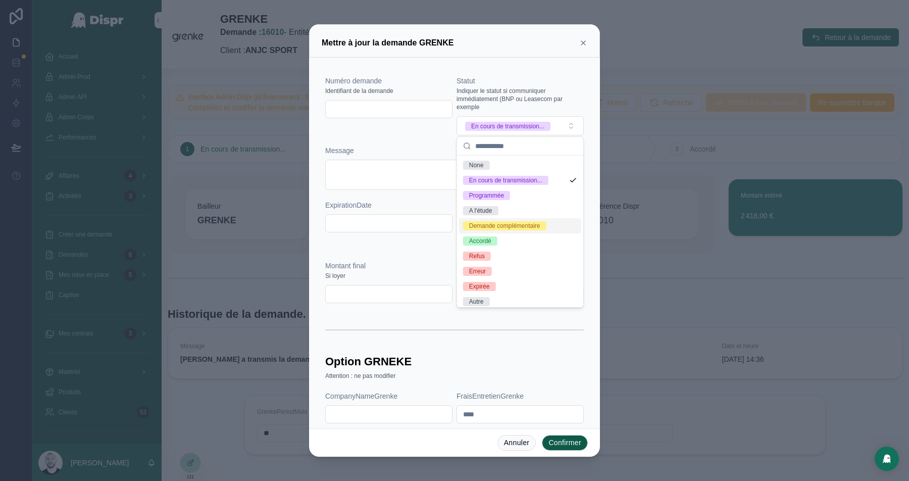
click at [509, 225] on div "Demande complémentaire" at bounding box center [504, 225] width 71 height 9
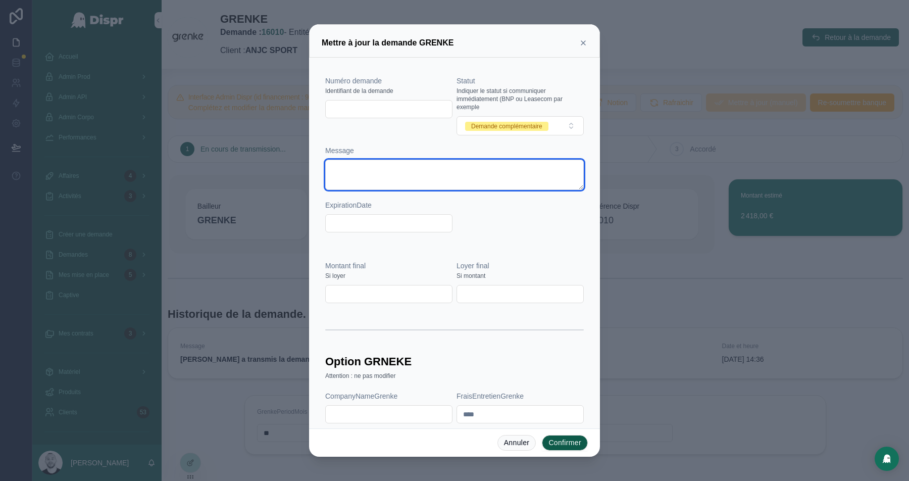
click at [338, 170] on textarea at bounding box center [454, 175] width 259 height 30
paste textarea "**********"
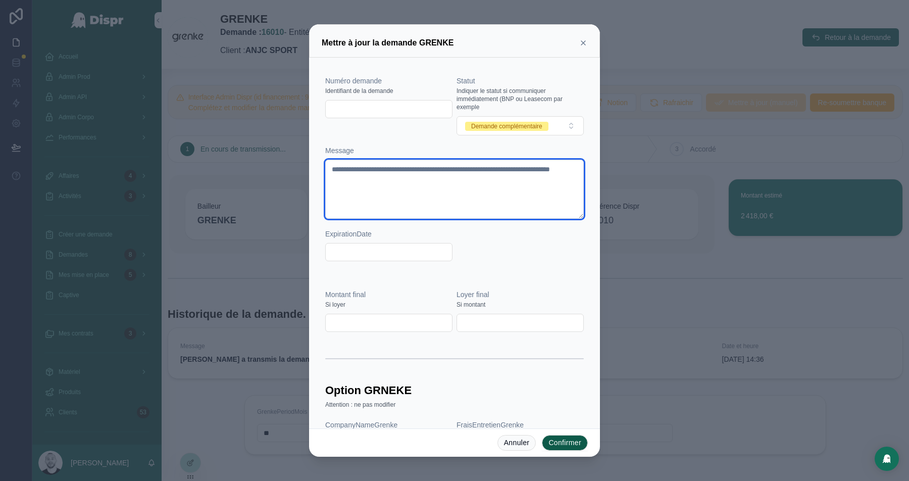
type textarea "**********"
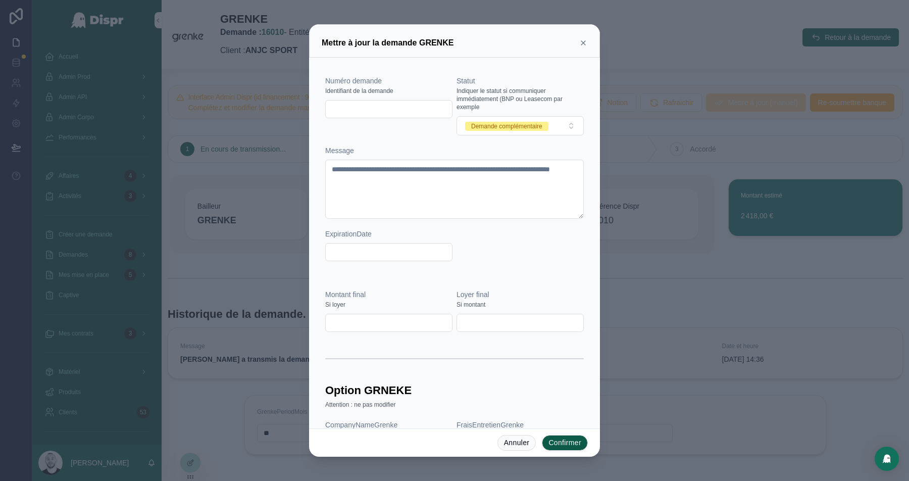
click at [350, 318] on input "text" at bounding box center [389, 323] width 126 height 14
paste input "*********"
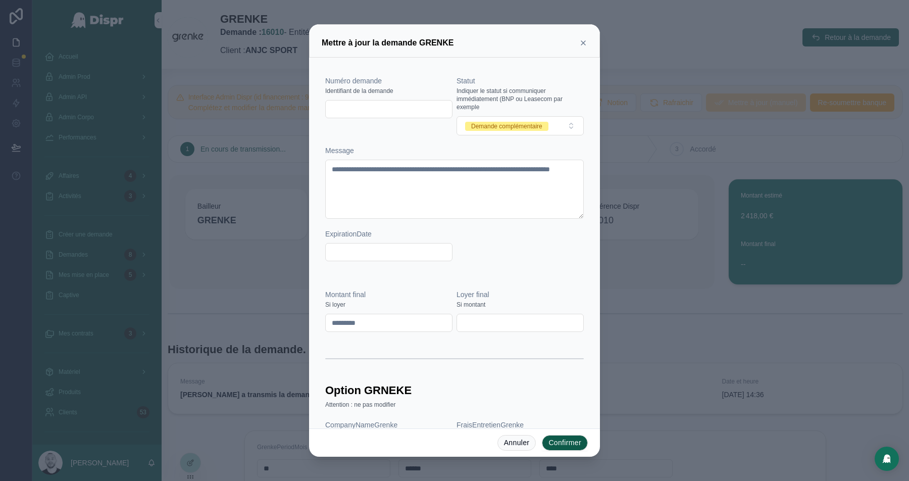
type input "*********"
click at [476, 324] on input "text" at bounding box center [520, 323] width 126 height 14
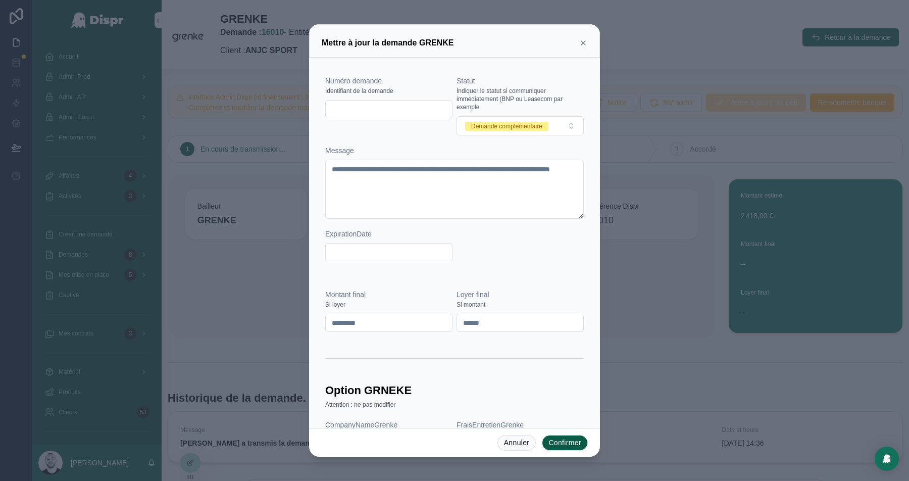
type input "******"
click at [348, 114] on input "text" at bounding box center [389, 109] width 126 height 14
paste input "**********"
type input "**********"
click at [421, 77] on div "Numéro demande" at bounding box center [388, 81] width 127 height 10
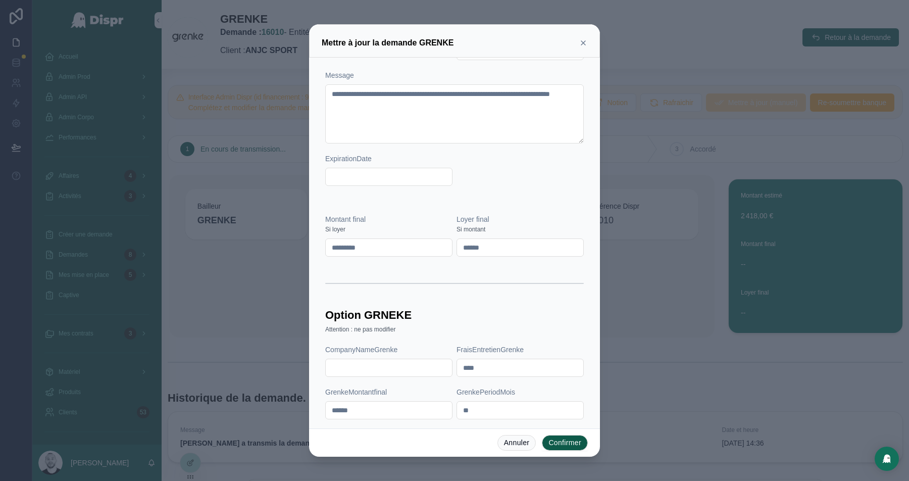
scroll to position [86, 0]
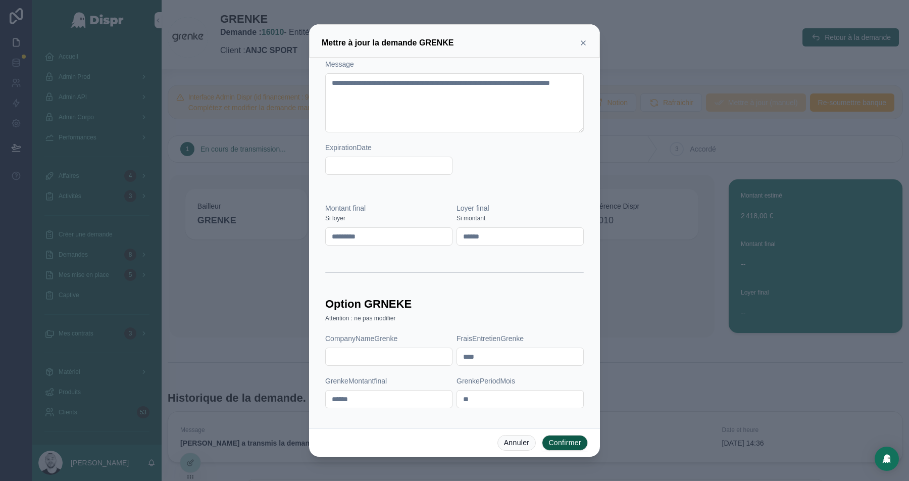
click at [346, 358] on input "text" at bounding box center [389, 356] width 126 height 14
paste input "**********"
type input "**********"
click at [558, 440] on button "Confirmer" at bounding box center [565, 443] width 46 height 16
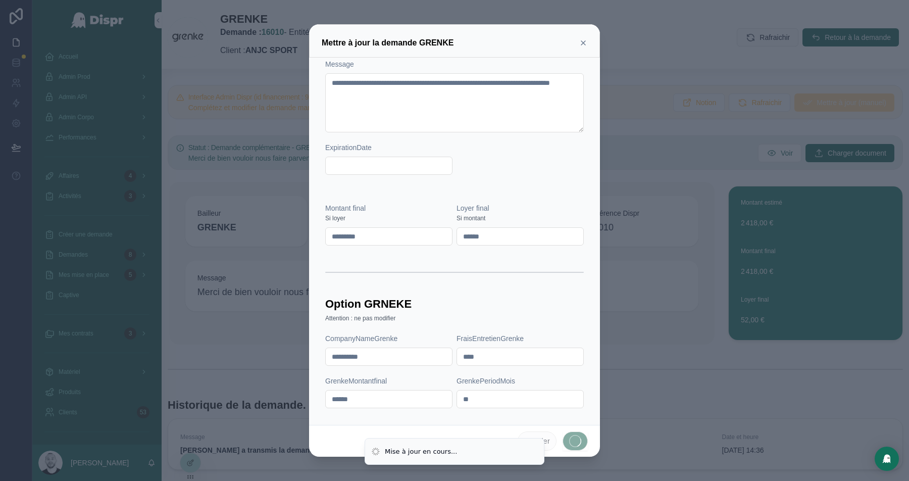
scroll to position [0, 0]
